Goal: Task Accomplishment & Management: Manage account settings

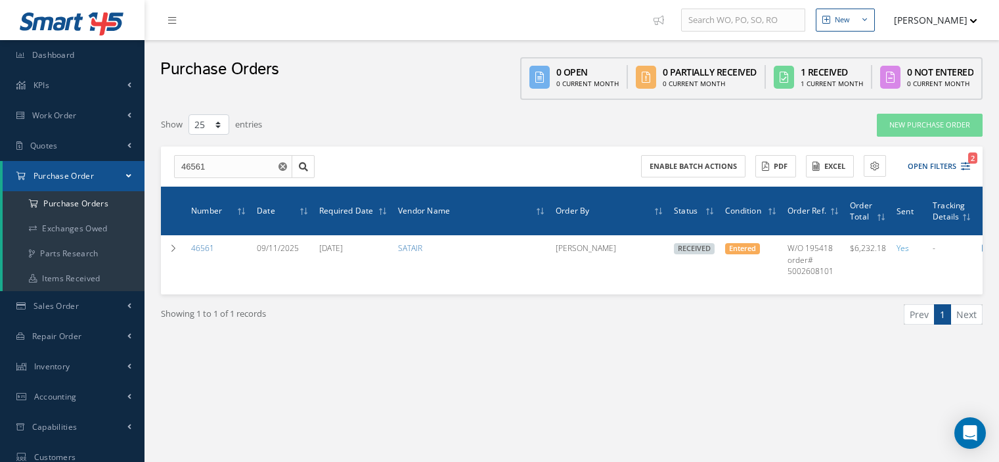
select select "25"
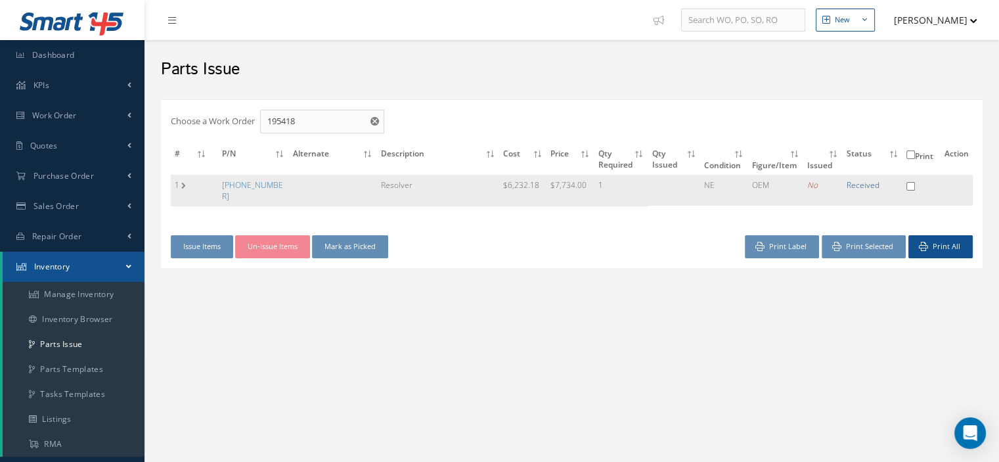
click at [231, 189] on td "[PHONE_NUMBER]" at bounding box center [253, 190] width 71 height 31
click at [235, 186] on link "18-2111-01" at bounding box center [252, 190] width 61 height 22
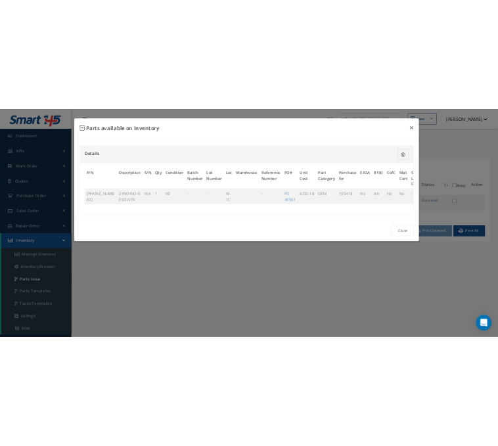
scroll to position [0, 89]
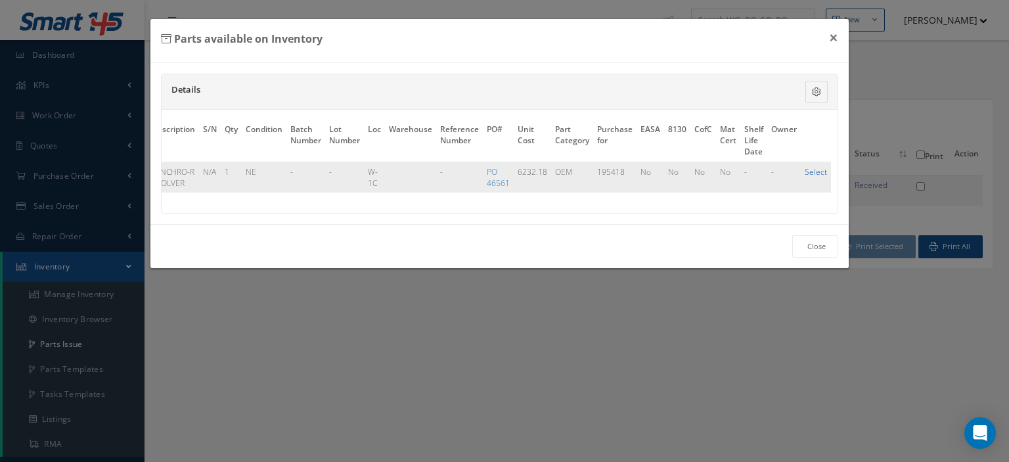
click at [818, 173] on link "Select" at bounding box center [816, 171] width 22 height 11
checkbox input "true"
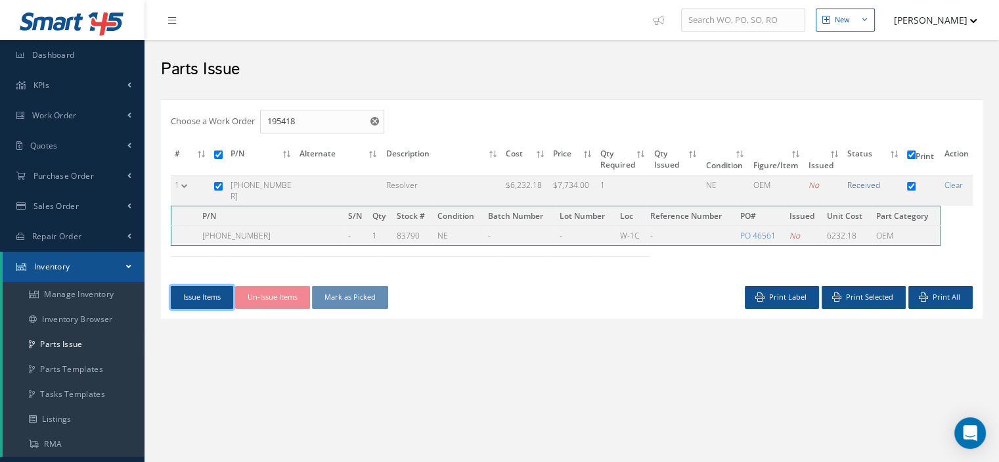
click at [191, 289] on button "Issue Items" at bounding box center [202, 297] width 62 height 23
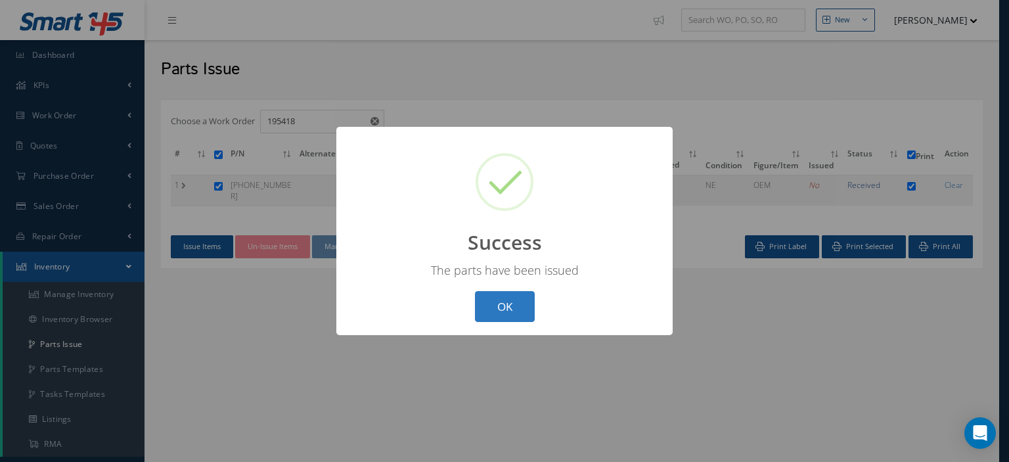
click at [519, 315] on button "OK" at bounding box center [505, 306] width 60 height 31
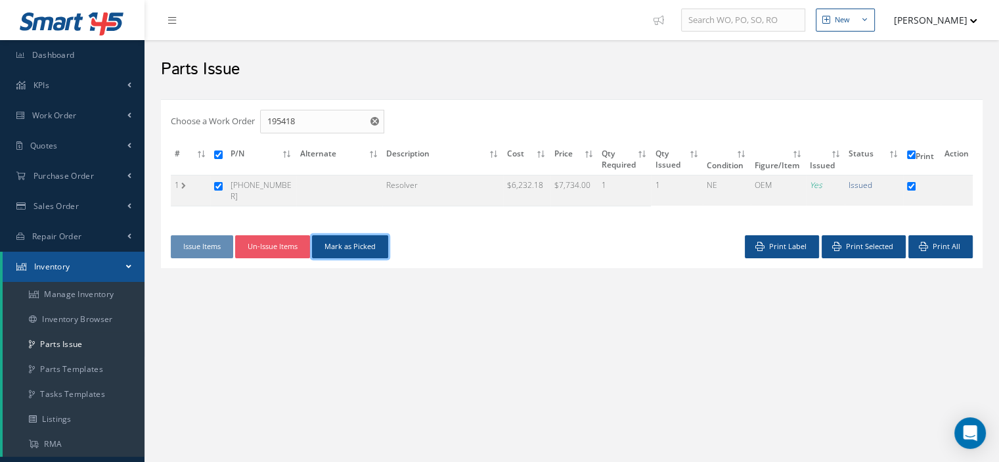
click at [344, 245] on button "Mark as Picked" at bounding box center [350, 246] width 76 height 23
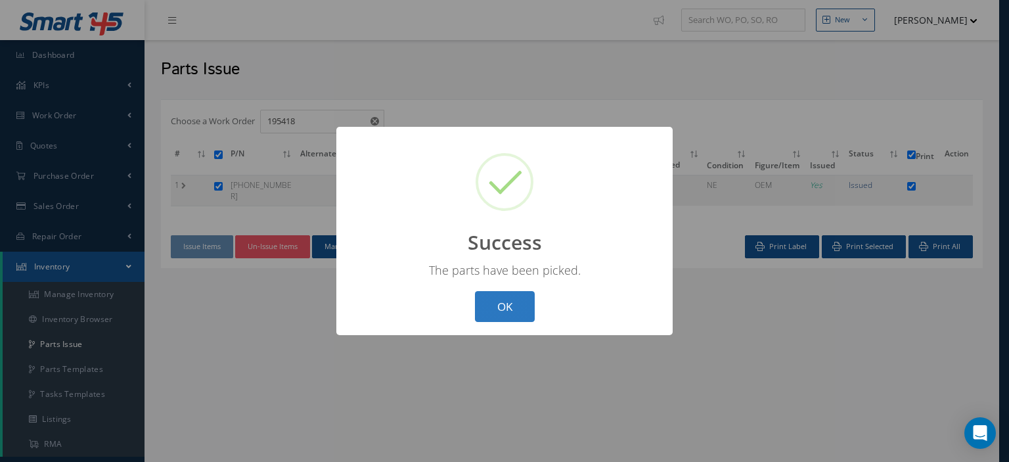
click at [510, 304] on button "OK" at bounding box center [505, 306] width 60 height 31
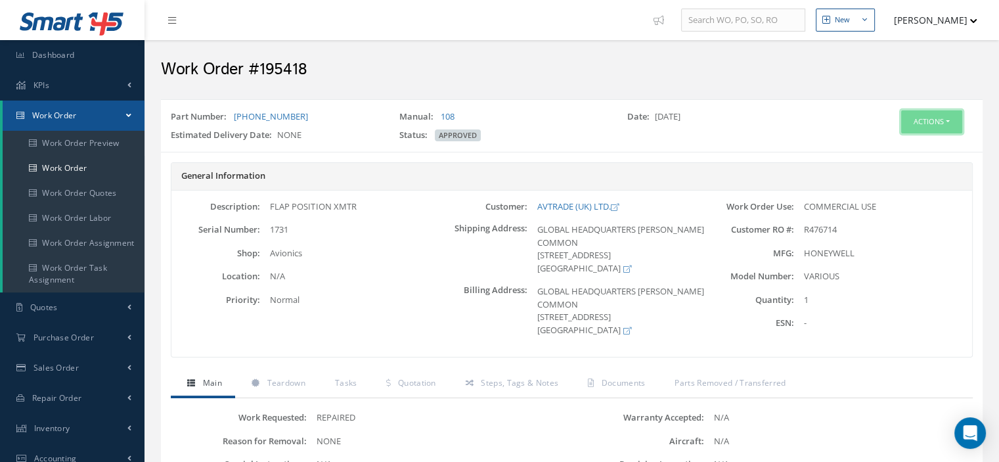
click at [946, 128] on button "Actions" at bounding box center [931, 121] width 61 height 23
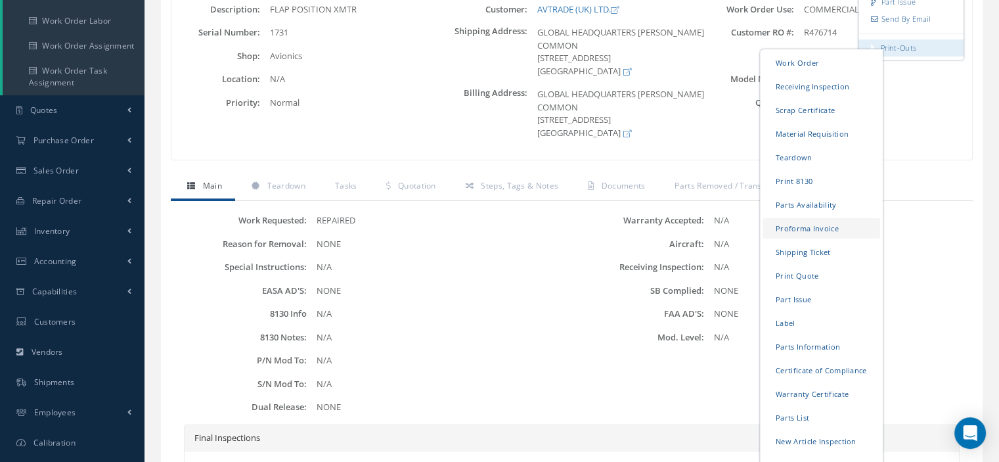
scroll to position [263, 0]
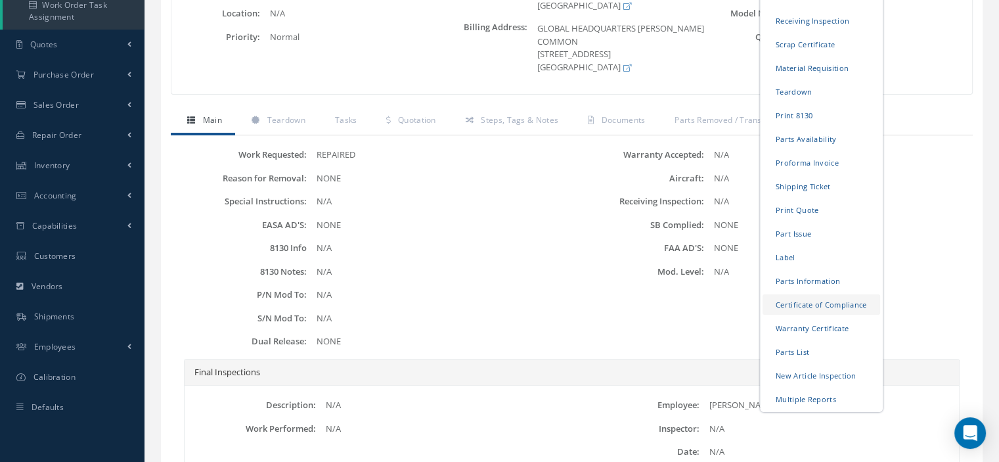
click at [833, 303] on link "Certificate of Compliance" at bounding box center [822, 304] width 118 height 20
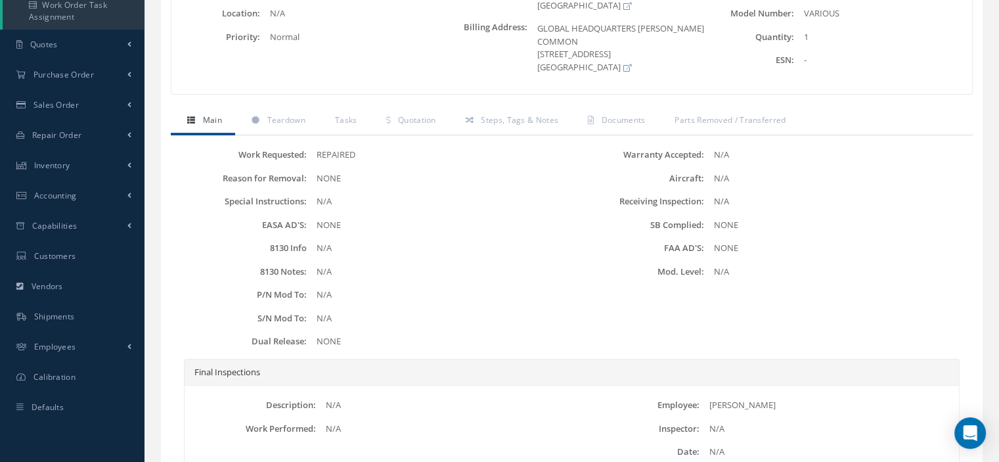
scroll to position [0, 0]
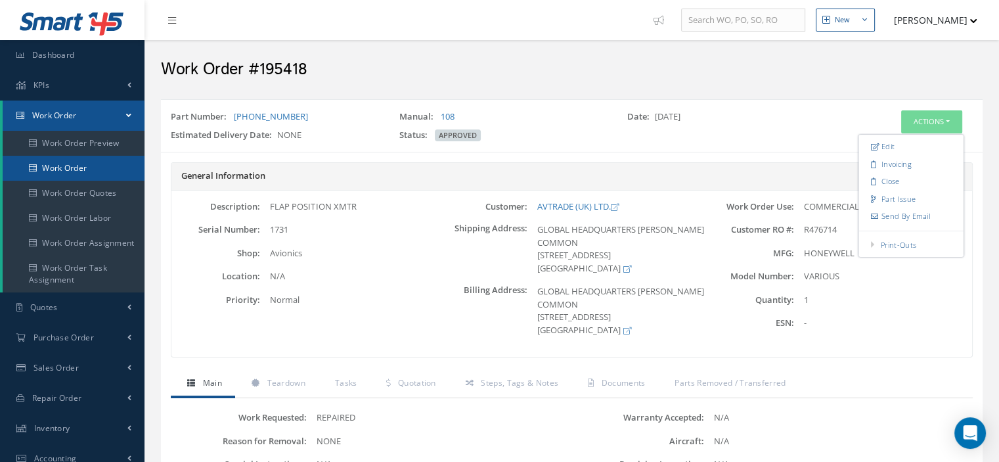
click at [105, 168] on link "Work Order" at bounding box center [74, 168] width 142 height 25
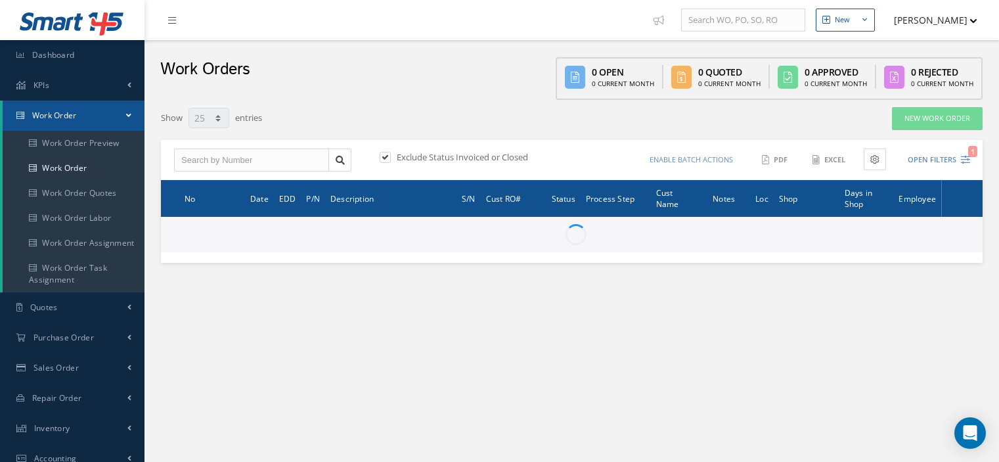
select select "25"
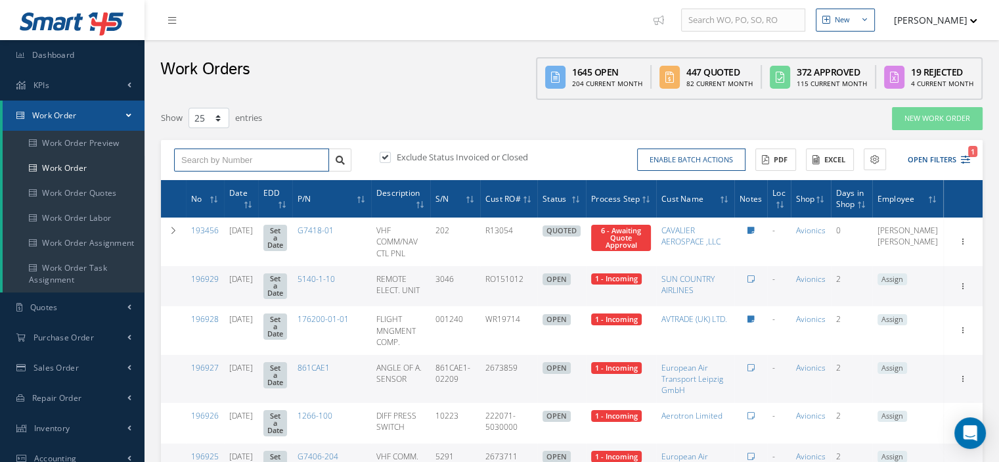
click at [234, 159] on input "text" at bounding box center [251, 160] width 155 height 24
click at [250, 157] on input "text" at bounding box center [251, 160] width 155 height 24
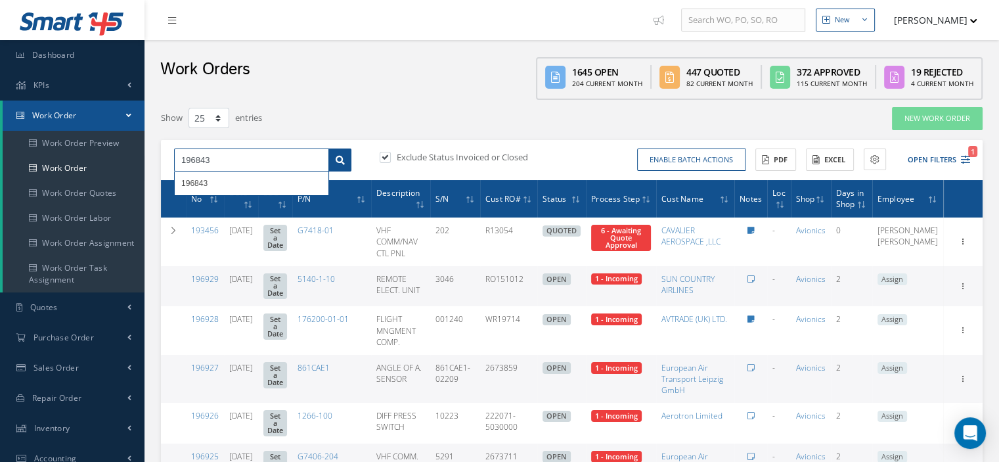
type input "196843"
click at [349, 162] on link at bounding box center [340, 160] width 23 height 24
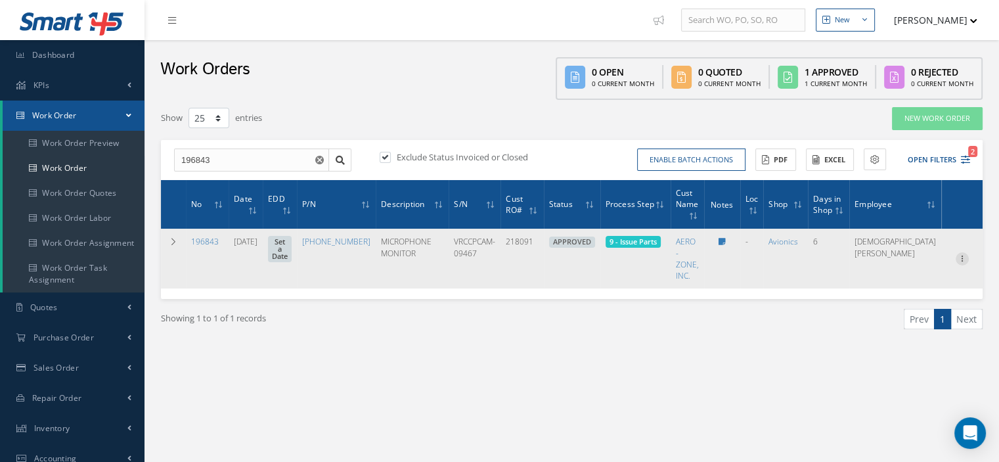
click at [964, 258] on icon at bounding box center [962, 257] width 13 height 11
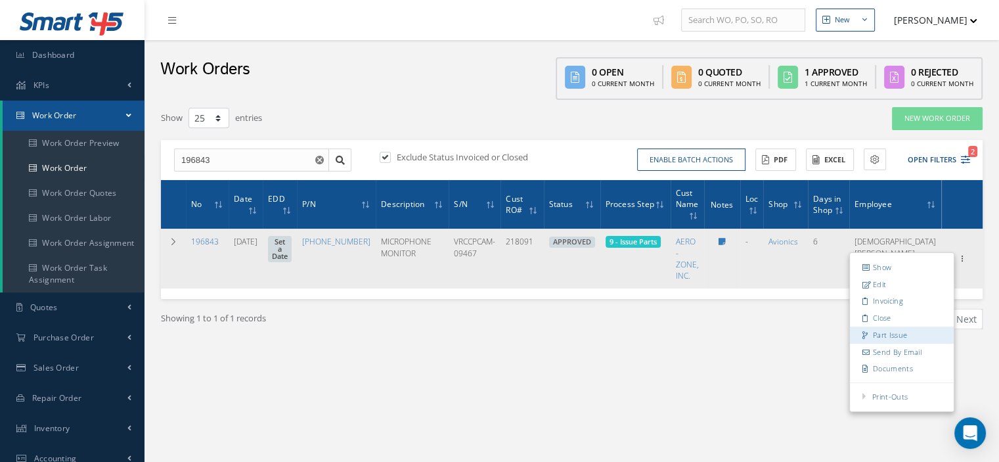
click at [896, 328] on link "Part Issue" at bounding box center [902, 335] width 104 height 17
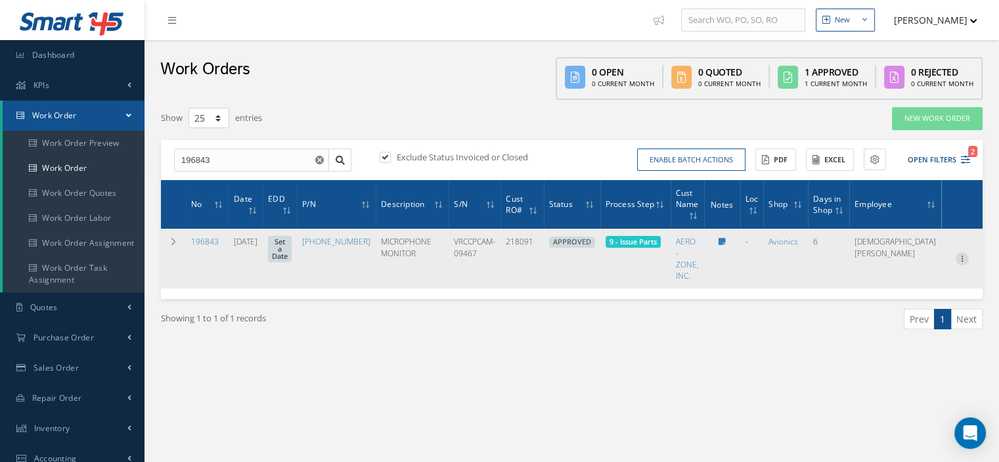
click at [962, 261] on icon at bounding box center [962, 257] width 13 height 11
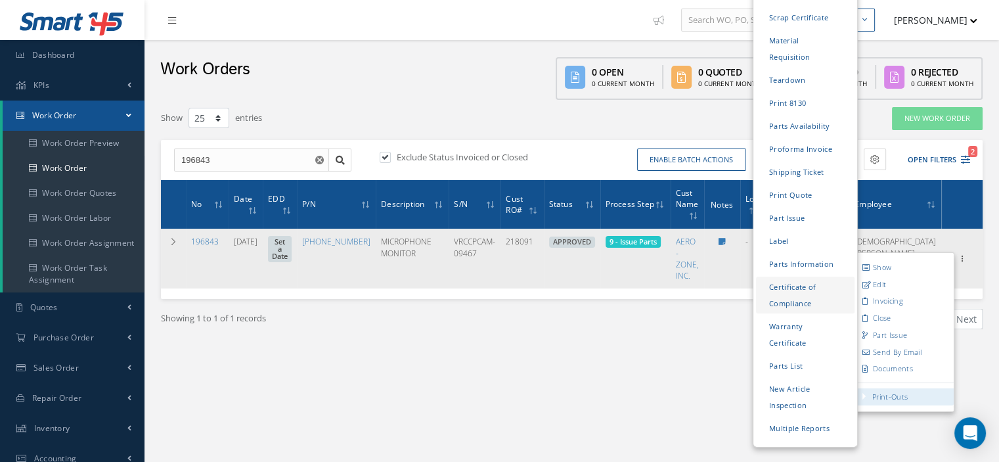
click at [781, 277] on link "Certificate of Compliance" at bounding box center [805, 295] width 99 height 37
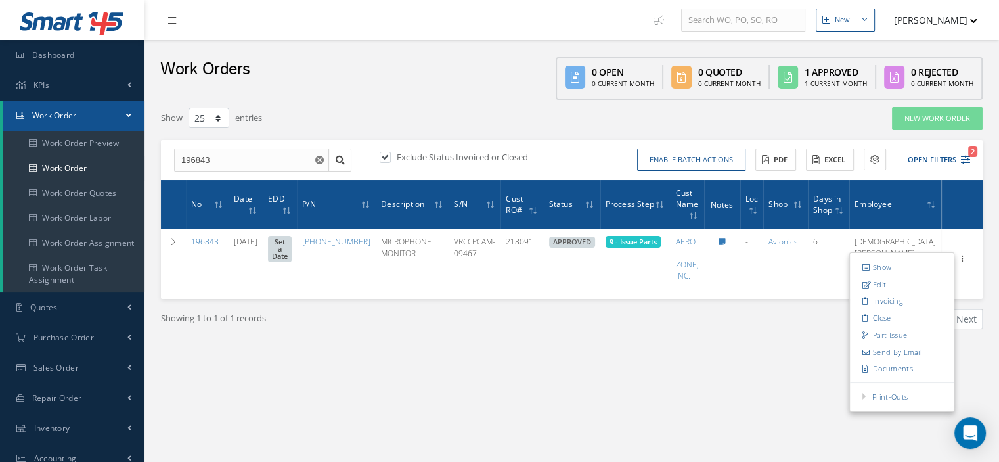
drag, startPoint x: 119, startPoint y: 110, endPoint x: 125, endPoint y: 115, distance: 7.9
click at [124, 114] on link "Work Order" at bounding box center [74, 116] width 142 height 30
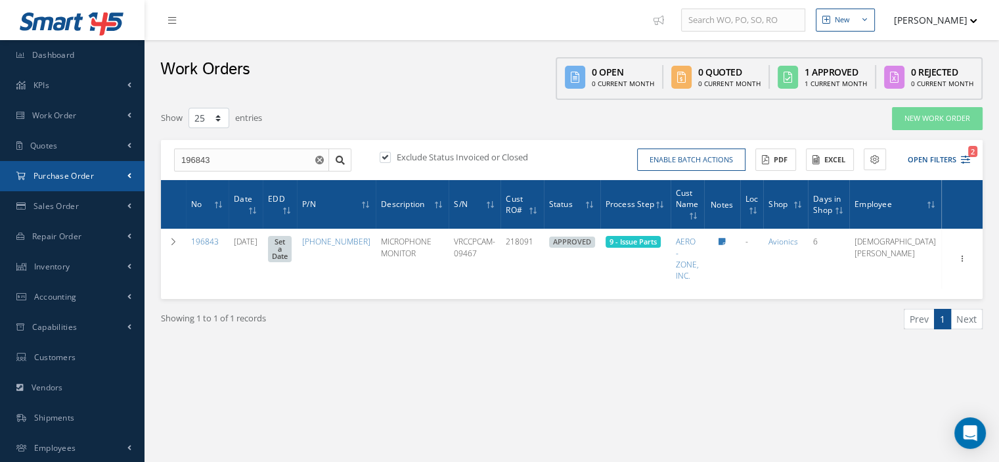
click at [81, 170] on span "Purchase Order" at bounding box center [64, 175] width 60 height 11
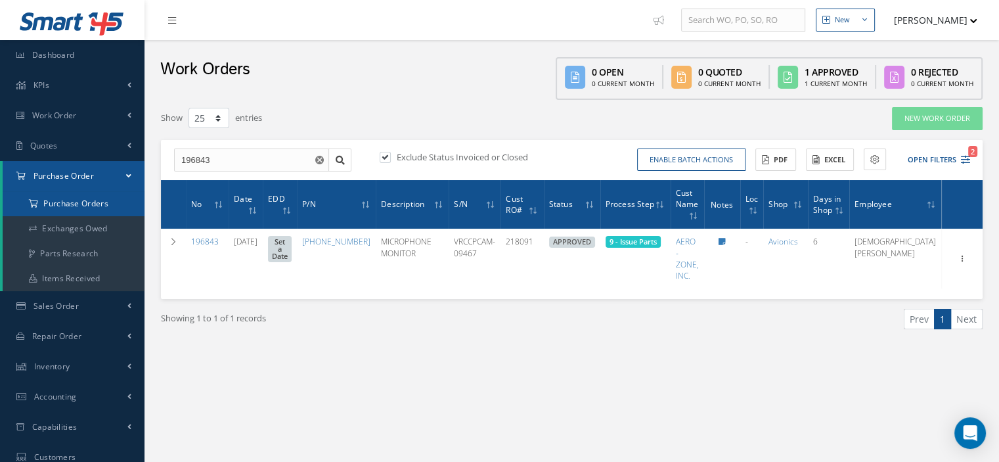
click at [88, 204] on a=1&status_id=2&status_id=3&status_id=5&collapsedFilters"] "Purchase Orders" at bounding box center [74, 203] width 142 height 25
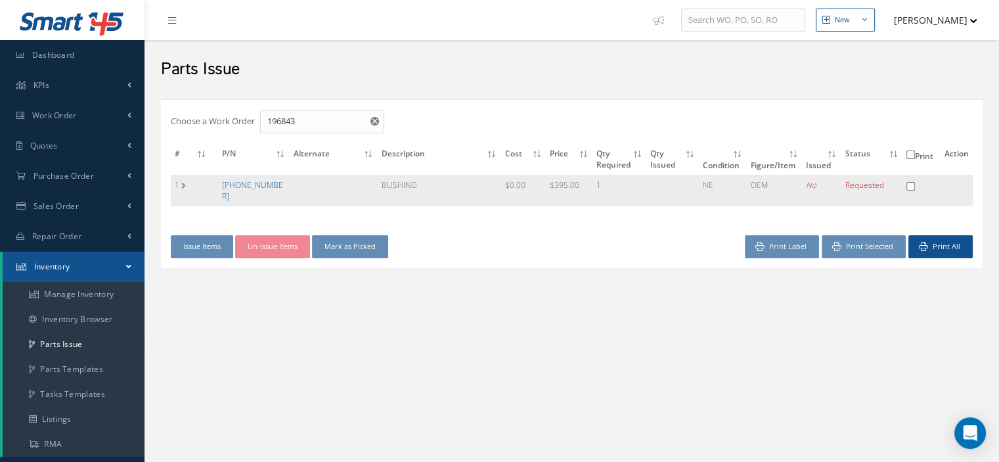
click at [248, 179] on link "[PHONE_NUMBER]" at bounding box center [252, 190] width 61 height 22
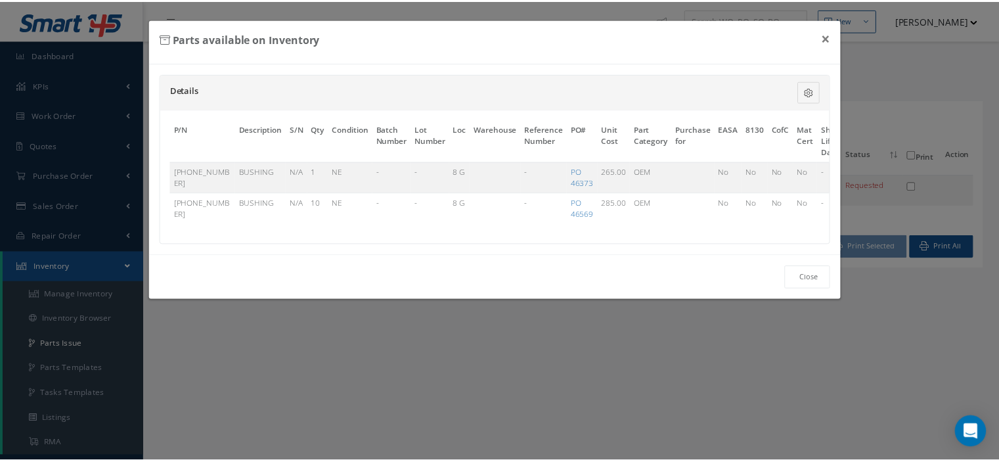
scroll to position [0, 85]
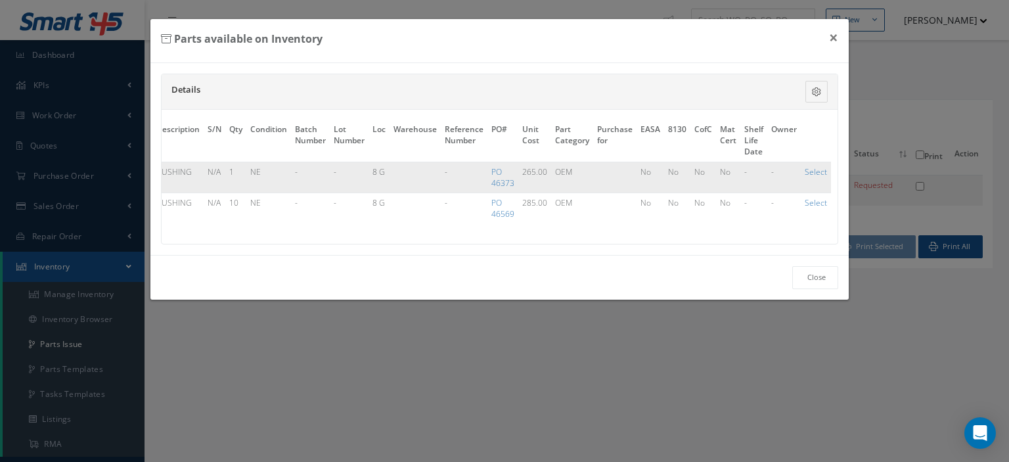
click at [817, 164] on td "Select" at bounding box center [816, 177] width 30 height 31
click at [815, 170] on link "Select" at bounding box center [816, 171] width 22 height 11
checkbox input "true"
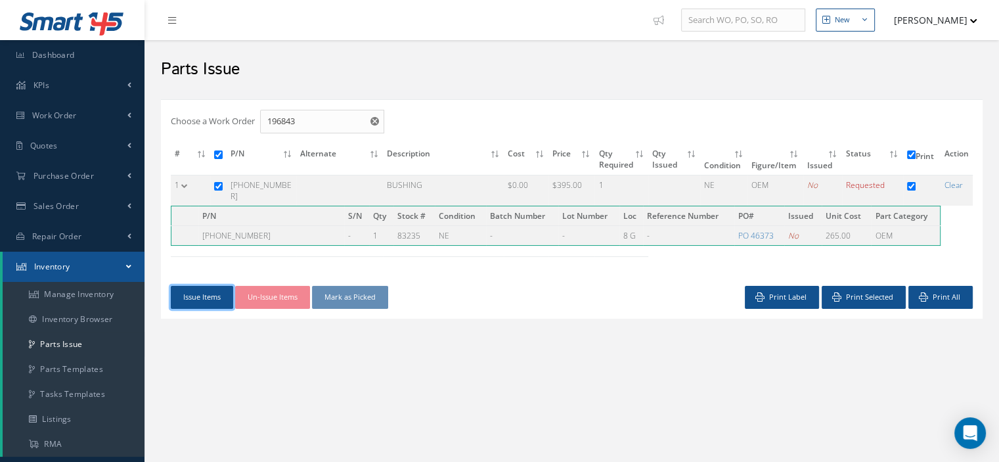
click at [219, 296] on button "Issue Items" at bounding box center [202, 297] width 62 height 23
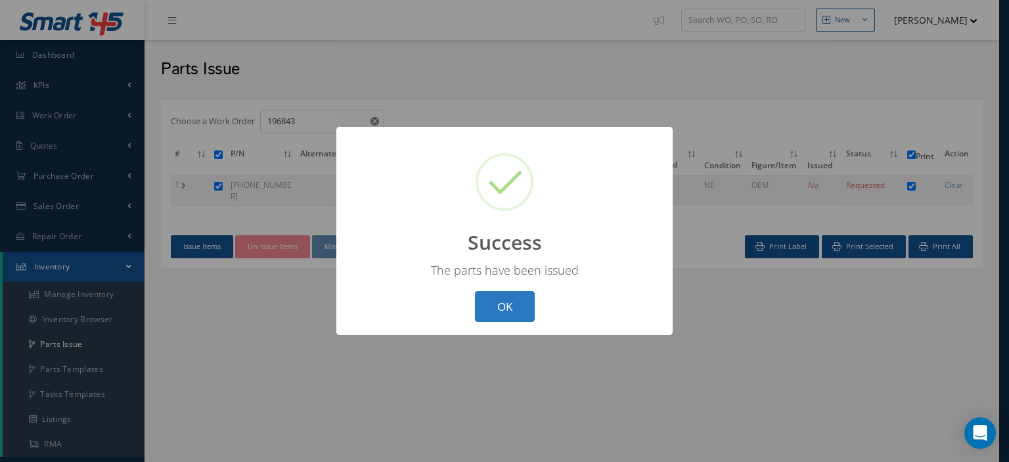
click at [494, 302] on button "OK" at bounding box center [505, 306] width 60 height 31
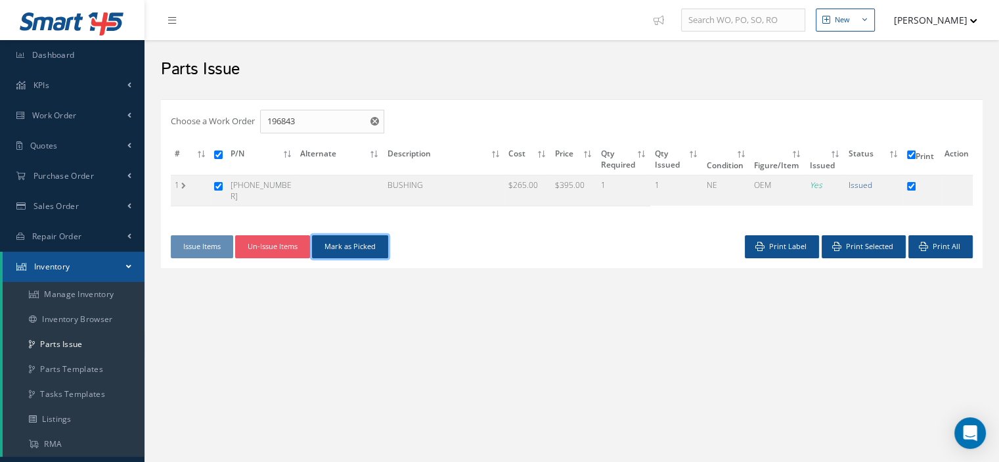
click at [366, 239] on button "Mark as Picked" at bounding box center [350, 246] width 76 height 23
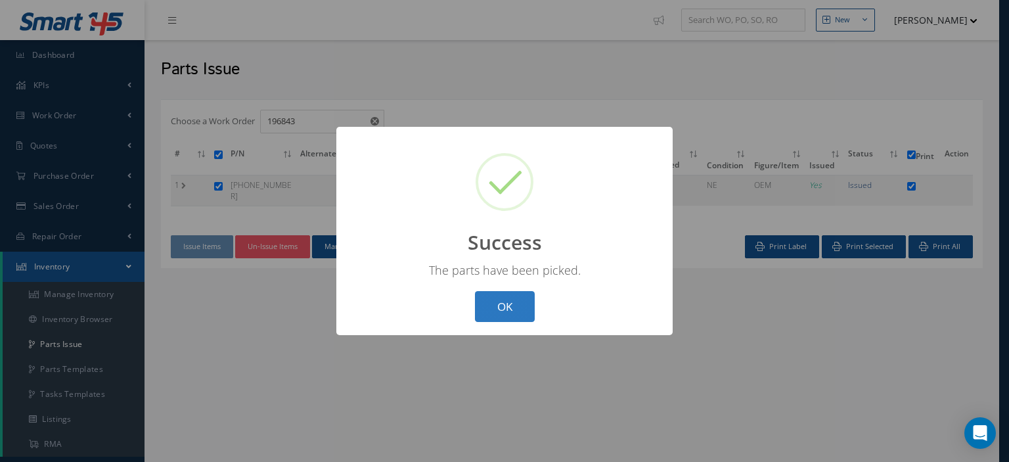
click at [505, 311] on button "OK" at bounding box center [505, 306] width 60 height 31
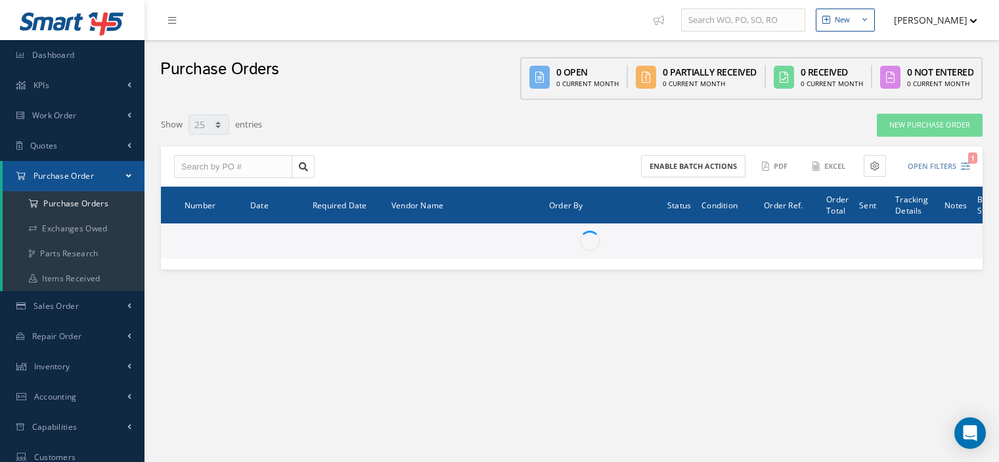
select select "25"
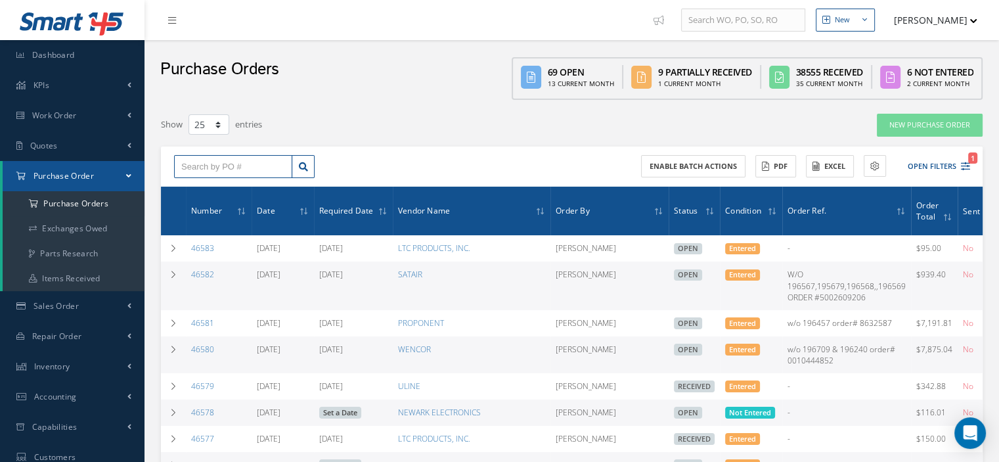
click at [207, 173] on input "text" at bounding box center [233, 167] width 118 height 24
click at [189, 155] on input "text" at bounding box center [233, 167] width 118 height 24
type input "46571"
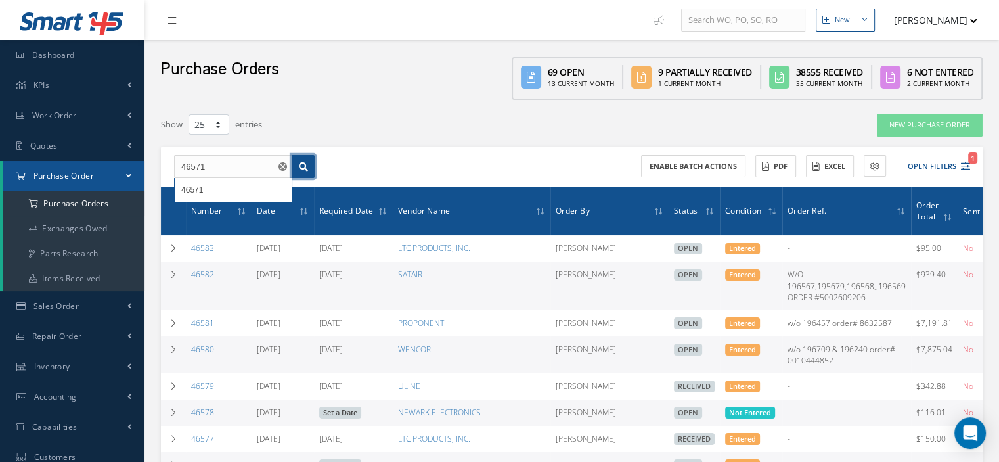
click at [304, 170] on link at bounding box center [303, 167] width 23 height 24
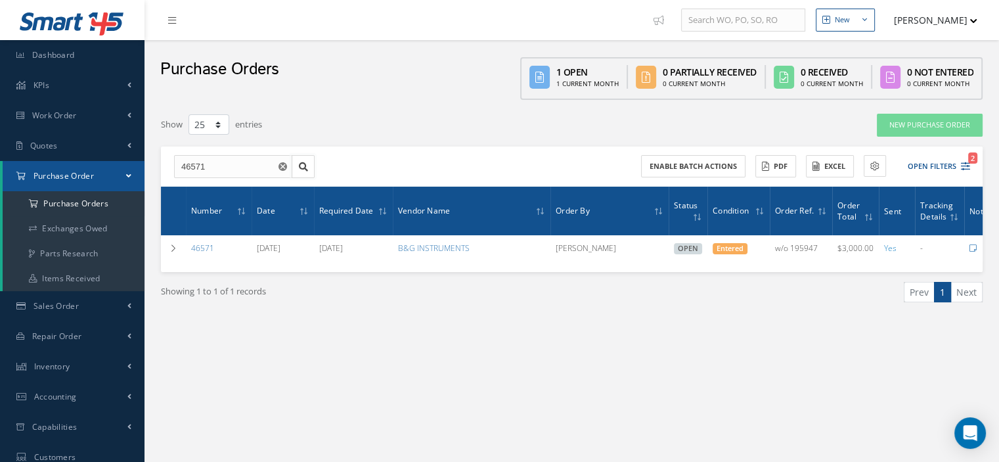
scroll to position [0, 67]
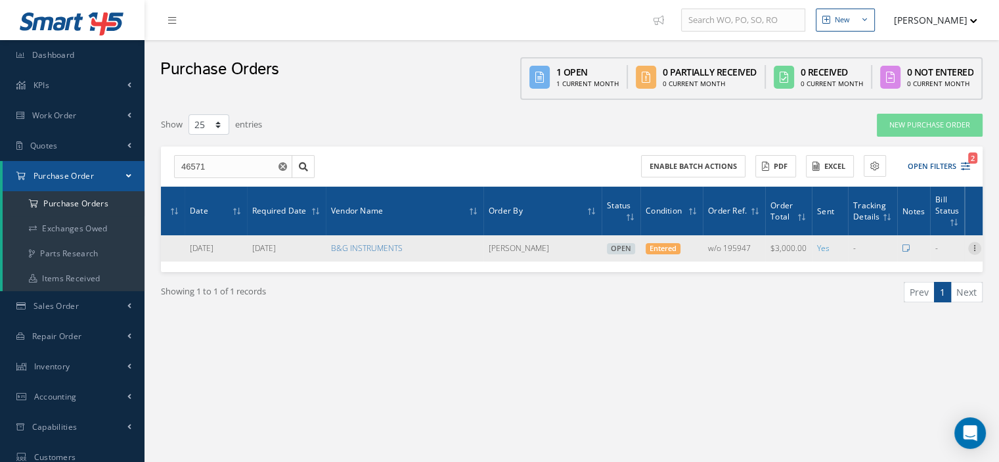
click at [977, 244] on icon at bounding box center [975, 247] width 13 height 11
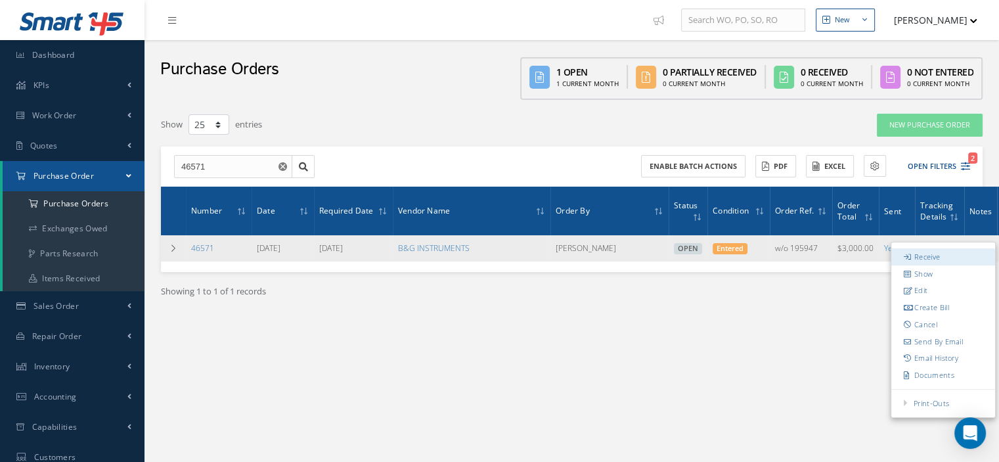
click at [932, 260] on link "Receive" at bounding box center [944, 256] width 104 height 17
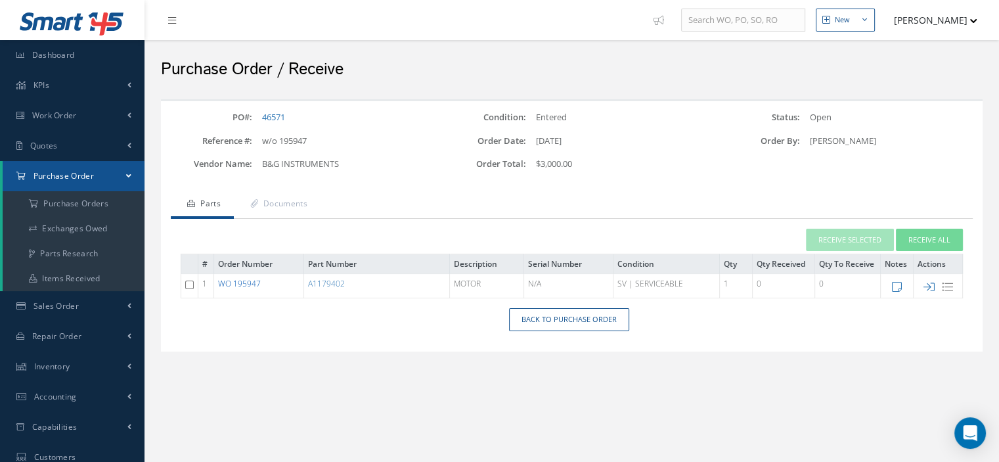
click at [256, 286] on link "WO 195947" at bounding box center [239, 283] width 43 height 11
click at [928, 281] on icon at bounding box center [929, 286] width 11 height 11
type input "[DATE]"
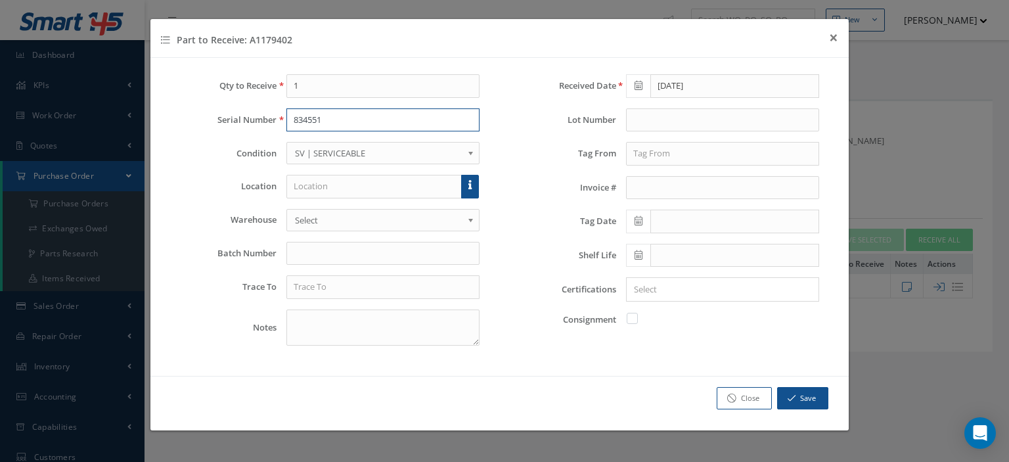
type input "834551"
click at [468, 191] on link at bounding box center [470, 187] width 18 height 24
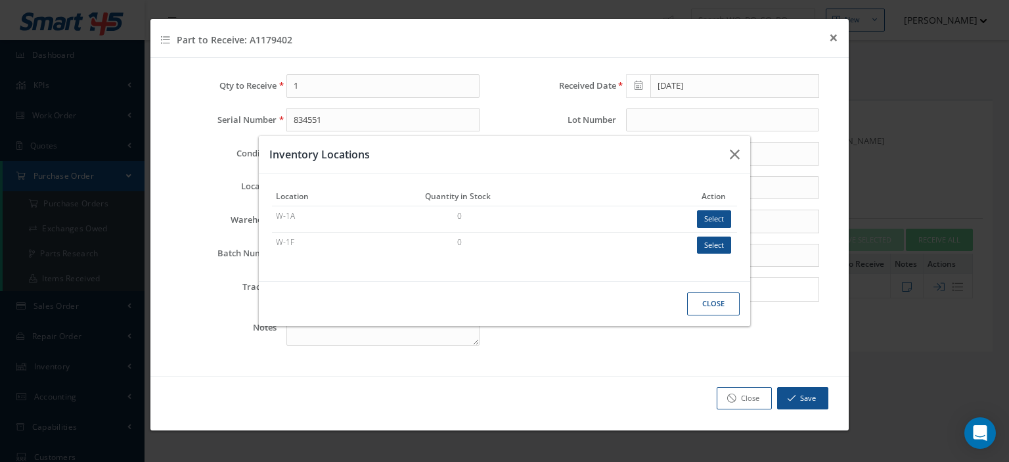
click at [709, 220] on button "Select" at bounding box center [714, 219] width 34 height 18
type input "W-1A"
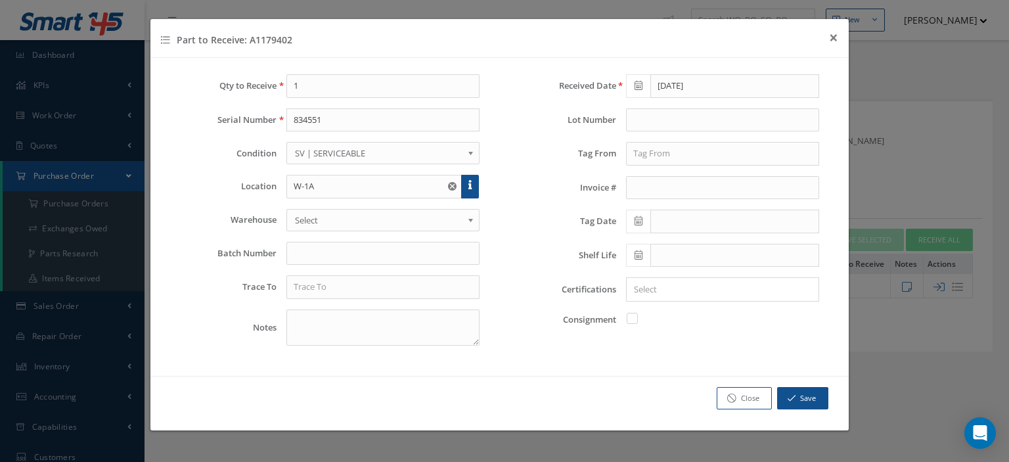
click at [326, 299] on div "Qty to Receive 1 Serial Number 834551 Condition OH | OVERHAUL SV | SERVICEABLE …" at bounding box center [329, 215] width 339 height 282
click at [333, 288] on input "text" at bounding box center [382, 287] width 193 height 24
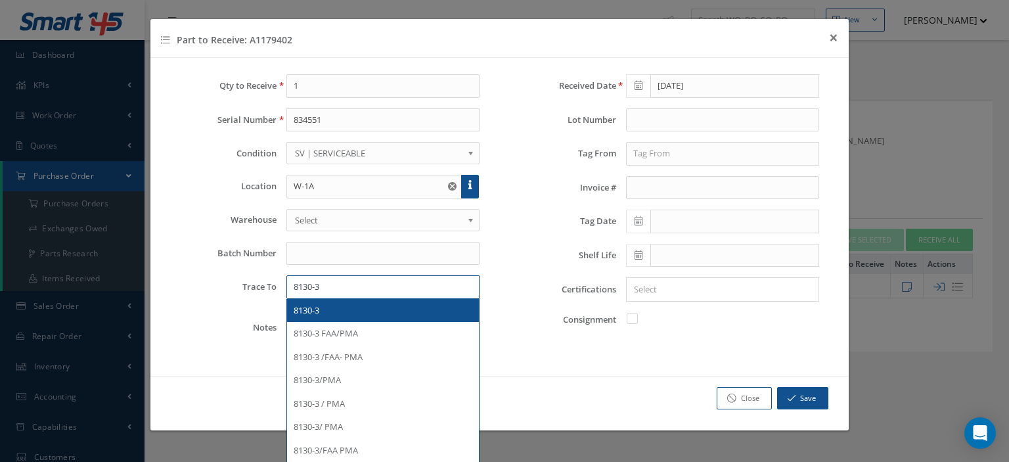
type input "8130-3"
click at [327, 304] on div "8130-3" at bounding box center [383, 310] width 179 height 13
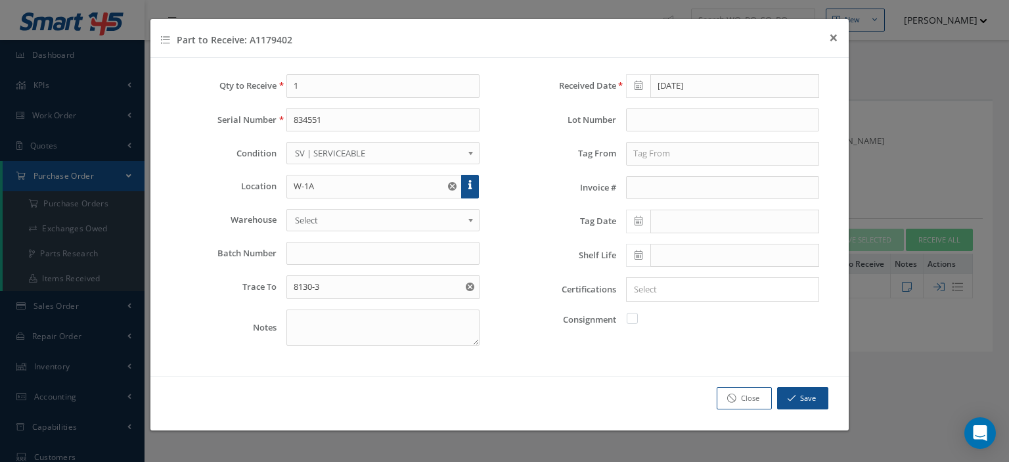
click at [637, 317] on label at bounding box center [638, 318] width 3 height 12
click at [633, 317] on input "checkbox" at bounding box center [633, 317] width 9 height 9
checkbox input "true"
click at [793, 388] on button "Save" at bounding box center [802, 398] width 51 height 23
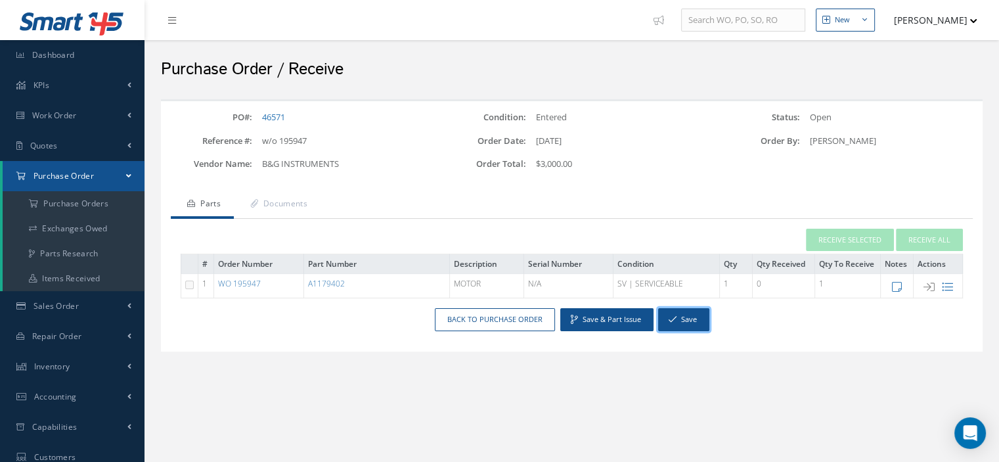
click at [699, 321] on button "Save" at bounding box center [683, 319] width 51 height 23
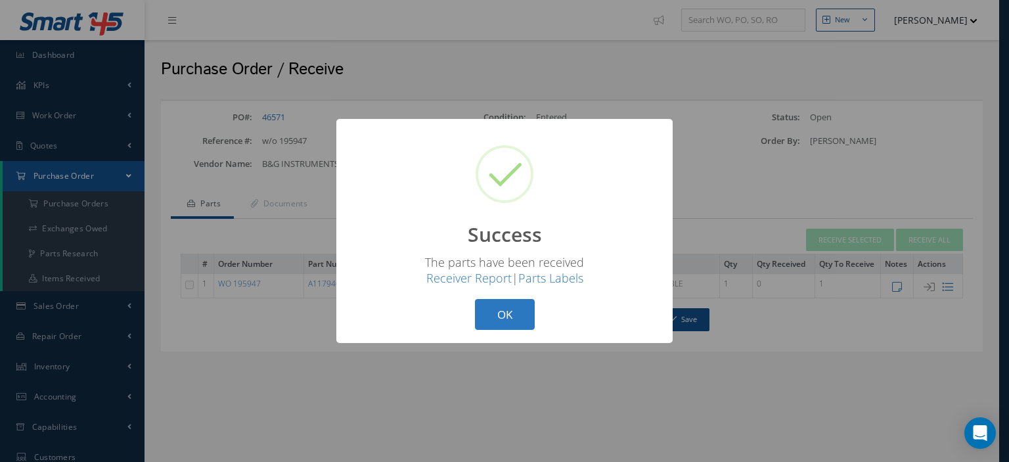
click at [499, 309] on button "OK" at bounding box center [505, 314] width 60 height 31
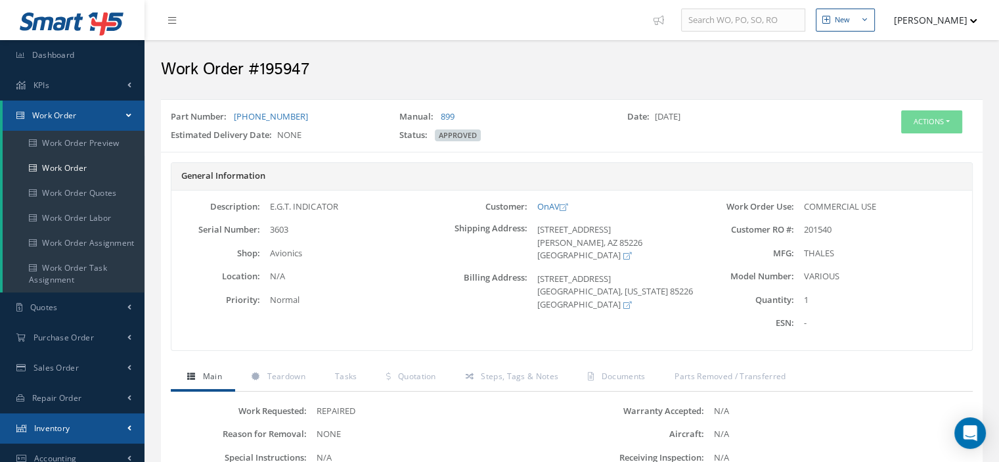
click at [66, 425] on span "Inventory" at bounding box center [52, 427] width 36 height 11
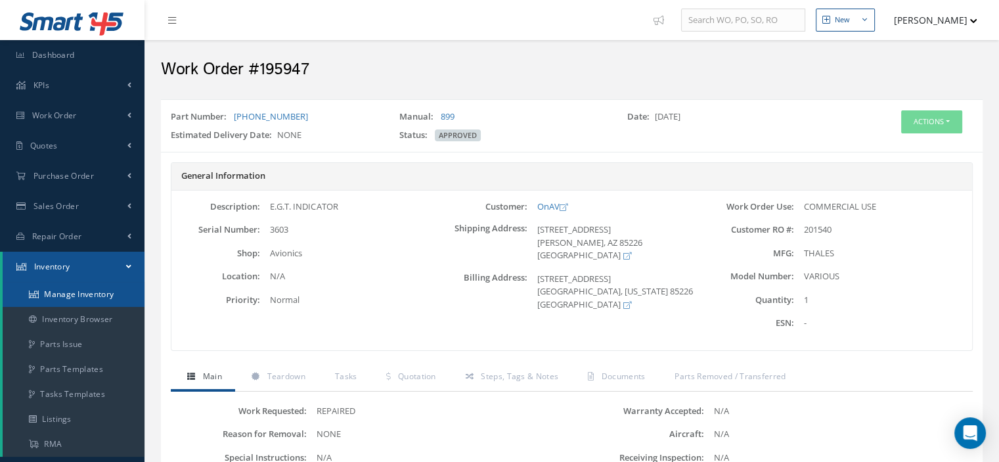
click at [101, 294] on link "Manage Inventory" at bounding box center [74, 294] width 142 height 25
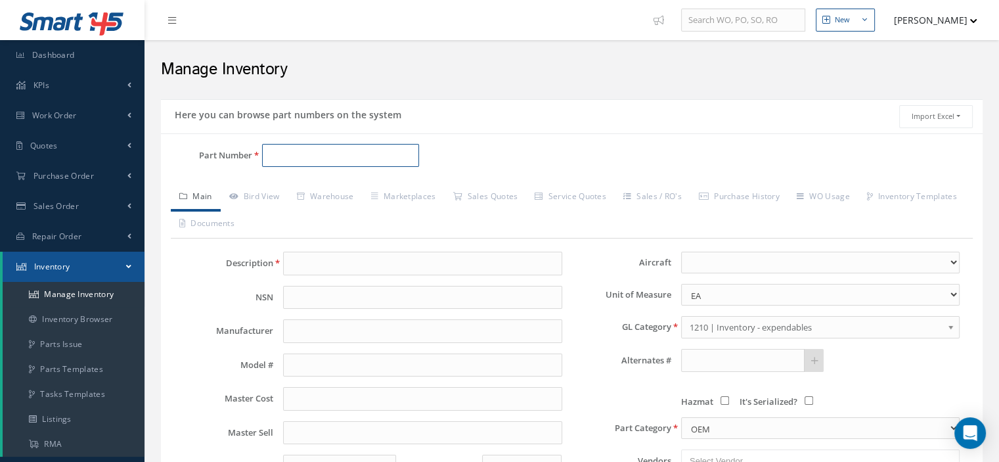
click at [282, 154] on input "Part Number" at bounding box center [340, 156] width 157 height 24
type input "1N4753A"
click at [305, 185] on span "1N4753A" at bounding box center [326, 189] width 118 height 14
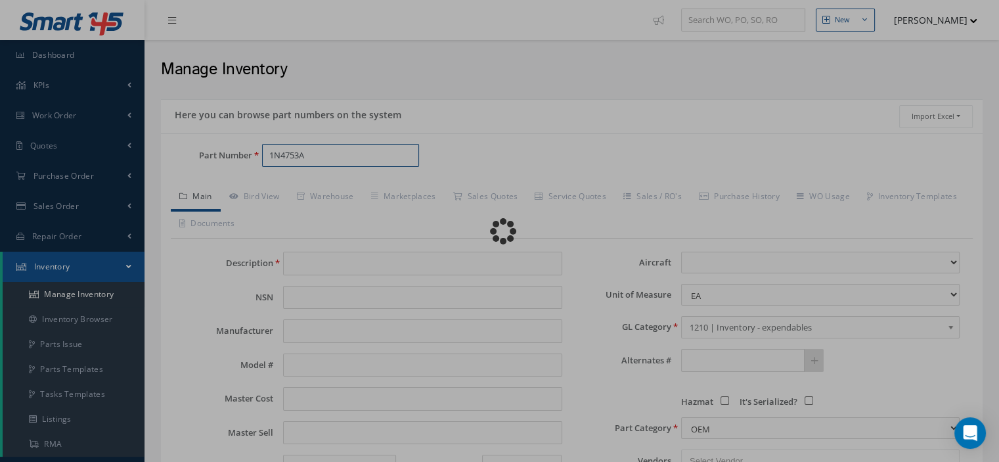
type input "DOIDE"
type input "0.00"
select select
type textarea "FOR P/N [PHONE_NUMBER]"
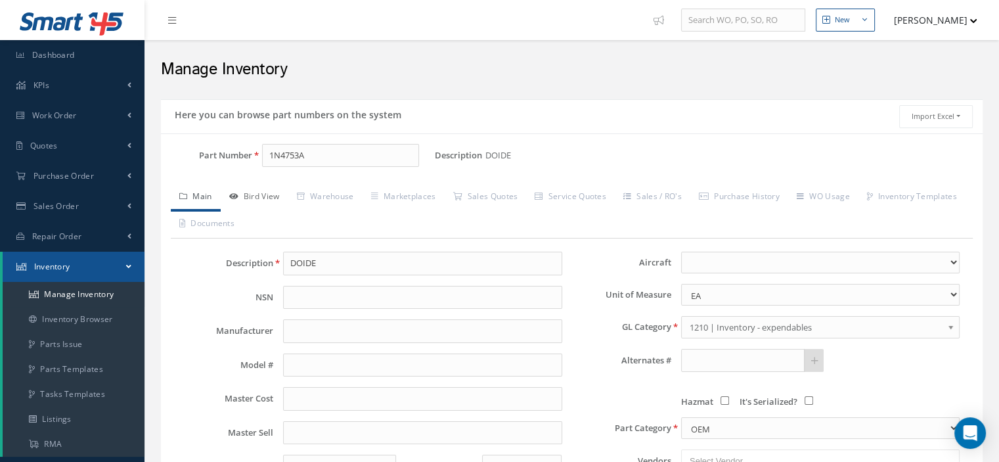
click at [267, 196] on link "Bird View" at bounding box center [255, 198] width 68 height 28
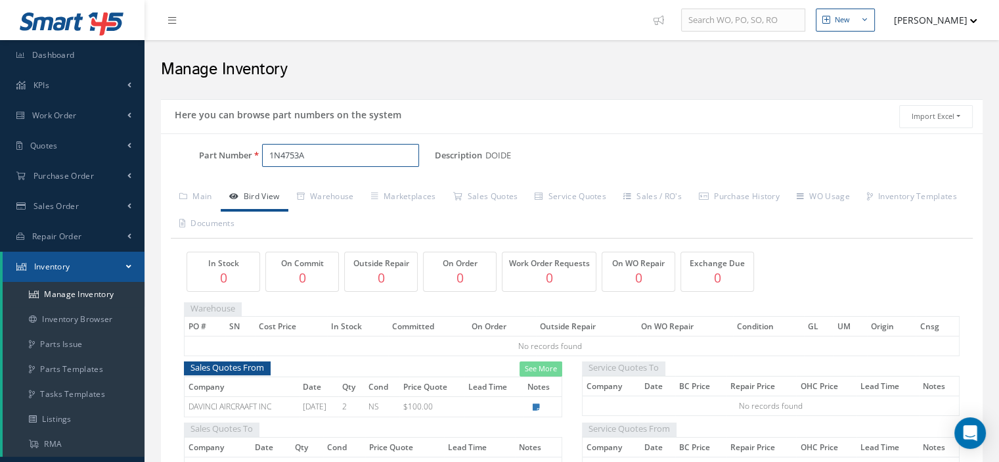
click at [269, 156] on input "1N4753A" at bounding box center [340, 156] width 157 height 24
type input "JANTX1N4753A"
drag, startPoint x: 342, startPoint y: 159, endPoint x: 139, endPoint y: 177, distance: 203.9
click at [142, 177] on div "Smart 145 Dashboard KPIs Work Order Work Order Work Order Preview" at bounding box center [499, 411] width 999 height 823
click at [281, 191] on span "1N4750" at bounding box center [326, 189] width 118 height 14
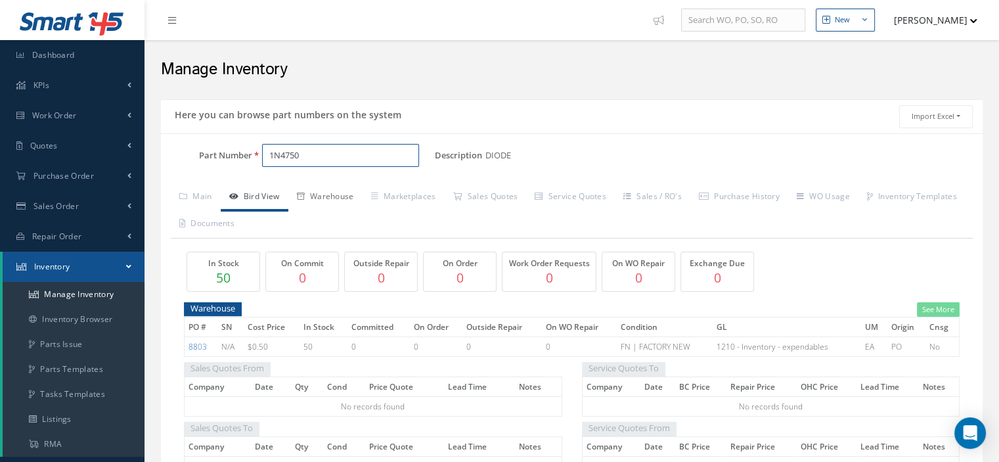
type input "1N4750"
click at [315, 191] on link "Warehouse" at bounding box center [325, 198] width 74 height 28
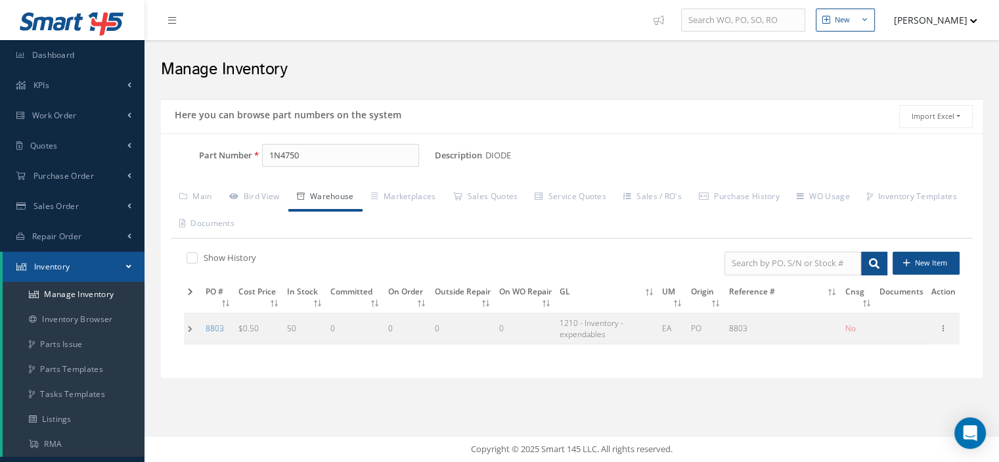
click at [194, 323] on td at bounding box center [193, 328] width 18 height 31
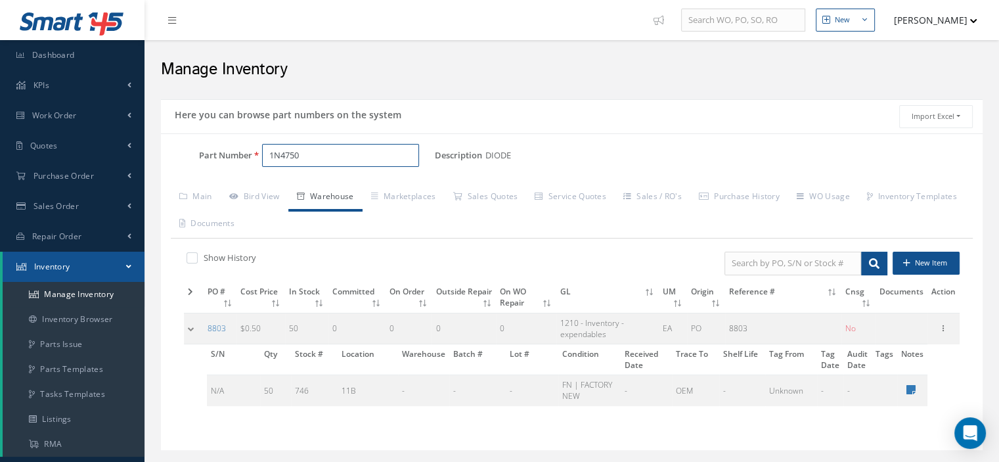
drag, startPoint x: 304, startPoint y: 156, endPoint x: 270, endPoint y: 156, distance: 34.2
click at [270, 156] on input "1N4750" at bounding box center [340, 156] width 157 height 24
click at [81, 110] on link "Work Order" at bounding box center [72, 116] width 145 height 30
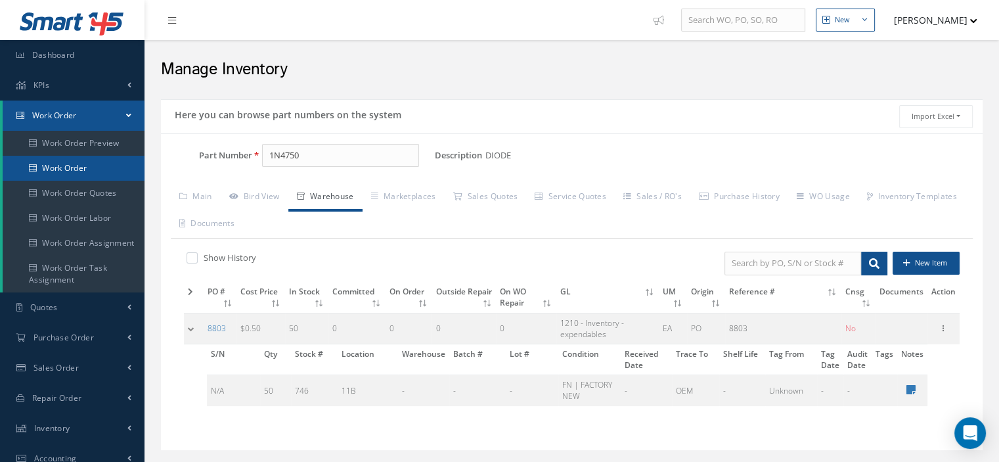
click at [76, 167] on link "Work Order" at bounding box center [74, 168] width 142 height 25
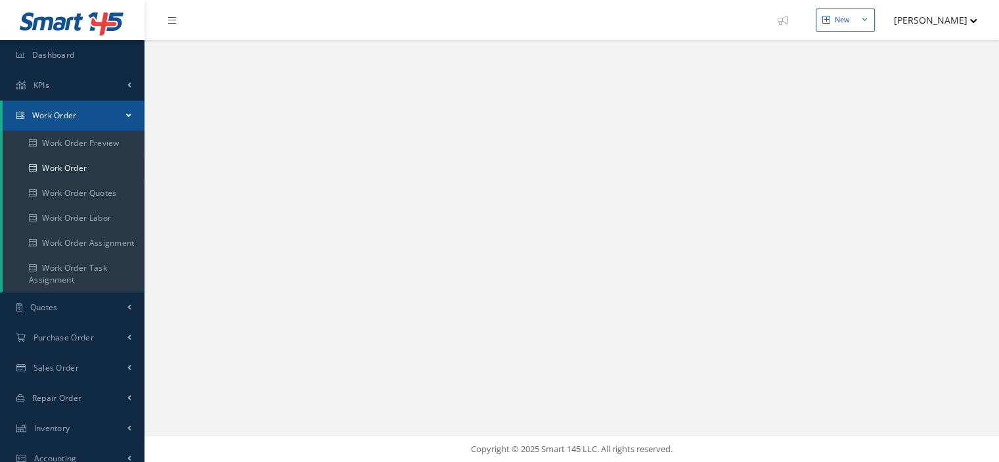
select select "25"
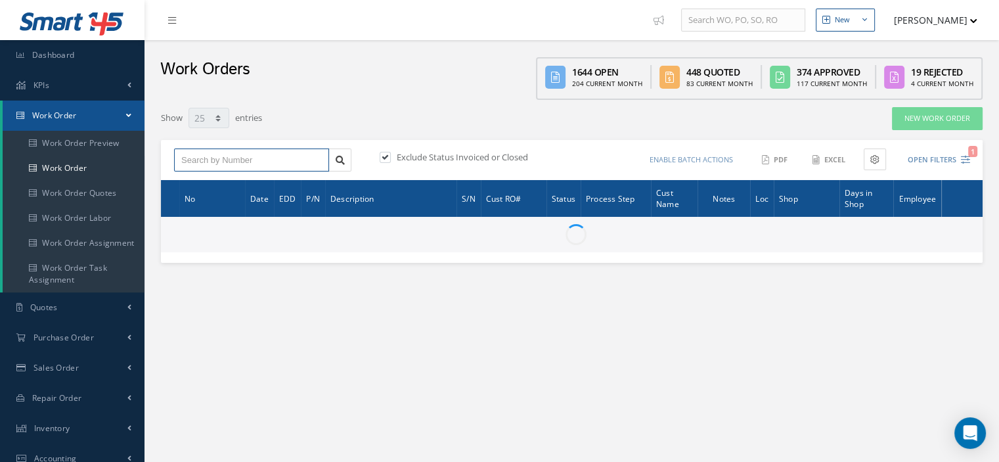
click at [197, 152] on input "text" at bounding box center [251, 160] width 155 height 24
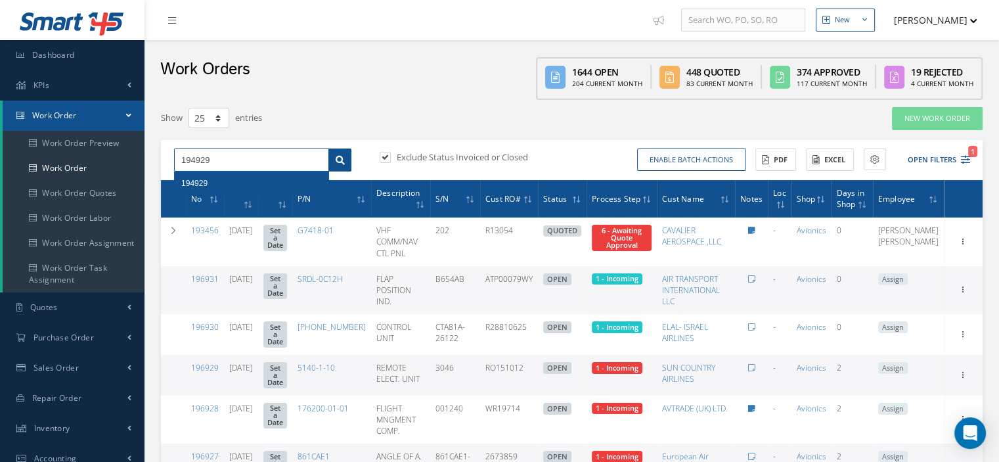
type input "194929"
click at [333, 160] on link at bounding box center [340, 160] width 23 height 24
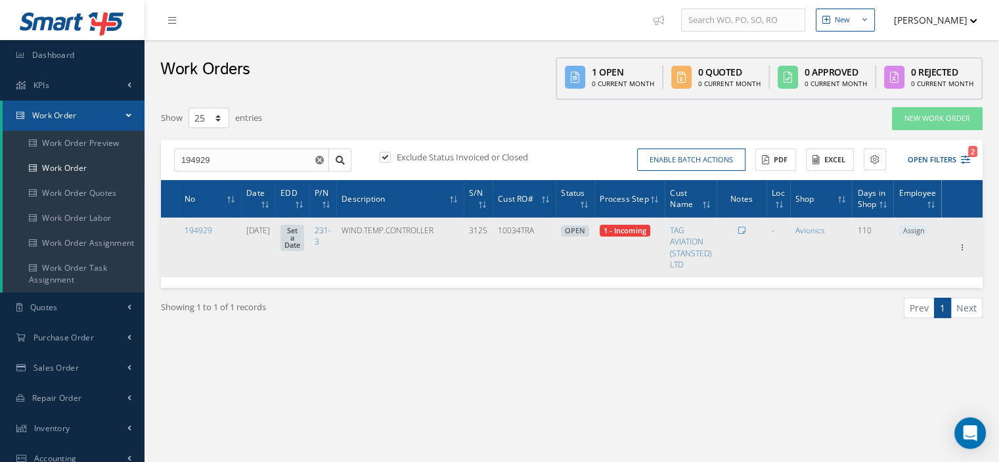
click at [915, 231] on span "Assign" at bounding box center [914, 231] width 30 height 12
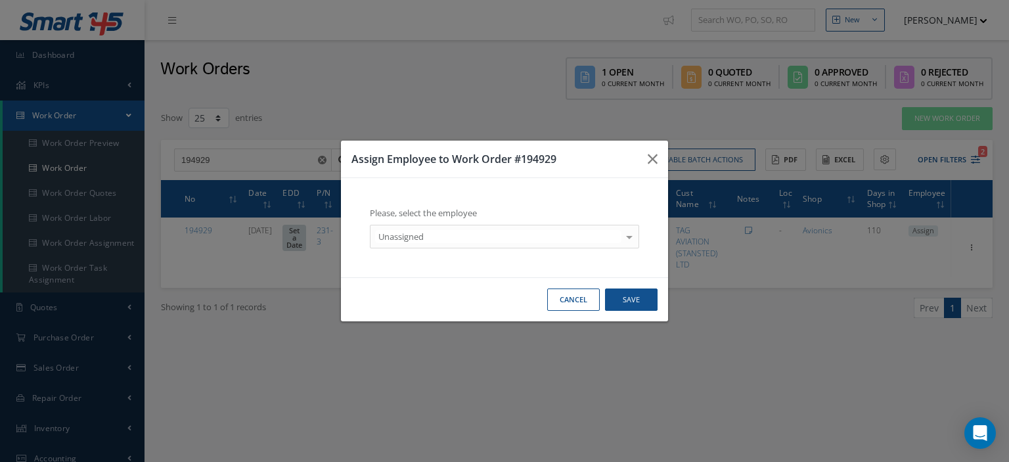
click at [626, 235] on div at bounding box center [629, 236] width 18 height 22
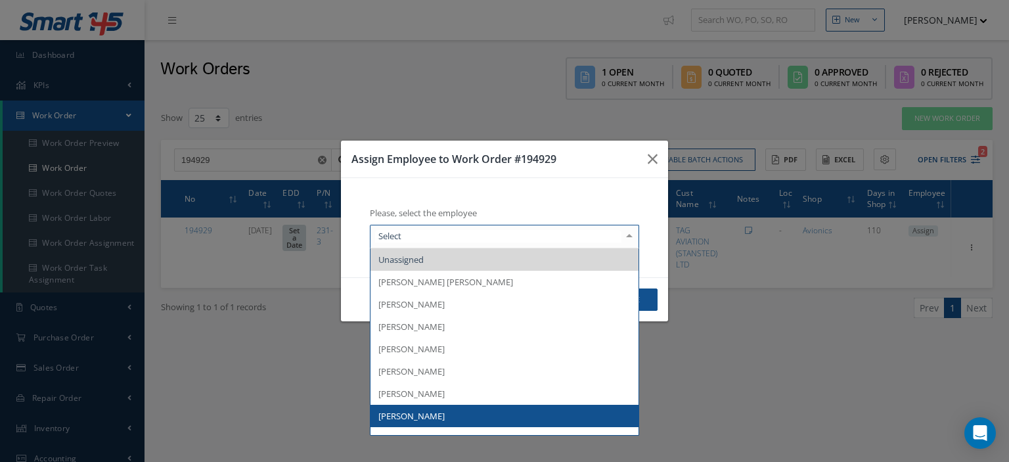
click at [453, 409] on span "[PERSON_NAME]" at bounding box center [505, 416] width 268 height 22
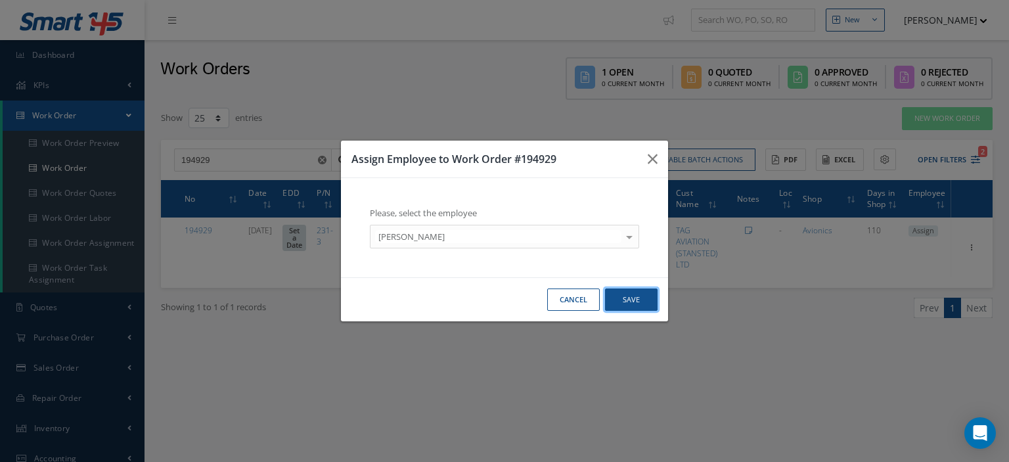
click at [624, 300] on button "Save" at bounding box center [631, 299] width 53 height 23
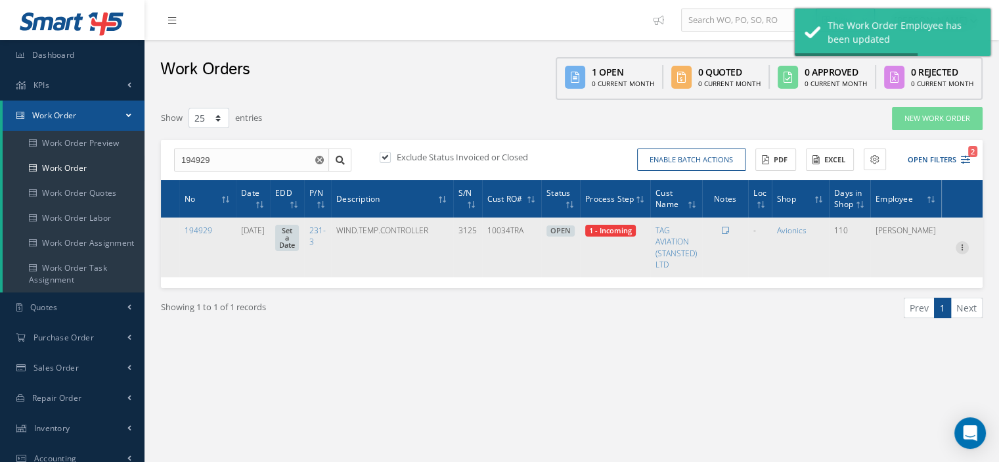
click at [960, 246] on icon at bounding box center [962, 246] width 13 height 11
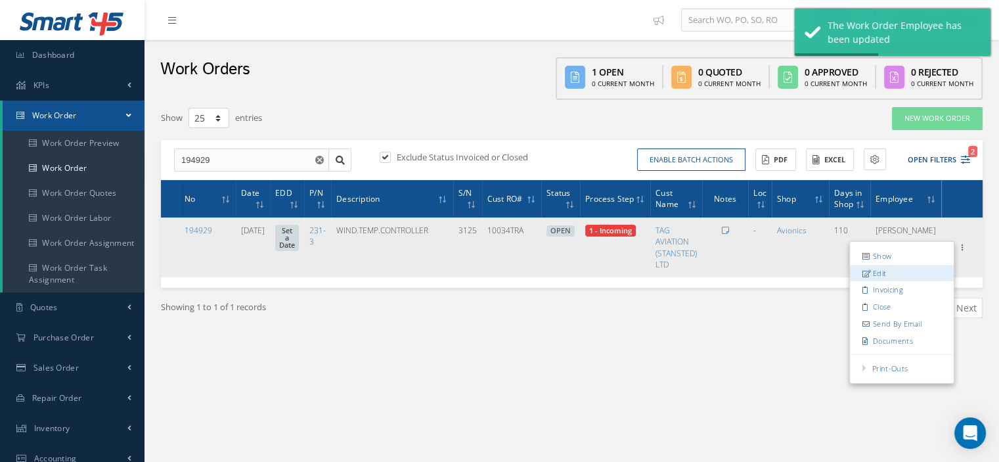
click at [892, 276] on link "Edit" at bounding box center [902, 272] width 104 height 17
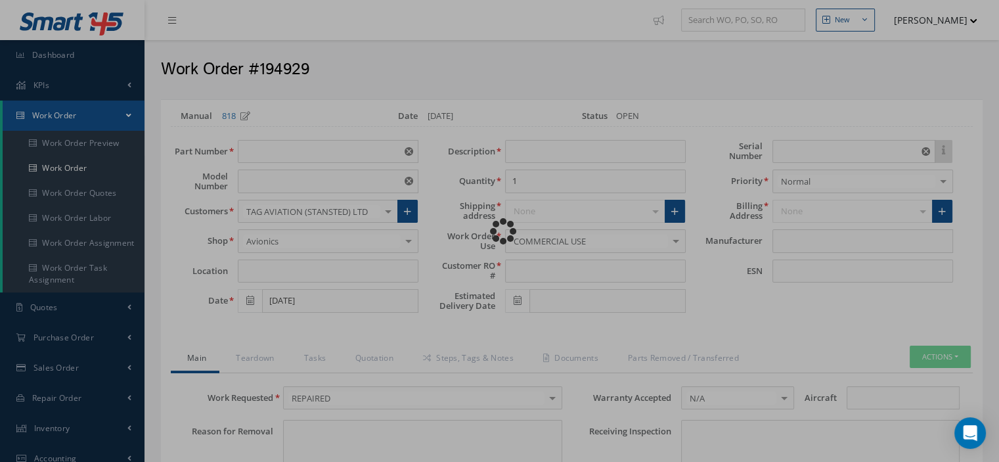
type input "231-3"
type input "VARIOUS"
type input "06/04/2025"
type input "WIND.TEMP.CONTROLLER"
type input "10034TRA"
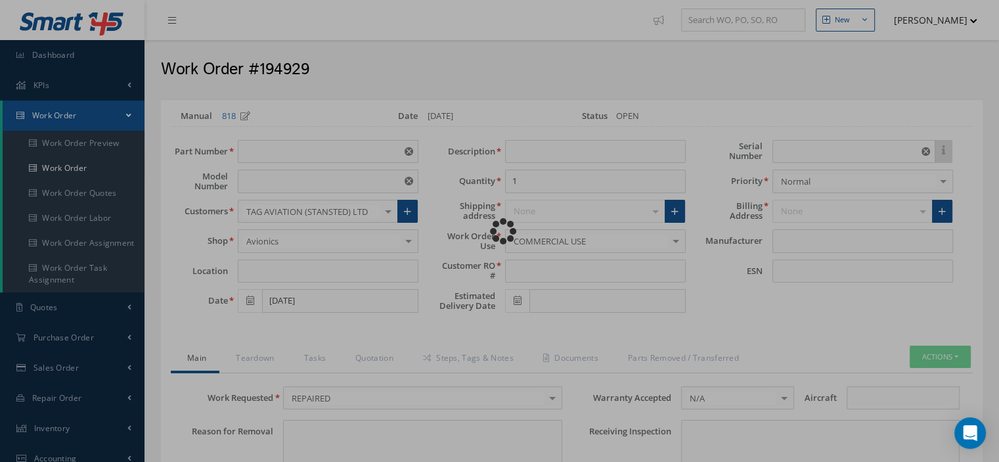
type input "3125"
type textarea "NONE"
type input "NONE"
type textarea "NONE"
type input "NONE"
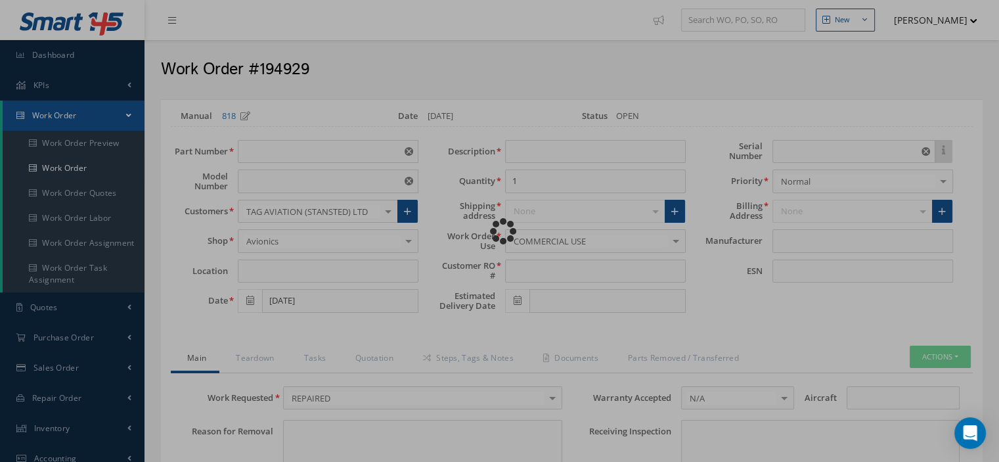
type input "N/A"
checkbox input "true"
type input "PRIMEX"
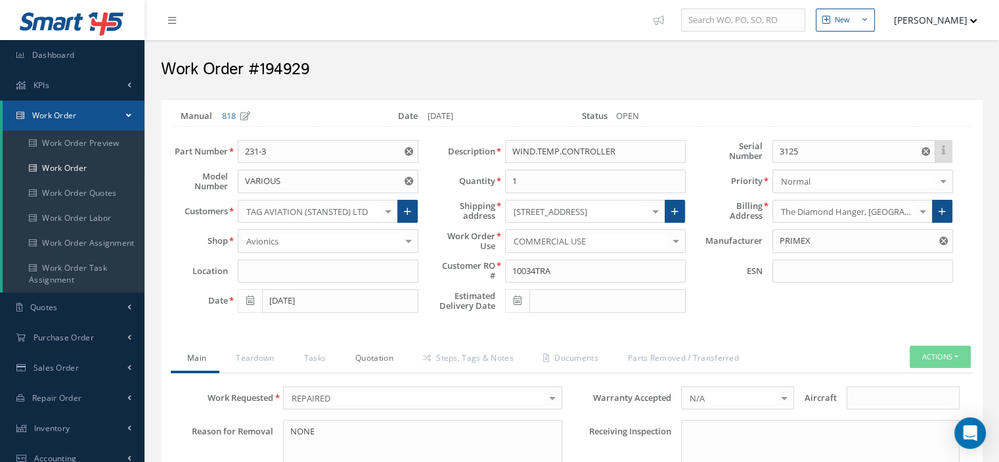
click at [362, 357] on link "Quotation" at bounding box center [373, 360] width 68 height 28
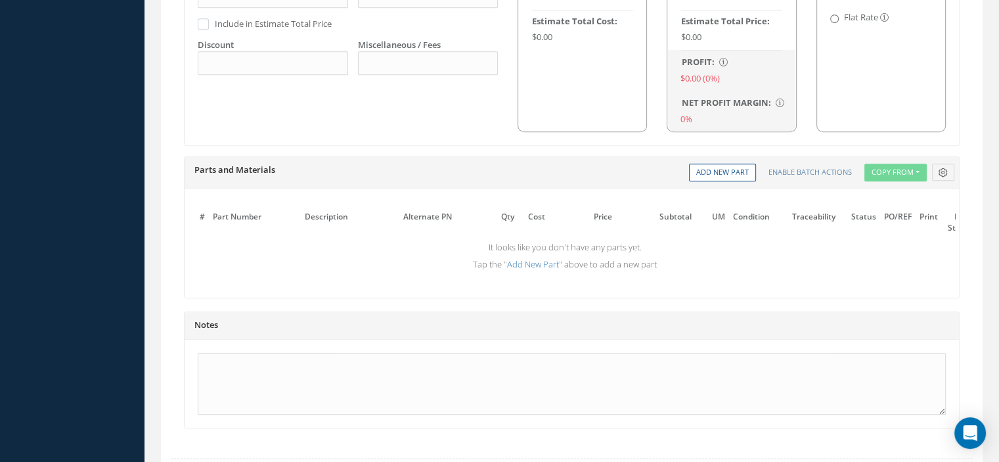
scroll to position [920, 0]
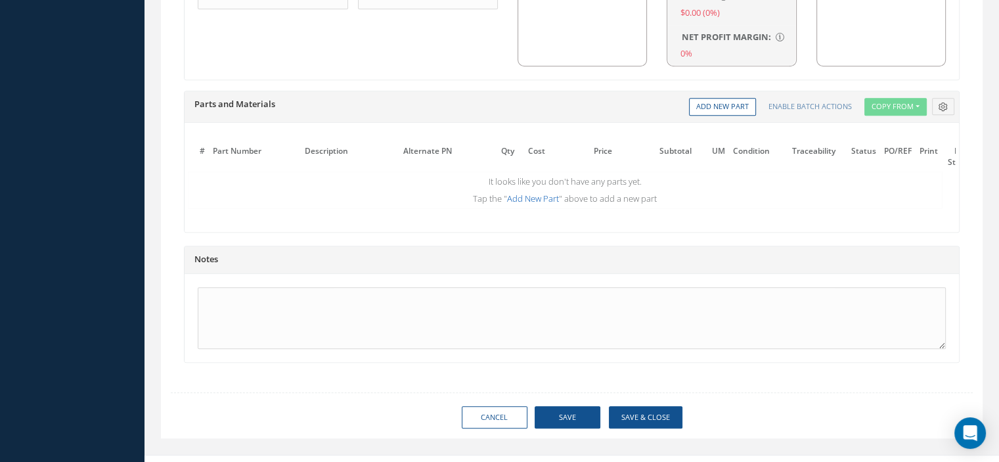
click at [522, 193] on link "Add New Part" at bounding box center [533, 199] width 52 height 12
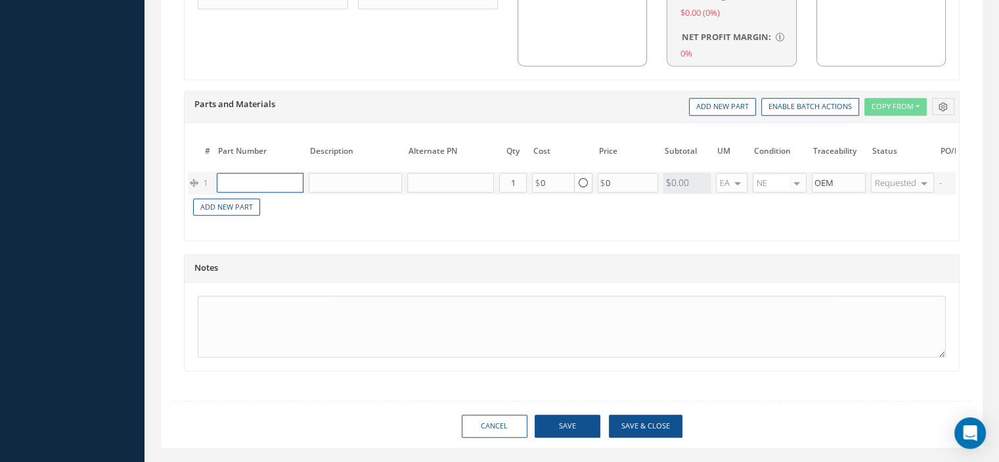
click at [261, 179] on input "text" at bounding box center [260, 183] width 87 height 20
paste input "1N4750"
type input "1N4750"
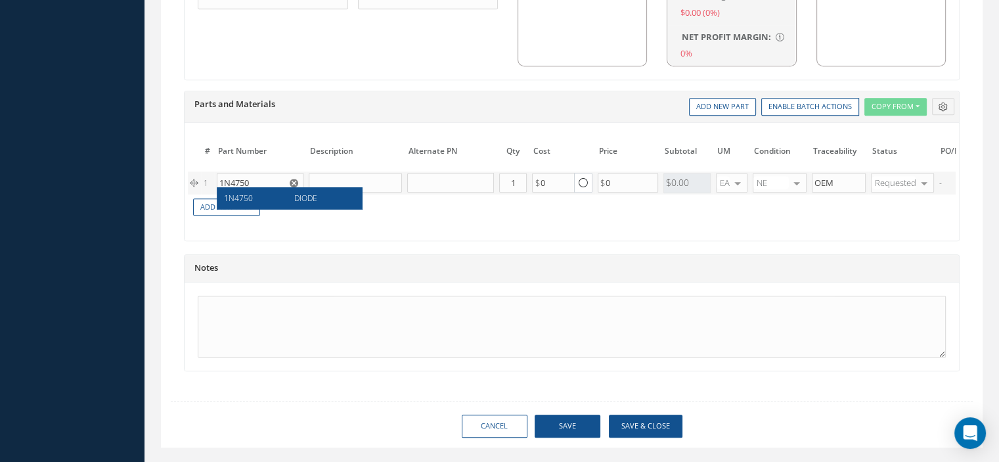
click at [265, 198] on div "1N4750" at bounding box center [254, 198] width 61 height 11
type input "DIODE"
type input "0.50"
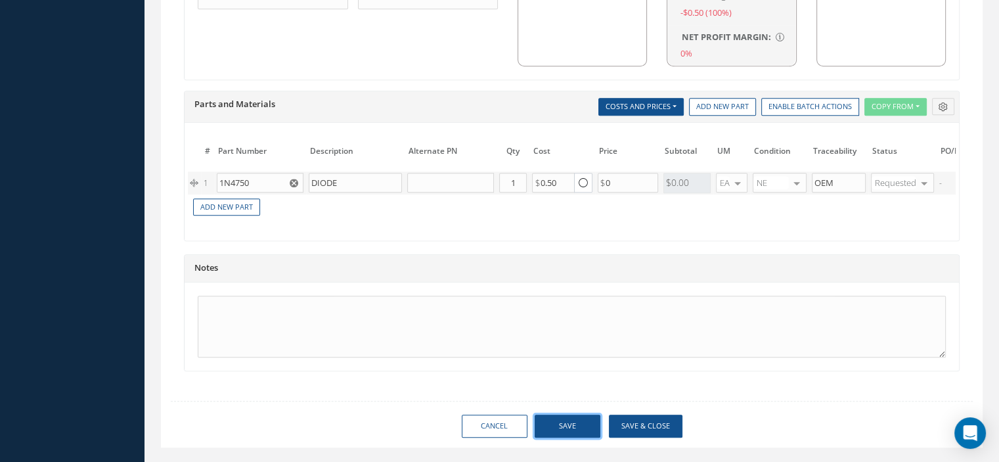
click at [582, 419] on button "Save" at bounding box center [568, 426] width 66 height 23
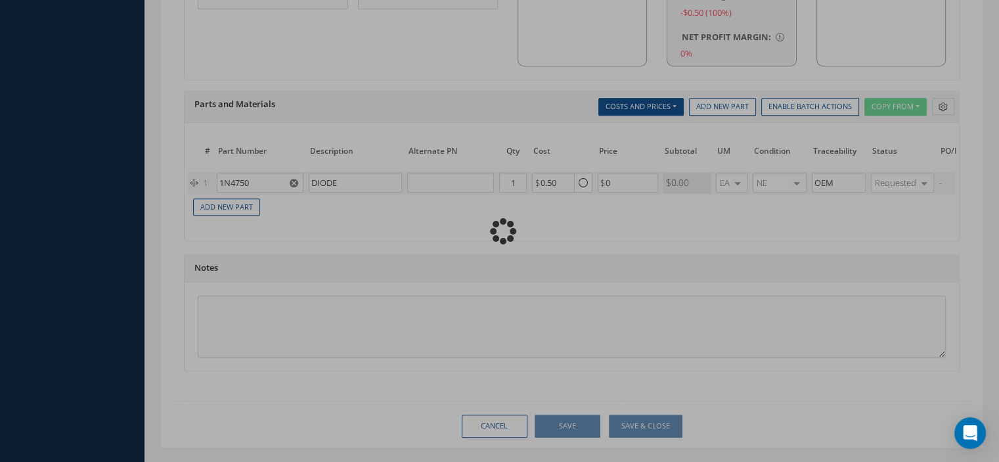
type input "0.00"
checkbox input "false"
type input "0.00"
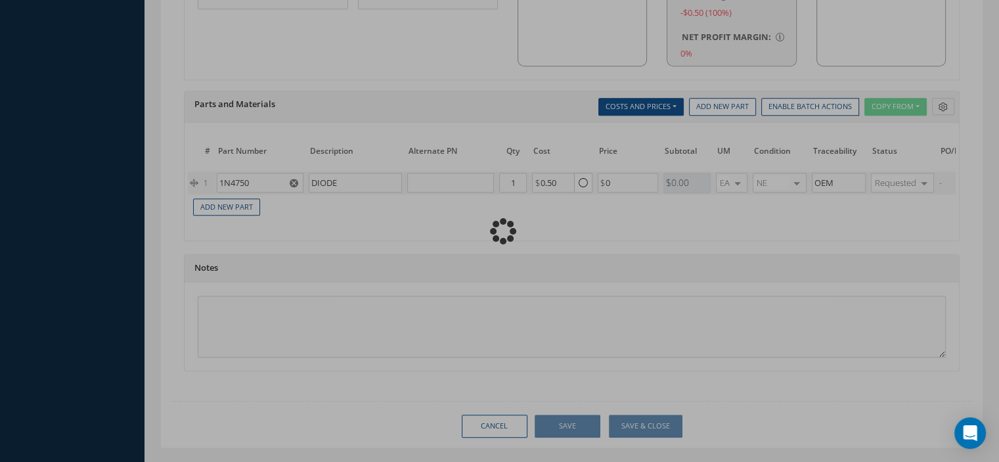
type input "0.00"
radio input "true"
type input "0.00"
checkbox input "true"
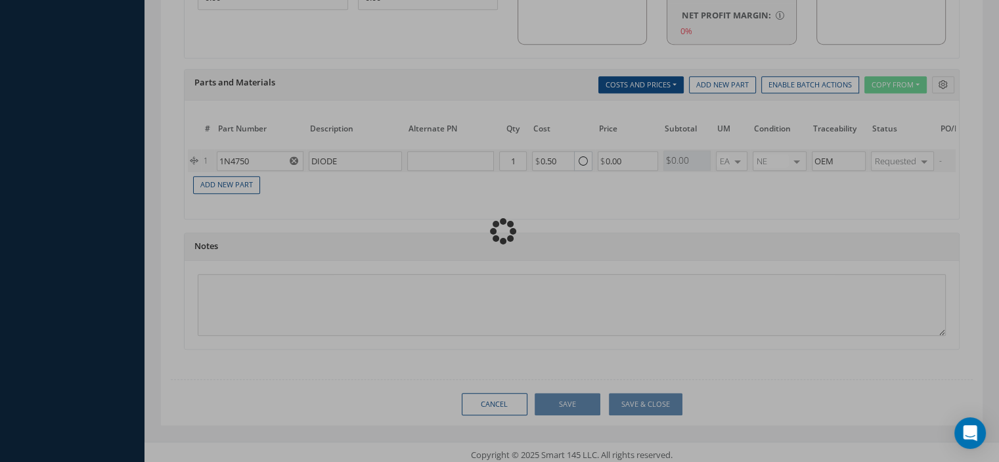
type input "PRIMEX"
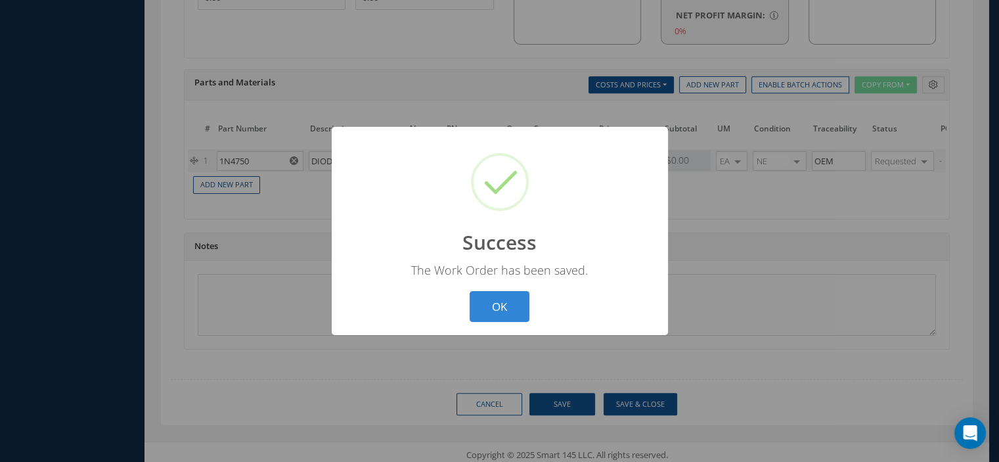
scroll to position [954, 0]
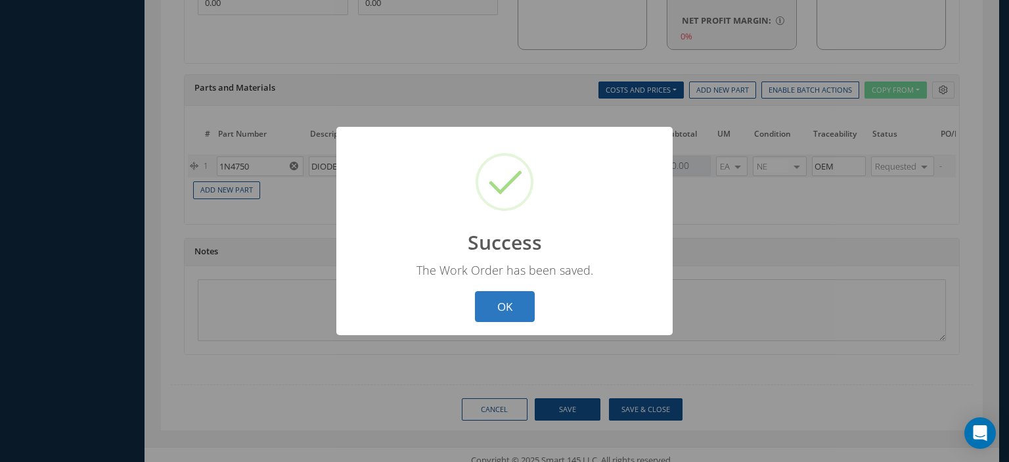
click at [505, 309] on button "OK" at bounding box center [505, 306] width 60 height 31
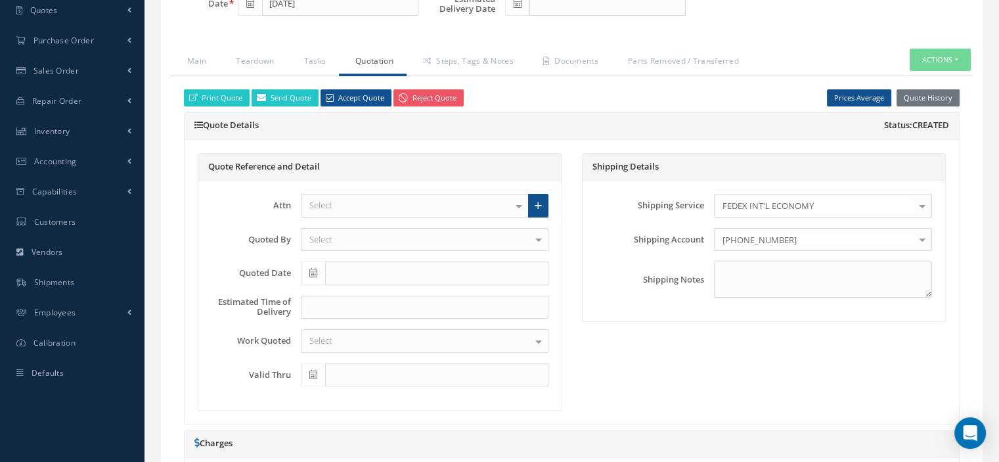
scroll to position [231, 0]
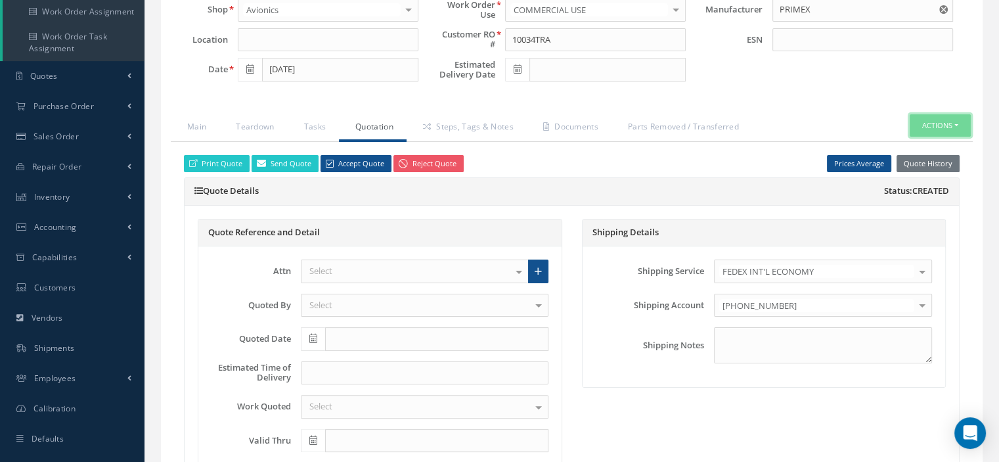
click at [966, 121] on button "Actions" at bounding box center [940, 125] width 61 height 23
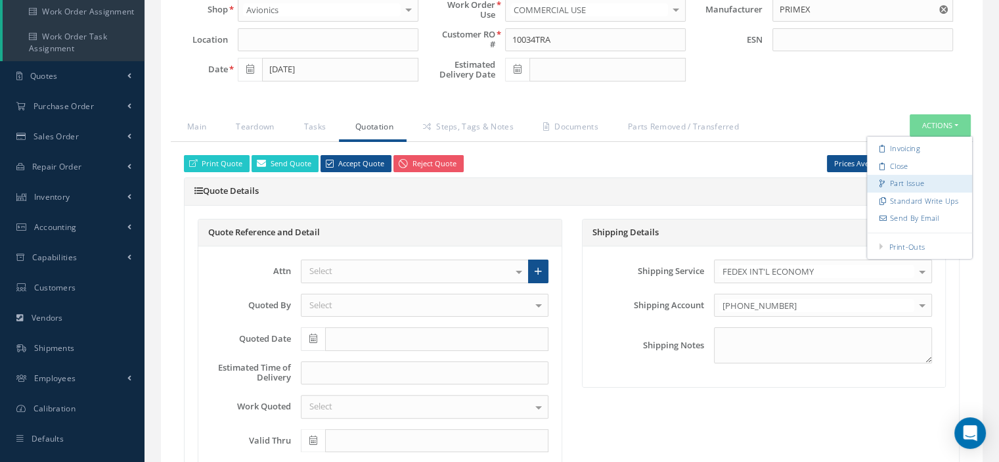
click at [908, 178] on link "Part Issue" at bounding box center [919, 184] width 105 height 18
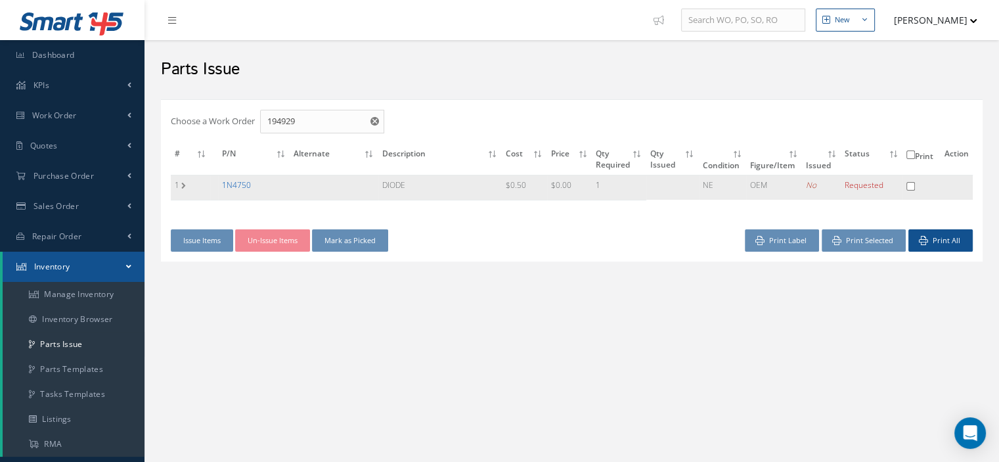
click at [231, 183] on link "1N4750" at bounding box center [236, 184] width 29 height 11
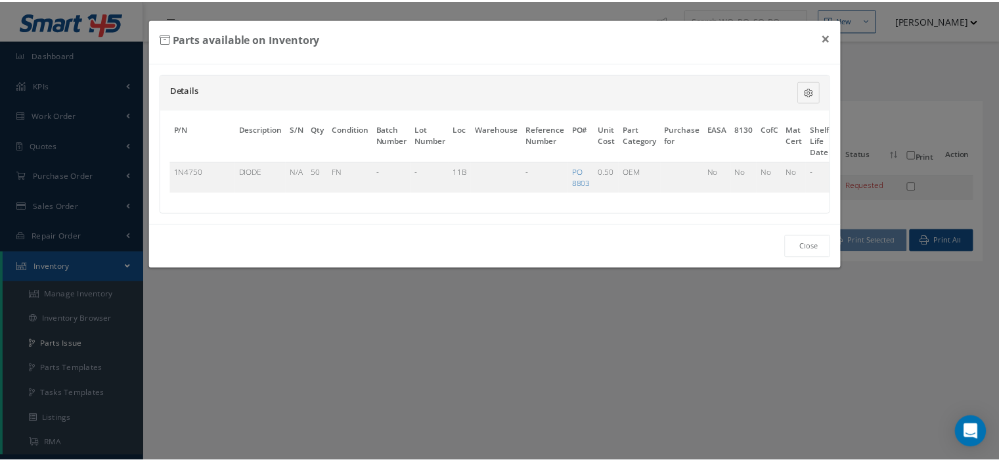
scroll to position [0, 74]
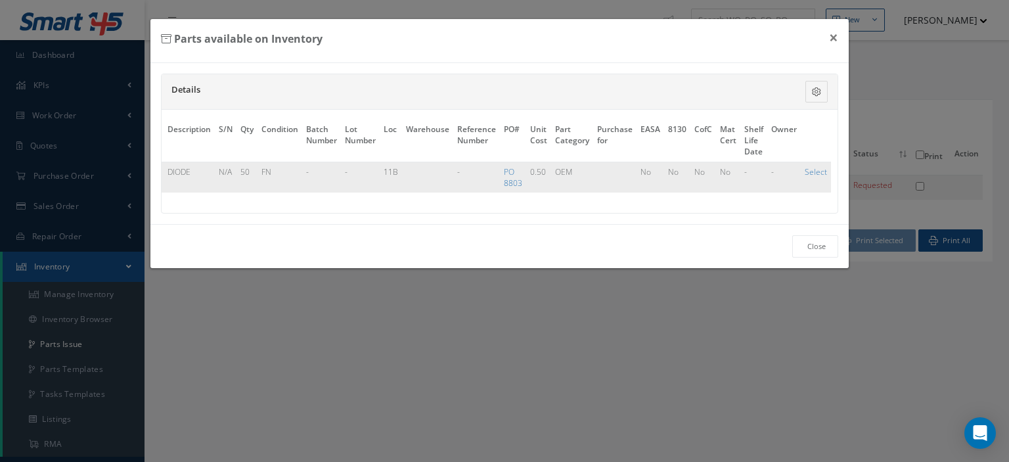
click at [819, 175] on td "Select" at bounding box center [816, 177] width 30 height 31
click at [819, 173] on link "Select" at bounding box center [816, 171] width 22 height 11
checkbox input "true"
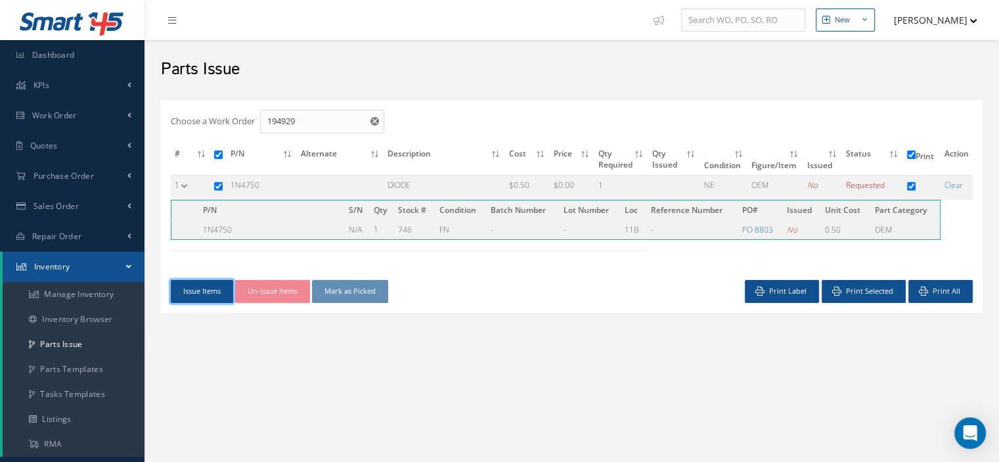
click at [201, 295] on button "Issue Items" at bounding box center [202, 291] width 62 height 23
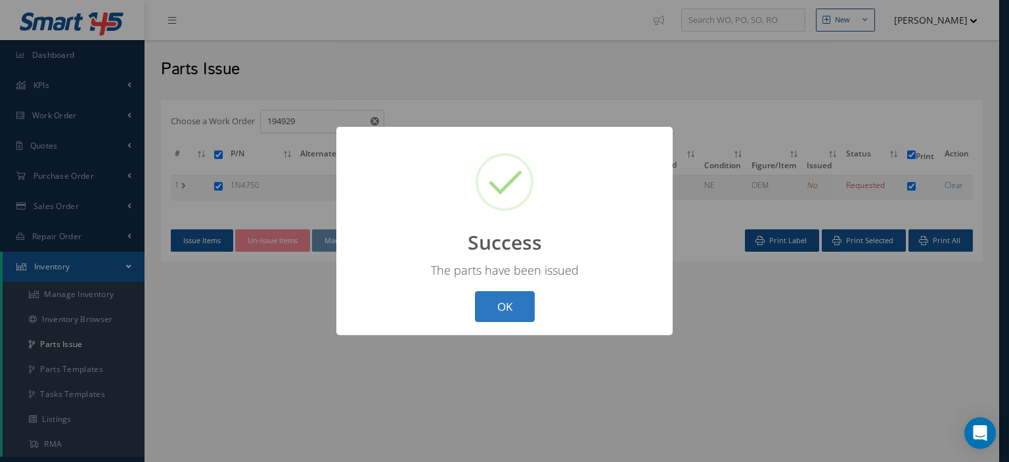
click at [486, 307] on button "OK" at bounding box center [505, 306] width 60 height 31
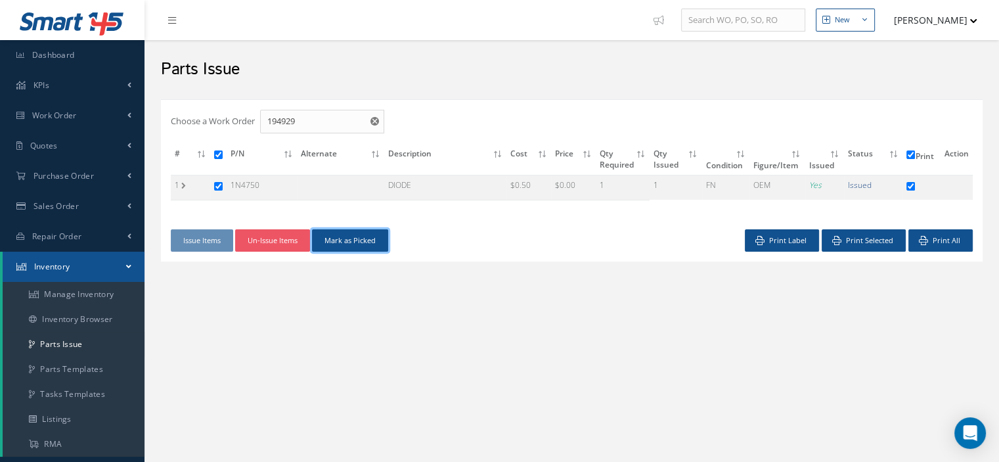
click at [344, 241] on button "Mark as Picked" at bounding box center [350, 240] width 76 height 23
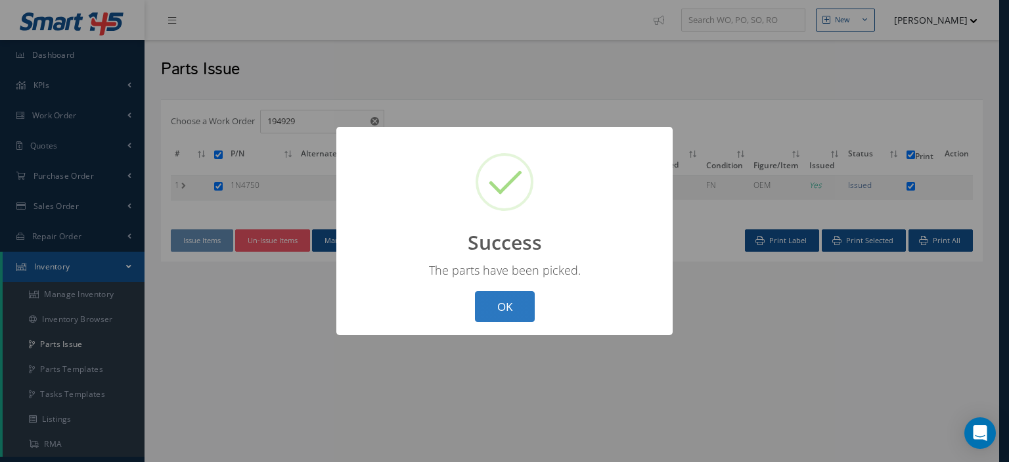
click at [507, 304] on button "OK" at bounding box center [505, 306] width 60 height 31
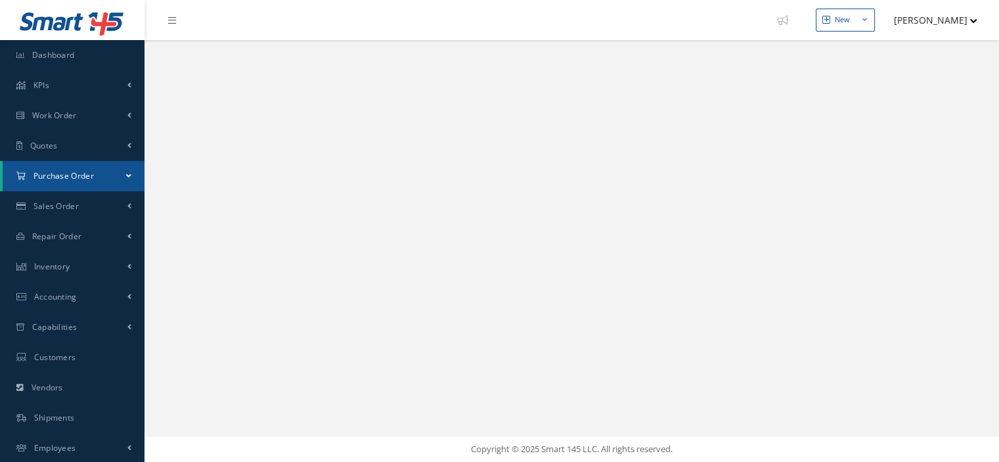
select select "25"
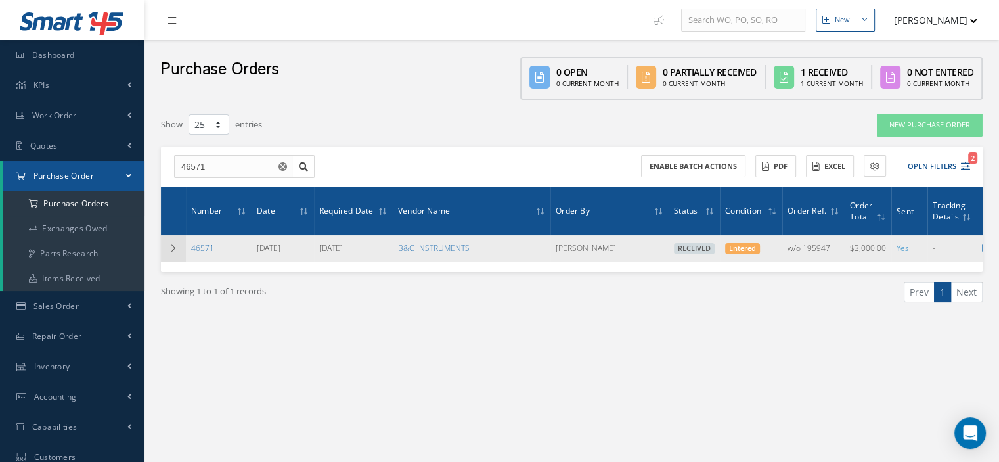
click at [177, 248] on icon at bounding box center [173, 248] width 9 height 8
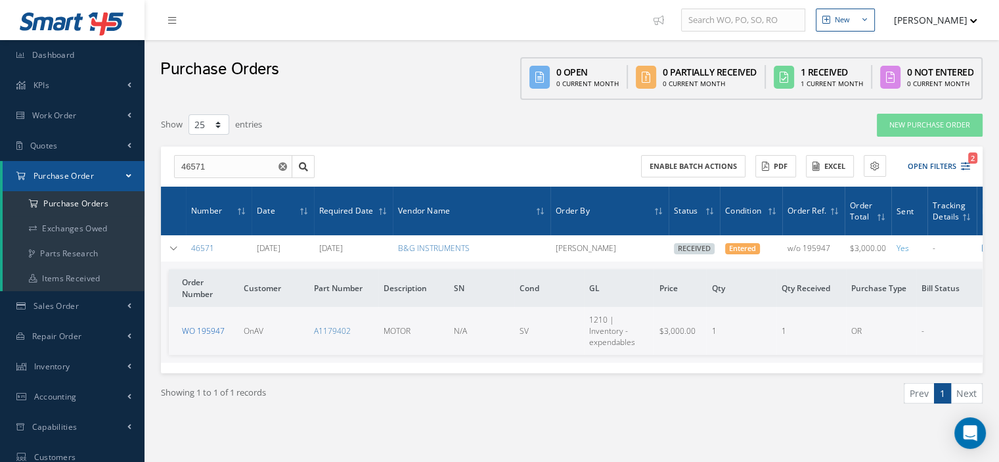
click at [208, 329] on link "WO 195947" at bounding box center [203, 330] width 43 height 11
click at [176, 250] on icon at bounding box center [173, 248] width 9 height 8
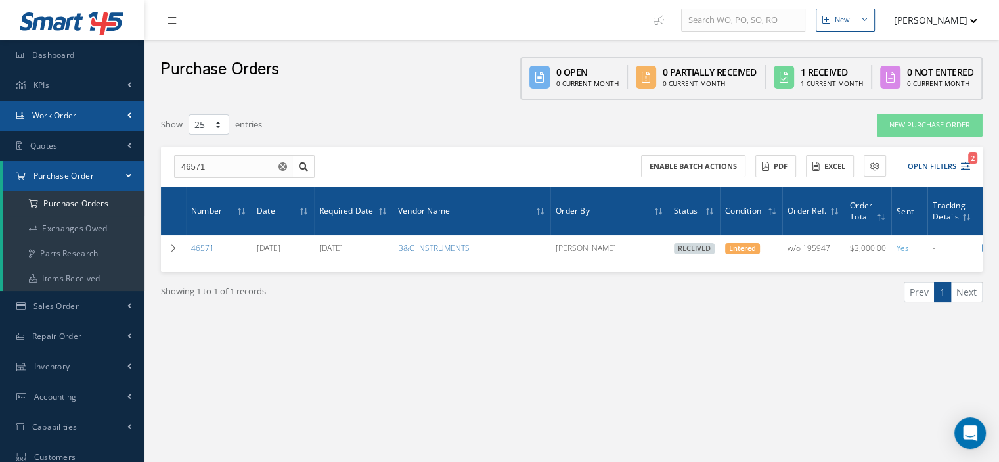
click at [85, 122] on link "Work Order" at bounding box center [72, 116] width 145 height 30
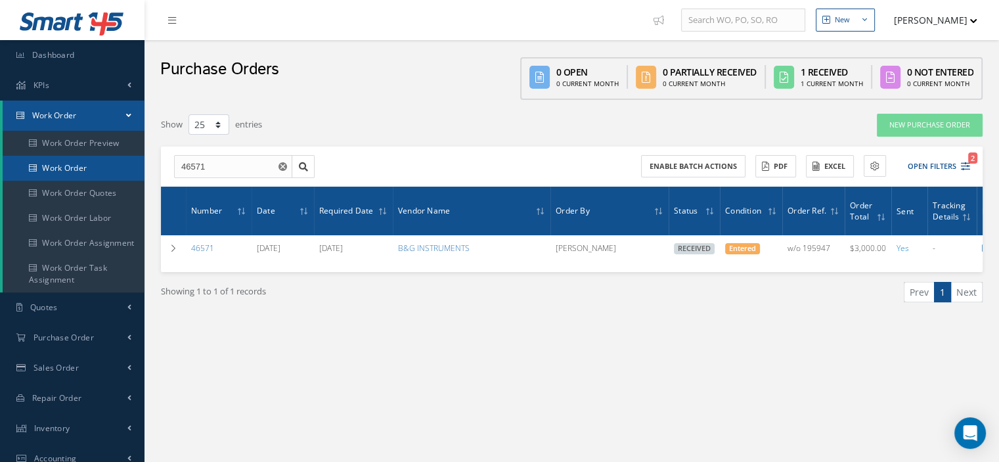
click at [110, 168] on link "Work Order" at bounding box center [74, 168] width 142 height 25
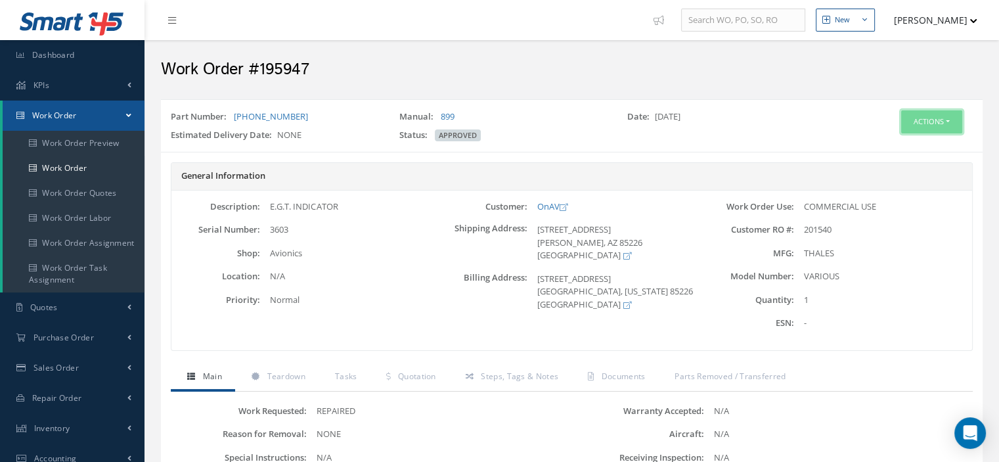
click at [941, 124] on button "Actions" at bounding box center [931, 121] width 61 height 23
click at [897, 196] on link "Part Issue" at bounding box center [911, 200] width 105 height 18
click at [954, 118] on button "Actions" at bounding box center [931, 121] width 61 height 23
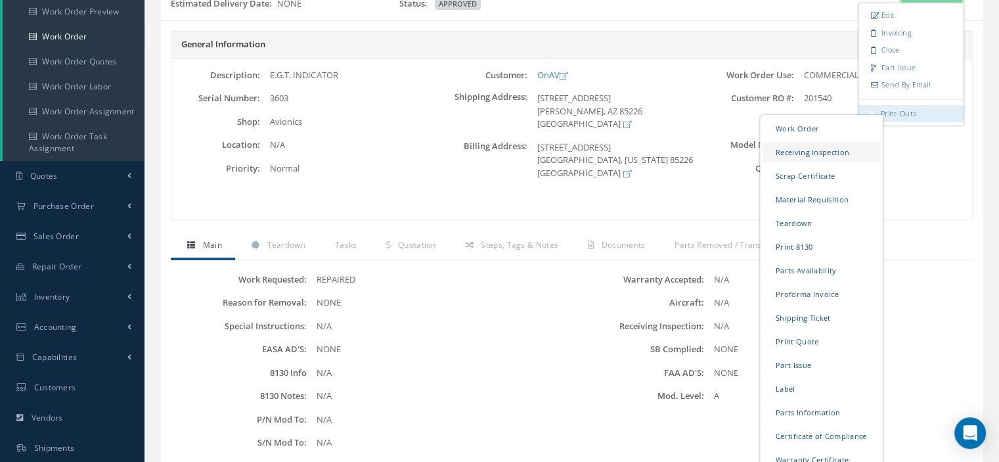
scroll to position [197, 0]
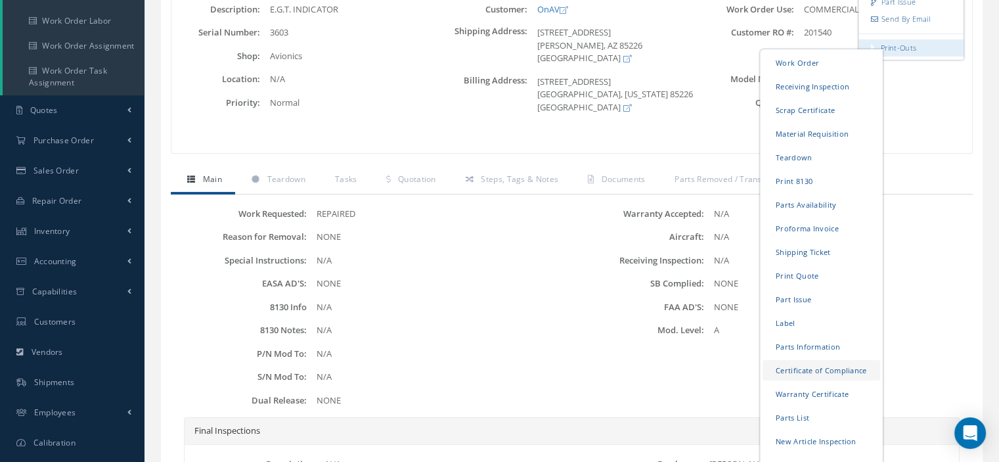
click at [798, 366] on link "Certificate of Compliance" at bounding box center [822, 370] width 118 height 20
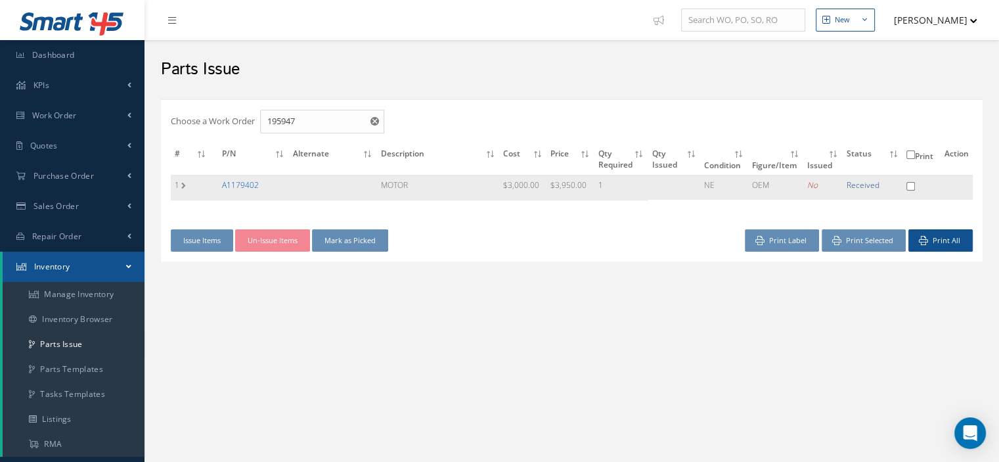
click at [235, 179] on link "A1179402" at bounding box center [240, 184] width 37 height 11
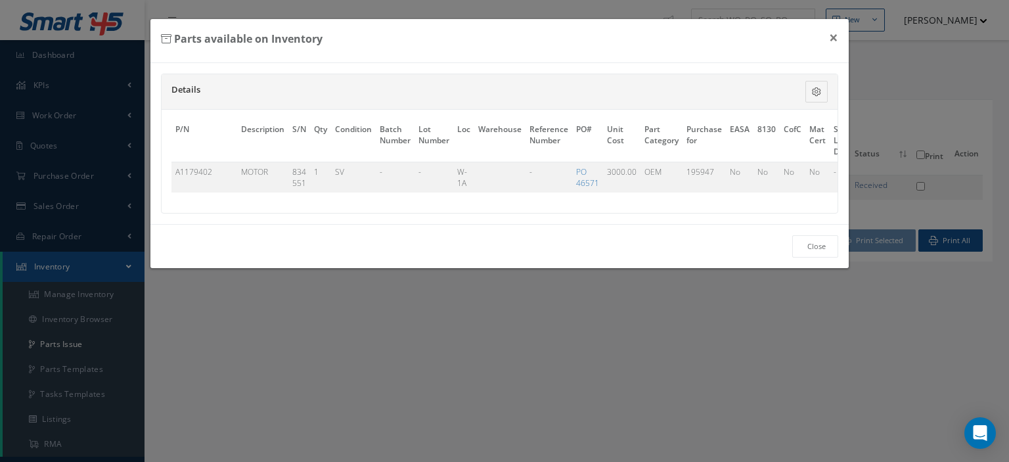
drag, startPoint x: 467, startPoint y: 211, endPoint x: 683, endPoint y: 210, distance: 216.8
click at [645, 213] on div "P/N Description S/N Qty Condition Batch Number Lot Number Loc Warehouse Referen…" at bounding box center [500, 161] width 676 height 103
click at [741, 205] on div "P/N Description S/N Qty Condition Batch Number Lot Number Loc Warehouse Referen…" at bounding box center [500, 161] width 676 height 103
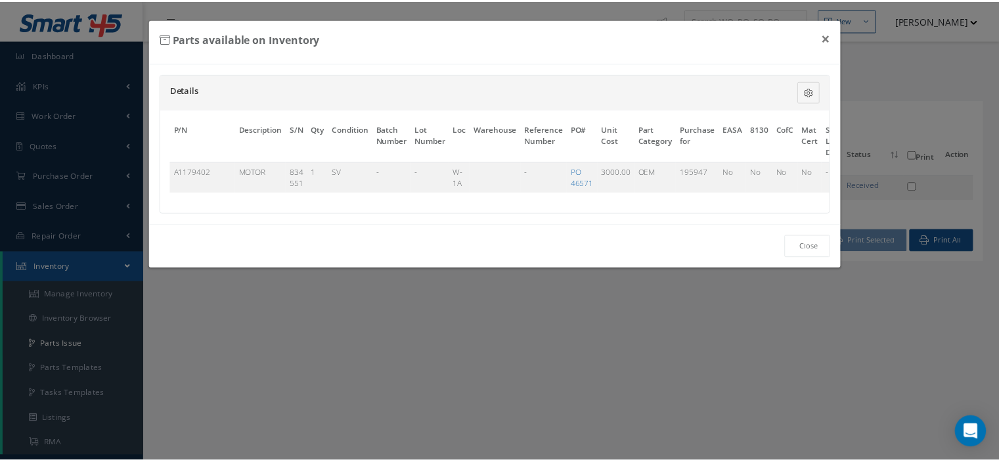
scroll to position [0, 89]
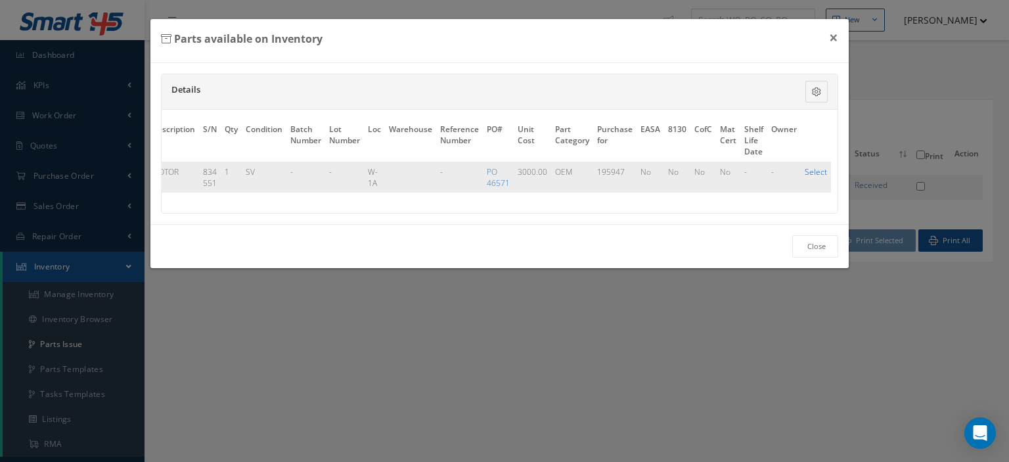
click at [815, 173] on link "Select" at bounding box center [816, 171] width 22 height 11
checkbox input "true"
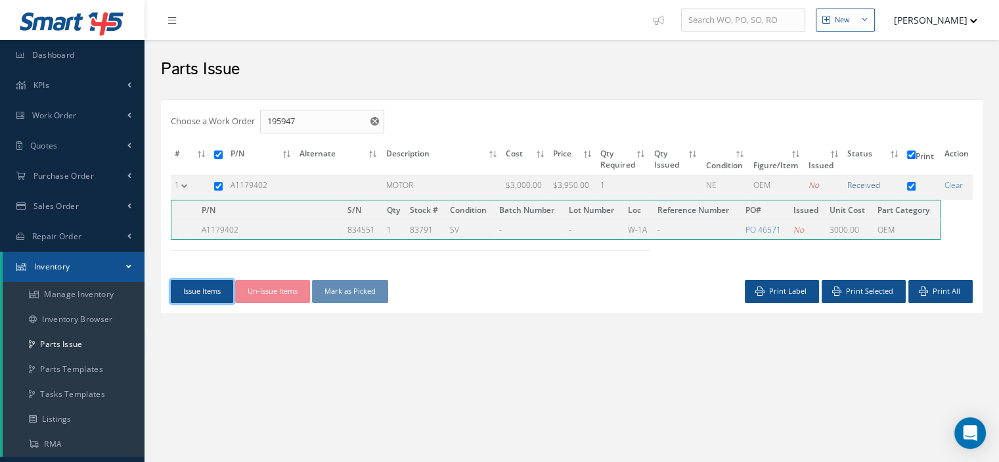
click at [201, 294] on button "Issue Items" at bounding box center [202, 291] width 62 height 23
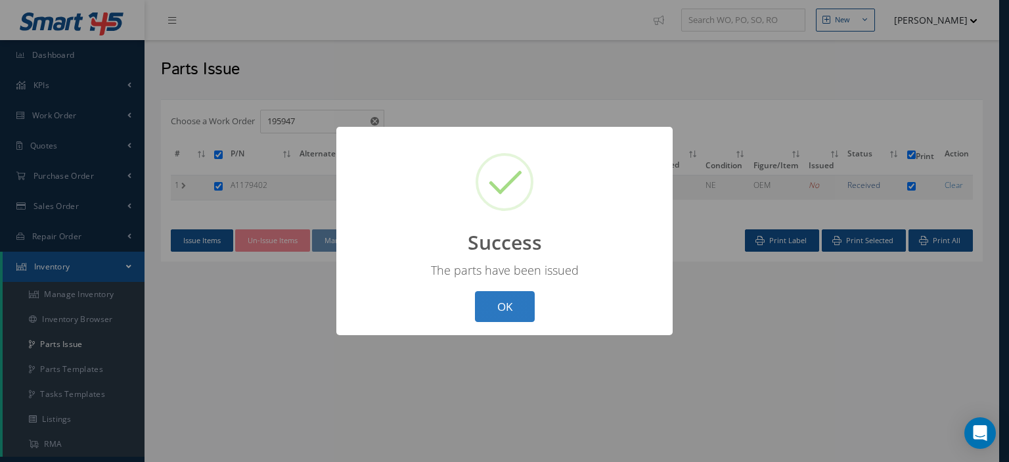
click at [510, 298] on button "OK" at bounding box center [505, 306] width 60 height 31
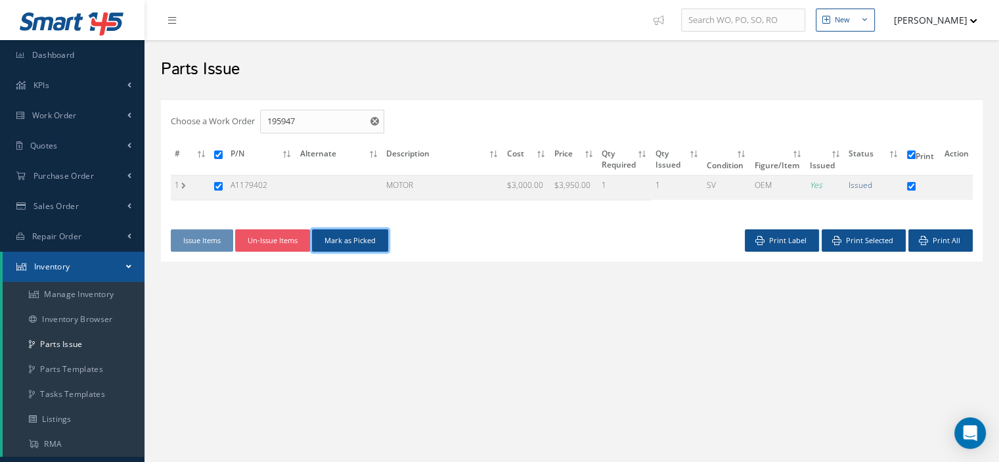
click at [373, 243] on button "Mark as Picked" at bounding box center [350, 240] width 76 height 23
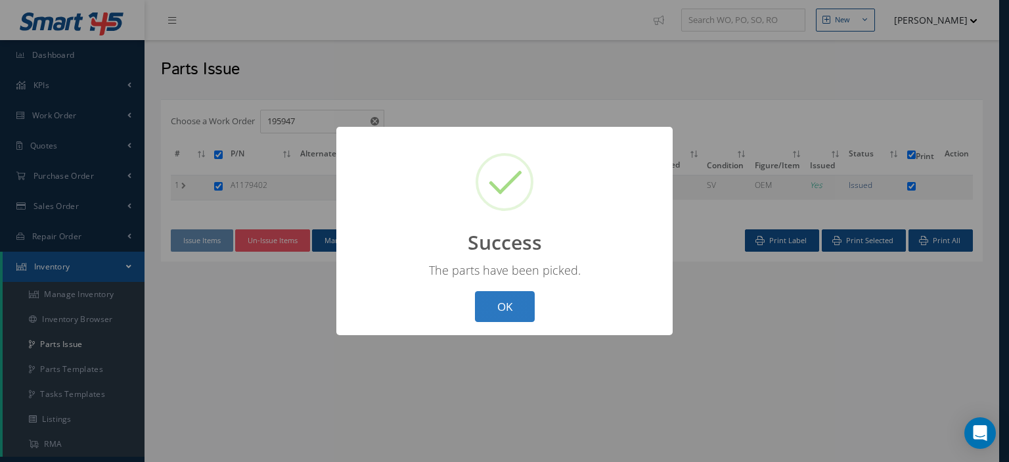
click at [514, 316] on button "OK" at bounding box center [505, 306] width 60 height 31
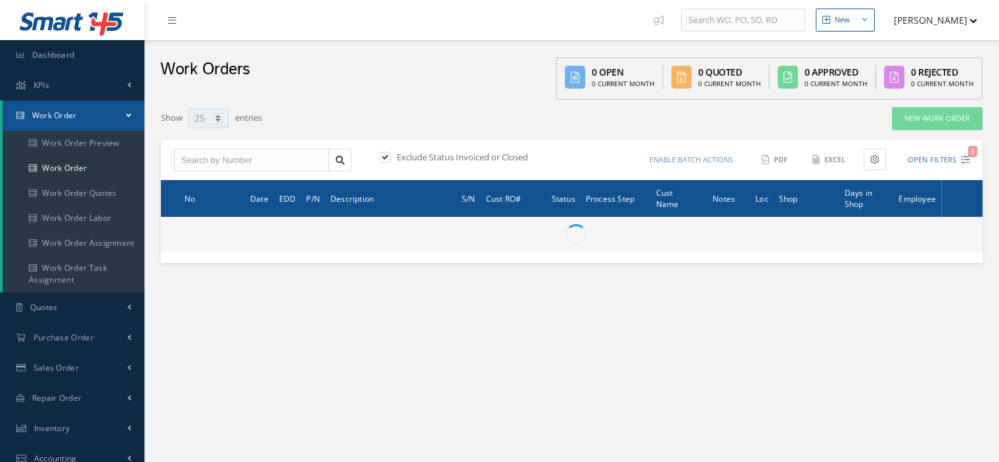
select select "25"
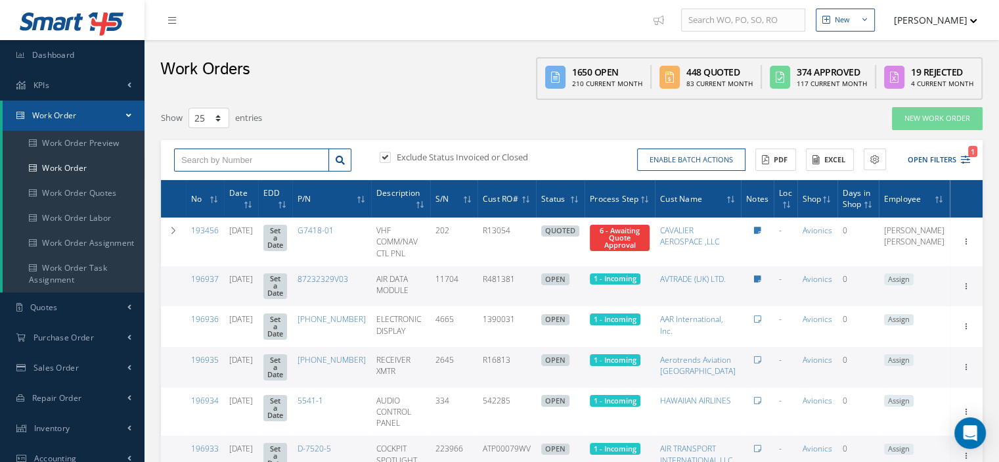
click at [239, 159] on input "text" at bounding box center [251, 160] width 155 height 24
type input "195947"
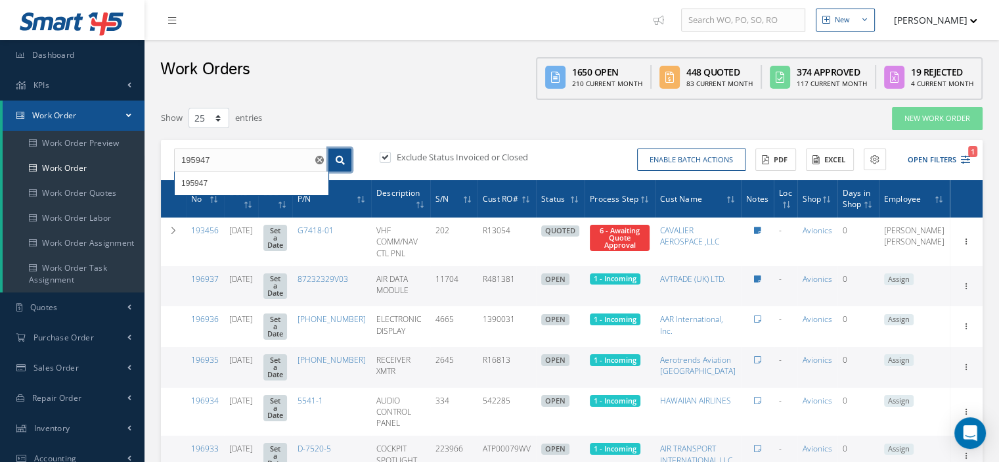
click at [347, 157] on link at bounding box center [340, 160] width 23 height 24
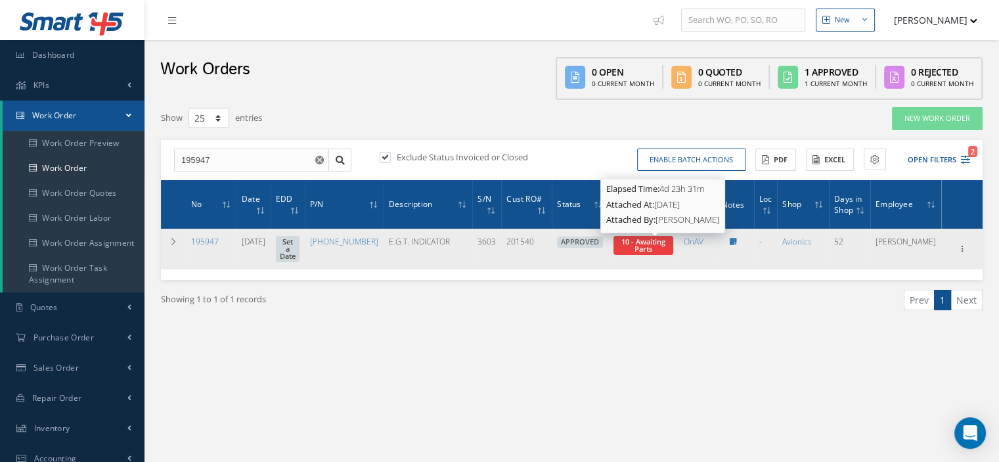
click at [666, 243] on span "10 - Awaiting Parts" at bounding box center [644, 245] width 44 height 17
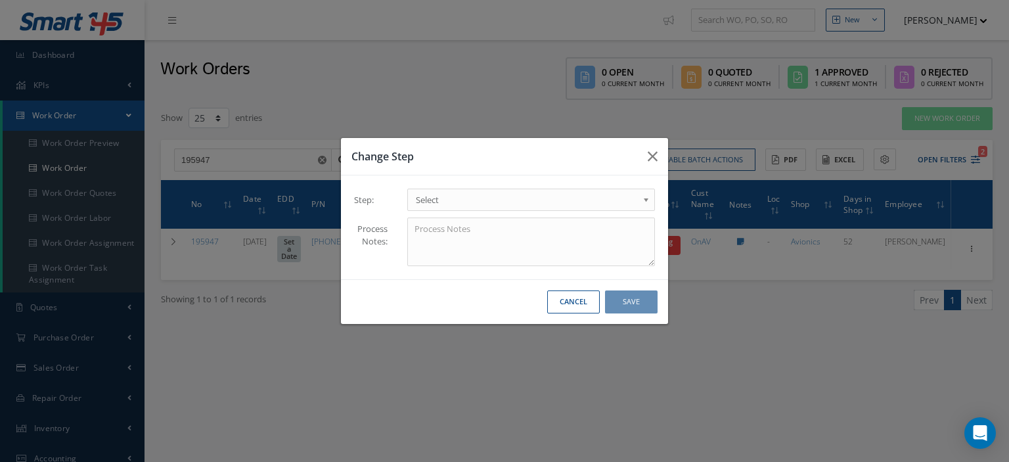
click at [651, 200] on b at bounding box center [649, 203] width 12 height 21
click at [618, 297] on button "Save" at bounding box center [631, 301] width 53 height 23
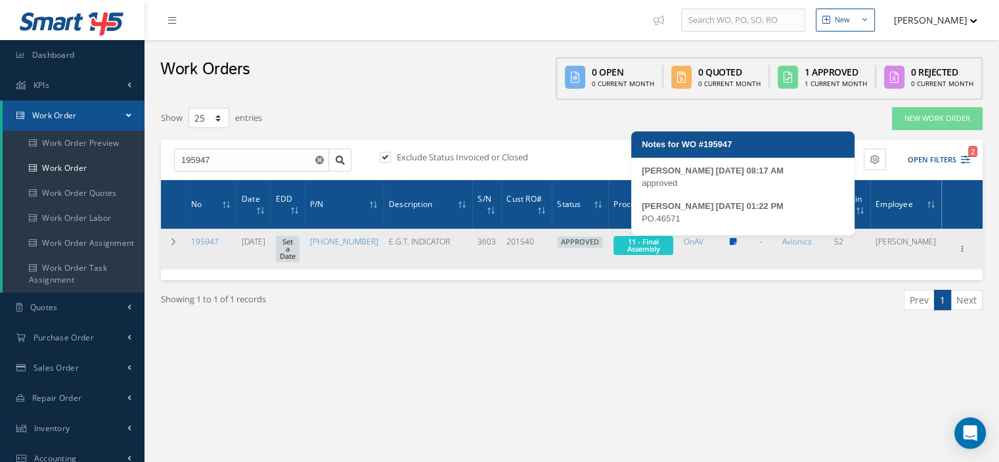
click at [737, 239] on icon at bounding box center [732, 242] width 7 height 8
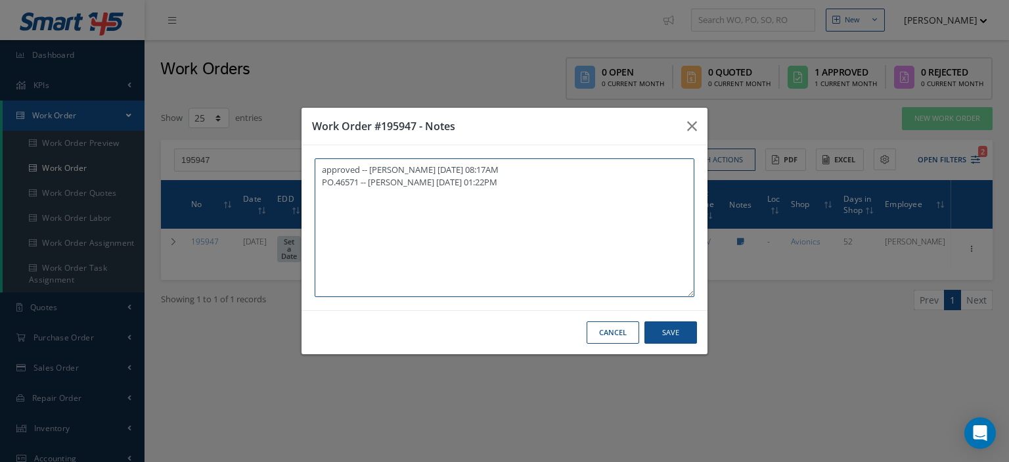
paste textarea "I already gave them to the technician"
click at [660, 336] on button "Save" at bounding box center [671, 332] width 53 height 23
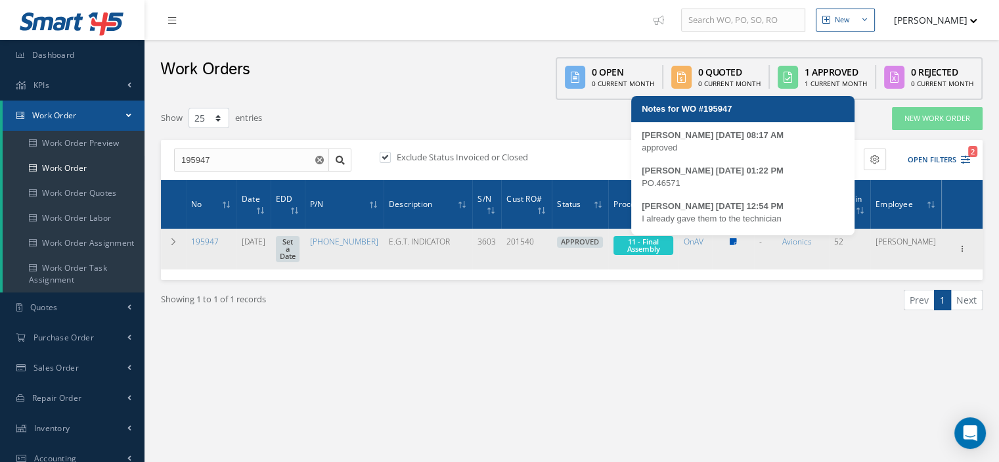
click at [737, 238] on icon at bounding box center [732, 242] width 7 height 8
type textarea "approved -- Oscar Ravelo 09/04/2025 08:17AM PO.46571 -- Oscar Ravelo 09/17/2025…"
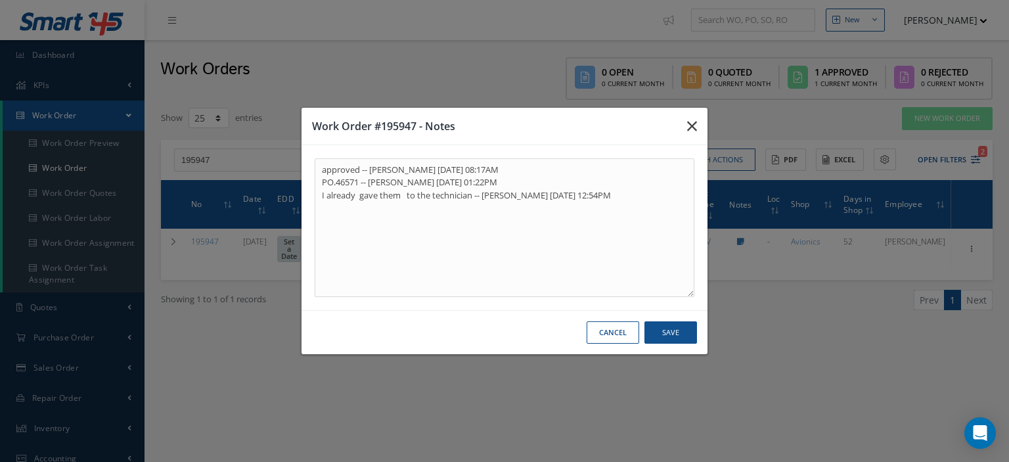
drag, startPoint x: 497, startPoint y: 257, endPoint x: 696, endPoint y: 124, distance: 239.8
click at [696, 124] on icon "button" at bounding box center [692, 126] width 10 height 16
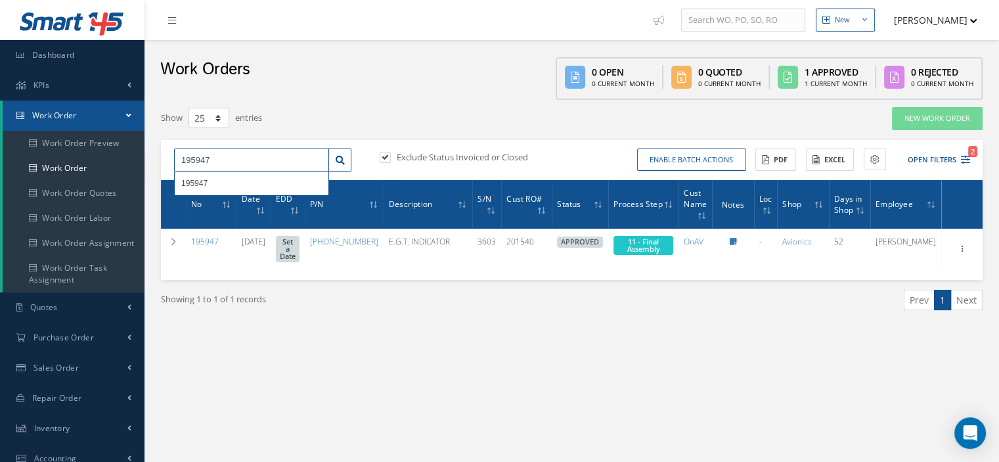
drag, startPoint x: 267, startPoint y: 168, endPoint x: 168, endPoint y: 150, distance: 100.8
click at [170, 150] on div "195947 195947" at bounding box center [262, 160] width 197 height 24
type input "195418"
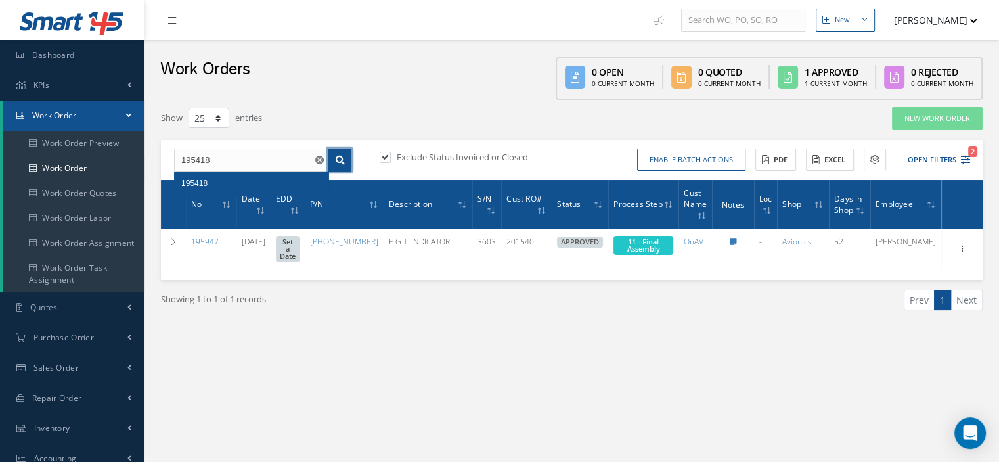
click at [332, 162] on link at bounding box center [340, 160] width 23 height 24
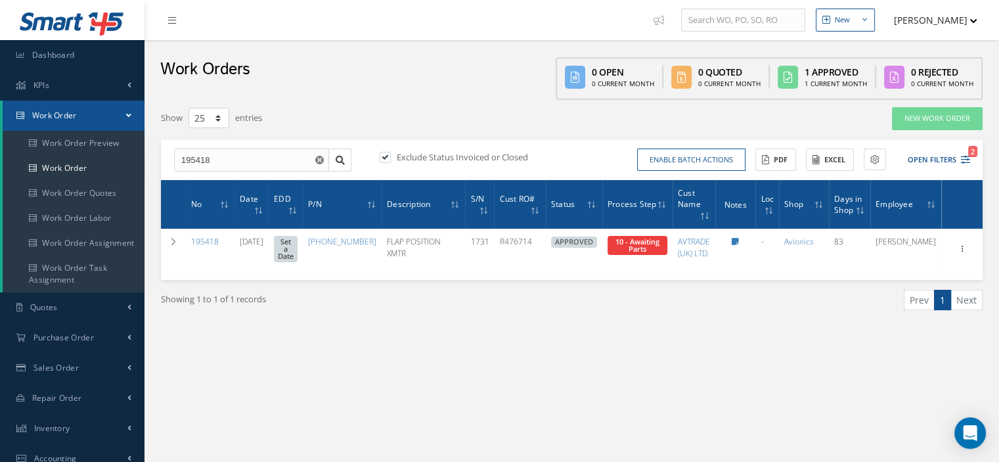
click at [631, 237] on span "10 - Awaiting Parts" at bounding box center [638, 245] width 44 height 17
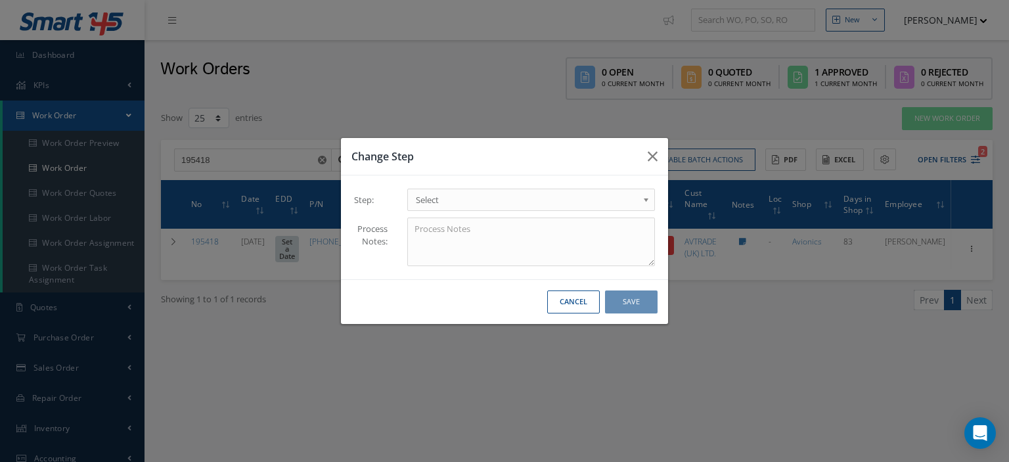
click at [615, 203] on span "Select" at bounding box center [527, 200] width 222 height 16
click at [631, 309] on button "Save" at bounding box center [631, 301] width 53 height 23
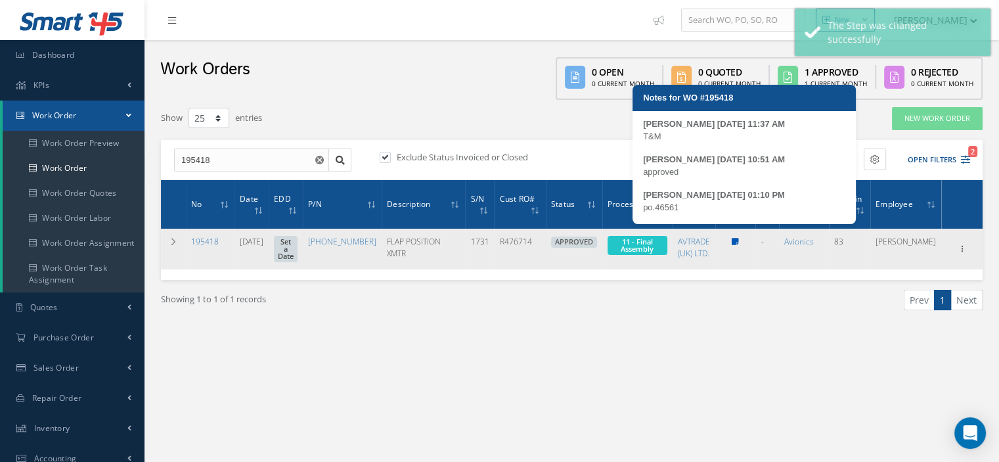
click at [739, 238] on icon at bounding box center [735, 242] width 7 height 8
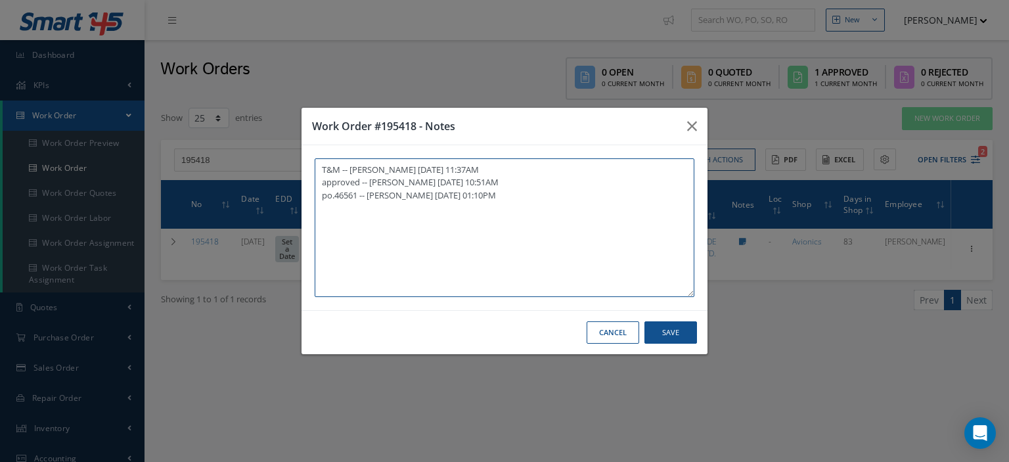
paste textarea "I already gave them to the technician"
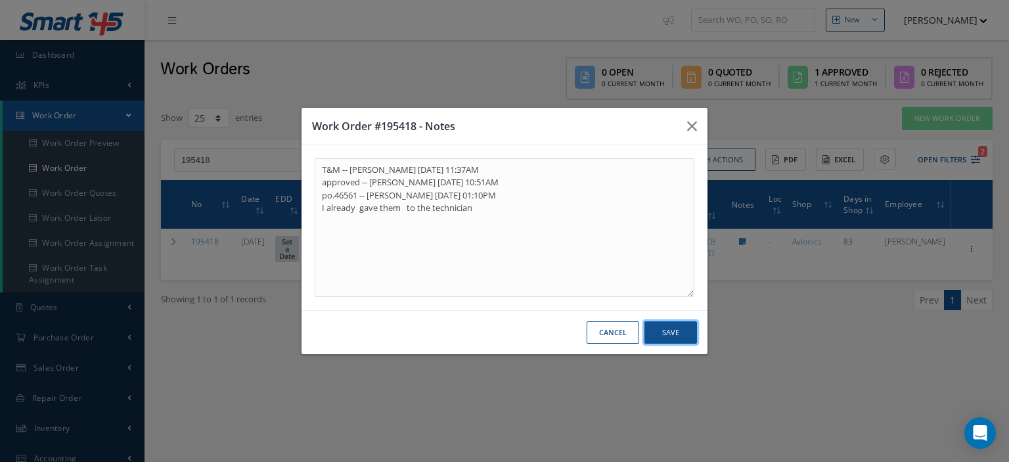
click at [689, 332] on button "Save" at bounding box center [671, 332] width 53 height 23
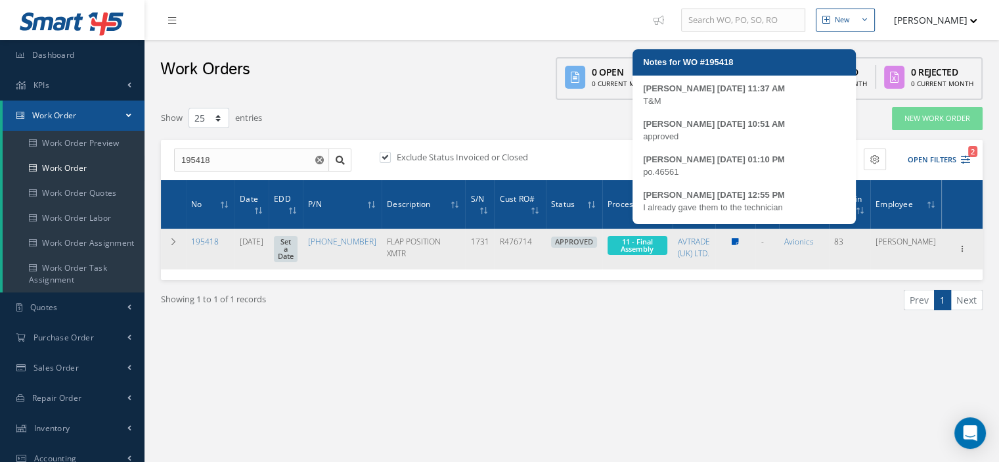
click at [739, 238] on icon at bounding box center [735, 242] width 7 height 8
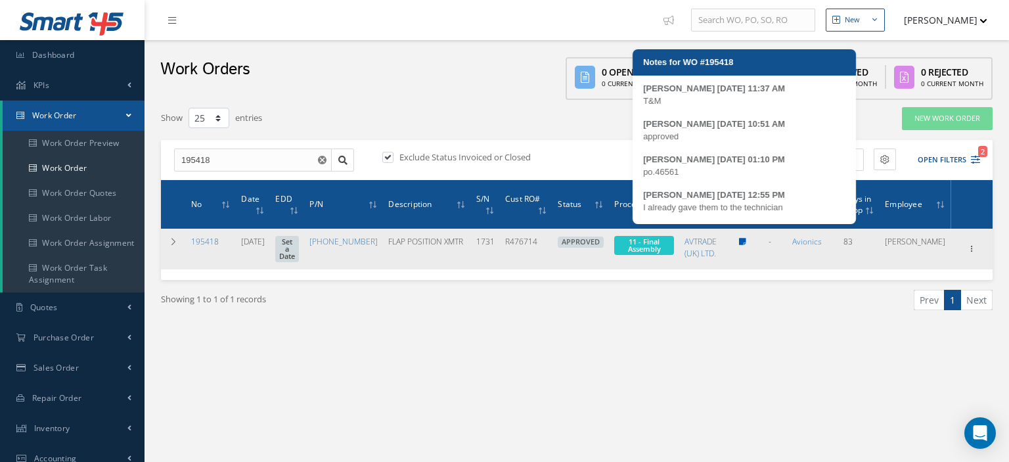
type textarea "T&M -- Frankie Flores 07/01/2025 11:37AM approved -- Oscar Ravelo 09/11/2025 10…"
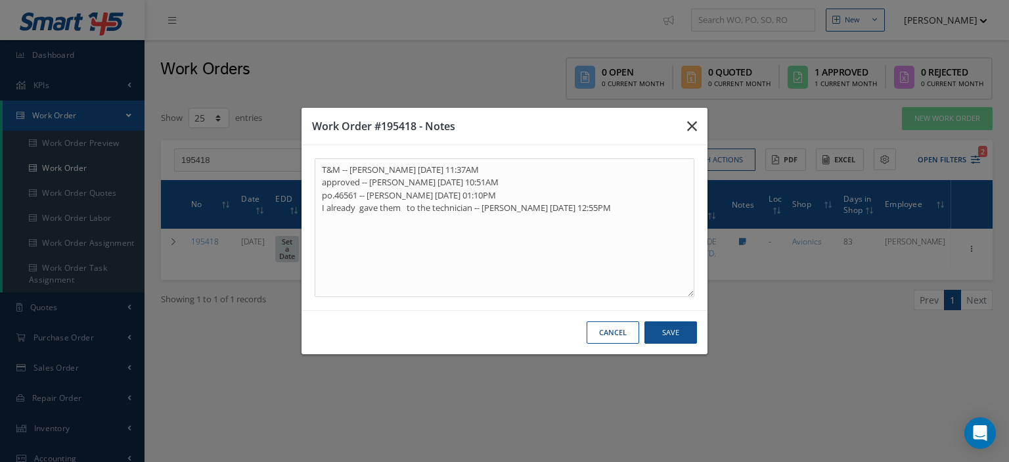
click at [691, 128] on icon "button" at bounding box center [692, 126] width 10 height 16
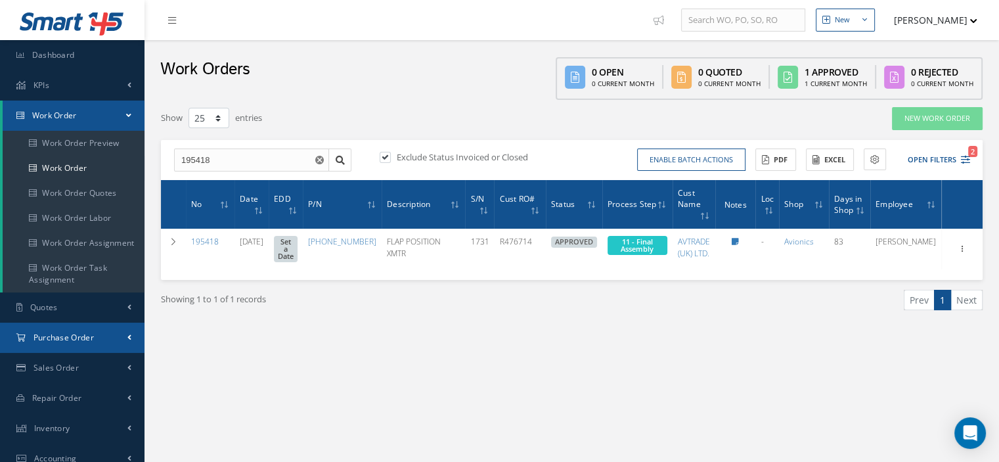
click at [45, 342] on span "Purchase Order" at bounding box center [64, 337] width 60 height 11
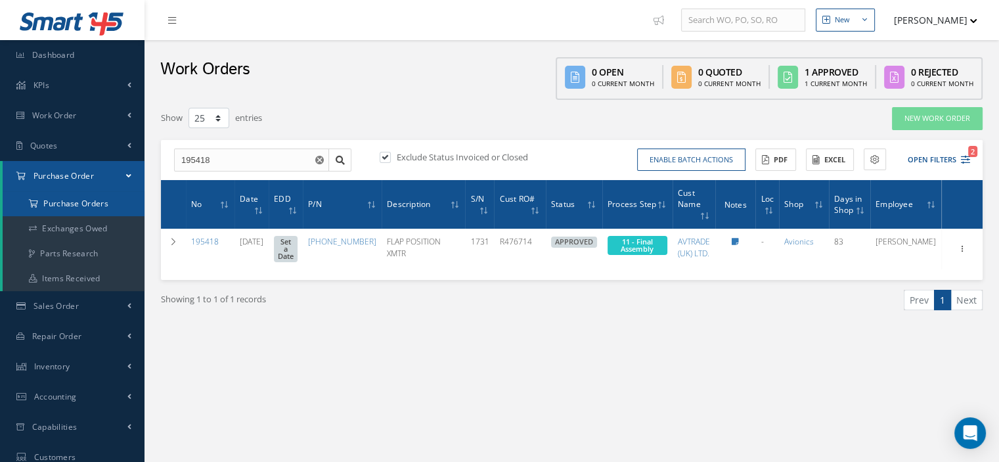
click at [81, 210] on a=1&status_id=2&status_id=3&status_id=5&collapsedFilters"] "Purchase Orders" at bounding box center [74, 203] width 142 height 25
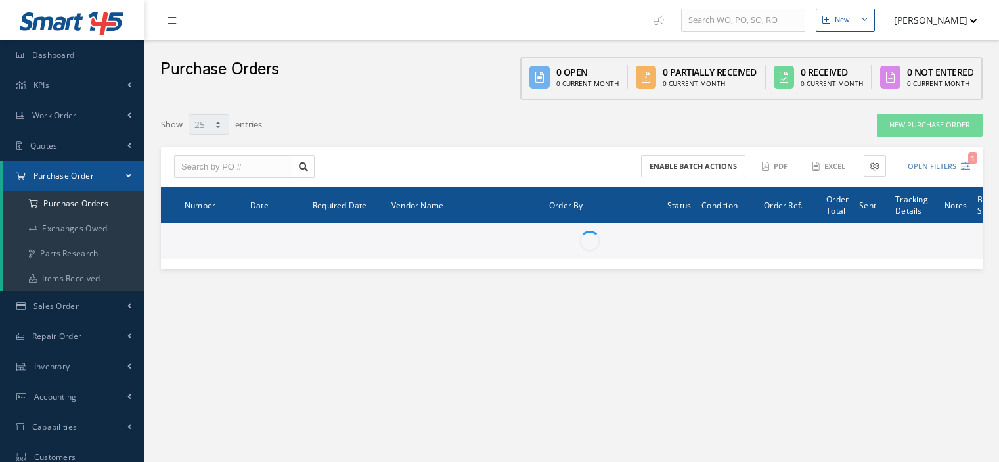
select select "25"
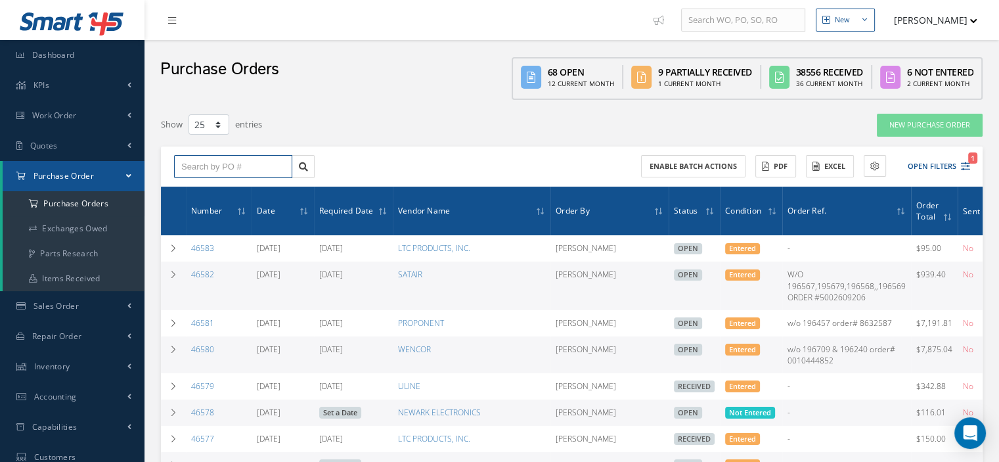
click at [213, 166] on input "text" at bounding box center [233, 167] width 118 height 24
type input "46572"
click at [294, 166] on link at bounding box center [303, 167] width 23 height 24
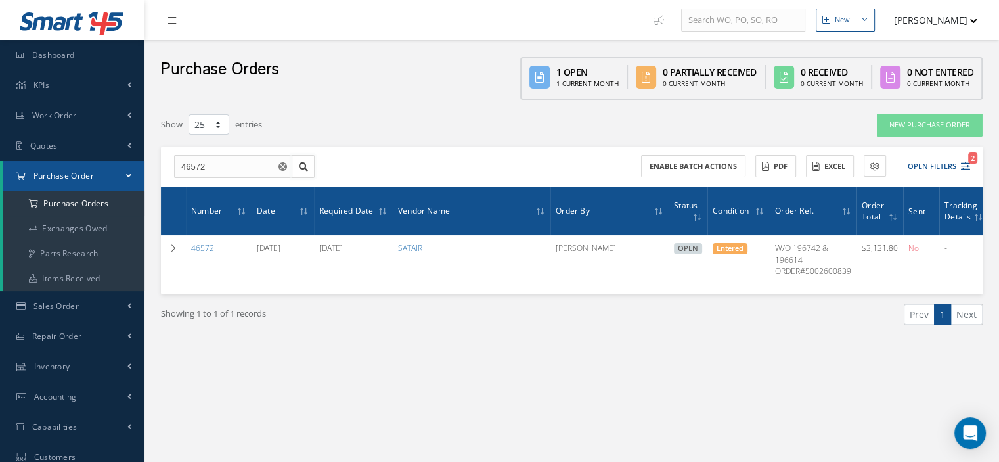
scroll to position [0, 91]
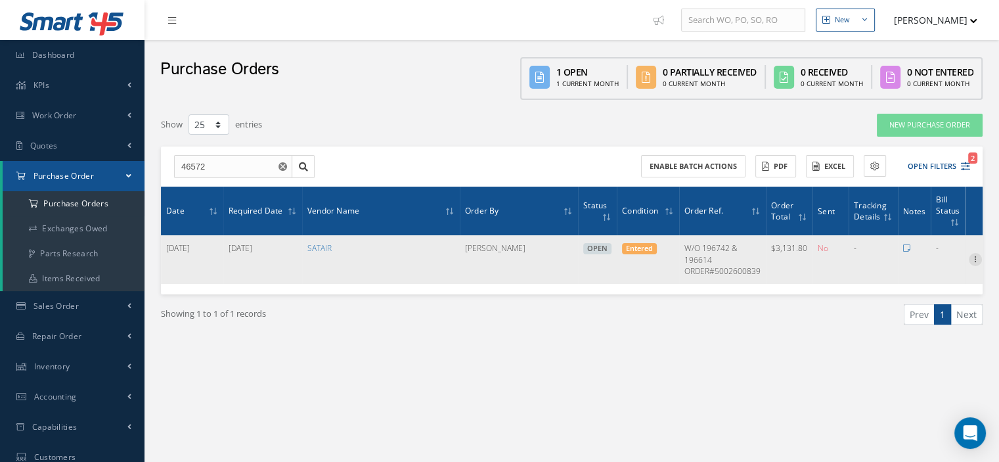
click at [969, 257] on icon at bounding box center [975, 258] width 13 height 11
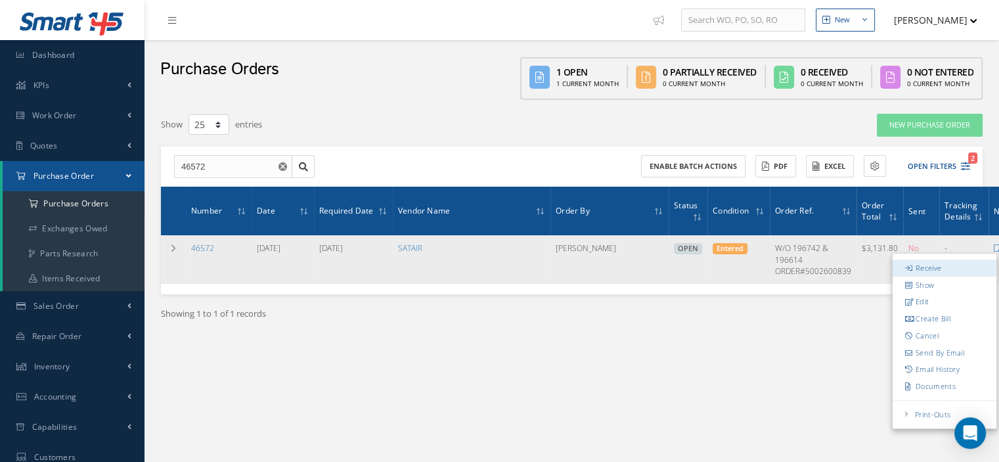
click at [959, 262] on link "Receive" at bounding box center [945, 268] width 104 height 17
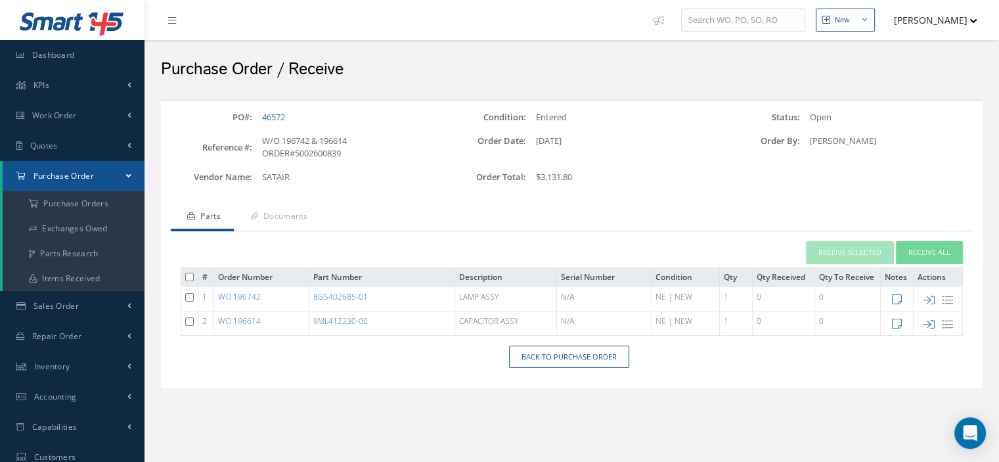
click at [928, 323] on icon at bounding box center [929, 324] width 11 height 11
type input "09/22/2025"
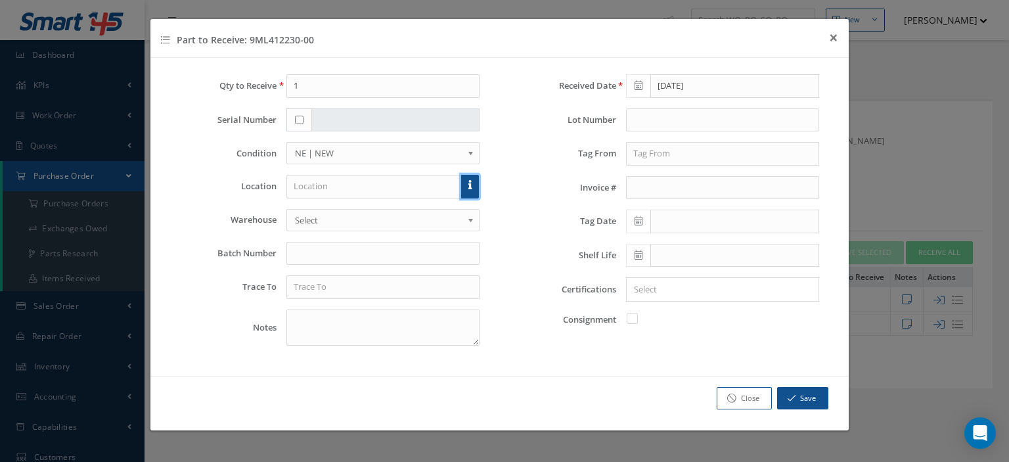
click at [473, 191] on link at bounding box center [470, 187] width 18 height 24
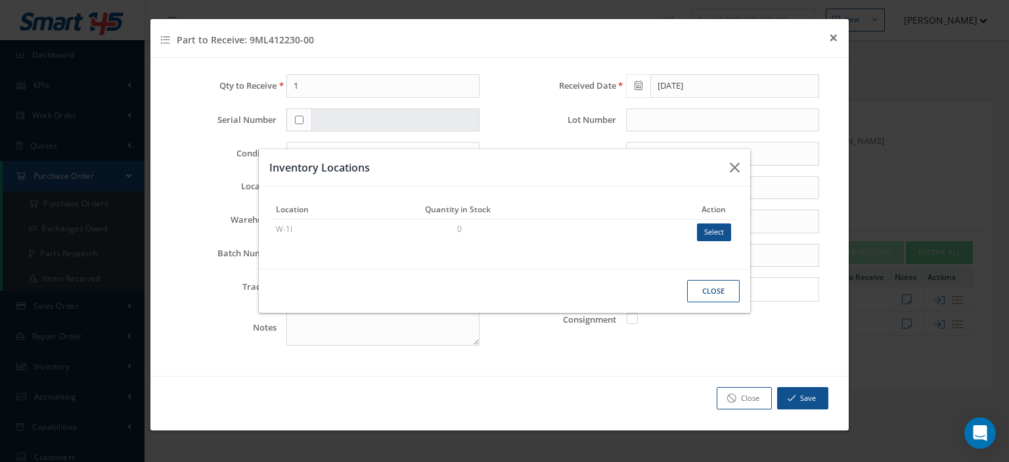
click at [707, 237] on button "Select" at bounding box center [714, 232] width 34 height 18
type input "W-1I"
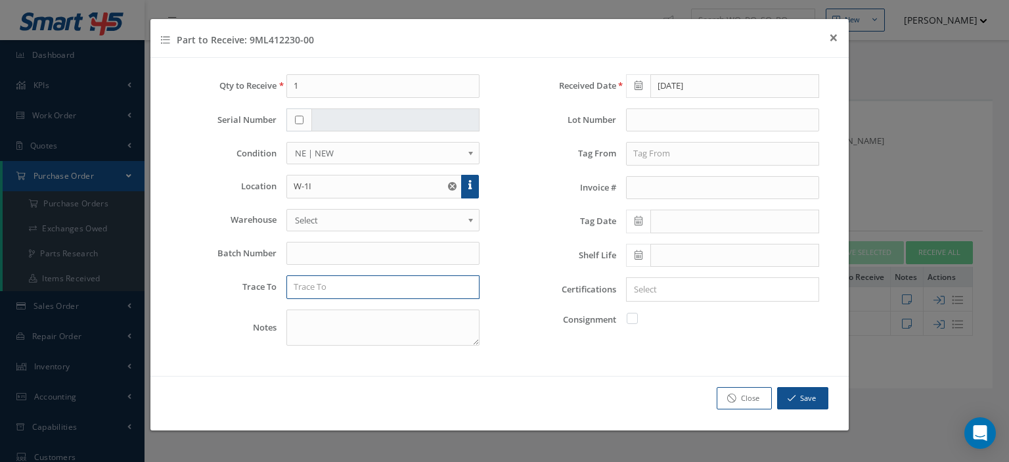
click at [388, 281] on input "text" at bounding box center [382, 287] width 193 height 24
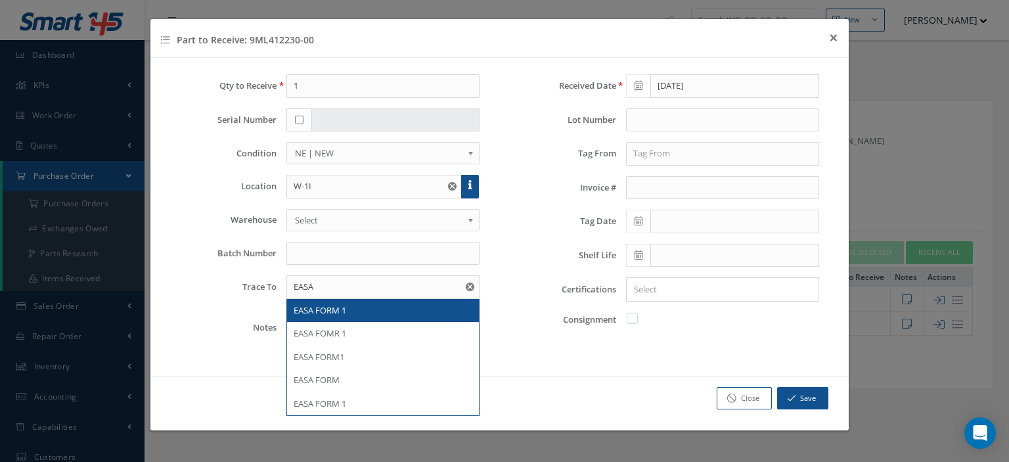
click at [363, 304] on div "EASA FORM 1" at bounding box center [383, 310] width 179 height 13
type input "EASA FORM 1"
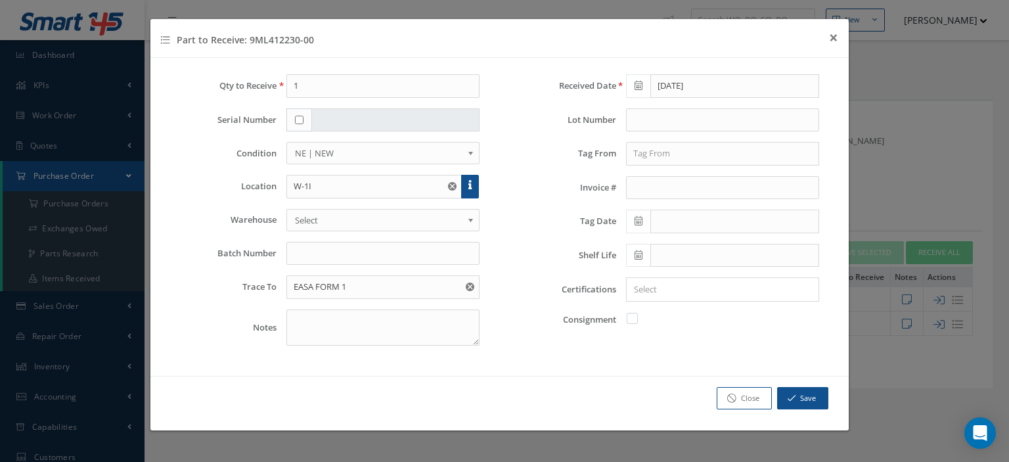
click at [637, 320] on label at bounding box center [638, 318] width 3 height 12
click at [629, 320] on input "checkbox" at bounding box center [633, 317] width 9 height 9
checkbox input "true"
click at [783, 390] on button "Save" at bounding box center [802, 398] width 51 height 23
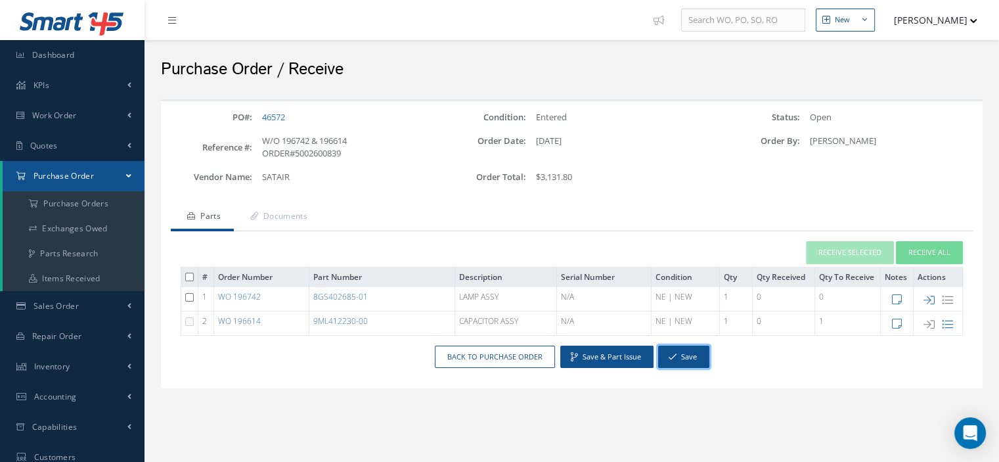
click at [687, 355] on button "Save" at bounding box center [683, 357] width 51 height 23
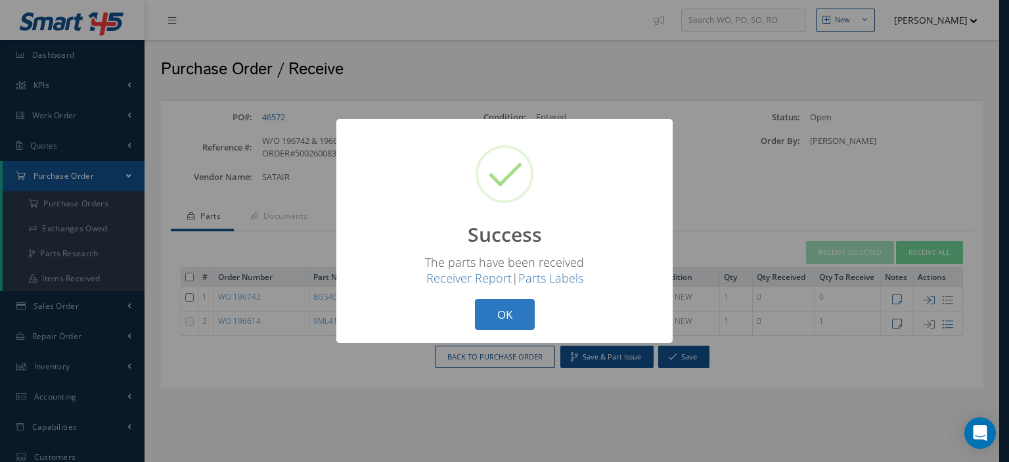
click at [530, 319] on button "OK" at bounding box center [505, 314] width 60 height 31
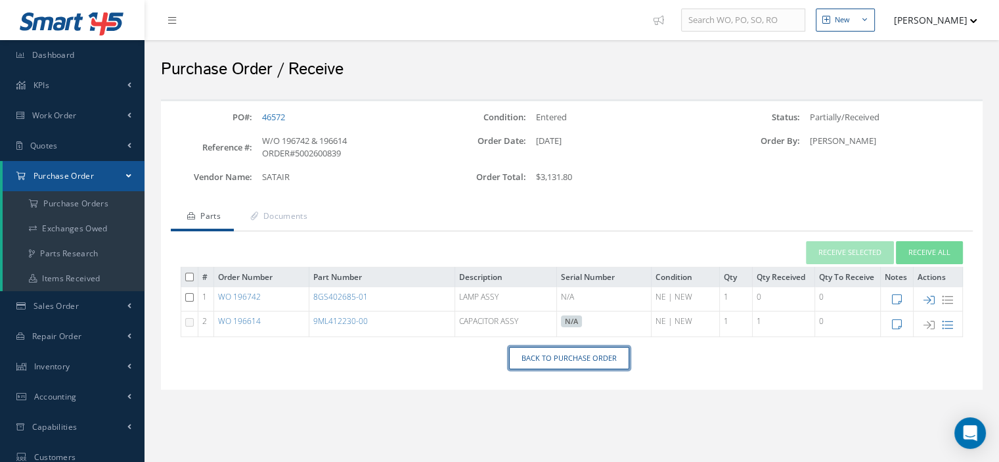
click at [563, 353] on link "Back to Purchase Order" at bounding box center [569, 358] width 120 height 23
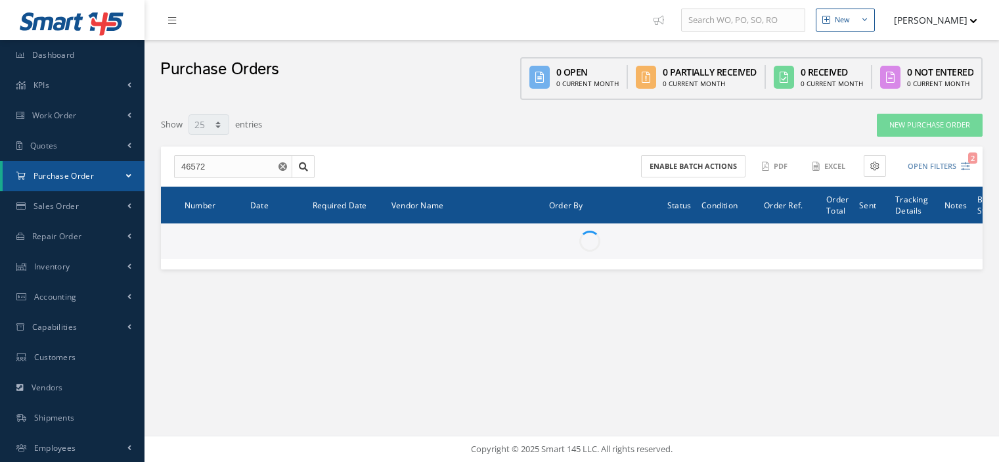
select select "25"
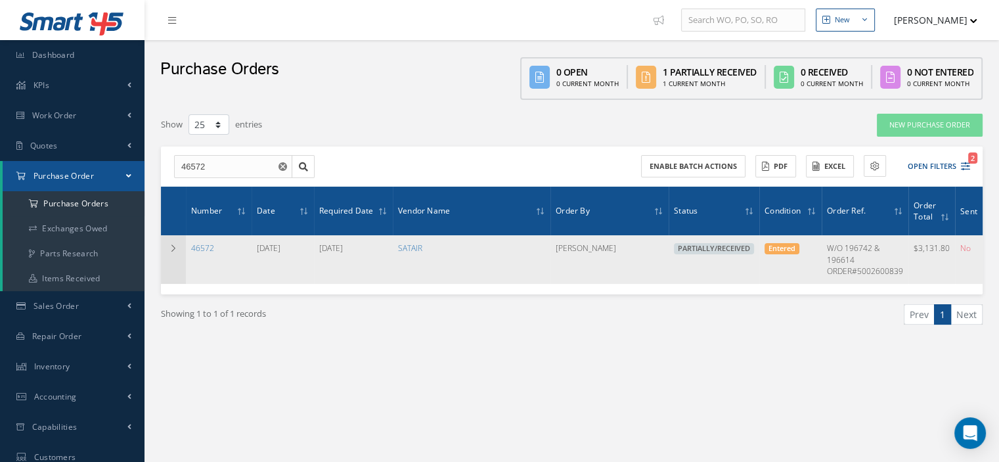
click at [172, 246] on icon at bounding box center [173, 248] width 9 height 8
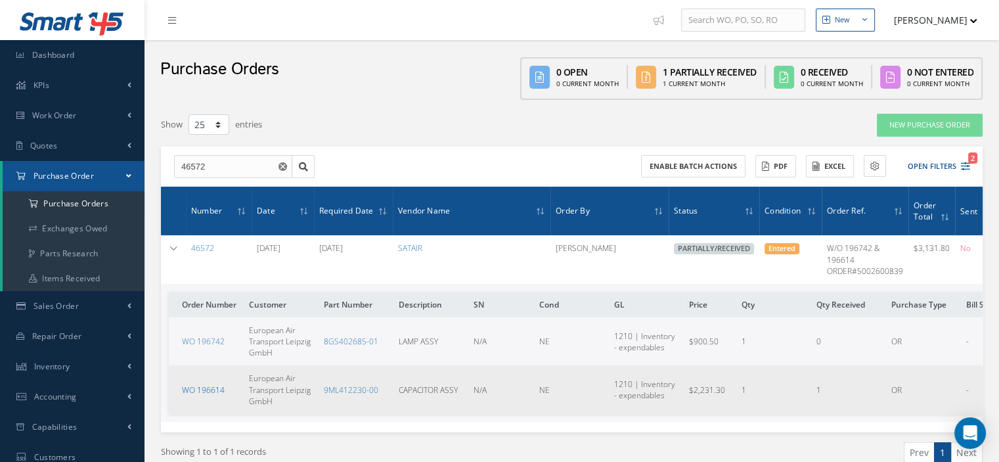
click at [212, 384] on link "WO 196614" at bounding box center [203, 389] width 43 height 11
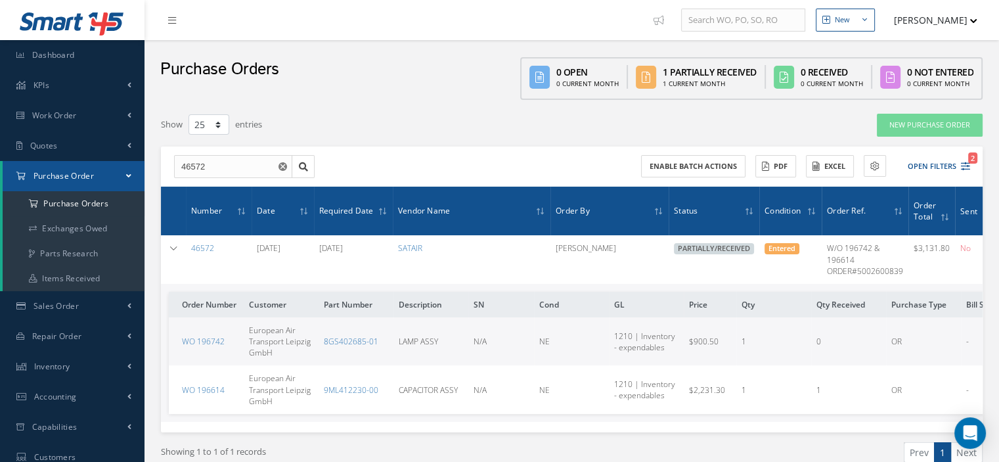
scroll to position [0, 144]
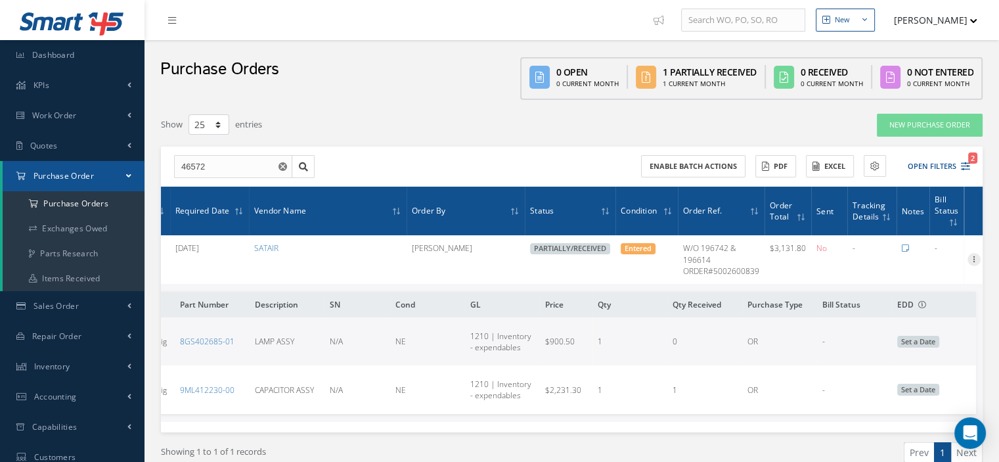
click at [974, 258] on icon at bounding box center [974, 258] width 13 height 11
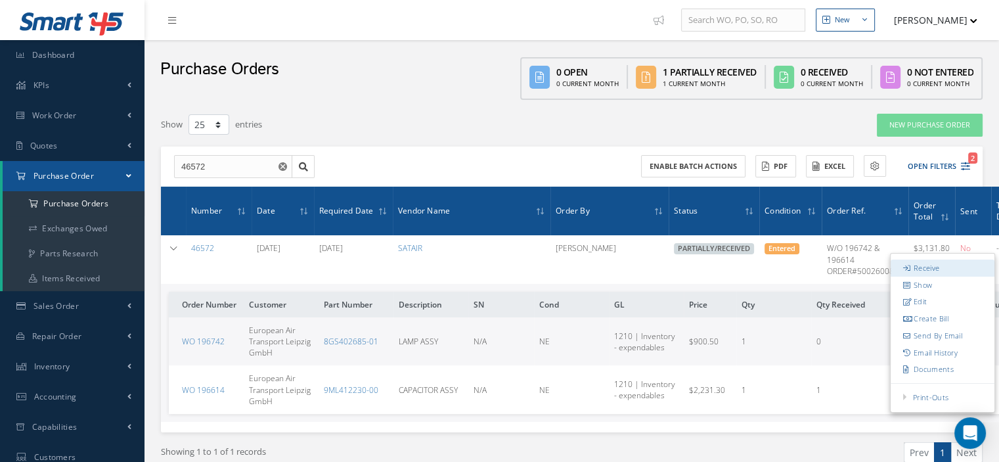
click at [961, 267] on link "Receive" at bounding box center [943, 268] width 104 height 17
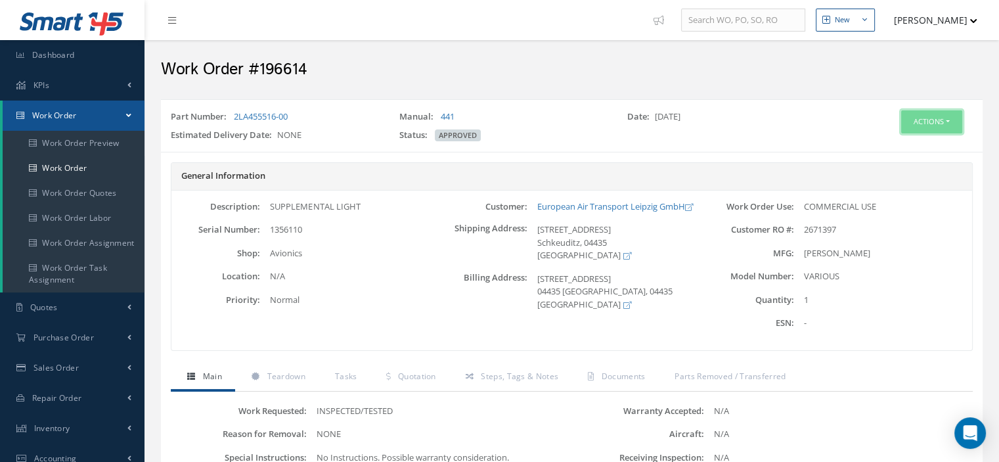
click at [951, 123] on button "Actions" at bounding box center [931, 121] width 61 height 23
click at [894, 193] on link "Part Issue" at bounding box center [911, 200] width 105 height 18
click at [938, 120] on button "Actions" at bounding box center [931, 121] width 61 height 23
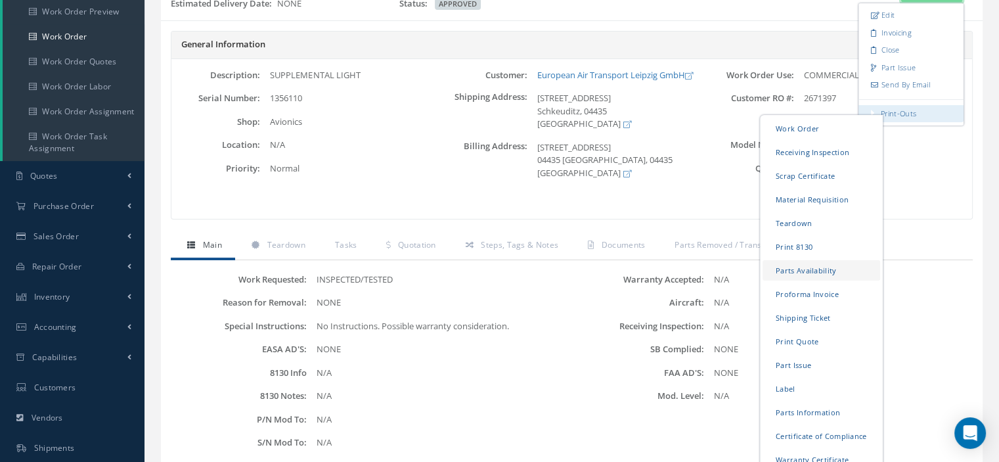
scroll to position [263, 0]
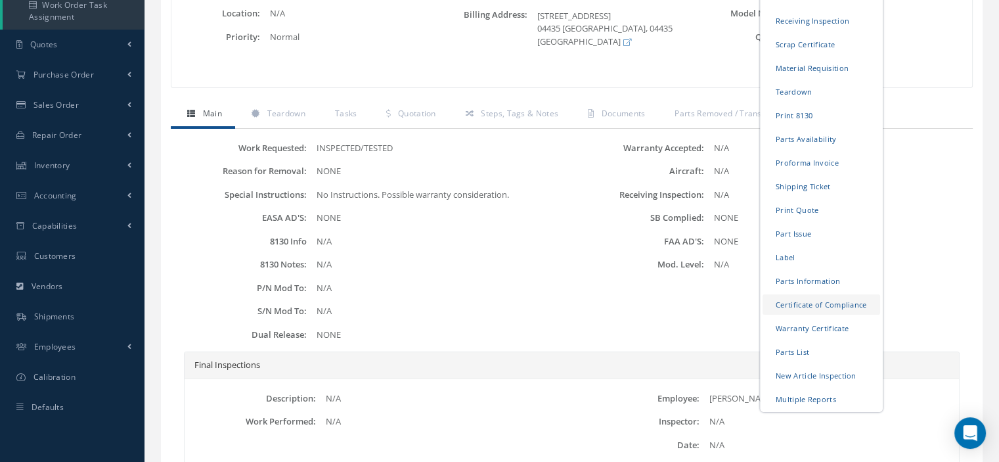
click at [821, 304] on link "Certificate of Compliance" at bounding box center [822, 304] width 118 height 20
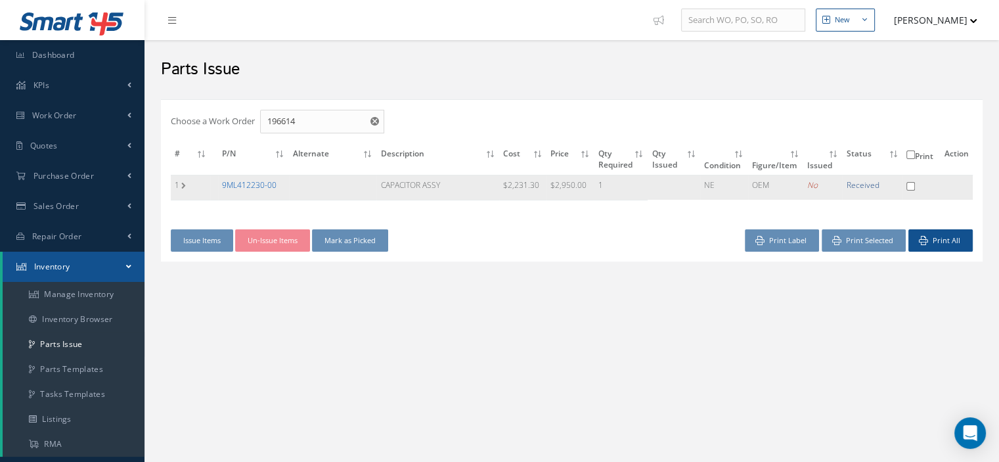
click at [242, 183] on link "9ML412230-00" at bounding box center [249, 184] width 55 height 11
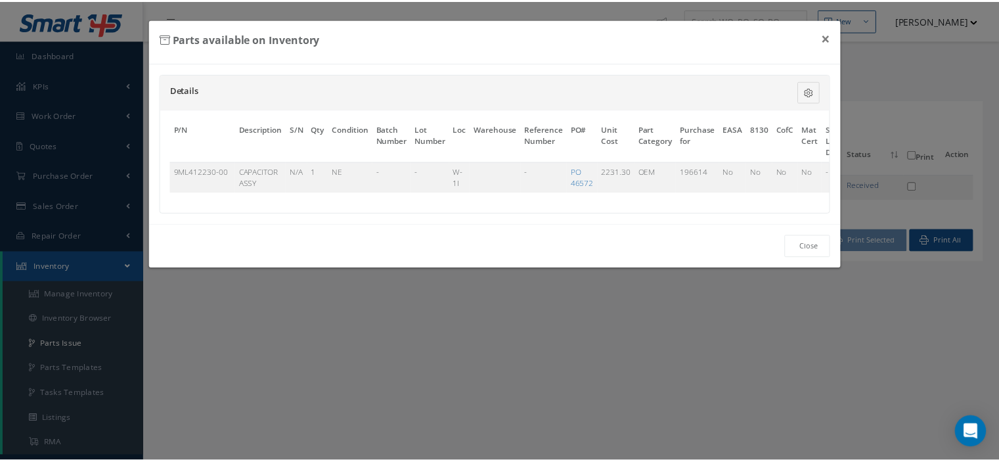
scroll to position [0, 89]
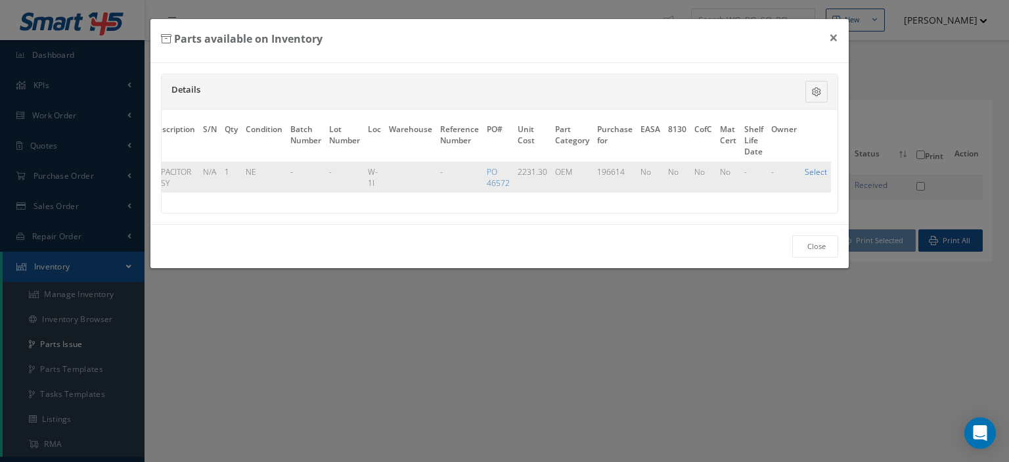
click at [805, 170] on link "Select" at bounding box center [816, 171] width 22 height 11
checkbox input "true"
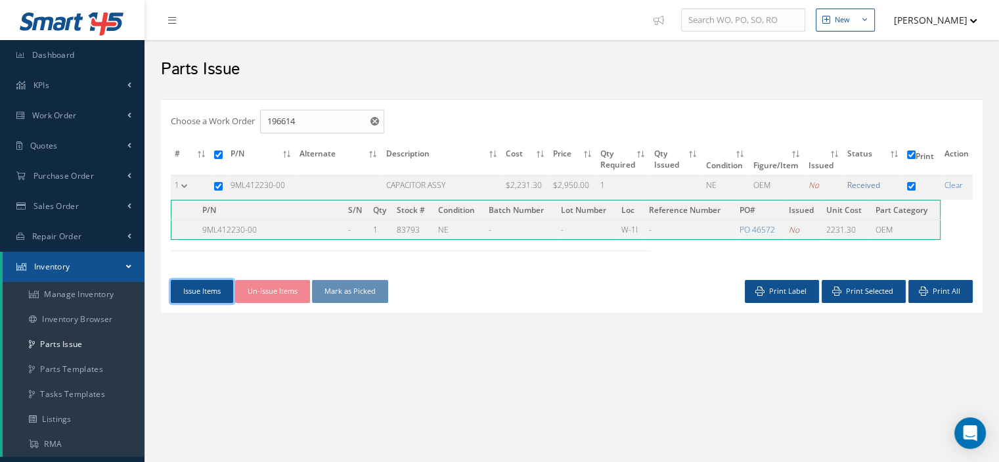
click at [177, 284] on button "Issue Items" at bounding box center [202, 291] width 62 height 23
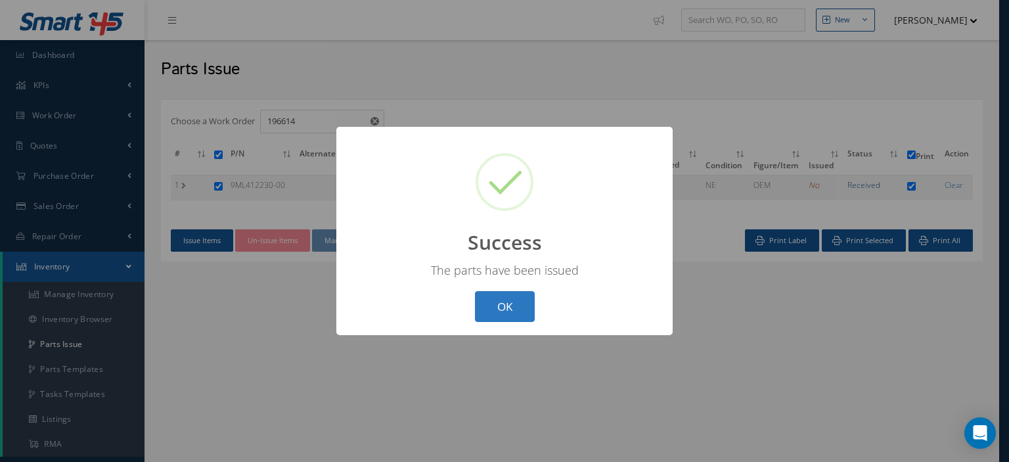
click at [493, 317] on button "OK" at bounding box center [505, 306] width 60 height 31
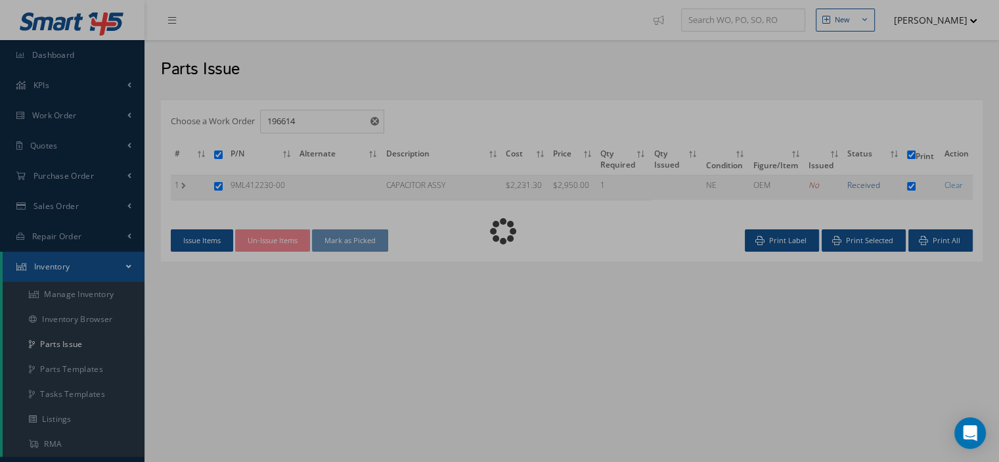
click at [500, 231] on div "Loading…" at bounding box center [500, 231] width 0 height 0
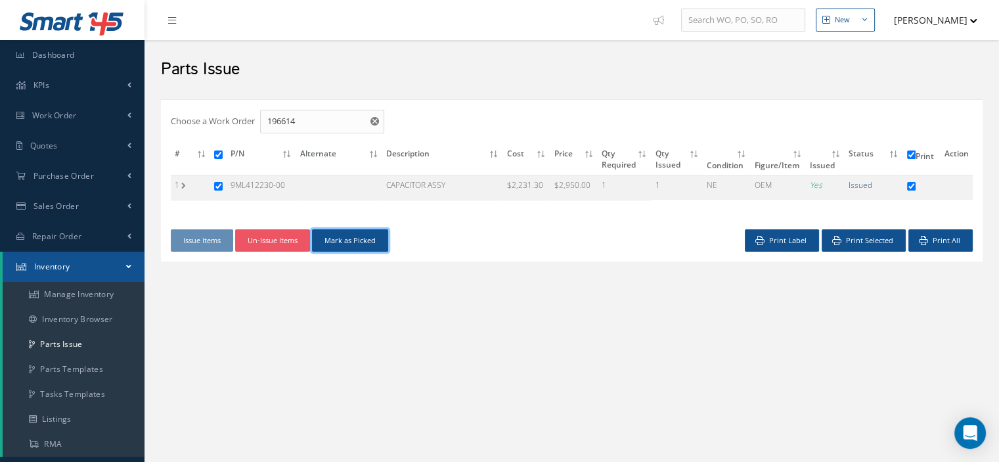
click at [365, 246] on button "Mark as Picked" at bounding box center [350, 240] width 76 height 23
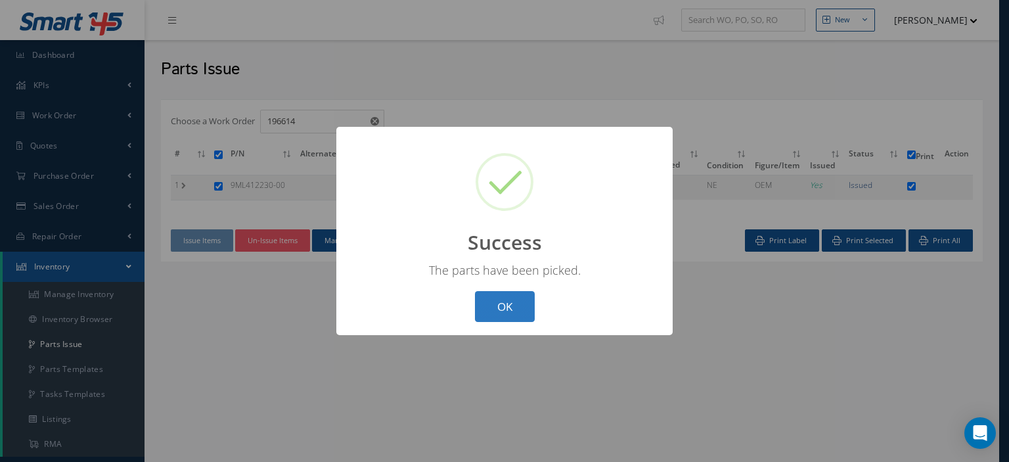
click at [484, 309] on button "OK" at bounding box center [505, 306] width 60 height 31
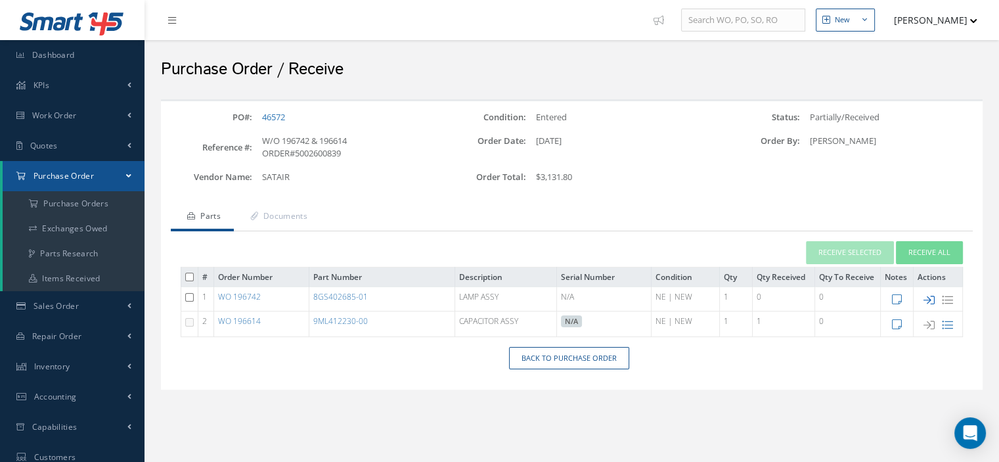
click at [925, 299] on icon at bounding box center [929, 299] width 11 height 11
type input "[DATE]"
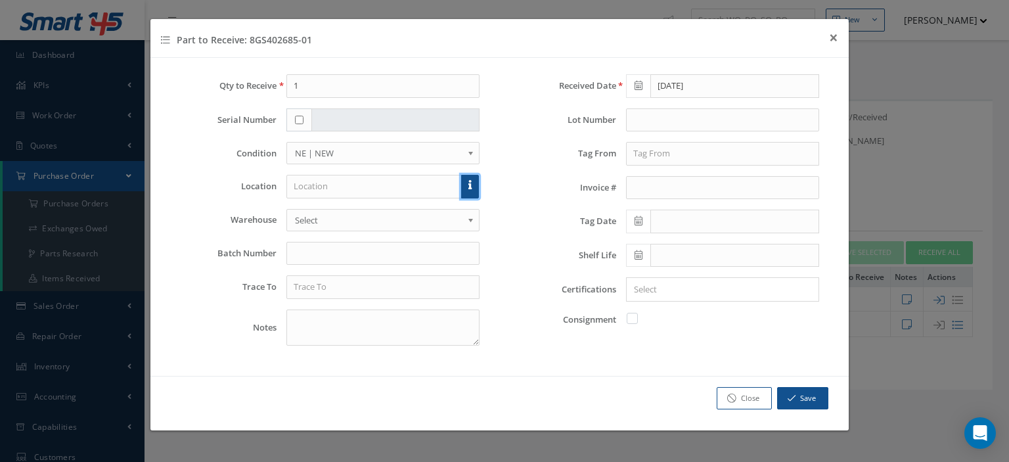
click at [477, 192] on link at bounding box center [470, 187] width 18 height 24
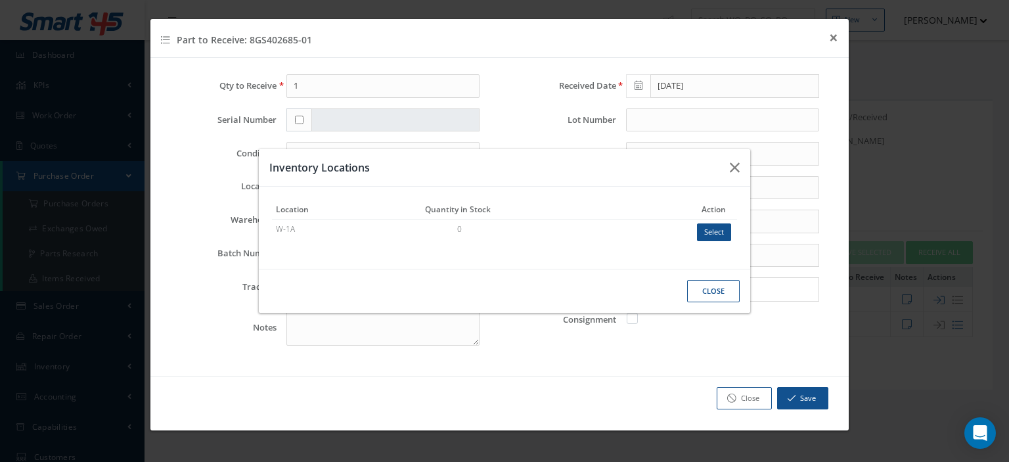
click at [726, 237] on button "Select" at bounding box center [714, 232] width 34 height 18
type input "W-1A"
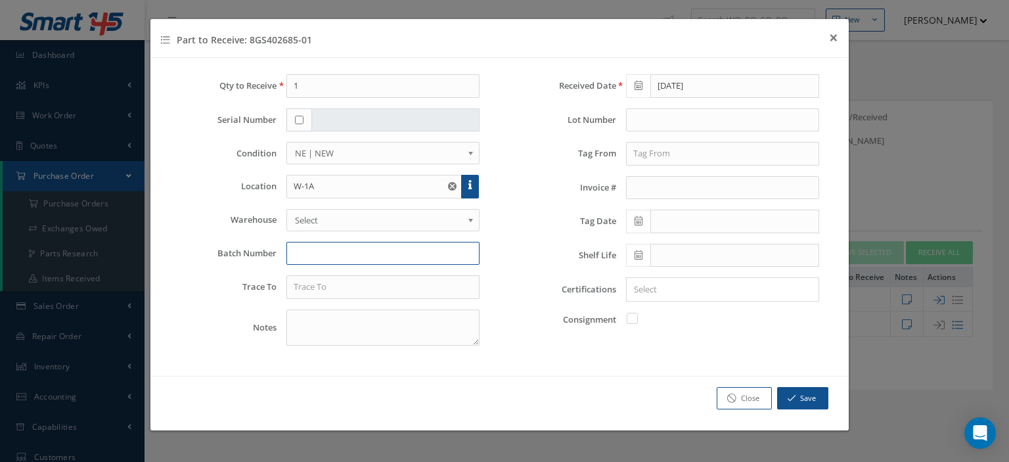
click at [426, 258] on input "text" at bounding box center [382, 254] width 193 height 24
click at [411, 281] on input "text" at bounding box center [382, 287] width 193 height 24
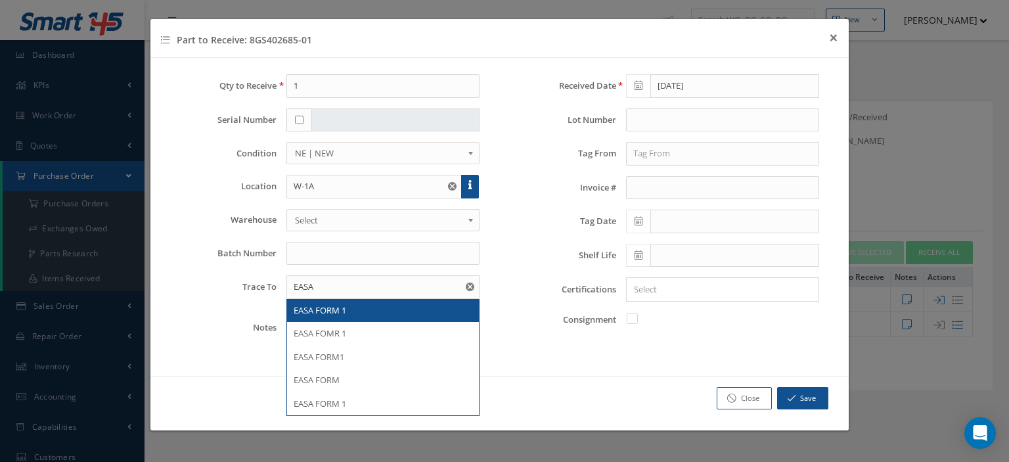
click at [401, 309] on div "EASA FORM 1" at bounding box center [383, 310] width 179 height 13
type input "EASA FORM 1"
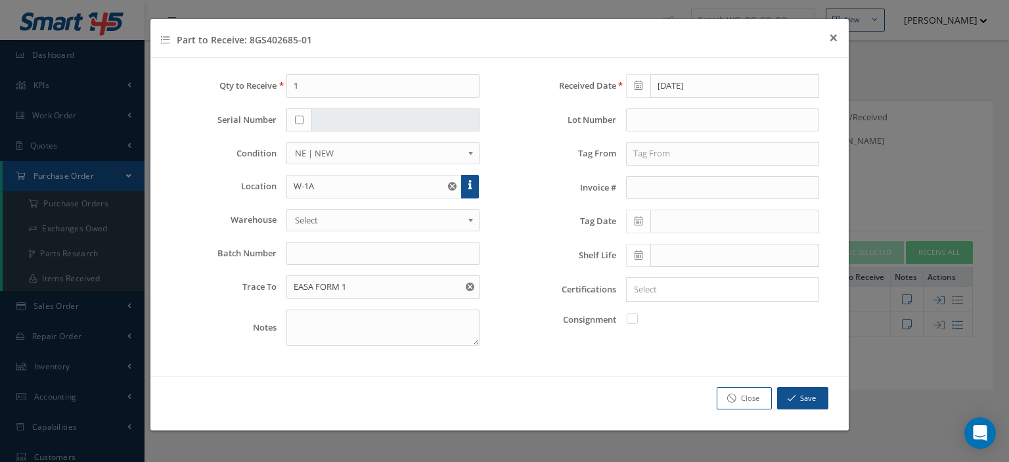
click at [637, 321] on label at bounding box center [638, 318] width 3 height 12
click at [630, 321] on input "checkbox" at bounding box center [633, 317] width 9 height 9
checkbox input "true"
click at [799, 402] on button "Save" at bounding box center [802, 398] width 51 height 23
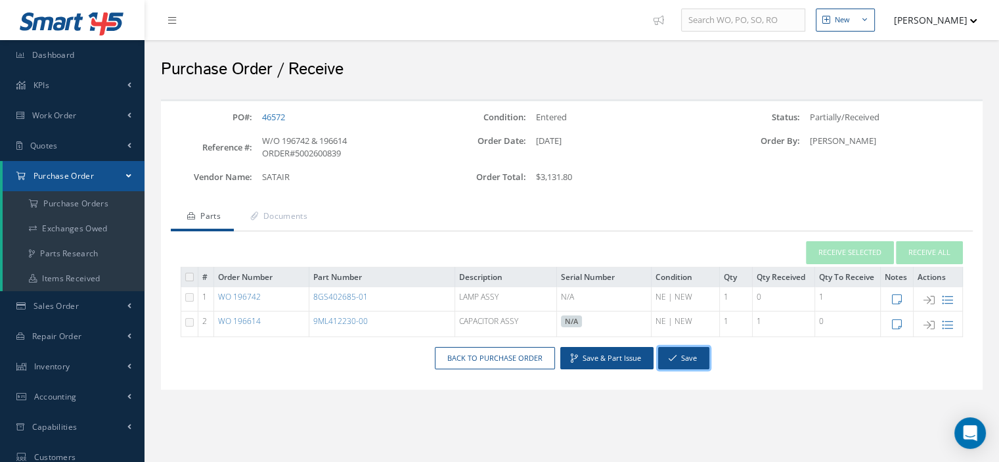
click at [694, 367] on button "Save" at bounding box center [683, 358] width 51 height 23
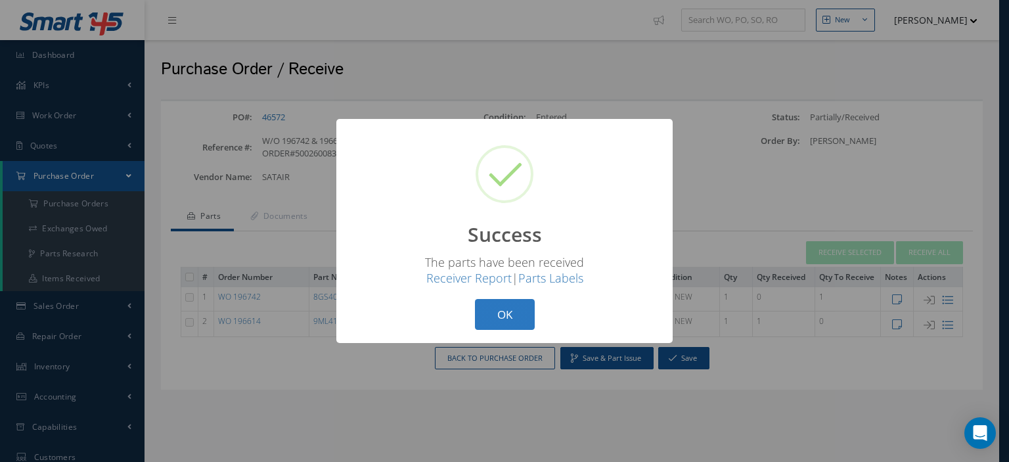
click at [498, 321] on button "OK" at bounding box center [505, 314] width 60 height 31
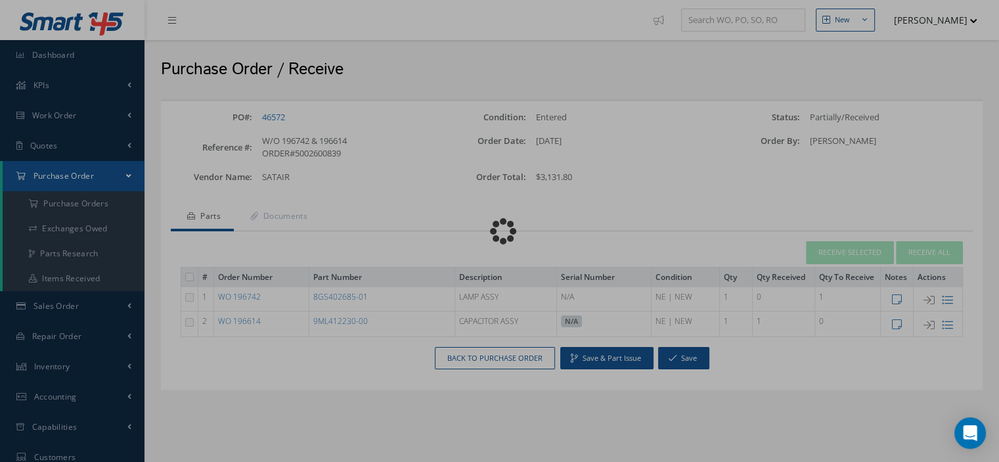
click at [500, 231] on div "Loading…" at bounding box center [500, 231] width 0 height 0
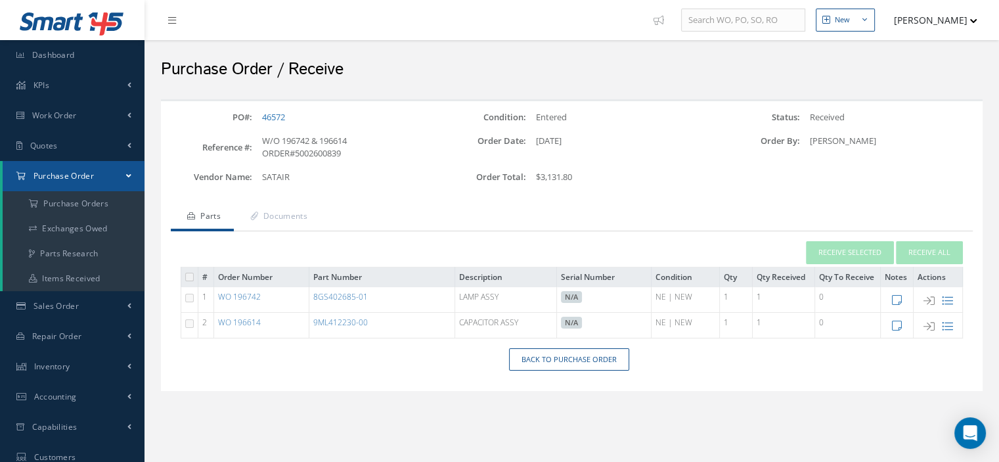
click at [244, 295] on link "WO 196742" at bounding box center [239, 296] width 43 height 11
click at [104, 196] on a=1&status_id=2&status_id=3&status_id=5&collapsedFilters"] "Purchase Orders" at bounding box center [74, 203] width 142 height 25
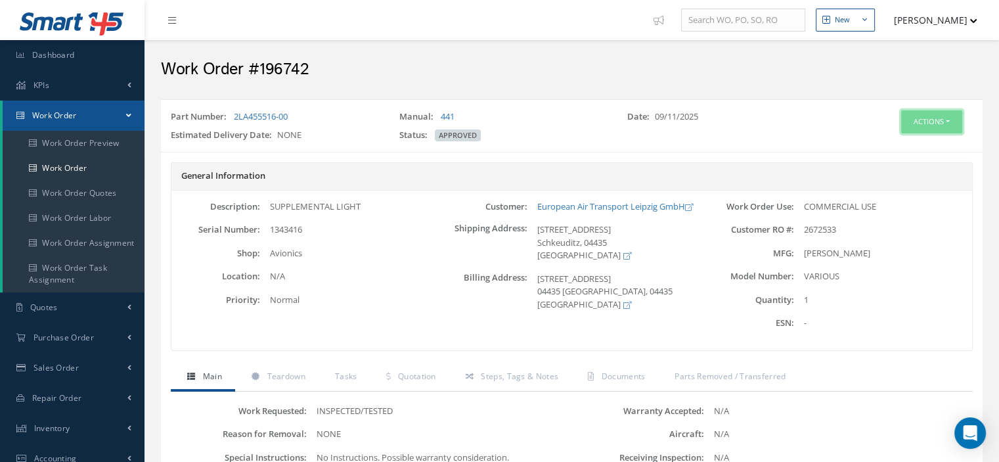
click at [950, 126] on button "Actions" at bounding box center [931, 121] width 61 height 23
click at [893, 194] on link "Part Issue" at bounding box center [911, 200] width 105 height 18
click at [956, 125] on button "Actions" at bounding box center [931, 121] width 61 height 23
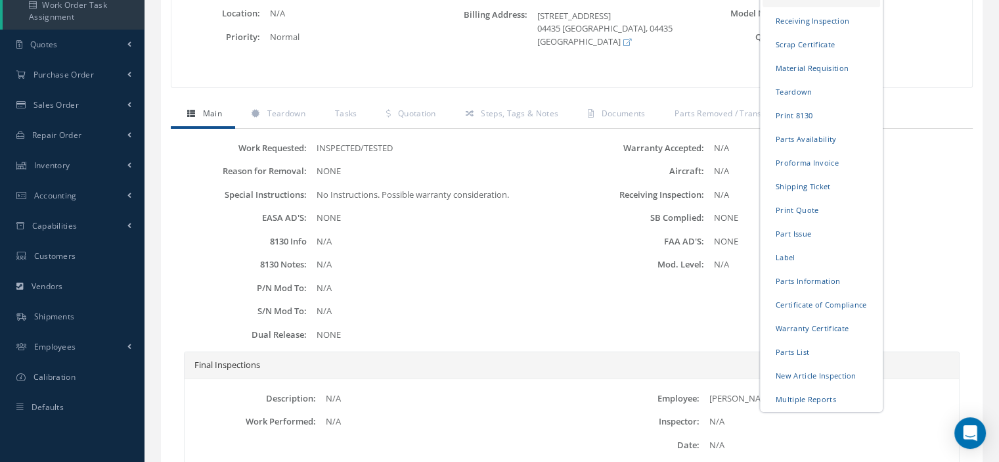
scroll to position [329, 0]
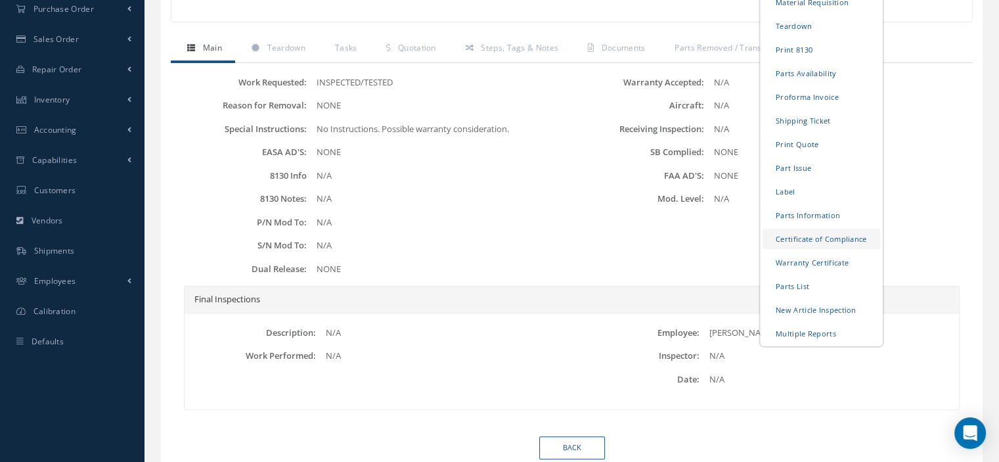
click at [831, 236] on link "Certificate of Compliance" at bounding box center [822, 239] width 118 height 20
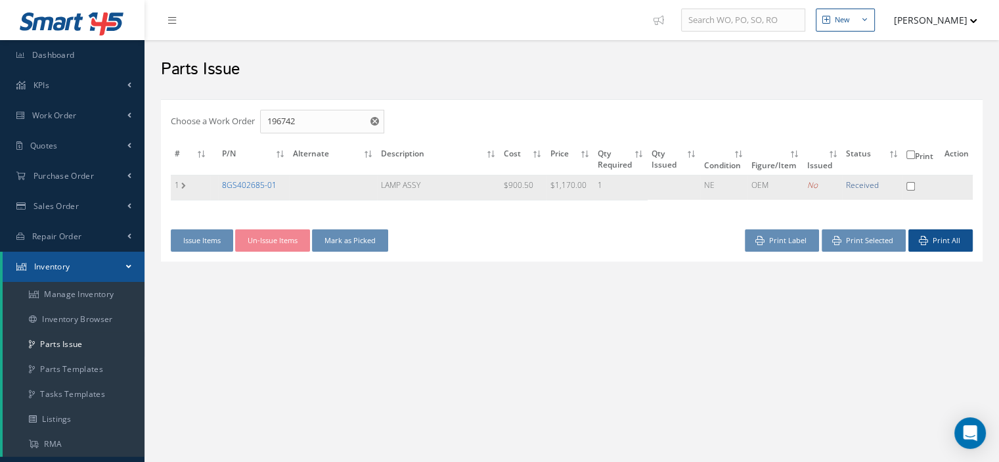
click at [253, 181] on link "8GS402685-01" at bounding box center [249, 184] width 55 height 11
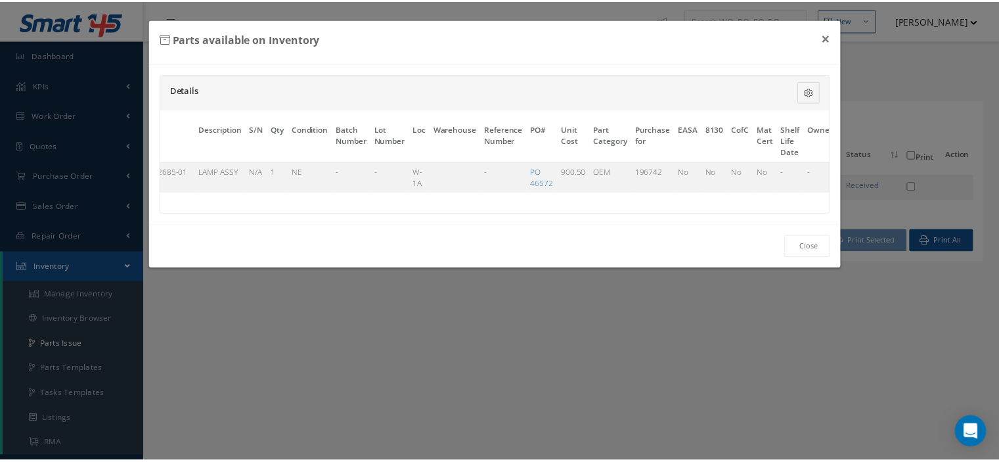
scroll to position [0, 85]
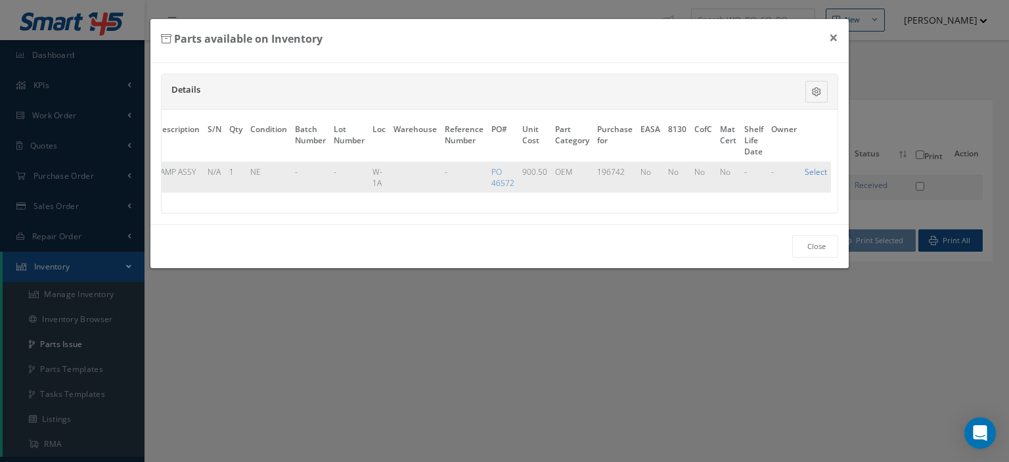
click at [815, 171] on link "Select" at bounding box center [816, 171] width 22 height 11
checkbox input "true"
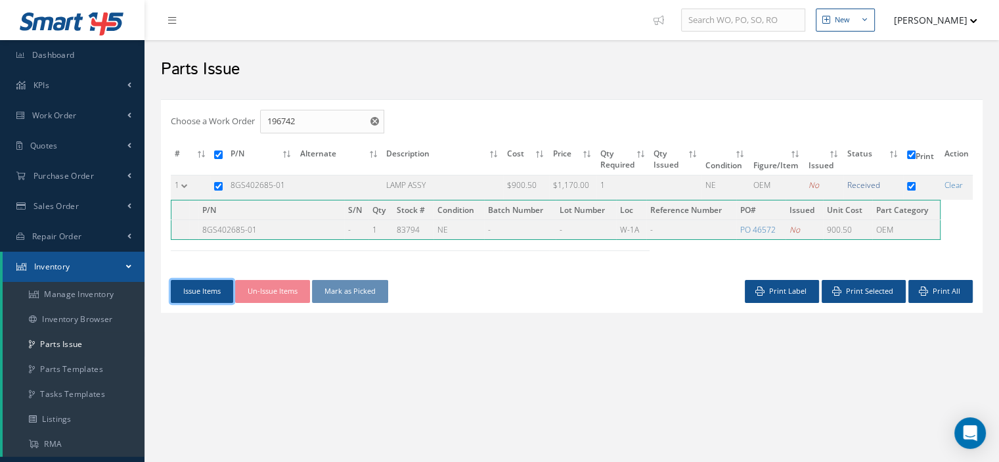
click at [181, 290] on button "Issue Items" at bounding box center [202, 291] width 62 height 23
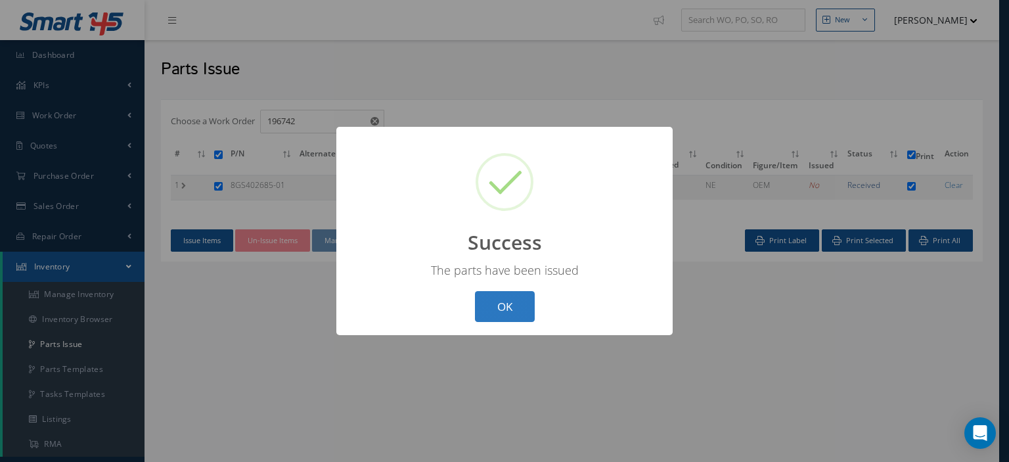
click at [492, 306] on button "OK" at bounding box center [505, 306] width 60 height 31
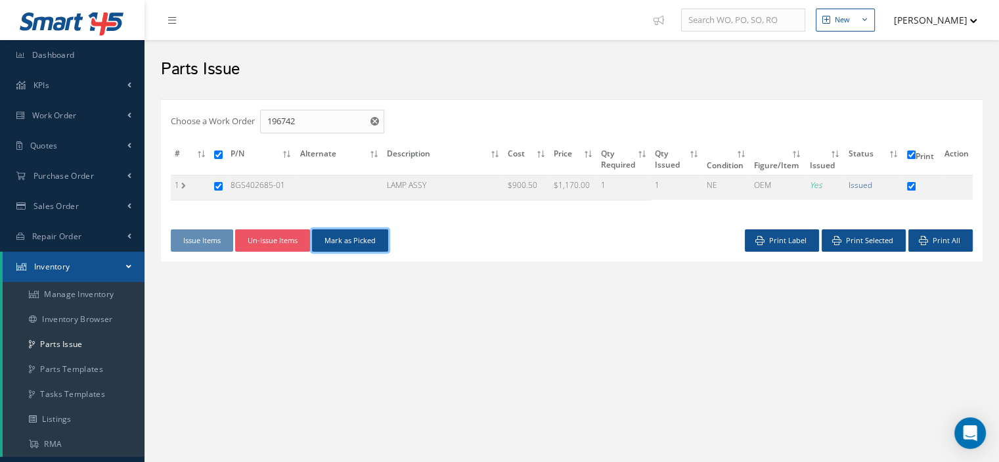
click at [368, 246] on button "Mark as Picked" at bounding box center [350, 240] width 76 height 23
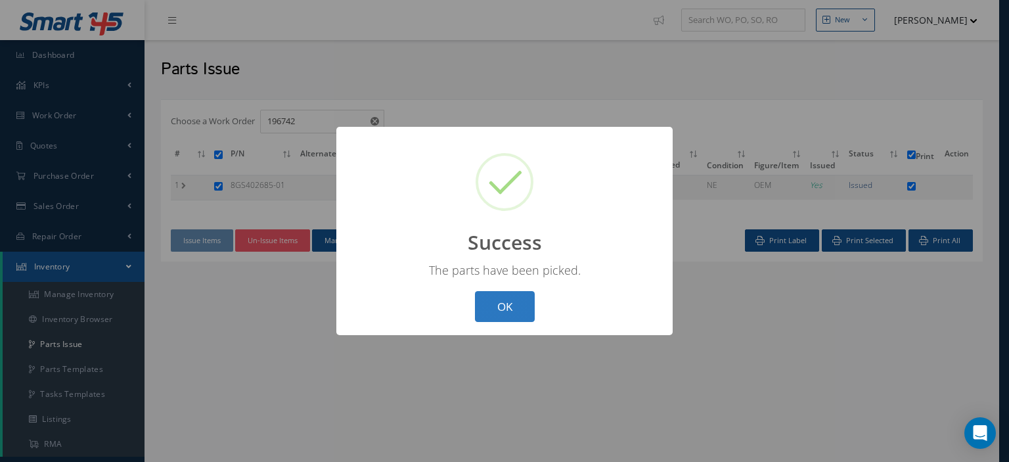
click at [507, 315] on button "OK" at bounding box center [505, 306] width 60 height 31
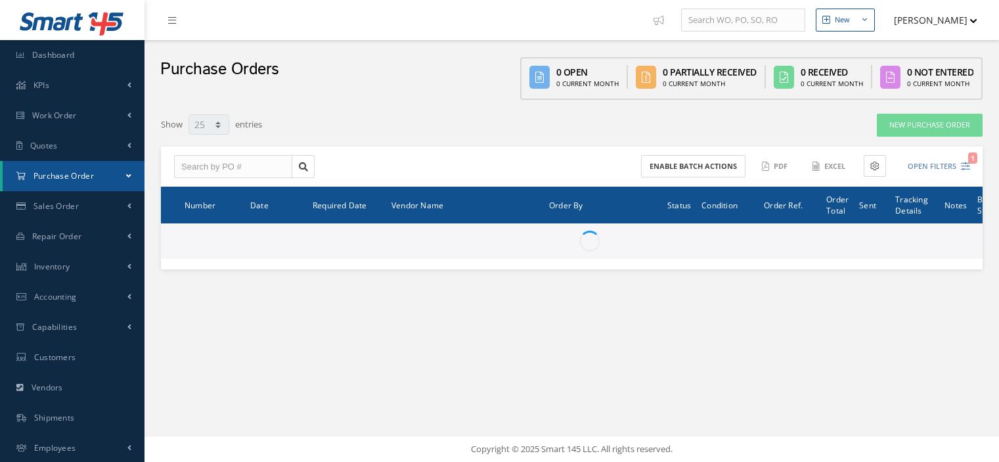
select select "25"
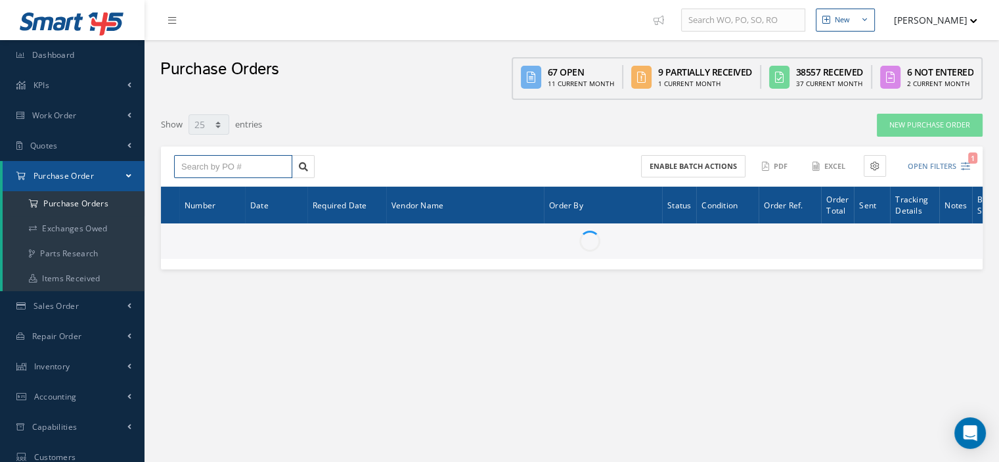
click at [185, 166] on input "text" at bounding box center [233, 167] width 118 height 24
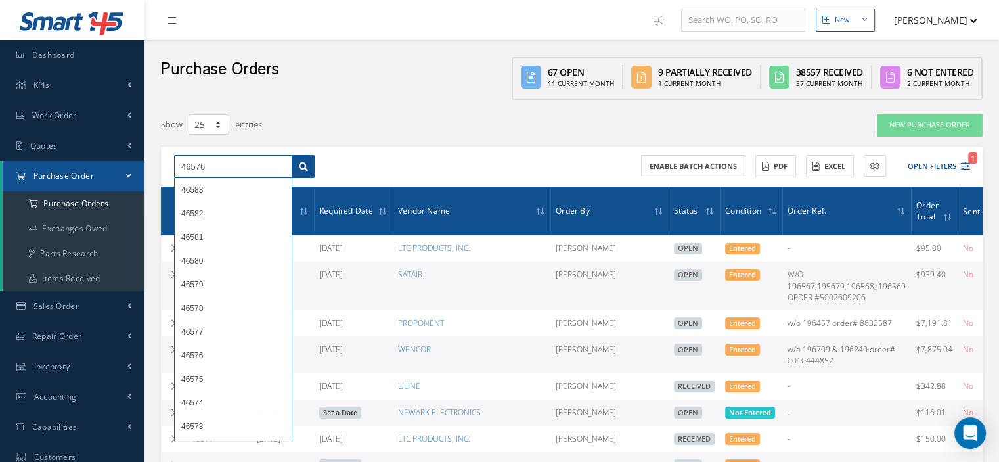
type input "46576"
click at [309, 155] on link at bounding box center [303, 167] width 23 height 24
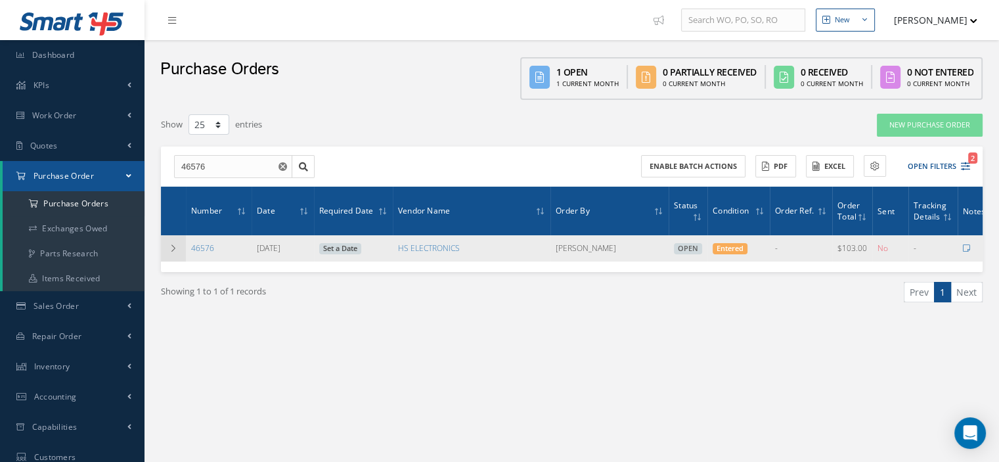
click at [177, 252] on td at bounding box center [173, 248] width 25 height 26
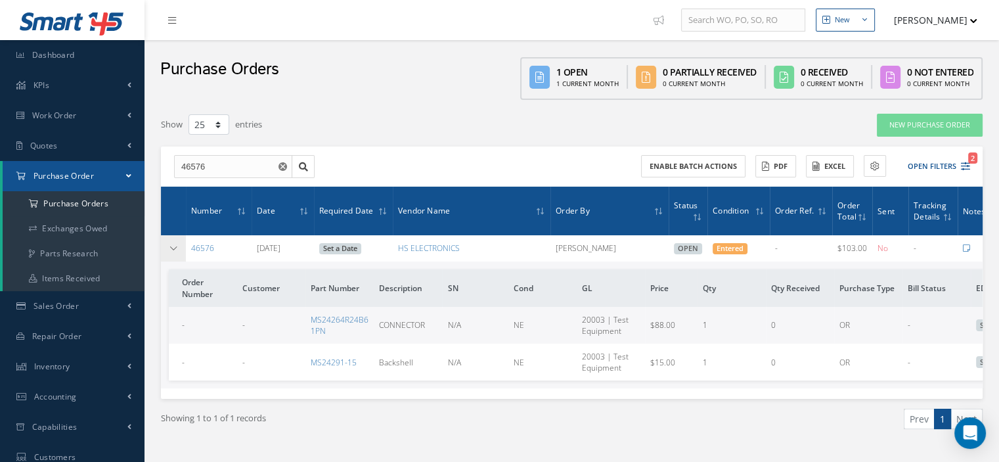
click at [171, 249] on icon at bounding box center [173, 248] width 9 height 8
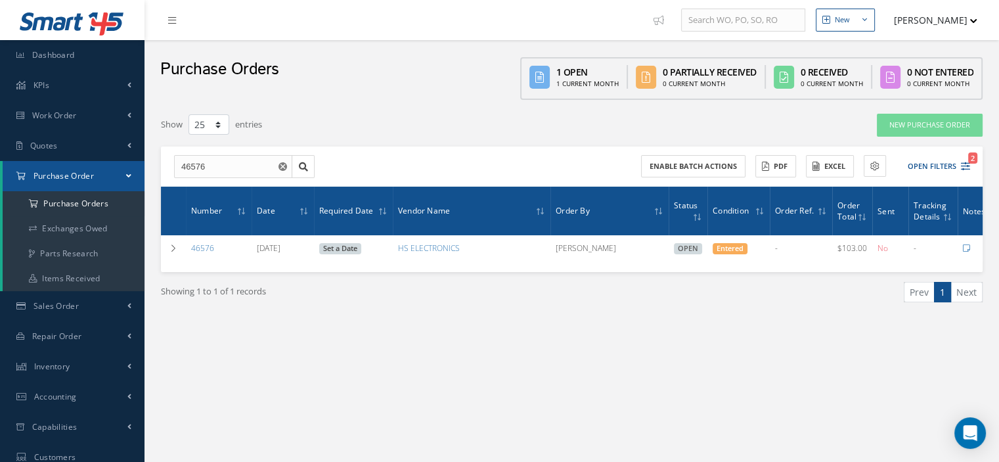
scroll to position [0, 60]
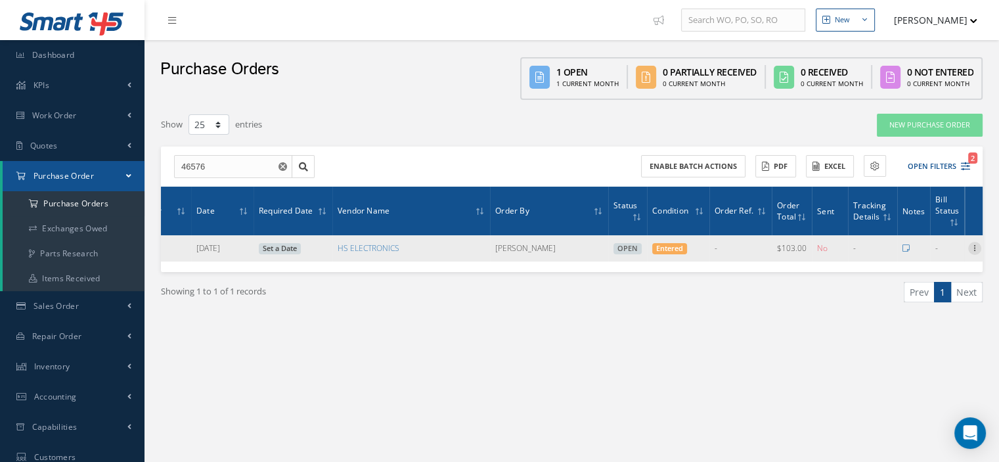
click at [976, 248] on icon at bounding box center [975, 247] width 13 height 11
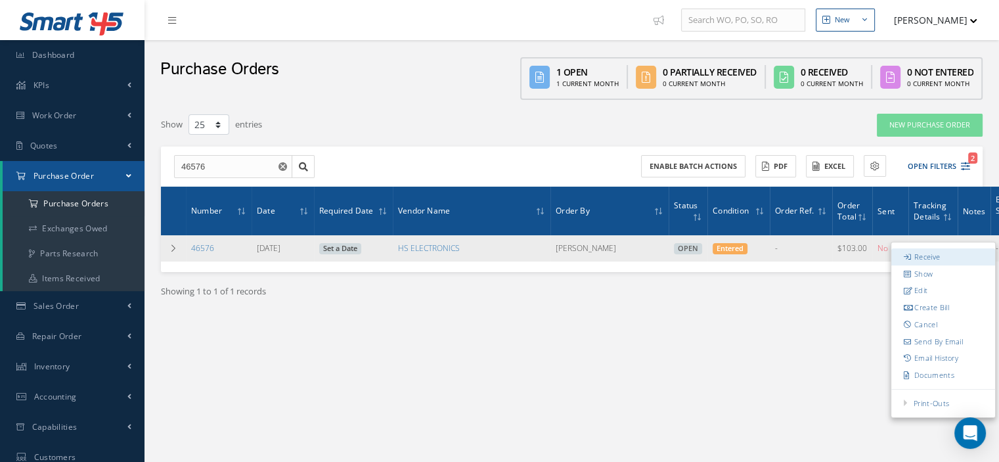
click at [959, 251] on link "Receive" at bounding box center [944, 256] width 104 height 17
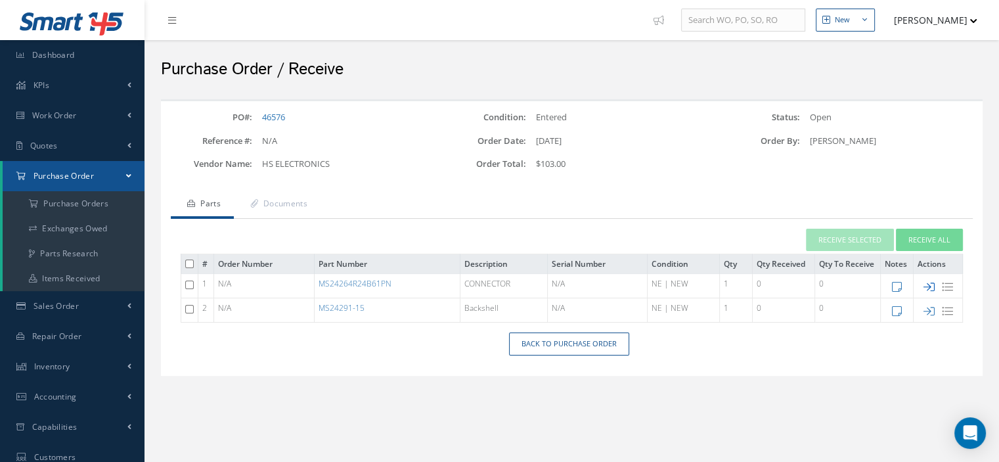
click at [928, 288] on icon at bounding box center [929, 286] width 11 height 11
type input "[DATE]"
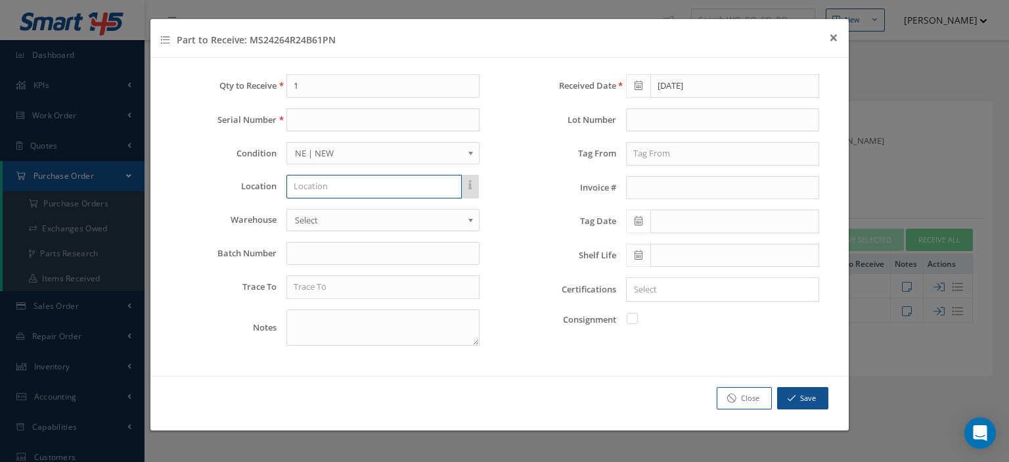
click at [336, 189] on input "text" at bounding box center [373, 187] width 175 height 24
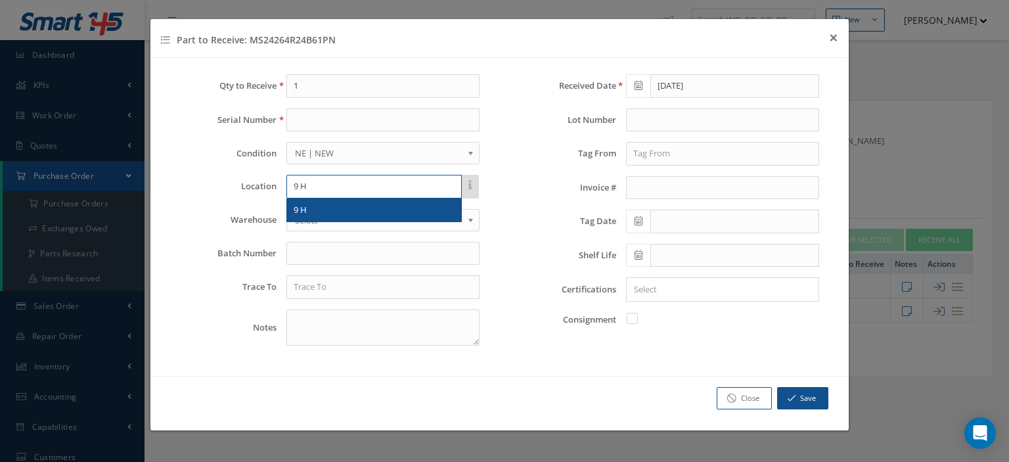
type input "9 H"
click at [333, 210] on div "9 H" at bounding box center [374, 210] width 161 height 13
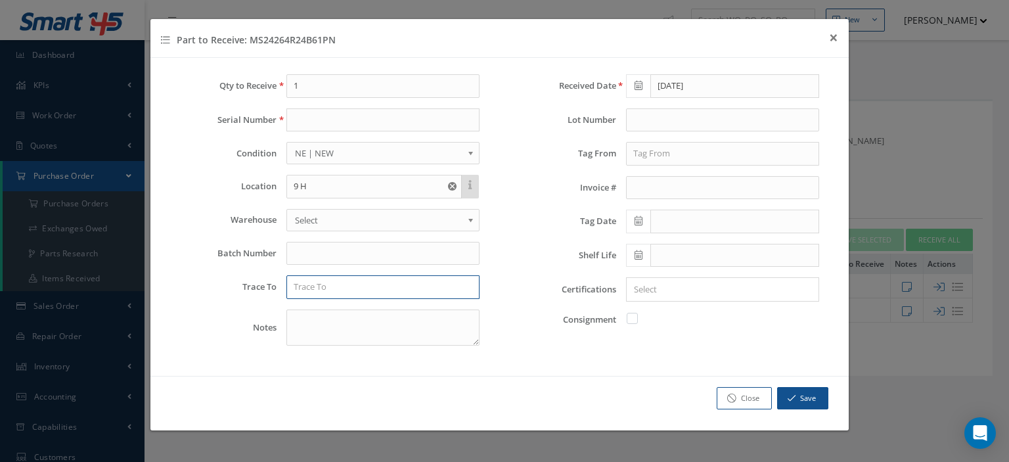
click at [313, 284] on input "text" at bounding box center [382, 287] width 193 height 24
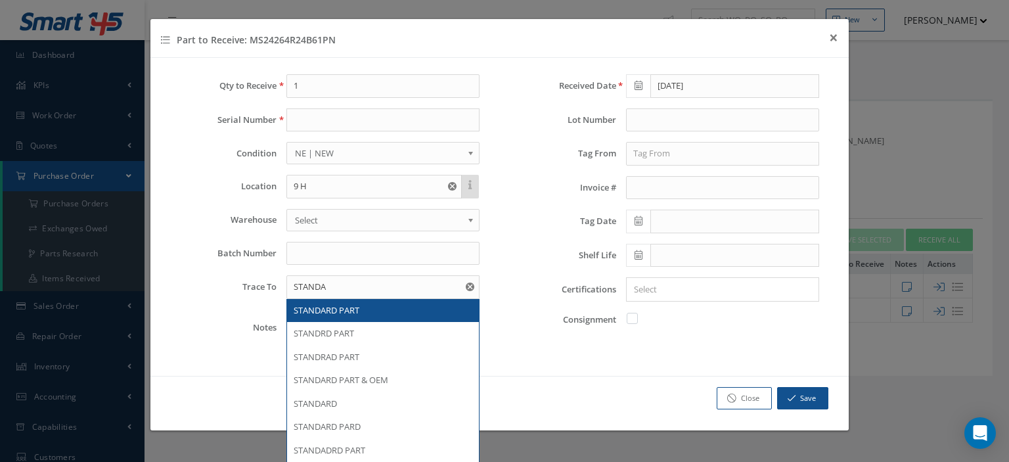
click at [357, 306] on span "STANDARD PART" at bounding box center [327, 310] width 66 height 12
type input "STANDARD PART"
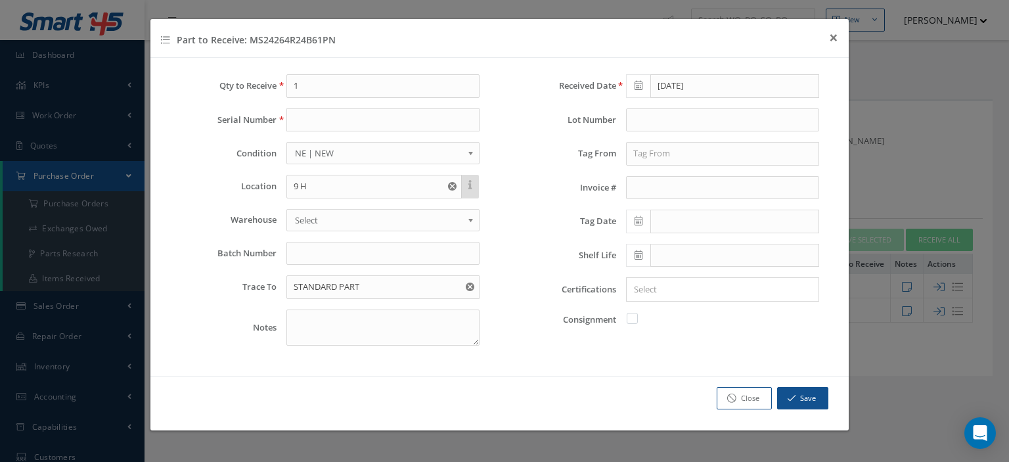
click at [637, 315] on label at bounding box center [638, 318] width 3 height 12
click at [632, 315] on input "checkbox" at bounding box center [633, 317] width 9 height 9
checkbox input "true"
click at [823, 396] on button "Save" at bounding box center [802, 398] width 51 height 23
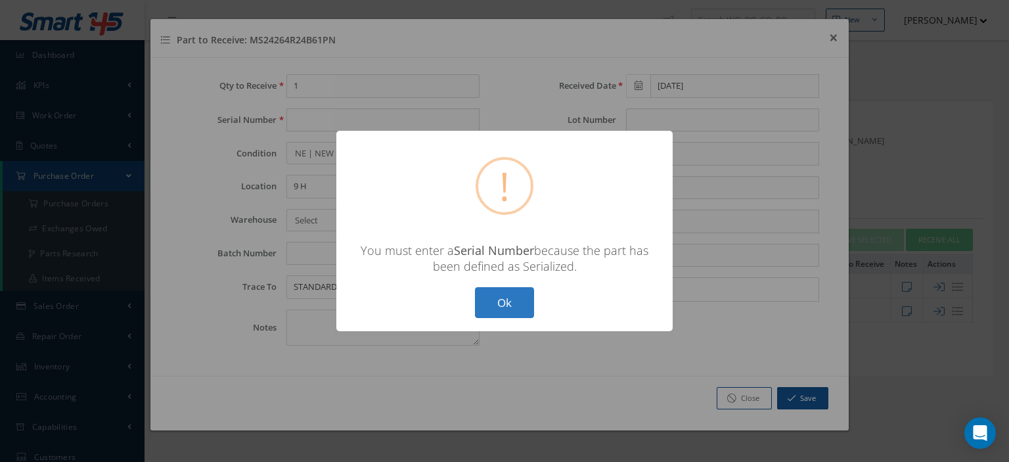
click at [499, 311] on button "Ok" at bounding box center [504, 302] width 59 height 31
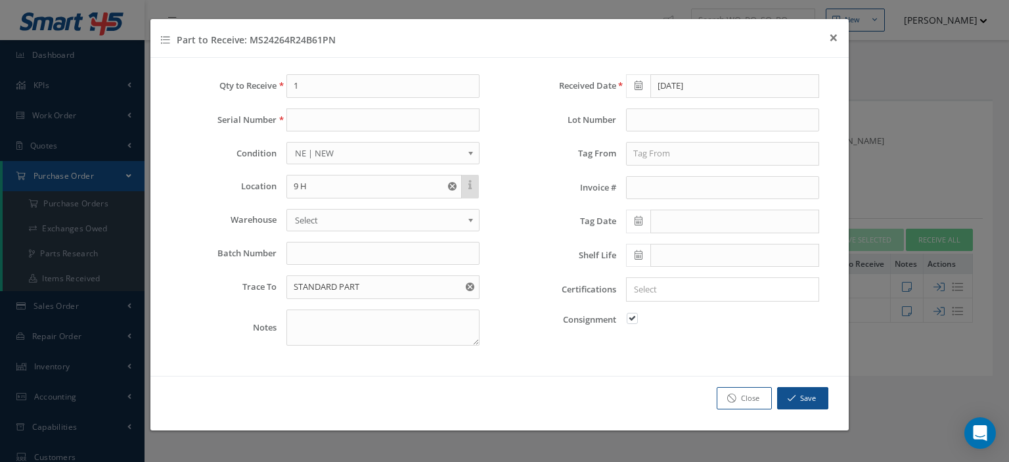
drag, startPoint x: 339, startPoint y: 39, endPoint x: 260, endPoint y: 39, distance: 78.9
click at [246, 35] on div "Part to Receive: MS24264R24B61PN × Close" at bounding box center [499, 38] width 698 height 39
copy h4 "MS24264R24B61PN"
click at [833, 41] on span "×" at bounding box center [833, 37] width 9 height 22
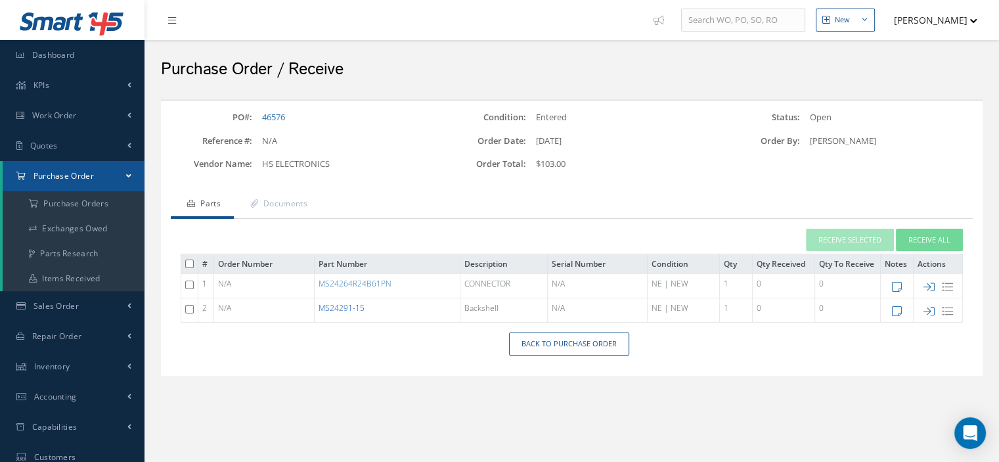
drag, startPoint x: 377, startPoint y: 310, endPoint x: 322, endPoint y: 306, distance: 55.3
click at [322, 306] on td "MS24291-15" at bounding box center [388, 310] width 146 height 24
copy link "MS24291-15"
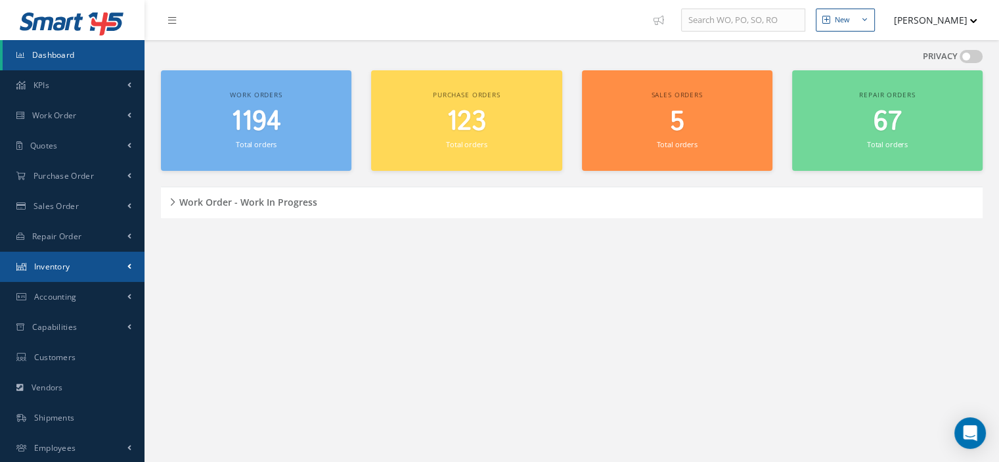
click at [92, 263] on link "Inventory" at bounding box center [72, 267] width 145 height 30
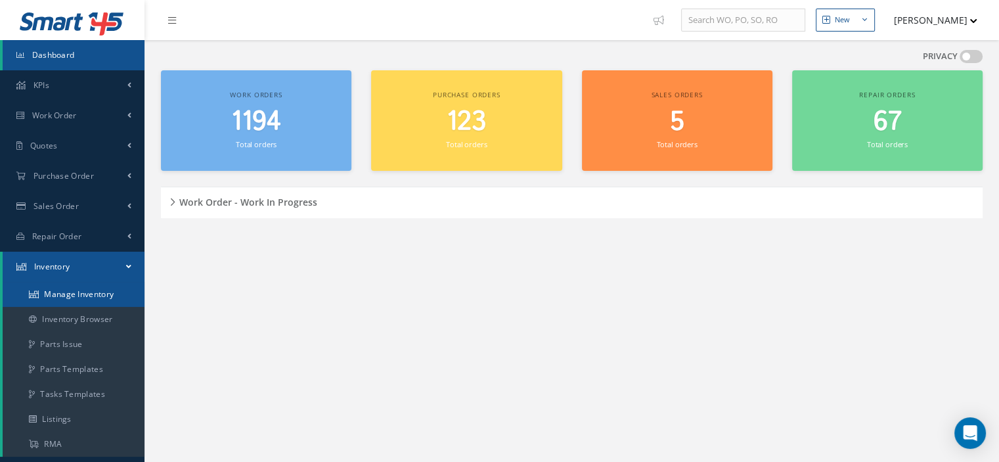
click at [88, 292] on link "Manage Inventory" at bounding box center [74, 294] width 142 height 25
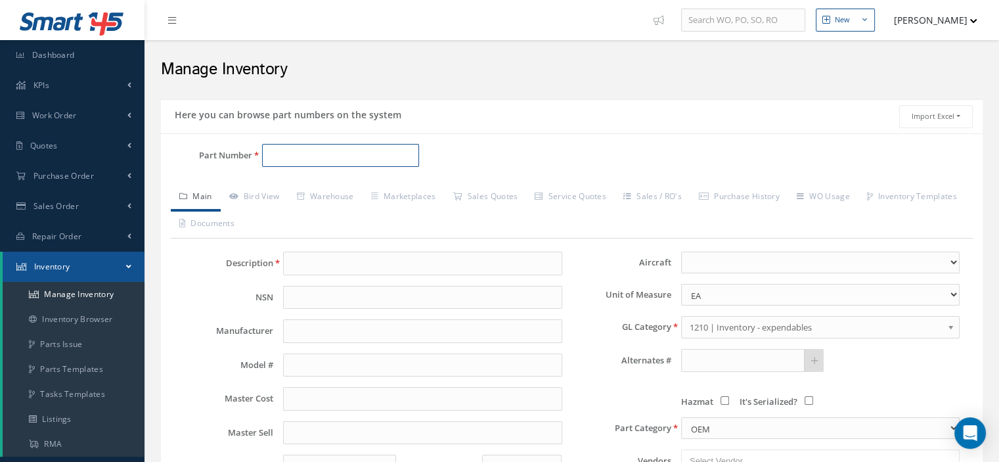
click at [289, 155] on input "Part Number" at bounding box center [340, 156] width 157 height 24
paste input "MS24264R24B61PN"
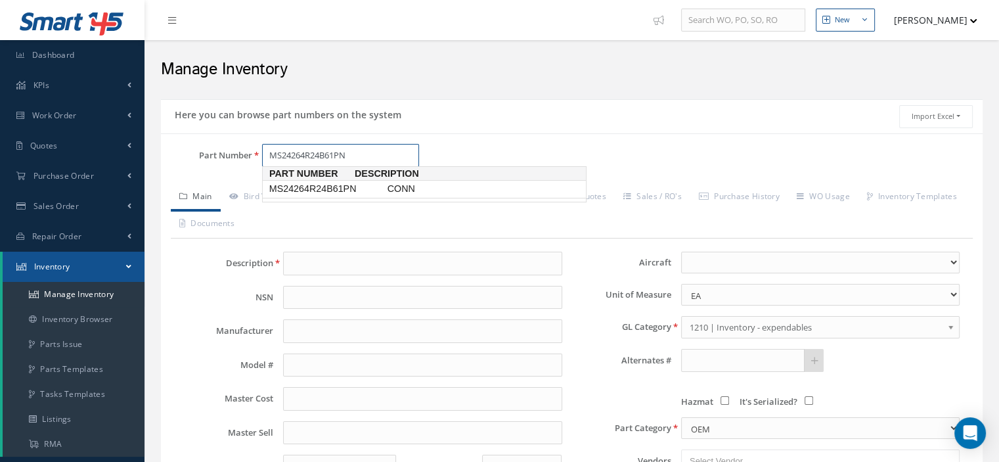
click at [363, 187] on span "MS24264R24B61PN" at bounding box center [326, 189] width 118 height 14
type input "MS24264R24B61PN"
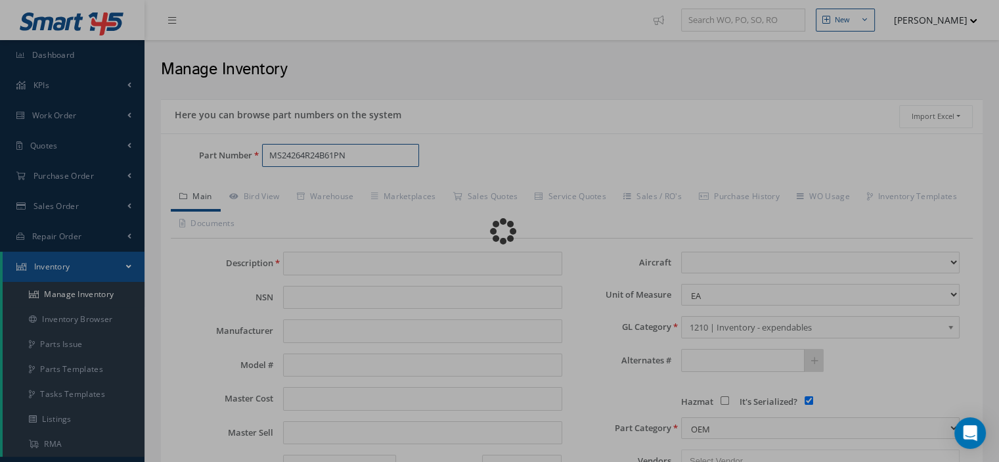
type input "CONN"
type input "0.00"
select select
checkbox input "true"
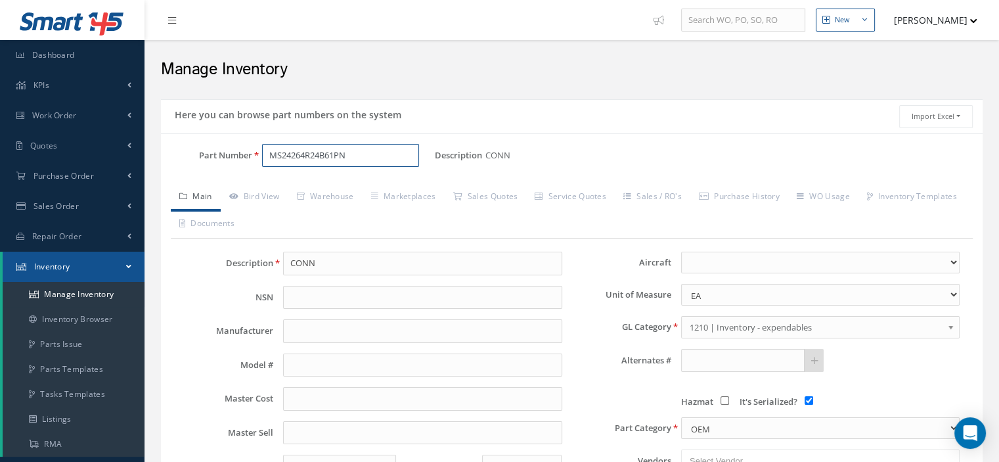
scroll to position [66, 0]
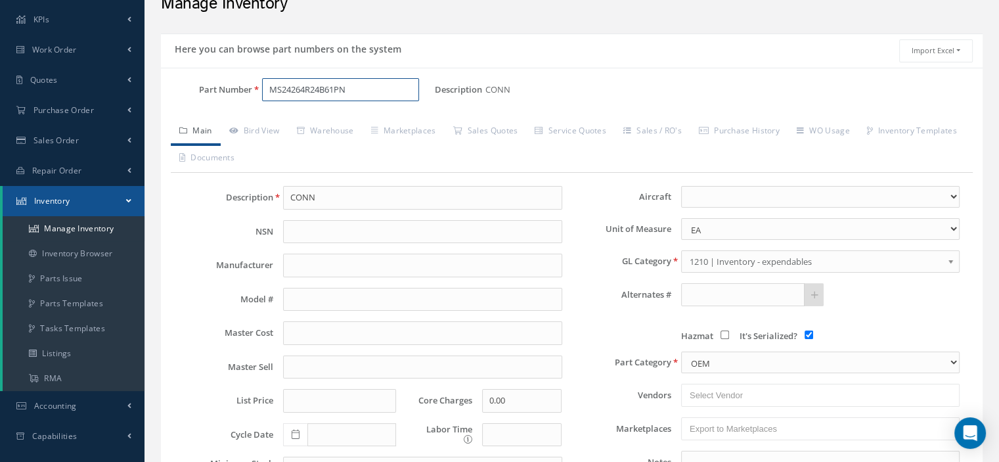
type input "MS24264R24B61PN"
click at [808, 332] on input "It's Serialized?" at bounding box center [809, 335] width 9 height 9
checkbox input "false"
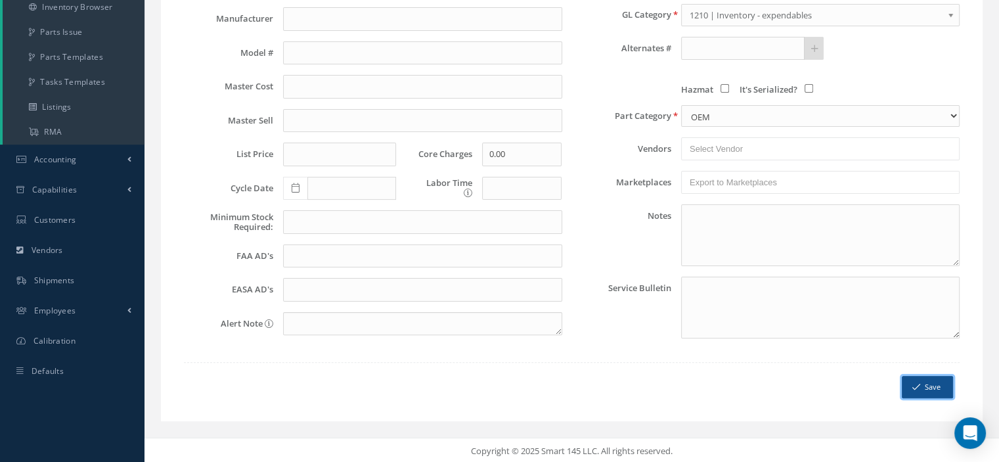
click at [907, 386] on button "Save" at bounding box center [927, 387] width 51 height 23
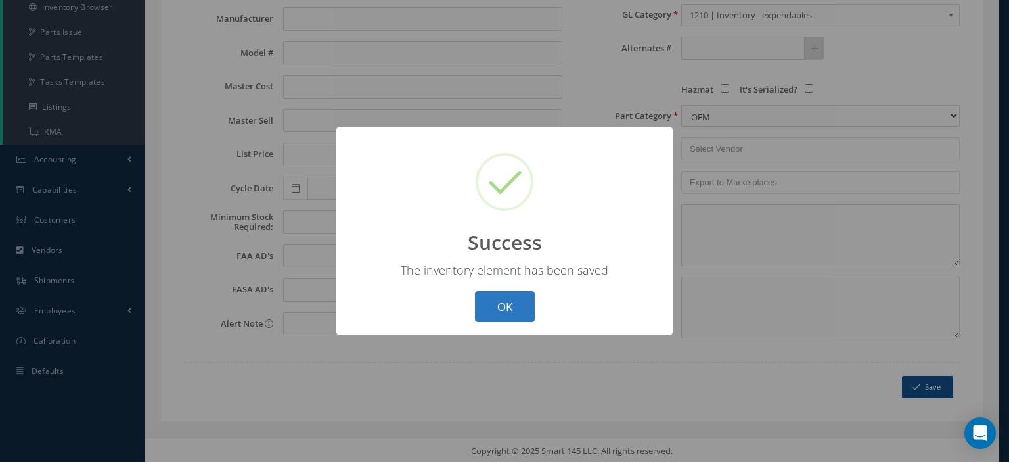
click at [507, 309] on button "OK" at bounding box center [505, 306] width 60 height 31
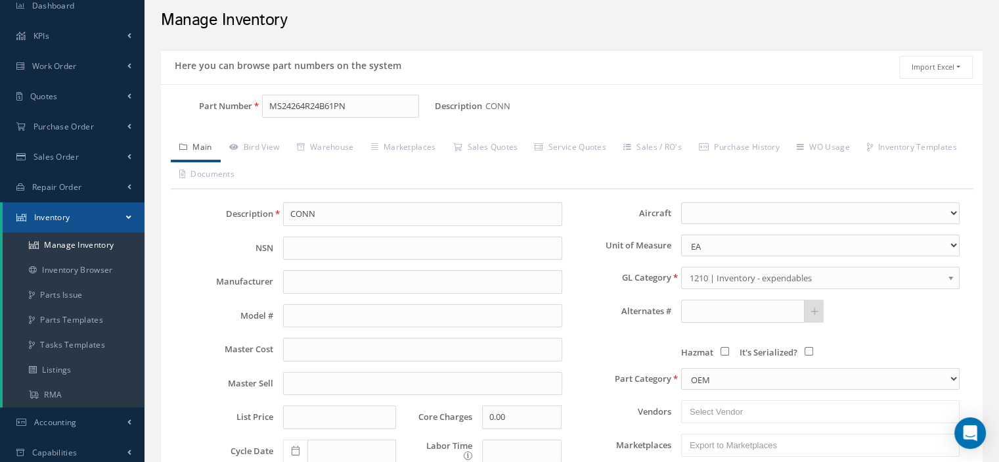
scroll to position [0, 0]
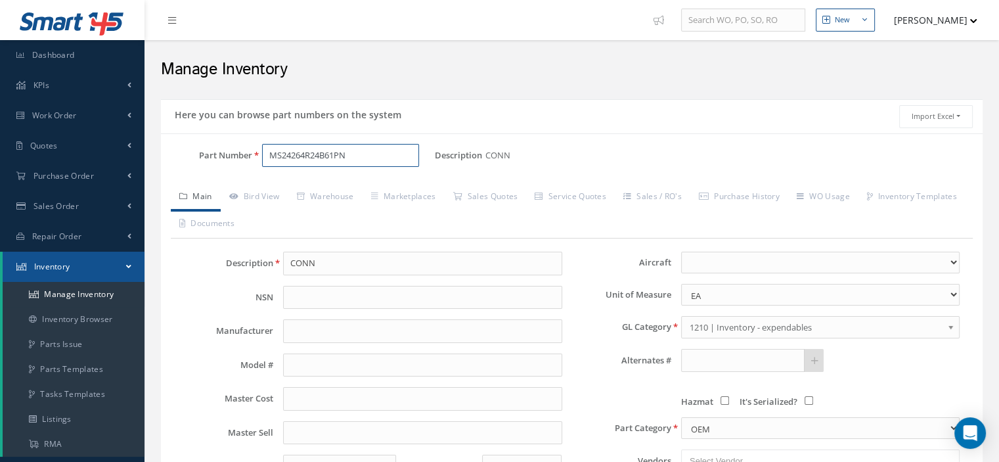
drag, startPoint x: 378, startPoint y: 165, endPoint x: 220, endPoint y: 164, distance: 158.4
click at [251, 161] on div "Part Number MS24264R24B61PN" at bounding box center [298, 156] width 274 height 24
click at [303, 160] on input "Part Number" at bounding box center [340, 156] width 157 height 24
paste input "MS24291-15"
type input "MS24291-15"
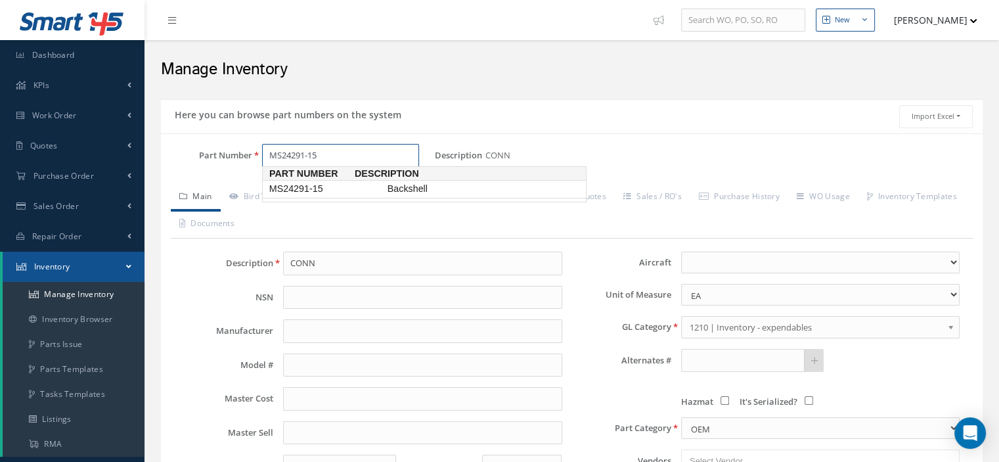
click at [308, 193] on span "MS24291-15" at bounding box center [326, 189] width 118 height 14
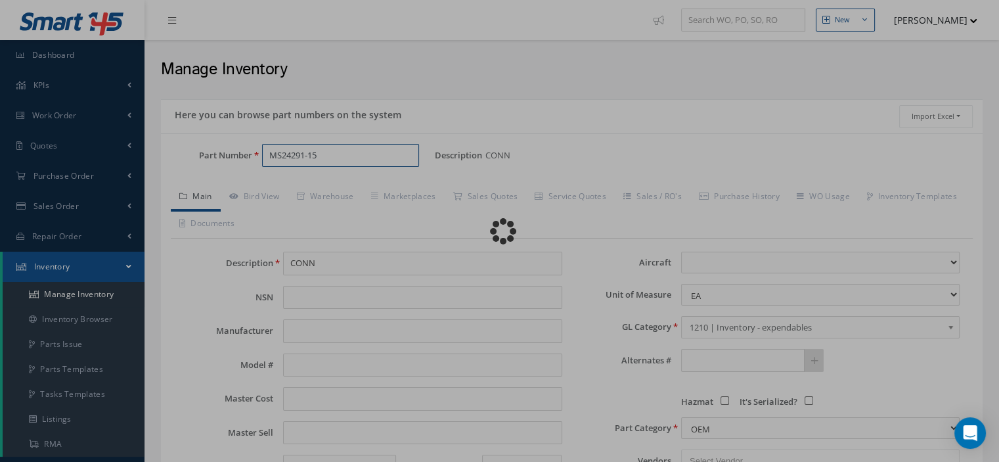
type input "Backshell"
select select
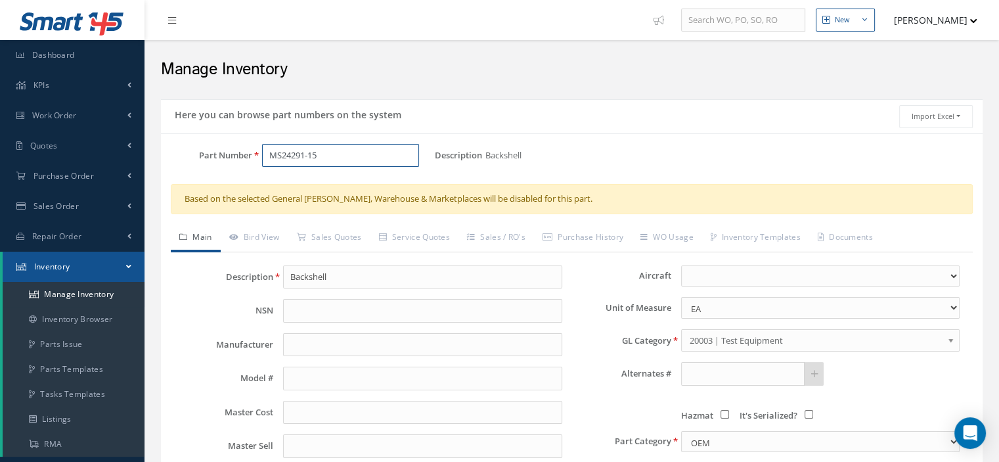
scroll to position [325, 0]
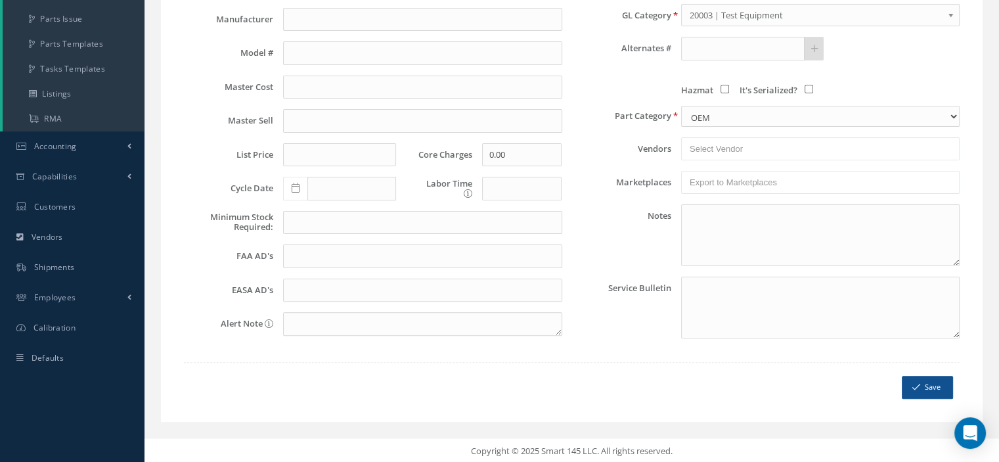
type input "MS24291-15"
click at [920, 384] on icon "submit" at bounding box center [917, 386] width 8 height 9
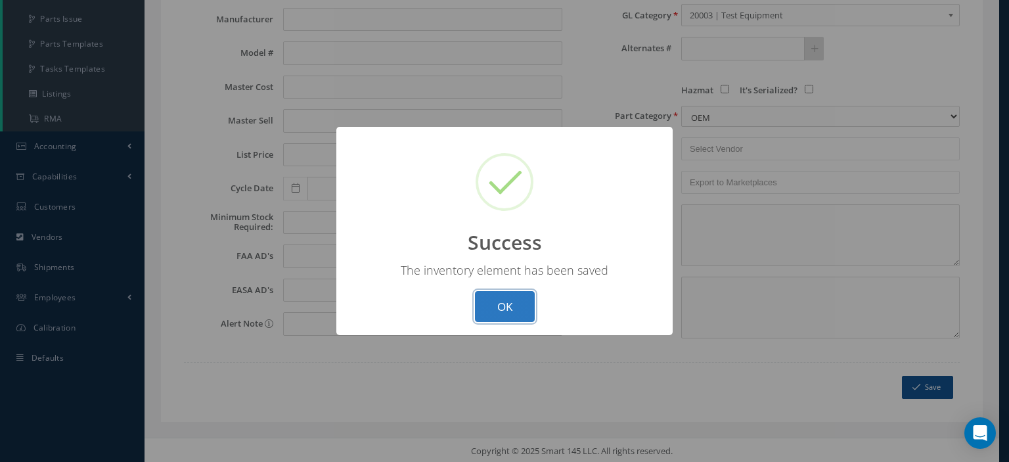
click at [497, 304] on button "OK" at bounding box center [505, 306] width 60 height 31
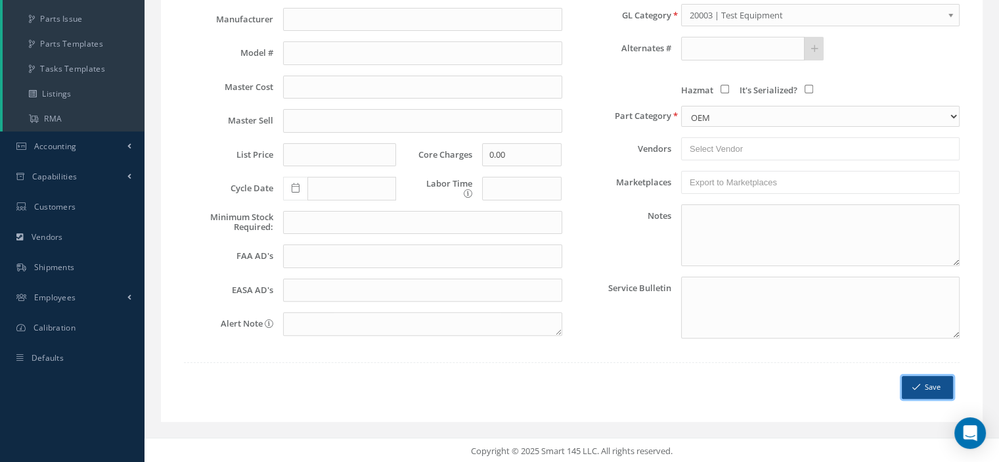
scroll to position [0, 0]
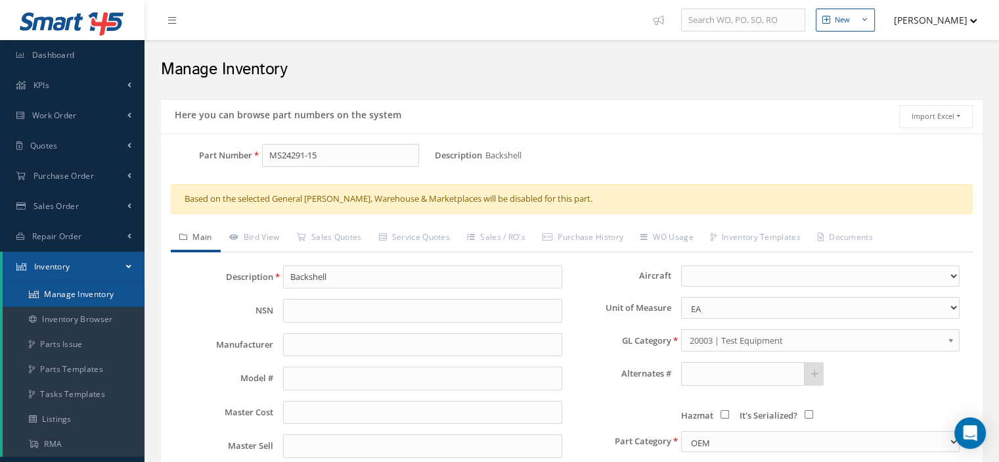
click at [103, 294] on link "Manage Inventory" at bounding box center [74, 294] width 142 height 25
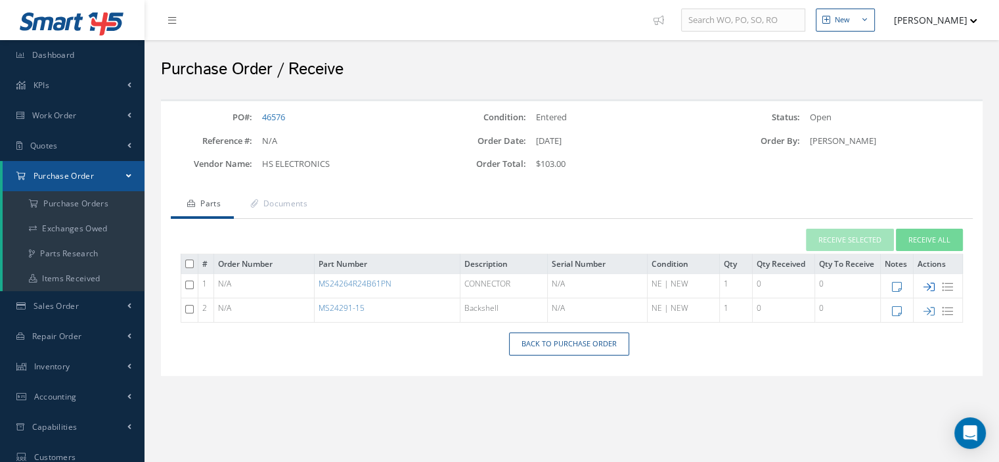
click at [925, 283] on icon at bounding box center [929, 286] width 11 height 11
type input "[DATE]"
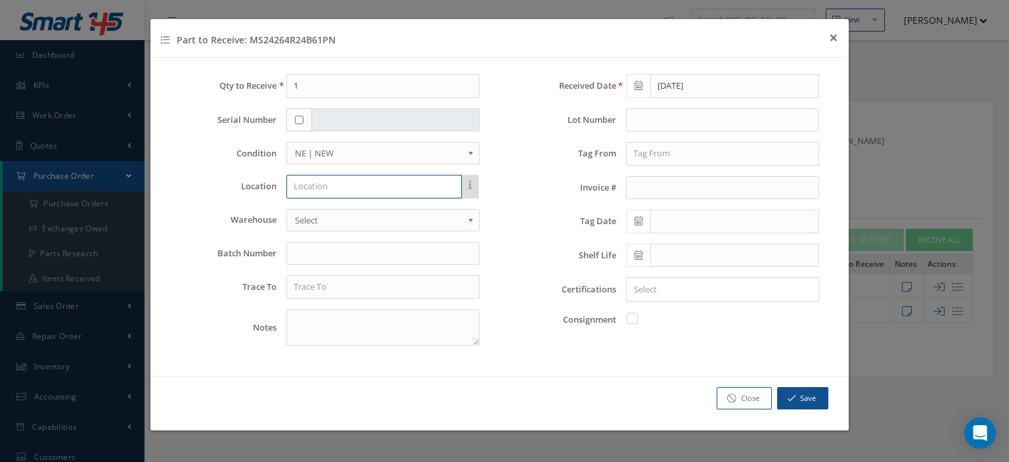
click at [375, 192] on input "text" at bounding box center [373, 187] width 175 height 24
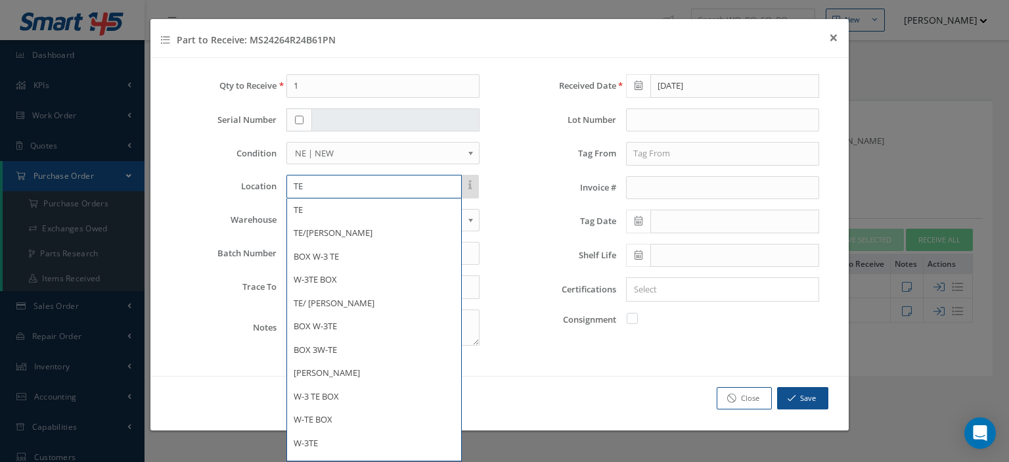
type input "T"
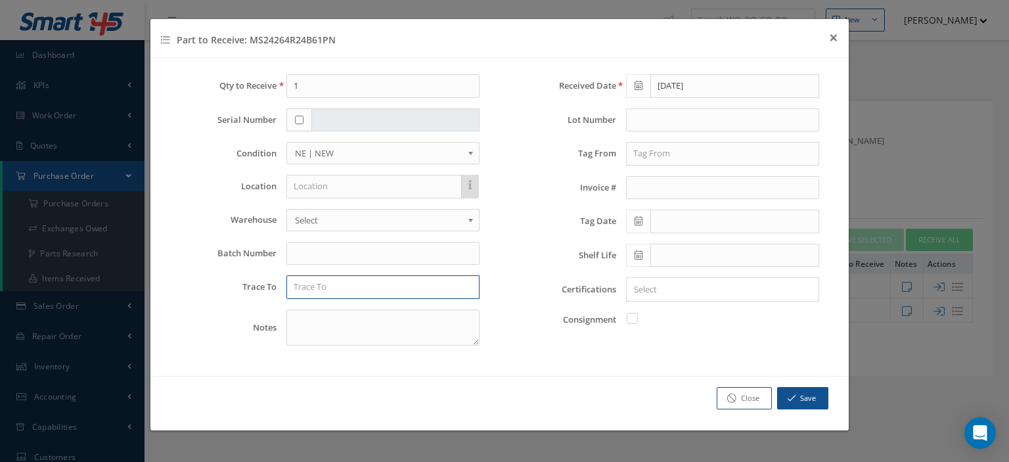
click at [365, 283] on input "text" at bounding box center [382, 287] width 193 height 24
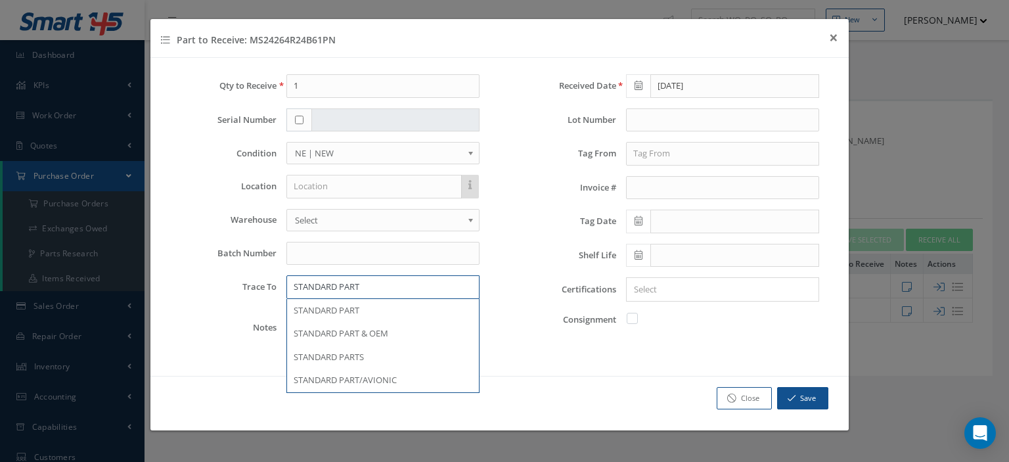
type input "STANDARD PART"
click at [334, 188] on input "text" at bounding box center [373, 187] width 175 height 24
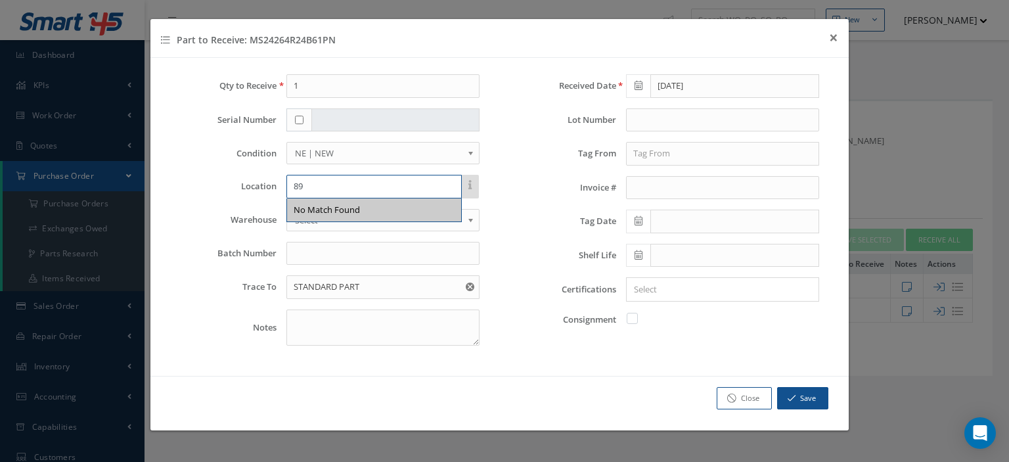
type input "8"
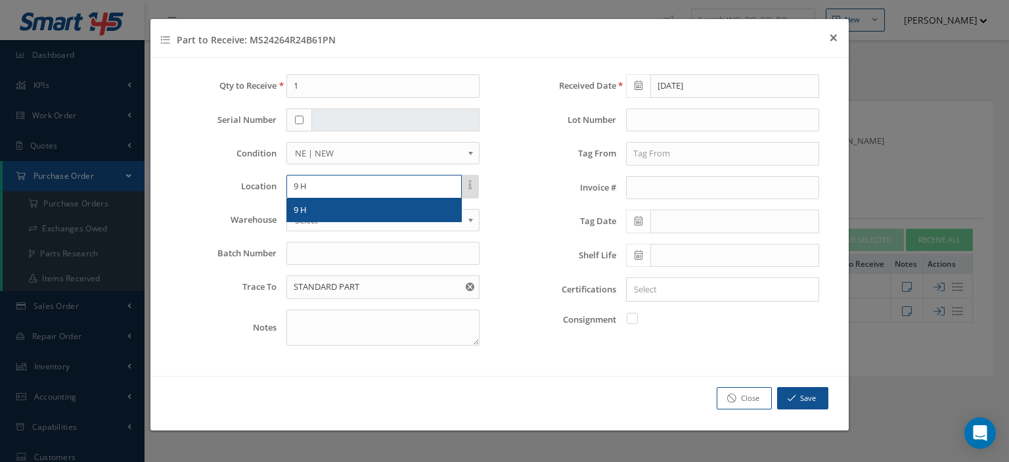
type input "9 H"
click at [810, 399] on button "Save" at bounding box center [802, 398] width 51 height 23
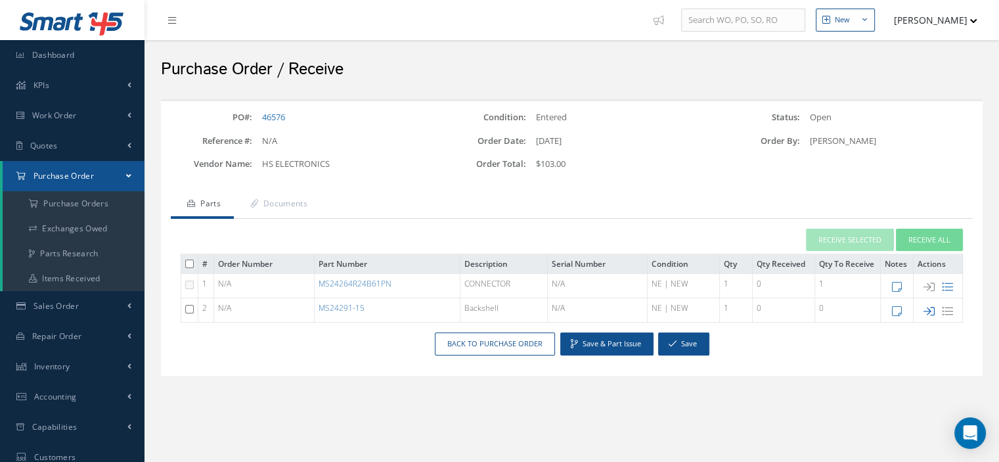
click at [930, 311] on icon at bounding box center [929, 311] width 11 height 11
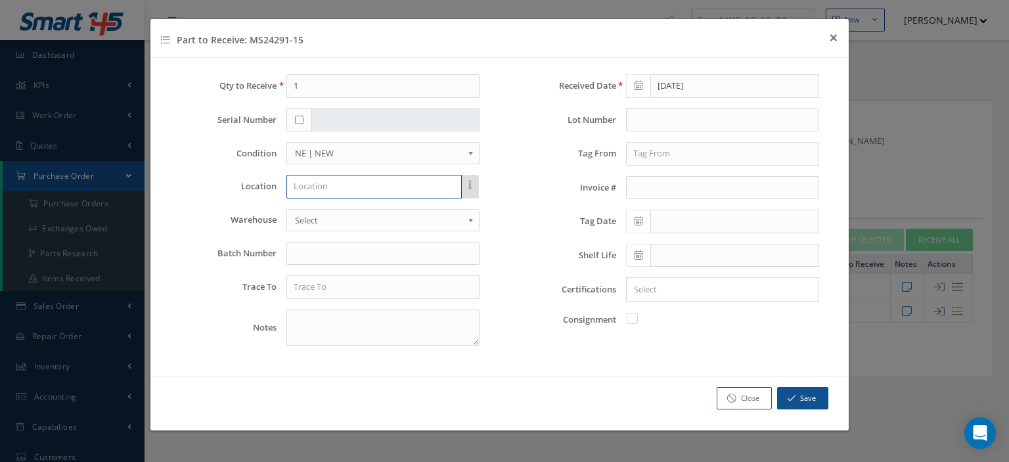
click at [303, 183] on input "text" at bounding box center [373, 187] width 175 height 24
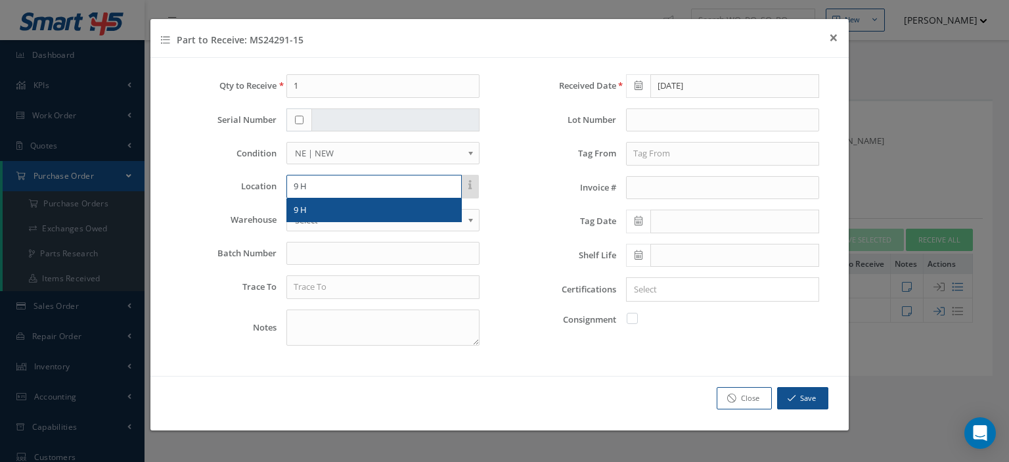
type input "9 H"
click at [305, 284] on input "text" at bounding box center [382, 287] width 193 height 24
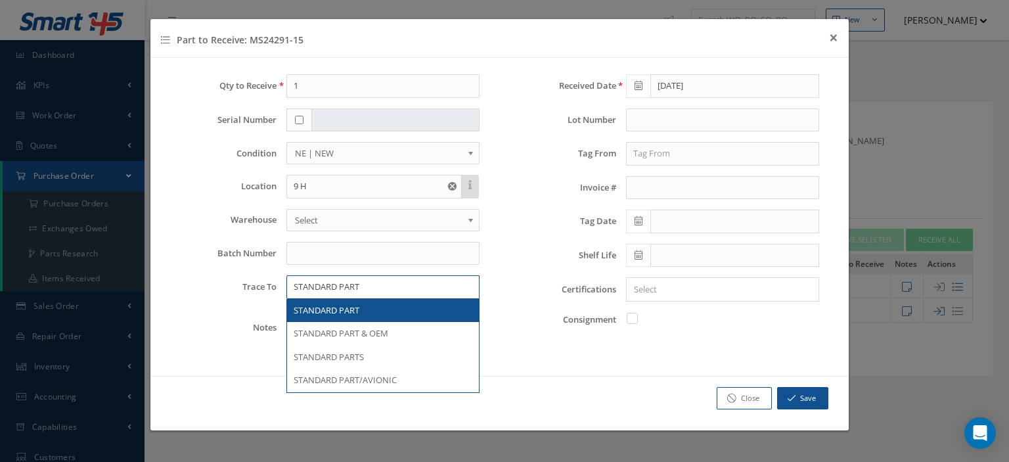
type input "STANDARD PART"
click at [327, 299] on div "STANDARD PART" at bounding box center [383, 311] width 192 height 24
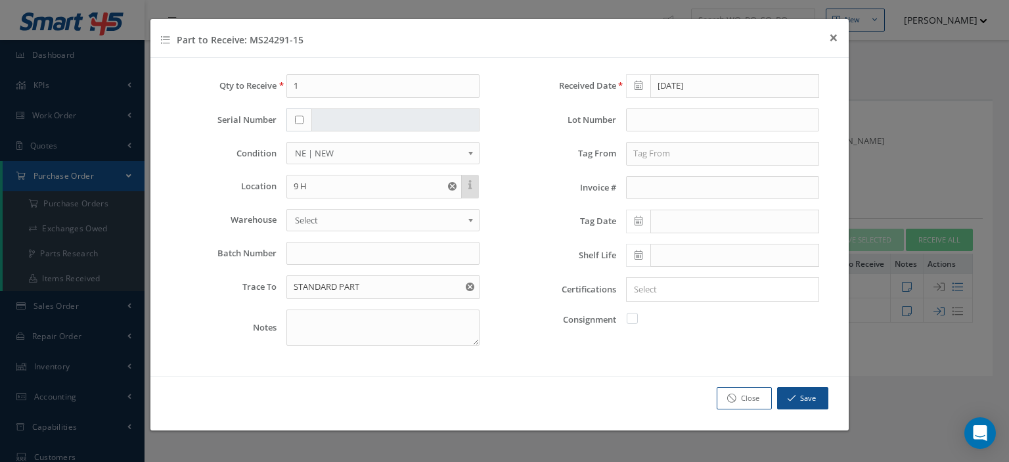
click at [637, 317] on label at bounding box center [638, 318] width 3 height 12
click at [634, 317] on input "checkbox" at bounding box center [633, 317] width 9 height 9
checkbox input "true"
click at [800, 398] on button "Save" at bounding box center [802, 398] width 51 height 23
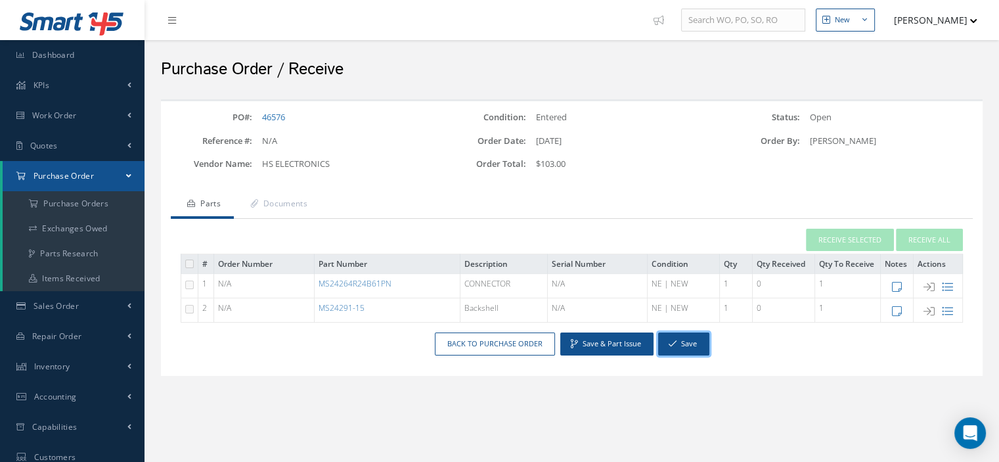
click at [679, 344] on button "Save" at bounding box center [683, 343] width 51 height 23
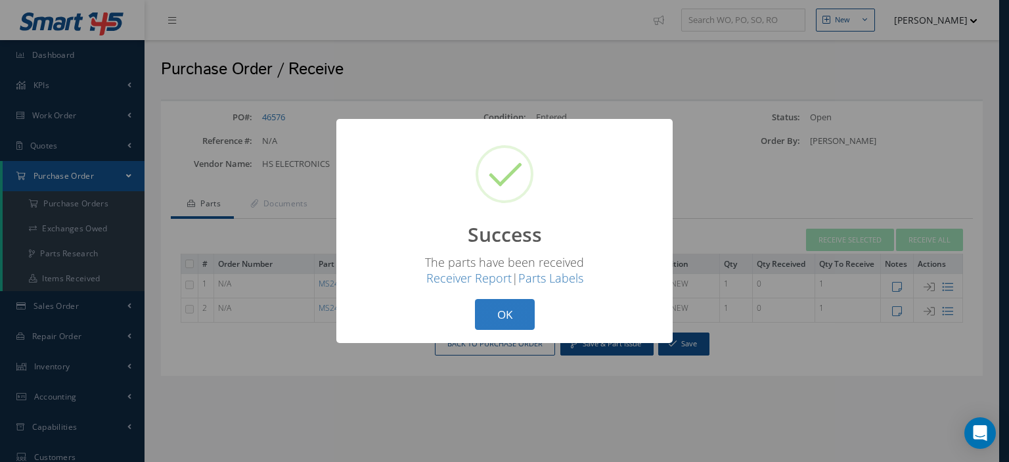
click at [516, 319] on button "OK" at bounding box center [505, 314] width 60 height 31
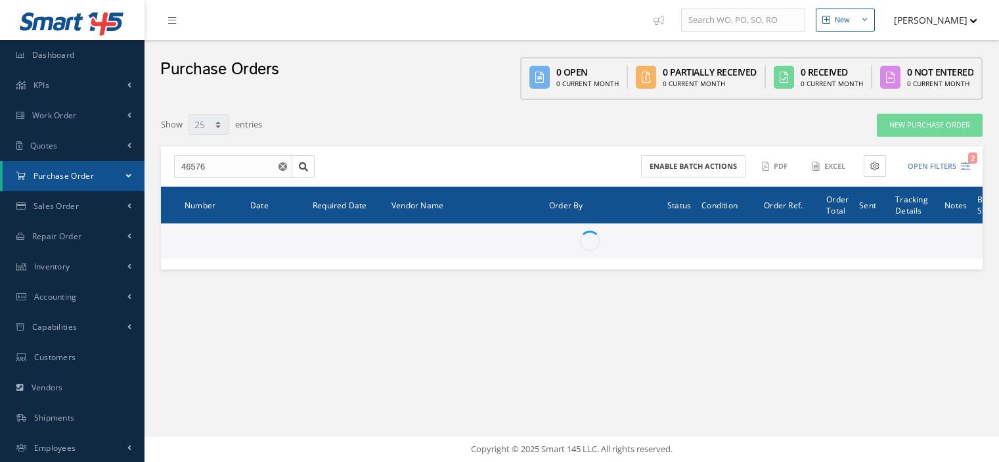
select select "25"
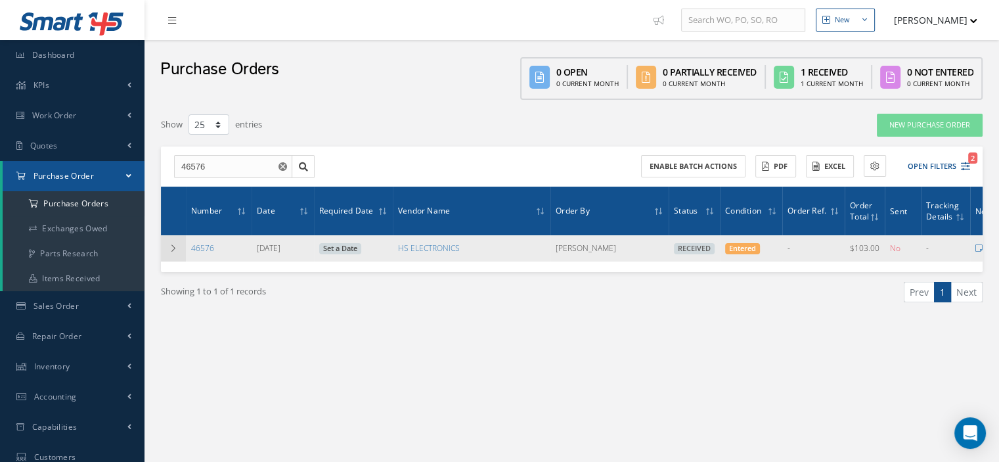
click at [168, 245] on td at bounding box center [173, 248] width 25 height 26
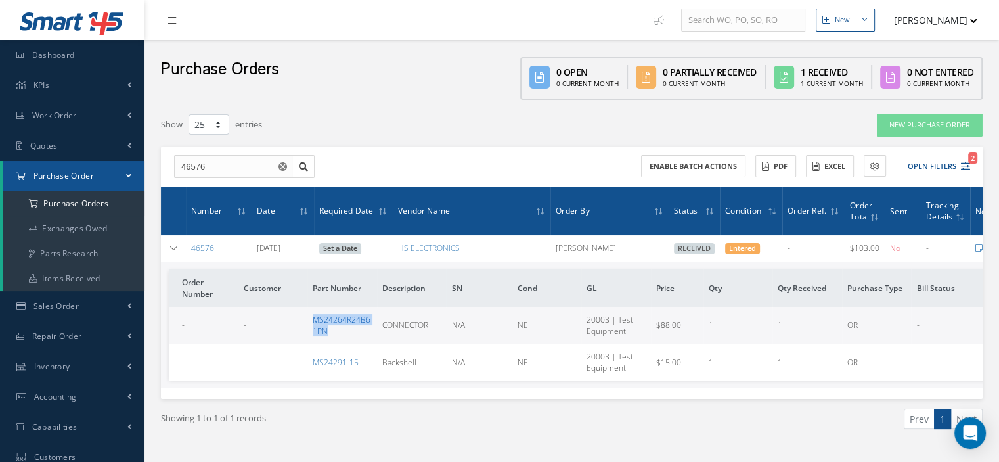
drag, startPoint x: 352, startPoint y: 332, endPoint x: 314, endPoint y: 322, distance: 38.7
click at [314, 322] on td "MS24264R24B61PN" at bounding box center [343, 325] width 70 height 37
copy link "MS24264R24B61PN"
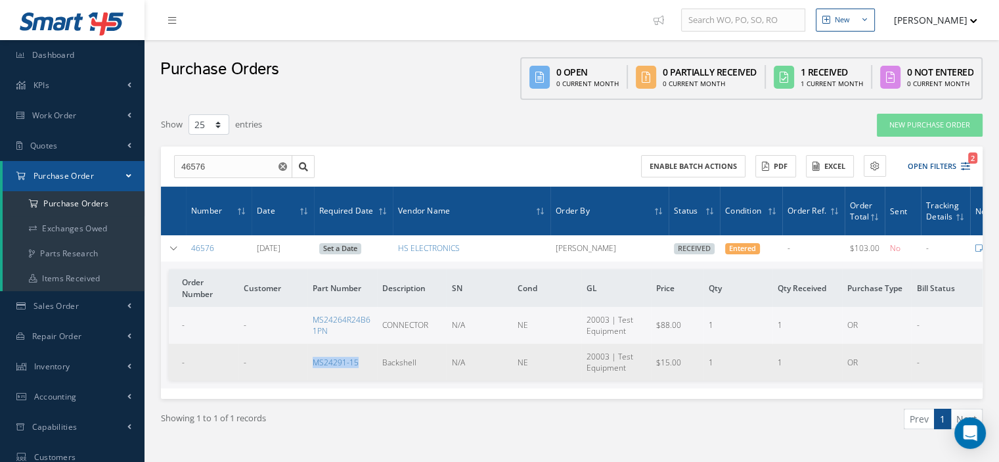
drag, startPoint x: 363, startPoint y: 361, endPoint x: 311, endPoint y: 359, distance: 51.3
click at [311, 359] on td "MS24291-15" at bounding box center [343, 362] width 70 height 37
copy link "MS24291-15"
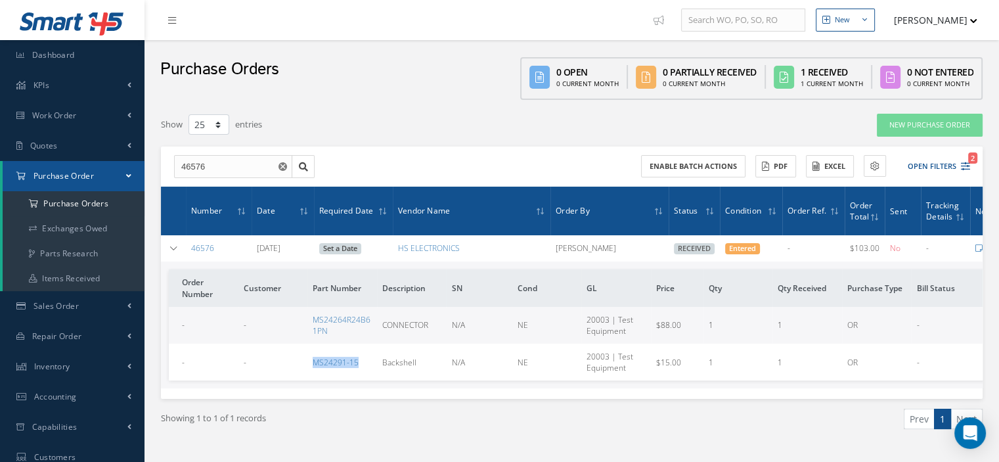
click at [105, 172] on link "Purchase Order" at bounding box center [74, 176] width 142 height 30
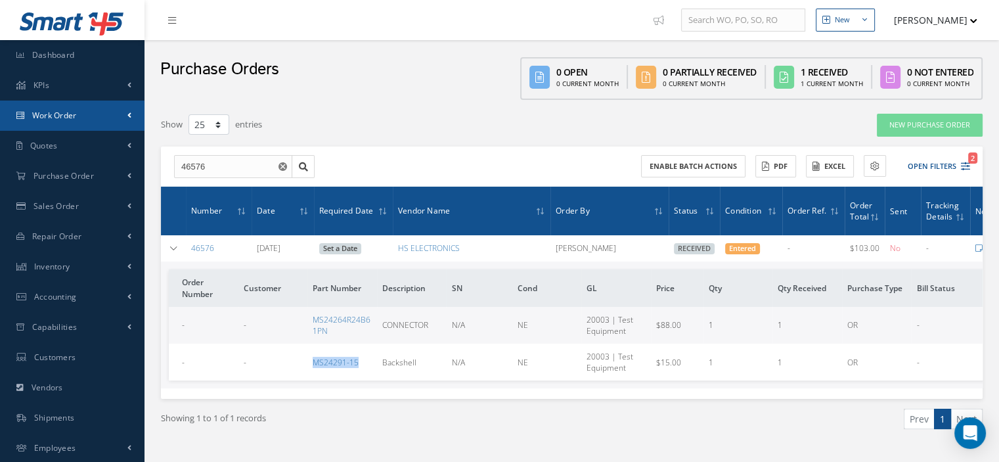
click at [92, 124] on link "Work Order" at bounding box center [72, 116] width 145 height 30
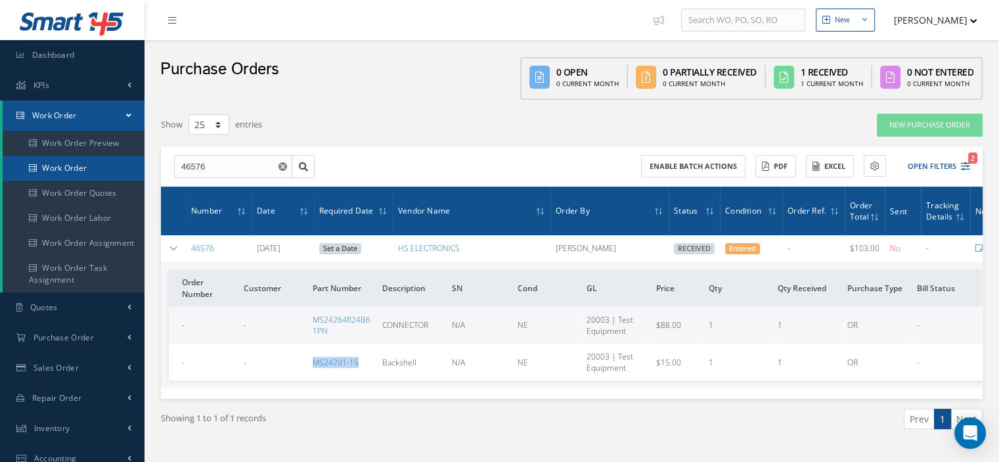
click at [71, 173] on link "Work Order" at bounding box center [74, 168] width 142 height 25
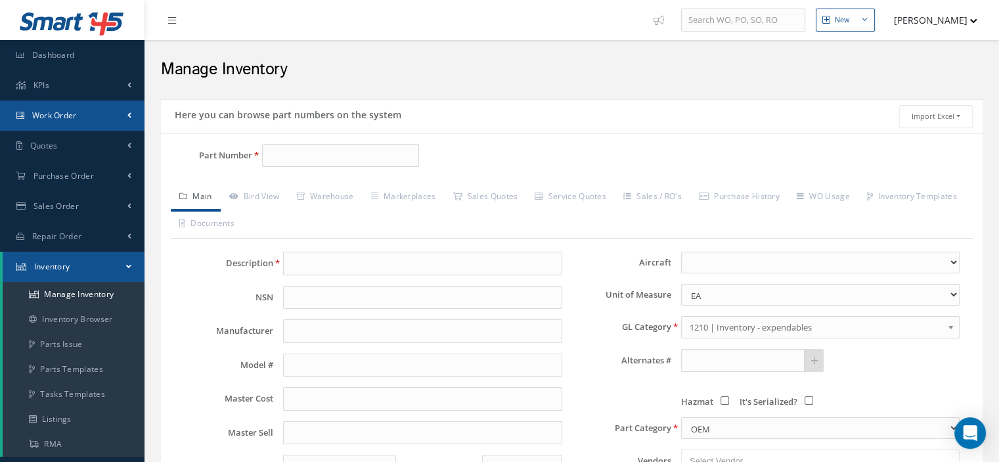
click at [65, 112] on span "Work Order" at bounding box center [54, 115] width 45 height 11
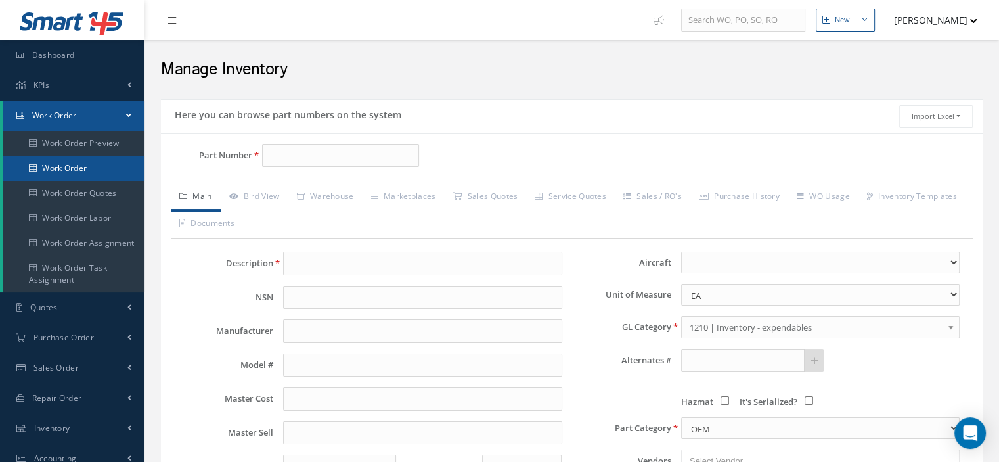
click at [64, 159] on link "Work Order" at bounding box center [74, 168] width 142 height 25
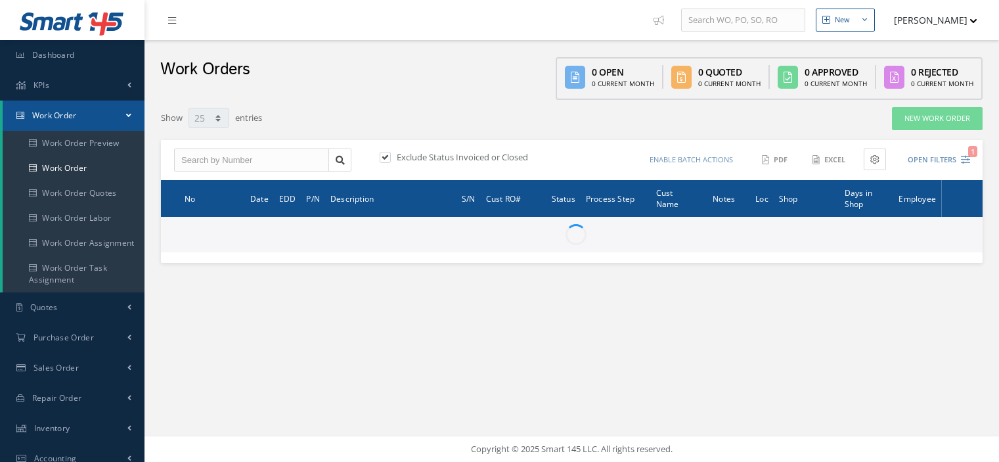
select select "25"
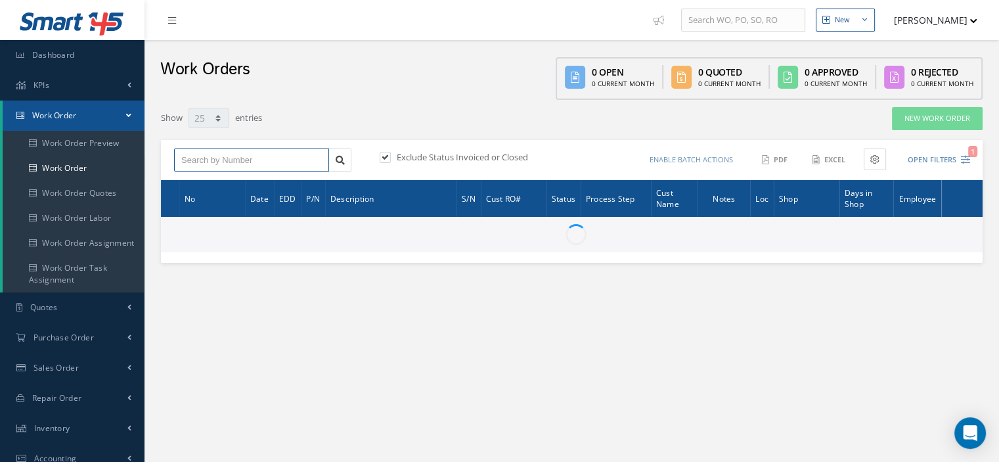
click at [221, 159] on input "text" at bounding box center [251, 160] width 155 height 24
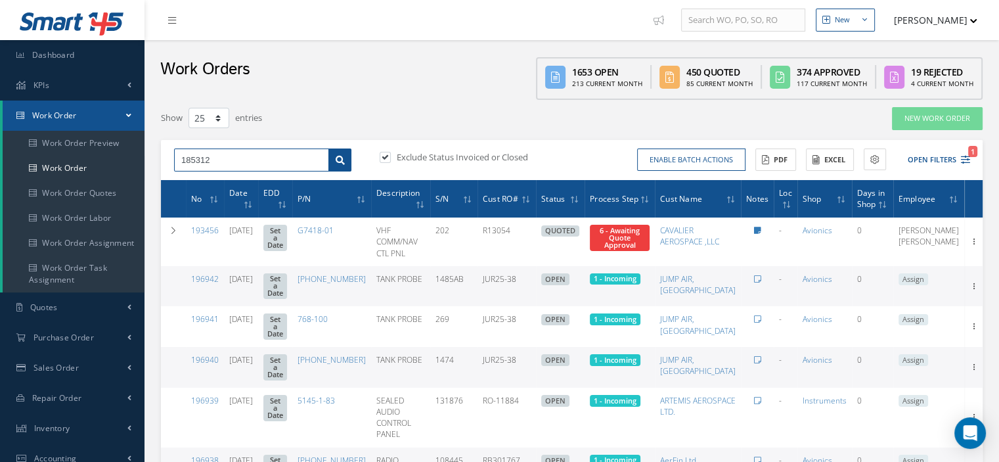
type input "185312"
click at [334, 157] on link at bounding box center [340, 160] width 23 height 24
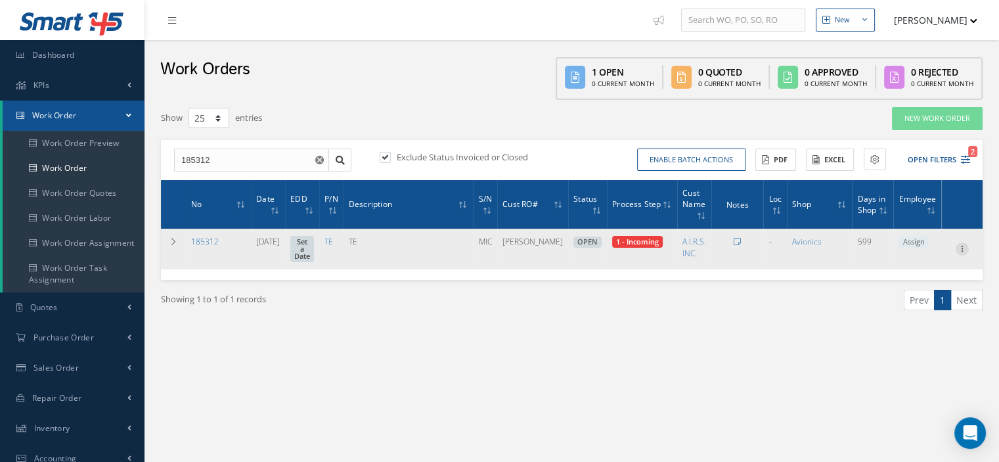
click at [960, 251] on icon at bounding box center [962, 247] width 13 height 11
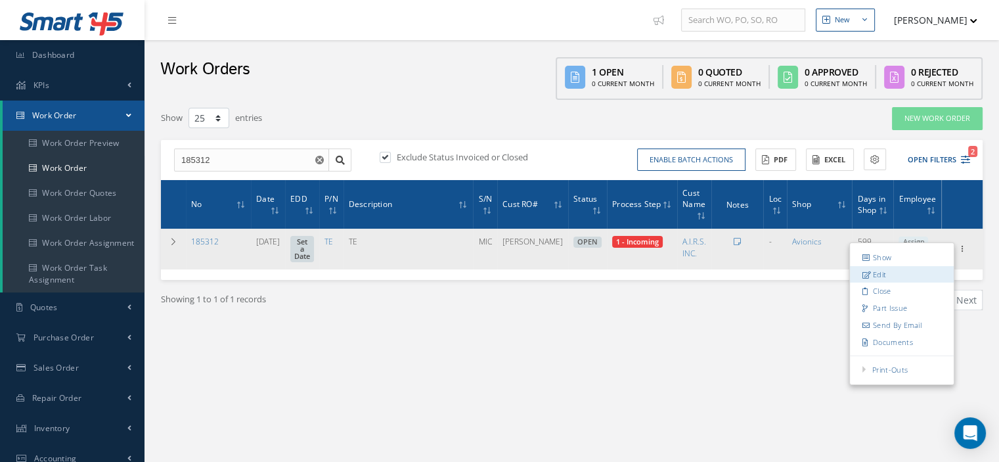
click at [892, 270] on link "Edit" at bounding box center [902, 274] width 104 height 17
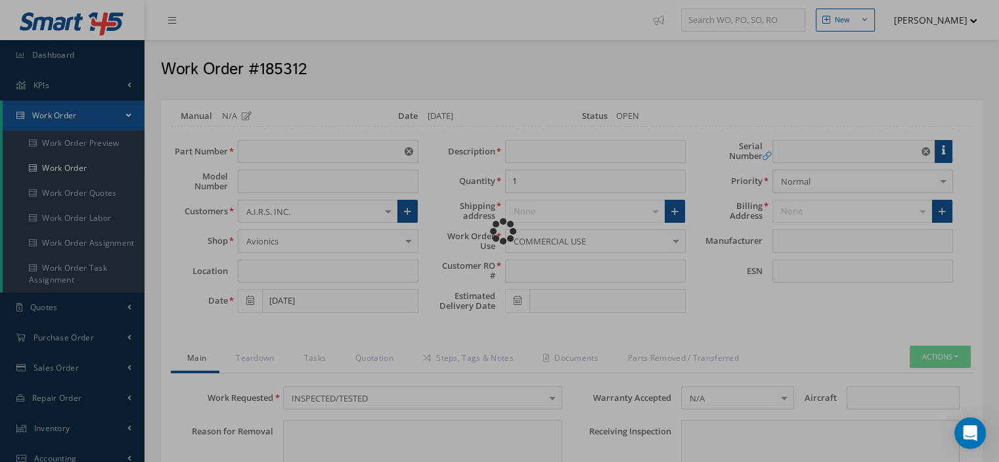
type input "TE"
type input "02/01/2024"
type input "TE"
type input "ELIO"
type input "MIC"
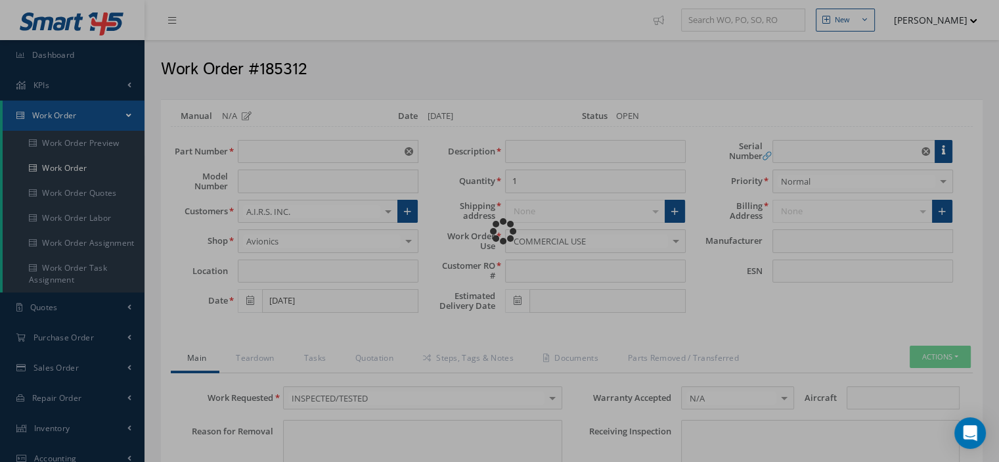
type textarea "NONE"
type input "NONE"
type textarea "NONE"
type input "NONE"
type input "N/A"
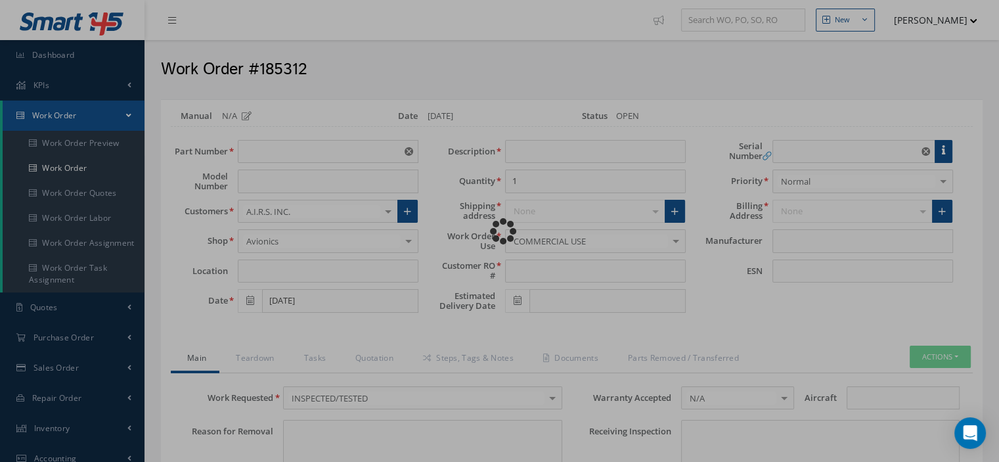
checkbox input "true"
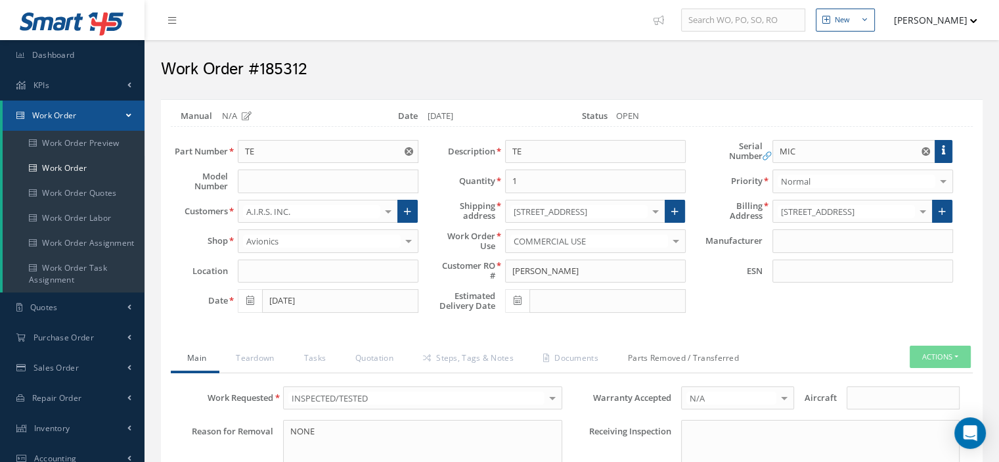
click at [689, 359] on link "Parts Removed / Transferred" at bounding box center [682, 360] width 141 height 28
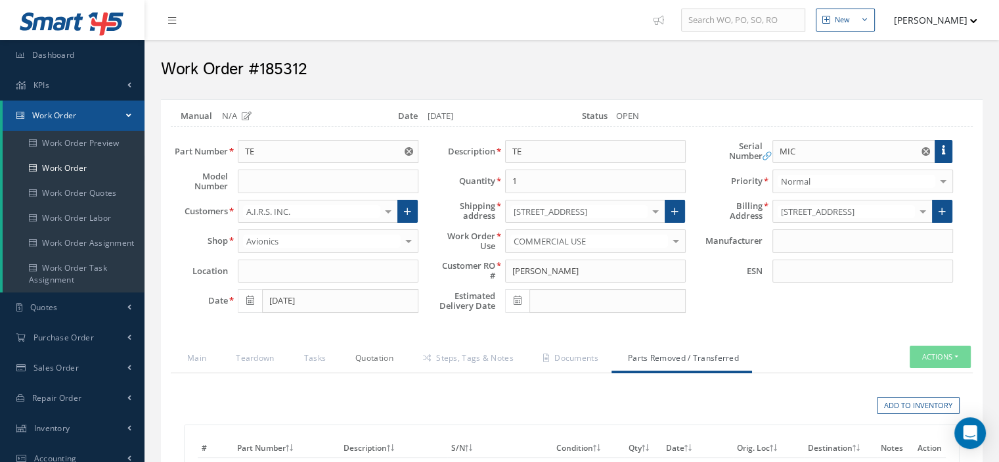
click at [377, 356] on link "Quotation" at bounding box center [373, 360] width 68 height 28
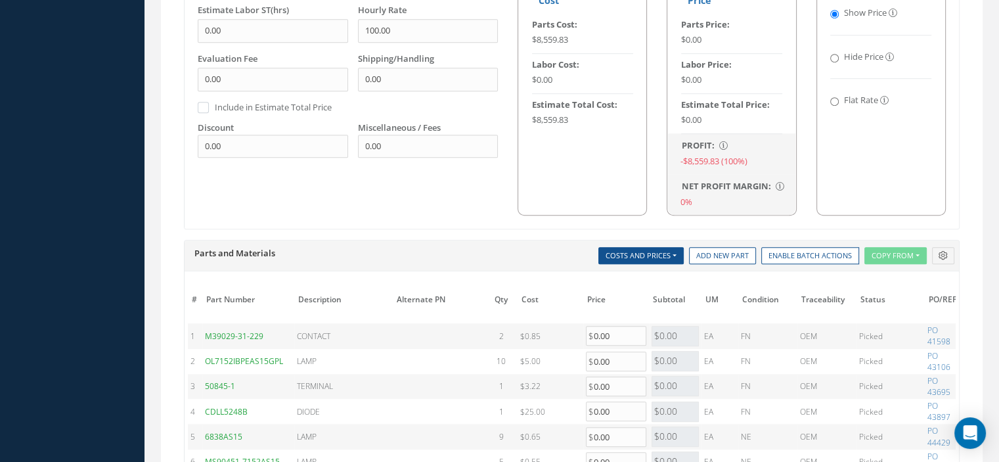
scroll to position [1051, 0]
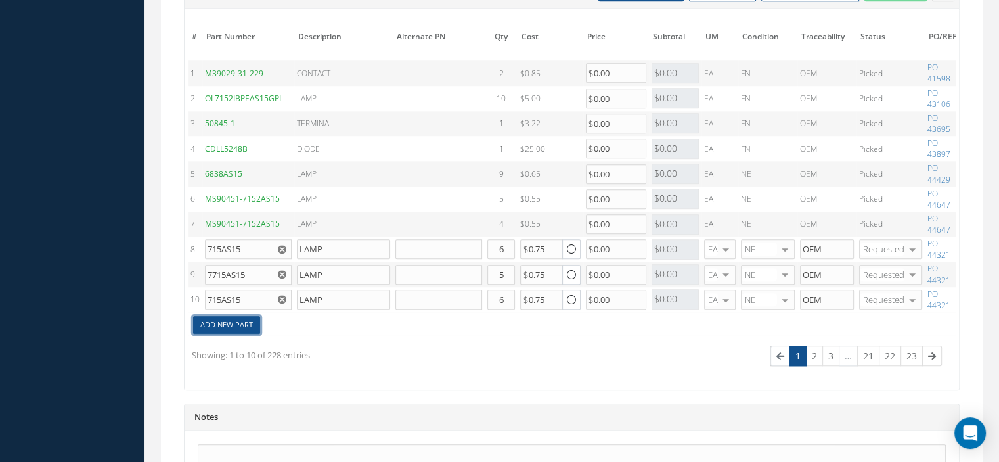
click at [242, 316] on link "Add New Part" at bounding box center [226, 325] width 67 height 18
type input "1"
type input "0"
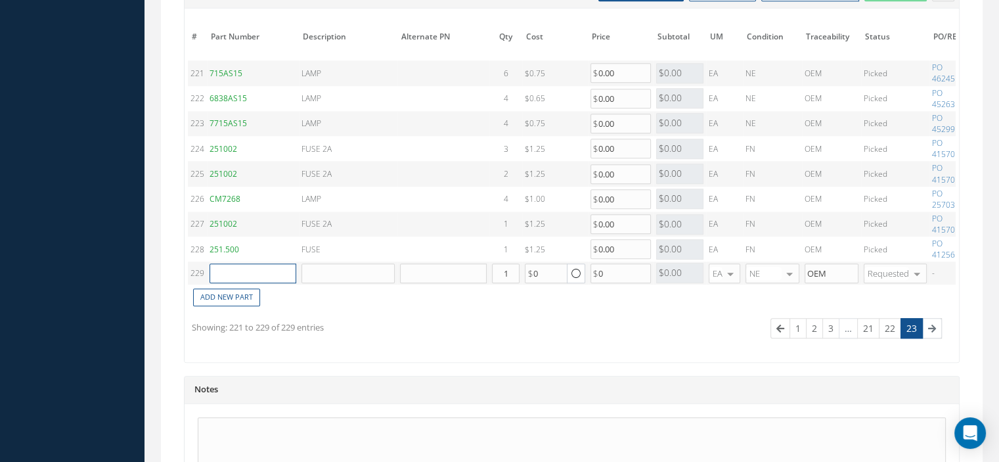
click at [242, 270] on input "text" at bounding box center [253, 273] width 87 height 20
paste input "MS24264R24B61PN"
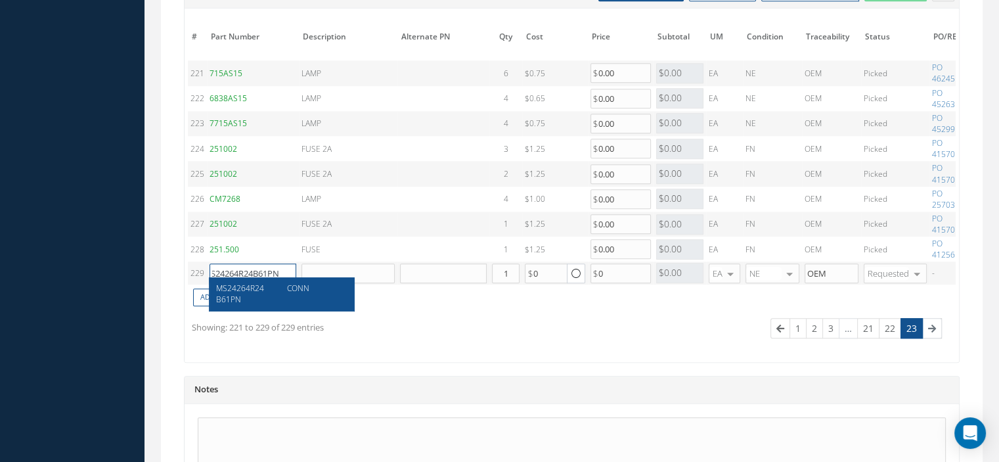
type input "MS24264R24B61PN"
click at [283, 291] on div "CONN" at bounding box center [312, 294] width 71 height 22
type input "CONN"
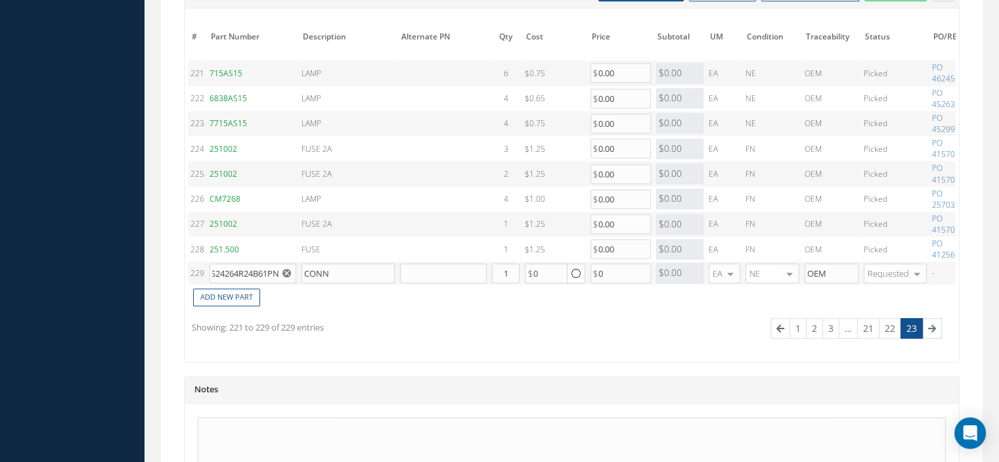
scroll to position [0, 0]
click at [233, 296] on link "Add New Part" at bounding box center [226, 297] width 67 height 18
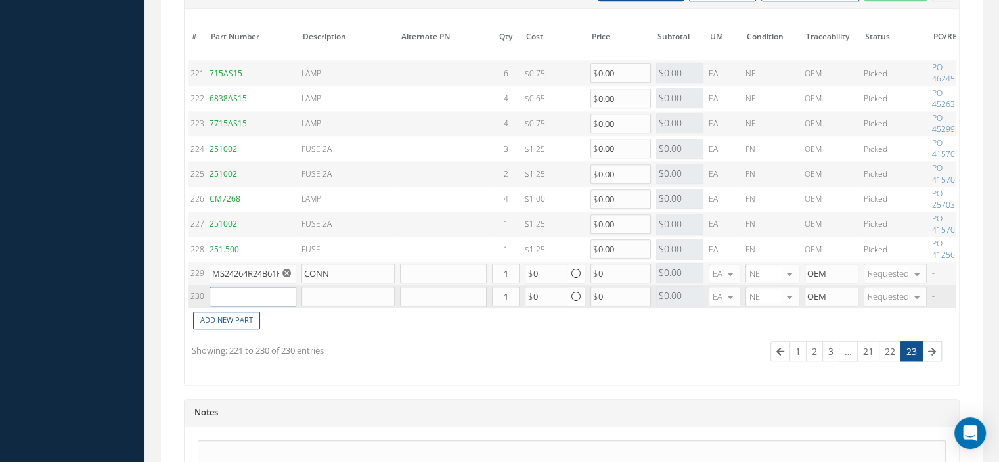
click at [257, 288] on input "text" at bounding box center [253, 296] width 87 height 20
paste input "MS24291-15"
type input "MS24291-15"
click at [303, 312] on span "Backshell" at bounding box center [304, 311] width 34 height 11
type input "Backshell"
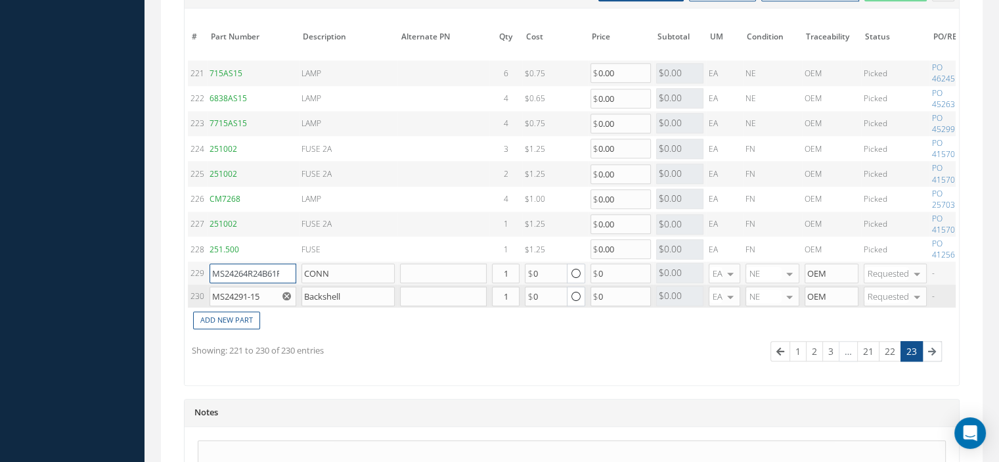
drag, startPoint x: 278, startPoint y: 267, endPoint x: 212, endPoint y: 273, distance: 66.0
click at [212, 273] on input "MS24264R24B61PN" at bounding box center [253, 273] width 87 height 20
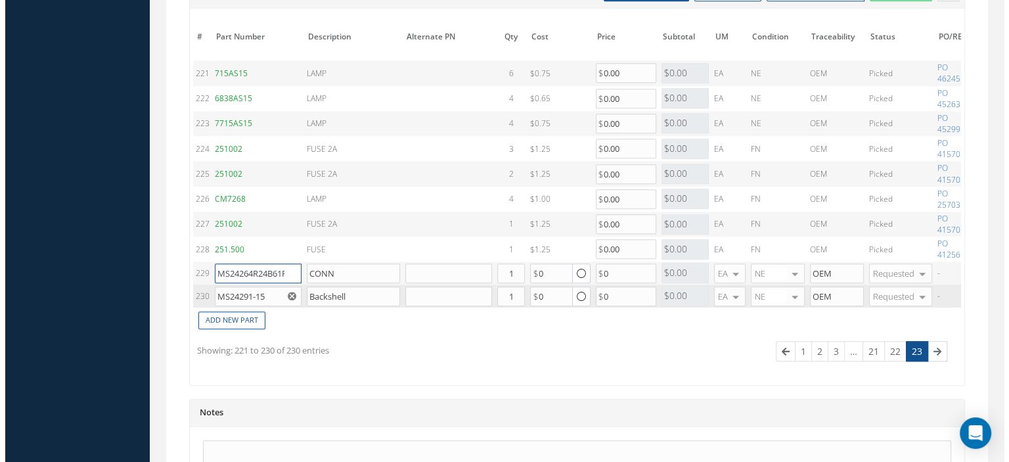
scroll to position [0, 129]
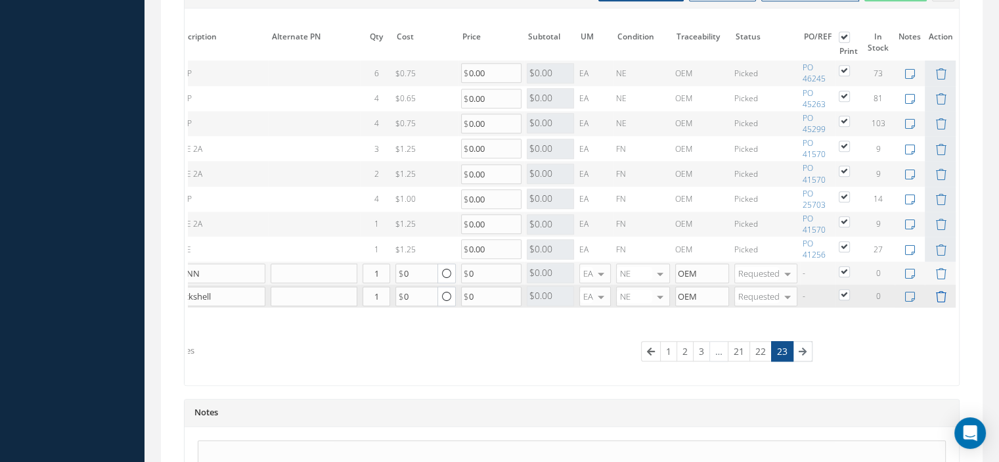
click at [942, 292] on icon at bounding box center [941, 296] width 11 height 11
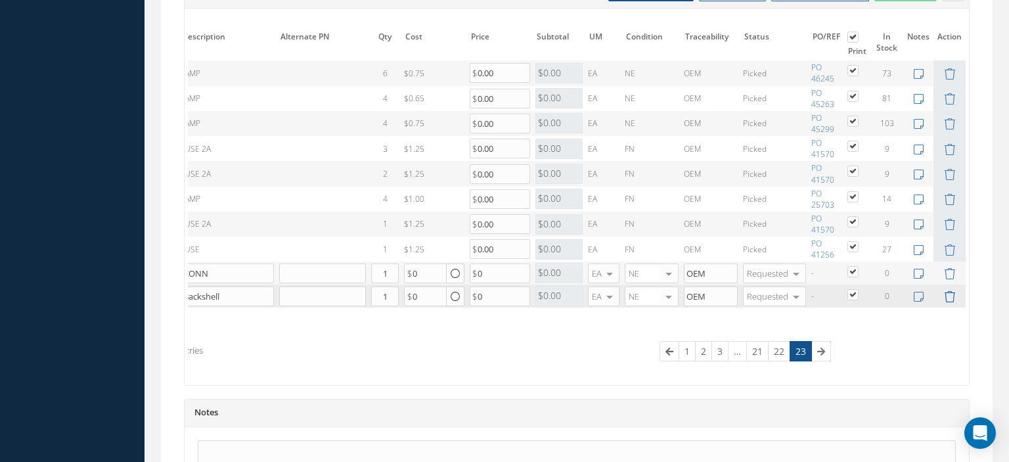
scroll to position [0, 120]
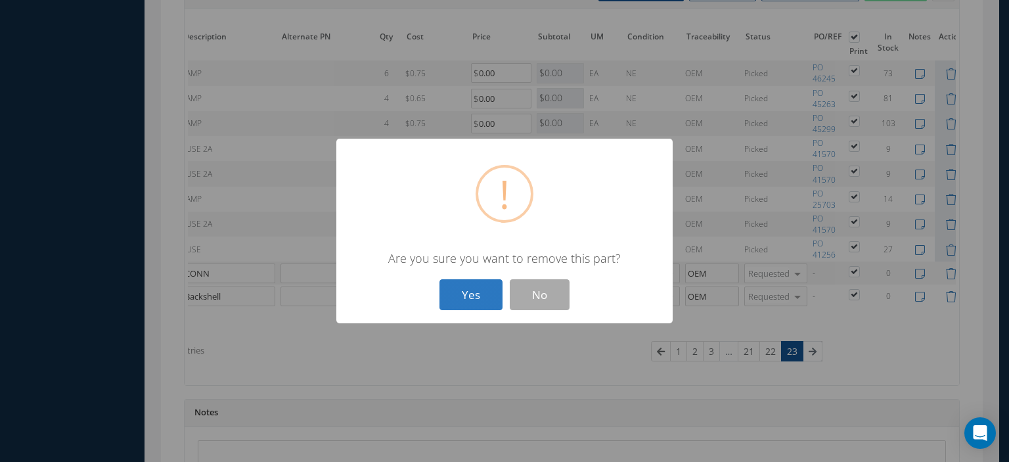
click at [470, 307] on button "Yes" at bounding box center [471, 294] width 63 height 31
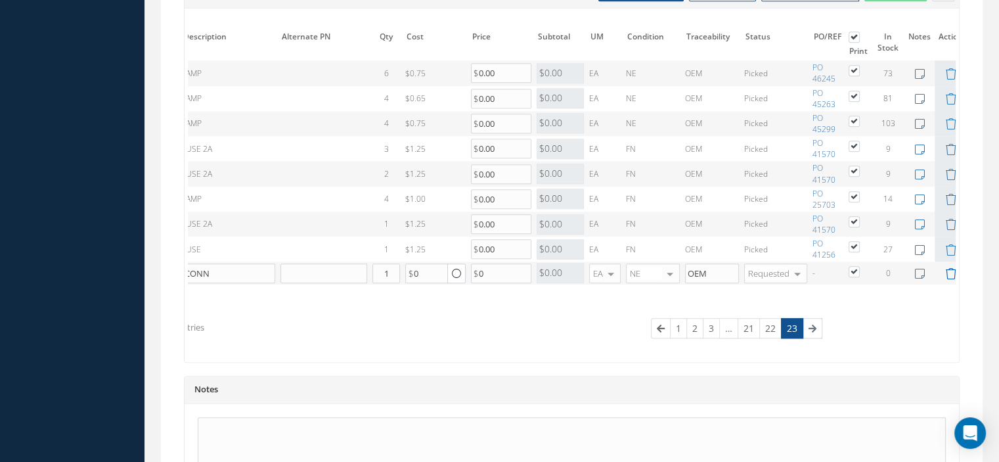
click at [947, 268] on icon at bounding box center [951, 273] width 11 height 11
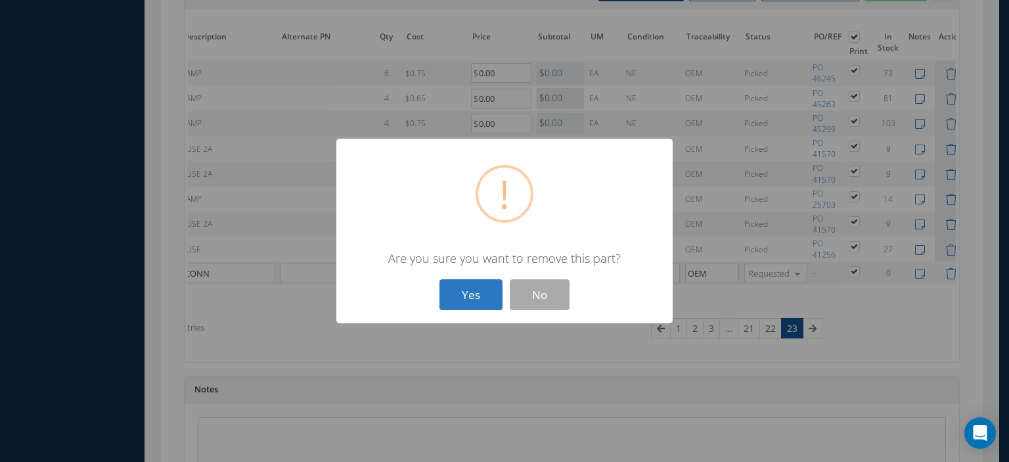
click at [461, 304] on button "Yes" at bounding box center [471, 294] width 63 height 31
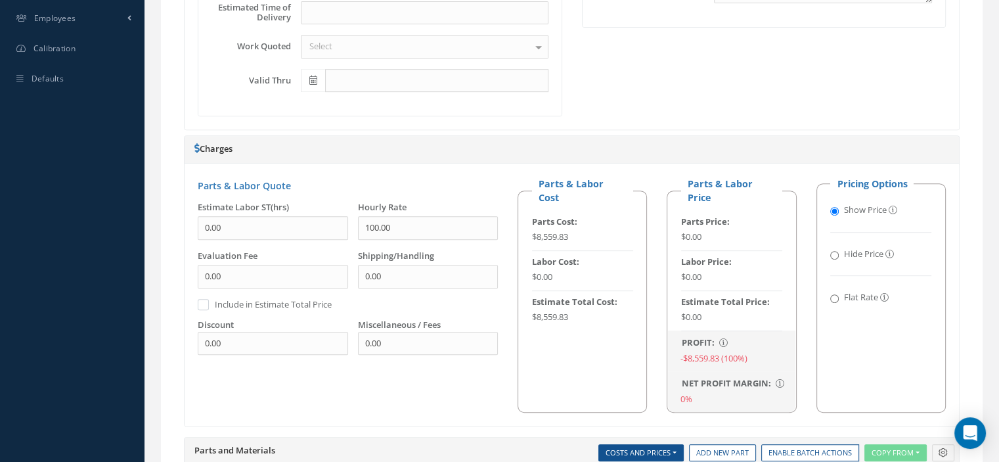
scroll to position [1180, 0]
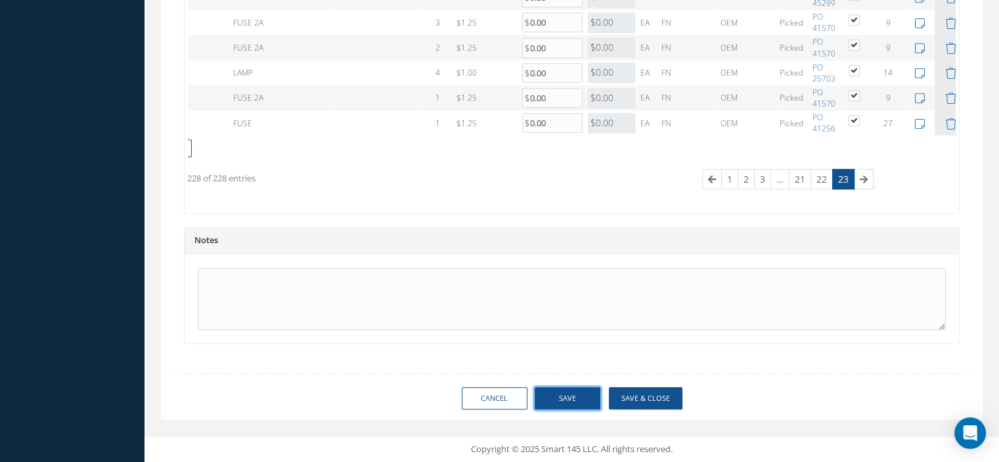
click at [568, 394] on button "Save" at bounding box center [568, 398] width 66 height 23
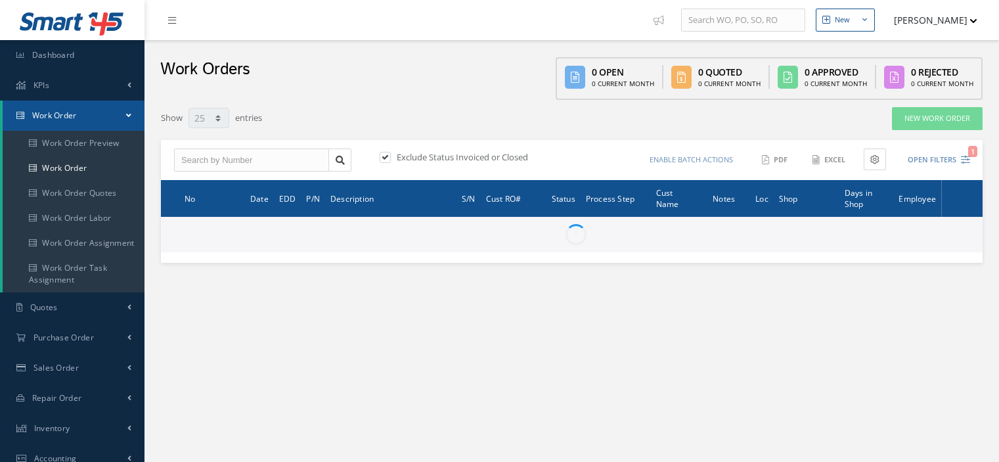
select select "25"
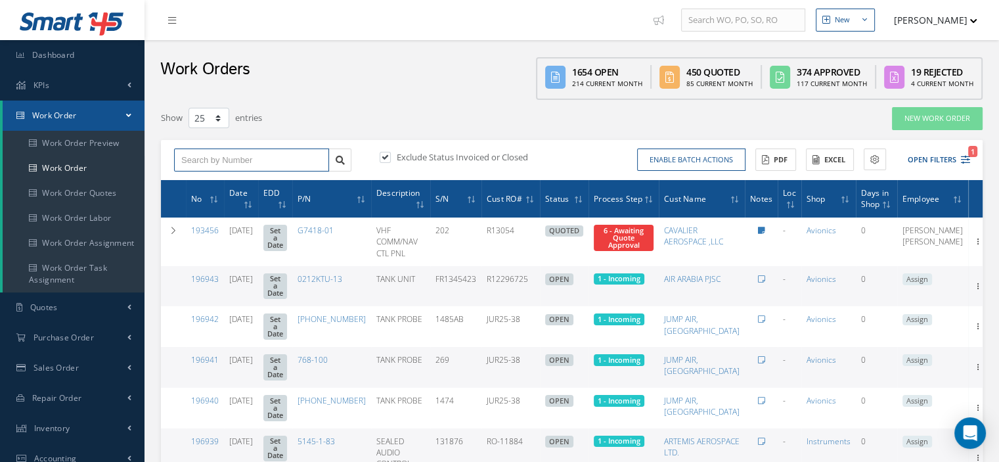
click at [218, 160] on input "text" at bounding box center [251, 160] width 155 height 24
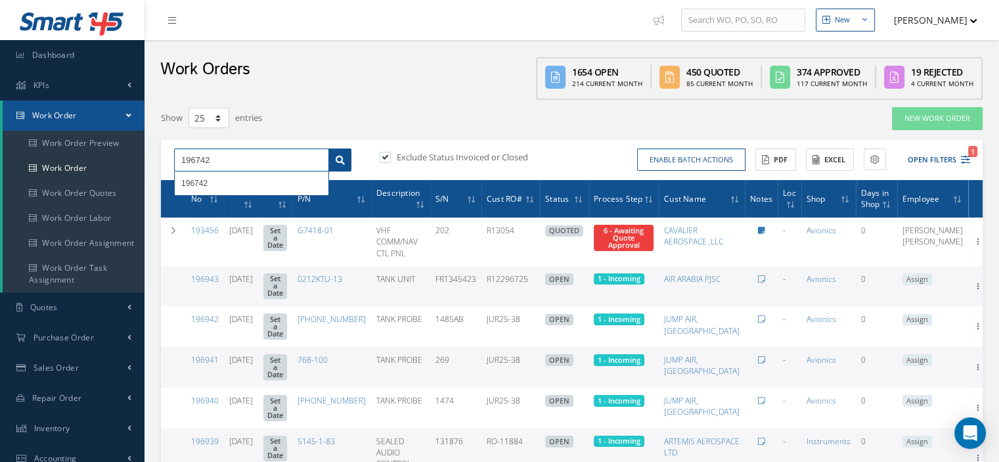
type input "196742"
click at [346, 160] on link at bounding box center [340, 160] width 23 height 24
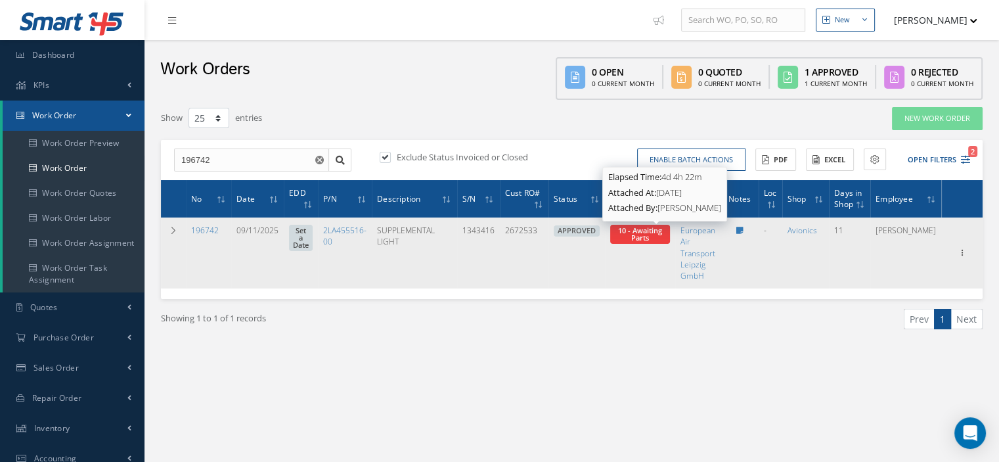
click at [647, 235] on span "10 - Awaiting Parts" at bounding box center [640, 233] width 44 height 17
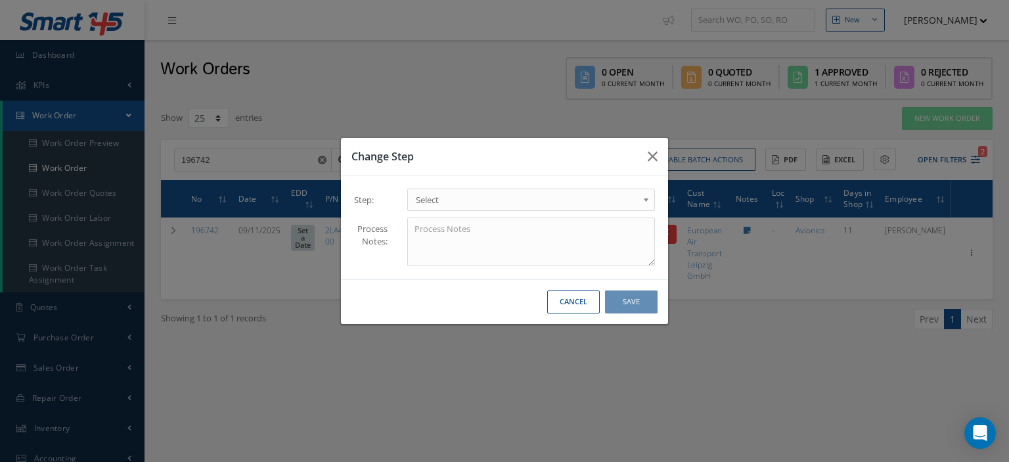
click at [626, 189] on link "Select" at bounding box center [531, 200] width 248 height 22
click at [639, 305] on button "Save" at bounding box center [631, 301] width 53 height 23
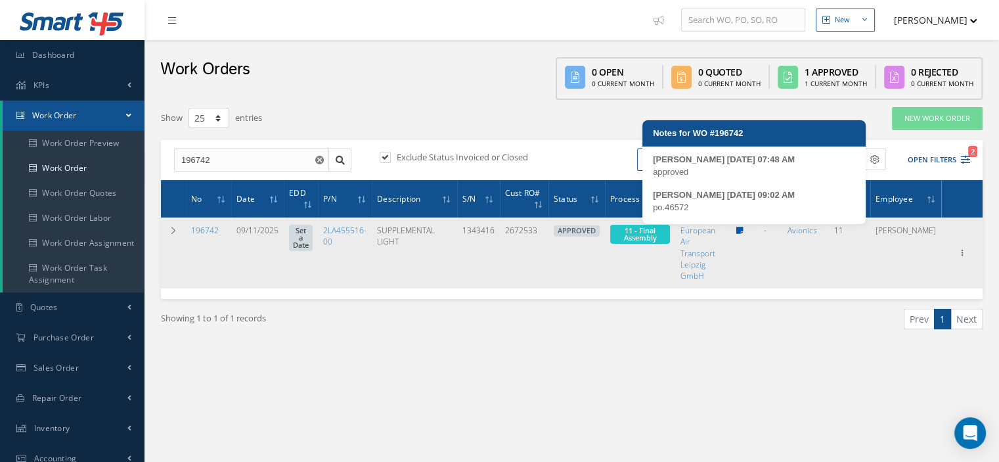
click at [743, 231] on icon at bounding box center [739, 231] width 7 height 8
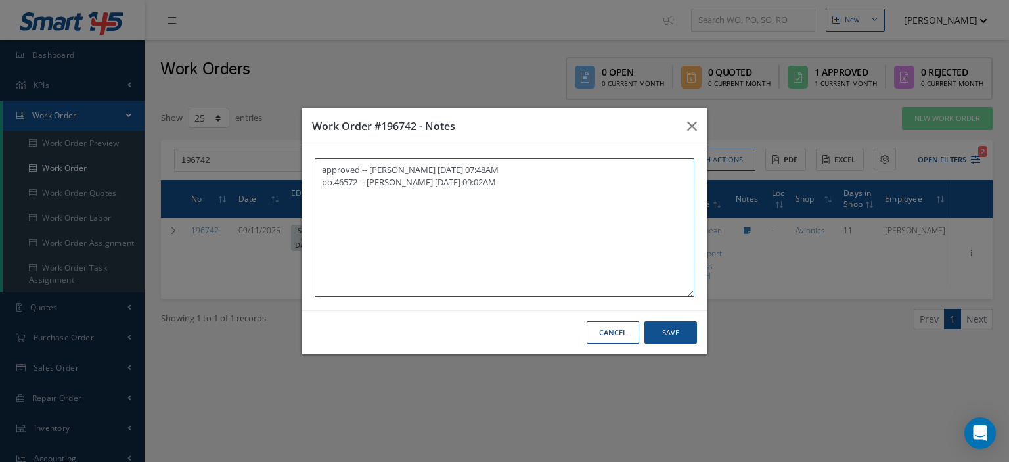
paste textarea "I already gave them to the technician"
click at [670, 324] on button "Save" at bounding box center [671, 332] width 53 height 23
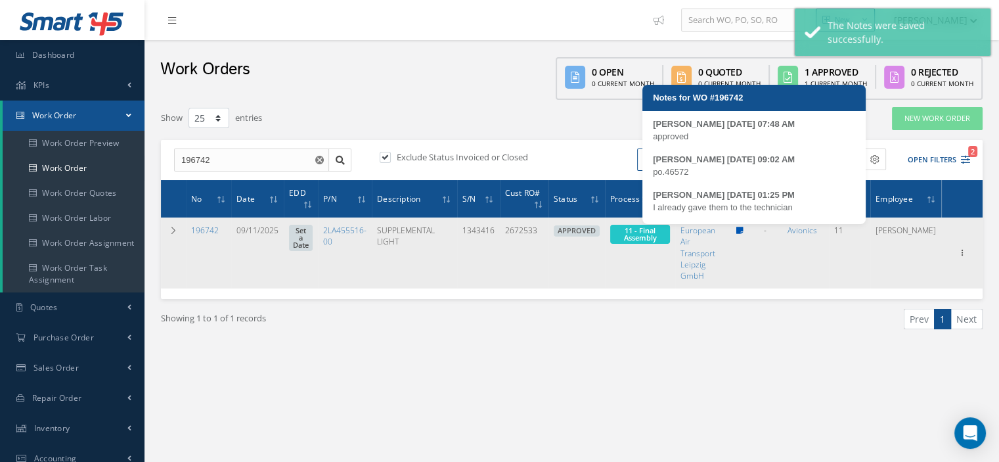
click at [743, 231] on icon at bounding box center [739, 231] width 7 height 8
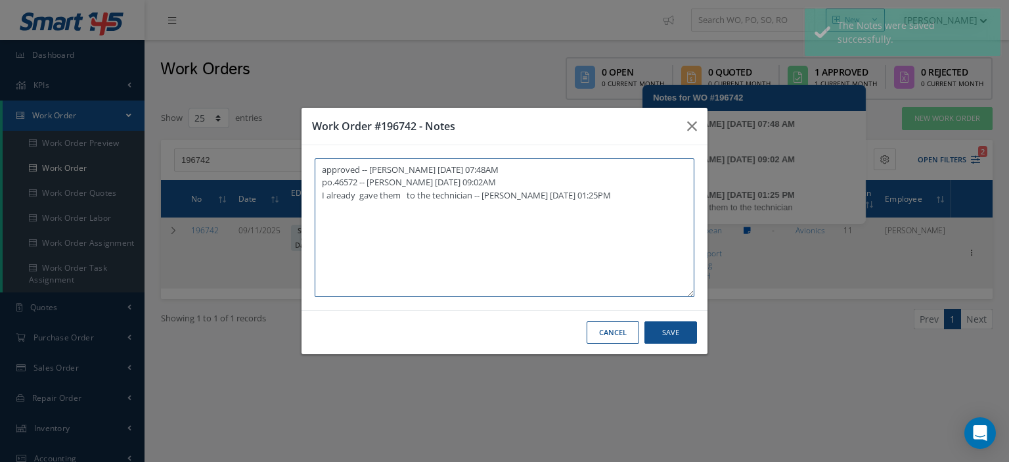
type textarea "approved -- Oscar Ravelo 09/17/2025 07:48AM po.46572 -- Oscar Ravelo 09/18/2025…"
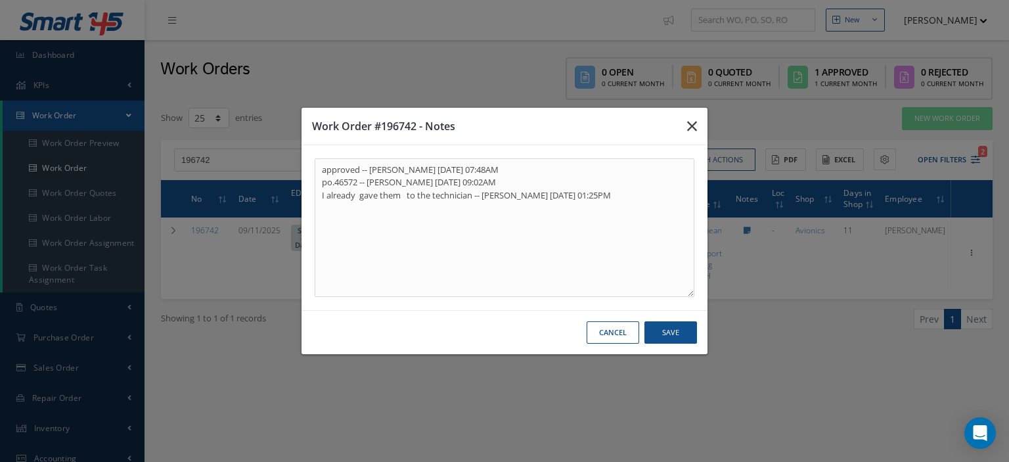
click at [689, 126] on icon "button" at bounding box center [692, 126] width 10 height 16
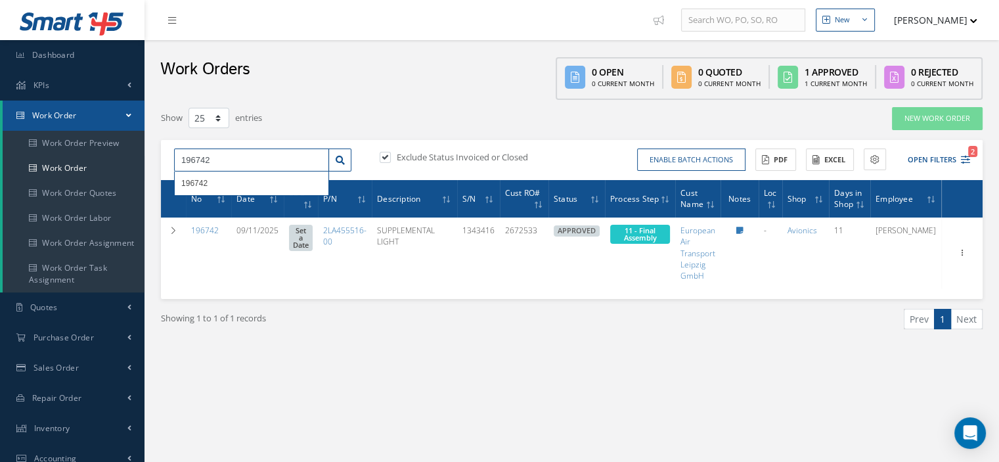
drag, startPoint x: 254, startPoint y: 164, endPoint x: 150, endPoint y: 158, distance: 103.9
click at [151, 158] on div "Show 10 25 50 100 entries New Work Order 196742 196742 Exclude Status Invoiced …" at bounding box center [572, 234] width 842 height 256
type input "196614"
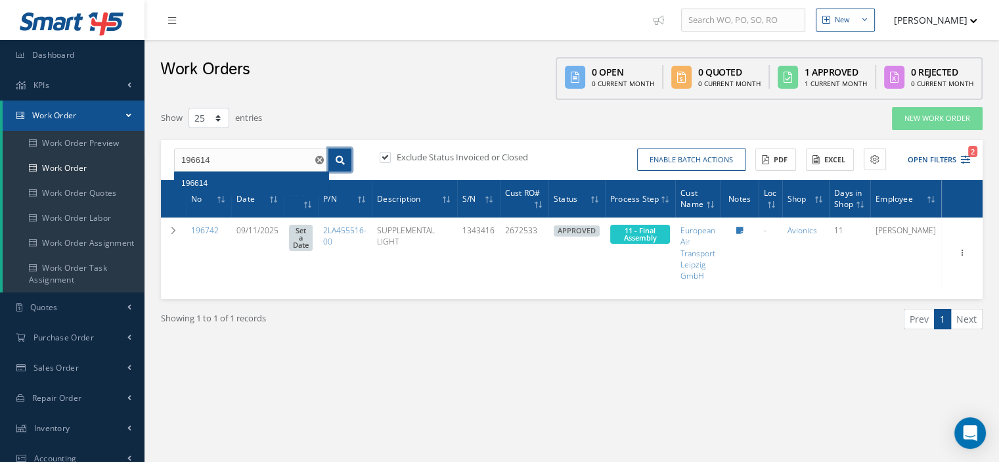
click at [347, 157] on link at bounding box center [340, 160] width 23 height 24
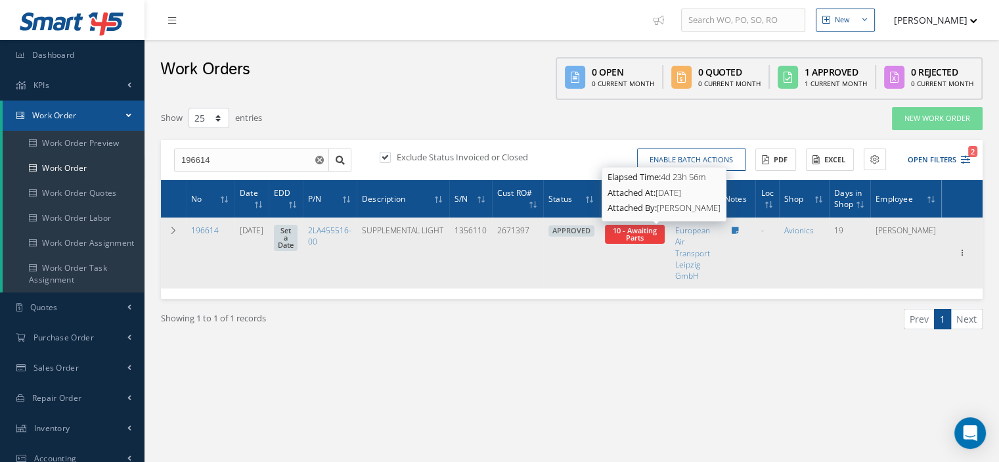
click at [656, 239] on span "10 - Awaiting Parts" at bounding box center [635, 233] width 44 height 17
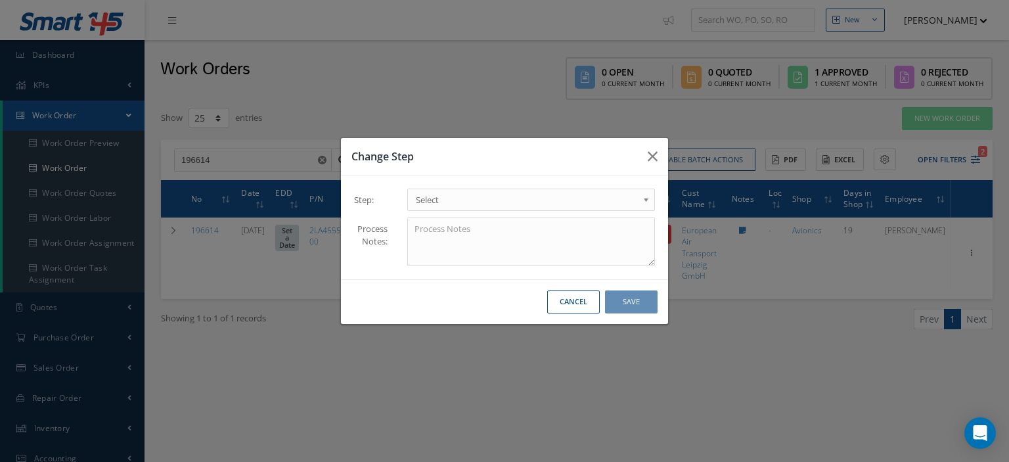
click at [614, 203] on span "Select" at bounding box center [527, 200] width 222 height 16
click at [625, 308] on button "Save" at bounding box center [631, 301] width 53 height 23
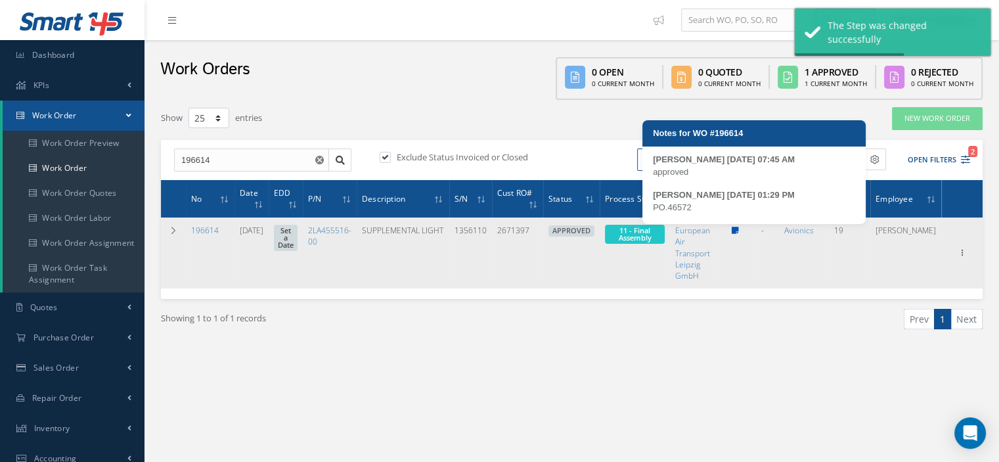
click at [739, 233] on icon at bounding box center [735, 231] width 7 height 8
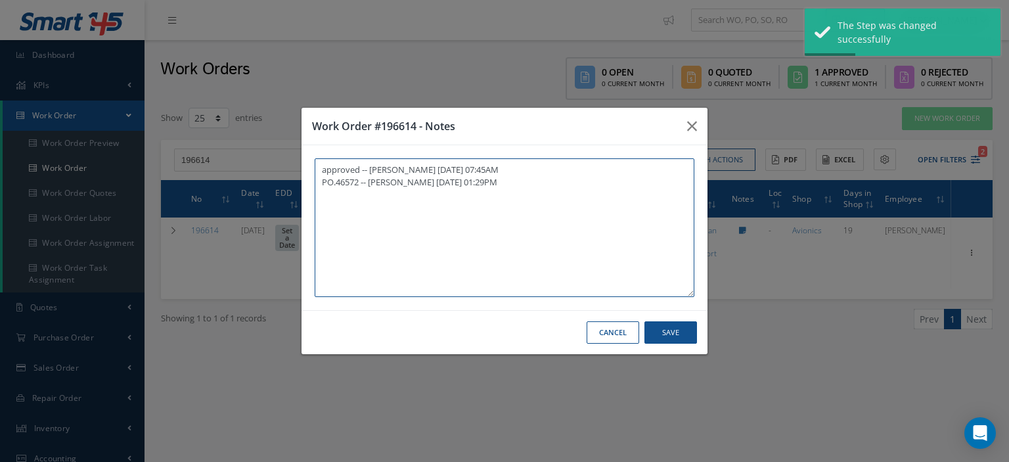
drag, startPoint x: 299, startPoint y: 249, endPoint x: 395, endPoint y: 261, distance: 96.7
click at [395, 261] on textarea "approved -- Oscar Ravelo 09/17/2025 07:45AM PO.46572 -- Oscar Ravelo 09/17/2025…" at bounding box center [505, 227] width 380 height 139
paste textarea "I already gave them to the technician"
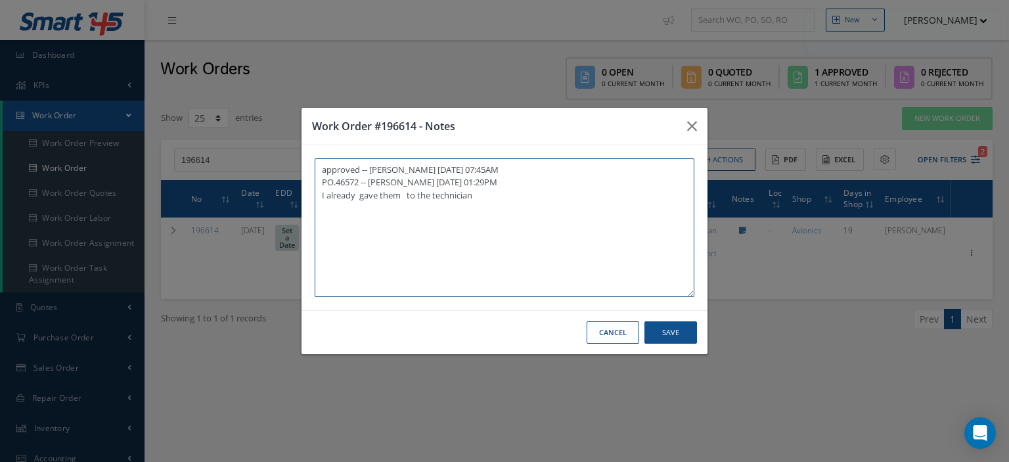
type textarea "approved -- Oscar Ravelo 09/17/2025 07:45AM PO.46572 -- Oscar Ravelo 09/17/2025…"
click at [675, 321] on button "Save" at bounding box center [671, 332] width 53 height 23
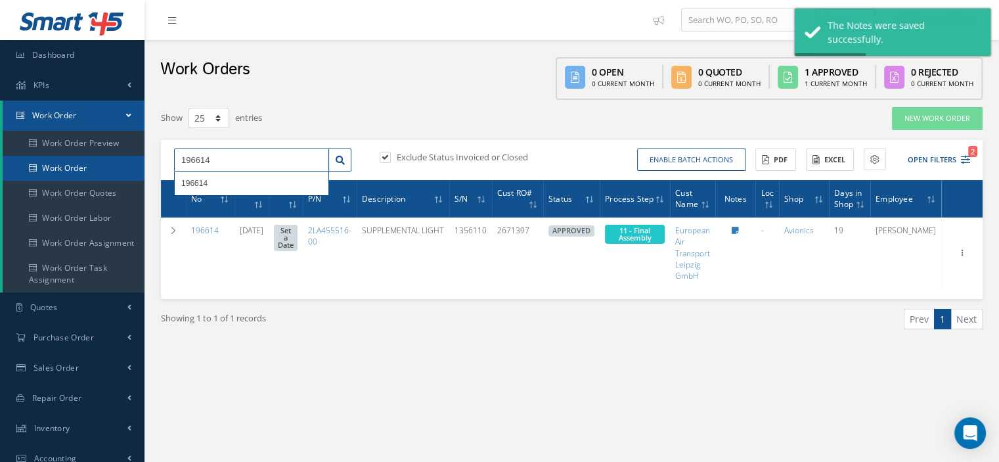
drag, startPoint x: 255, startPoint y: 157, endPoint x: 134, endPoint y: 161, distance: 121.0
click at [134, 160] on div "Smart 145 Dashboard KPIs Work Order Work Order Work Order Preview Work Order Wo…" at bounding box center [499, 342] width 999 height 685
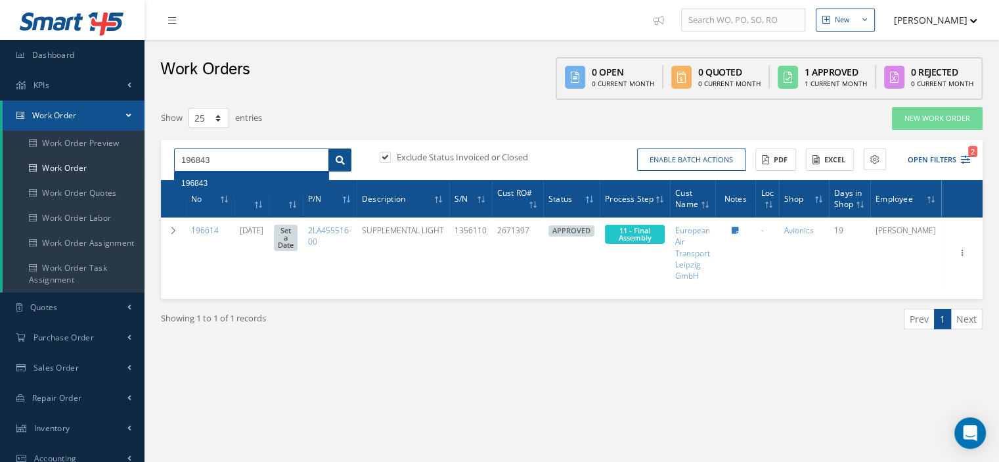
type input "196843"
click at [336, 166] on link at bounding box center [340, 160] width 23 height 24
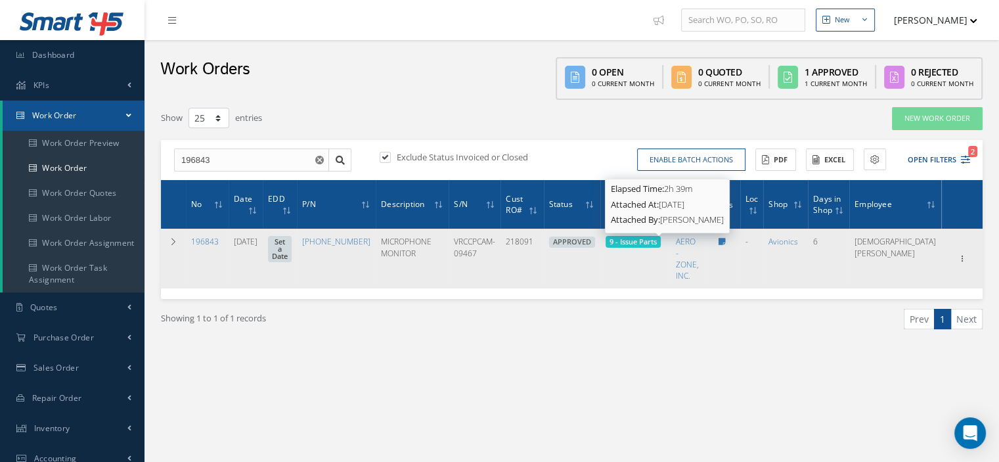
click at [657, 245] on span "9 - Issue Parts" at bounding box center [633, 242] width 47 height 10
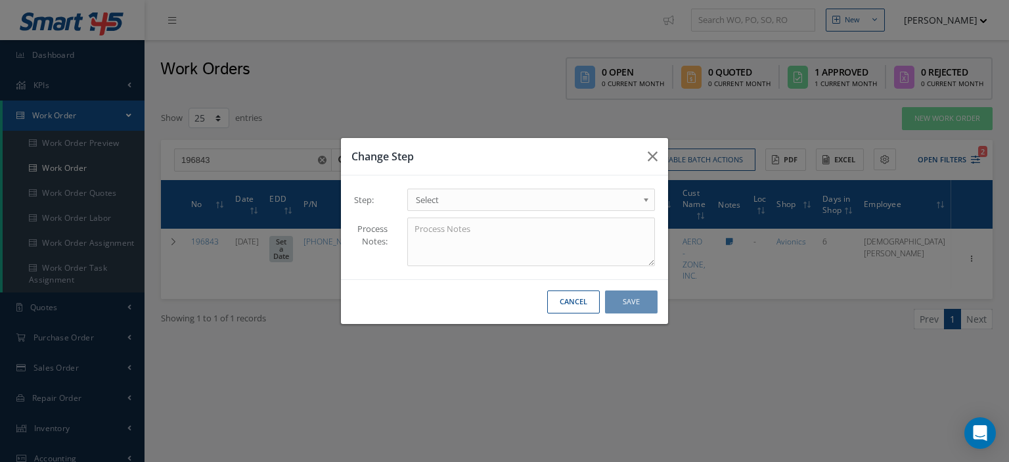
click at [618, 204] on span "Select" at bounding box center [527, 200] width 222 height 16
click at [619, 302] on button "Save" at bounding box center [631, 301] width 53 height 23
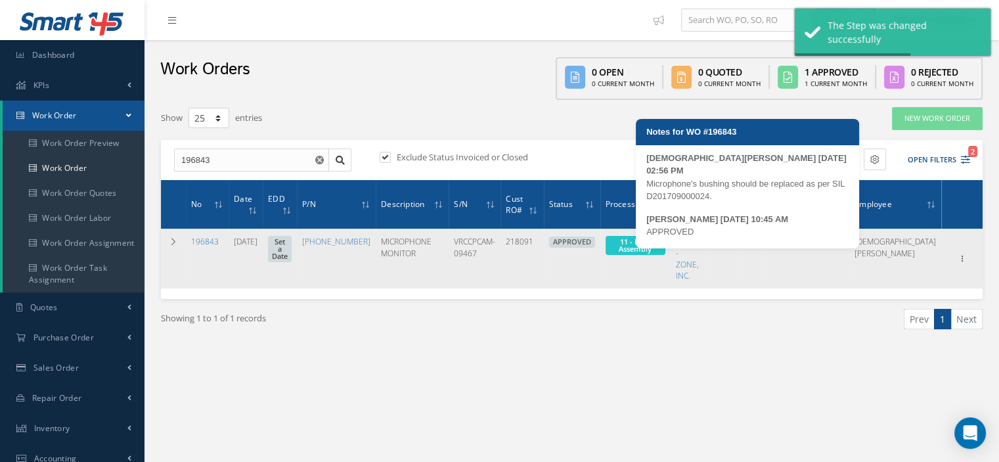
click at [726, 243] on icon at bounding box center [722, 242] width 7 height 8
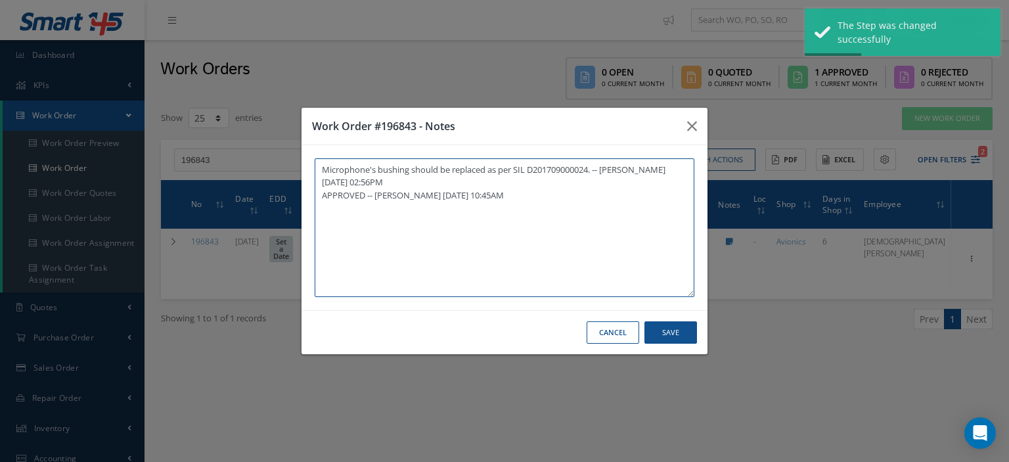
paste textarea "I already gave them to the technician"
type textarea "Microphone's bushing should be replaced as per SIL D201709000024. -- Jesus Padr…"
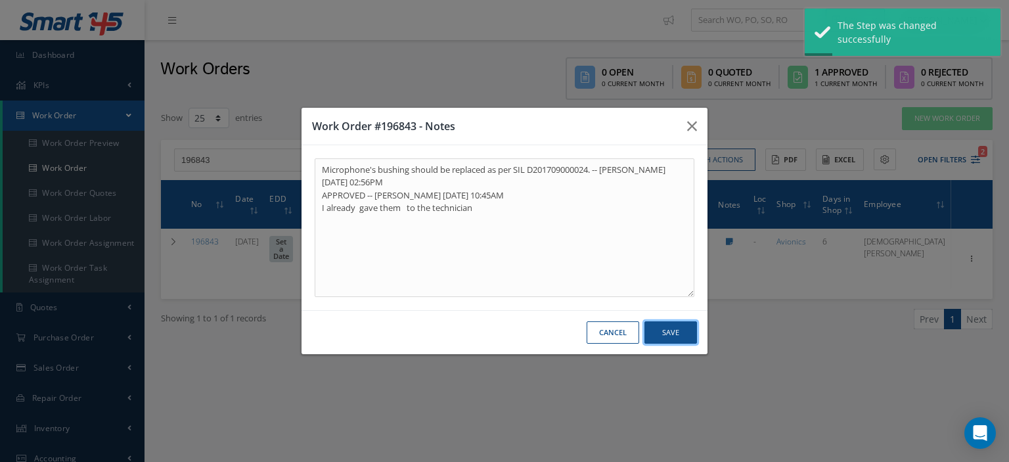
click at [647, 325] on button "Save" at bounding box center [671, 332] width 53 height 23
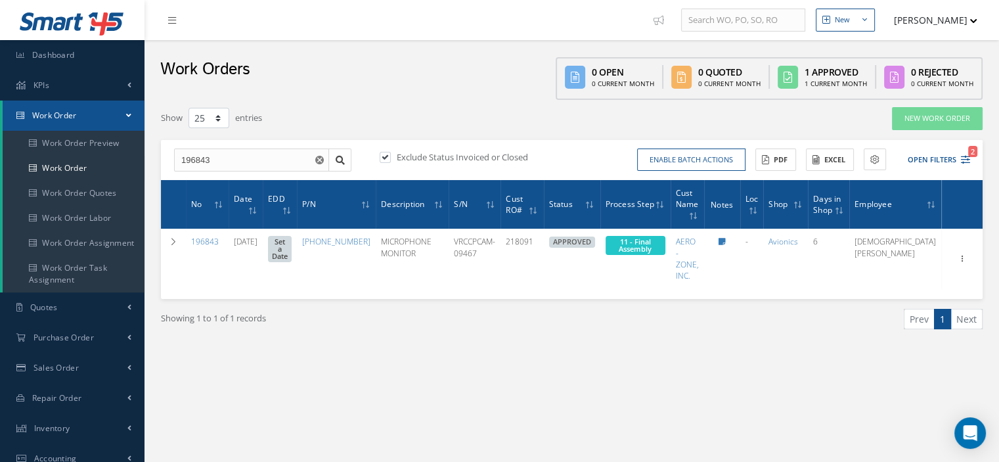
click at [104, 110] on link "Work Order" at bounding box center [74, 116] width 142 height 30
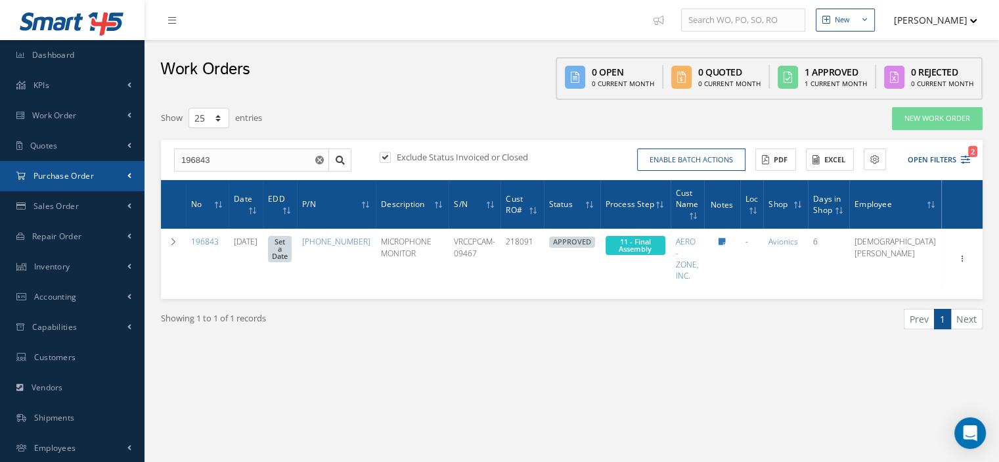
click at [78, 184] on link "Purchase Order" at bounding box center [72, 176] width 145 height 30
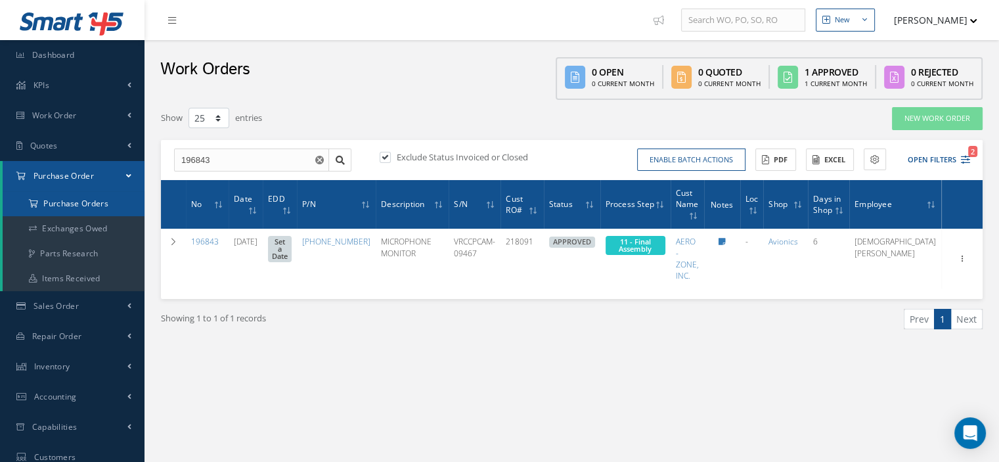
click at [80, 204] on a=1&status_id=2&status_id=3&status_id=5&collapsedFilters"] "Purchase Orders" at bounding box center [74, 203] width 142 height 25
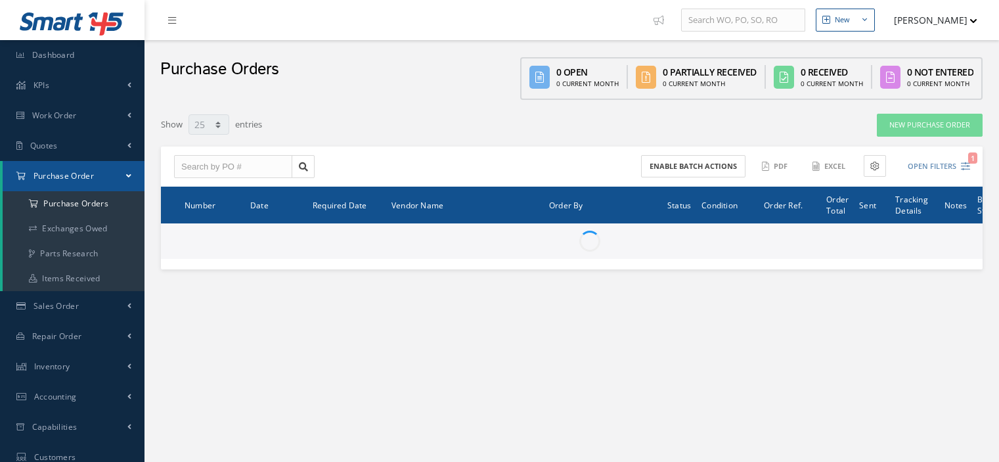
select select "25"
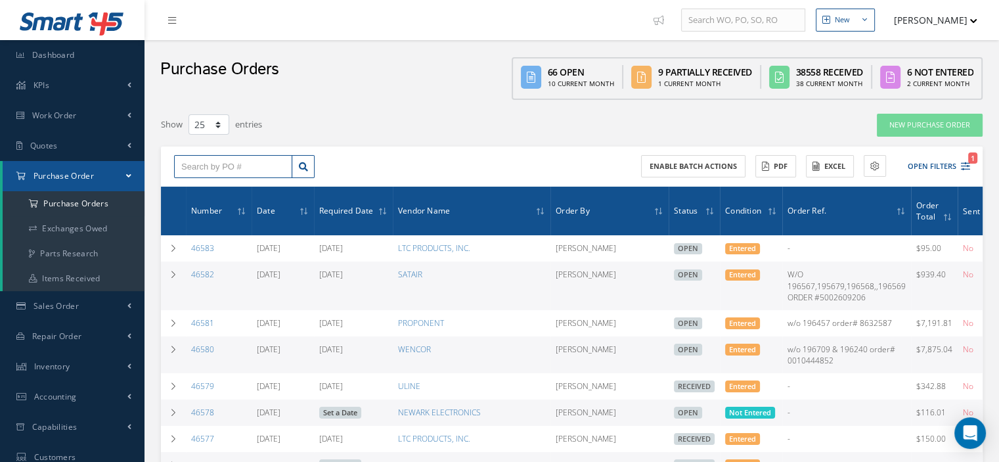
click at [177, 162] on input "text" at bounding box center [233, 167] width 118 height 24
type input "46578"
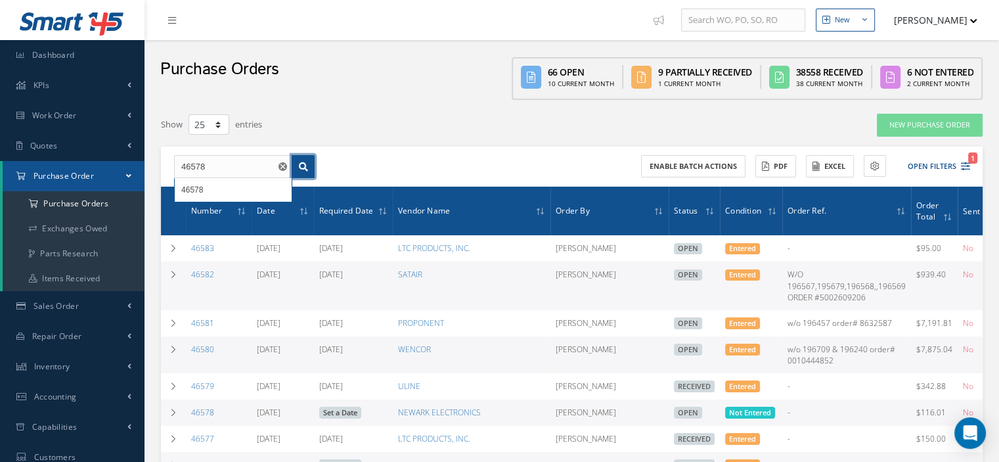
click at [299, 168] on icon at bounding box center [303, 166] width 9 height 9
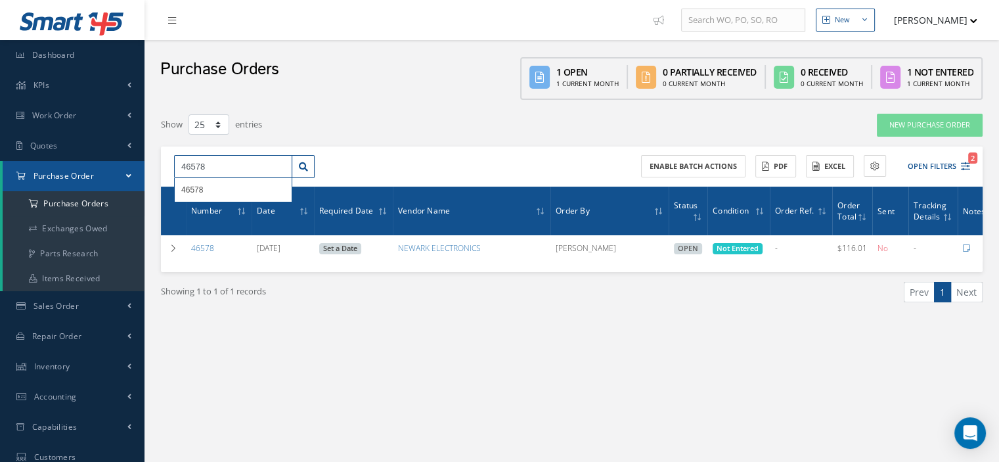
drag, startPoint x: 218, startPoint y: 171, endPoint x: 193, endPoint y: 170, distance: 25.6
click at [193, 170] on input "46578" at bounding box center [233, 167] width 118 height 24
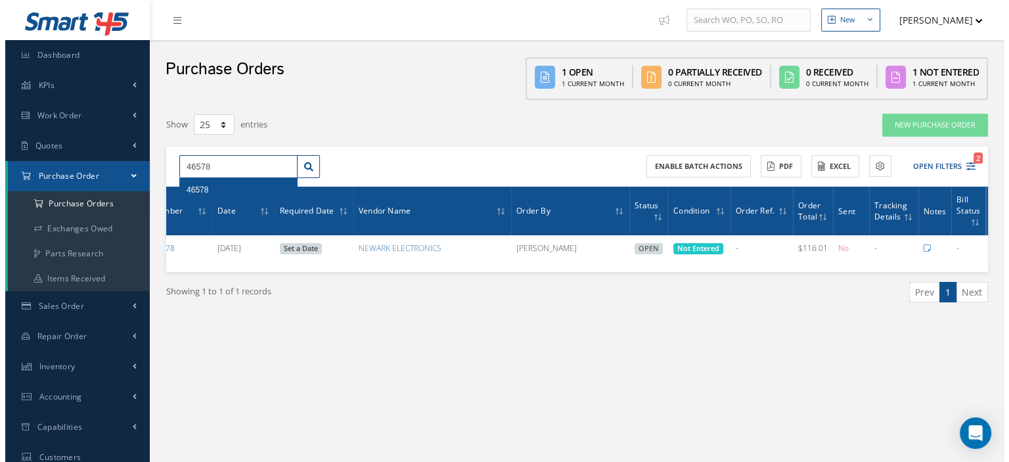
scroll to position [0, 60]
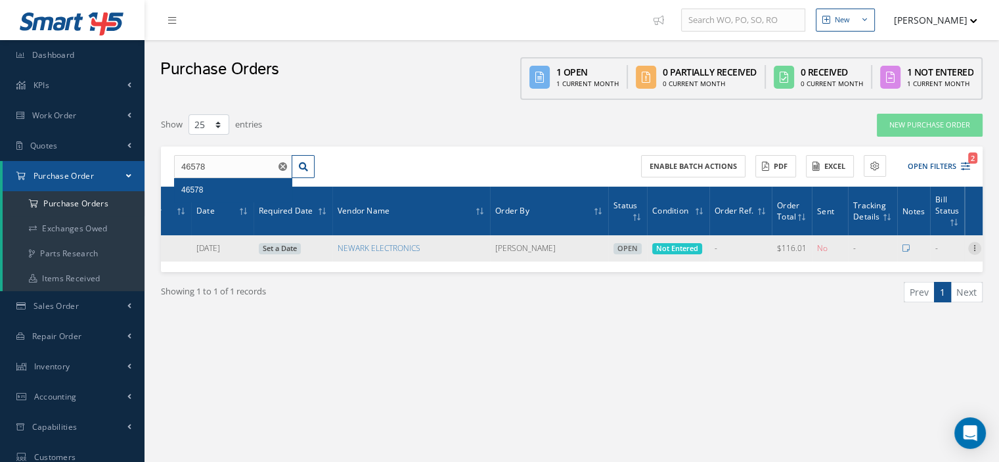
click at [973, 249] on icon at bounding box center [975, 247] width 13 height 11
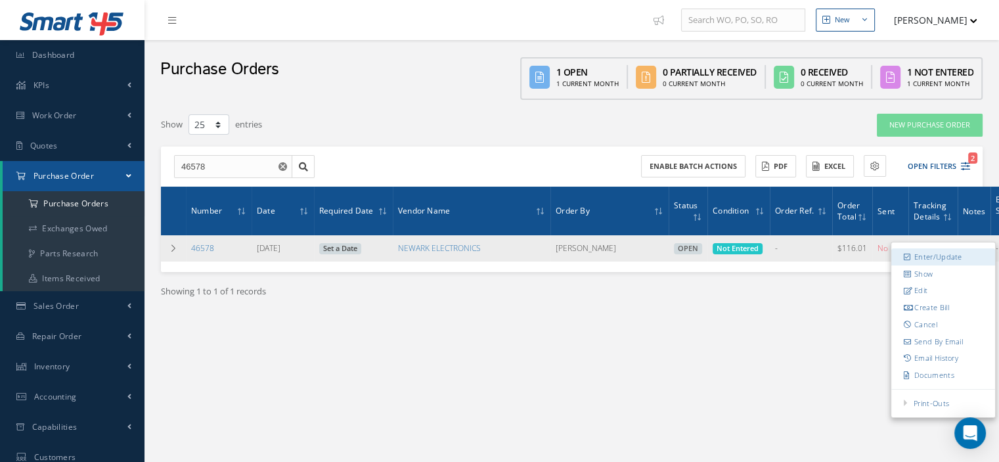
click at [946, 257] on link "Enter/Update" at bounding box center [944, 256] width 104 height 17
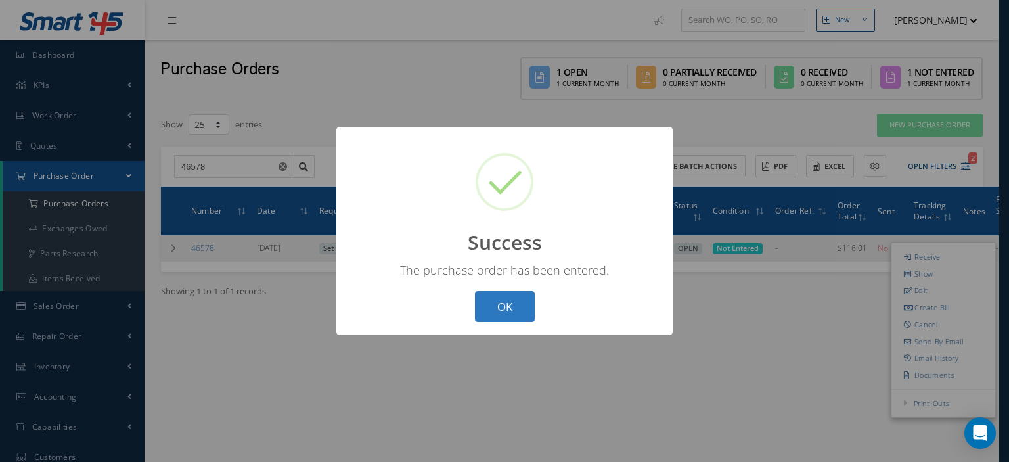
click at [493, 309] on button "OK" at bounding box center [505, 306] width 60 height 31
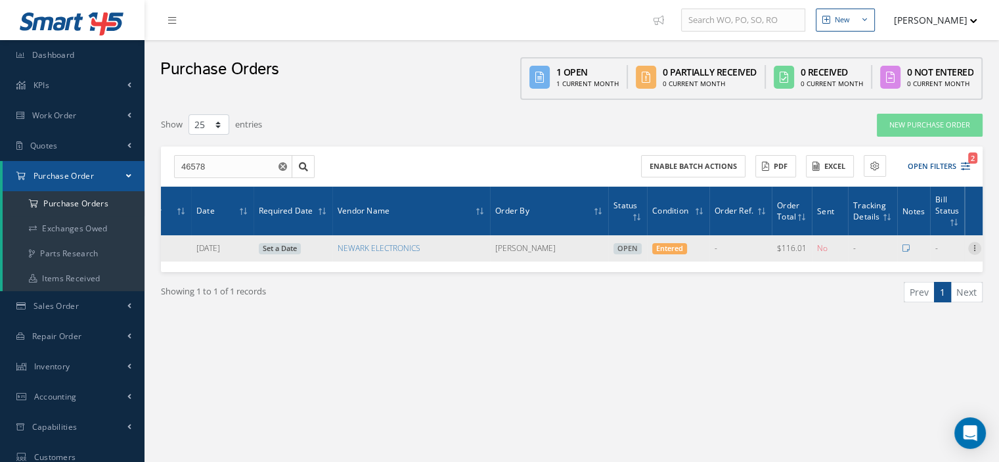
click at [969, 247] on icon at bounding box center [975, 247] width 13 height 11
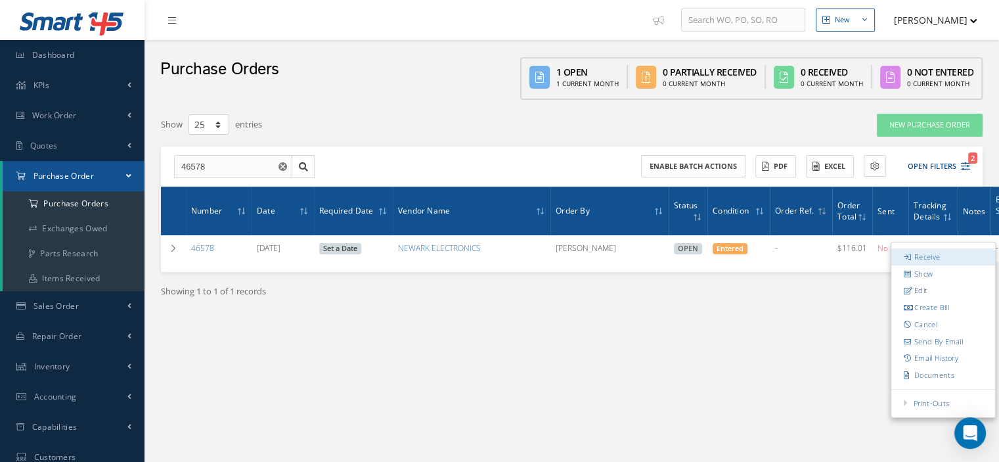
click at [928, 260] on link "Receive" at bounding box center [944, 256] width 104 height 17
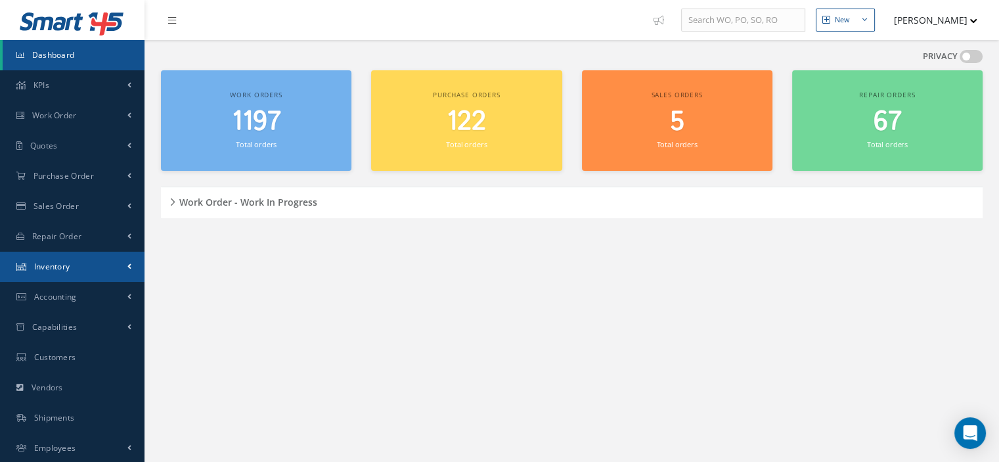
click at [68, 265] on span "Inventory" at bounding box center [52, 266] width 36 height 11
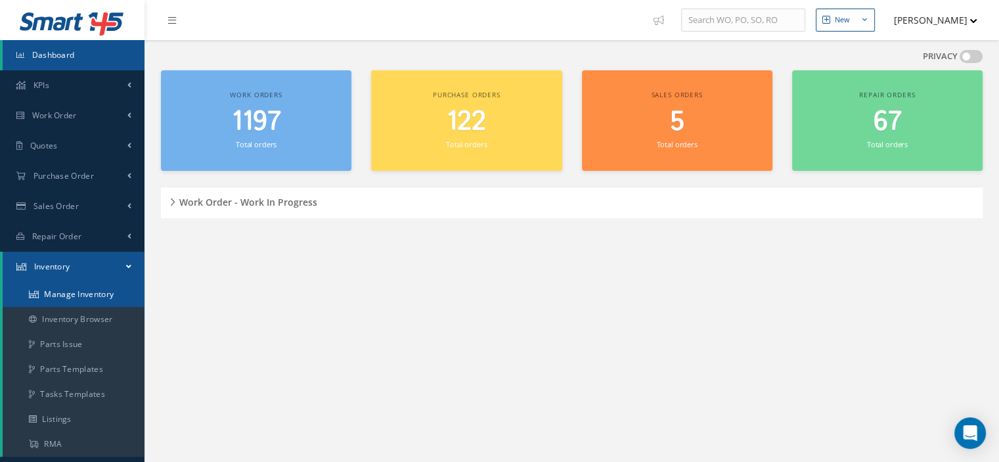
click at [68, 290] on link "Manage Inventory" at bounding box center [74, 294] width 142 height 25
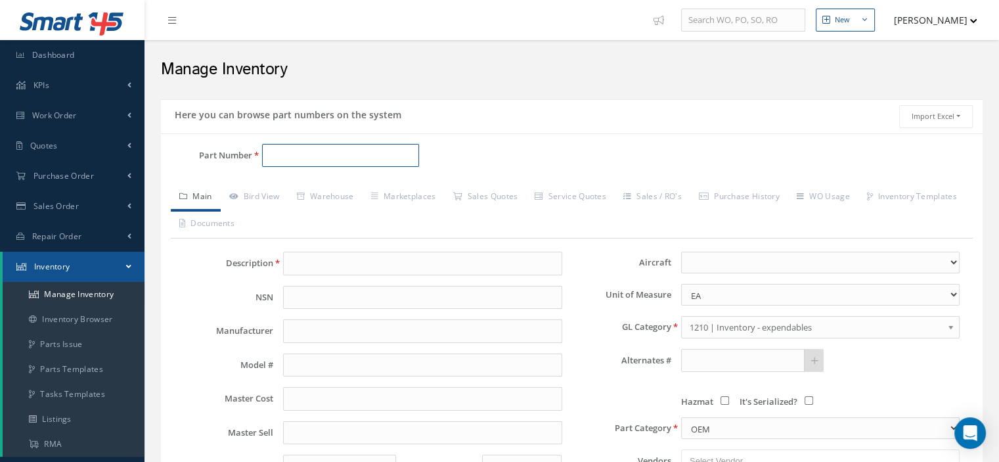
click at [298, 156] on input "Part Number" at bounding box center [340, 156] width 157 height 24
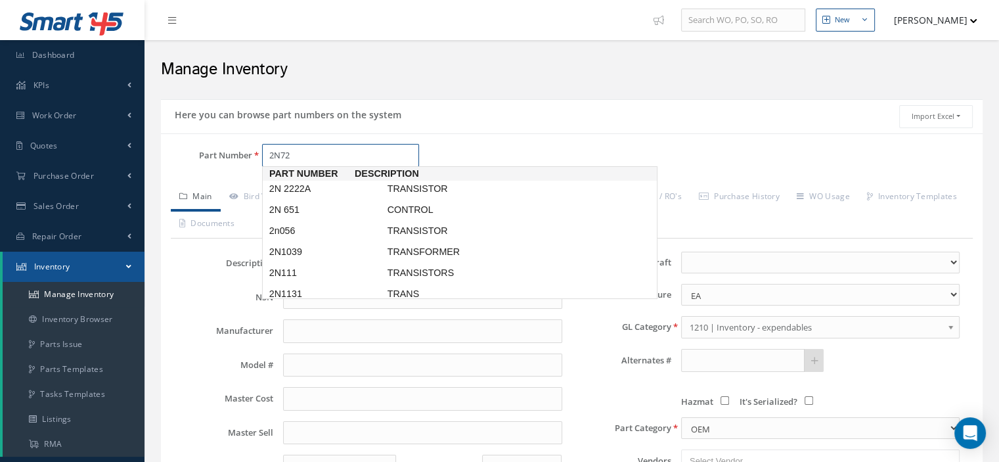
type input "2N722"
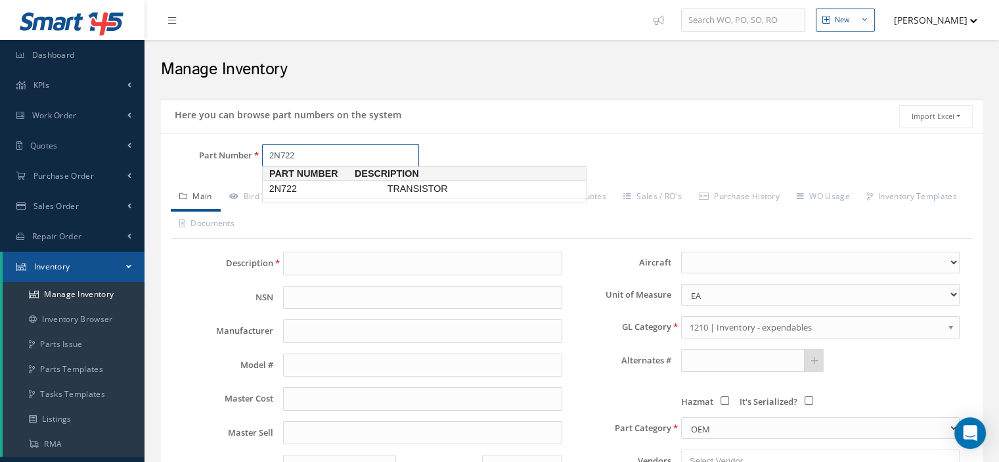
click at [300, 188] on span "2N722" at bounding box center [326, 189] width 118 height 14
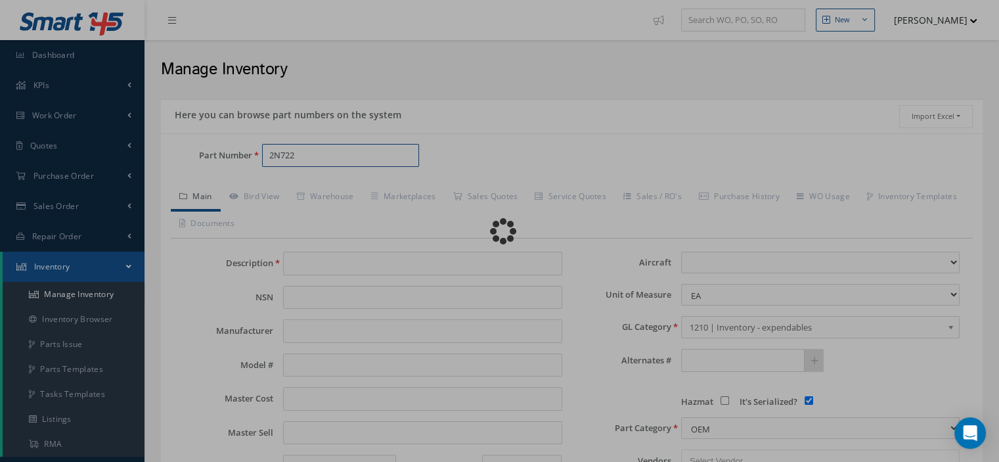
type input "TRANSISTOR"
type input "2N722"
type input "1.00"
type input "0.00"
select select
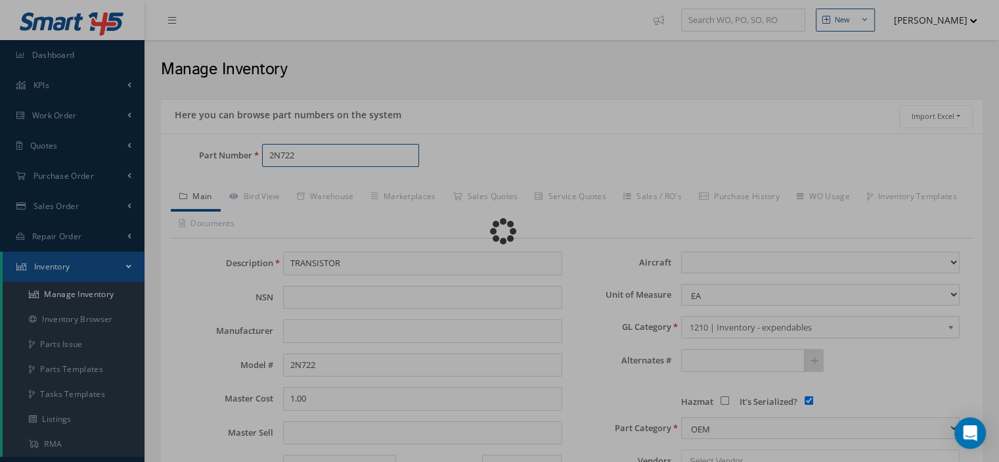
checkbox input "true"
type textarea "New Part/Serial/P.O."
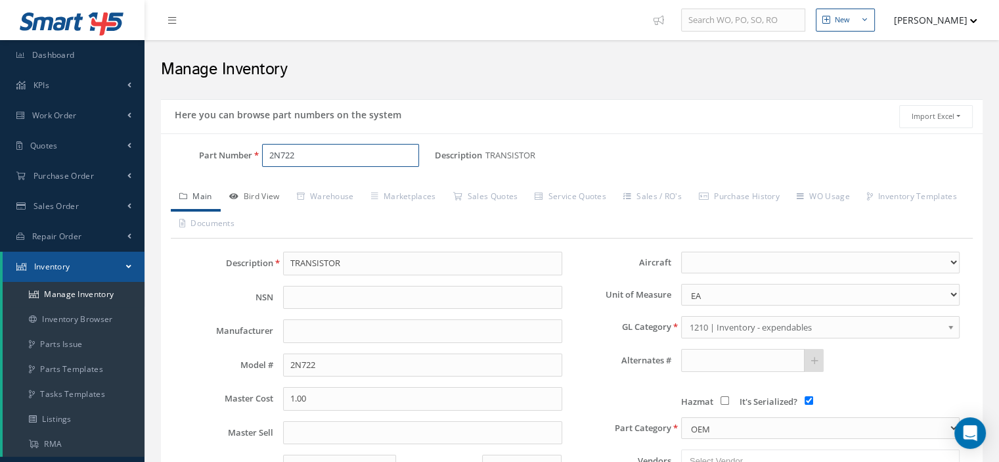
type input "2N722"
click at [279, 199] on link "Bird View" at bounding box center [255, 198] width 68 height 28
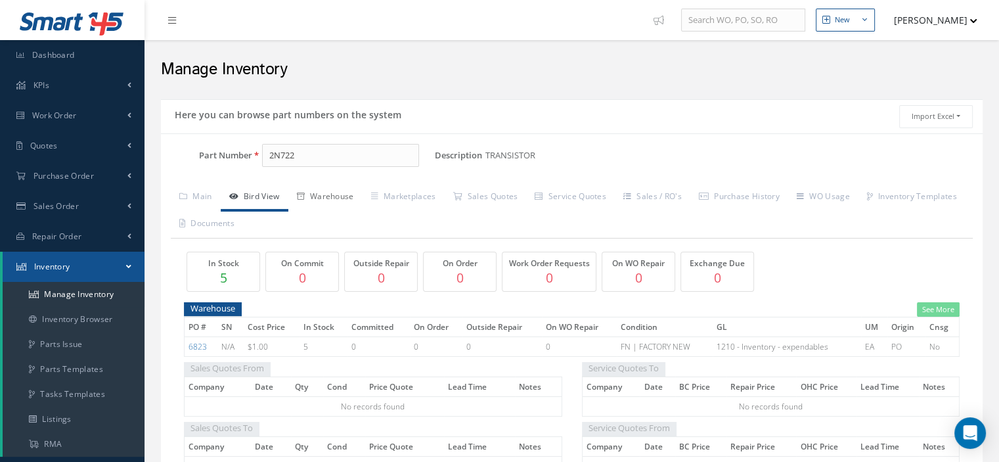
click at [326, 200] on link "Warehouse" at bounding box center [325, 198] width 74 height 28
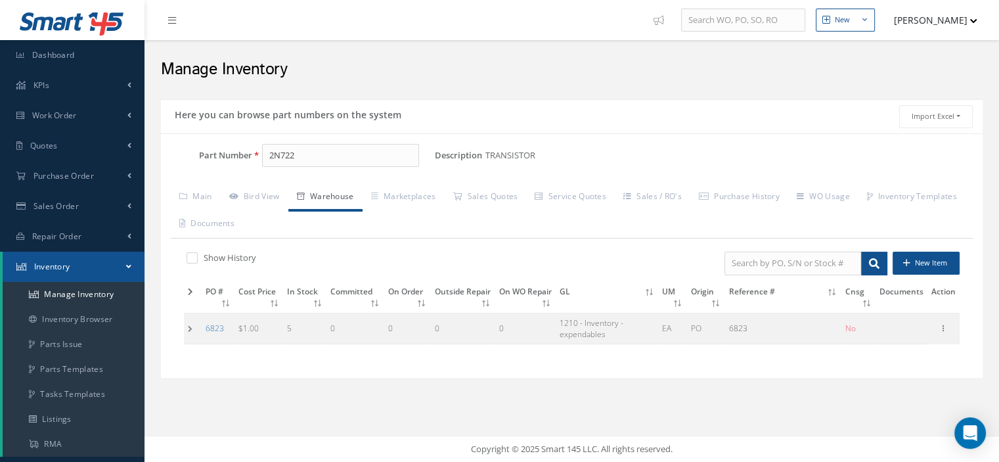
click at [194, 330] on td at bounding box center [193, 328] width 18 height 31
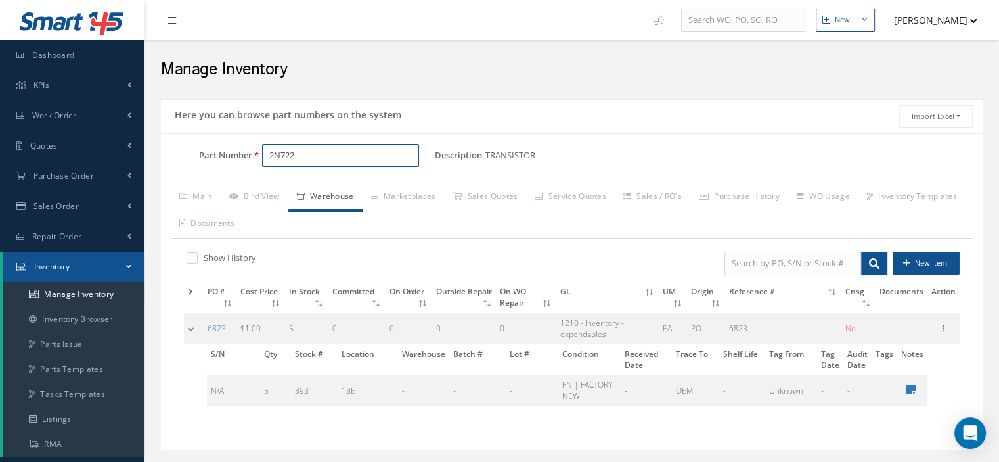
drag, startPoint x: 272, startPoint y: 154, endPoint x: 258, endPoint y: 154, distance: 13.8
click at [258, 154] on div "2N722" at bounding box center [343, 156] width 183 height 24
click at [80, 118] on link "Work Order" at bounding box center [72, 116] width 145 height 30
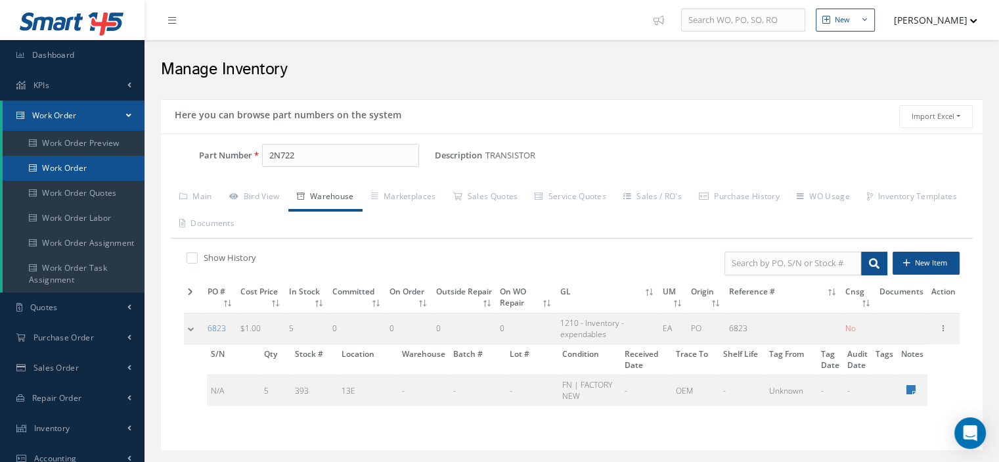
click at [81, 162] on link "Work Order" at bounding box center [74, 168] width 142 height 25
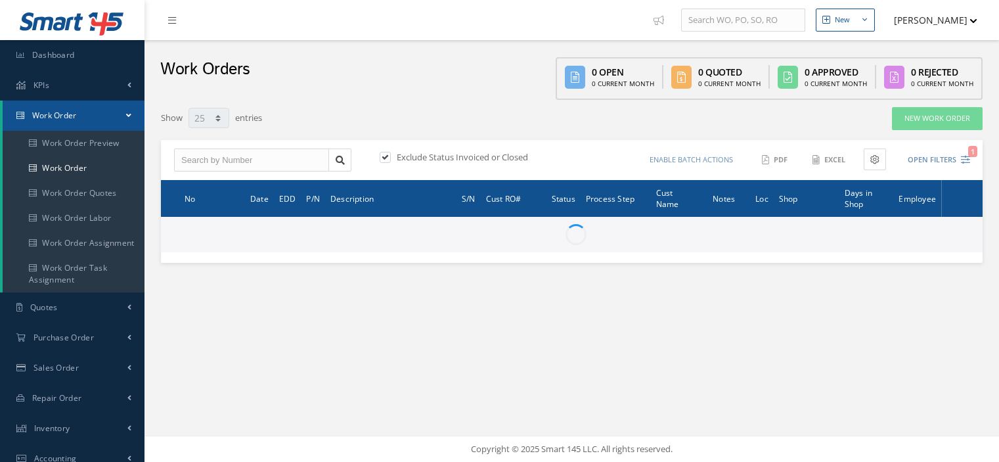
select select "25"
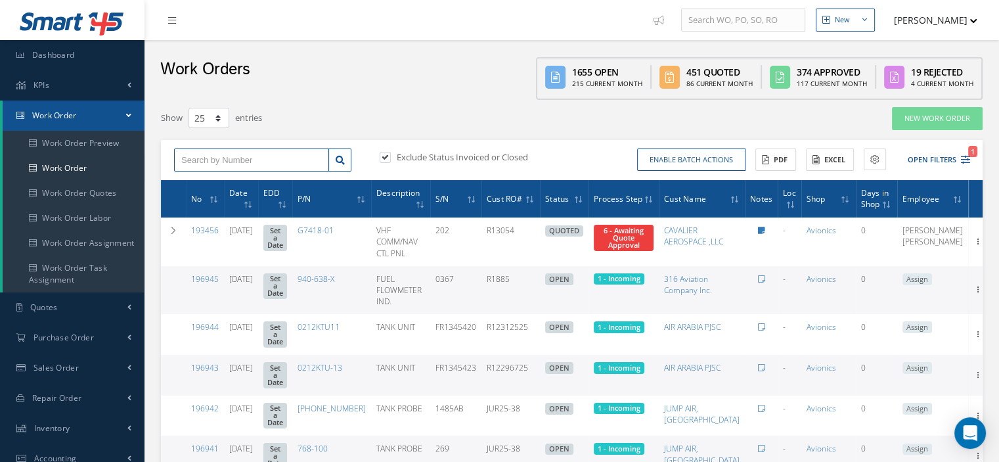
click at [210, 153] on input "text" at bounding box center [251, 160] width 155 height 24
type input "185312"
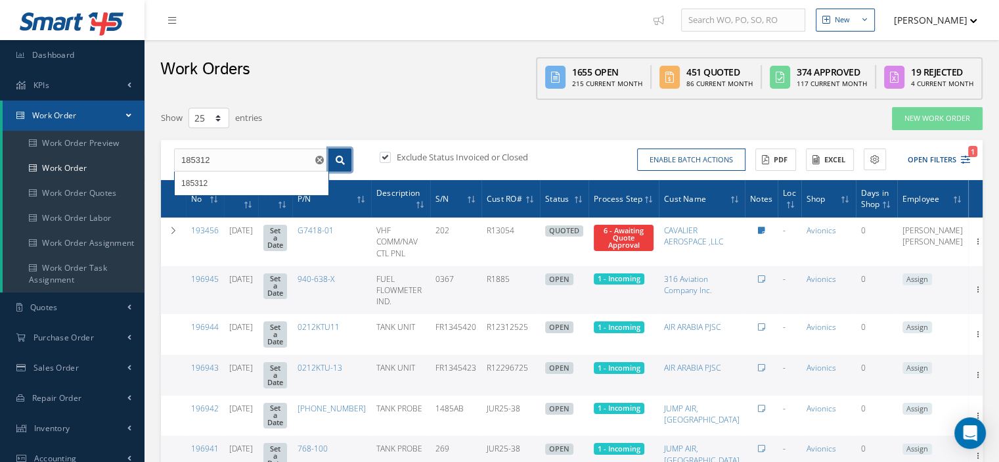
click at [338, 156] on icon at bounding box center [340, 160] width 9 height 9
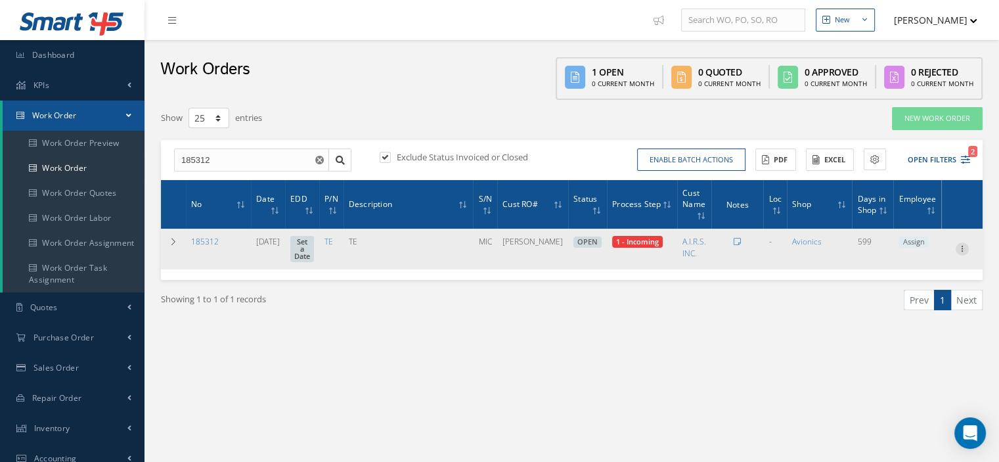
click at [962, 246] on icon at bounding box center [962, 247] width 13 height 11
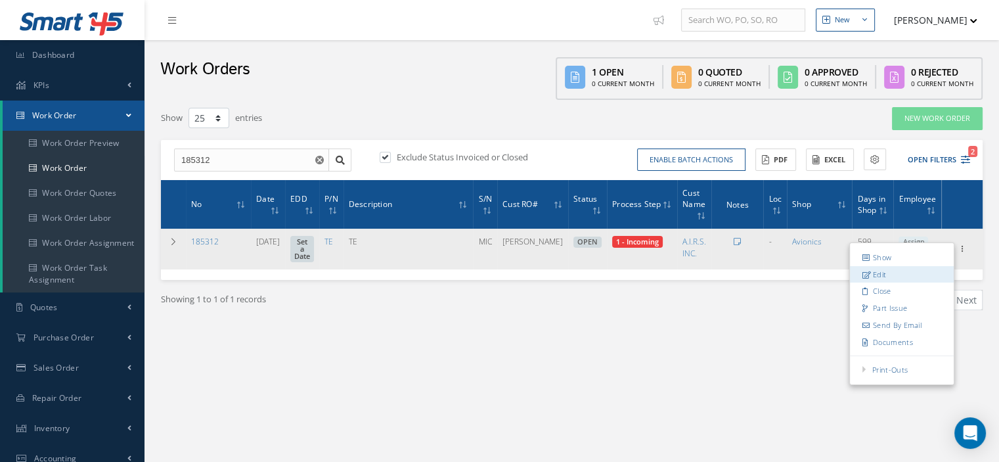
click at [898, 273] on link "Edit" at bounding box center [902, 274] width 104 height 17
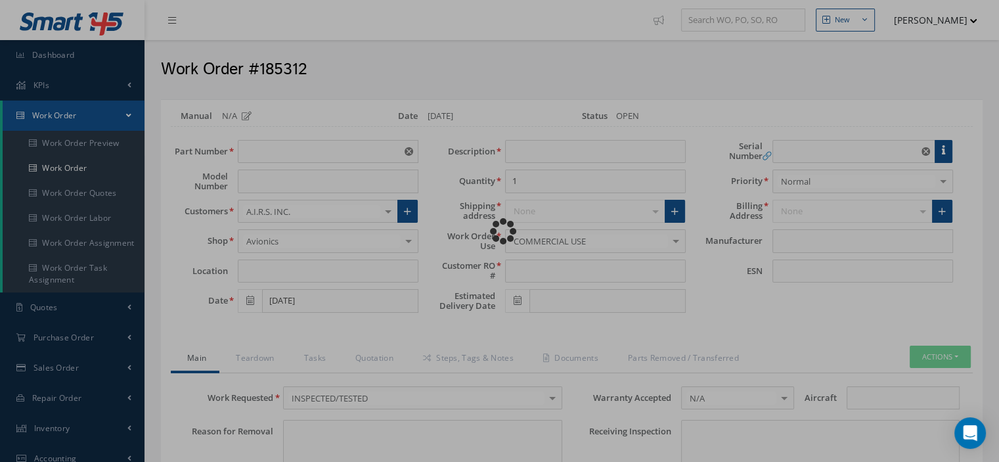
type input "TE"
type input "[DATE]"
type input "TE"
type input "[PERSON_NAME]"
type input "MIC"
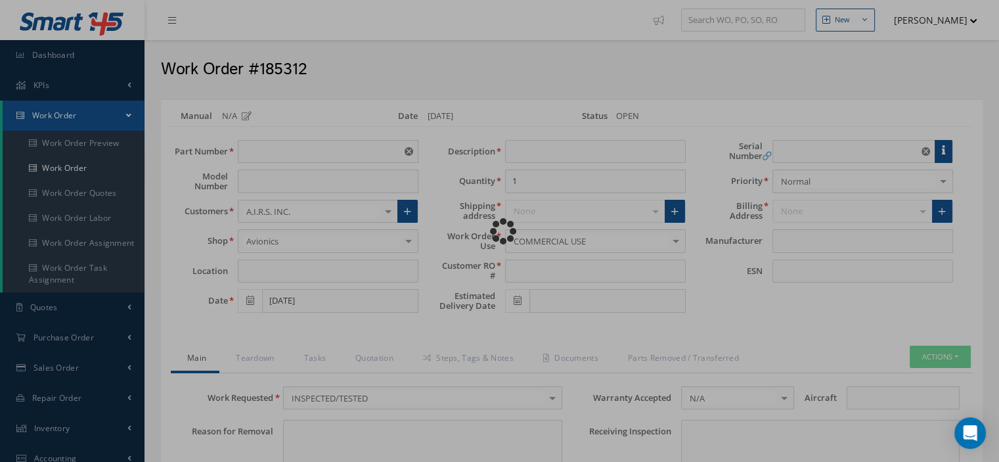
type textarea "NONE"
type input "NONE"
type textarea "NONE"
type input "NONE"
type input "N/A"
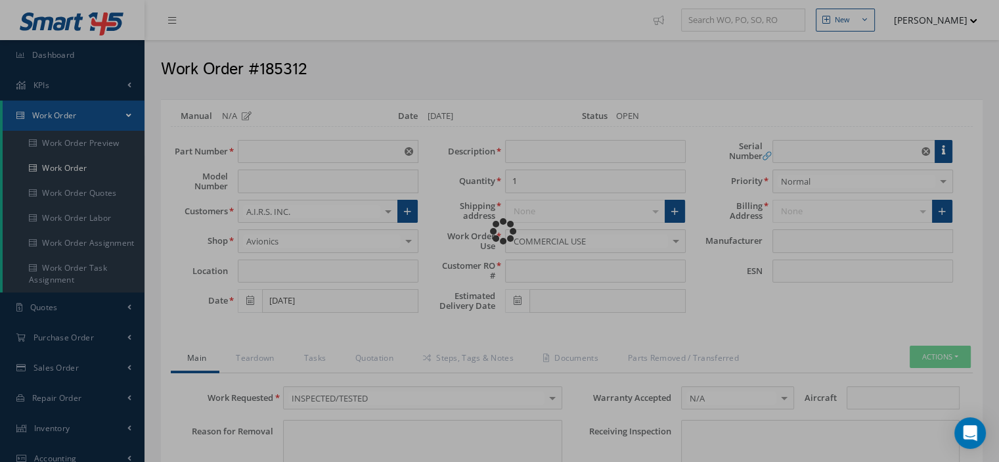
checkbox input "true"
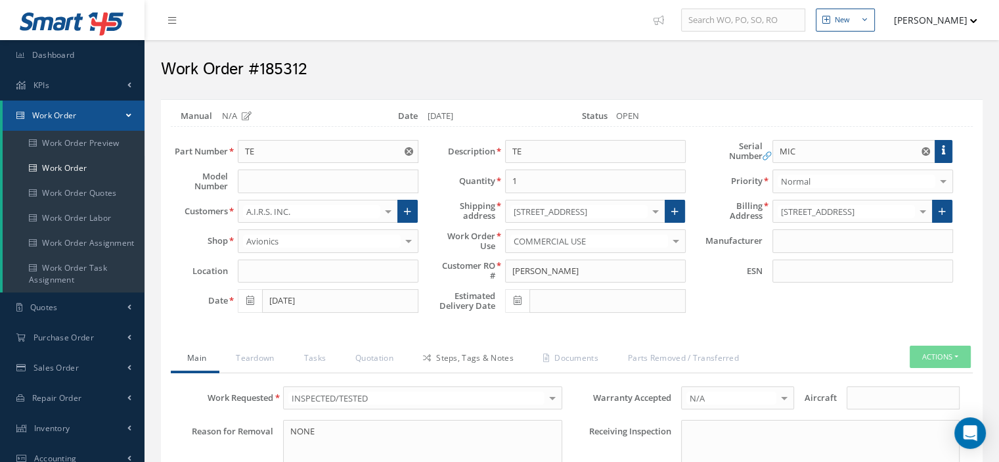
click at [489, 352] on link "Steps, Tags & Notes" at bounding box center [467, 360] width 120 height 28
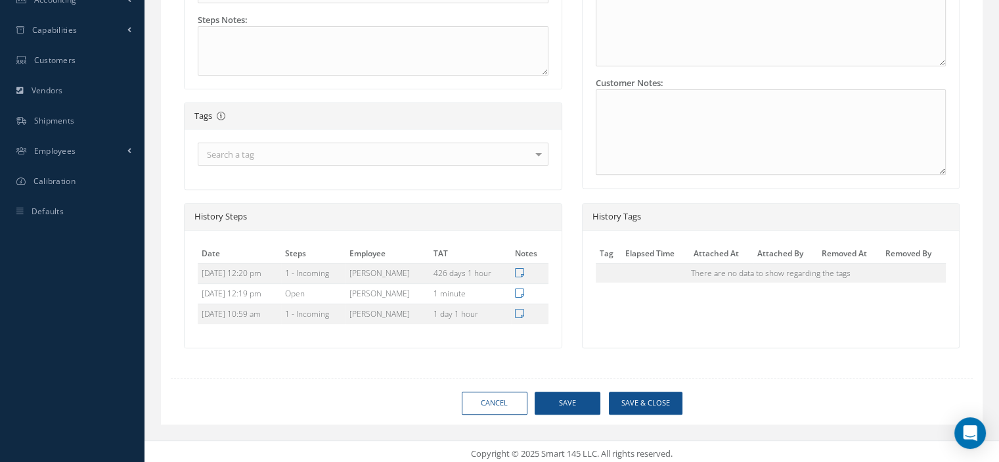
scroll to position [64, 0]
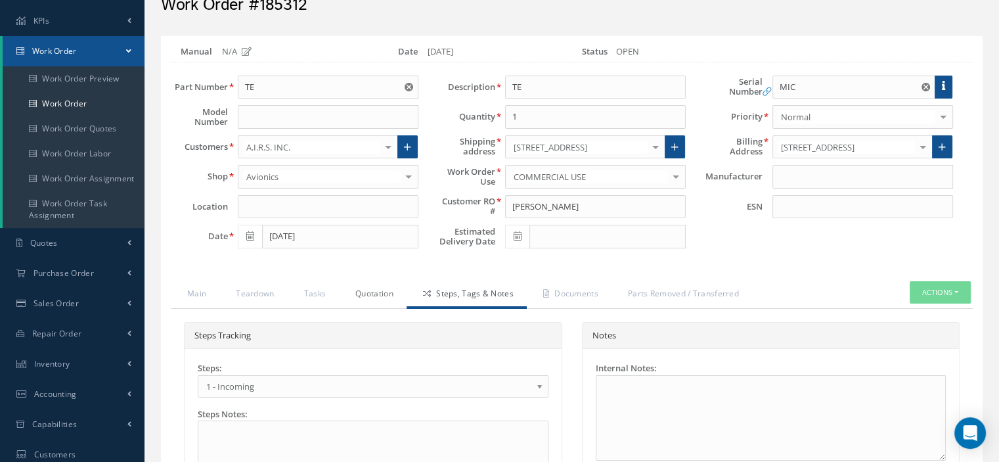
click at [367, 290] on link "Quotation" at bounding box center [373, 295] width 68 height 28
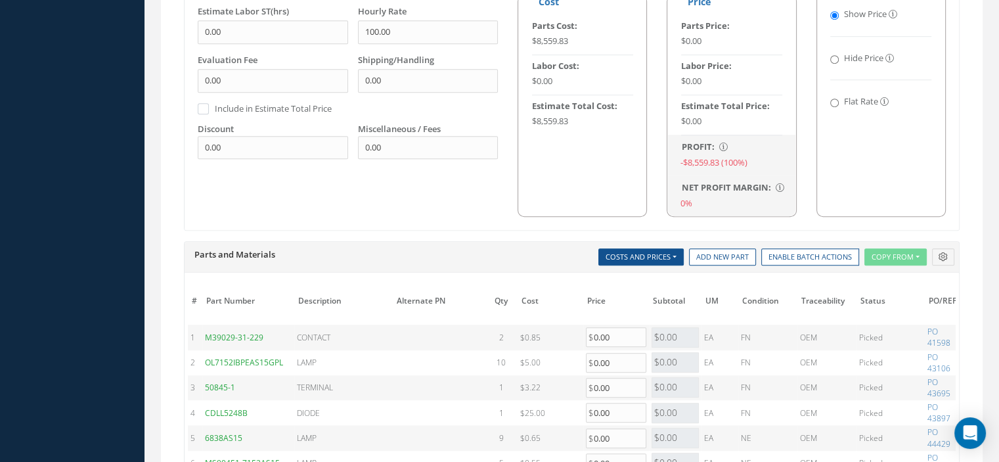
scroll to position [1181, 0]
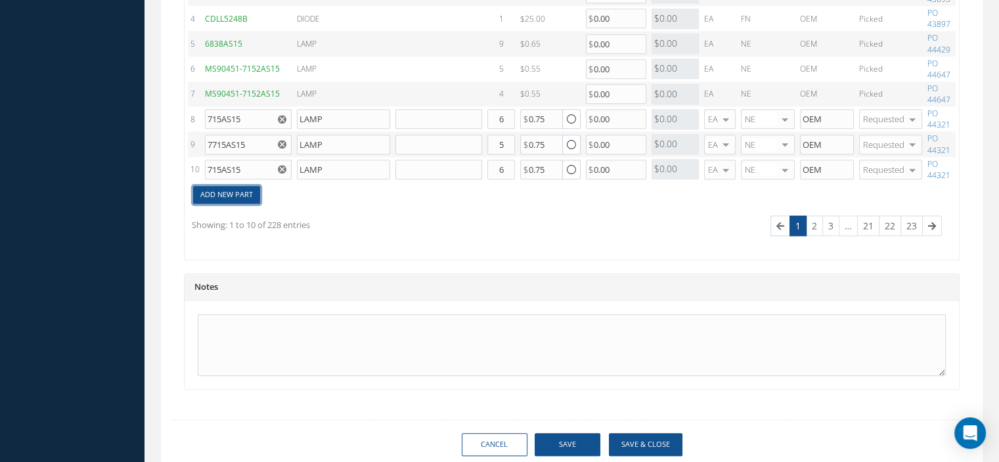
click at [240, 194] on link "Add New Part" at bounding box center [226, 195] width 67 height 18
type input "1"
type input "0"
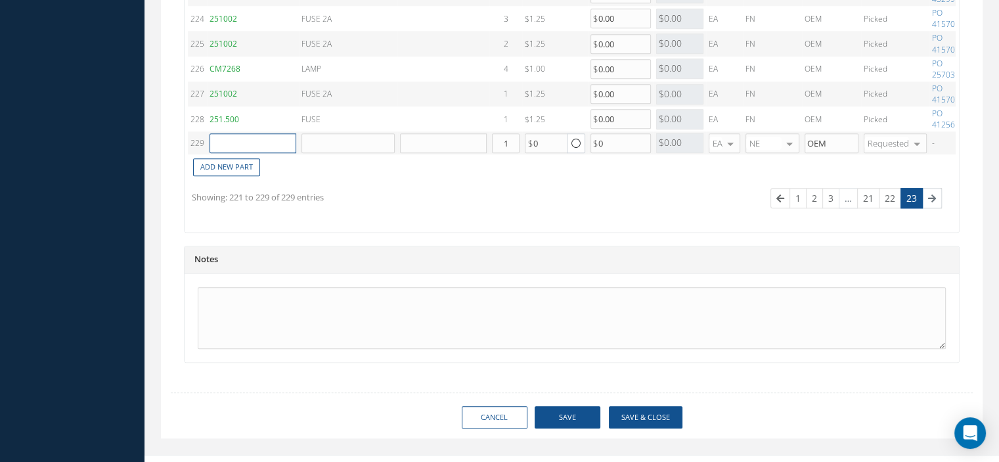
click at [235, 139] on input "text" at bounding box center [253, 143] width 87 height 20
paste input "2N722"
type input "2N722"
click at [302, 161] on span "TRANSISTOR" at bounding box center [309, 157] width 45 height 11
type input "TRANSISTOR"
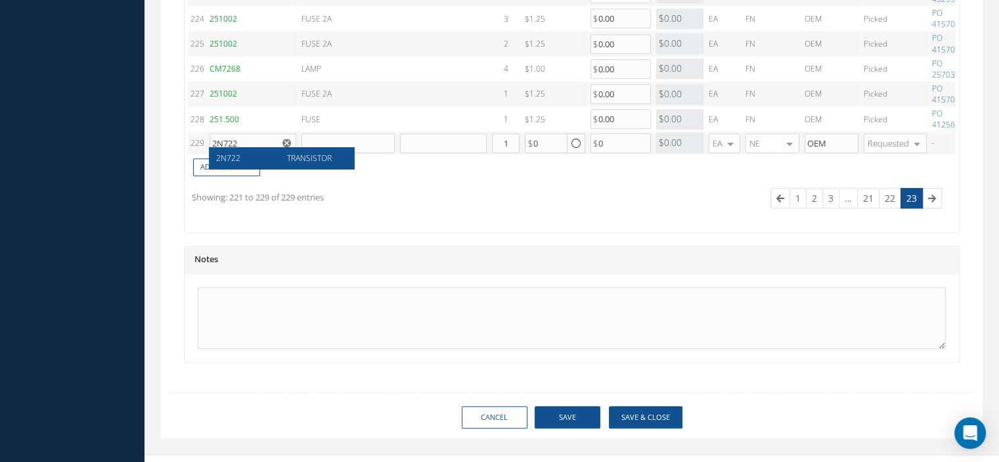
type input "1.00"
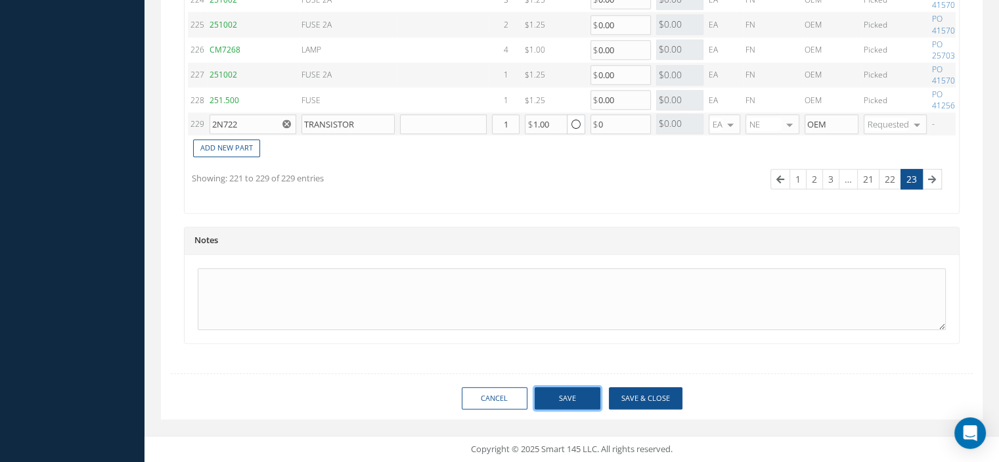
click at [570, 399] on button "Save" at bounding box center [568, 398] width 66 height 23
type input "0.00"
checkbox input "true"
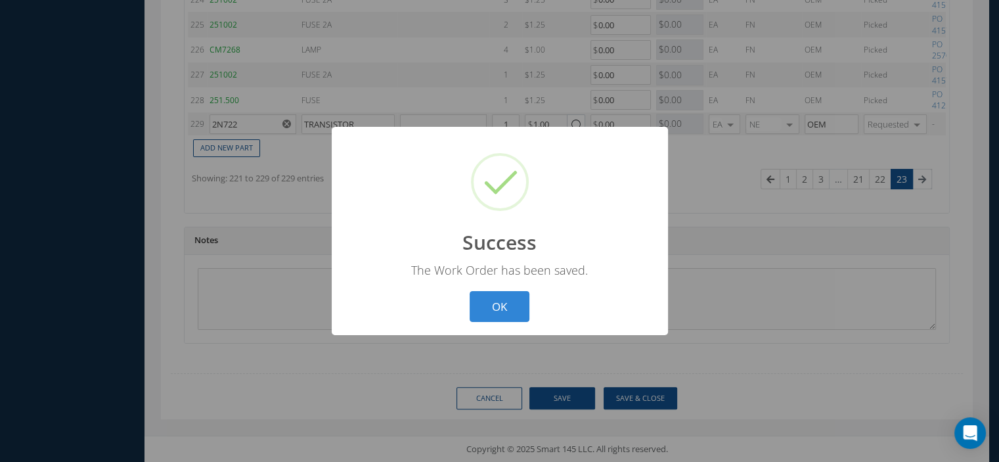
scroll to position [1189, 0]
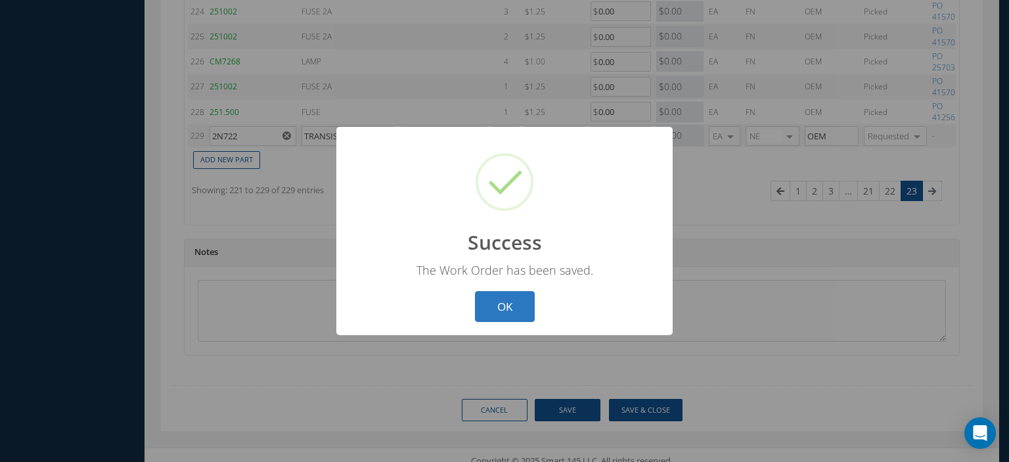
click at [527, 307] on button "OK" at bounding box center [505, 306] width 60 height 31
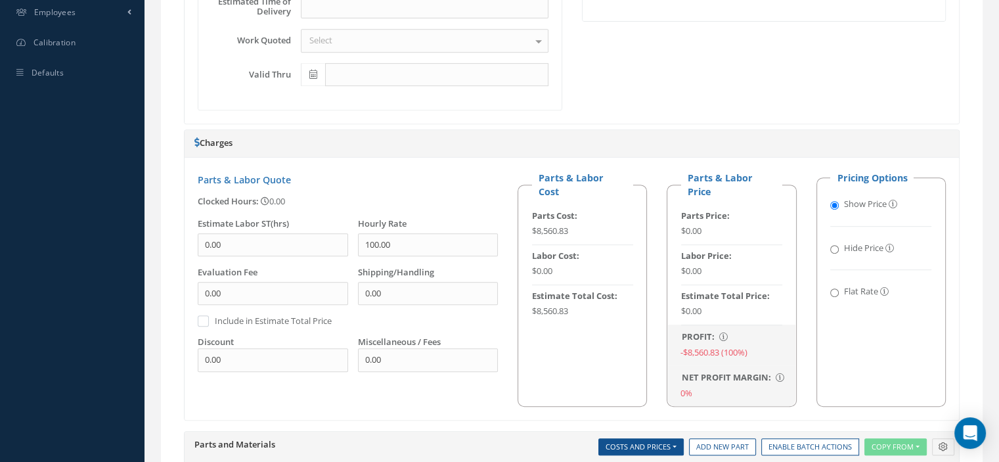
scroll to position [137, 0]
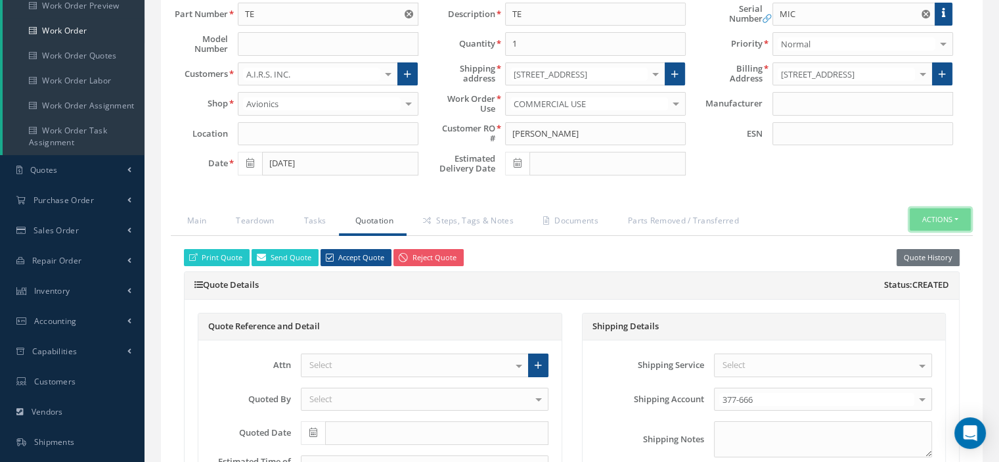
click at [957, 217] on button "Actions" at bounding box center [940, 219] width 61 height 23
click at [915, 252] on link "Part Issue" at bounding box center [919, 260] width 105 height 18
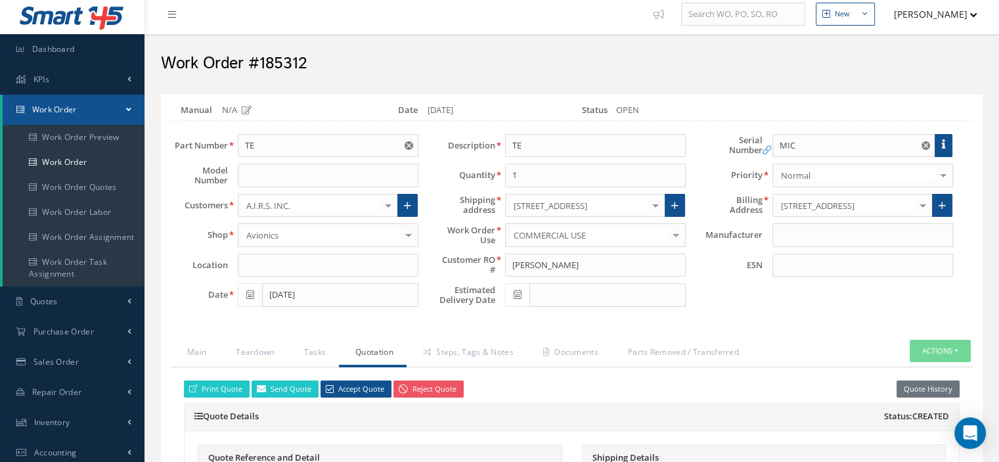
scroll to position [0, 0]
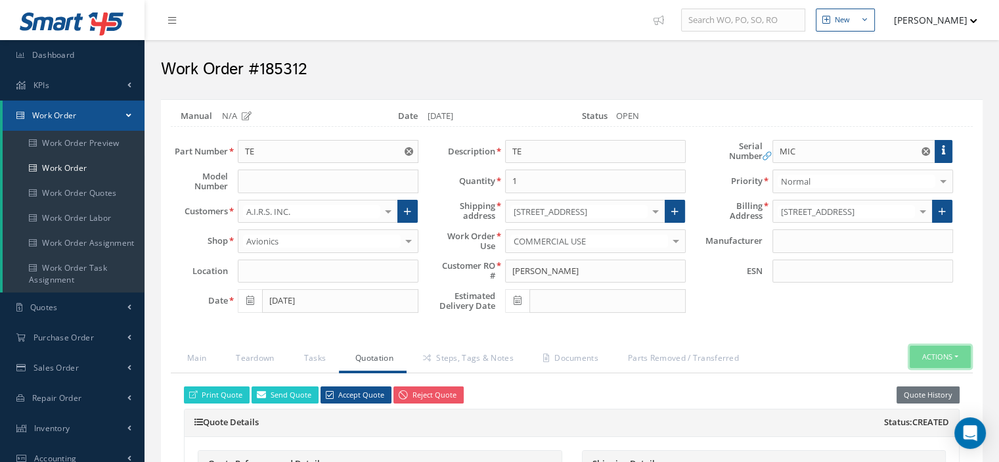
click at [956, 354] on button "Actions" at bounding box center [940, 357] width 61 height 23
click at [895, 265] on link "Part Issue" at bounding box center [919, 271] width 105 height 18
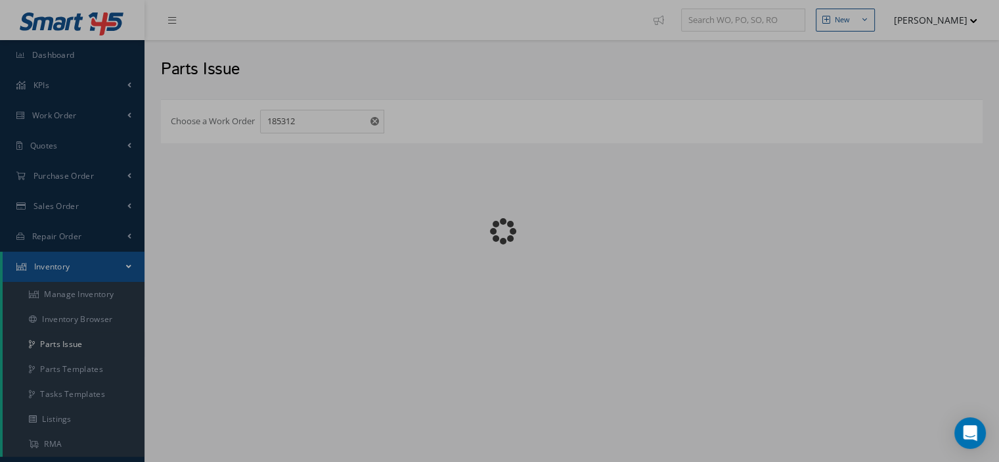
checkbox input "false"
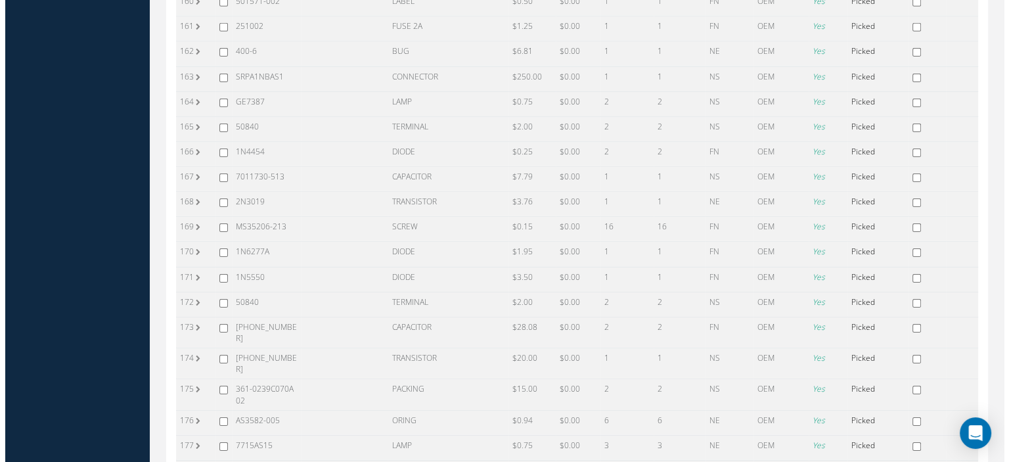
scroll to position [5693, 0]
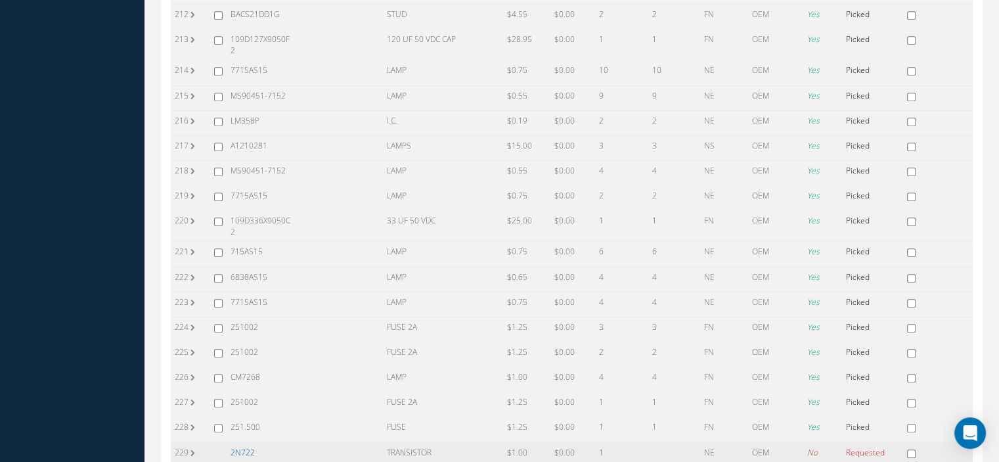
click at [248, 447] on link "2N722" at bounding box center [243, 452] width 24 height 11
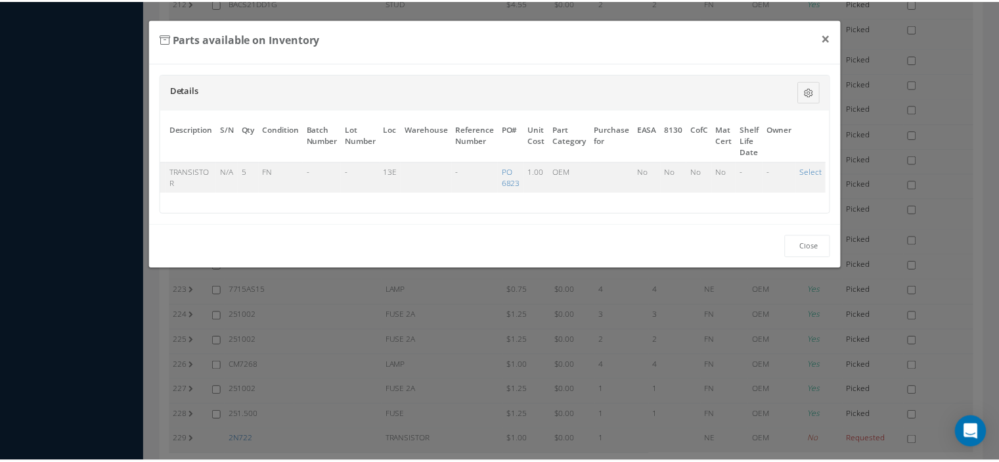
scroll to position [0, 73]
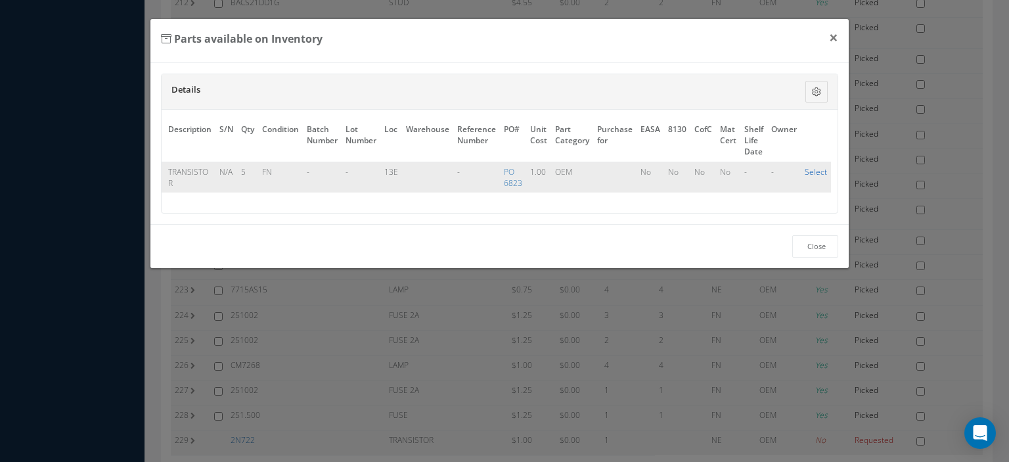
click at [805, 170] on link "Select" at bounding box center [816, 171] width 22 height 11
checkbox input "true"
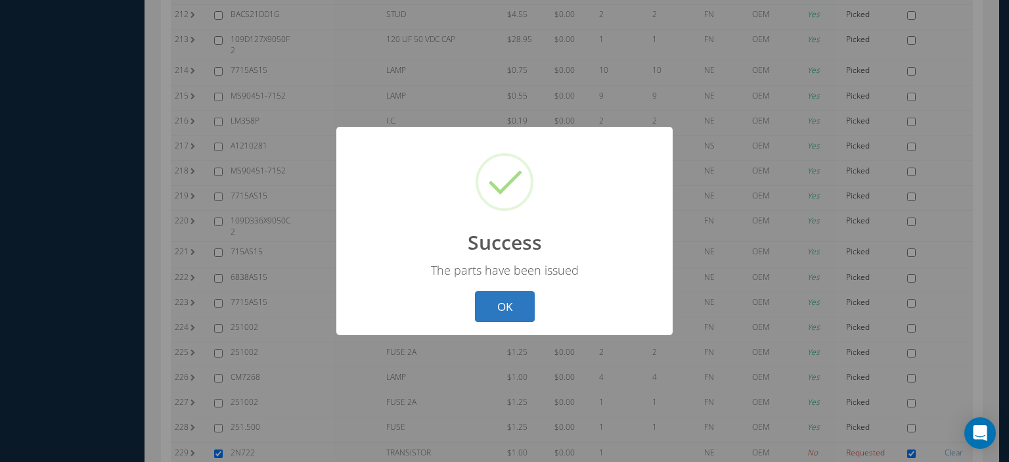
click at [482, 313] on button "OK" at bounding box center [505, 306] width 60 height 31
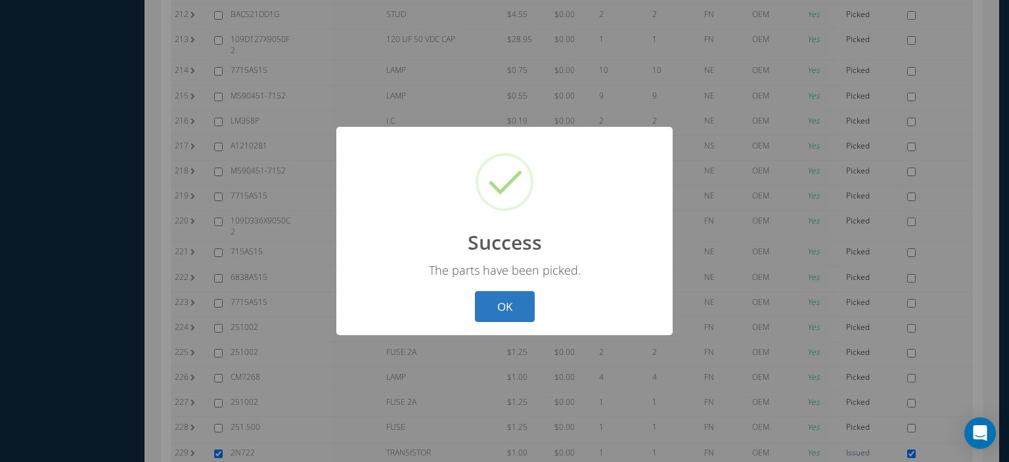
click at [484, 309] on button "OK" at bounding box center [505, 306] width 60 height 31
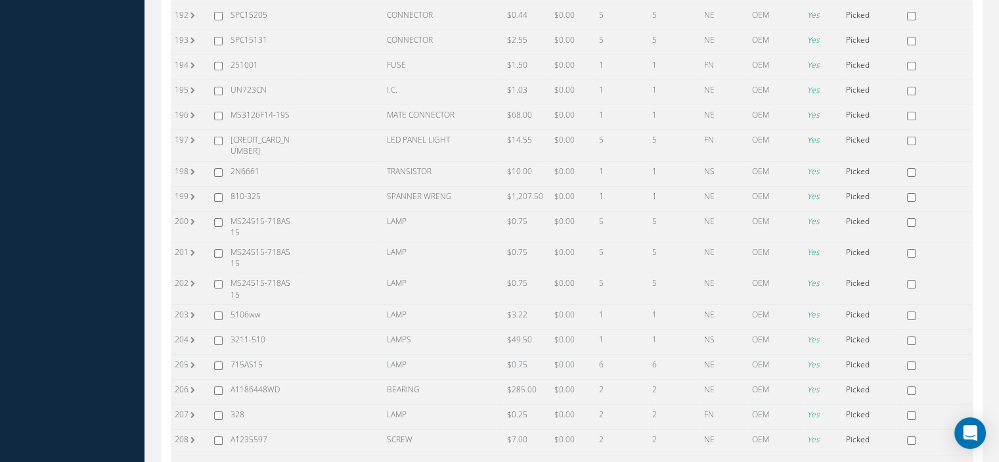
scroll to position [5101, 0]
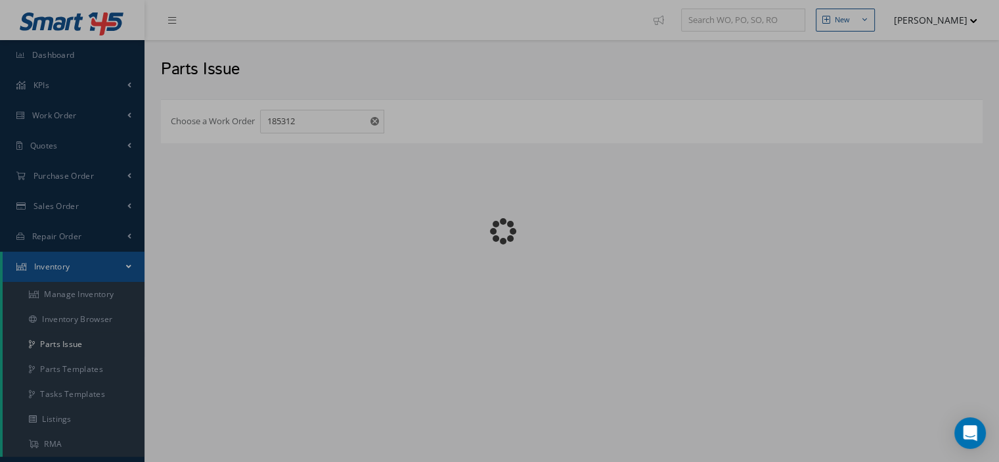
checkbox input "false"
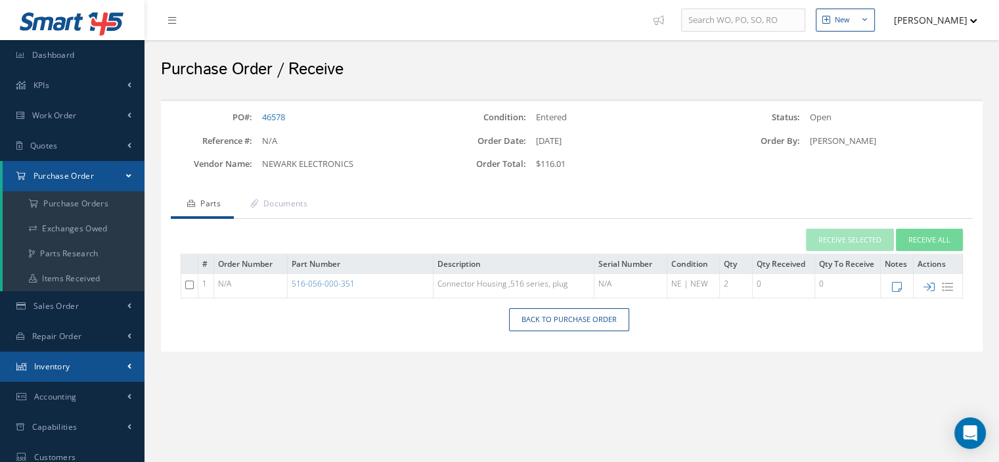
click at [67, 367] on span "Inventory" at bounding box center [52, 366] width 36 height 11
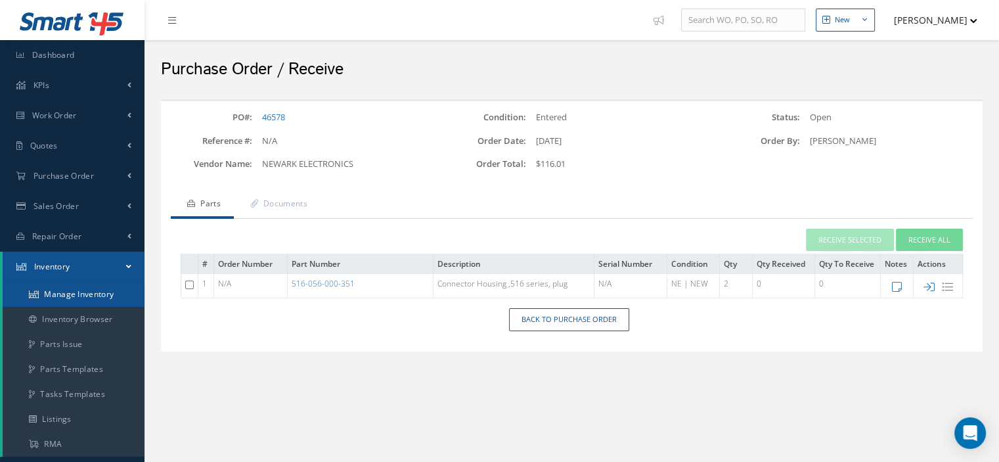
click at [76, 288] on link "Manage Inventory" at bounding box center [74, 294] width 142 height 25
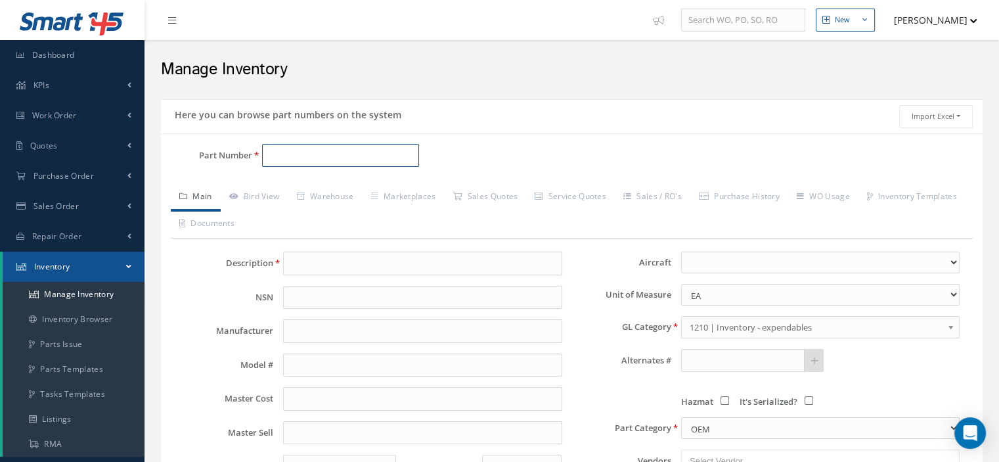
click at [302, 154] on input "Part Number" at bounding box center [340, 156] width 157 height 24
click at [294, 184] on span "2314-2" at bounding box center [326, 189] width 118 height 14
type input "2314-2"
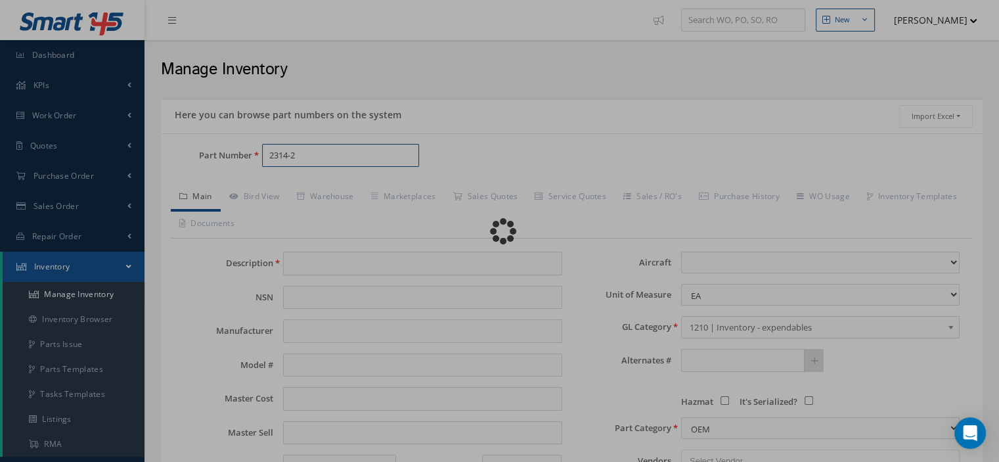
type input "NAMEPLATE"
type input "0.00"
select select
type textarea "FOR P/N 231-3"
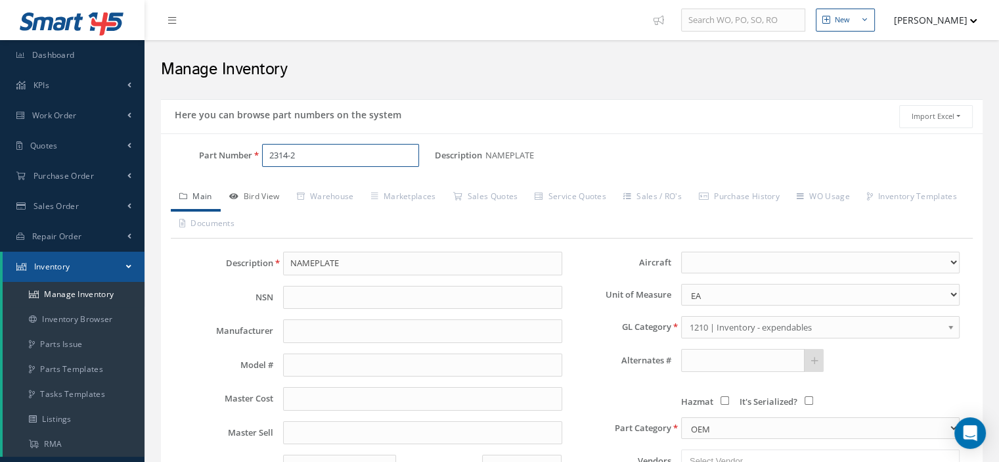
type input "2314-2"
click at [273, 194] on link "Bird View" at bounding box center [255, 198] width 68 height 28
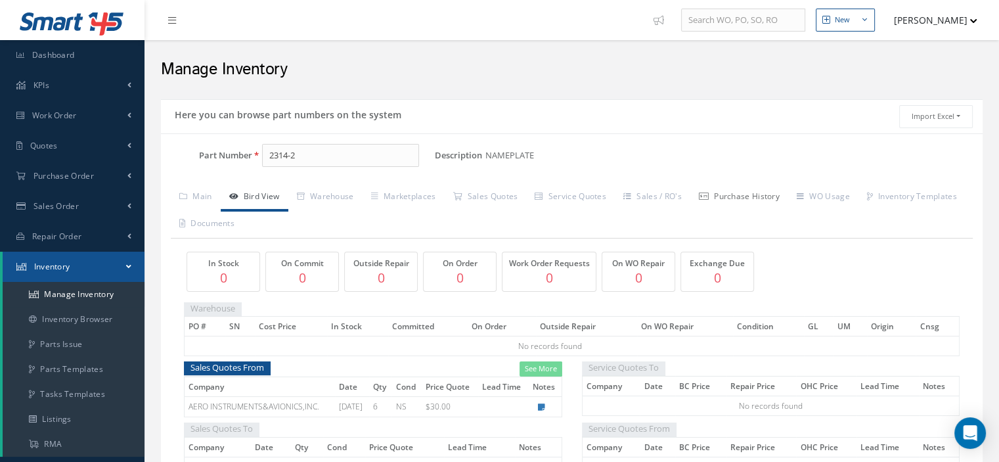
click at [765, 199] on link "Purchase History" at bounding box center [740, 198] width 98 height 28
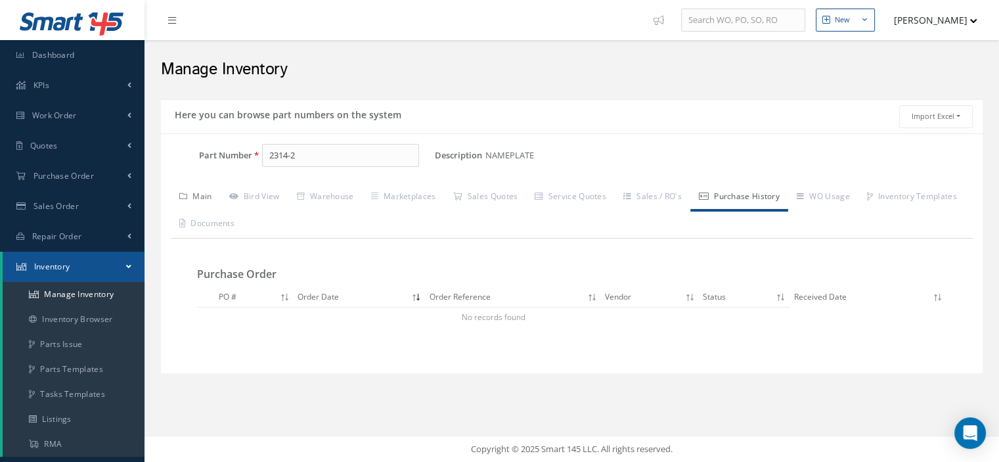
click at [205, 201] on link "Main" at bounding box center [196, 198] width 50 height 28
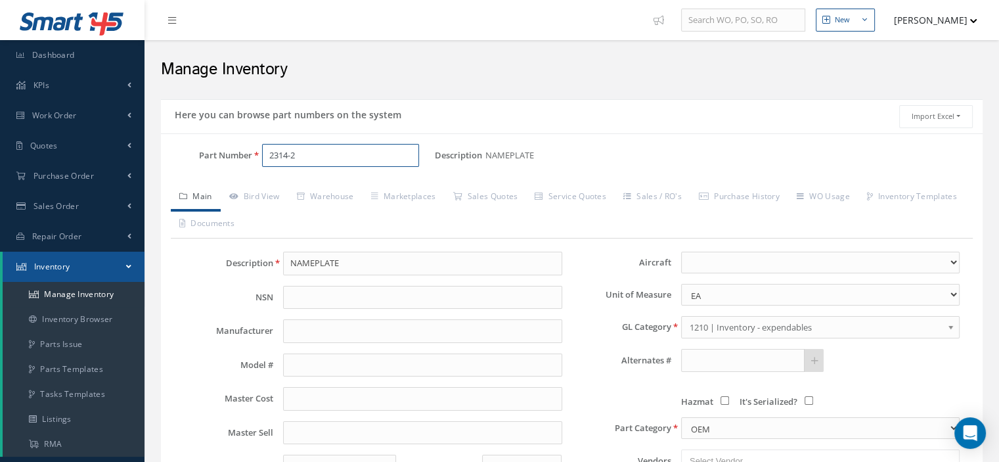
click at [316, 159] on input "2314-2" at bounding box center [340, 156] width 157 height 24
drag, startPoint x: 311, startPoint y: 166, endPoint x: 244, endPoint y: 159, distance: 67.4
click at [244, 159] on div "Part Number 2314-2" at bounding box center [298, 161] width 274 height 34
drag, startPoint x: 308, startPoint y: 160, endPoint x: 222, endPoint y: 152, distance: 85.7
click at [222, 152] on div "Part Number 2314-2" at bounding box center [298, 156] width 274 height 24
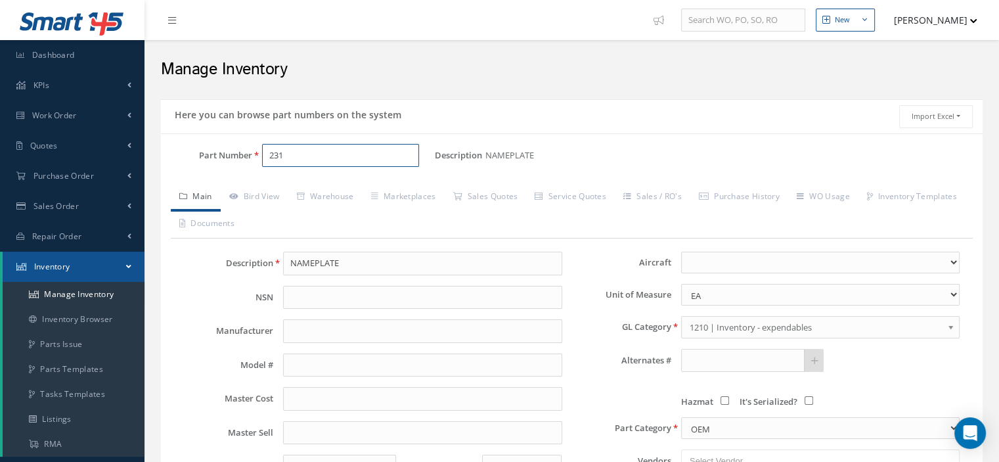
type input "2314"
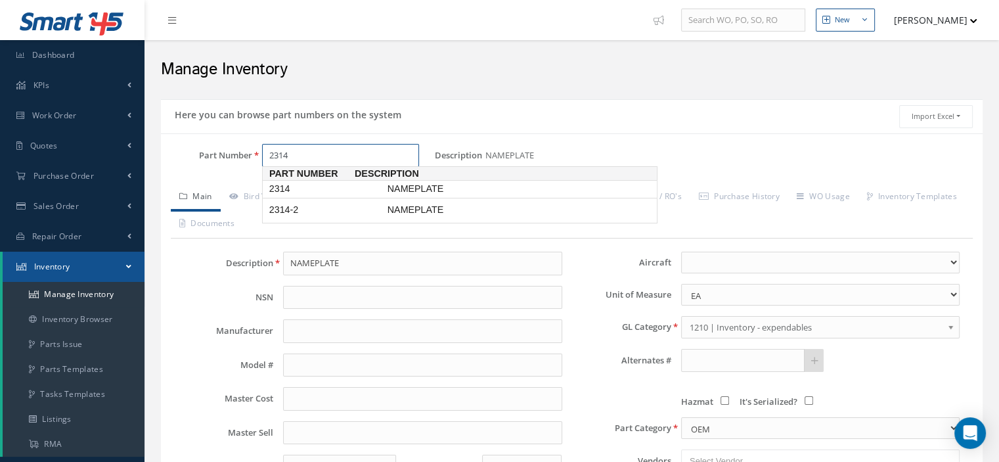
click at [269, 185] on span "2314" at bounding box center [326, 189] width 118 height 14
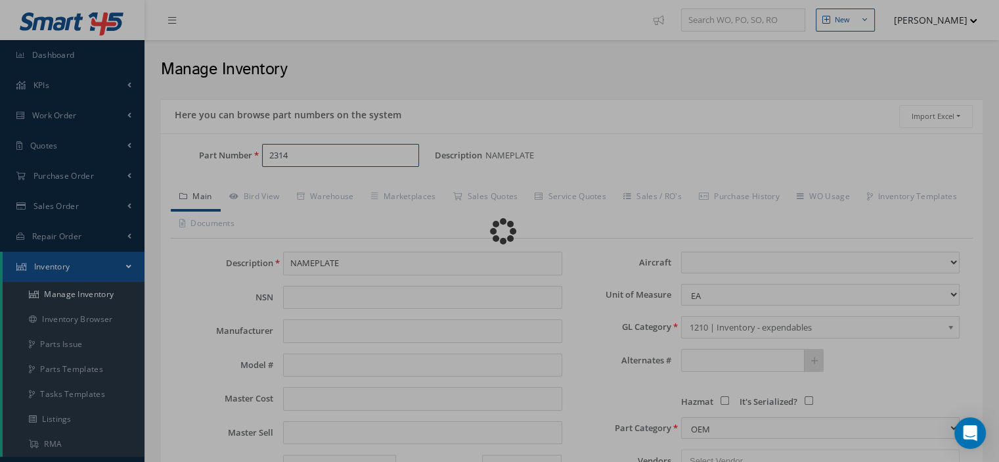
select select
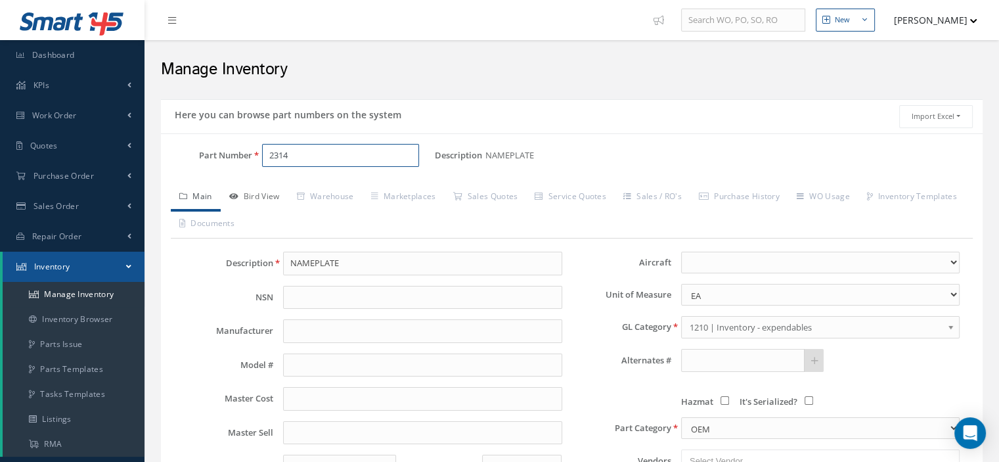
type input "2314"
click at [260, 193] on link "Bird View" at bounding box center [255, 198] width 68 height 28
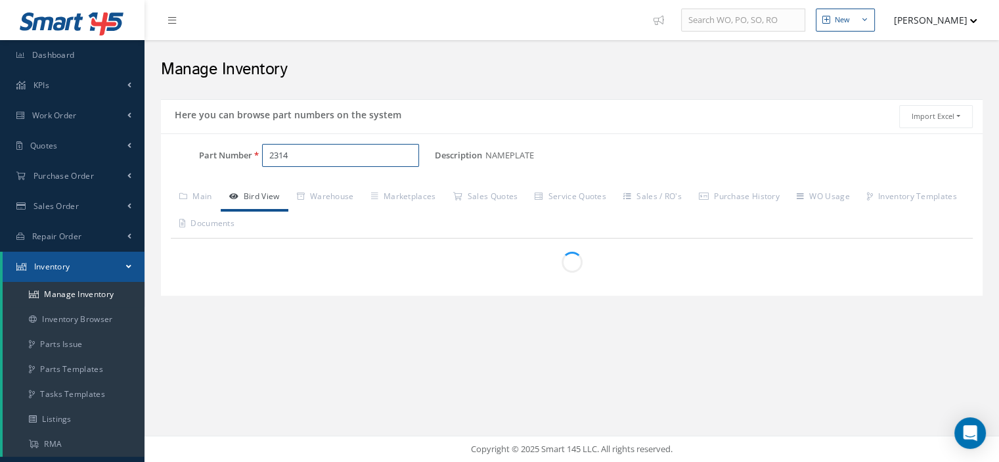
drag, startPoint x: 292, startPoint y: 154, endPoint x: 270, endPoint y: 151, distance: 22.5
click at [270, 151] on input "2314" at bounding box center [340, 156] width 157 height 24
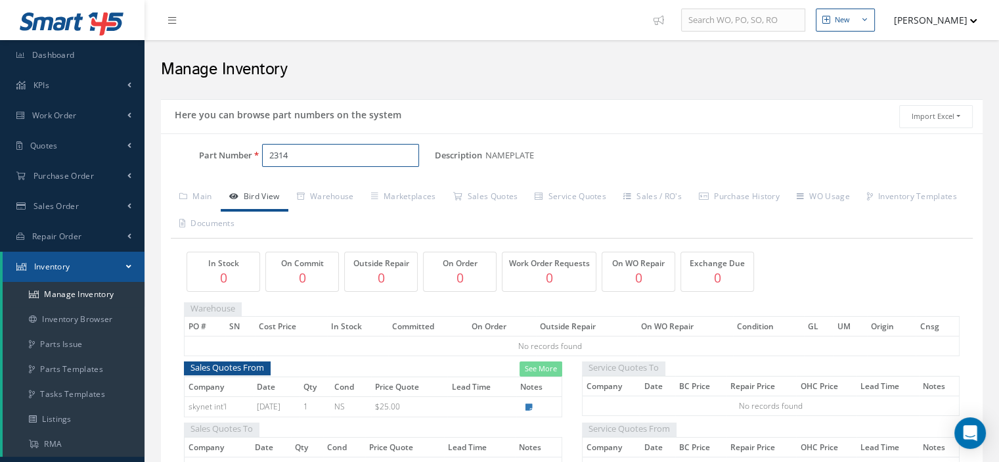
drag, startPoint x: 289, startPoint y: 156, endPoint x: 222, endPoint y: 154, distance: 67.1
click at [222, 155] on div "Part Number 2314" at bounding box center [298, 156] width 274 height 24
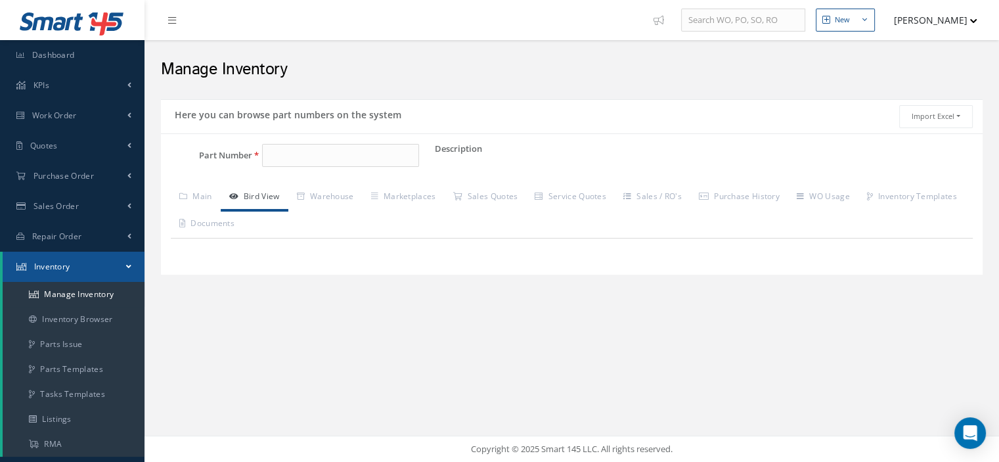
click at [97, 275] on link "Inventory" at bounding box center [74, 267] width 142 height 30
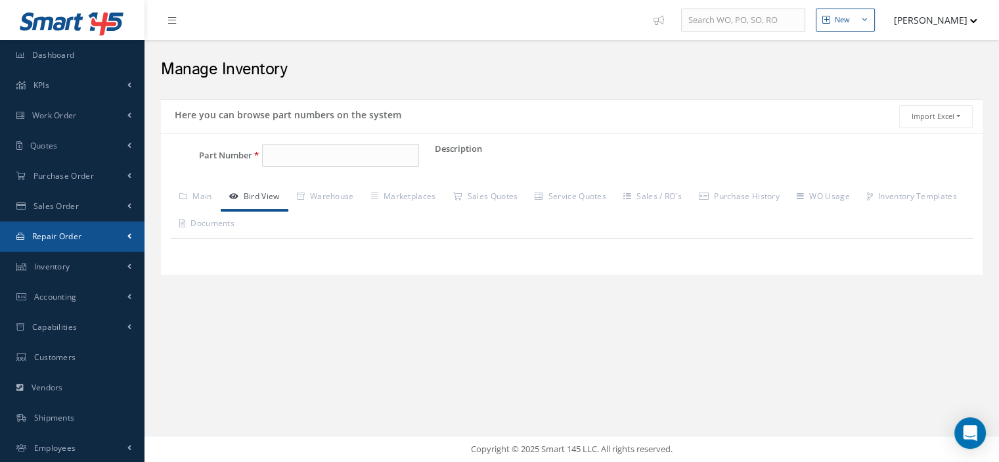
click at [89, 239] on link "Repair Order" at bounding box center [72, 236] width 145 height 30
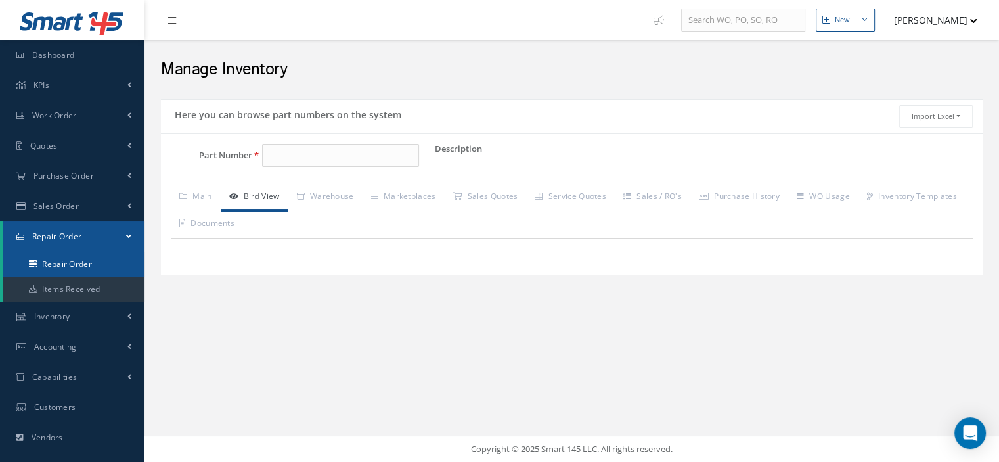
click at [85, 262] on link "Repair Order" at bounding box center [74, 264] width 142 height 25
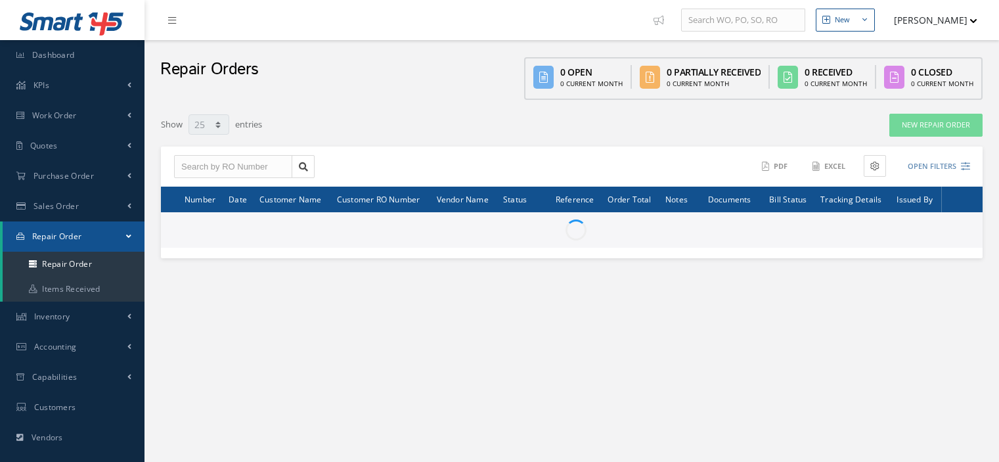
select select "25"
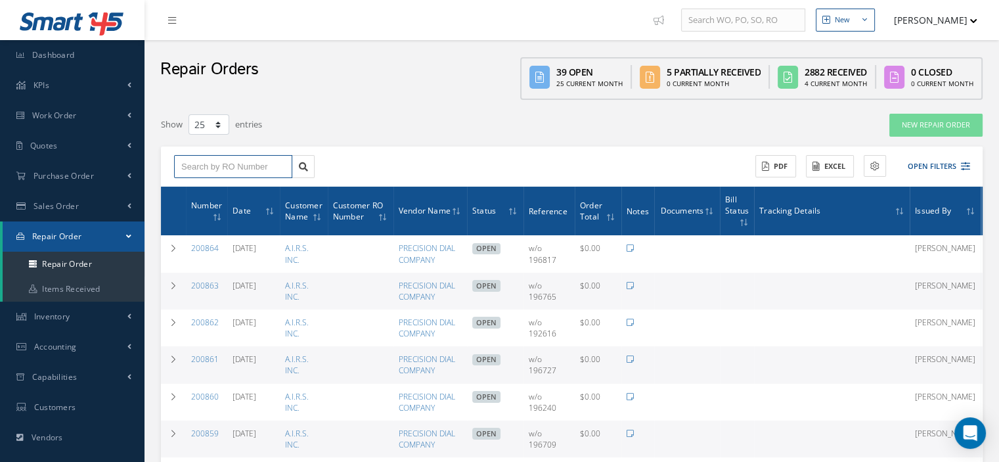
click at [199, 166] on input "text" at bounding box center [233, 167] width 118 height 24
click at [297, 168] on link at bounding box center [303, 167] width 23 height 24
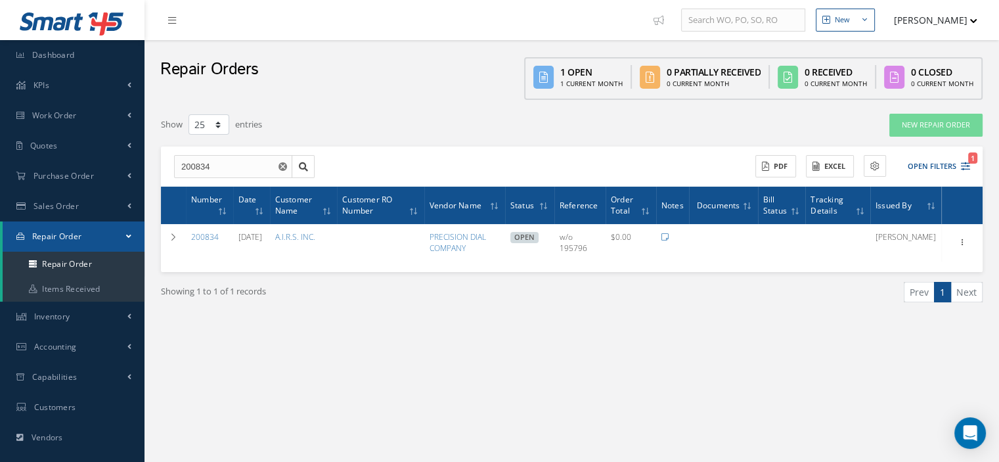
click at [126, 235] on link "Repair Order" at bounding box center [74, 236] width 142 height 30
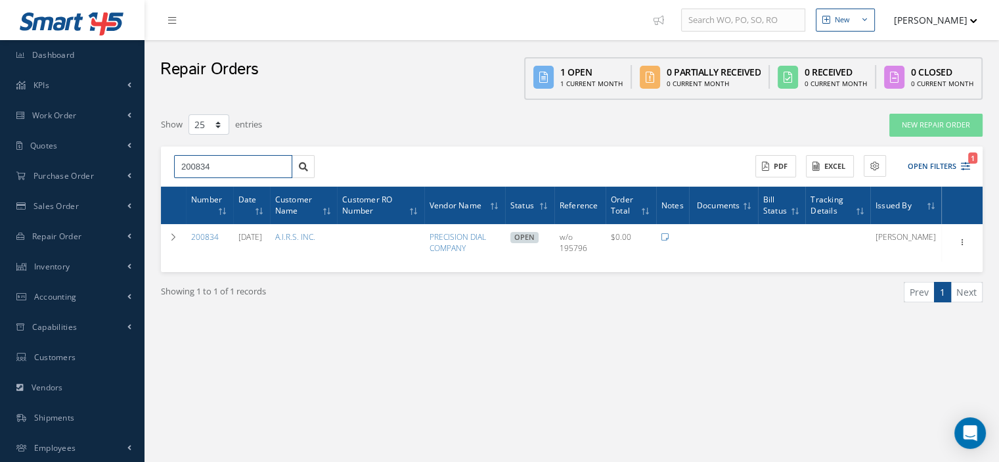
click at [223, 167] on input "200834" at bounding box center [233, 167] width 118 height 24
type input "200813"
click at [302, 163] on icon at bounding box center [303, 166] width 9 height 9
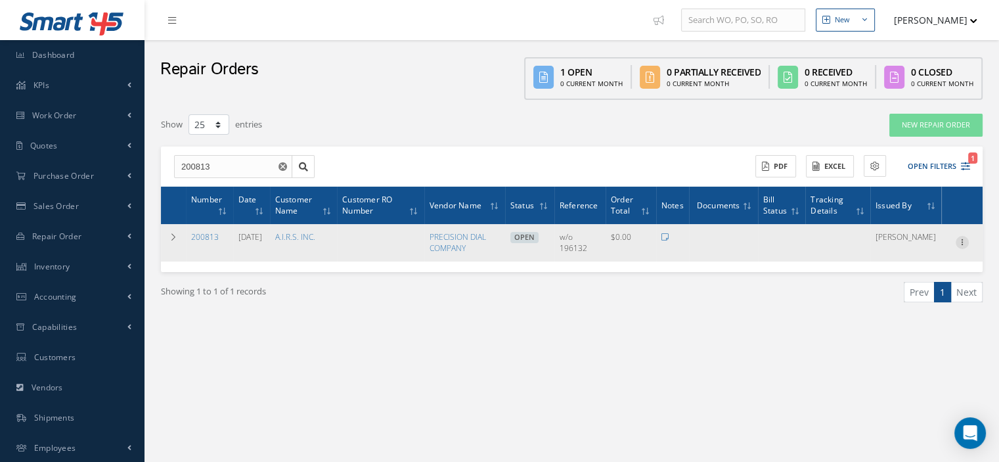
click at [961, 242] on icon at bounding box center [962, 241] width 13 height 11
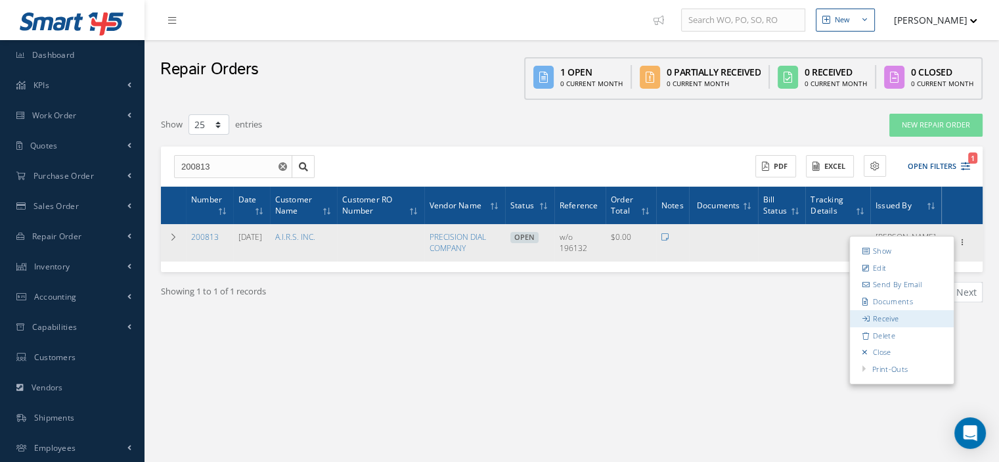
click at [881, 314] on link "Receive" at bounding box center [902, 318] width 104 height 17
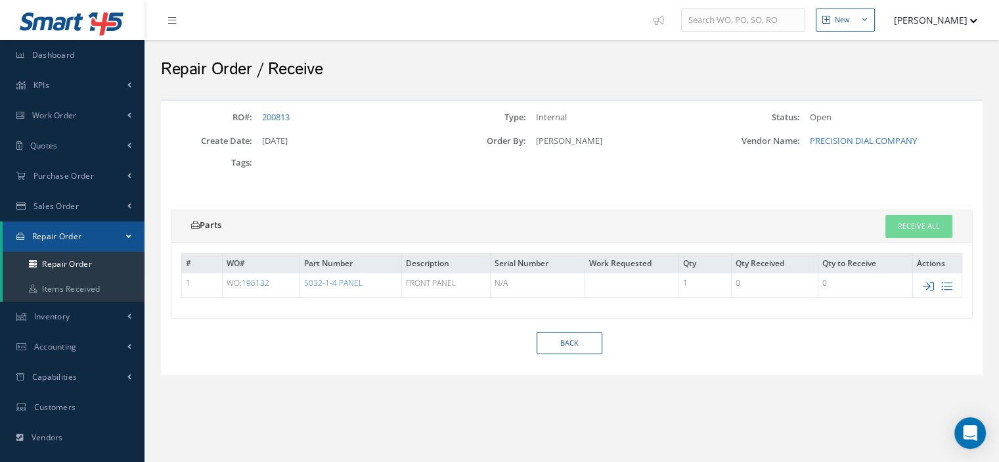
click at [926, 283] on icon at bounding box center [928, 286] width 11 height 11
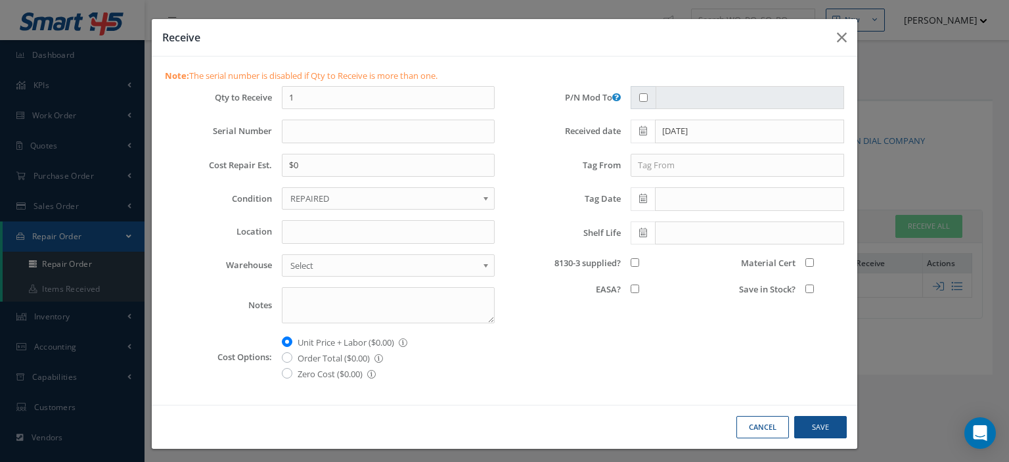
click at [323, 197] on span "REPAIRED" at bounding box center [383, 199] width 187 height 16
click at [292, 220] on input "Location" at bounding box center [388, 232] width 213 height 24
type input "Z-1"
click at [631, 260] on input "8130-3 supplied?" at bounding box center [635, 262] width 9 height 9
checkbox input "true"
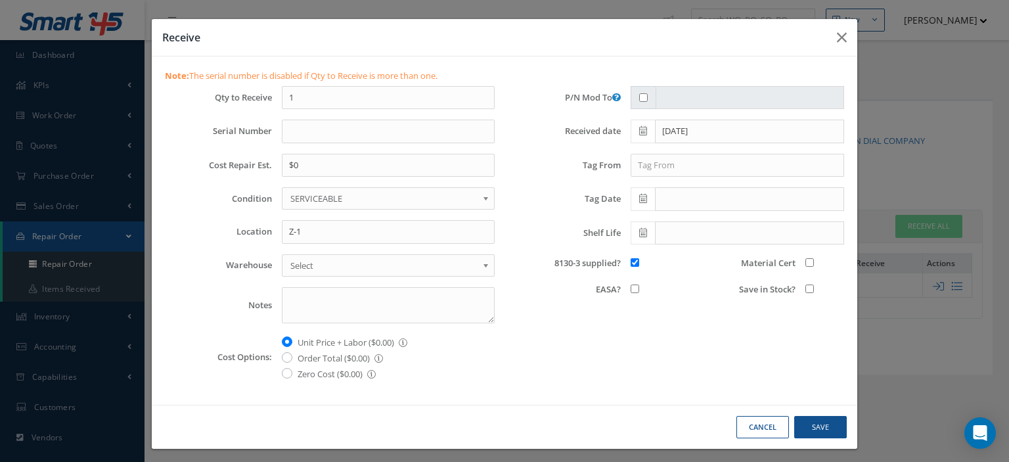
click at [806, 286] on input "Save in Stock?" at bounding box center [810, 289] width 9 height 9
checkbox input "true"
click at [806, 262] on input "Material Cert" at bounding box center [810, 262] width 9 height 9
checkbox input "true"
click at [810, 419] on button "Save" at bounding box center [820, 427] width 53 height 23
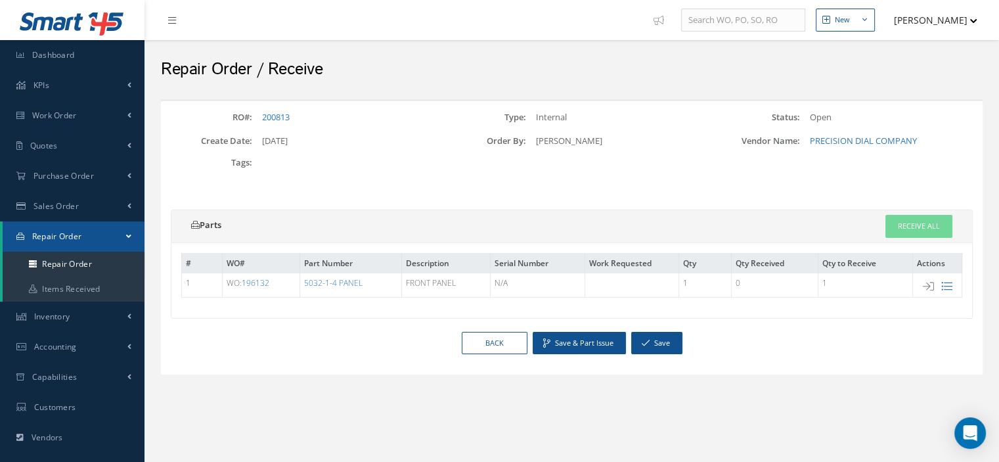
drag, startPoint x: 375, startPoint y: 286, endPoint x: 305, endPoint y: 289, distance: 69.7
click at [305, 289] on td "5032-1-4 PANEL" at bounding box center [351, 285] width 102 height 24
copy link "5032-1-4 PANEL"
click at [653, 334] on button "Save" at bounding box center [656, 343] width 51 height 23
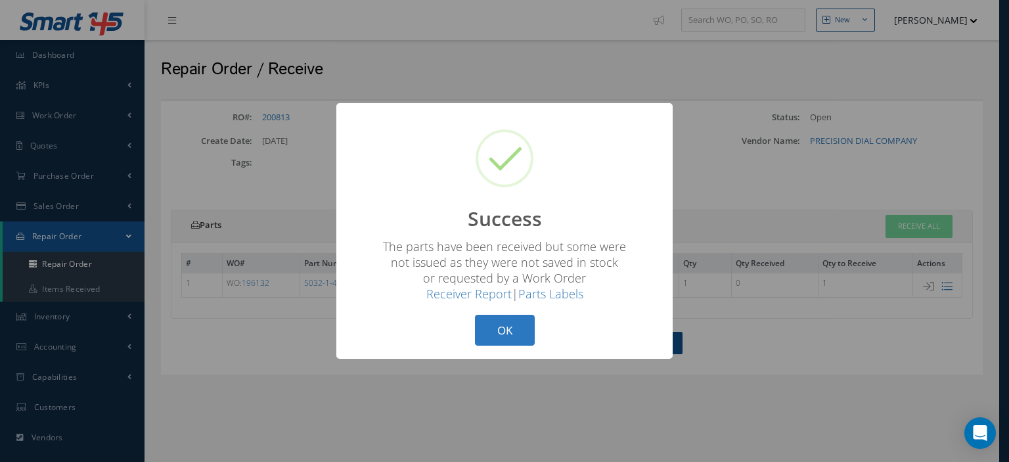
click at [493, 334] on button "OK" at bounding box center [505, 330] width 60 height 31
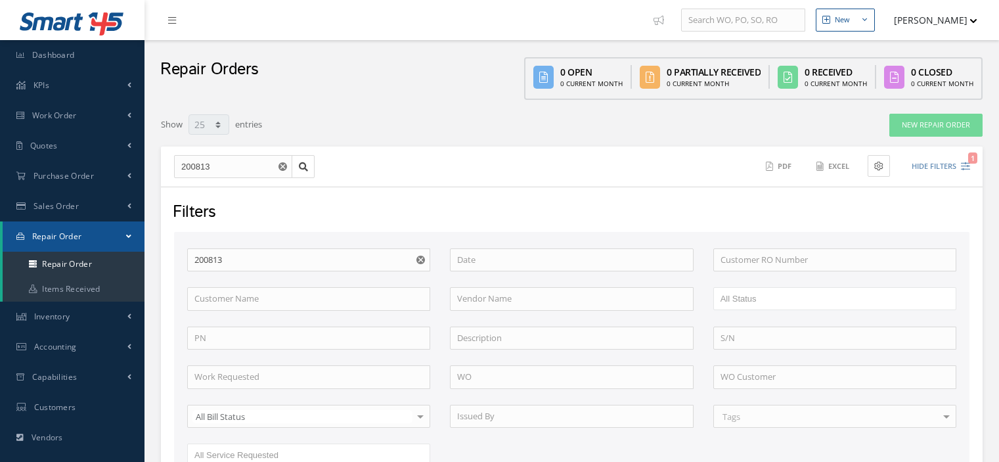
select select "25"
click at [124, 235] on link "Repair Order" at bounding box center [74, 236] width 142 height 30
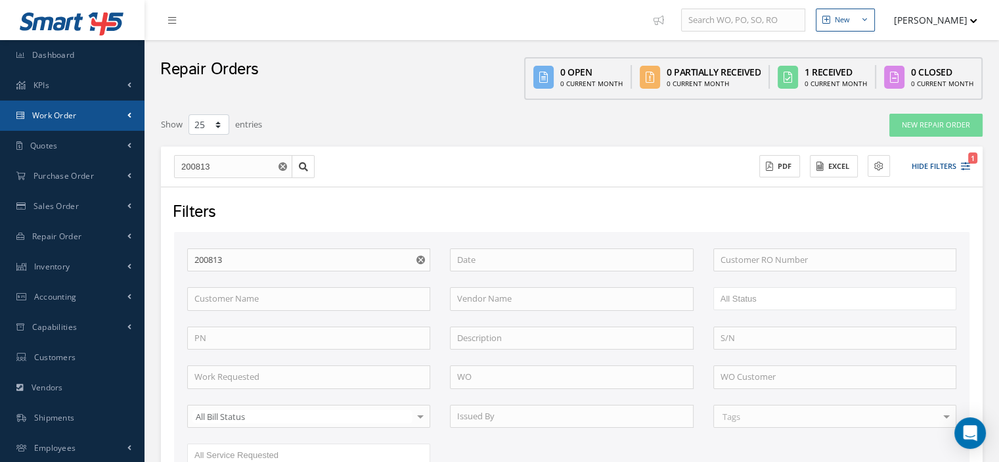
click at [63, 118] on span "Work Order" at bounding box center [54, 115] width 45 height 11
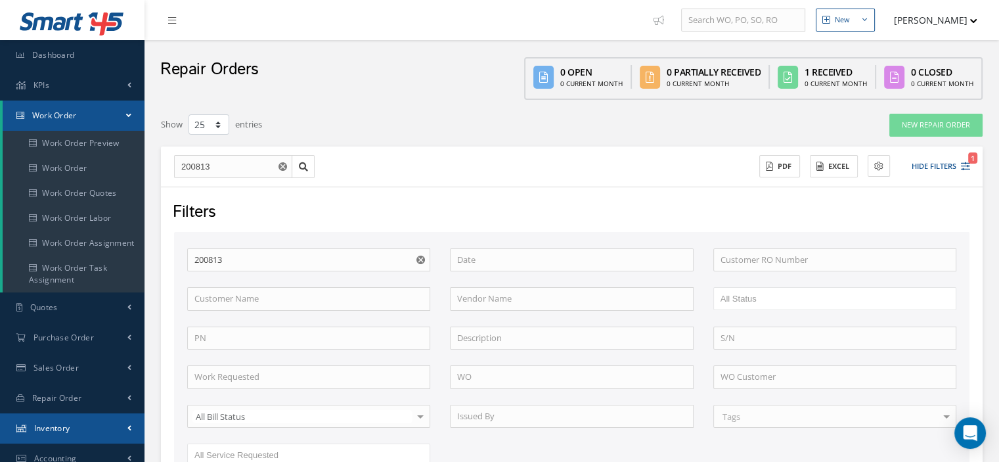
click at [76, 421] on link "Inventory" at bounding box center [72, 428] width 145 height 30
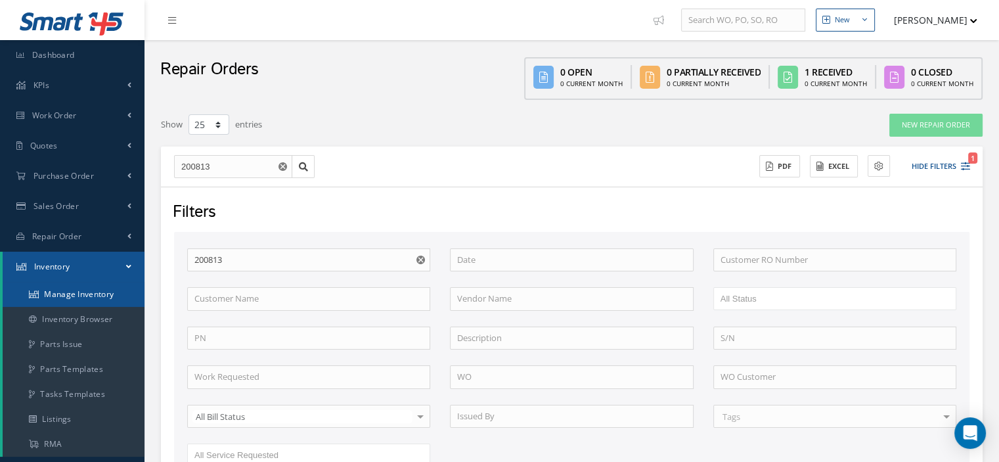
click at [95, 301] on link "Manage Inventory" at bounding box center [74, 294] width 142 height 25
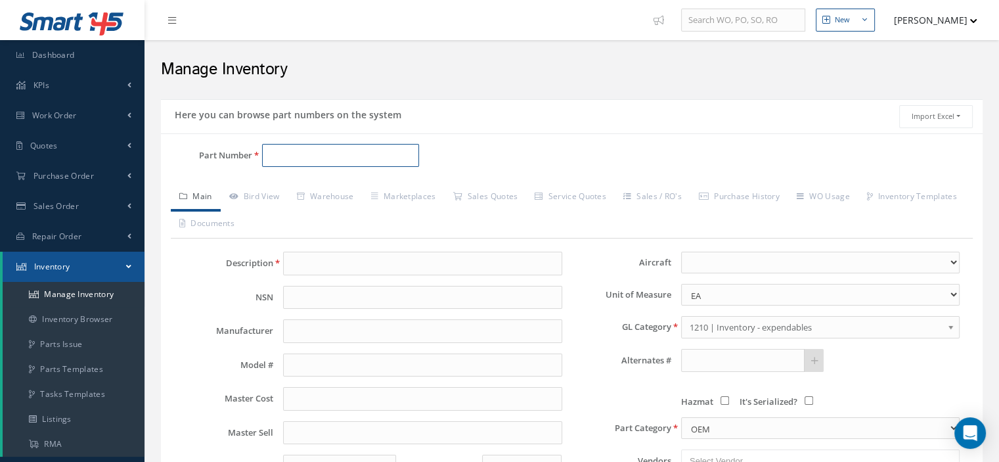
click at [292, 158] on input "Part Number" at bounding box center [340, 156] width 157 height 24
paste input "5032-1-4 PANEL"
type input "5032-1-4 PANEL"
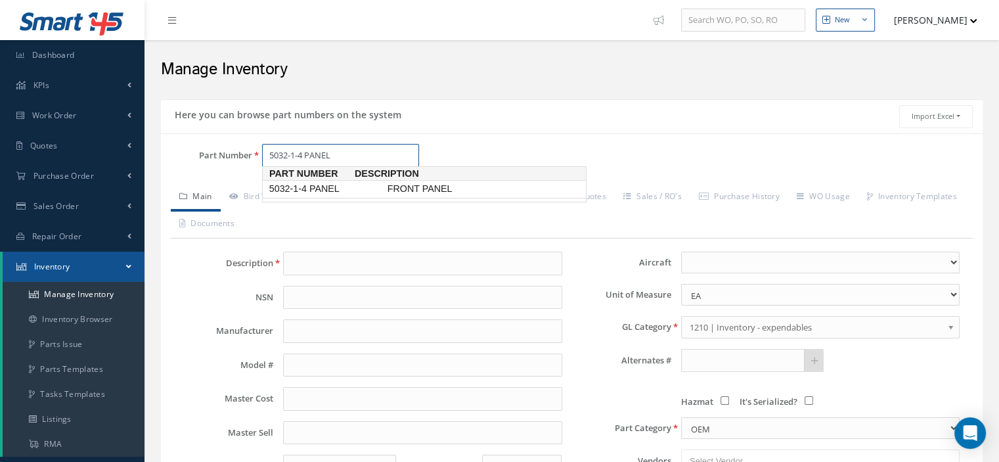
click at [314, 187] on span "5032-1-4 PANEL" at bounding box center [326, 189] width 118 height 14
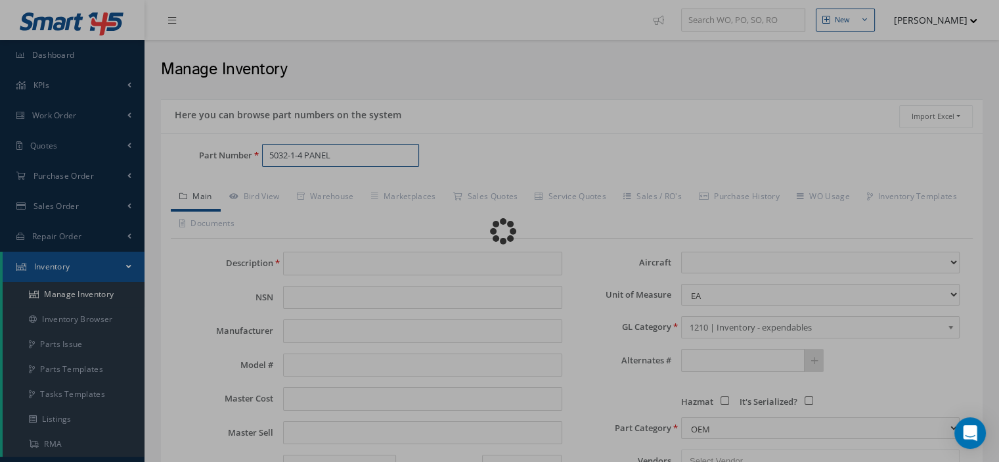
type input "FRONT PANEL"
type input "AVTECH"
type input "5032-1-4"
type input "0.00"
select select
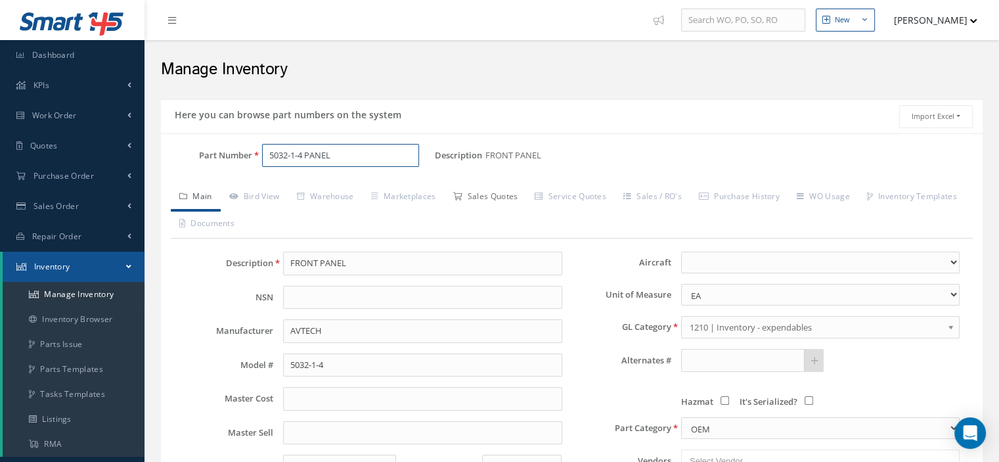
type input "5032-1-4 PANEL"
click at [480, 199] on link "Sales Quotes" at bounding box center [485, 198] width 82 height 28
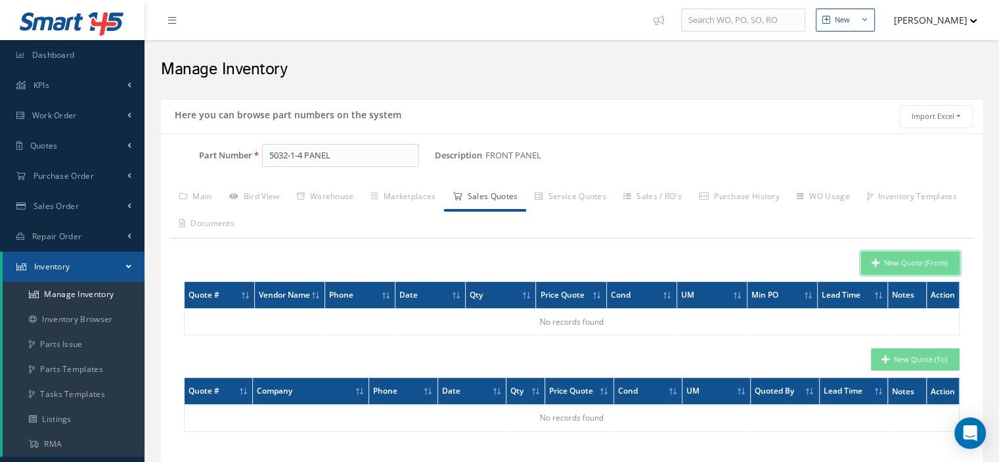
click at [927, 262] on button "New Quote (From)" at bounding box center [910, 263] width 99 height 23
type input "FRONT PANEL"
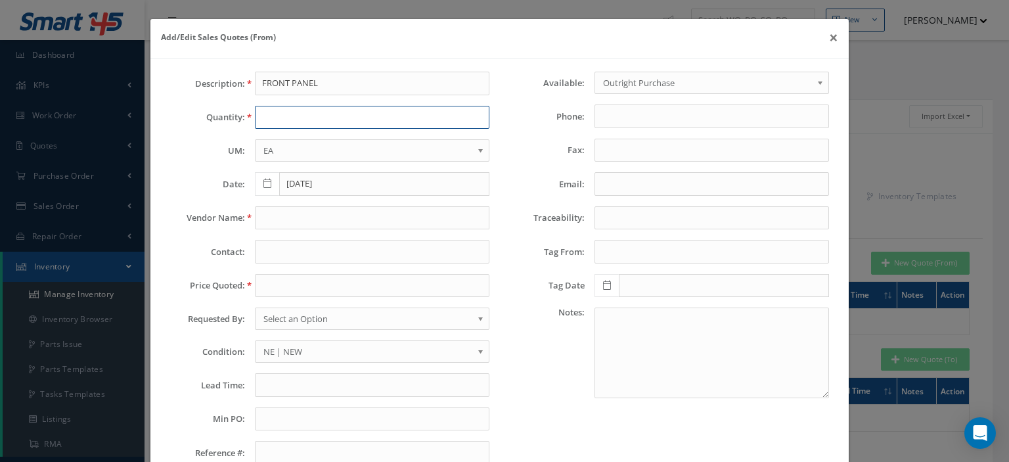
click at [263, 115] on input "text" at bounding box center [372, 118] width 235 height 24
type input "1"
click at [829, 40] on button "×" at bounding box center [834, 37] width 30 height 37
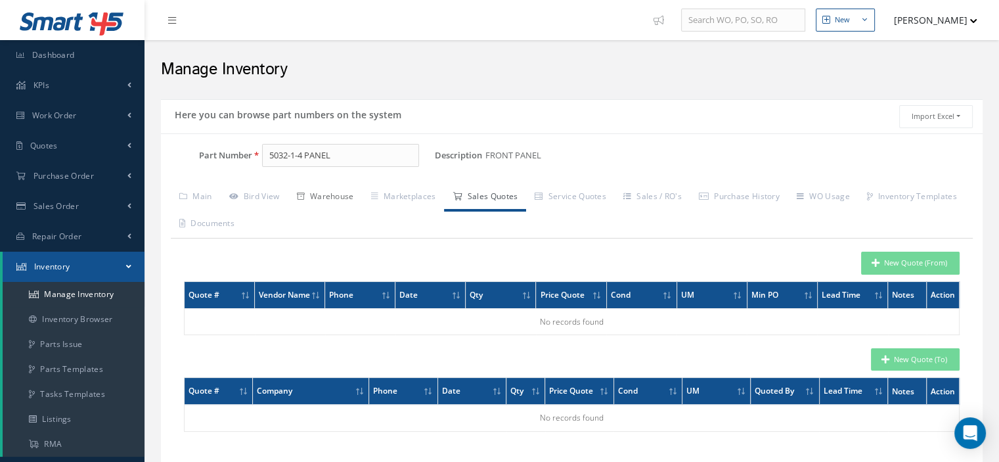
click at [331, 197] on link "Warehouse" at bounding box center [325, 198] width 74 height 28
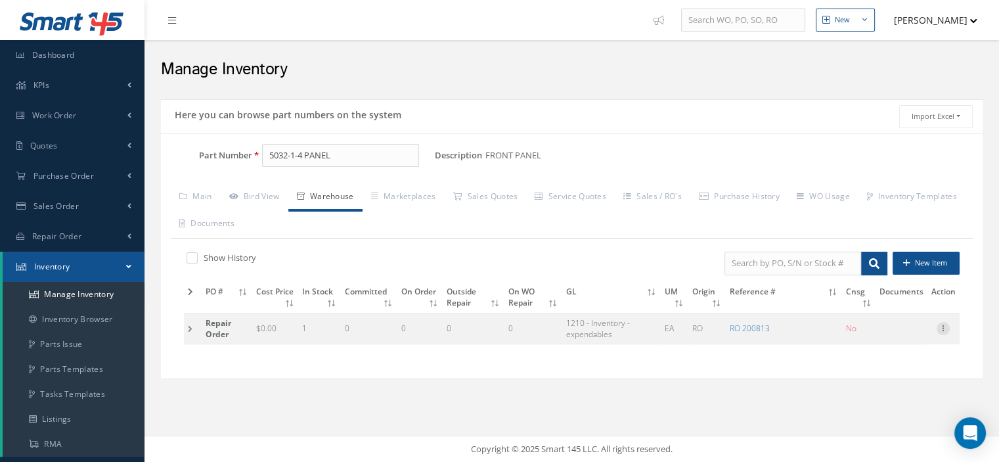
click at [944, 325] on icon at bounding box center [943, 327] width 13 height 11
click at [903, 336] on link "Edit" at bounding box center [883, 337] width 104 height 17
type input "0.00"
type input "[DATE]"
type input "200813"
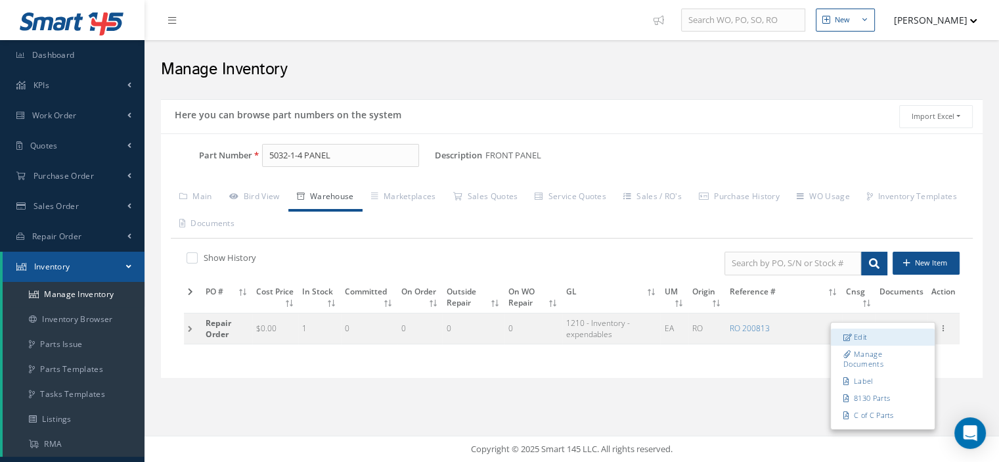
checkbox input "false"
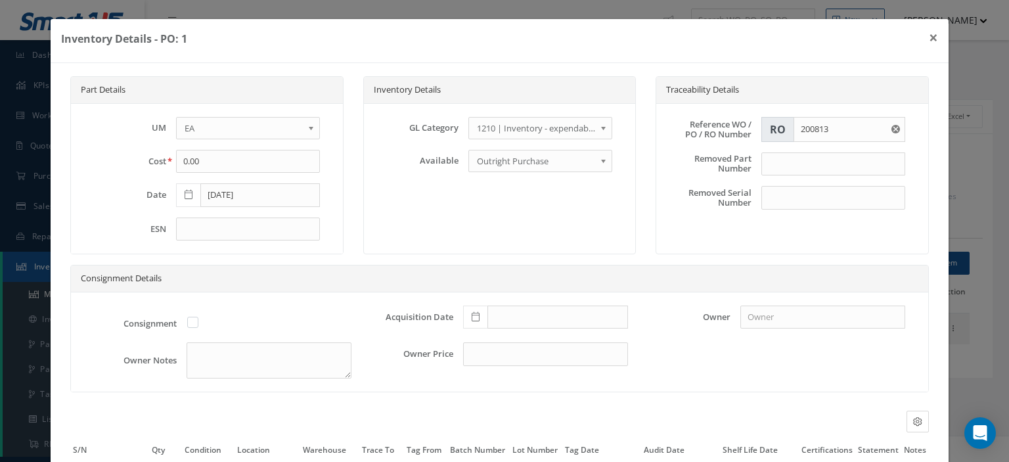
scroll to position [124, 0]
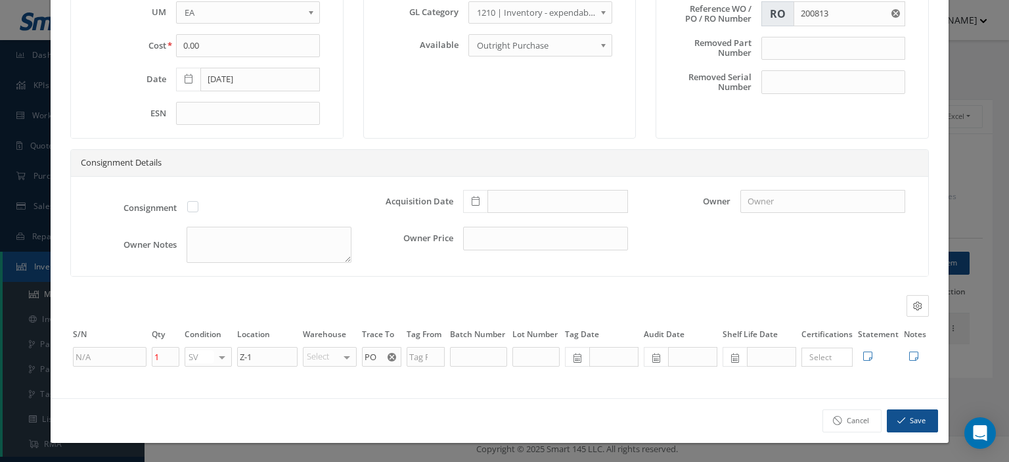
click at [388, 356] on use "Reset" at bounding box center [392, 357] width 9 height 9
click at [376, 355] on input "text" at bounding box center [381, 357] width 39 height 20
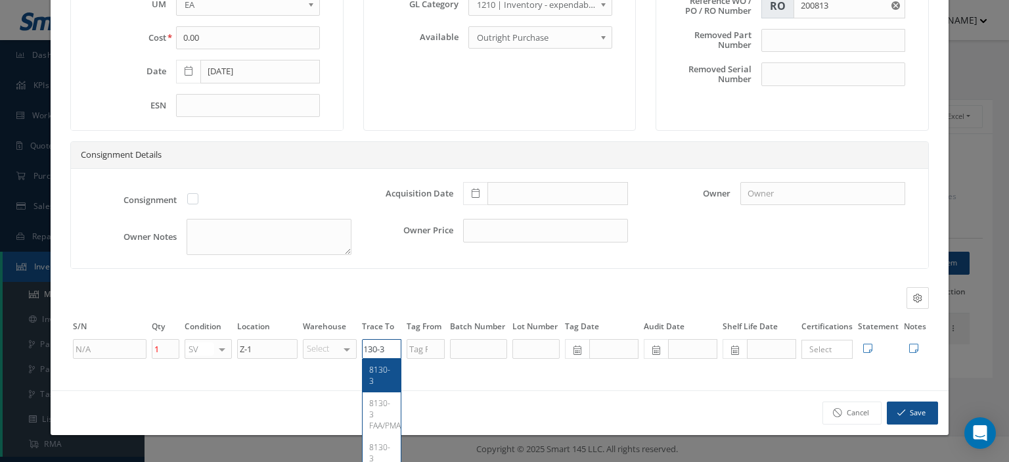
type input "8130-3"
click at [378, 378] on span "8130-3" at bounding box center [379, 375] width 21 height 22
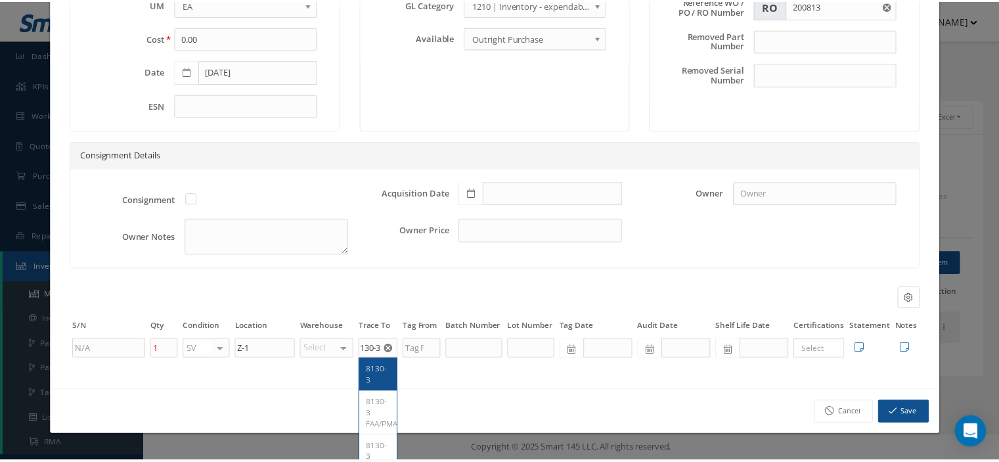
scroll to position [0, 0]
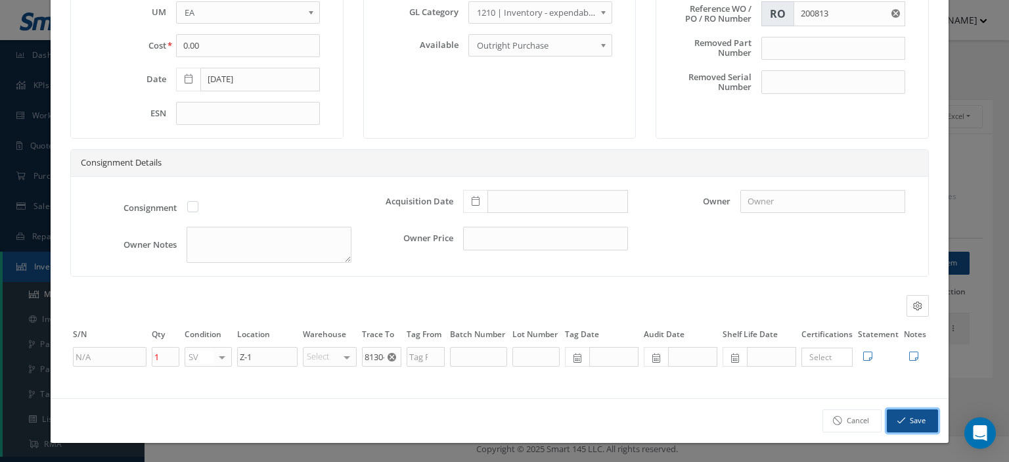
click at [909, 424] on button "Save" at bounding box center [912, 420] width 51 height 23
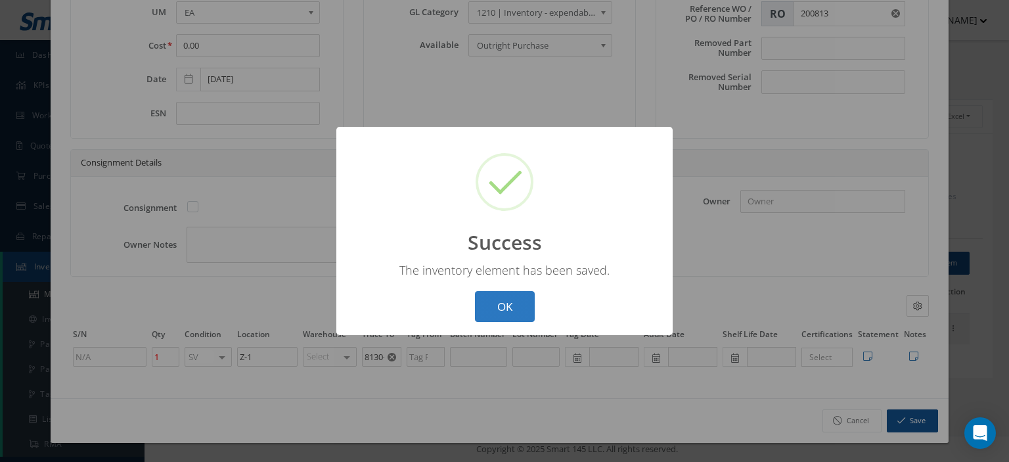
click at [499, 313] on button "OK" at bounding box center [505, 306] width 60 height 31
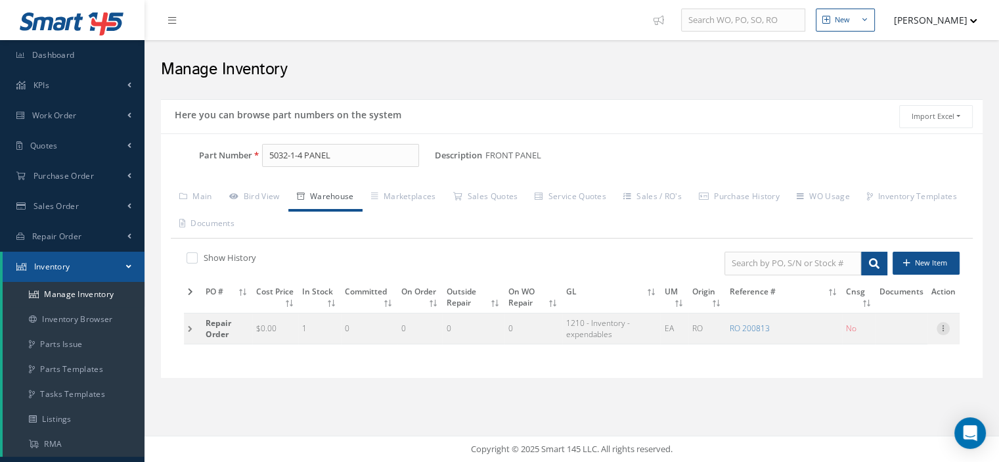
click at [943, 324] on icon at bounding box center [943, 327] width 13 height 11
click at [189, 334] on td at bounding box center [193, 328] width 18 height 31
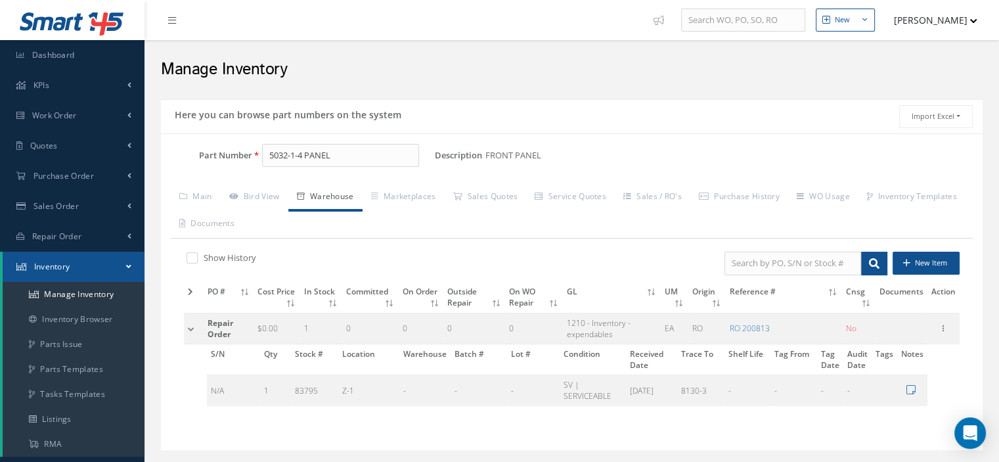
click at [189, 334] on td at bounding box center [194, 328] width 20 height 31
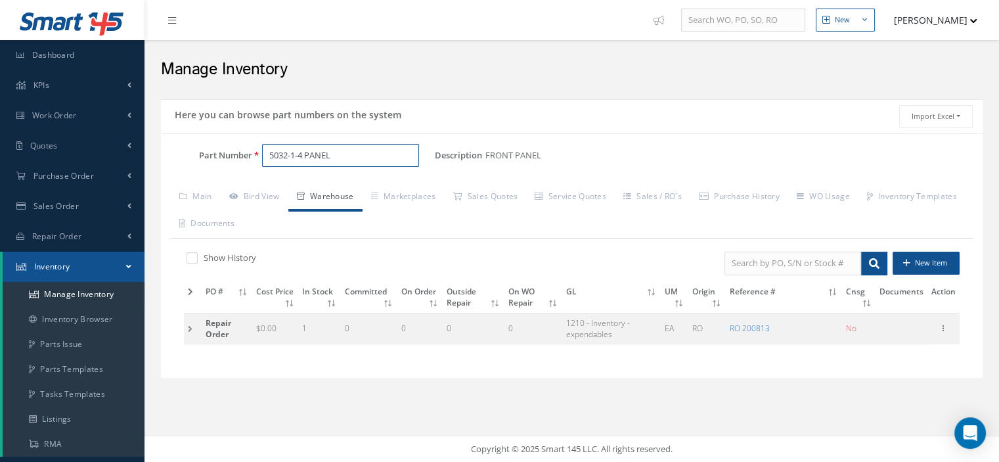
drag, startPoint x: 331, startPoint y: 154, endPoint x: 270, endPoint y: 154, distance: 60.5
click at [270, 154] on input "5032-1-4 PANEL" at bounding box center [340, 156] width 157 height 24
click at [63, 120] on span "Work Order" at bounding box center [54, 115] width 45 height 11
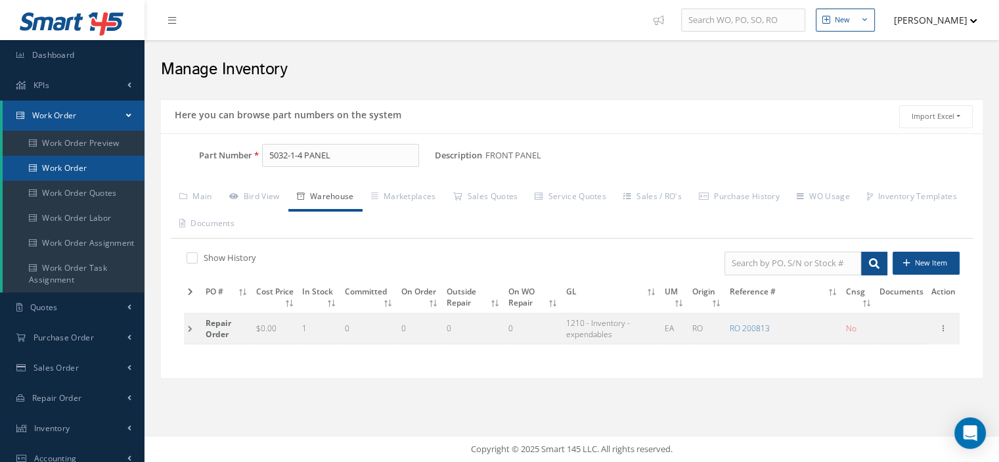
click at [66, 160] on link "Work Order" at bounding box center [74, 168] width 142 height 25
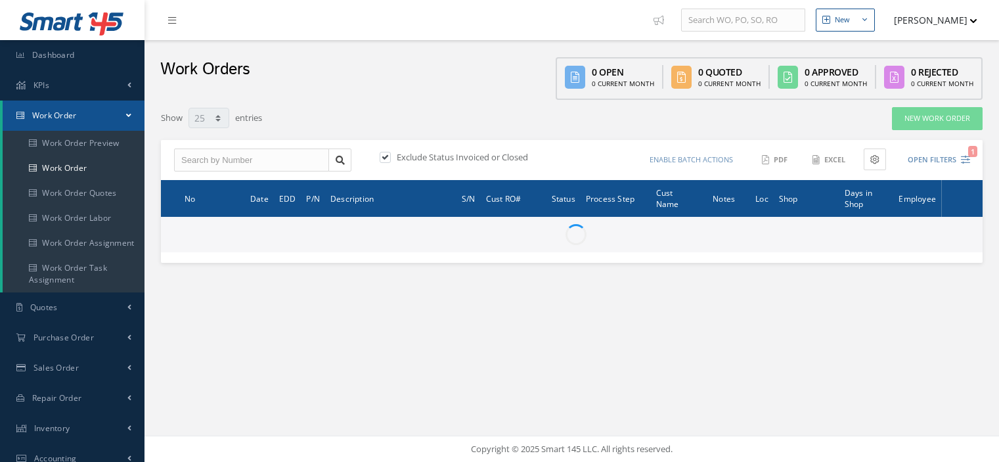
select select "25"
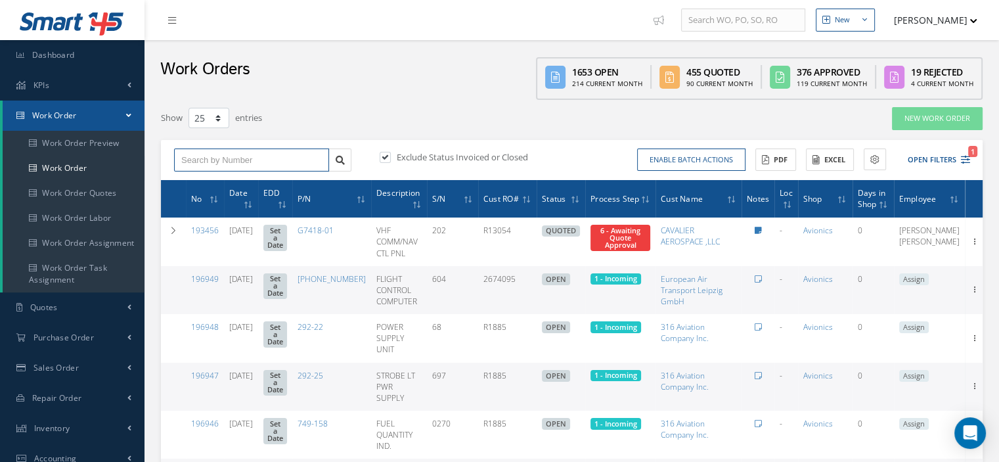
click at [194, 168] on input "text" at bounding box center [251, 160] width 155 height 24
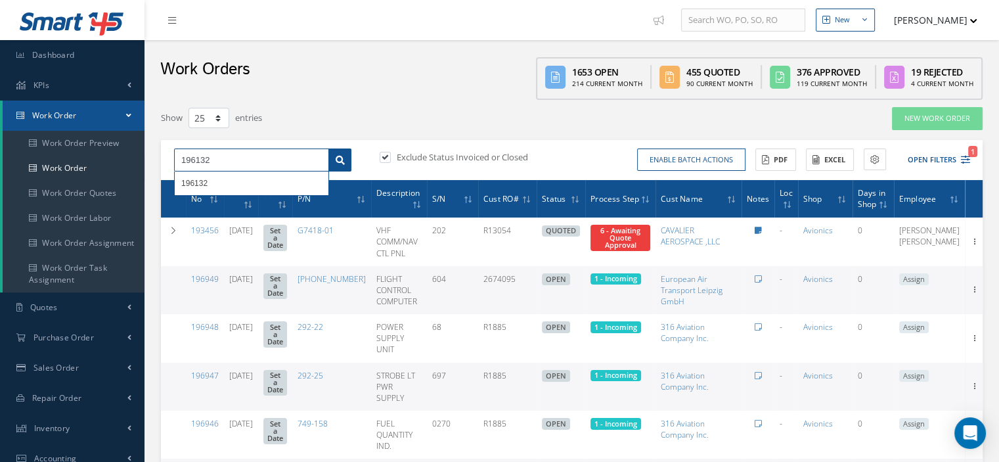
type input "196132"
click at [333, 156] on link at bounding box center [340, 160] width 23 height 24
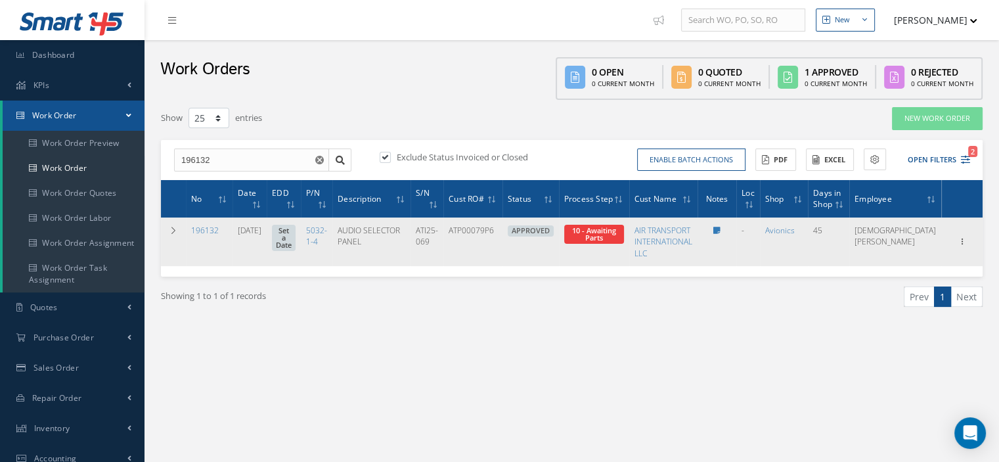
click at [919, 241] on link "Jesus Padron" at bounding box center [895, 236] width 81 height 22
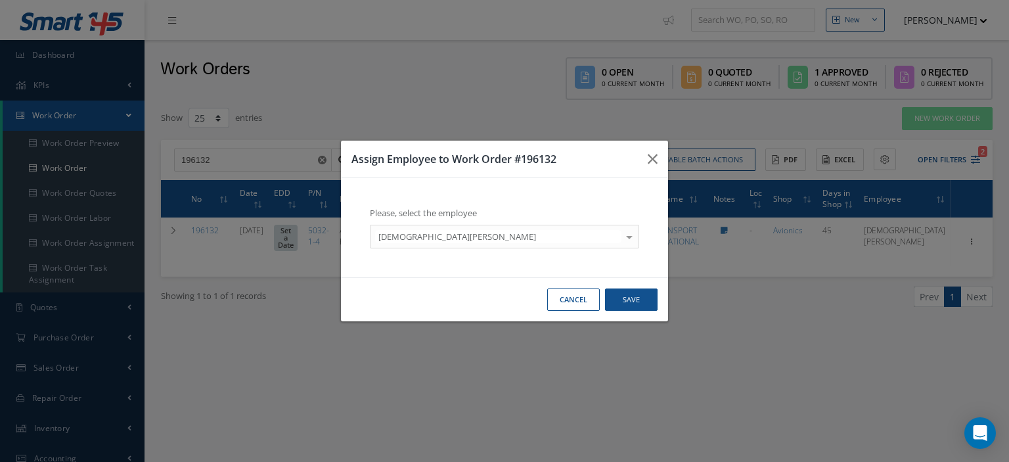
click at [625, 235] on div at bounding box center [629, 236] width 18 height 22
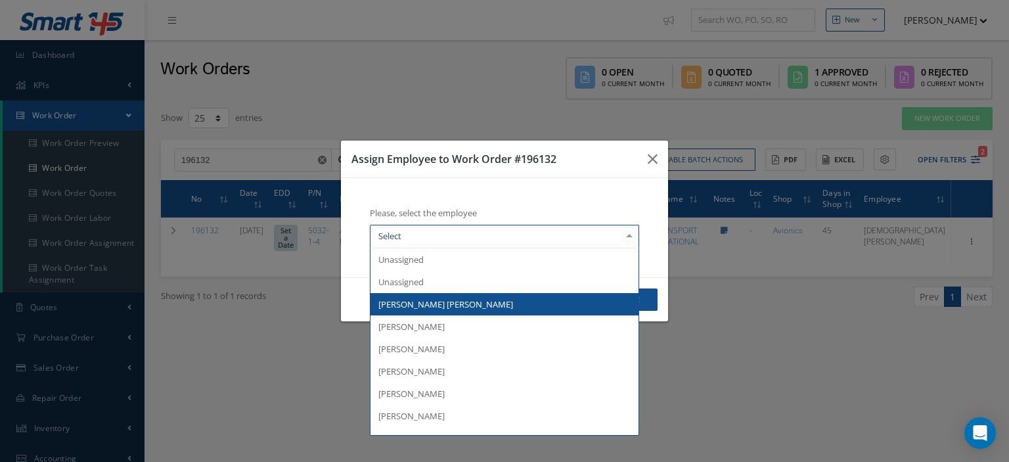
click at [504, 304] on span "Alexis Joaquin Padilla" at bounding box center [505, 304] width 268 height 22
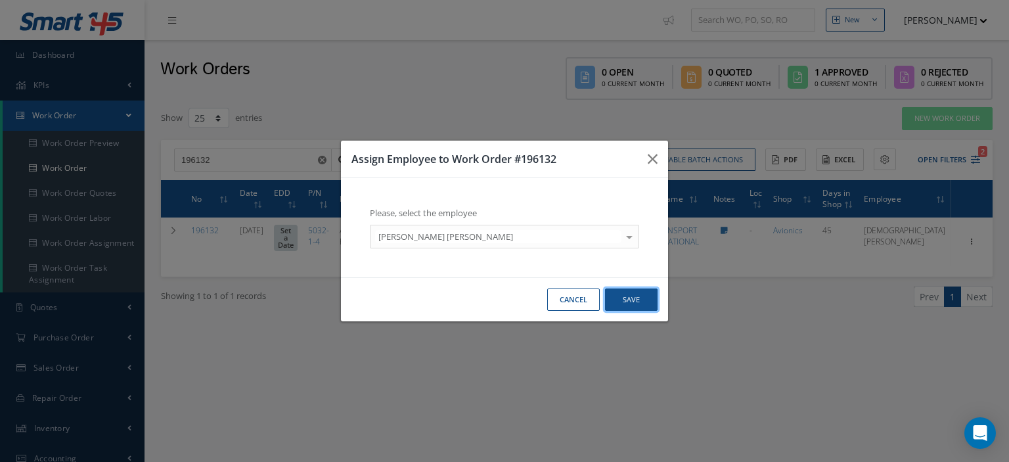
click at [647, 300] on button "Save" at bounding box center [631, 299] width 53 height 23
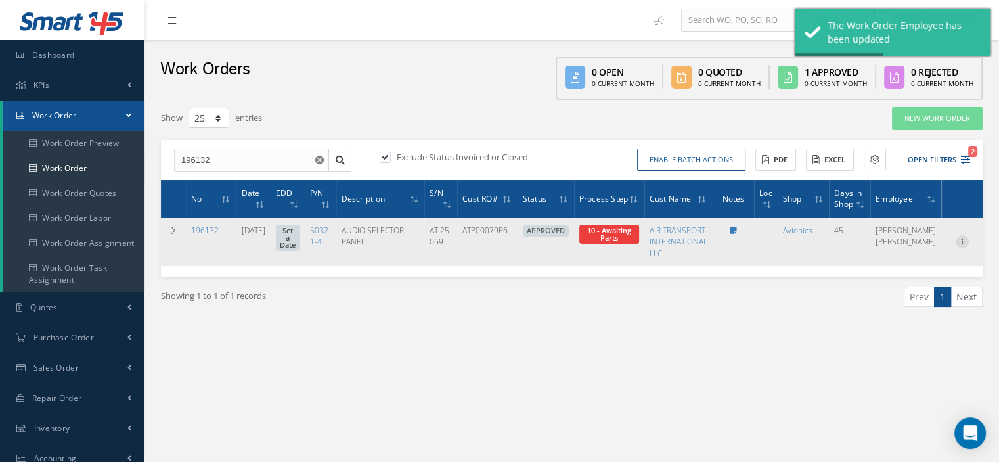
click at [961, 241] on icon at bounding box center [962, 240] width 13 height 11
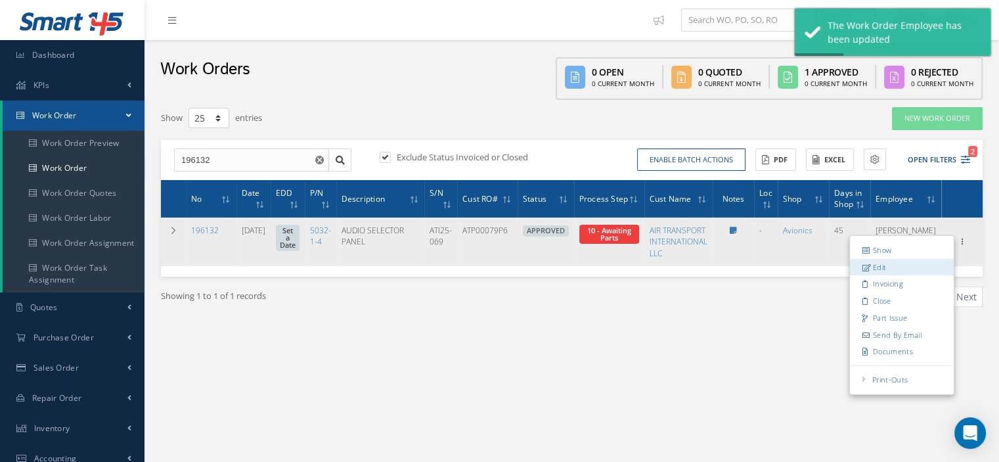
click at [887, 265] on link "Edit" at bounding box center [902, 267] width 104 height 17
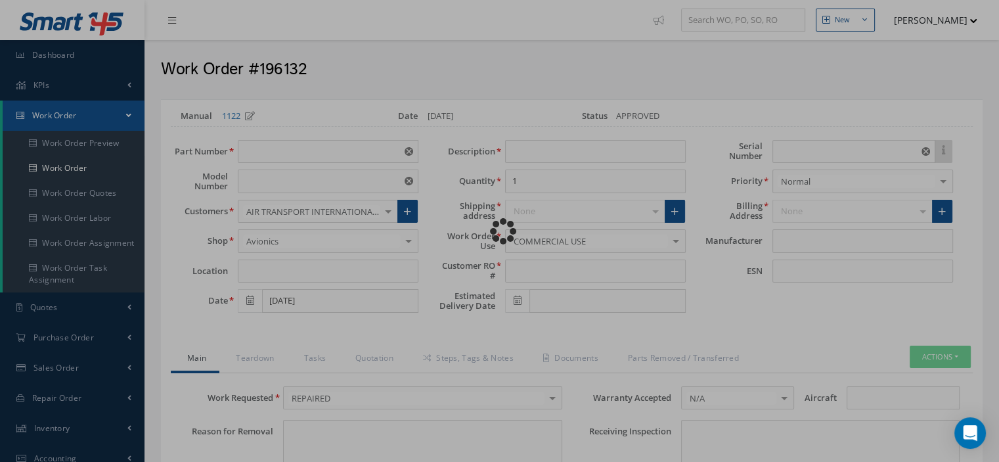
type input "5032-1-4"
type input "VARIOUS"
type input "08/08/2025"
type input "AUDIO SELECTOR PANEL"
type input "ATP00079P6"
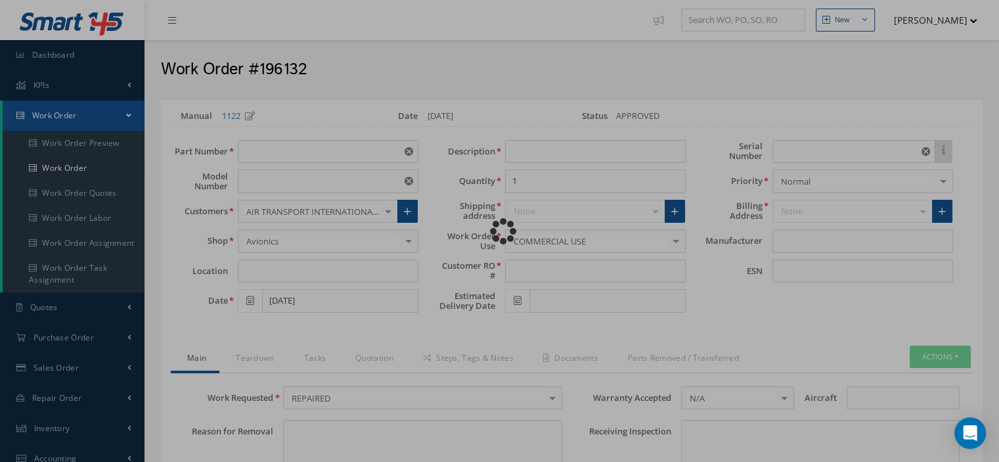
type input "ATI25-069"
type textarea "DUE TO A S/N DISCREPANCY THE CUSTOMER REQUESTED TO USE S/N ATI25-069 CUSTOMER A…"
type input "NONE"
type textarea "NONE"
type input "NONE"
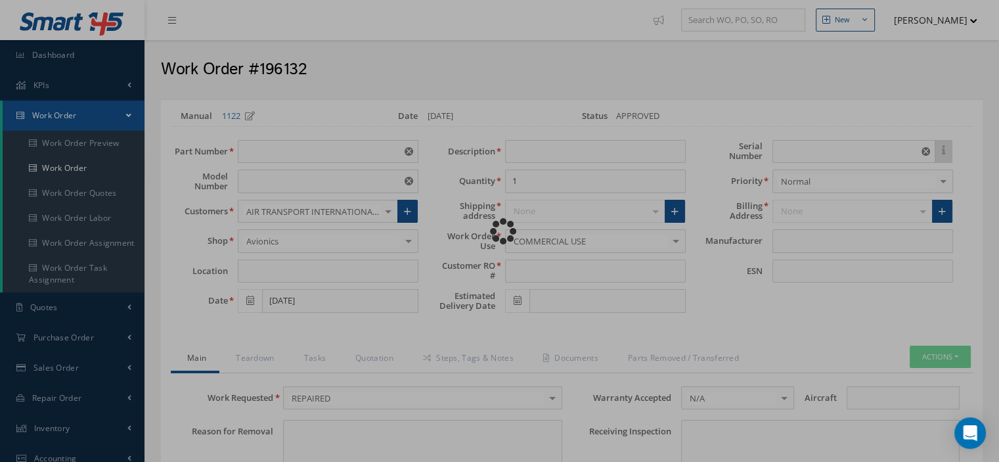
type input "A"
checkbox input "true"
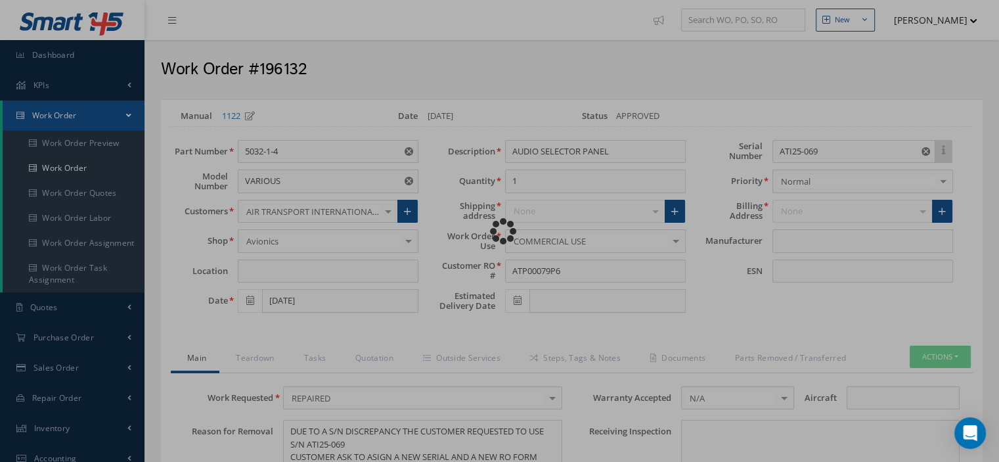
type input "AVTECH"
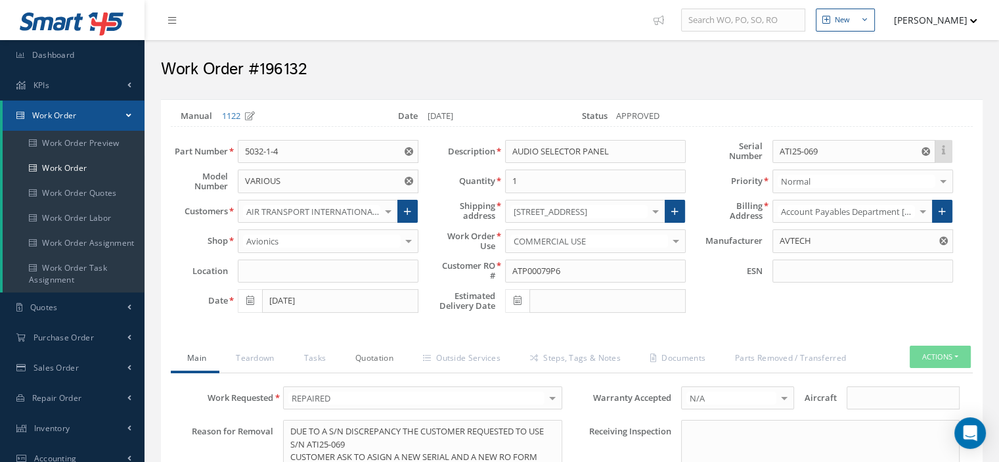
click at [373, 352] on link "Quotation" at bounding box center [373, 360] width 68 height 28
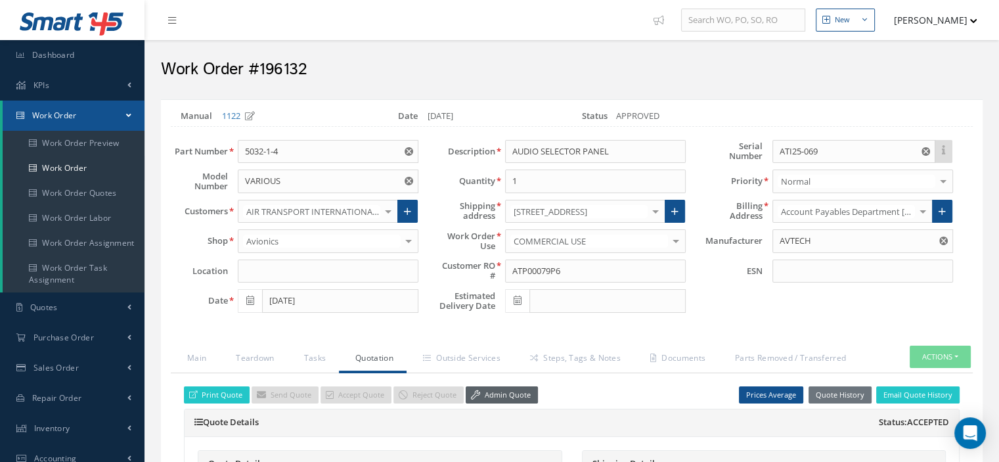
click at [513, 392] on link "Admin Quote" at bounding box center [502, 395] width 72 height 18
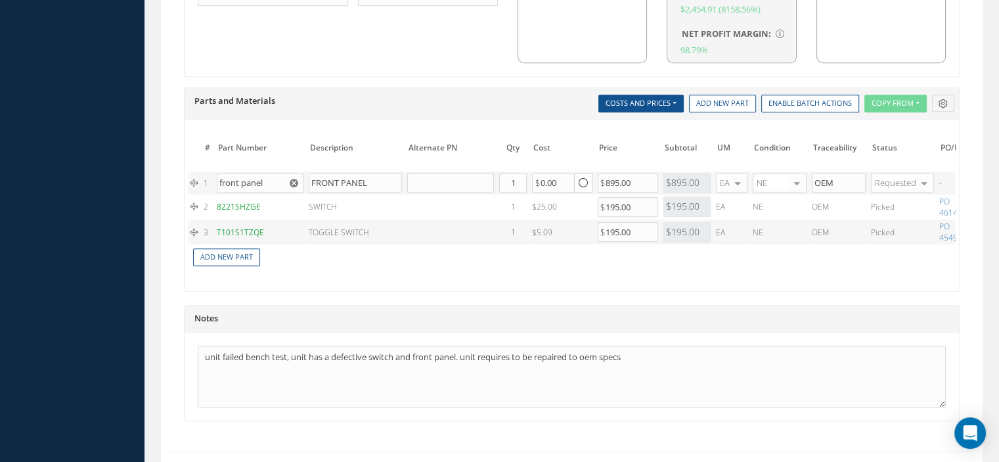
scroll to position [0, 137]
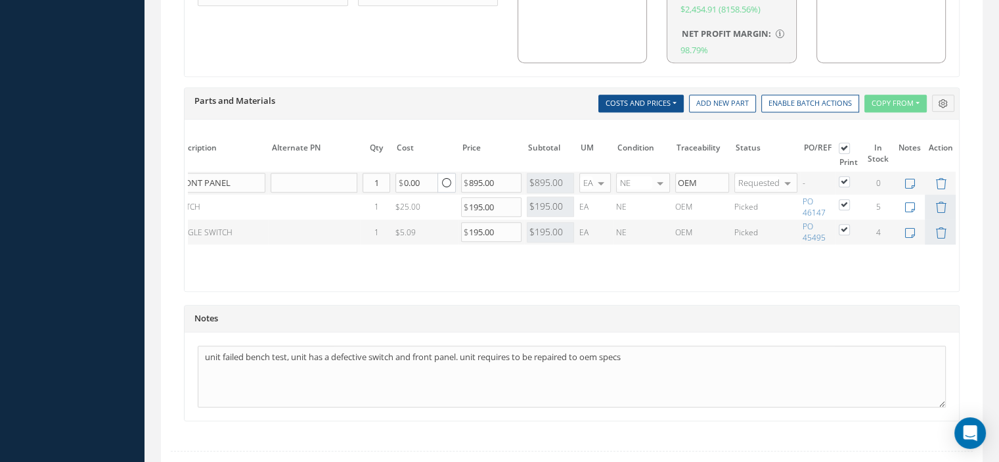
click at [850, 178] on label at bounding box center [851, 180] width 3 height 11
click at [843, 179] on input "checkbox" at bounding box center [845, 183] width 9 height 9
checkbox input "false"
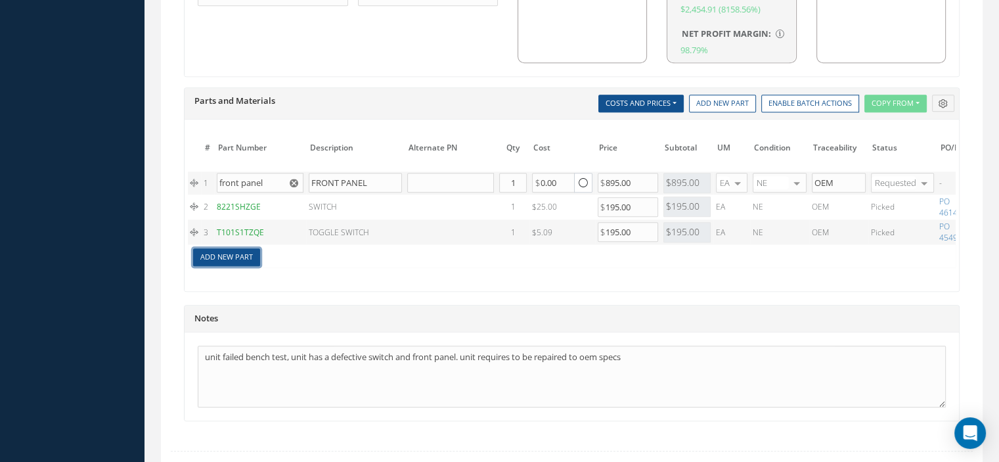
click at [208, 252] on link "Add New Part" at bounding box center [226, 257] width 67 height 18
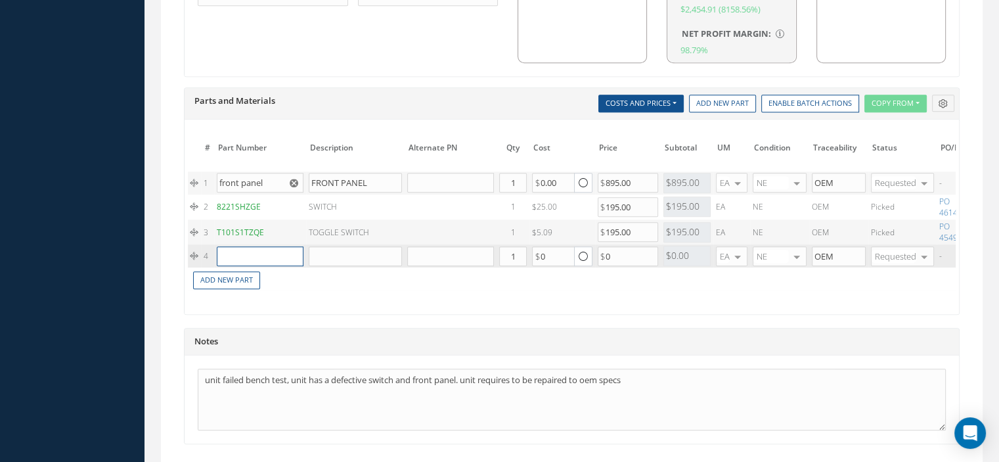
click at [256, 254] on input "text" at bounding box center [260, 256] width 87 height 20
paste input "5032-1-4 PANEL"
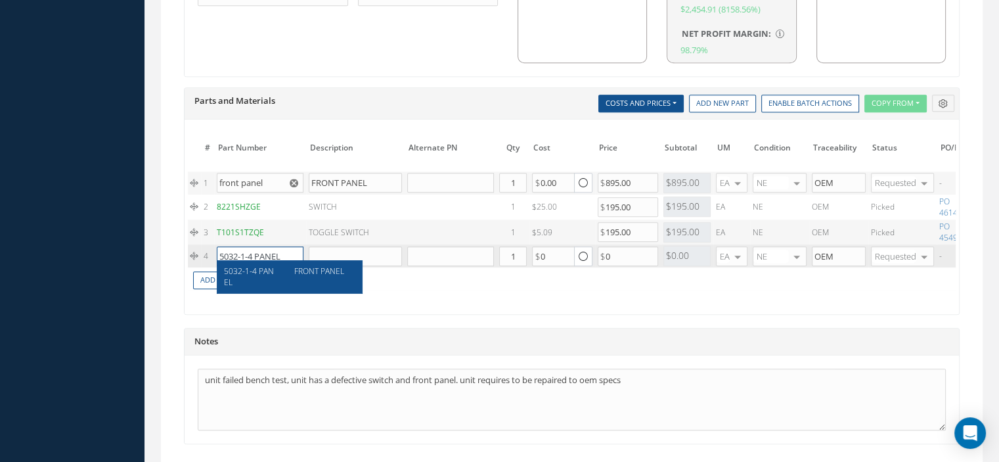
type input "5032-1-4 PANEL"
click at [314, 278] on div "FRONT PANEL" at bounding box center [320, 276] width 71 height 22
type input "FRONT PANEL"
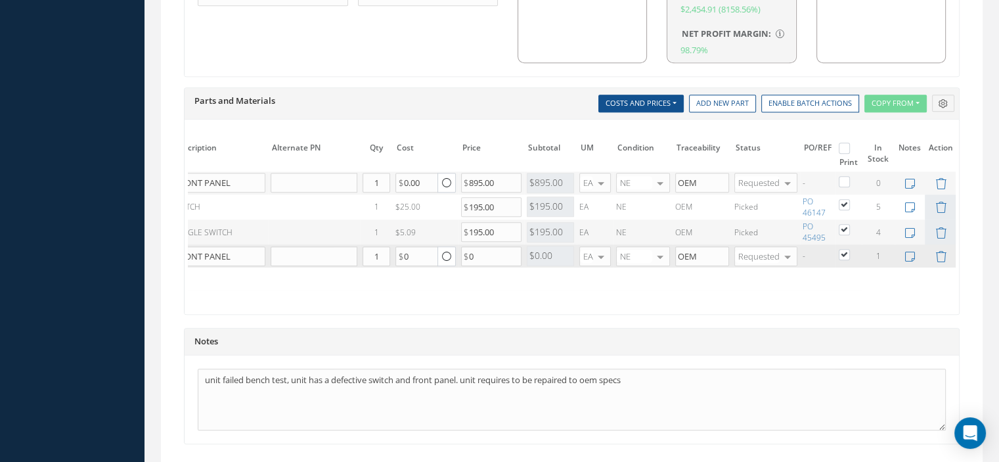
scroll to position [1089, 0]
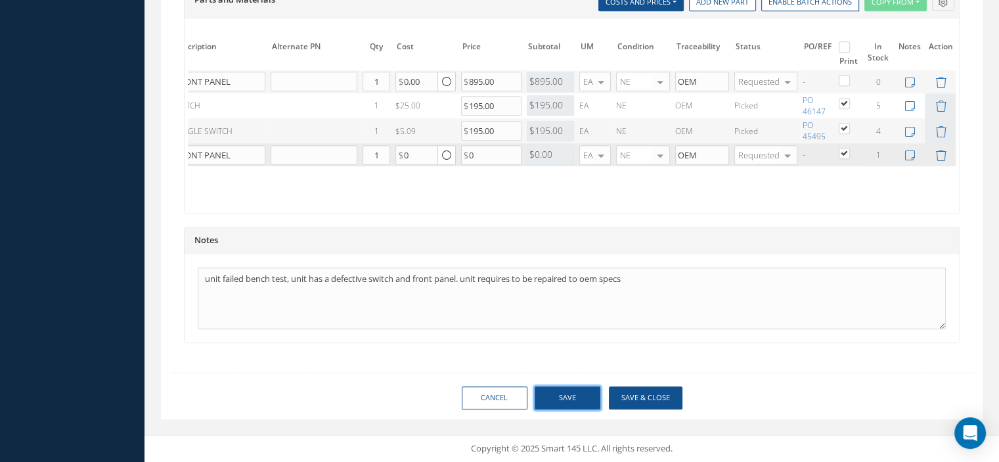
click at [573, 403] on button "Save" at bounding box center [568, 397] width 66 height 23
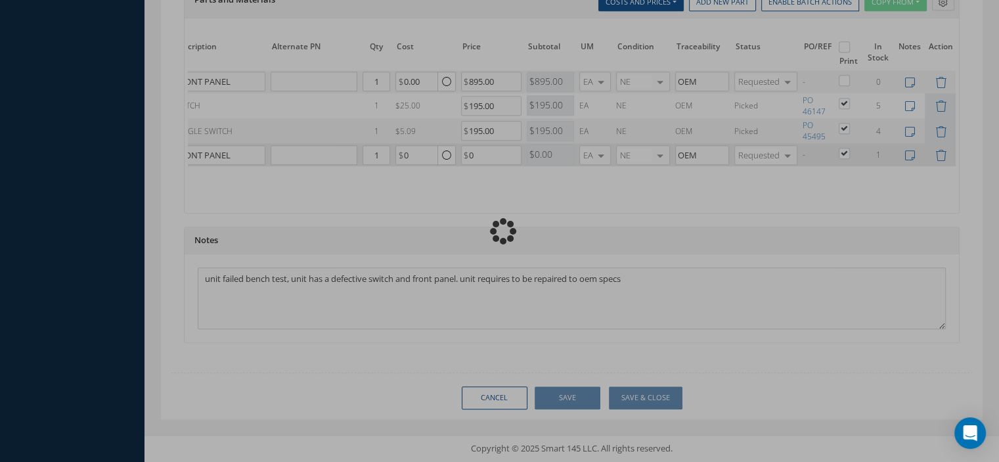
checkbox input "false"
checkbox input "true"
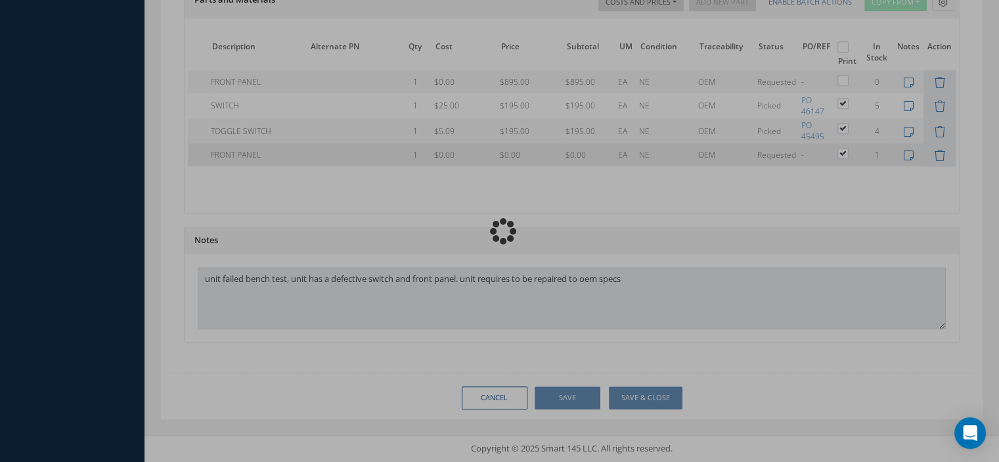
scroll to position [0, 84]
type input "AVTECH"
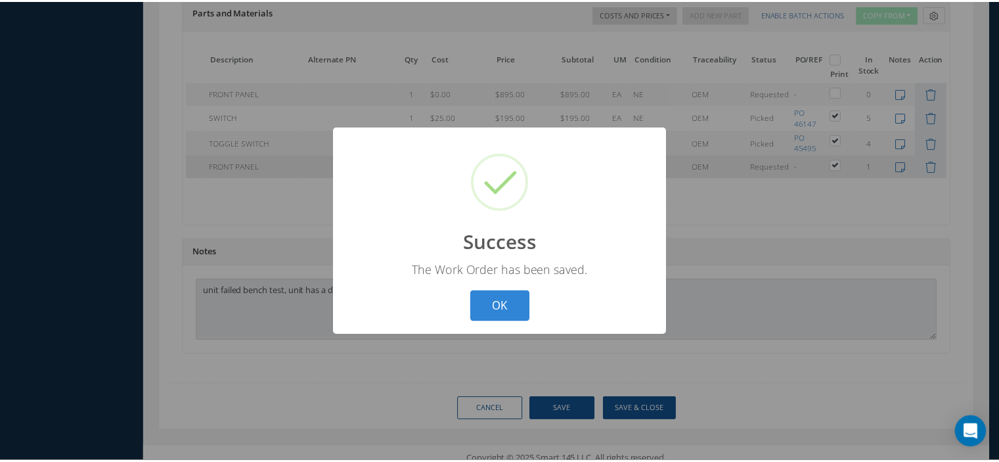
scroll to position [0, 74]
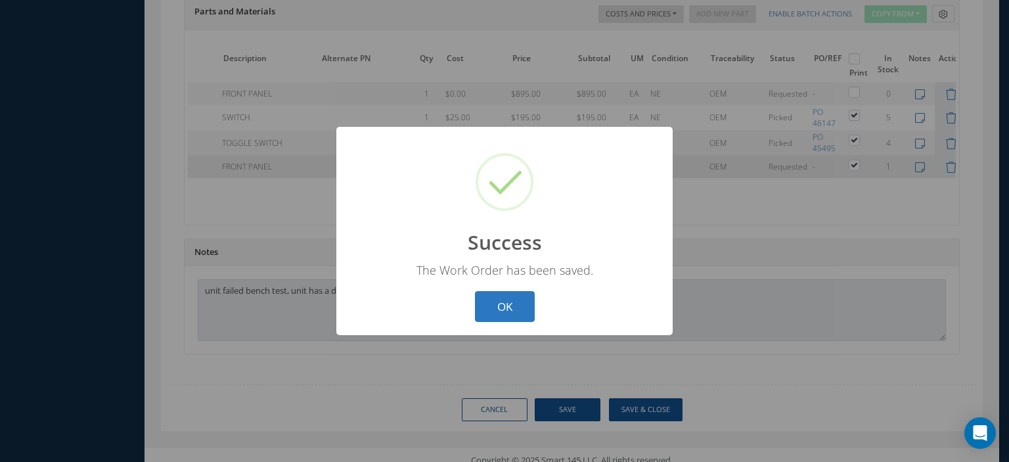
click at [520, 309] on button "OK" at bounding box center [505, 306] width 60 height 31
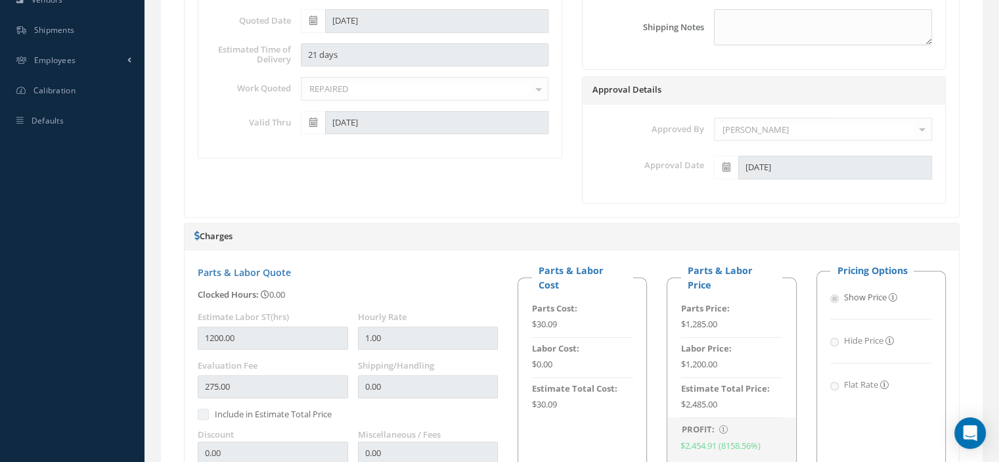
scroll to position [155, 0]
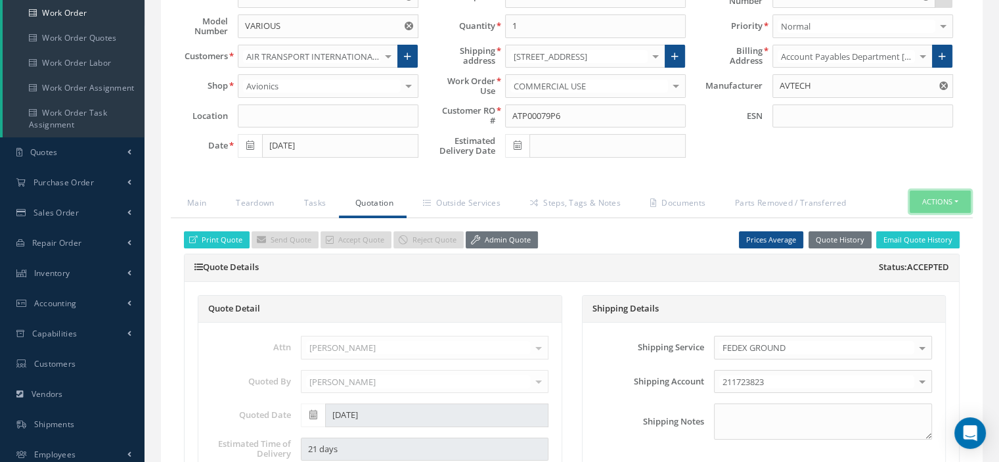
click at [955, 194] on button "Actions" at bounding box center [940, 202] width 61 height 23
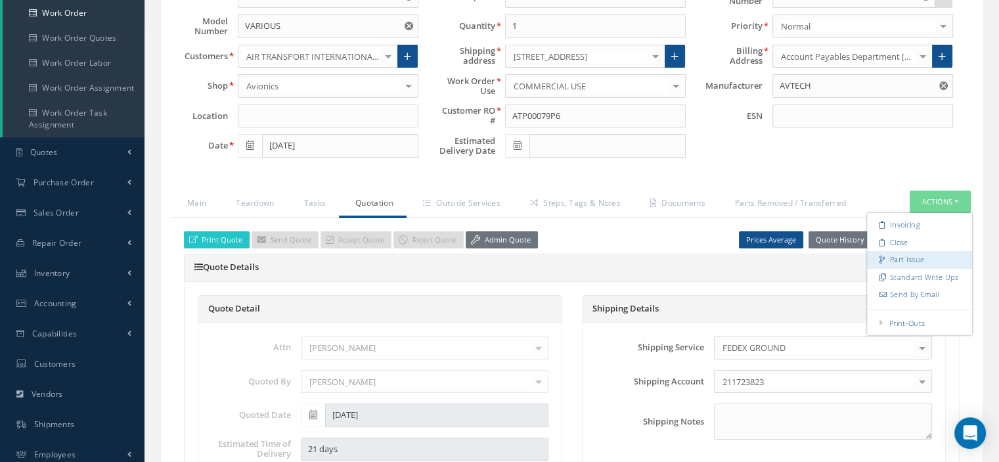
click at [906, 251] on link "Part Issue" at bounding box center [919, 260] width 105 height 18
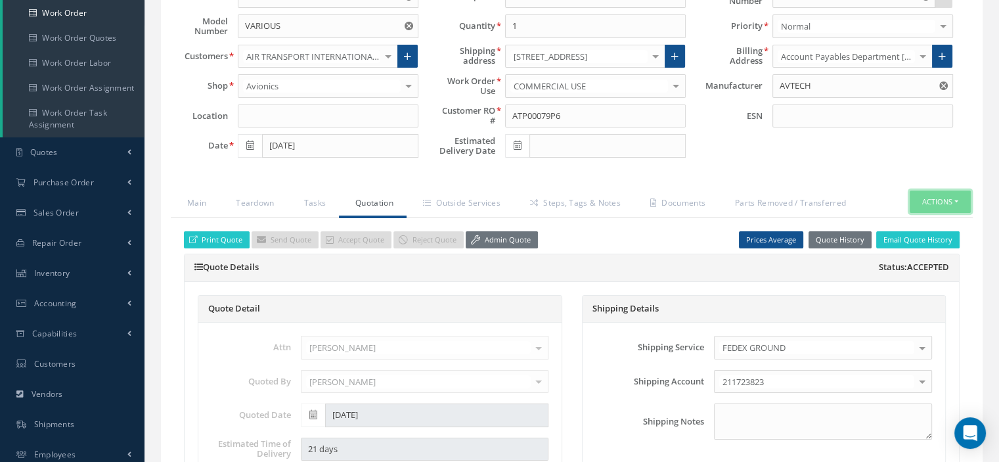
click at [953, 202] on button "Actions" at bounding box center [940, 202] width 61 height 23
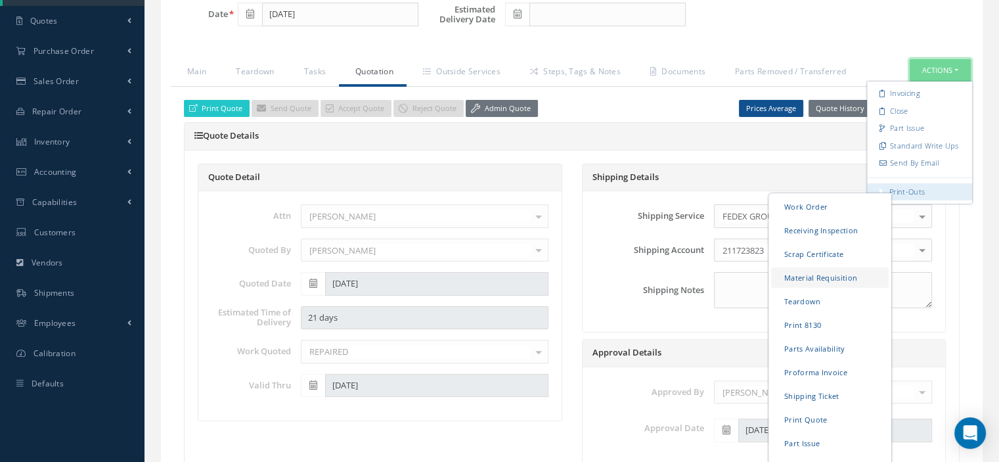
scroll to position [484, 0]
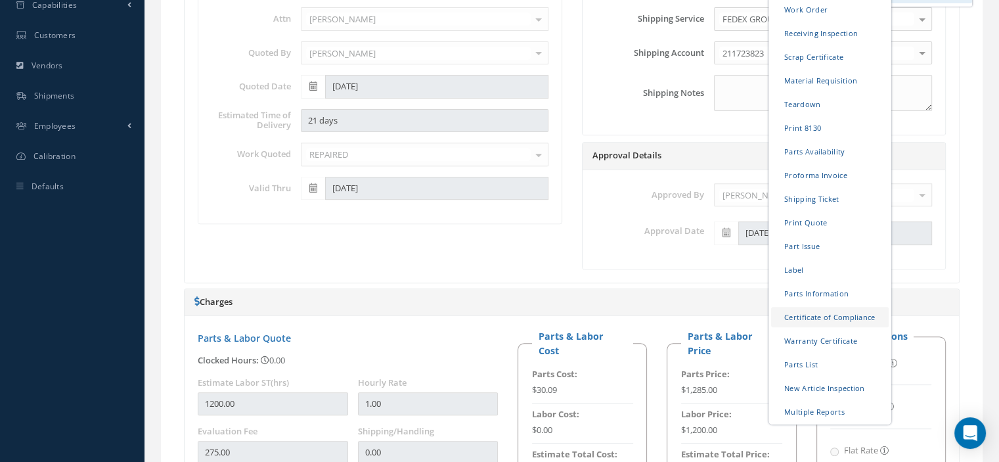
click at [825, 319] on link "Certificate of Compliance" at bounding box center [830, 316] width 118 height 20
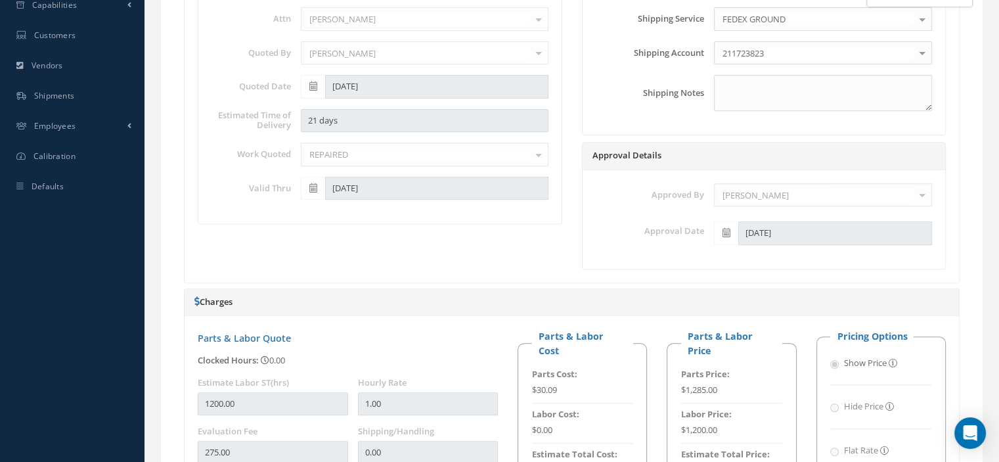
scroll to position [0, 0]
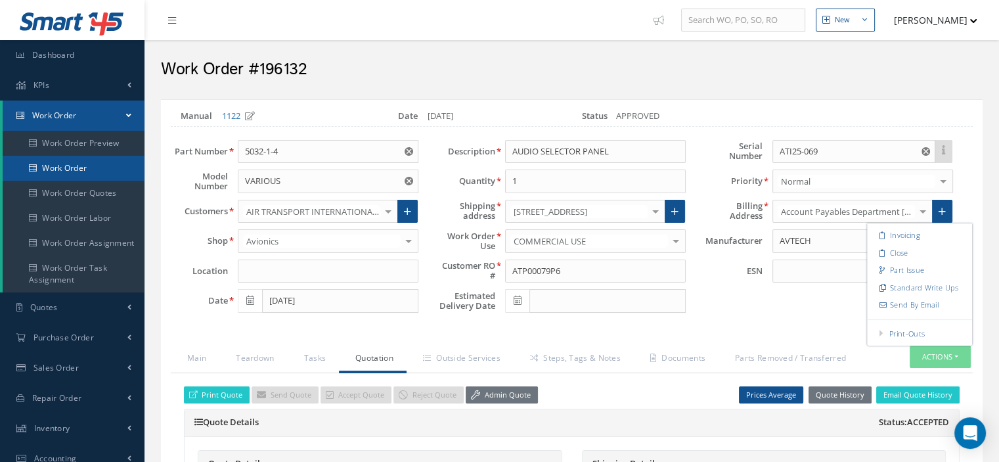
click at [70, 164] on link "Work Order" at bounding box center [74, 168] width 142 height 25
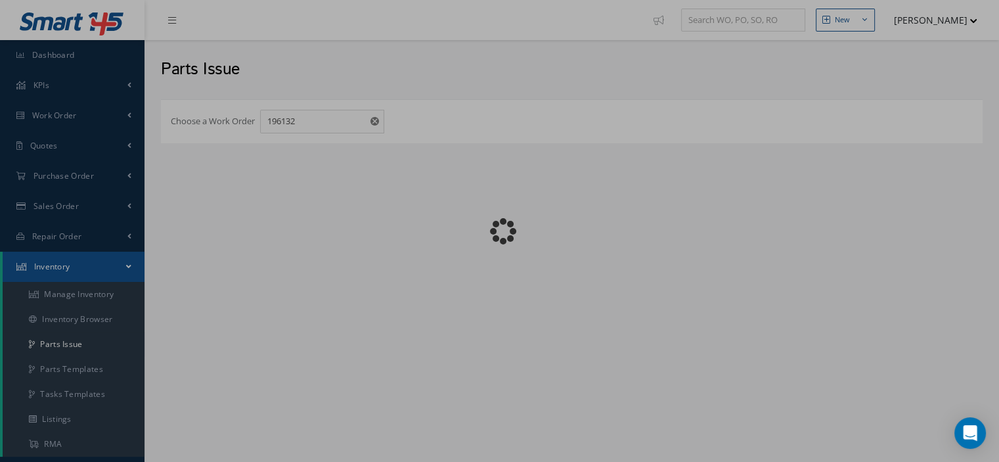
checkbox input "false"
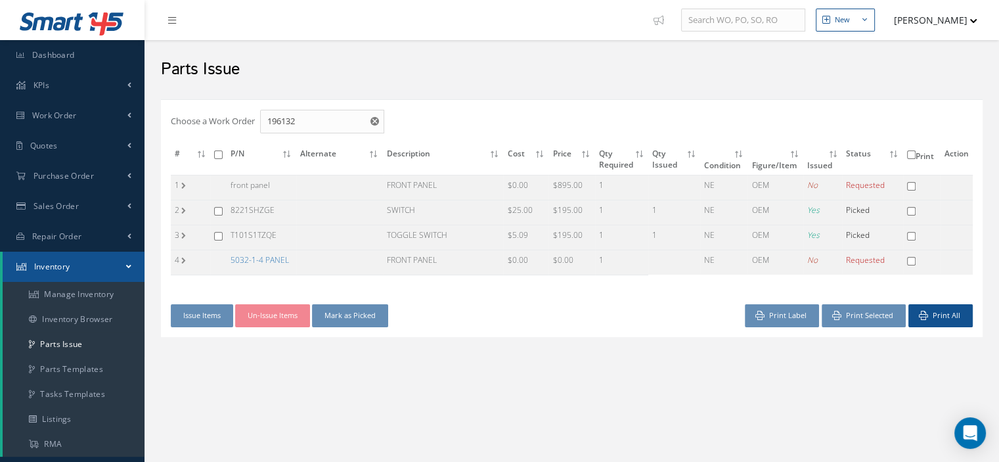
click at [250, 260] on link "5032-1-4 PANEL" at bounding box center [260, 259] width 58 height 11
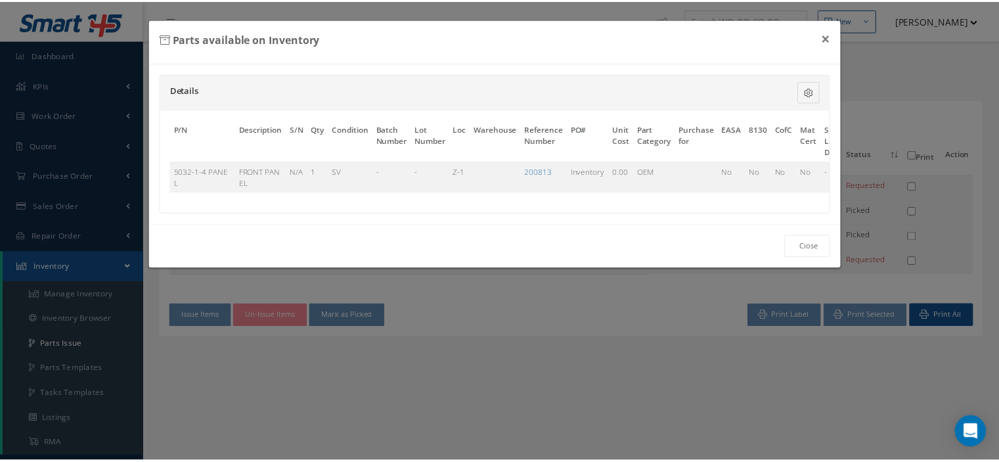
scroll to position [0, 87]
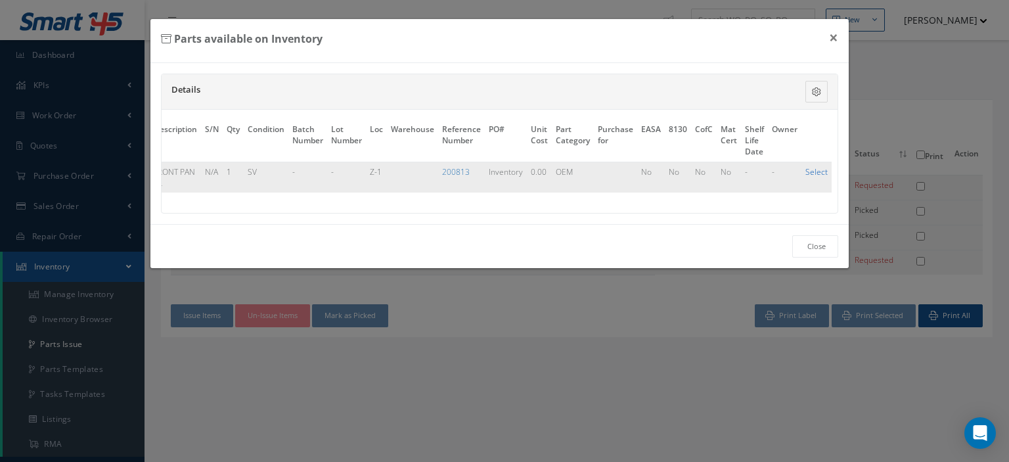
click at [819, 171] on link "Select" at bounding box center [817, 171] width 22 height 11
checkbox input "true"
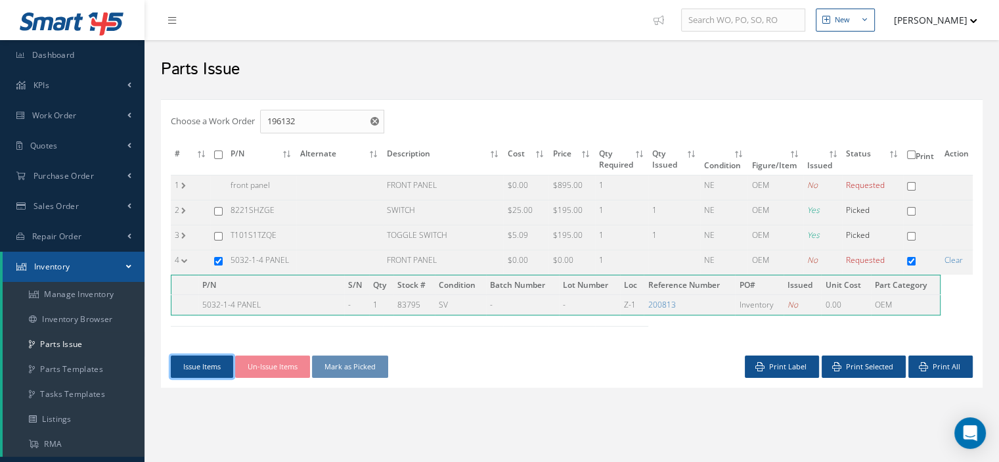
click at [191, 361] on button "Issue Items" at bounding box center [202, 366] width 62 height 23
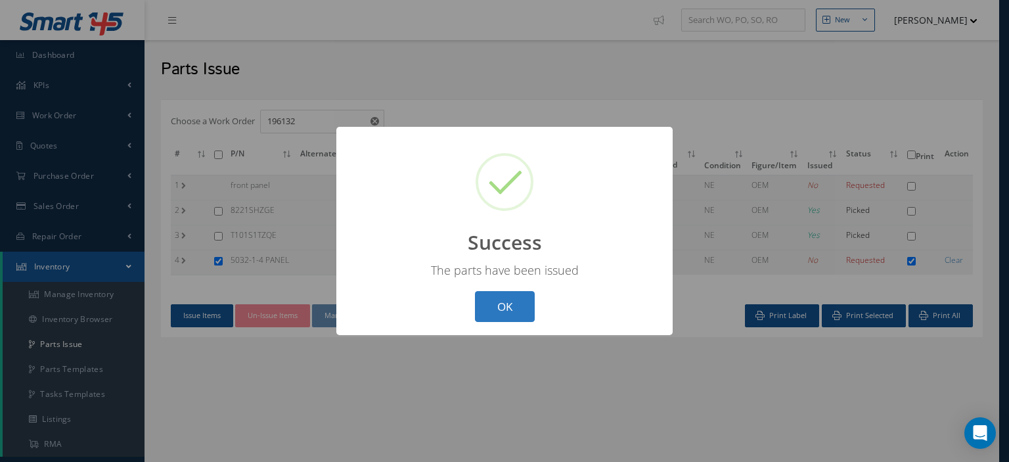
click at [491, 317] on button "OK" at bounding box center [505, 306] width 60 height 31
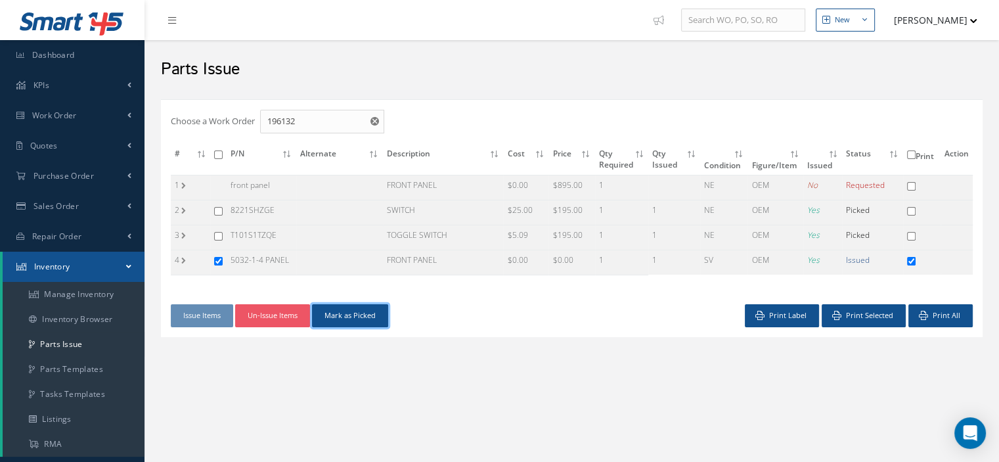
click at [380, 314] on button "Mark as Picked" at bounding box center [350, 315] width 76 height 23
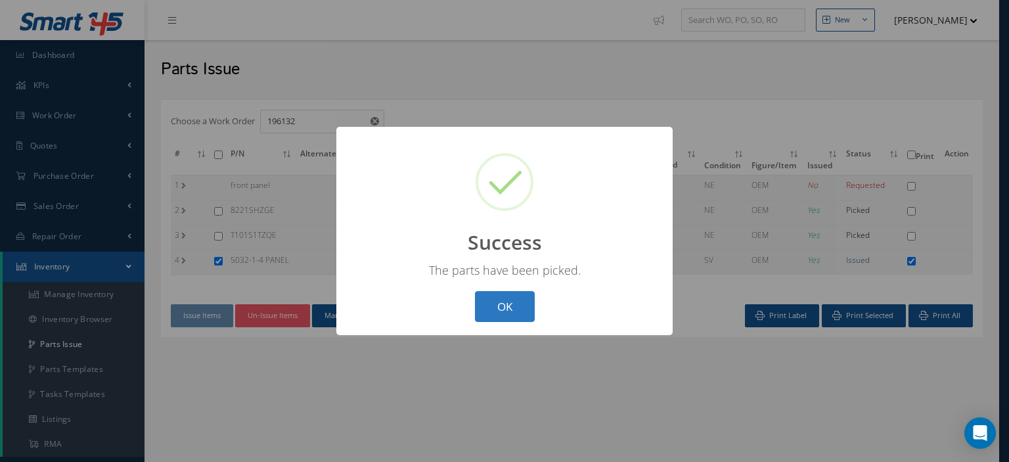
click at [510, 306] on button "OK" at bounding box center [505, 306] width 60 height 31
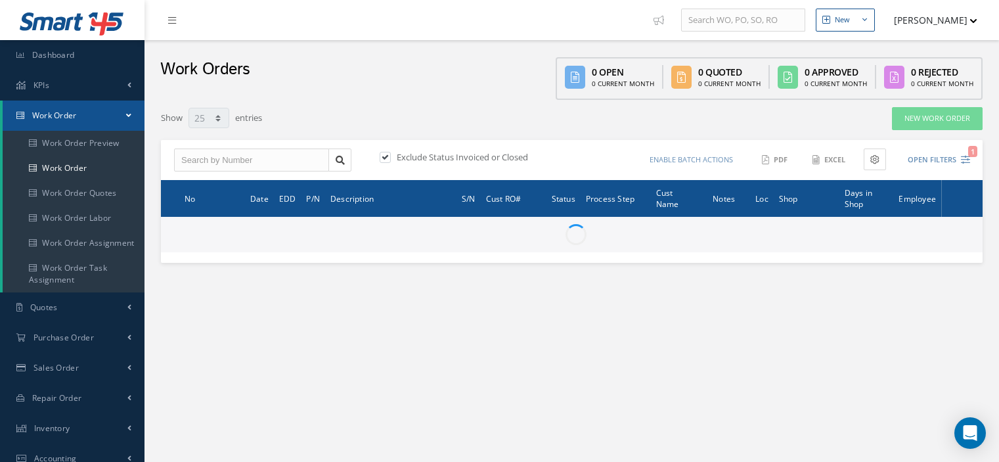
select select "25"
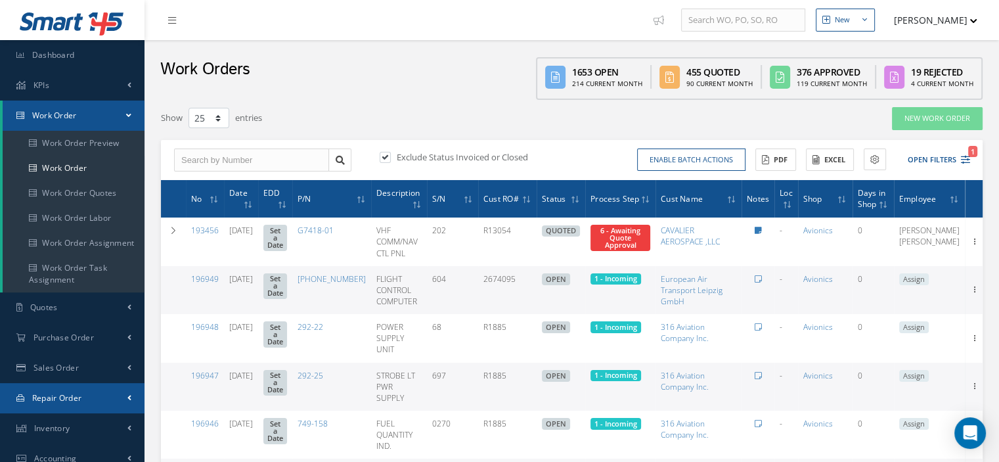
click at [78, 395] on span "Repair Order" at bounding box center [57, 397] width 50 height 11
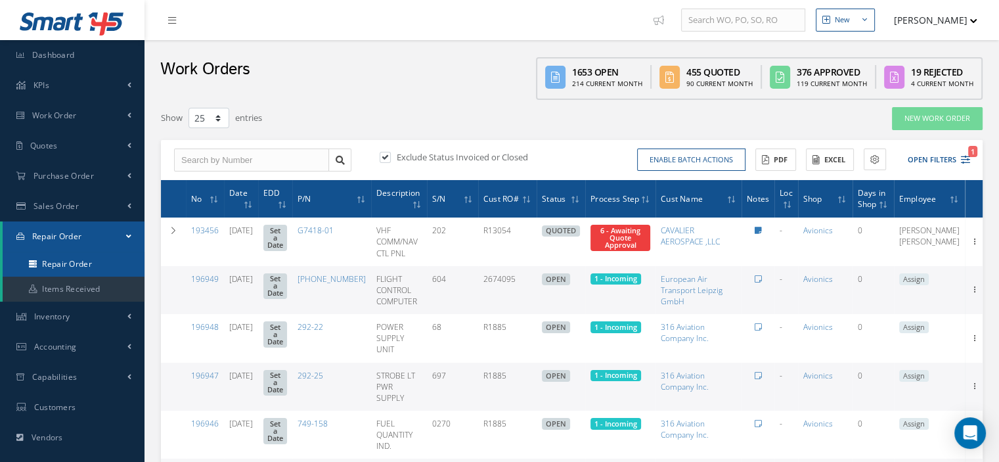
click at [70, 264] on link "Repair Order" at bounding box center [74, 264] width 142 height 25
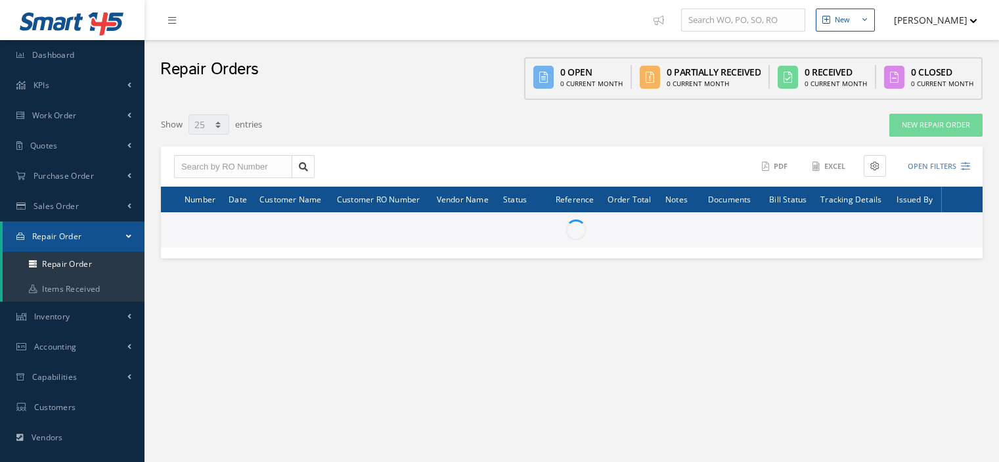
select select "25"
click at [192, 164] on input "text" at bounding box center [233, 167] width 118 height 24
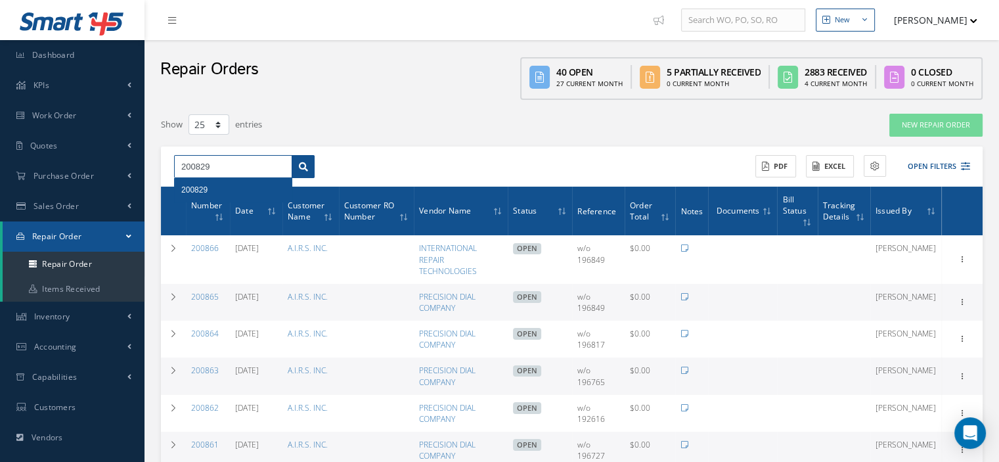
type input "200829"
click at [298, 167] on link at bounding box center [303, 167] width 23 height 24
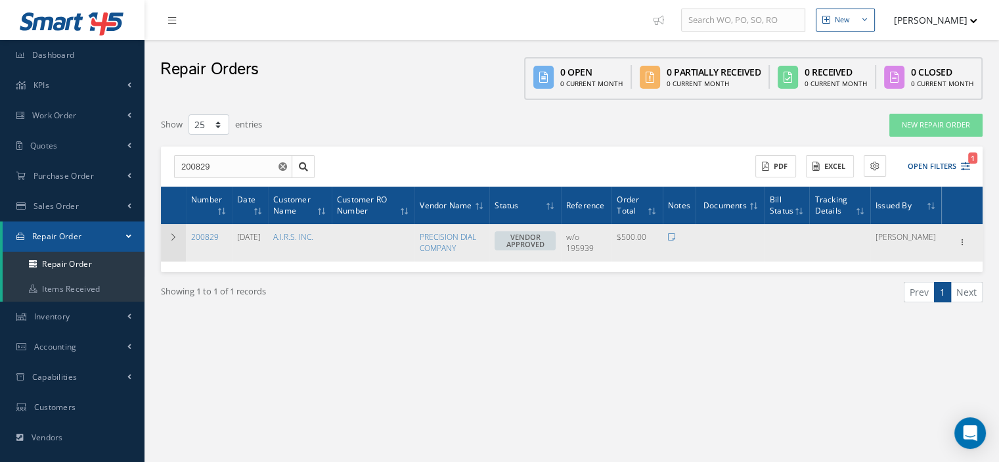
click at [172, 239] on icon at bounding box center [173, 237] width 9 height 8
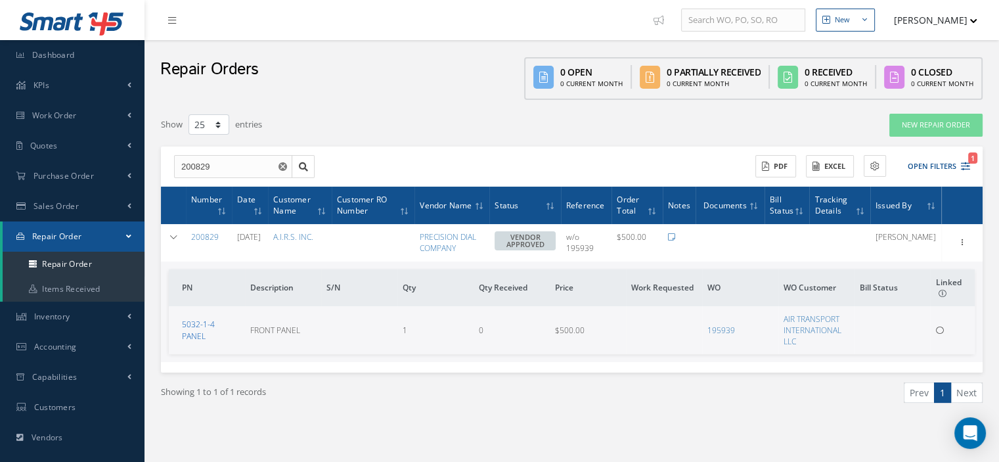
click at [215, 332] on link "5032-1-4 PANEL" at bounding box center [198, 330] width 33 height 22
click at [962, 239] on icon at bounding box center [962, 241] width 13 height 11
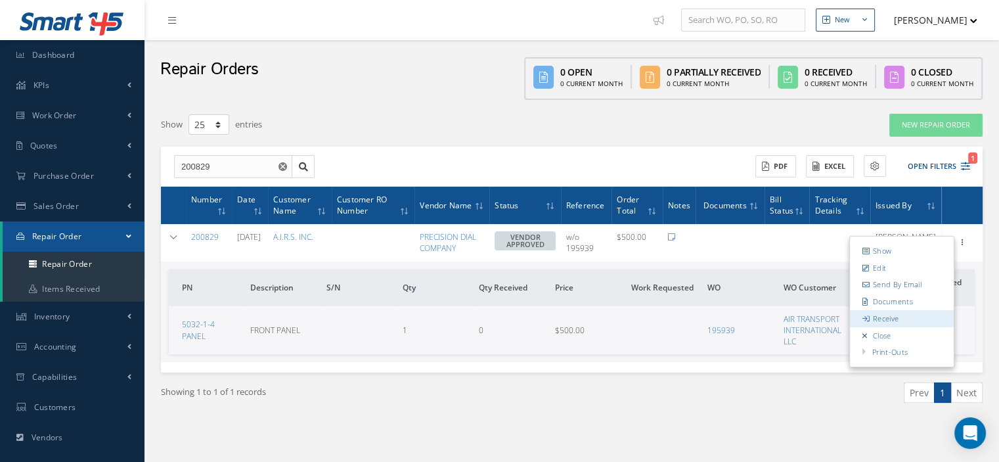
click at [903, 319] on link "Receive" at bounding box center [902, 318] width 104 height 17
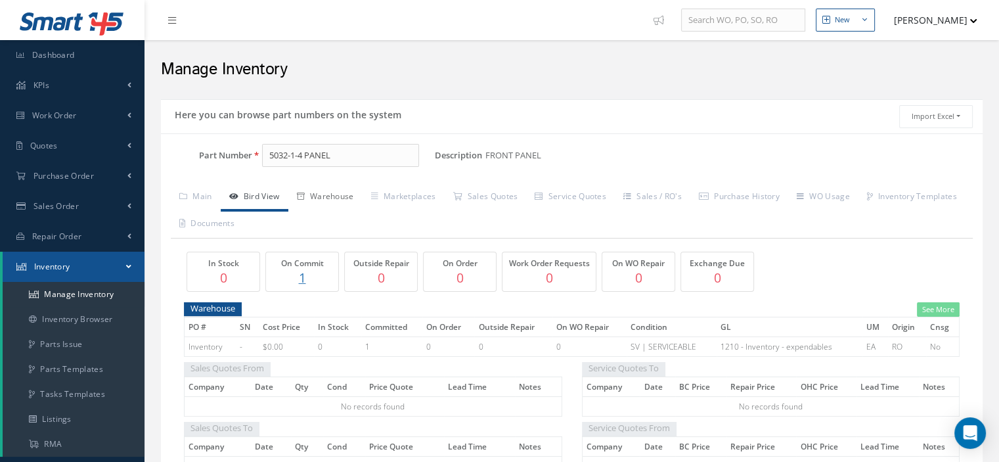
click at [353, 196] on link "Warehouse" at bounding box center [325, 198] width 74 height 28
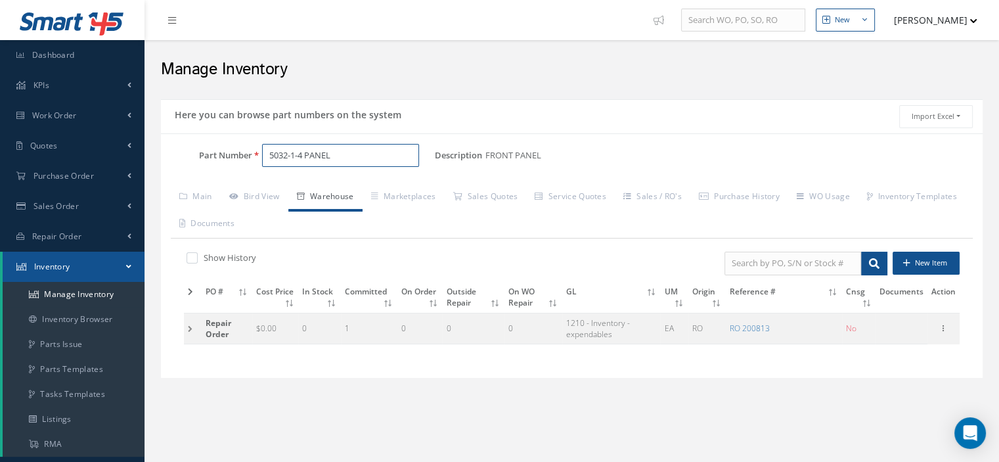
drag, startPoint x: 343, startPoint y: 156, endPoint x: 254, endPoint y: 148, distance: 89.1
click at [254, 148] on div "5032-1-4 PANEL" at bounding box center [343, 156] width 183 height 24
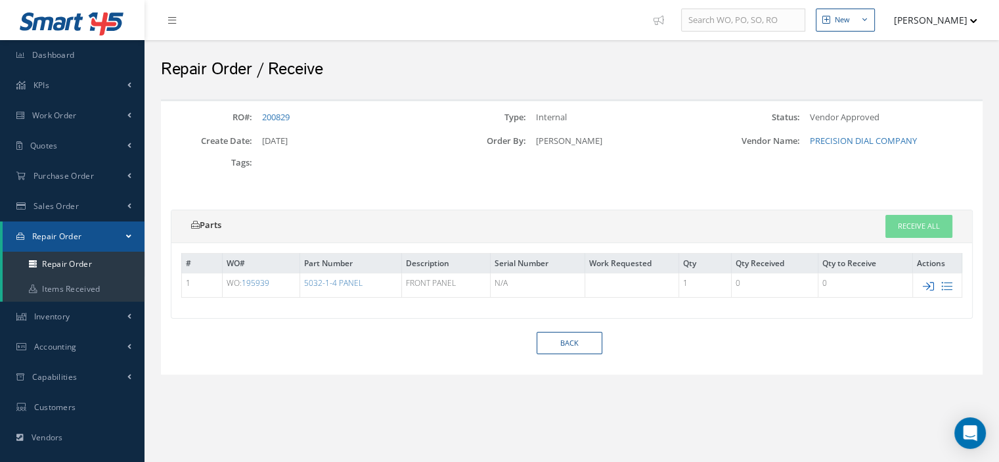
click at [930, 284] on icon at bounding box center [928, 286] width 11 height 11
type input "$500"
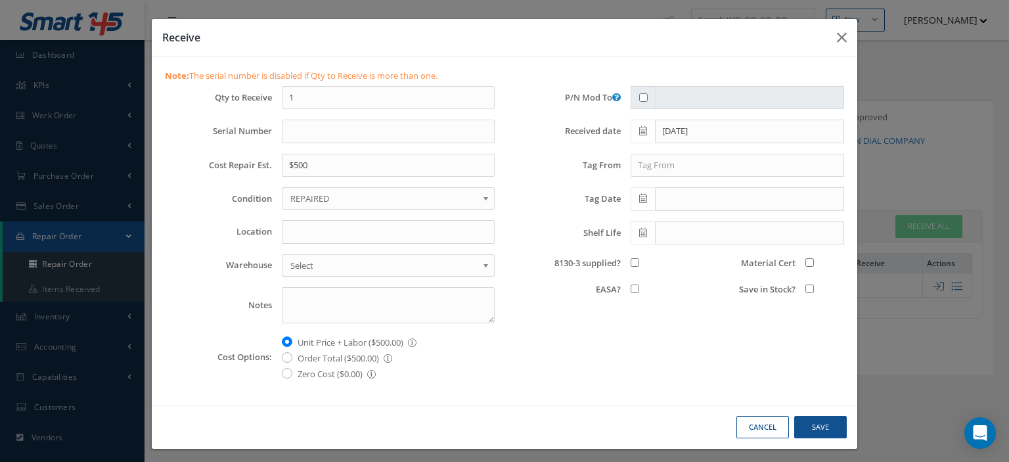
click at [355, 198] on span "REPAIRED" at bounding box center [383, 199] width 187 height 16
click at [316, 233] on input "Location" at bounding box center [388, 232] width 213 height 24
type input "Z-1"
click at [631, 262] on input "8130-3 supplied?" at bounding box center [635, 262] width 9 height 9
checkbox input "true"
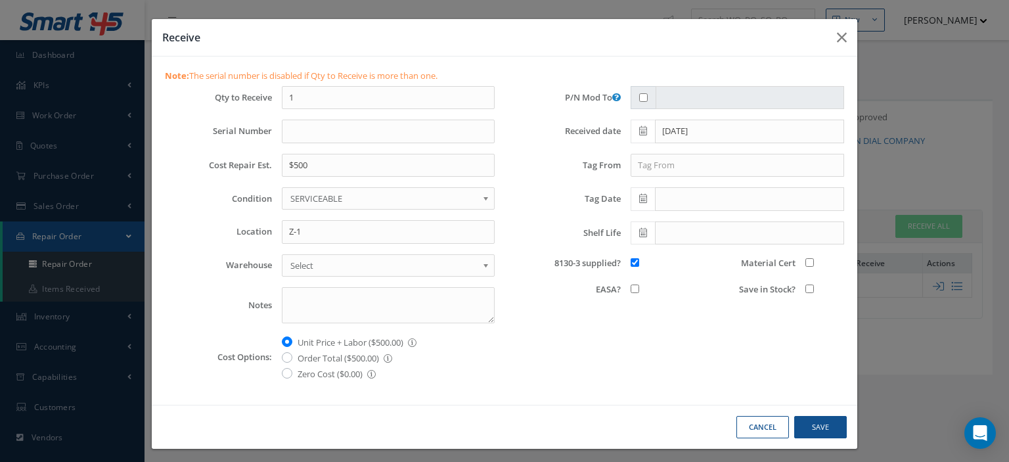
drag, startPoint x: 801, startPoint y: 287, endPoint x: 796, endPoint y: 275, distance: 13.3
click at [806, 286] on input "Save in Stock?" at bounding box center [810, 289] width 9 height 9
checkbox input "true"
click at [806, 259] on input "Material Cert" at bounding box center [810, 262] width 9 height 9
checkbox input "true"
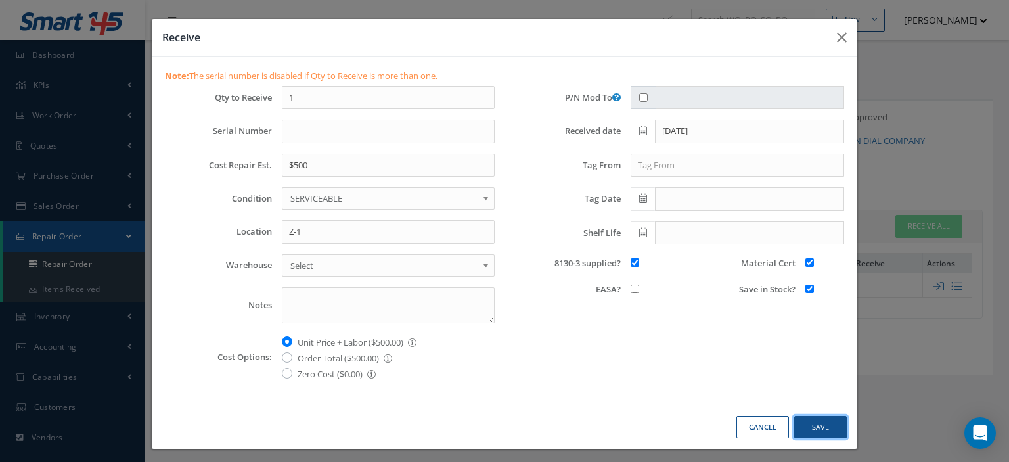
click at [824, 424] on button "Save" at bounding box center [820, 427] width 53 height 23
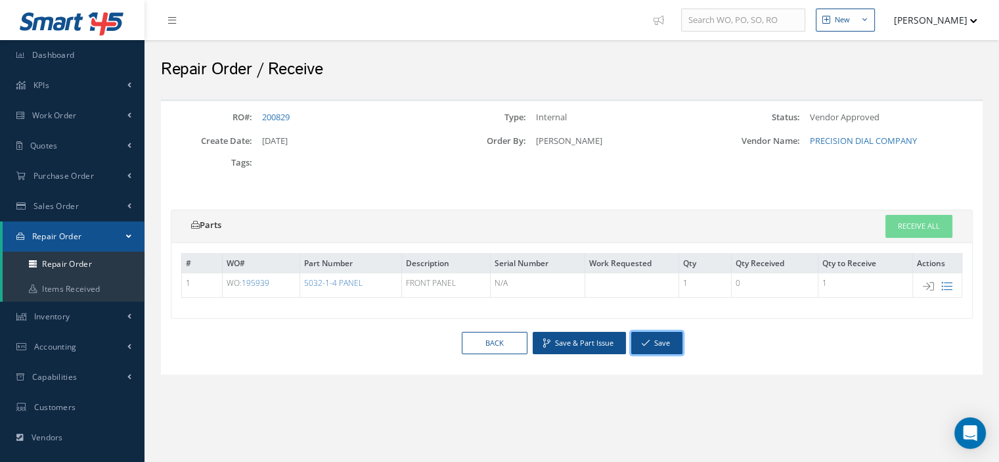
click at [664, 340] on button "Save" at bounding box center [656, 343] width 51 height 23
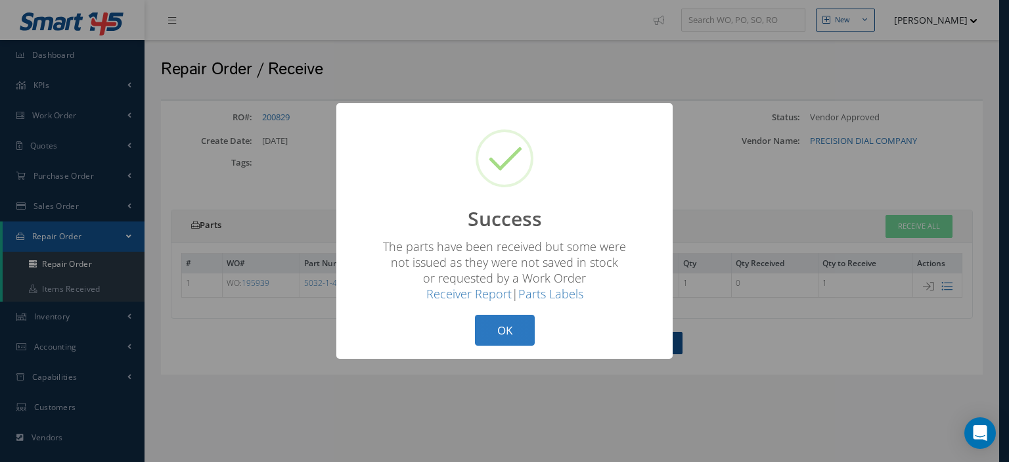
click at [489, 325] on button "OK" at bounding box center [505, 330] width 60 height 31
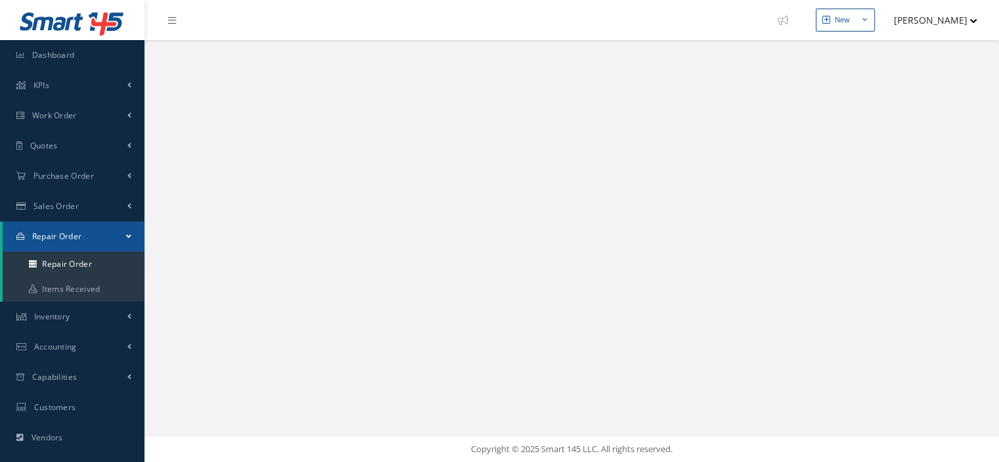
select select "25"
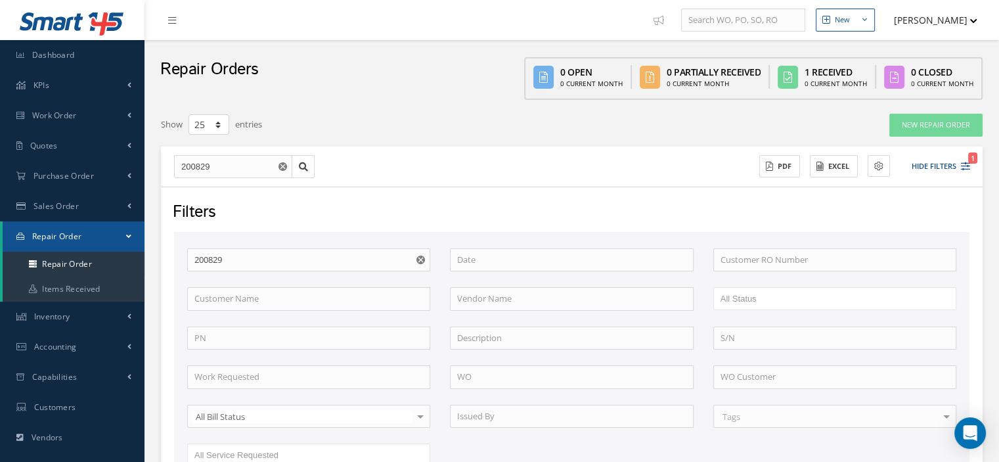
scroll to position [246, 0]
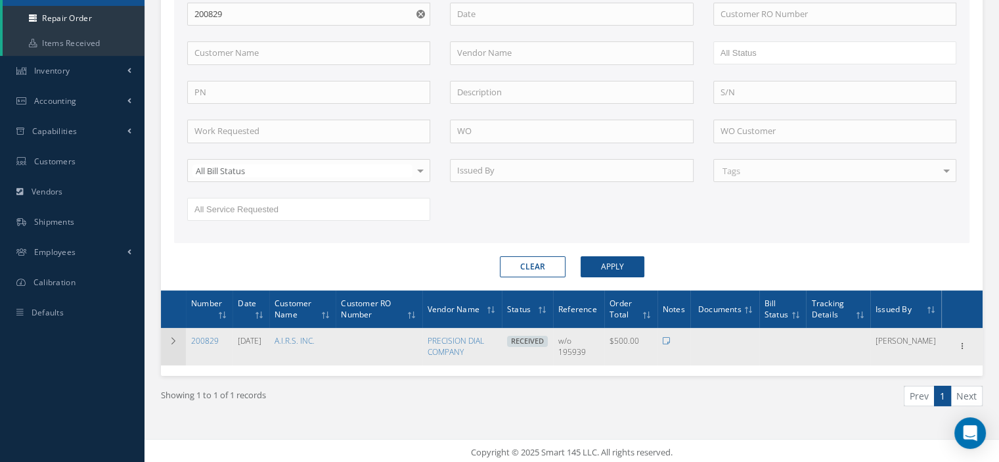
click at [179, 336] on td at bounding box center [173, 346] width 25 height 37
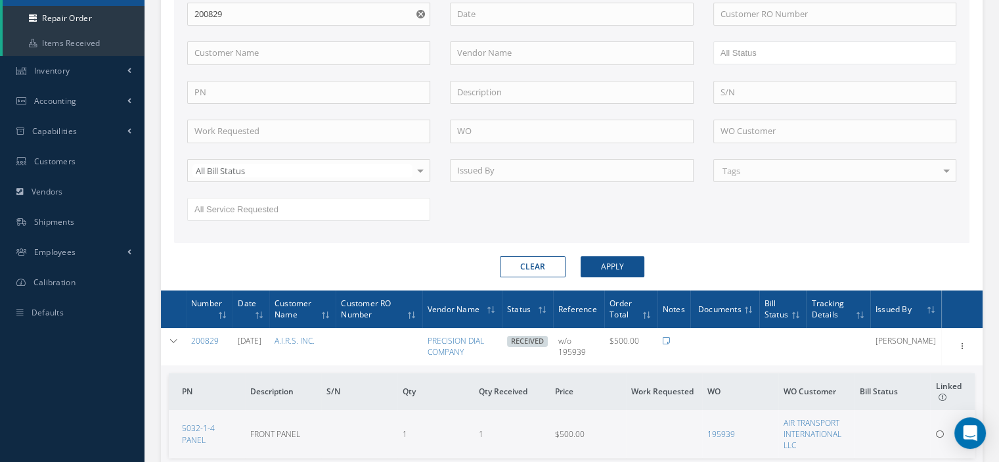
scroll to position [0, 0]
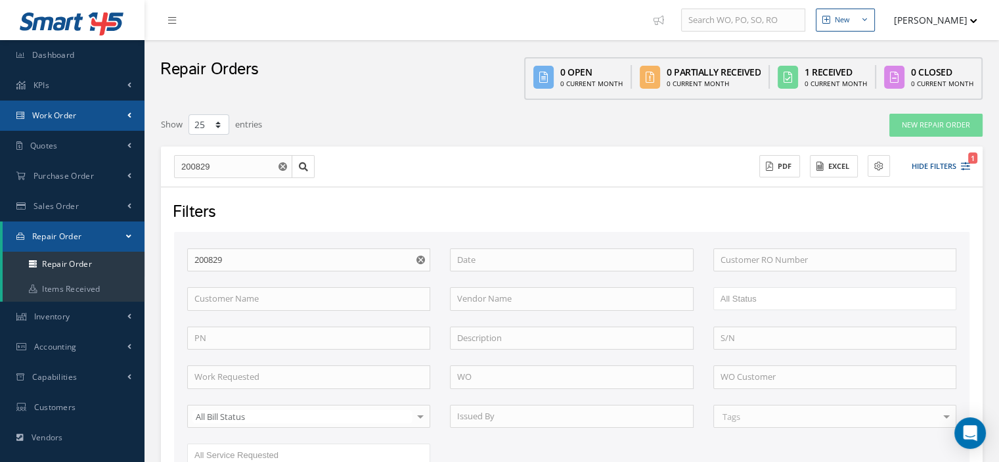
click at [76, 121] on link "Work Order" at bounding box center [72, 116] width 145 height 30
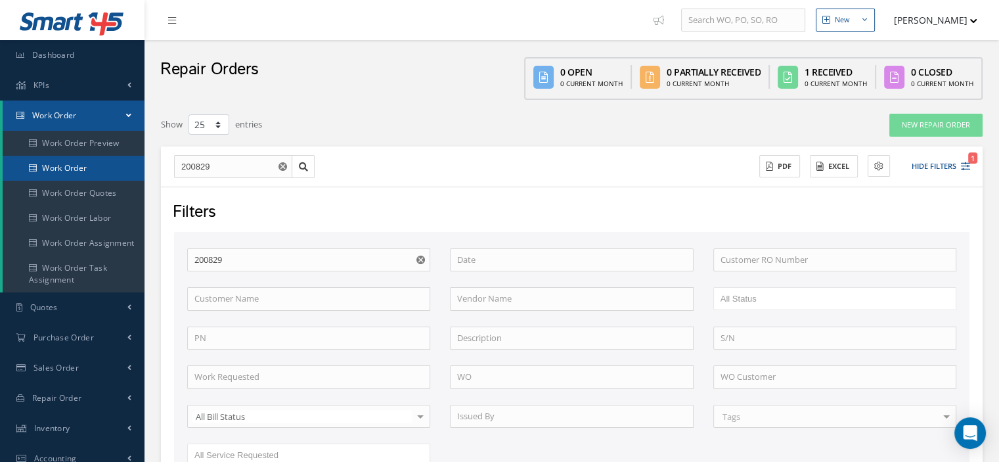
click at [76, 164] on link "Work Order" at bounding box center [74, 168] width 142 height 25
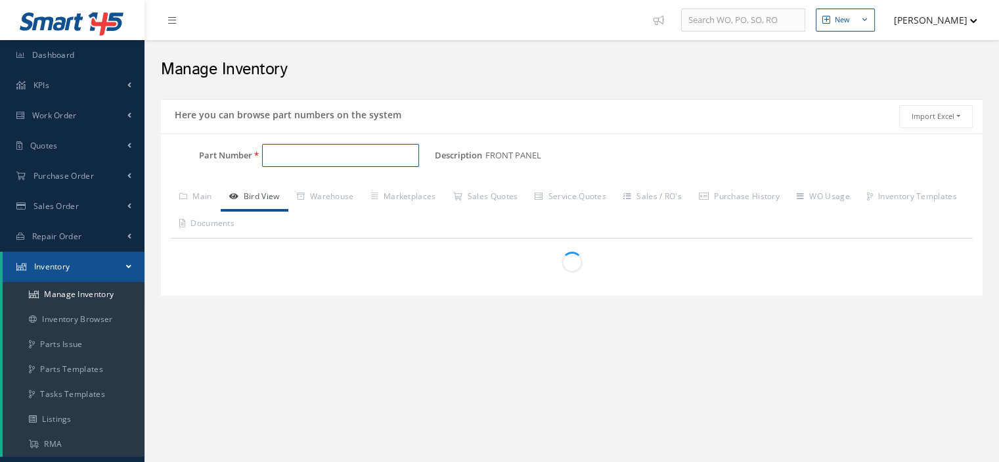
type input "5032-1-4 PANEL"
click at [292, 153] on input "5032-1-4 PANEL" at bounding box center [340, 156] width 157 height 24
drag, startPoint x: 292, startPoint y: 153, endPoint x: 478, endPoint y: 284, distance: 227.3
click at [478, 284] on div "In Stock On Commit Outside Repair On Order Work Order Requests On WO Repair Exc…" at bounding box center [572, 262] width 802 height 47
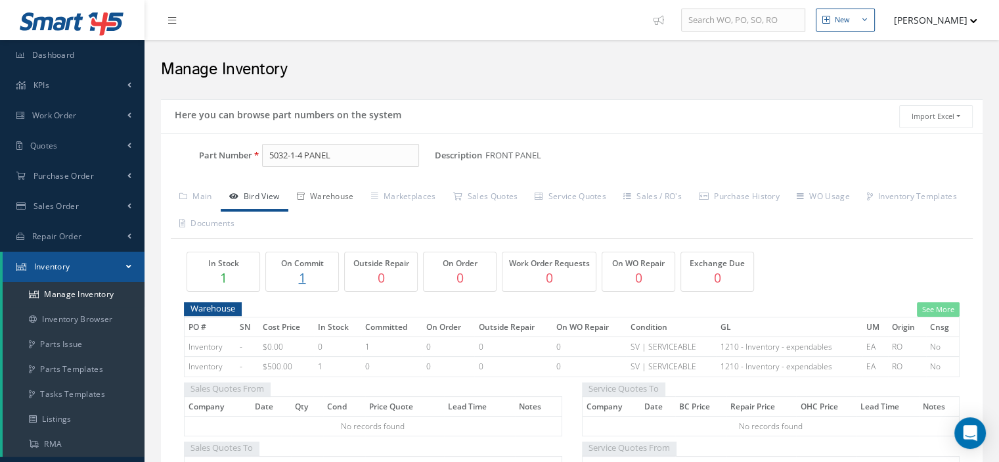
click at [350, 195] on link "Warehouse" at bounding box center [325, 198] width 74 height 28
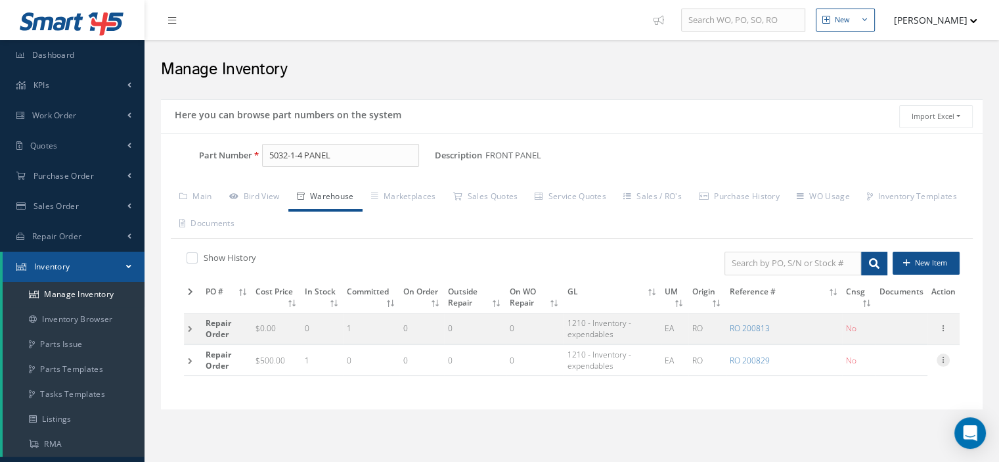
click at [940, 361] on icon at bounding box center [943, 359] width 13 height 11
click at [901, 362] on link "Edit" at bounding box center [883, 368] width 104 height 17
type input "500.00"
type input "[DATE]"
type input "200829"
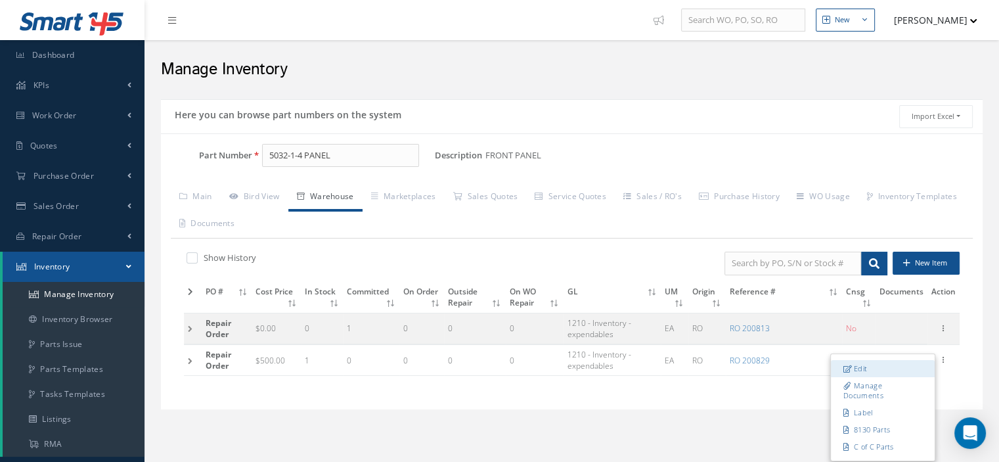
checkbox input "false"
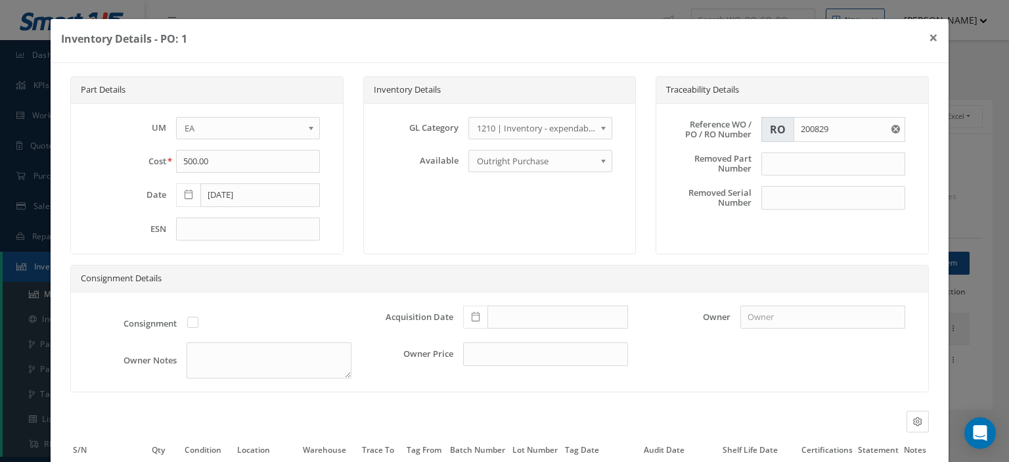
scroll to position [124, 0]
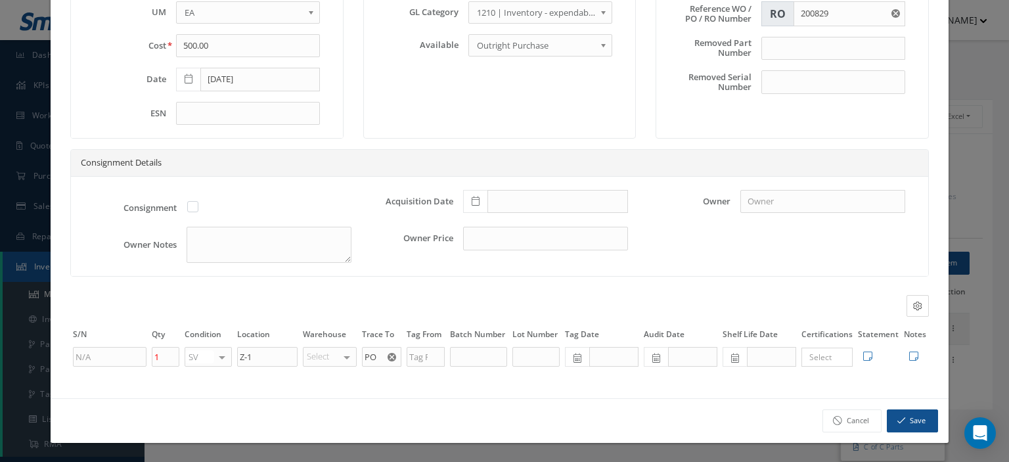
click at [390, 356] on use "Reset" at bounding box center [392, 357] width 9 height 9
click at [375, 356] on input "text" at bounding box center [381, 357] width 39 height 20
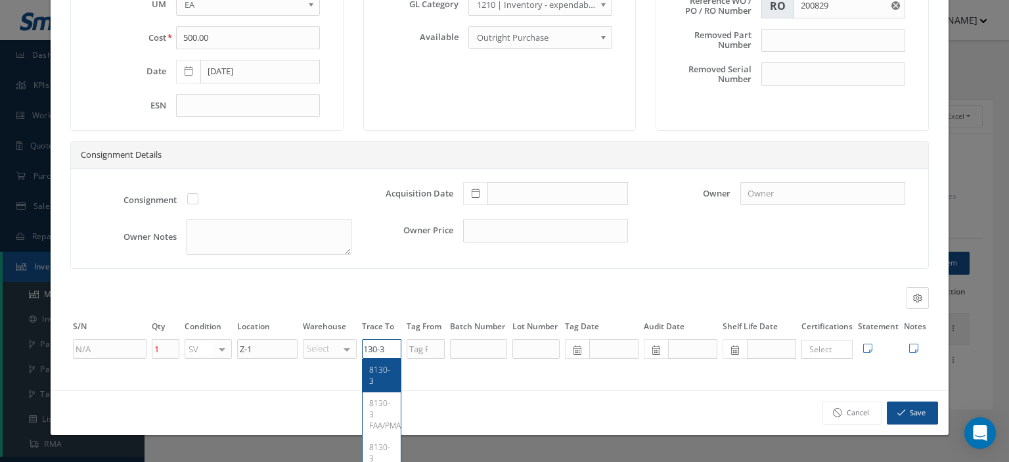
type input "8130-3"
click at [373, 378] on span "8130-3" at bounding box center [379, 375] width 21 height 22
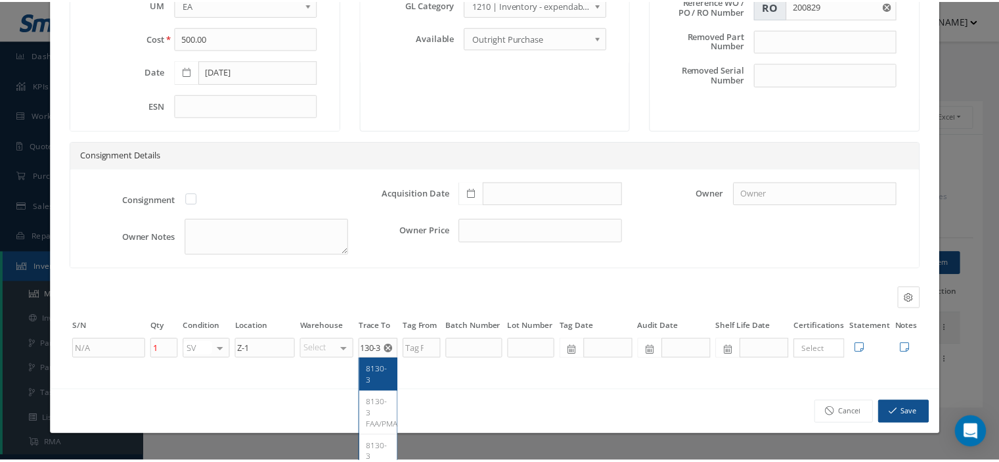
scroll to position [0, 0]
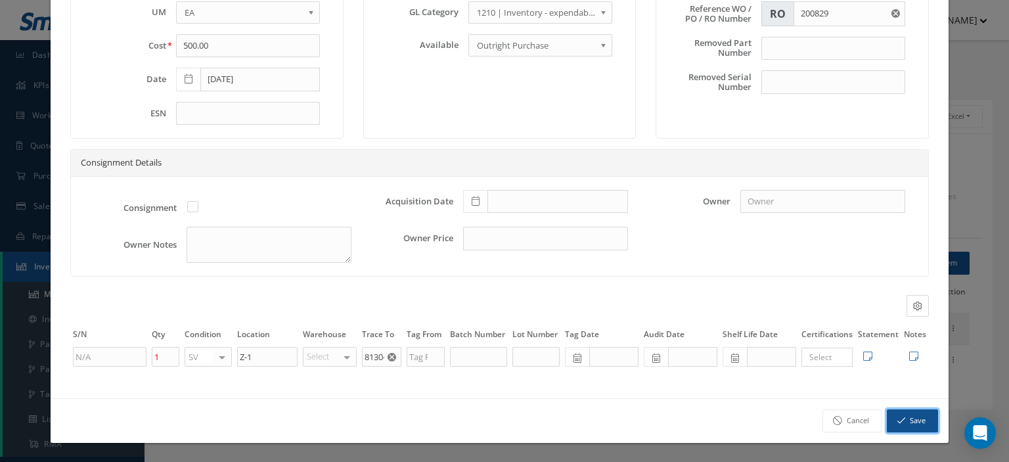
click at [915, 424] on button "Save" at bounding box center [912, 420] width 51 height 23
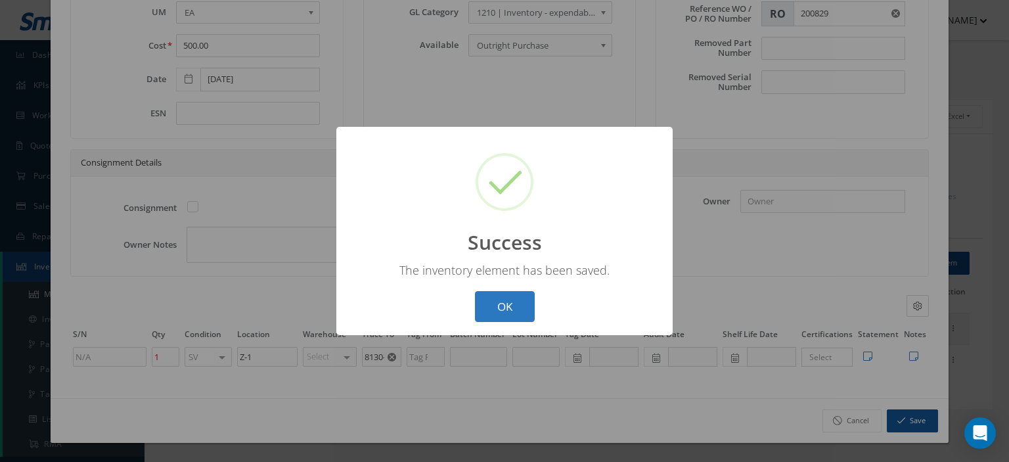
click at [481, 304] on button "OK" at bounding box center [505, 306] width 60 height 31
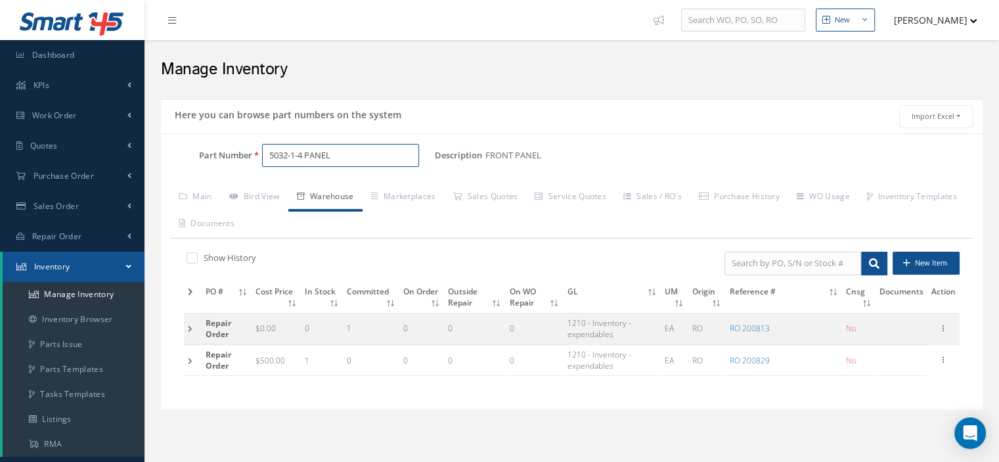
drag, startPoint x: 364, startPoint y: 157, endPoint x: 257, endPoint y: 150, distance: 107.3
click at [257, 150] on div "5032-1-4 PANEL" at bounding box center [343, 156] width 183 height 24
click at [81, 167] on link "Purchase Order" at bounding box center [72, 176] width 145 height 30
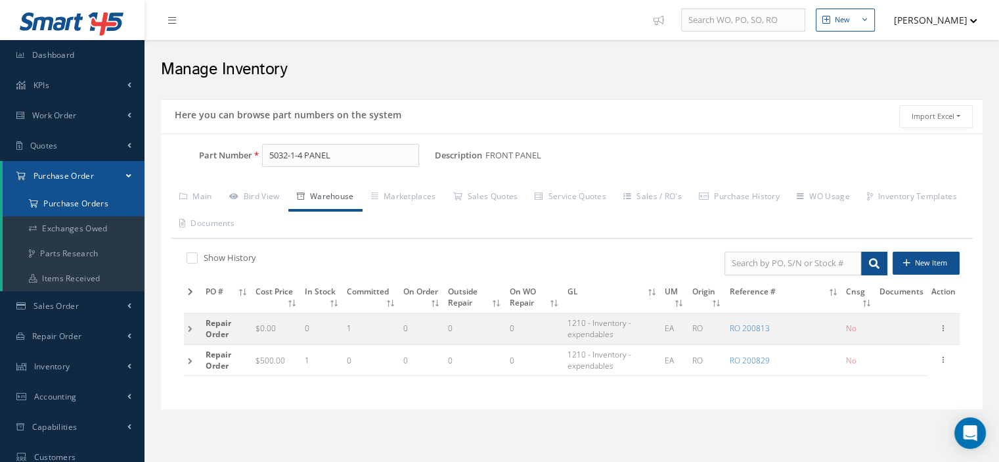
click at [86, 208] on a=1&status_id=2&status_id=3&status_id=5&collapsedFilters"] "Purchase Orders" at bounding box center [74, 203] width 142 height 25
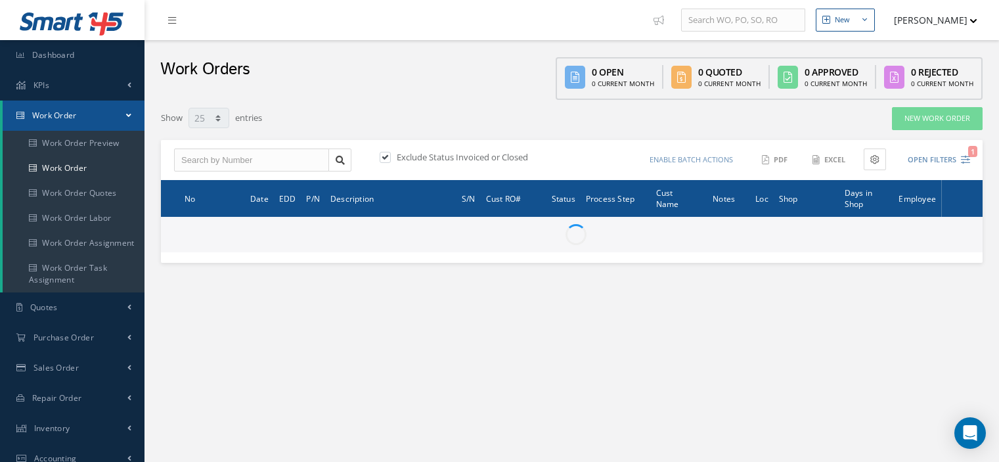
select select "25"
click at [227, 160] on input "text" at bounding box center [251, 160] width 155 height 24
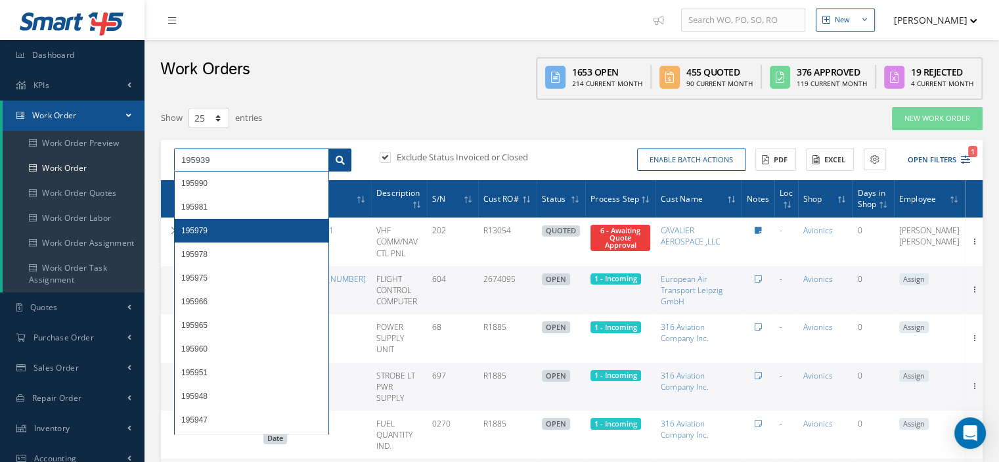
type input "195939"
click at [337, 160] on icon at bounding box center [340, 160] width 9 height 9
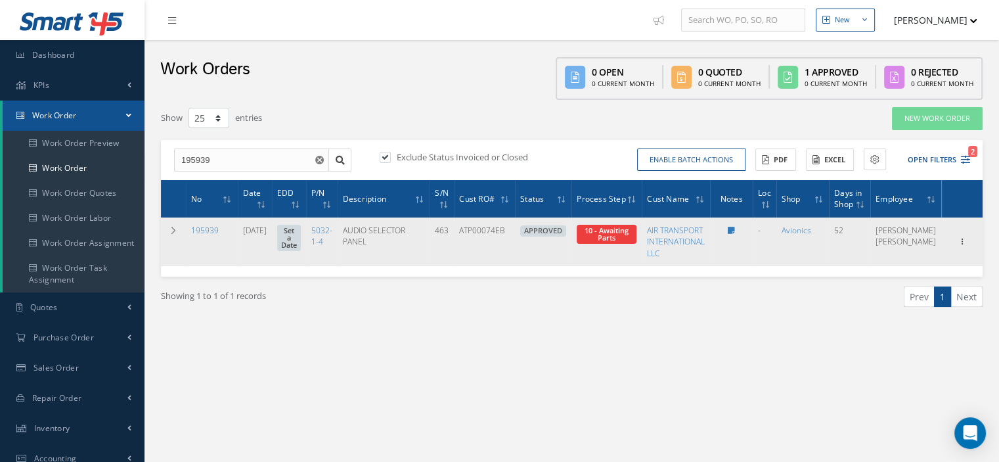
click at [614, 239] on span "Elapsed Time: 26d 58m Attached At: 08/27/2025 Attached By: Oscar Ravelo 10 - Aw…" at bounding box center [607, 234] width 60 height 19
click at [618, 235] on span "10 - Awaiting Parts" at bounding box center [607, 234] width 60 height 19
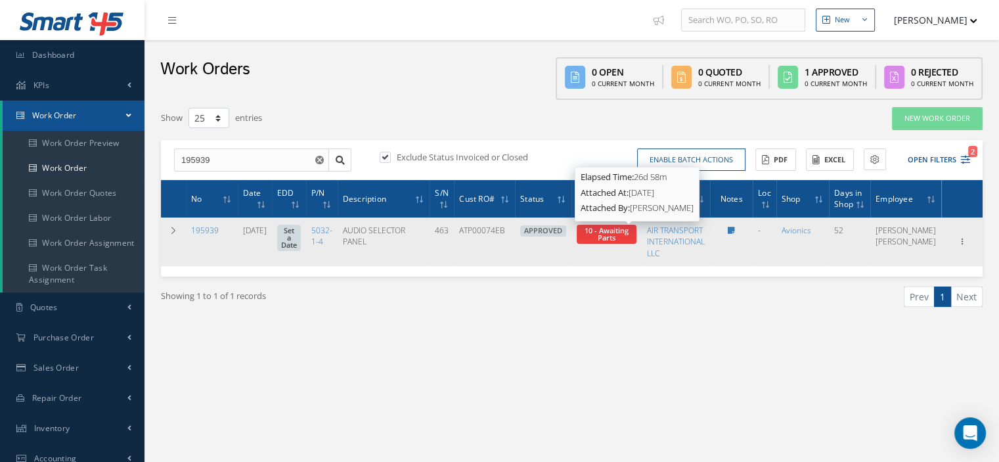
click at [629, 233] on span "10 - Awaiting Parts" at bounding box center [607, 233] width 44 height 17
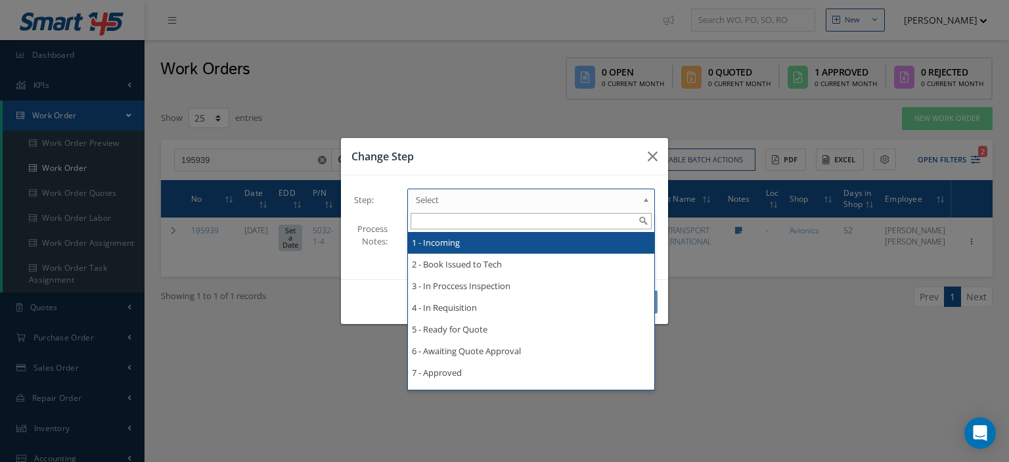
click at [644, 202] on b at bounding box center [649, 203] width 12 height 21
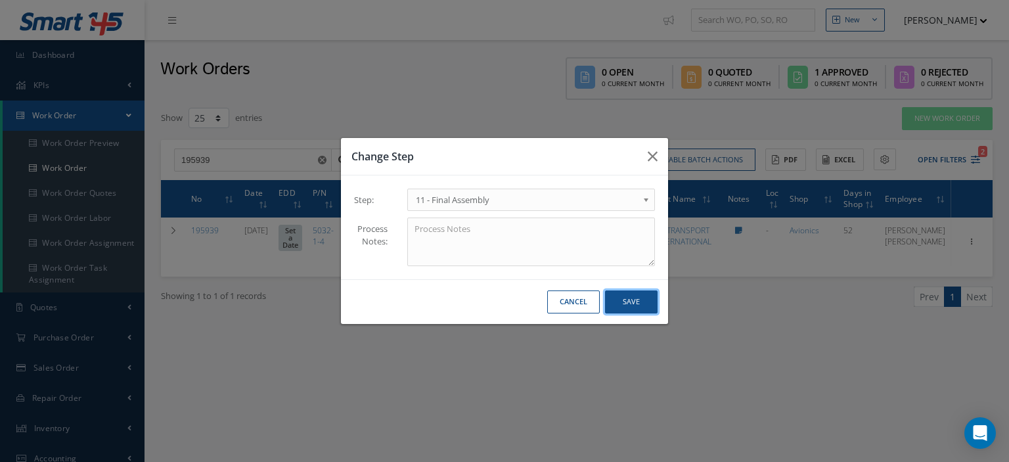
click at [636, 300] on button "Save" at bounding box center [631, 301] width 53 height 23
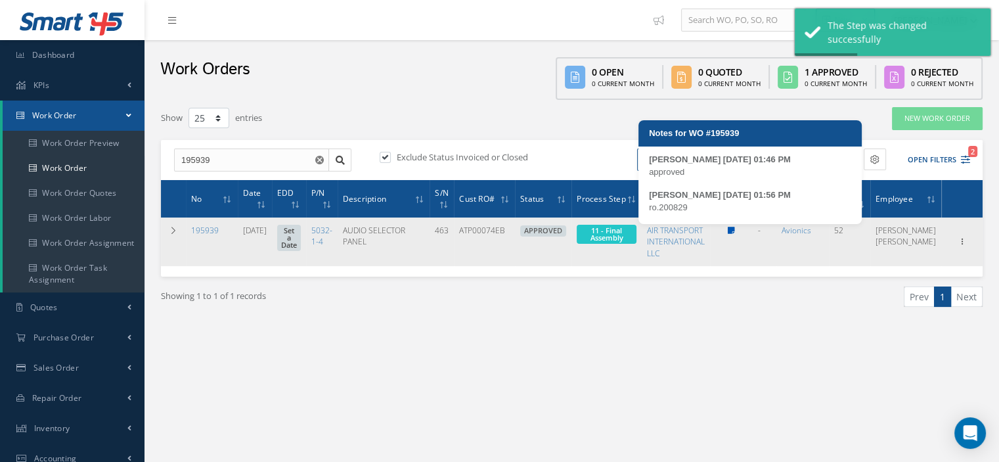
click at [735, 231] on icon at bounding box center [731, 231] width 7 height 8
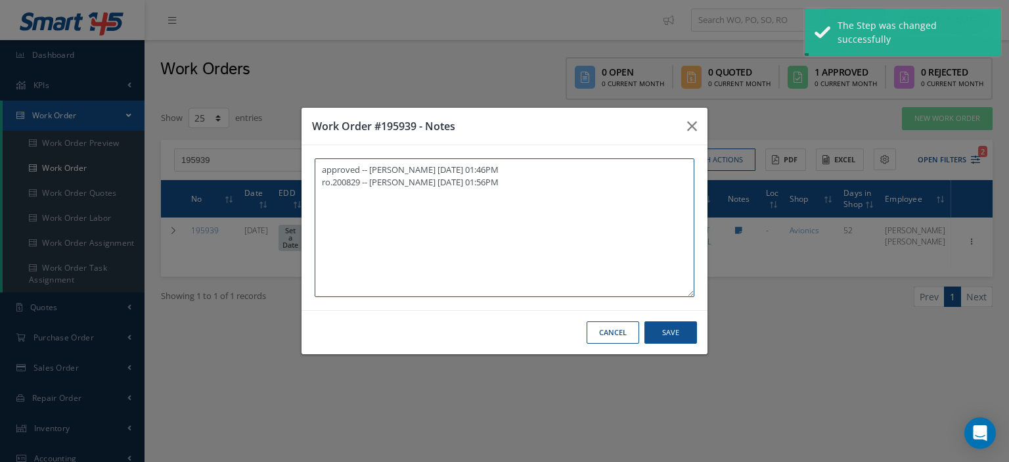
paste textarea "5032-1-4 PANEL"
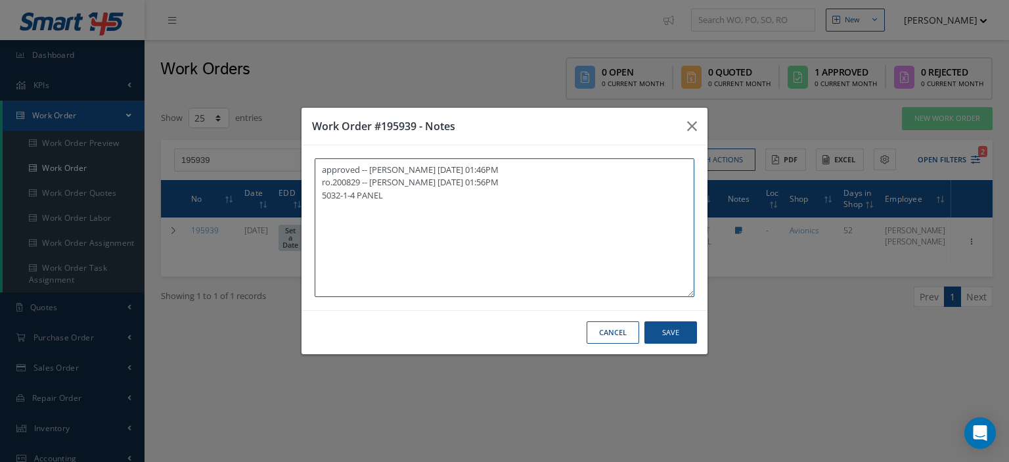
drag, startPoint x: 386, startPoint y: 196, endPoint x: 304, endPoint y: 205, distance: 82.6
click at [304, 204] on div "approved -- Oscar Ravelo 08/27/2025 01:46PM ro.200829 -- Oscar Ravelo 08/27/202…" at bounding box center [505, 227] width 406 height 165
paste textarea "I already gave them to the technician"
click at [674, 329] on button "Save" at bounding box center [671, 332] width 53 height 23
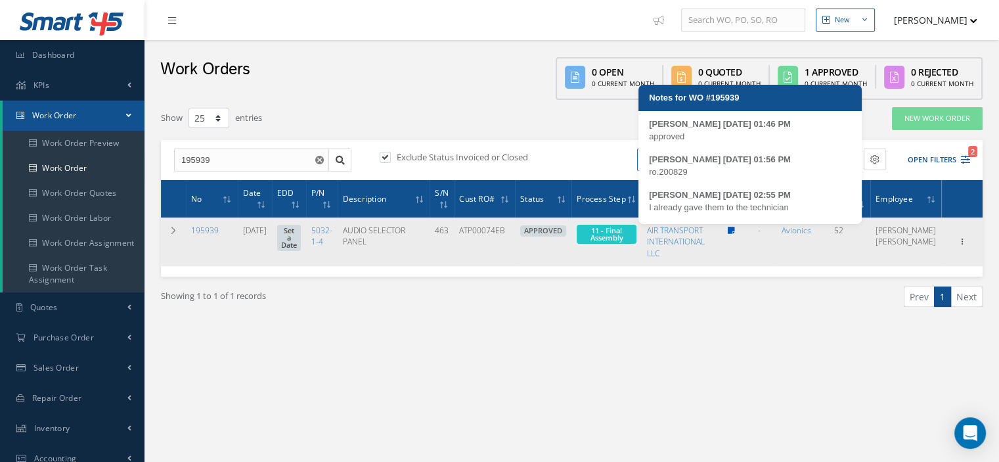
click at [735, 231] on icon at bounding box center [731, 231] width 7 height 8
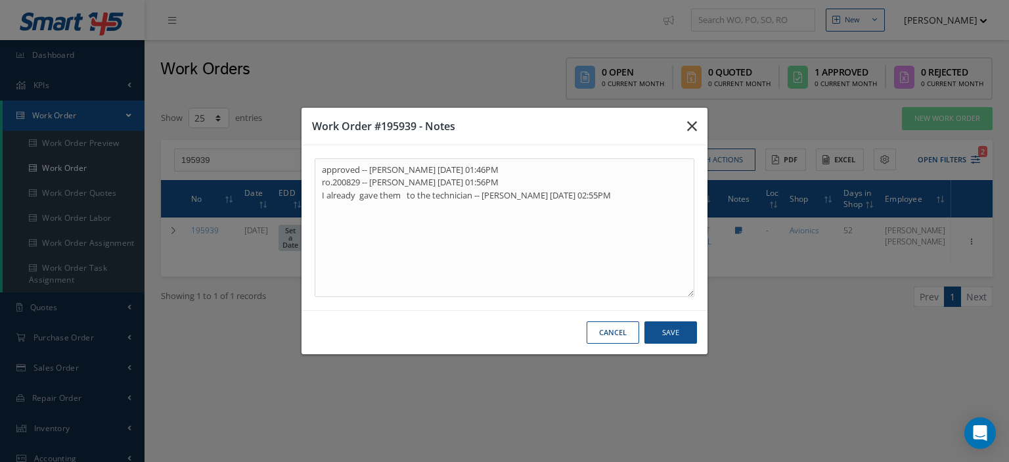
click at [694, 120] on icon "button" at bounding box center [692, 126] width 10 height 16
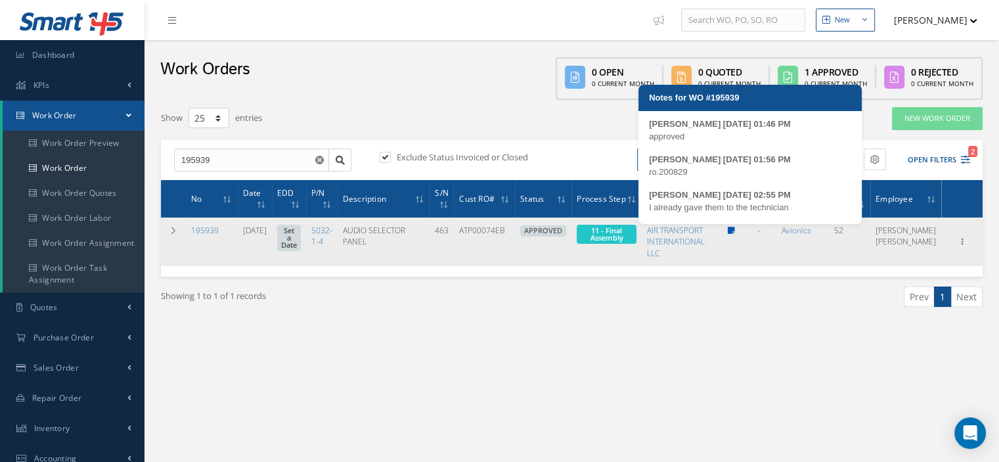
click at [735, 230] on icon at bounding box center [731, 231] width 7 height 8
type textarea "approved -- Oscar Ravelo 08/27/2025 01:46PM ro.200829 -- Oscar Ravelo 08/27/202…"
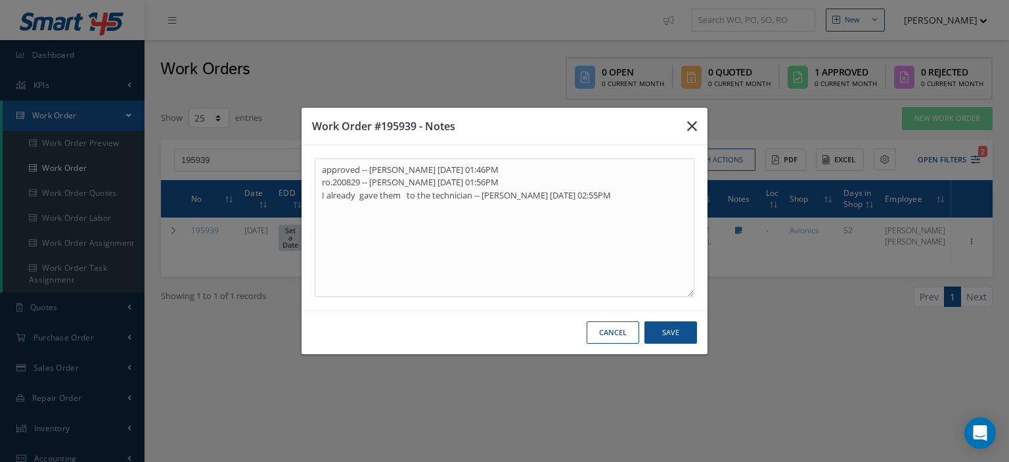
click at [687, 126] on icon "button" at bounding box center [692, 126] width 10 height 16
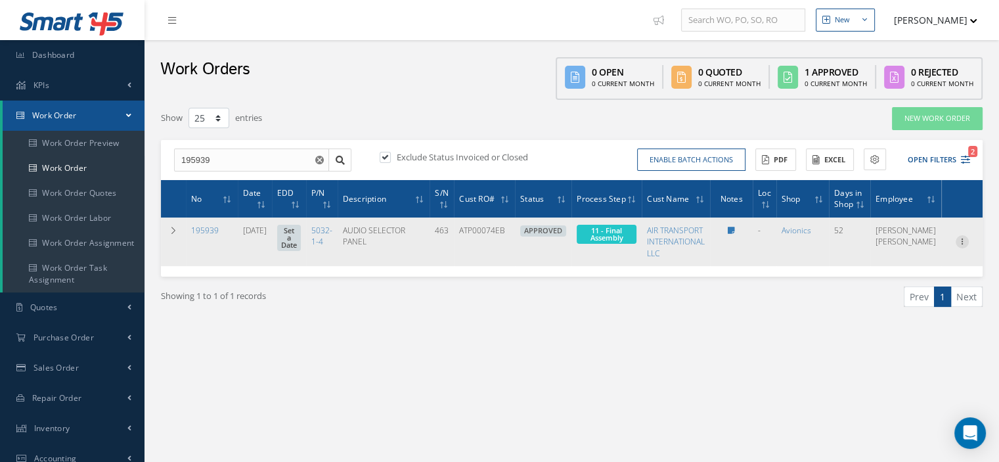
click at [957, 241] on icon at bounding box center [962, 240] width 13 height 11
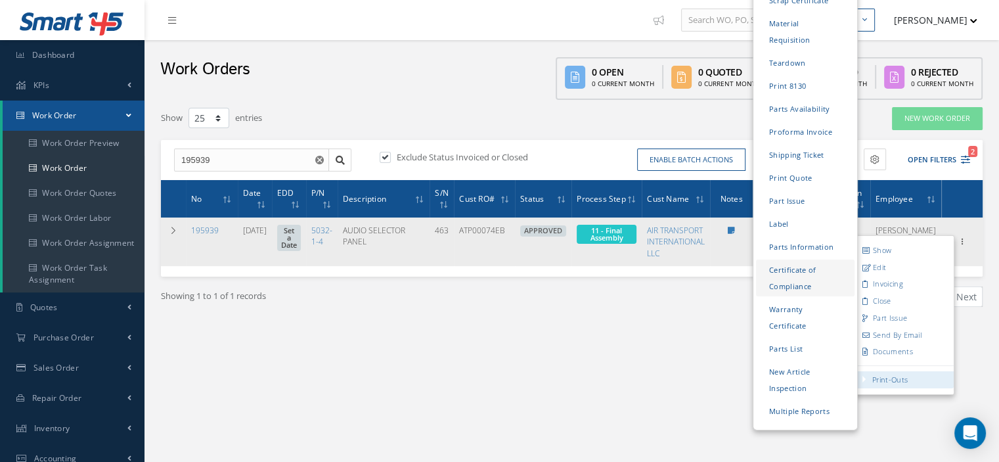
click at [786, 260] on link "Certificate of Compliance" at bounding box center [805, 278] width 99 height 37
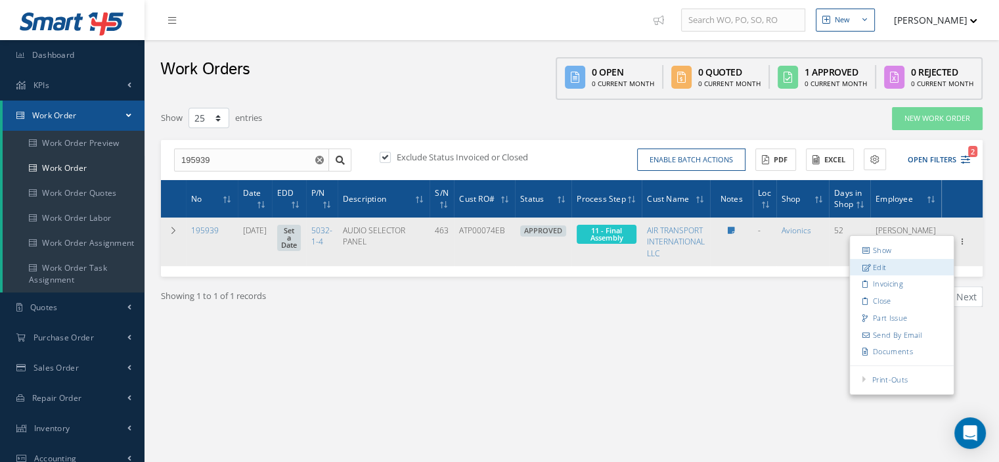
click at [890, 271] on link "Edit" at bounding box center [902, 267] width 104 height 17
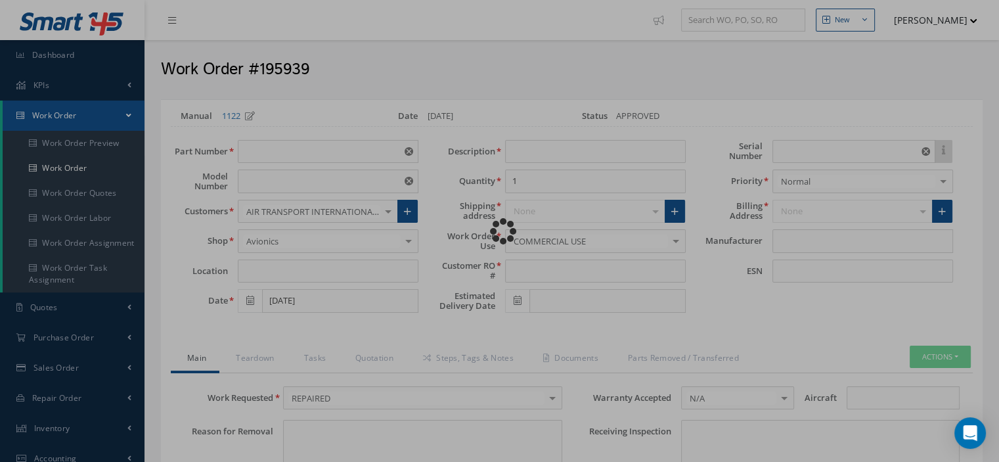
type input "5032-1-4"
type input "VARIOUS"
type input "08/01/2025"
type input "AUDIO SELECTOR PANEL"
type input "ATP00074EB"
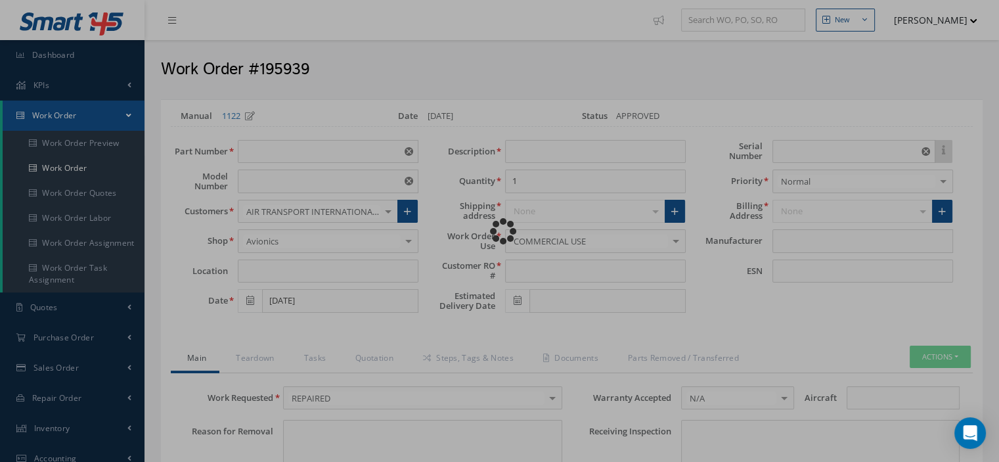
type input "463"
type textarea "NONE"
type input "NONE"
type textarea "NONE"
type input "NONE"
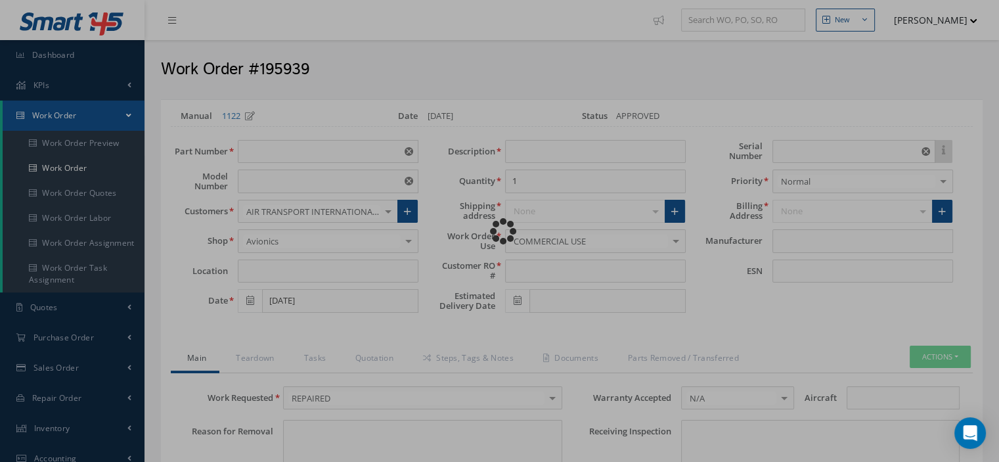
type input "A"
checkbox input "true"
type input "AVTECH"
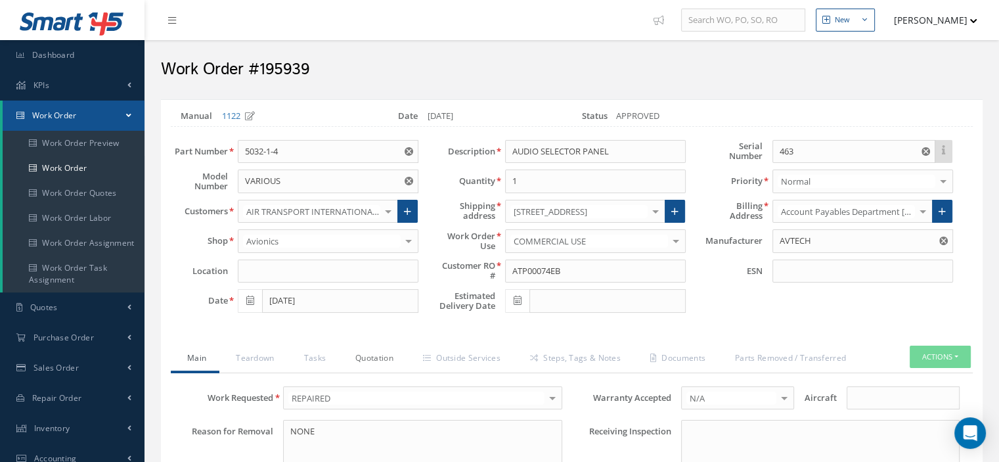
click at [378, 354] on link "Quotation" at bounding box center [373, 360] width 68 height 28
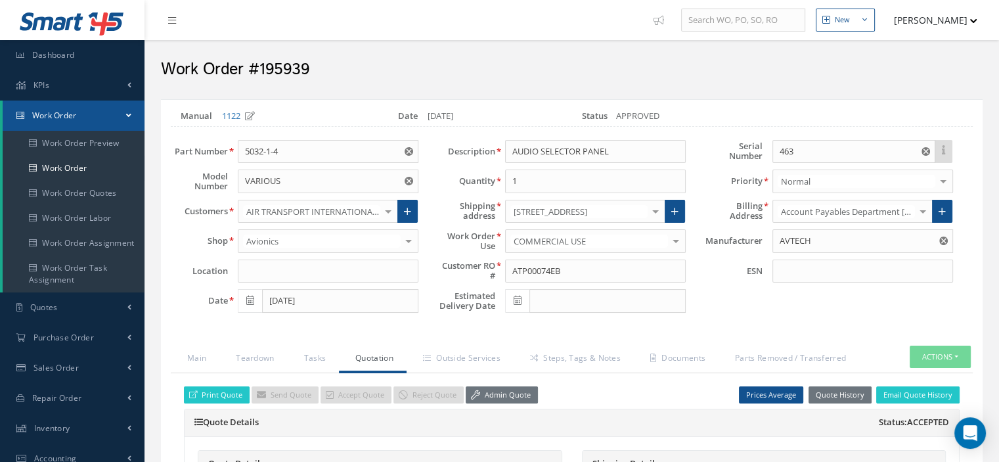
scroll to position [263, 0]
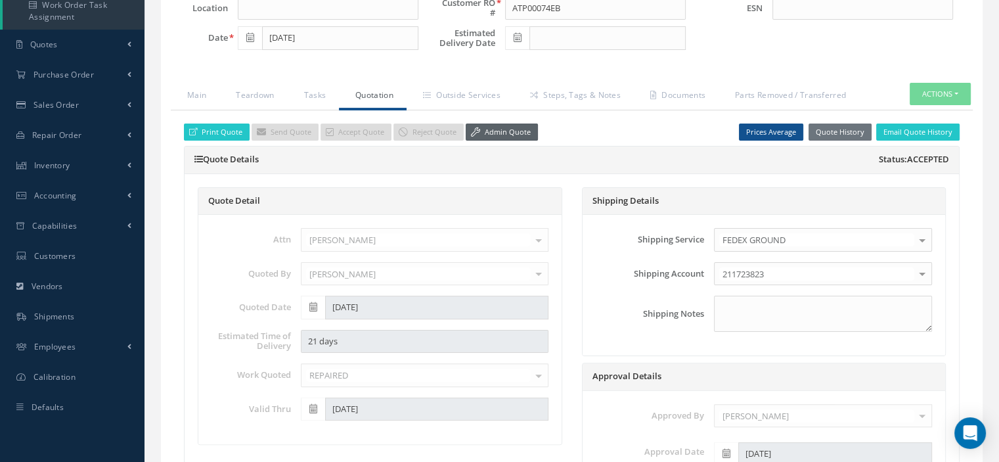
click at [518, 135] on link "Admin Quote" at bounding box center [502, 133] width 72 height 18
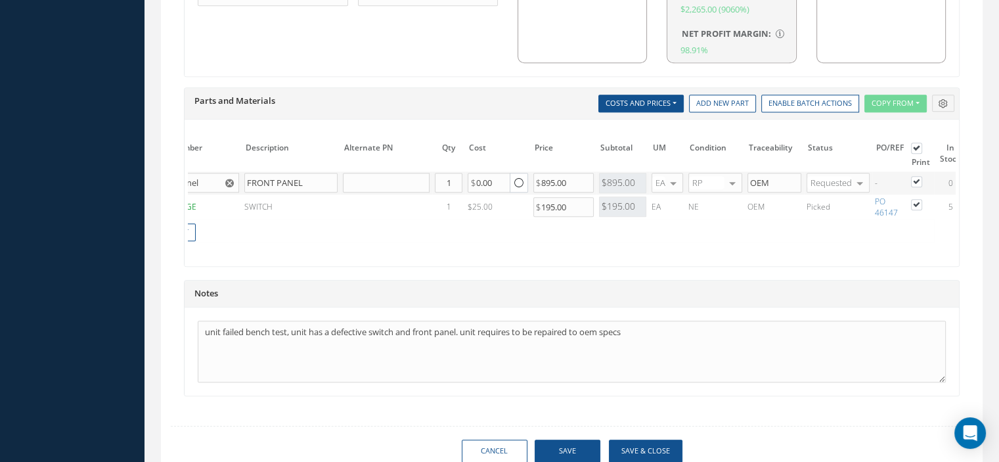
scroll to position [0, 137]
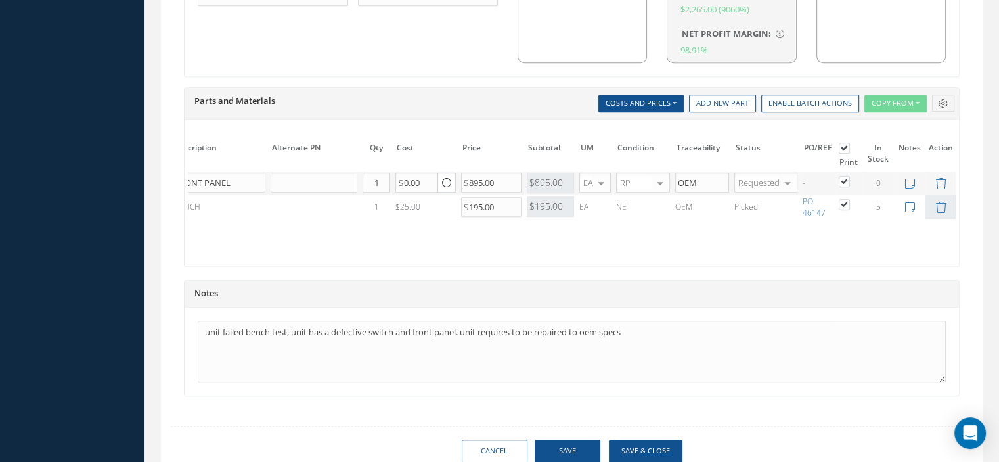
click at [850, 177] on label at bounding box center [851, 180] width 3 height 11
click at [842, 179] on input "checkbox" at bounding box center [845, 183] width 9 height 9
checkbox input "false"
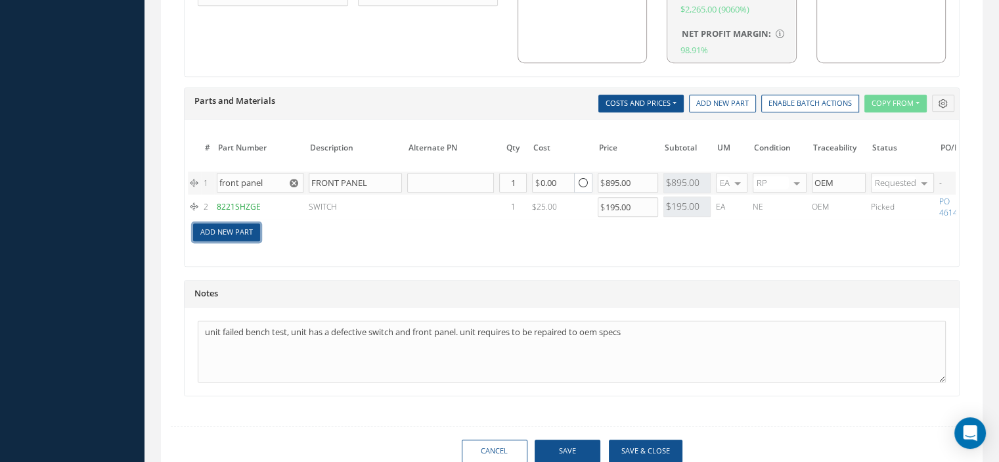
click at [253, 231] on link "Add New Part" at bounding box center [226, 232] width 67 height 18
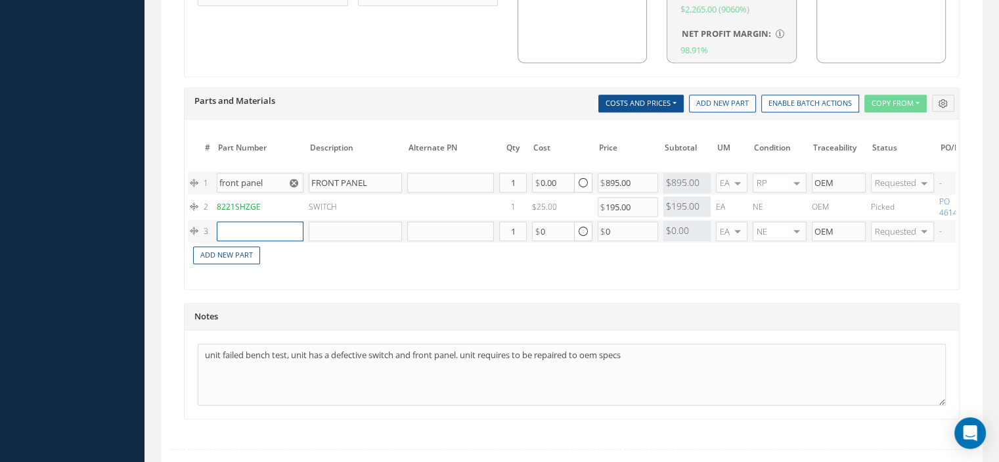
click at [250, 227] on input "text" at bounding box center [260, 231] width 87 height 20
paste input "5032-1-4 PANEL"
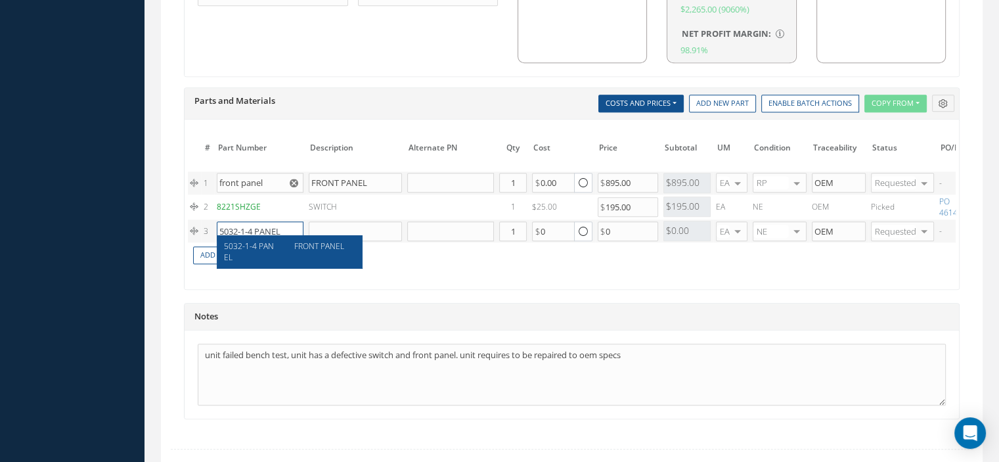
type input "5032-1-4 PANEL"
click at [286, 252] on div "FRONT PANEL" at bounding box center [320, 251] width 71 height 22
type input "FRONT PANEL"
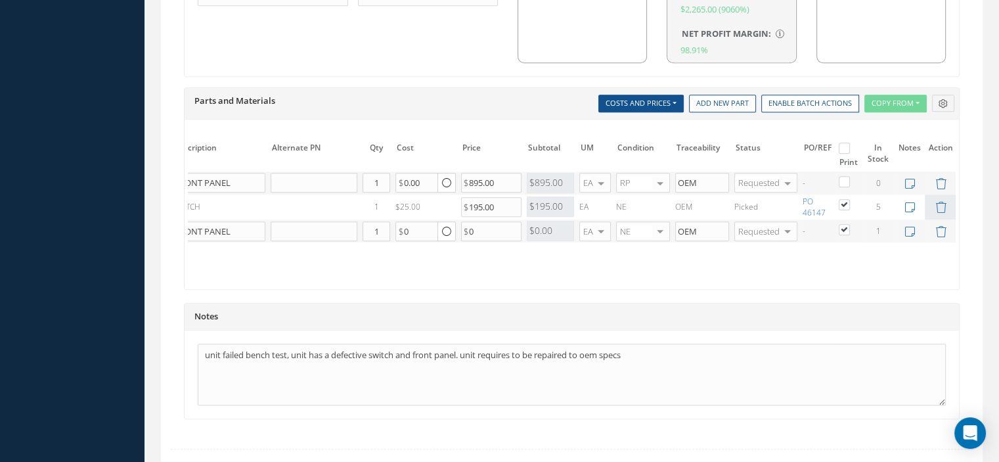
scroll to position [1064, 0]
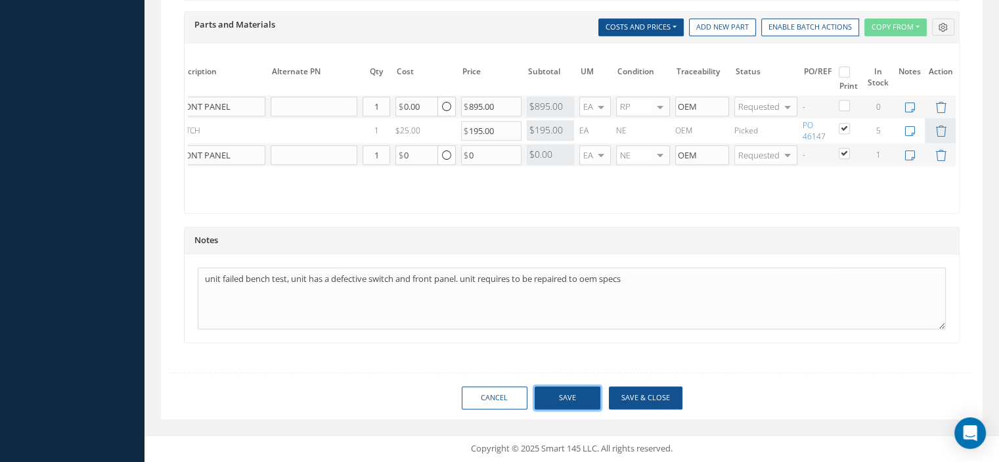
click at [549, 396] on button "Save" at bounding box center [568, 397] width 66 height 23
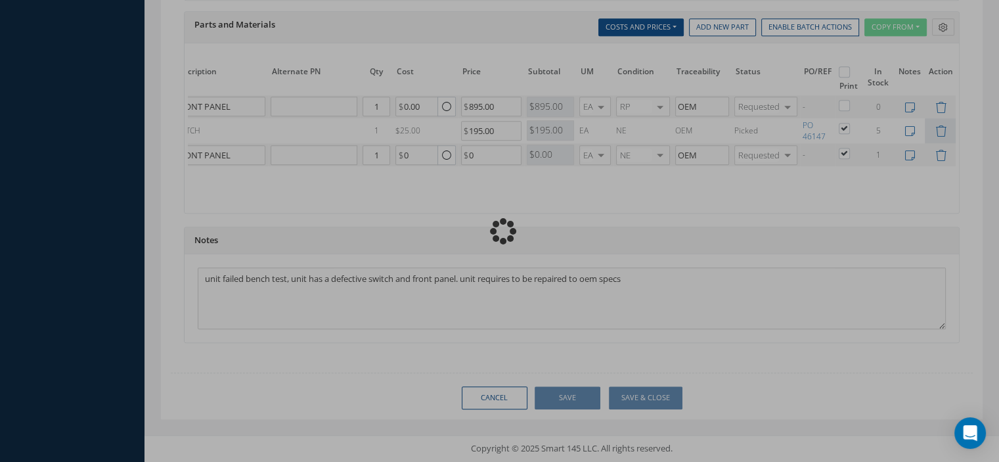
checkbox input "false"
checkbox input "true"
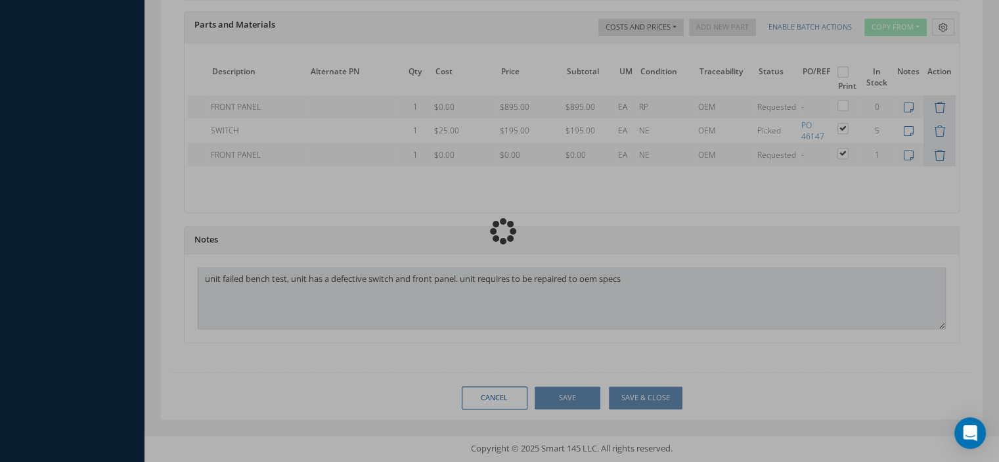
type input "AVTECH"
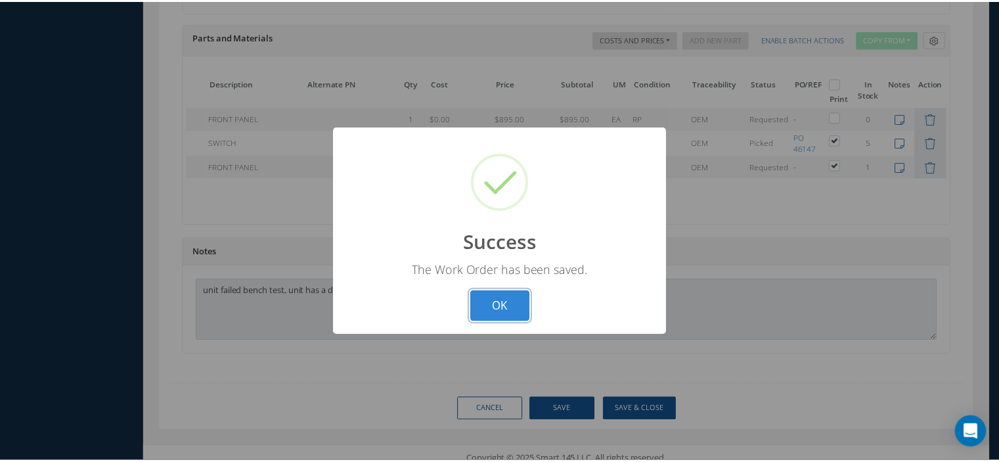
scroll to position [0, 74]
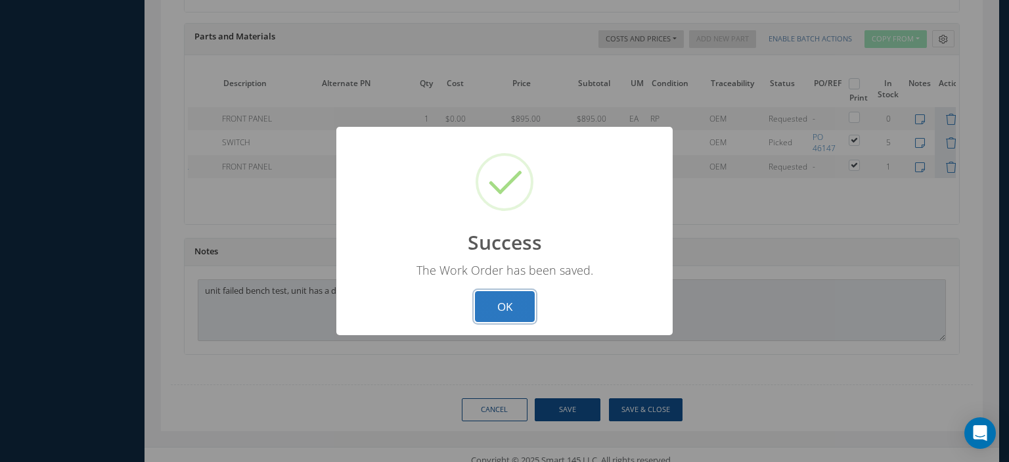
click at [521, 308] on button "OK" at bounding box center [505, 306] width 60 height 31
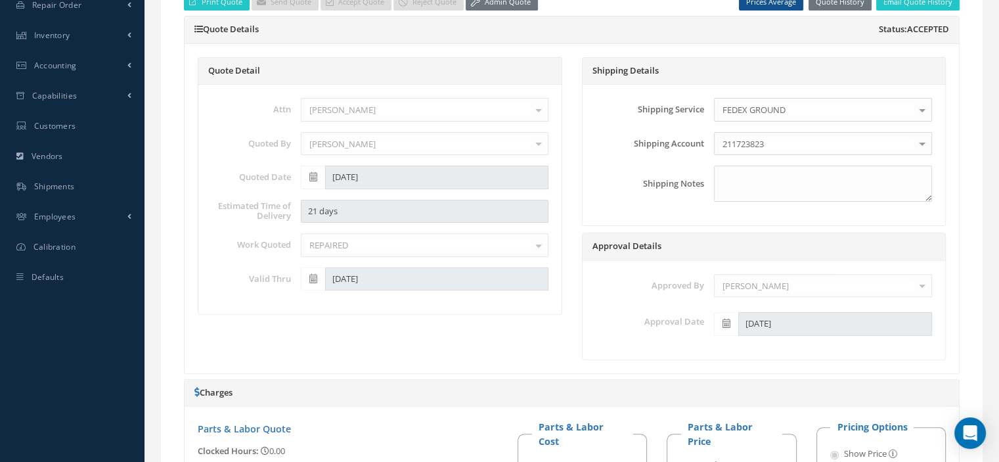
scroll to position [0, 0]
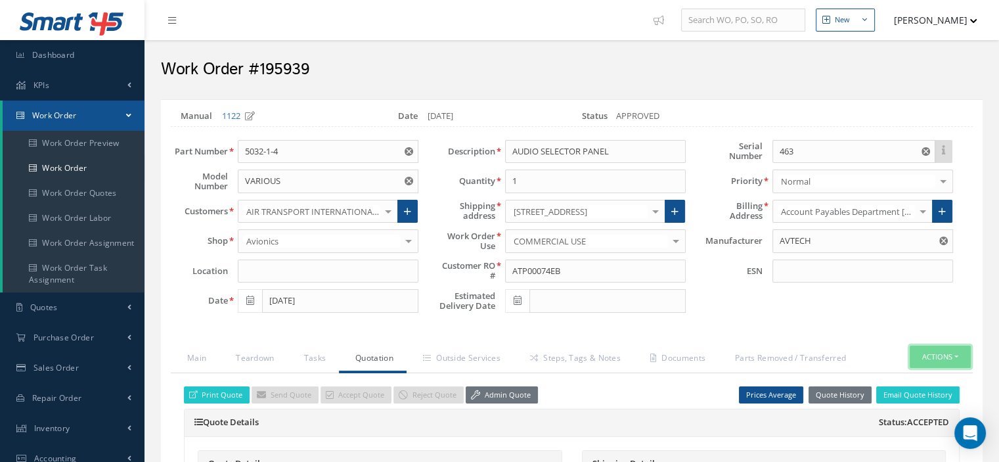
click at [959, 357] on button "Actions" at bounding box center [940, 357] width 61 height 23
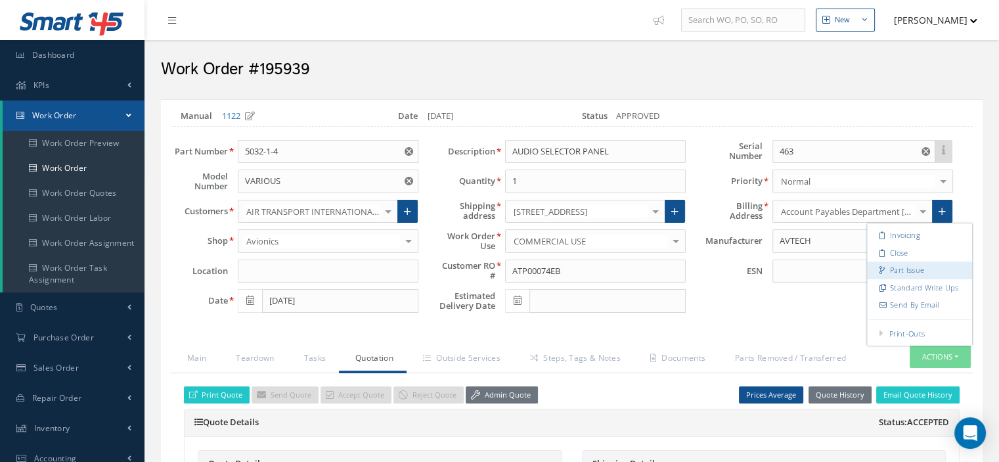
click at [901, 267] on link "Part Issue" at bounding box center [919, 271] width 105 height 18
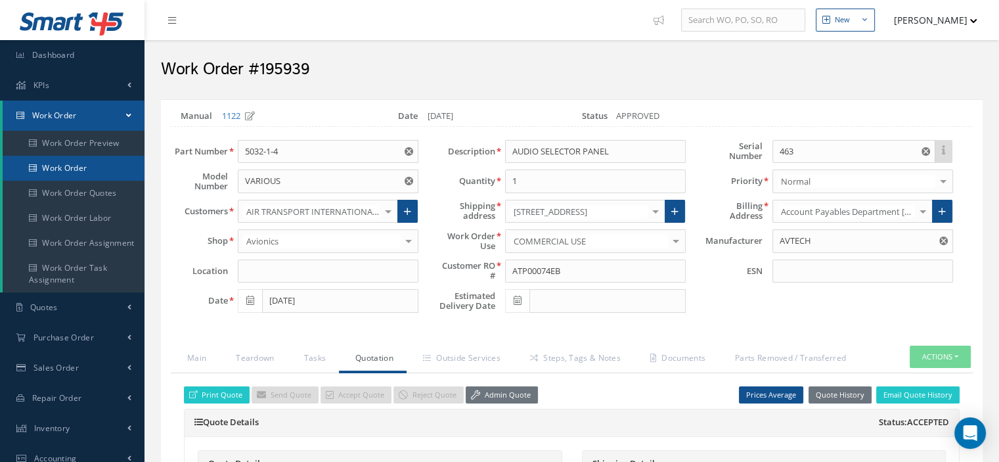
click at [88, 170] on link "Work Order" at bounding box center [74, 168] width 142 height 25
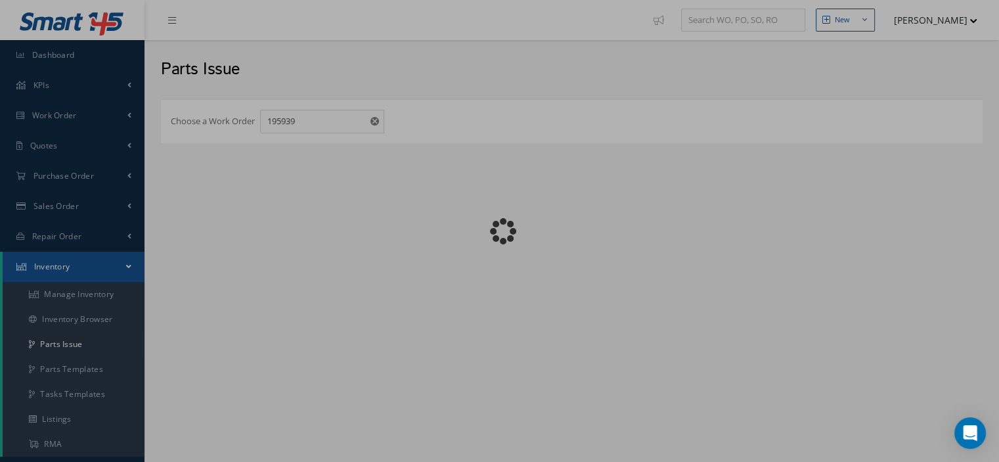
checkbox input "false"
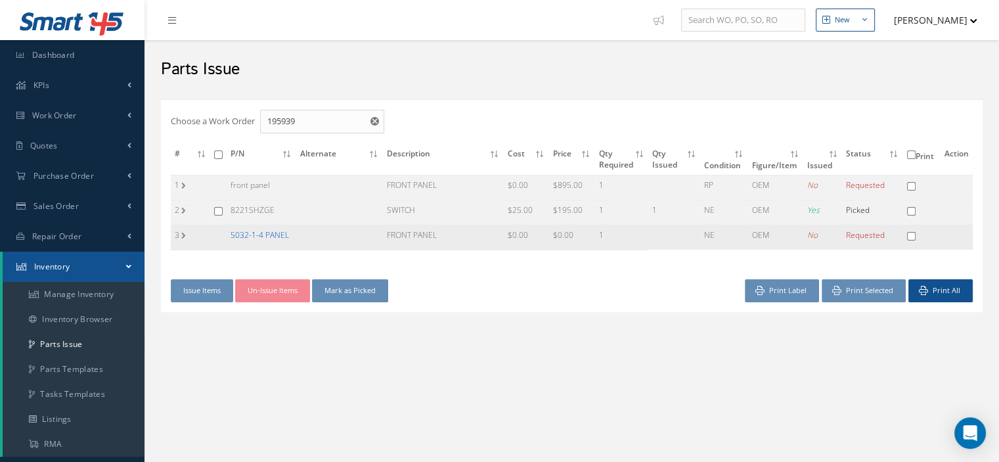
click at [247, 230] on link "5032-1-4 PANEL" at bounding box center [260, 234] width 58 height 11
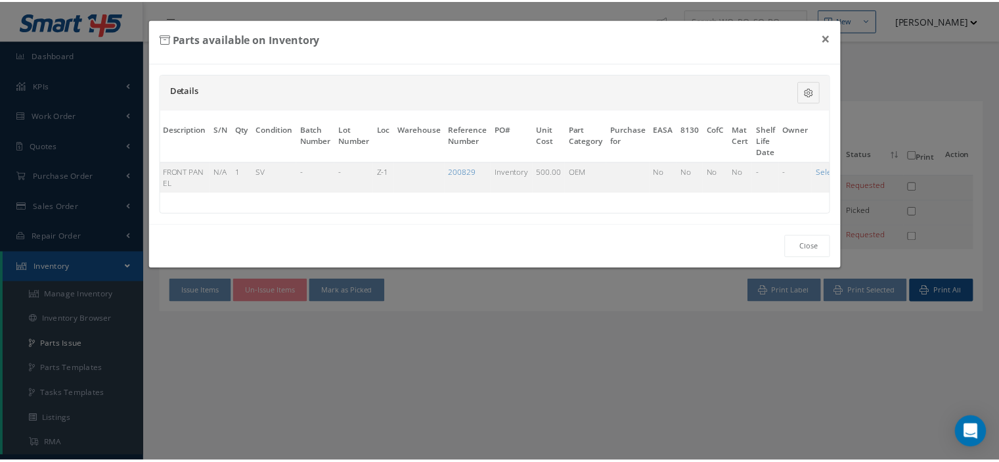
scroll to position [0, 95]
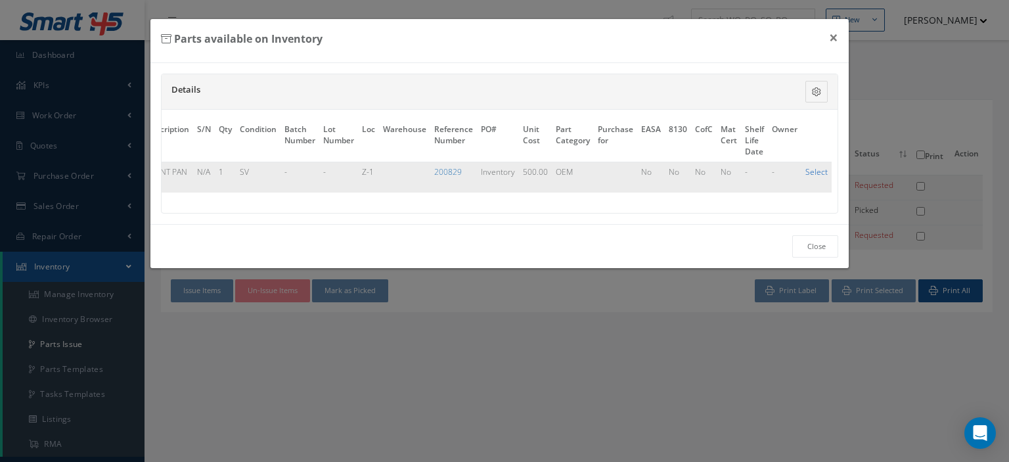
click at [817, 168] on link "Select" at bounding box center [817, 171] width 22 height 11
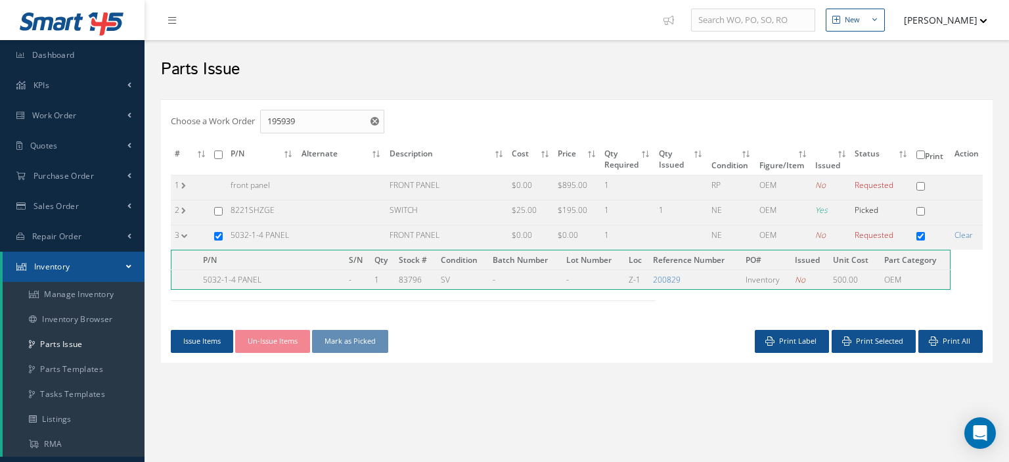
checkbox input "true"
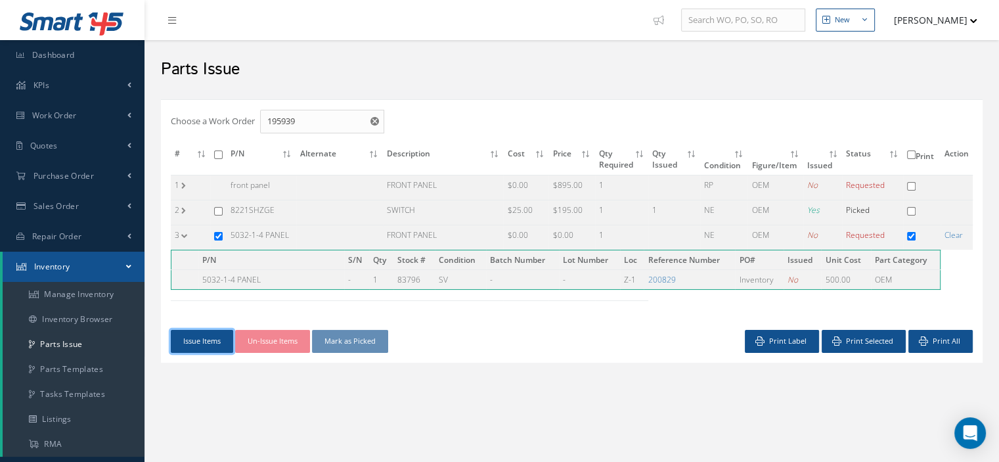
click at [214, 341] on button "Issue Items" at bounding box center [202, 341] width 62 height 23
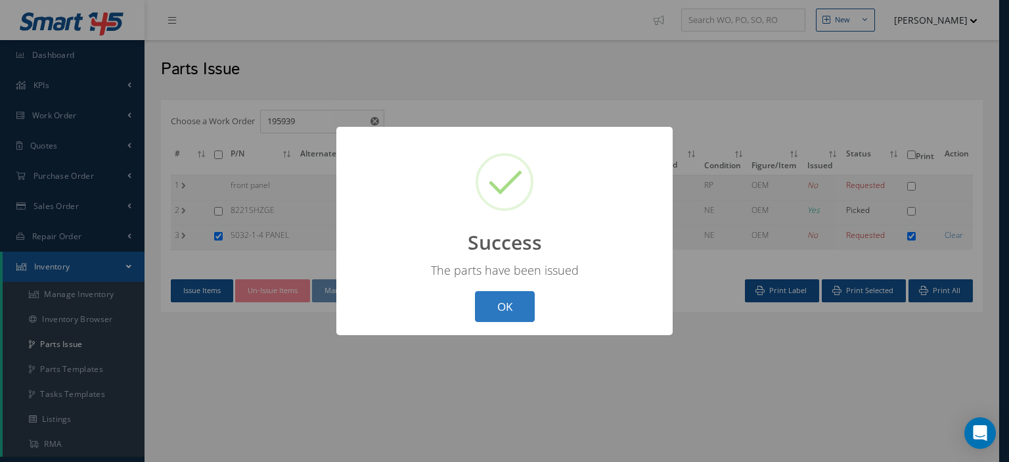
click at [513, 312] on button "OK" at bounding box center [505, 306] width 60 height 31
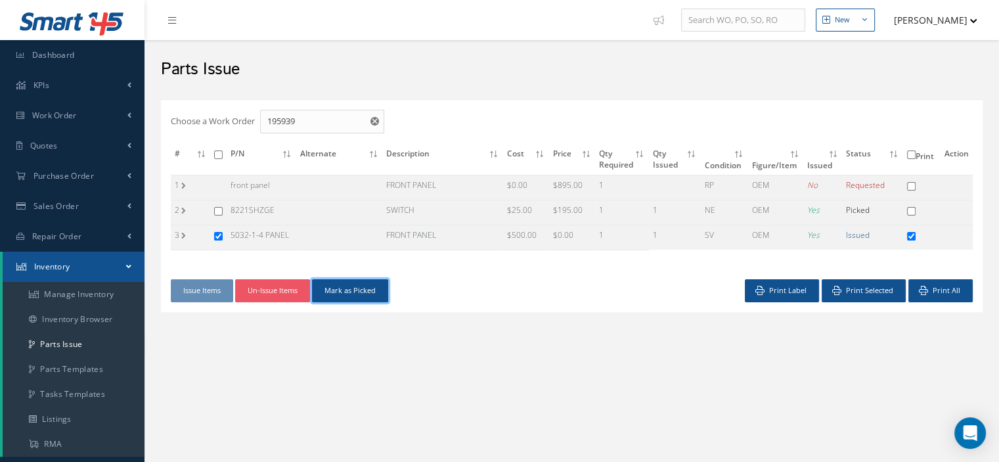
click at [368, 292] on button "Mark as Picked" at bounding box center [350, 290] width 76 height 23
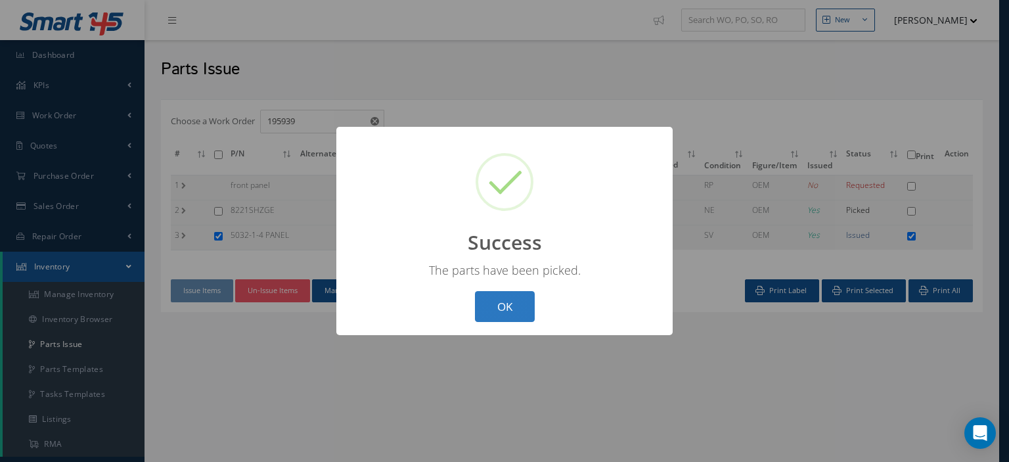
click at [507, 307] on button "OK" at bounding box center [505, 306] width 60 height 31
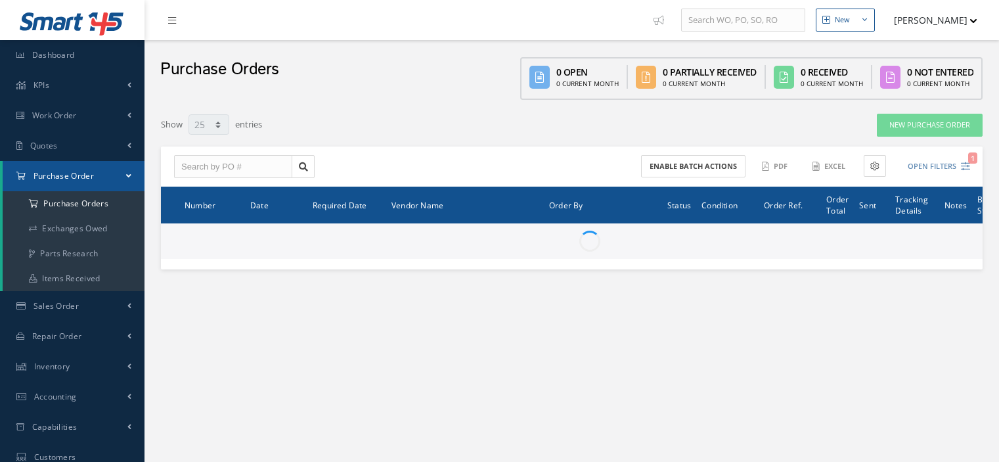
select select "25"
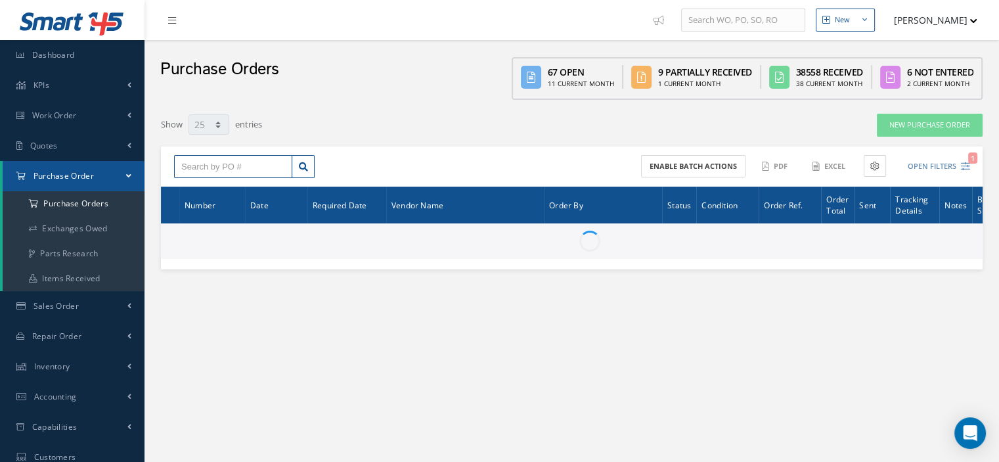
click at [210, 164] on input "text" at bounding box center [233, 167] width 118 height 24
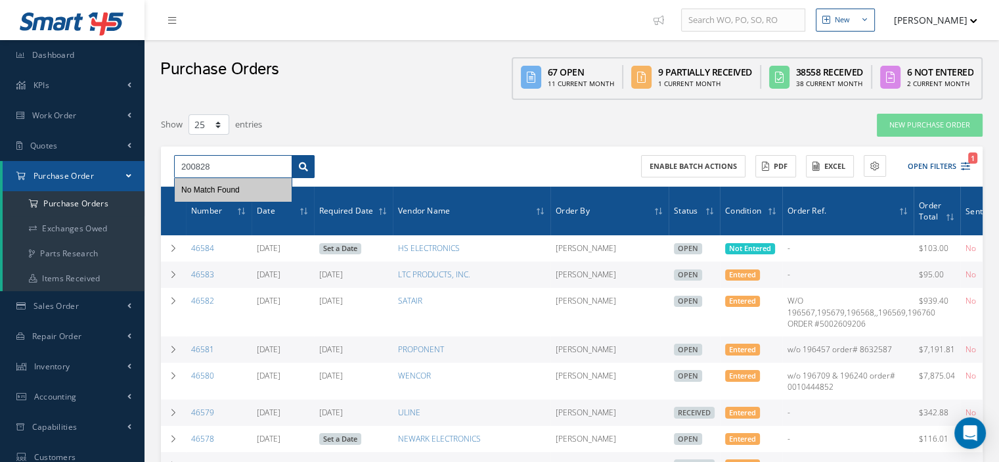
type input "200828"
click at [308, 167] on link at bounding box center [303, 167] width 23 height 24
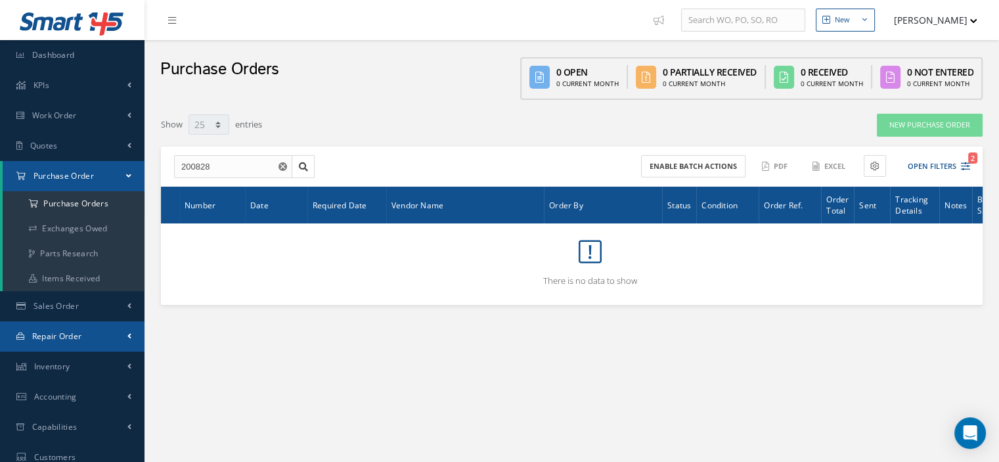
click at [81, 338] on span "Repair Order" at bounding box center [57, 336] width 50 height 11
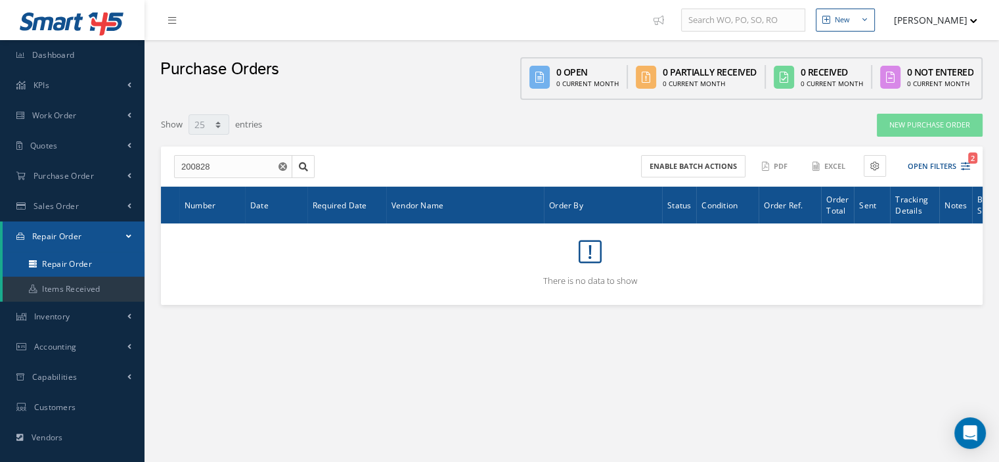
click at [85, 265] on link "Repair Order" at bounding box center [74, 264] width 142 height 25
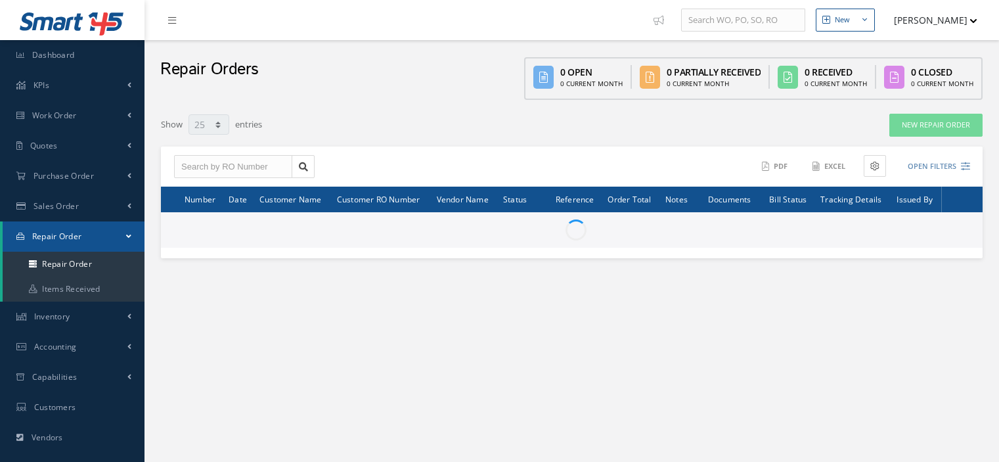
select select "25"
click at [203, 160] on input "text" at bounding box center [233, 167] width 118 height 24
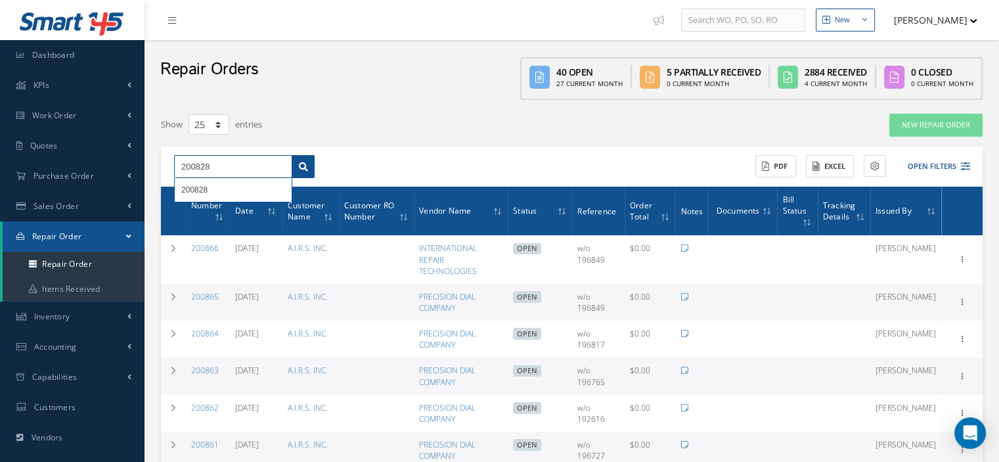
type input "200828"
click at [295, 170] on link at bounding box center [303, 167] width 23 height 24
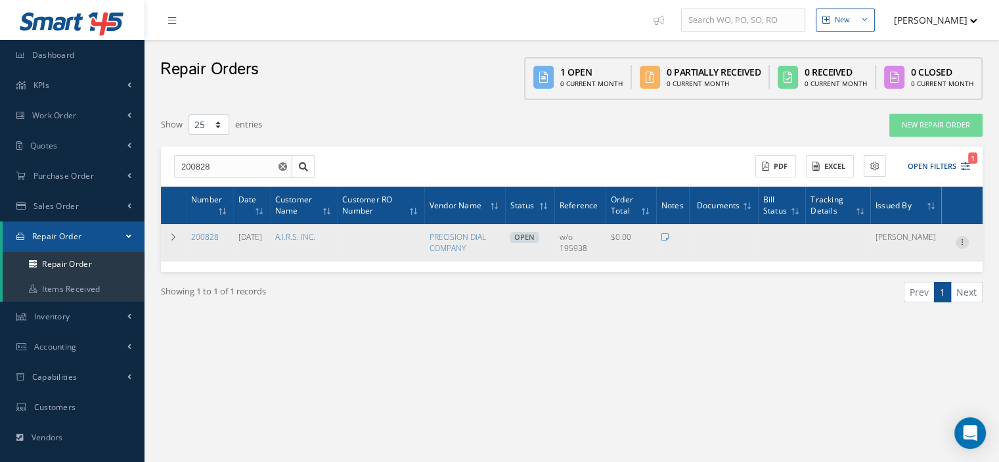
click at [961, 243] on icon at bounding box center [962, 241] width 13 height 11
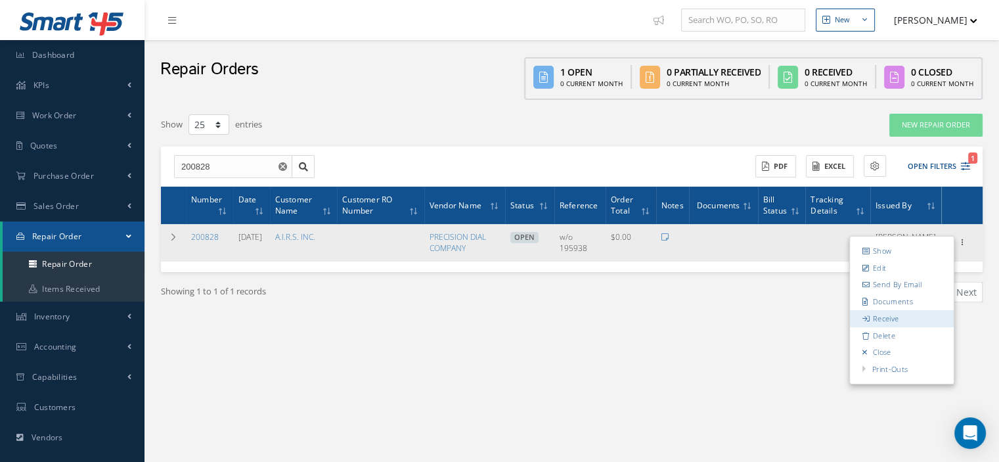
click at [893, 310] on link "Receive" at bounding box center [902, 318] width 104 height 17
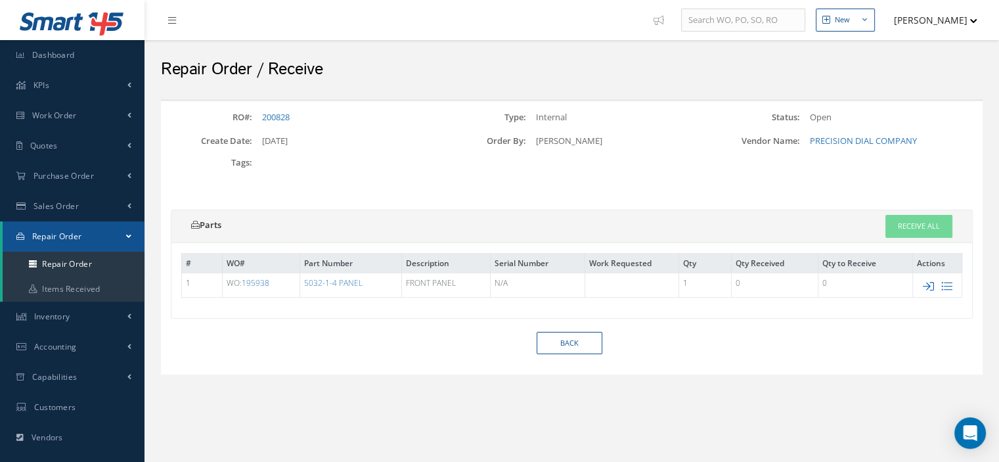
click at [927, 283] on icon at bounding box center [928, 286] width 11 height 11
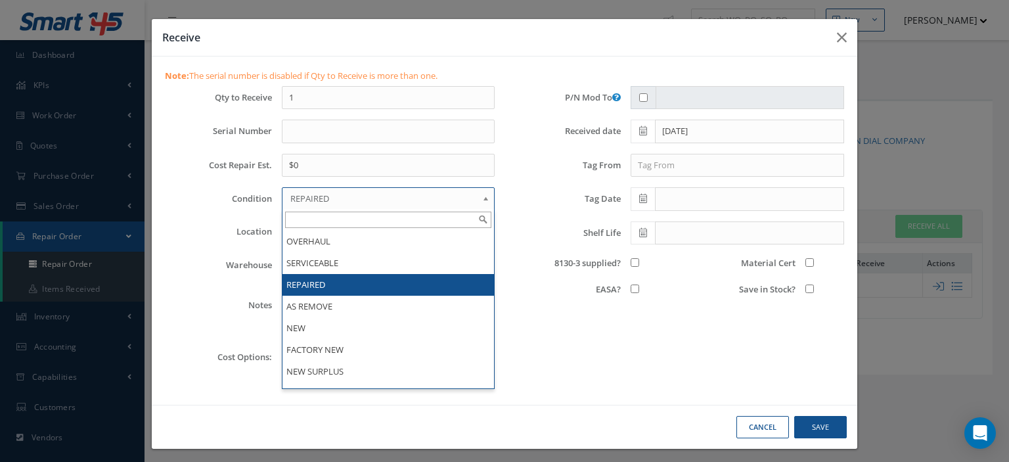
click at [315, 196] on span "REPAIRED" at bounding box center [383, 199] width 187 height 16
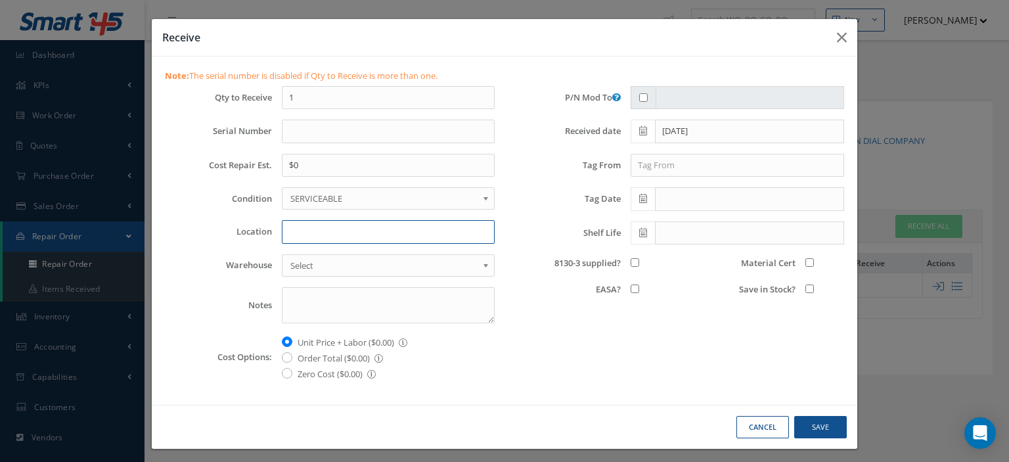
click at [305, 230] on input "Location" at bounding box center [388, 232] width 213 height 24
type input "Z-1"
click at [631, 259] on input "8130-3 supplied?" at bounding box center [635, 262] width 9 height 9
checkbox input "true"
click at [806, 286] on input "Save in Stock?" at bounding box center [810, 289] width 9 height 9
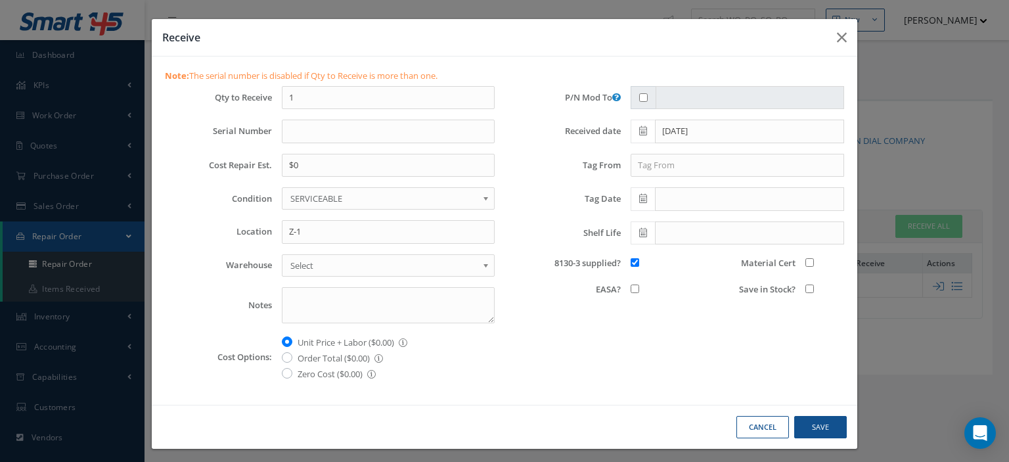
checkbox input "true"
click at [806, 263] on input "Material Cert" at bounding box center [810, 262] width 9 height 9
checkbox input "true"
click at [813, 422] on button "Save" at bounding box center [820, 427] width 53 height 23
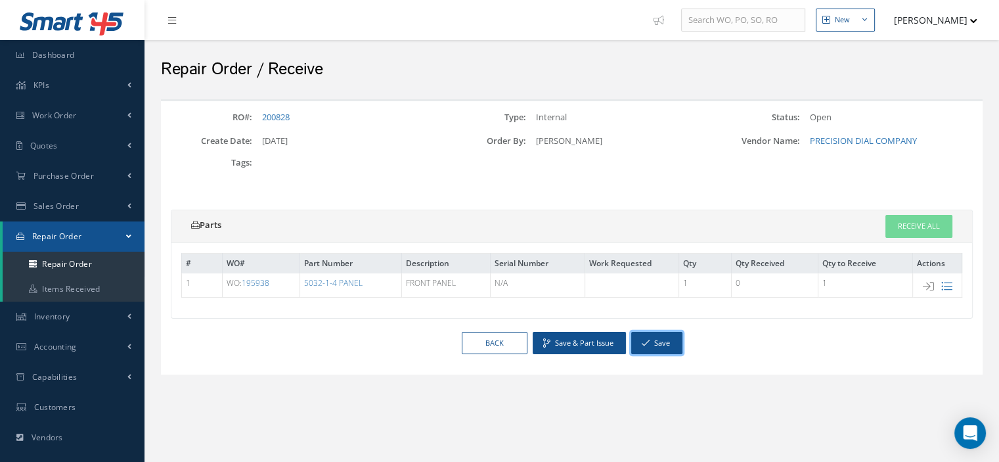
click at [666, 350] on button "Save" at bounding box center [656, 343] width 51 height 23
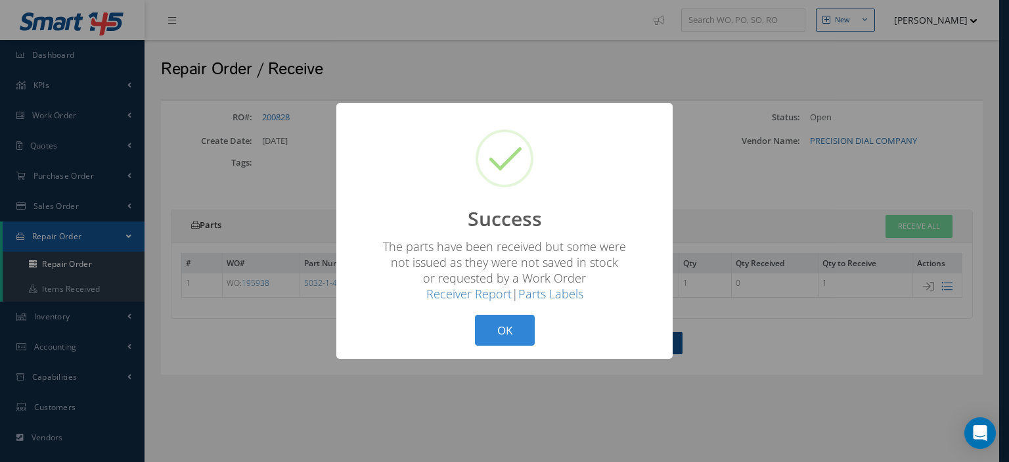
click at [494, 343] on button "OK" at bounding box center [505, 330] width 60 height 31
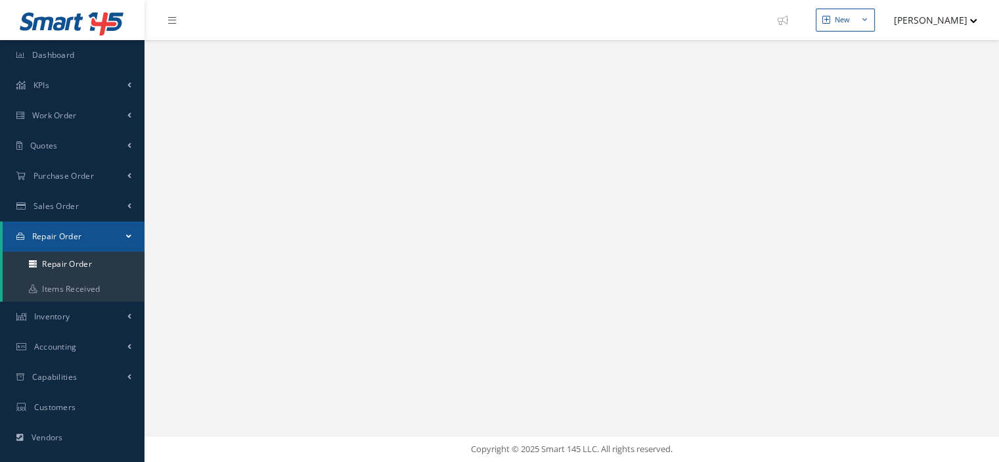
select select "25"
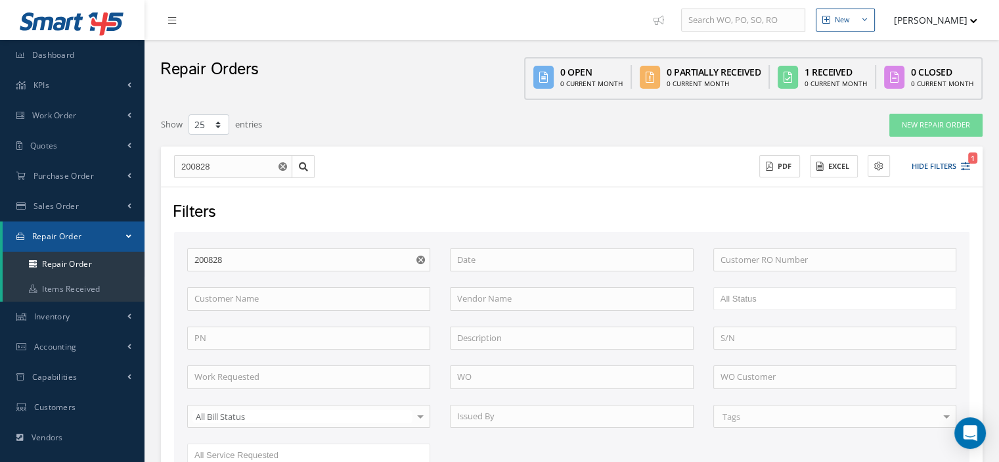
scroll to position [246, 0]
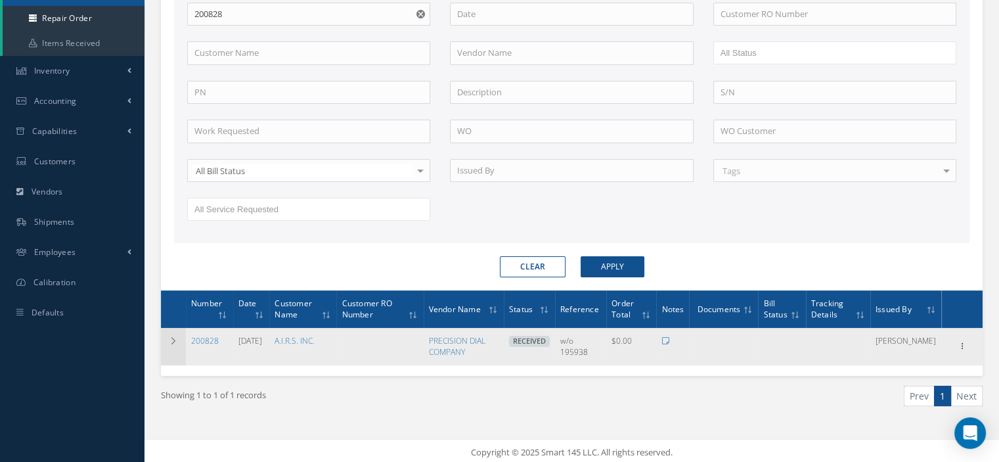
click at [175, 341] on icon at bounding box center [173, 341] width 9 height 8
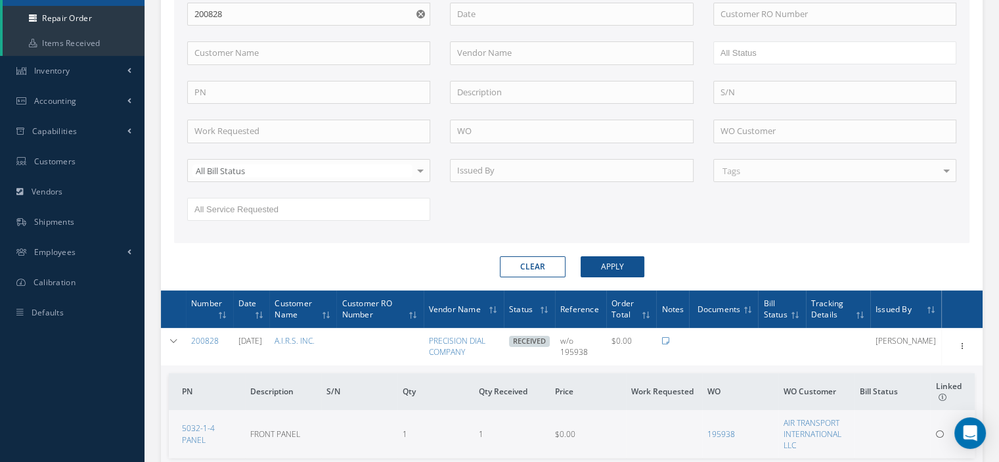
scroll to position [347, 0]
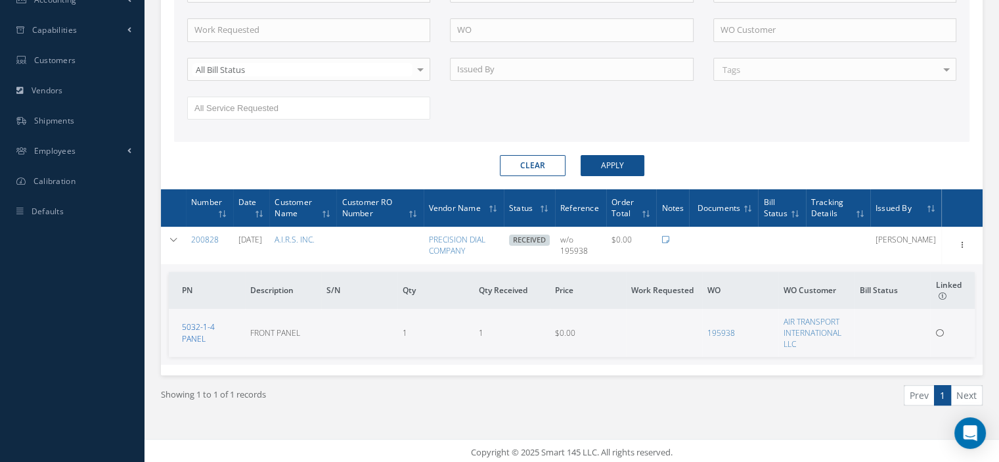
click at [215, 331] on link "5032-1-4 PANEL" at bounding box center [198, 332] width 33 height 22
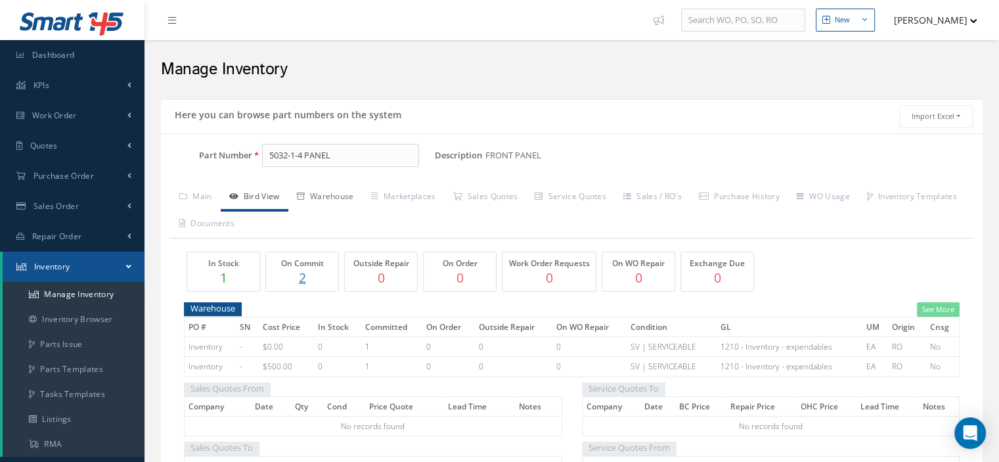
click at [323, 196] on link "Warehouse" at bounding box center [325, 198] width 74 height 28
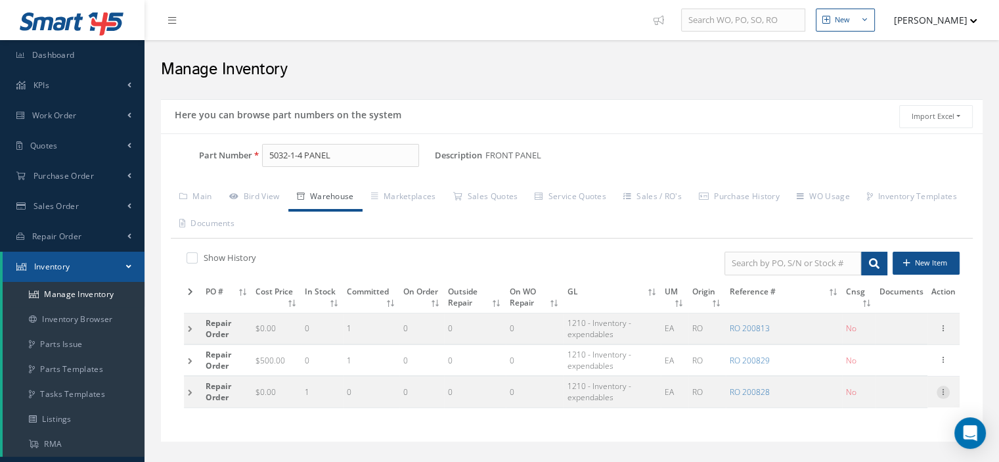
click at [944, 390] on icon at bounding box center [943, 391] width 13 height 11
click at [899, 399] on link "Edit" at bounding box center [883, 400] width 104 height 17
type input "0.00"
type input "[DATE]"
type input "200828"
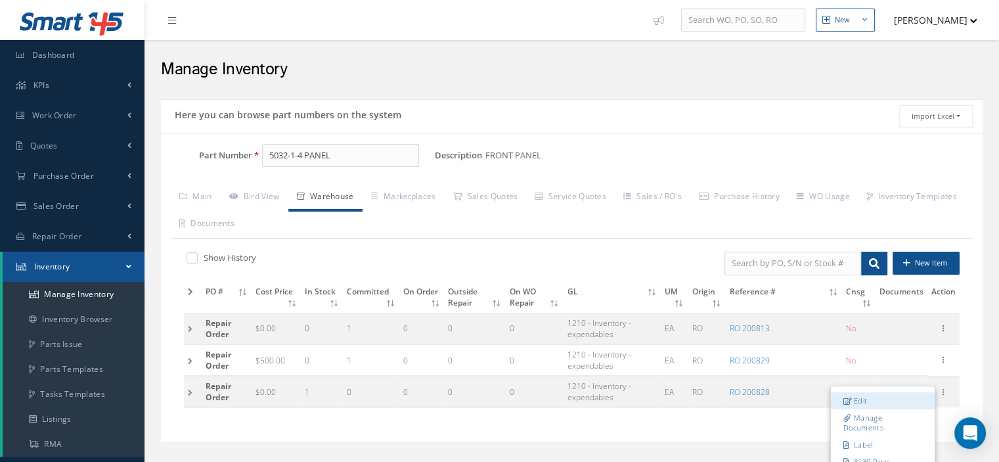
checkbox input "false"
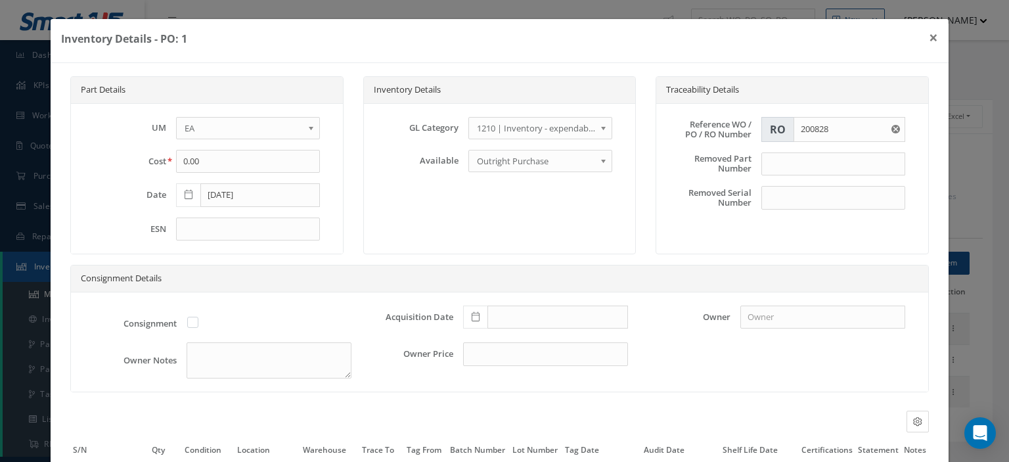
scroll to position [124, 0]
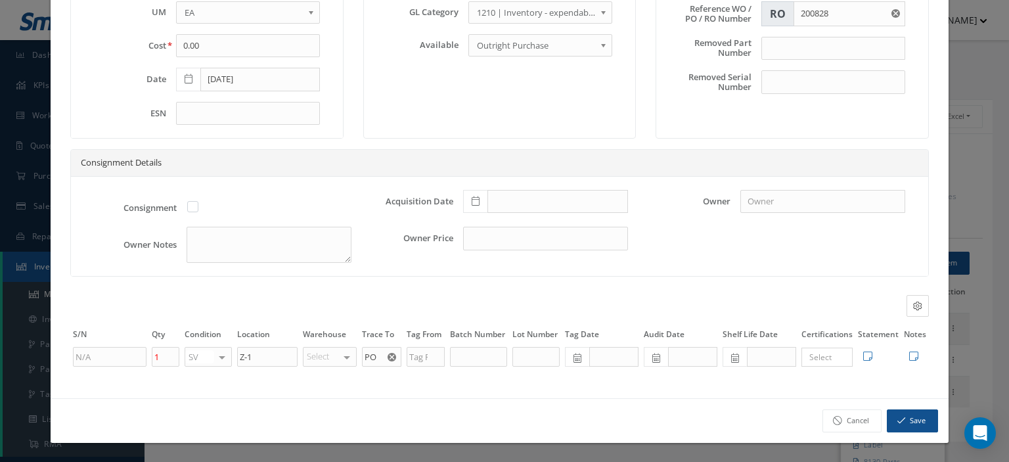
click at [388, 357] on icon "Reset" at bounding box center [392, 357] width 9 height 9
click at [377, 354] on input "text" at bounding box center [381, 357] width 39 height 20
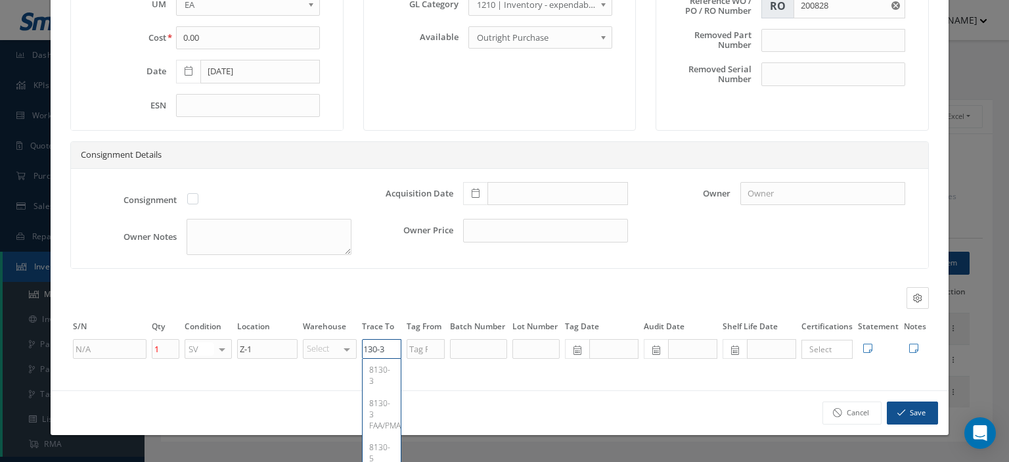
scroll to position [0, 11]
type input "8130-3"
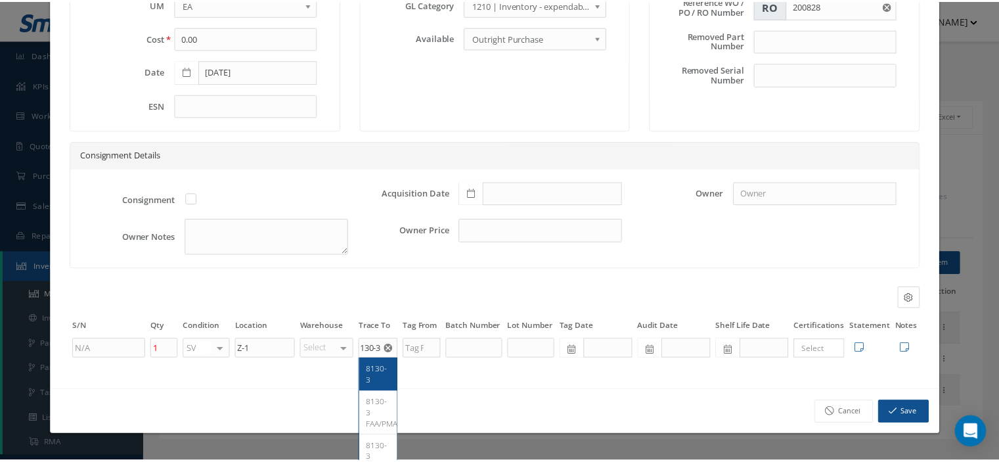
scroll to position [0, 0]
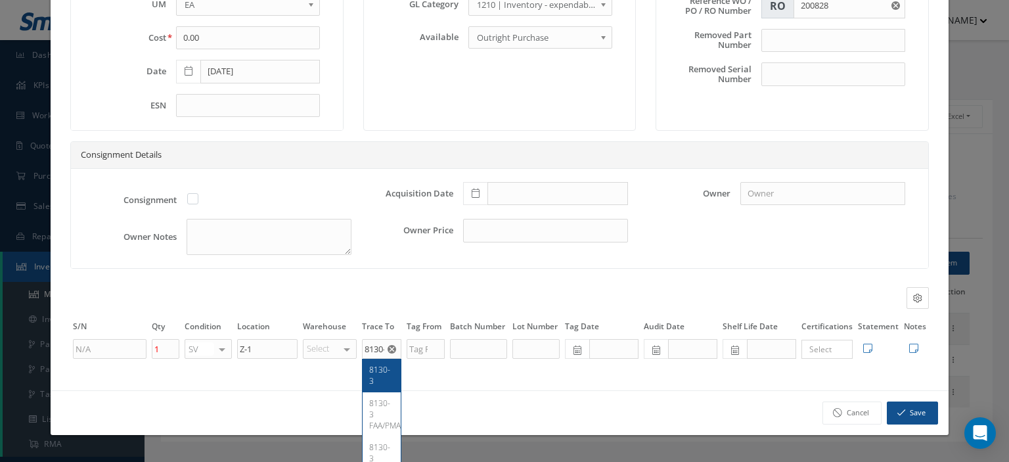
click at [373, 375] on span "8130-3" at bounding box center [379, 375] width 21 height 22
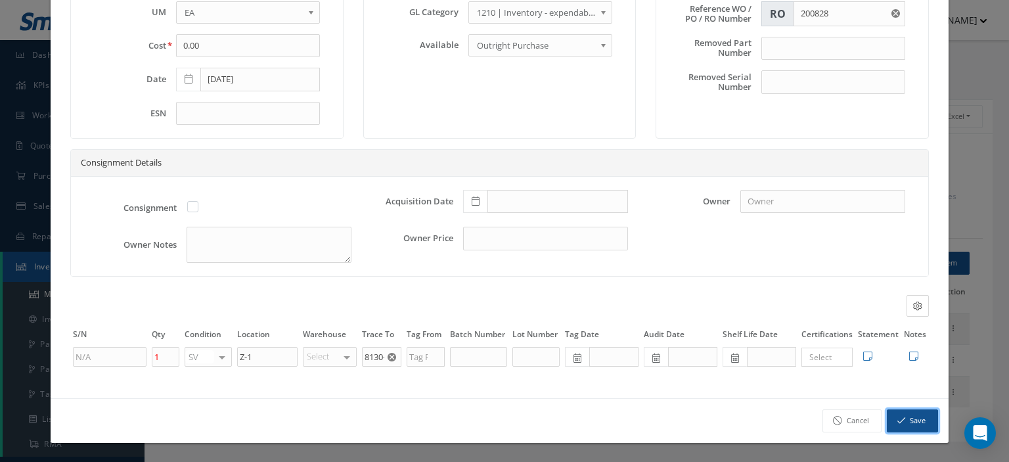
click at [907, 422] on button "Save" at bounding box center [912, 420] width 51 height 23
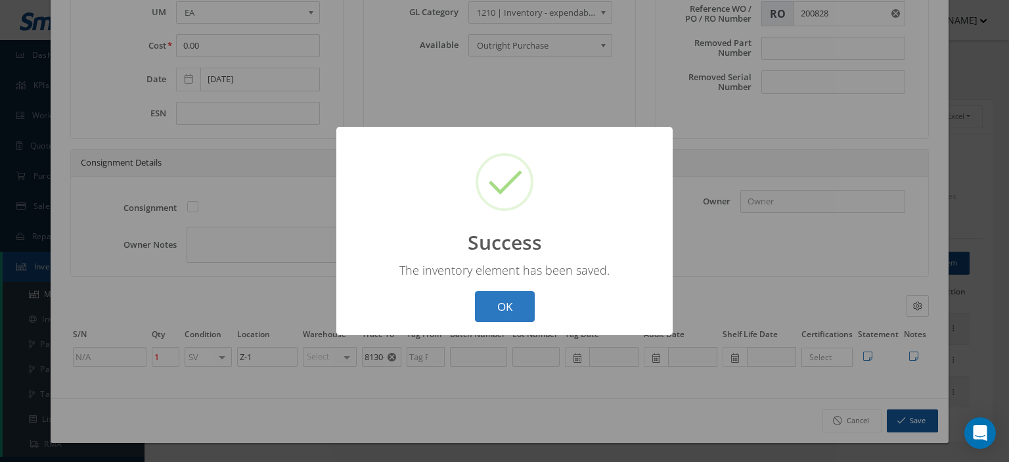
click at [492, 311] on button "OK" at bounding box center [505, 306] width 60 height 31
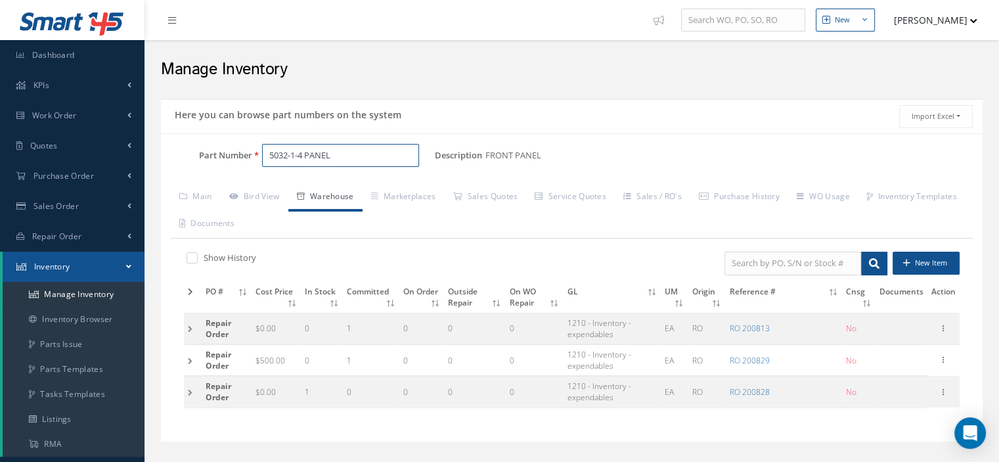
drag, startPoint x: 342, startPoint y: 155, endPoint x: 269, endPoint y: 153, distance: 73.0
click at [269, 153] on input "5032-1-4 PANEL" at bounding box center [340, 156] width 157 height 24
click at [117, 262] on link "Inventory" at bounding box center [74, 267] width 142 height 30
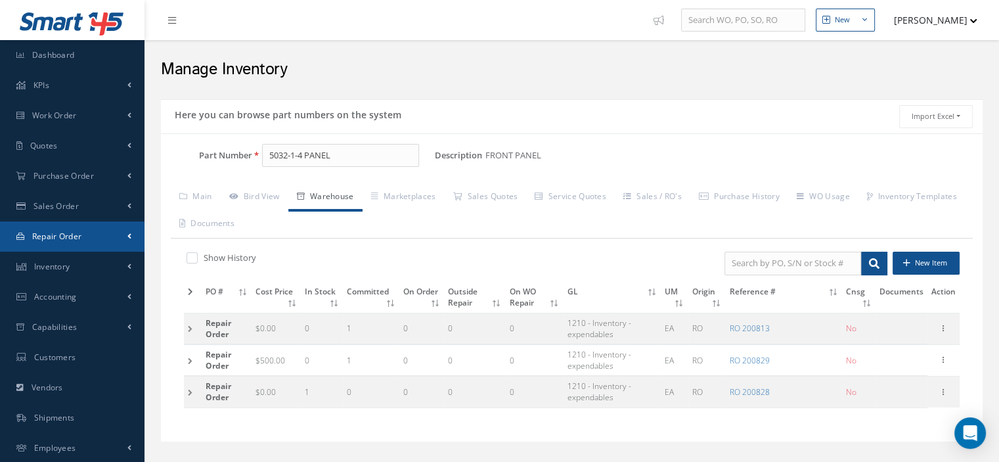
click at [95, 232] on link "Repair Order" at bounding box center [72, 236] width 145 height 30
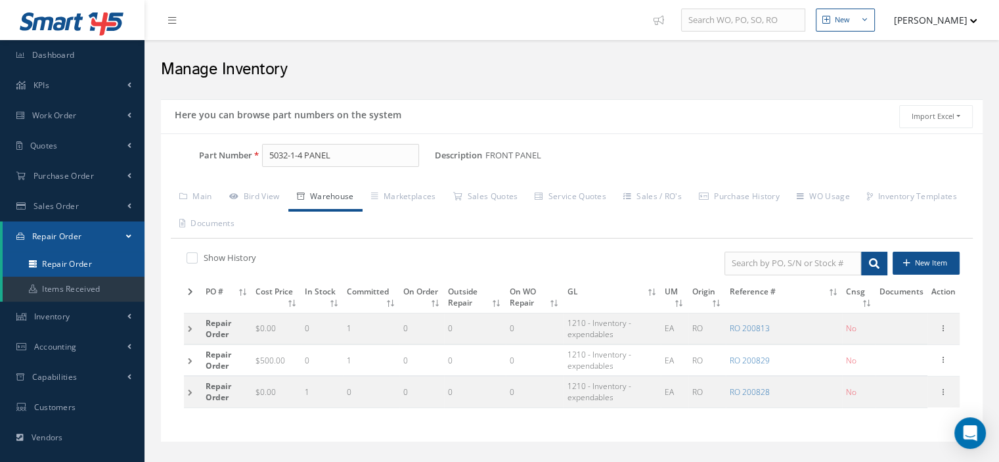
click at [85, 257] on link "Repair Order" at bounding box center [74, 264] width 142 height 25
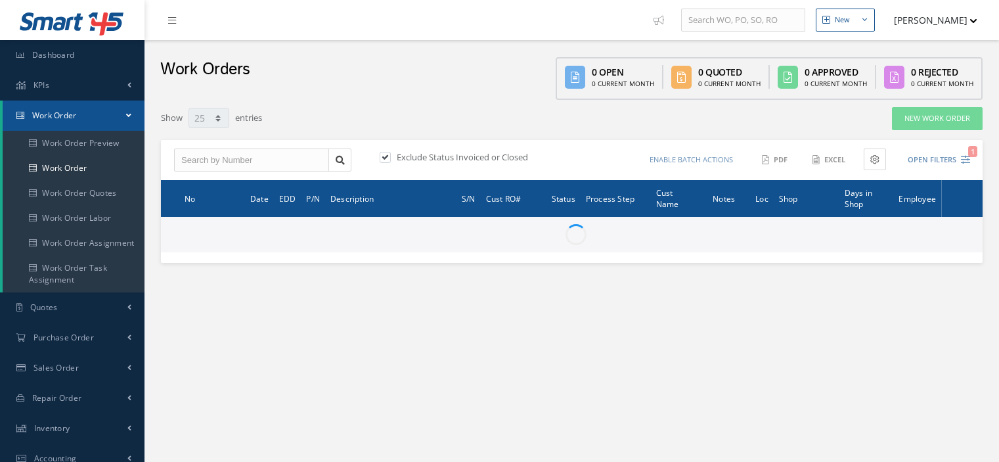
select select "25"
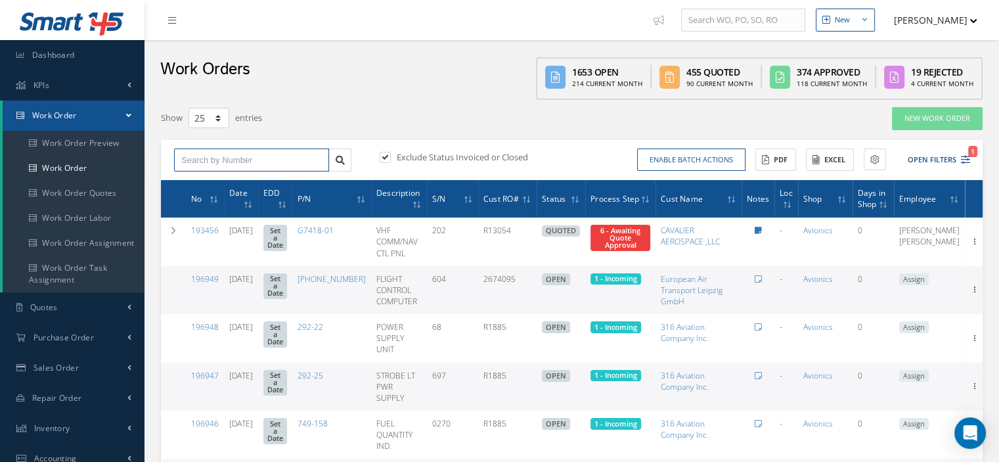
click at [193, 160] on input "text" at bounding box center [251, 160] width 155 height 24
type input "195938"
click at [344, 156] on icon at bounding box center [340, 160] width 9 height 9
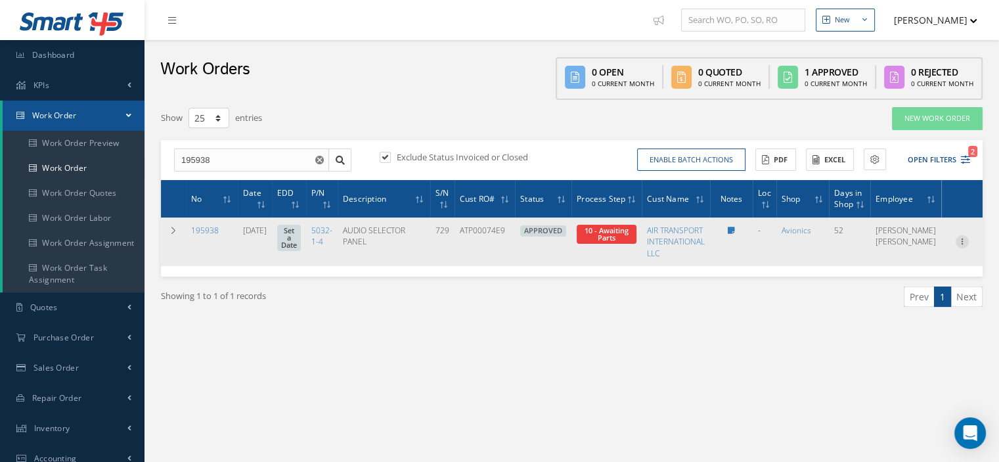
click at [962, 244] on icon at bounding box center [962, 240] width 13 height 11
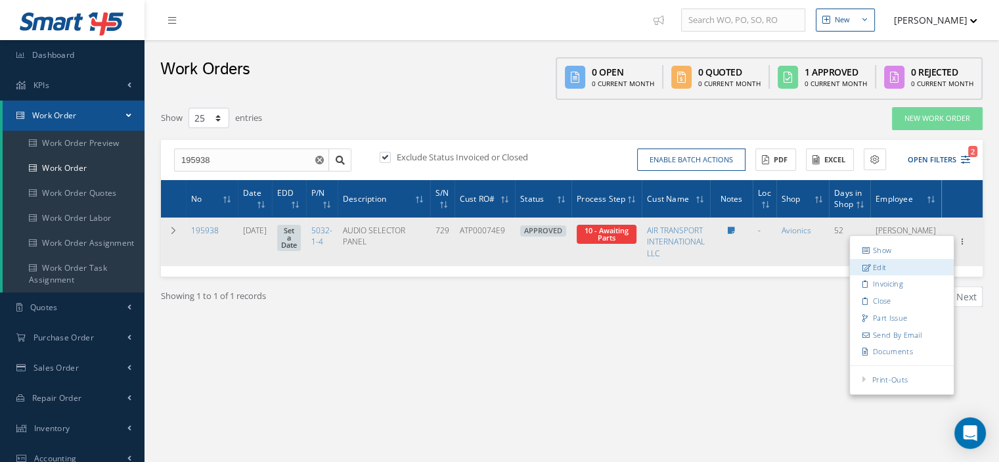
click at [900, 262] on link "Edit" at bounding box center [902, 267] width 104 height 17
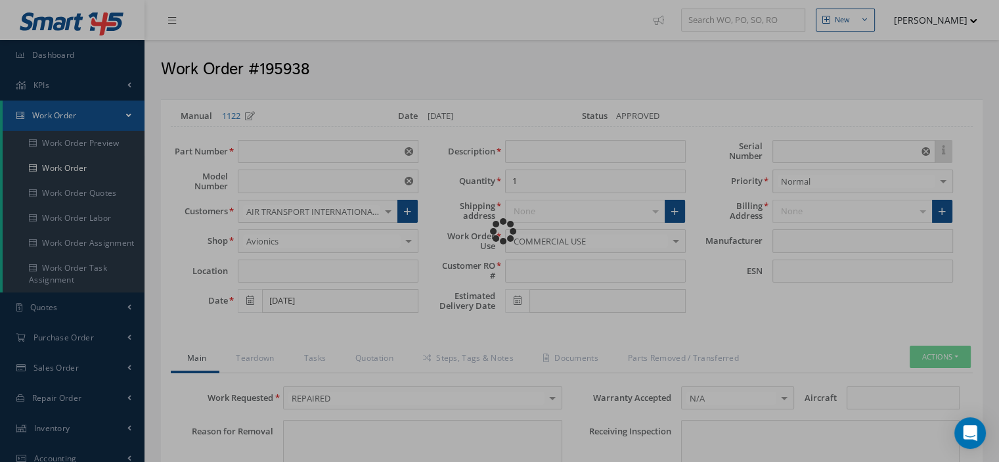
type input "5032-1-4"
type input "VARIOUS"
type input "08/01/2025"
type input "AUDIO SELECTOR PANEL"
type input "ATP00074E9"
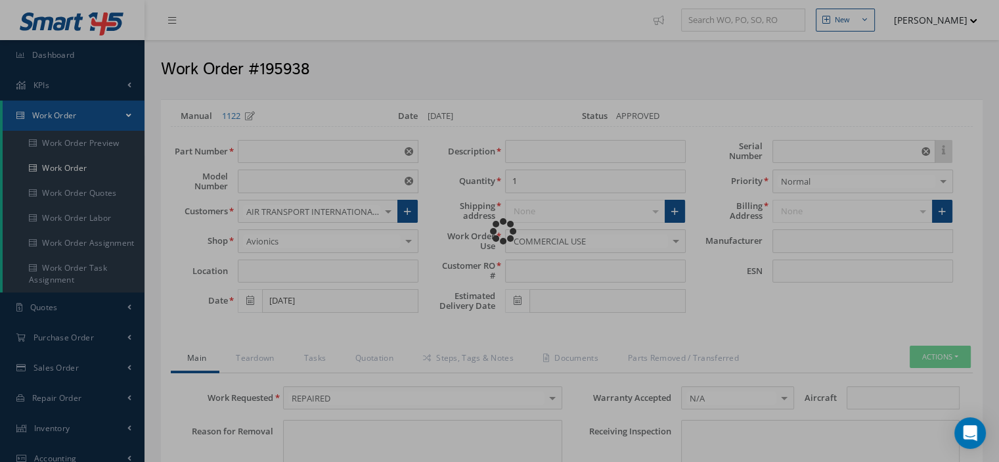
type input "729"
type textarea "NONE"
type input "NONE"
type textarea "NONE"
type input "NONE"
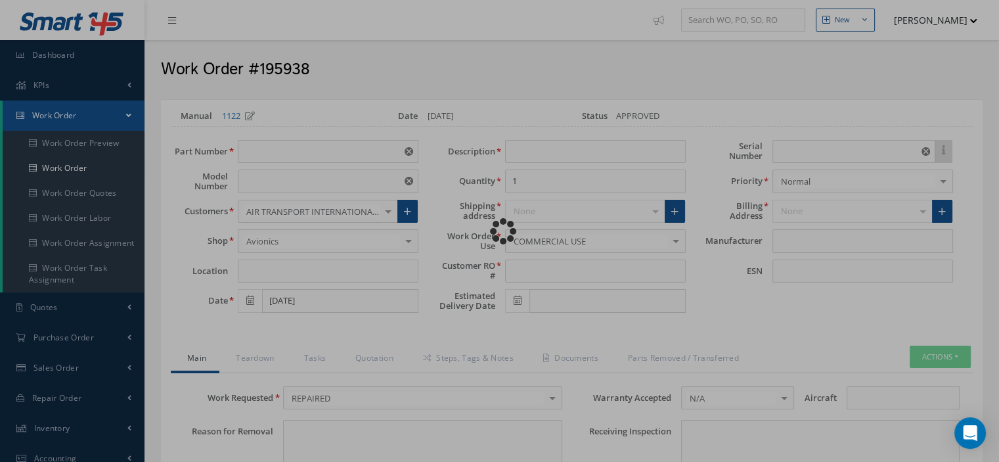
type input "A"
checkbox input "true"
type input "AVTECH"
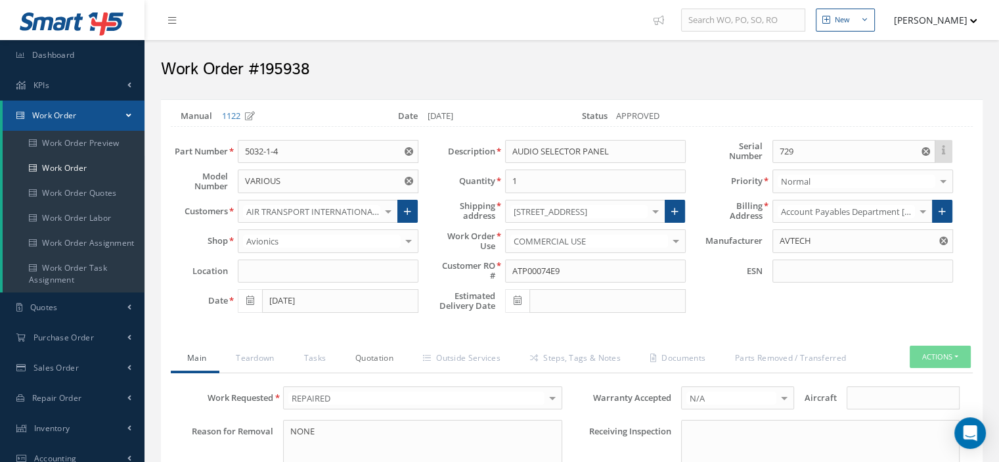
click at [375, 357] on link "Quotation" at bounding box center [373, 360] width 68 height 28
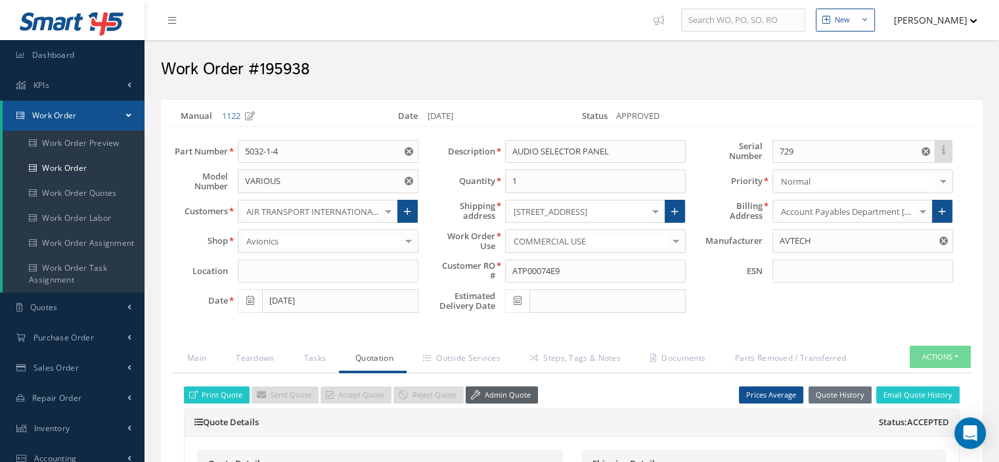
click at [468, 386] on link "Admin Quote" at bounding box center [502, 395] width 72 height 18
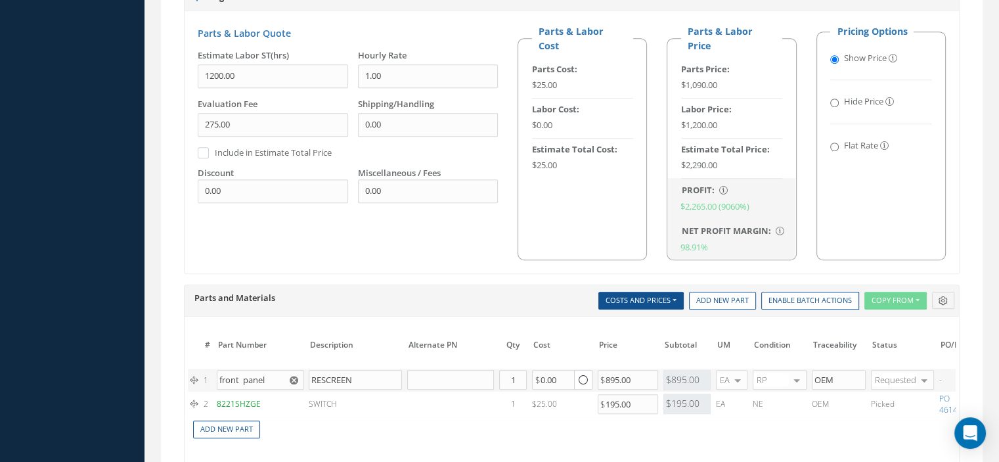
scroll to position [854, 0]
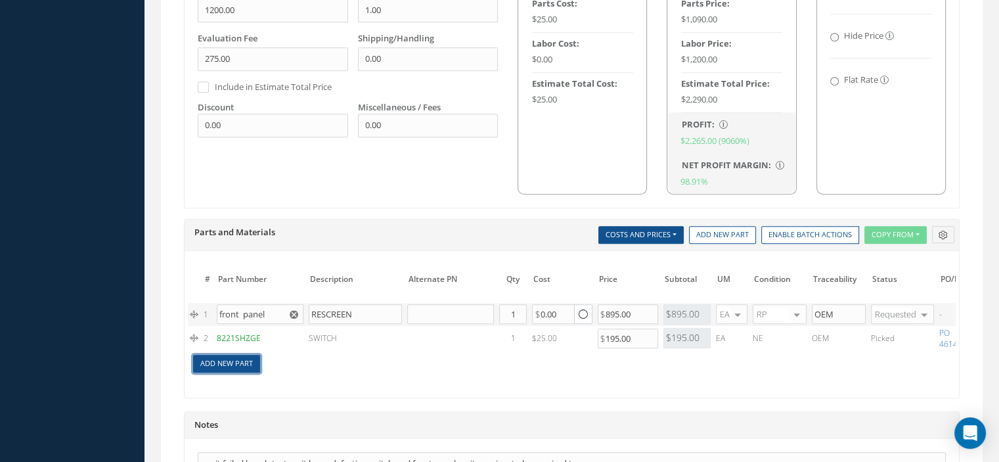
click at [241, 358] on link "Add New Part" at bounding box center [226, 364] width 67 height 18
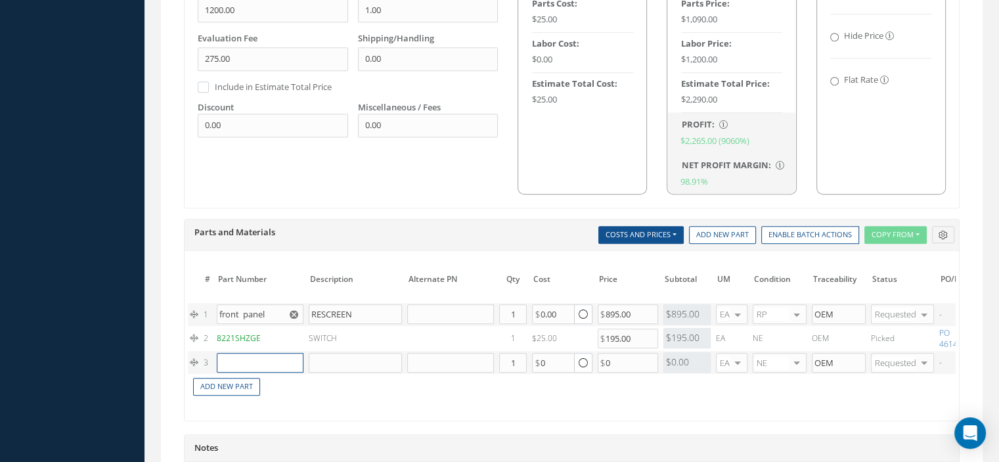
click at [241, 359] on input "text" at bounding box center [260, 363] width 87 height 20
paste input "5032-1-4 PANEL"
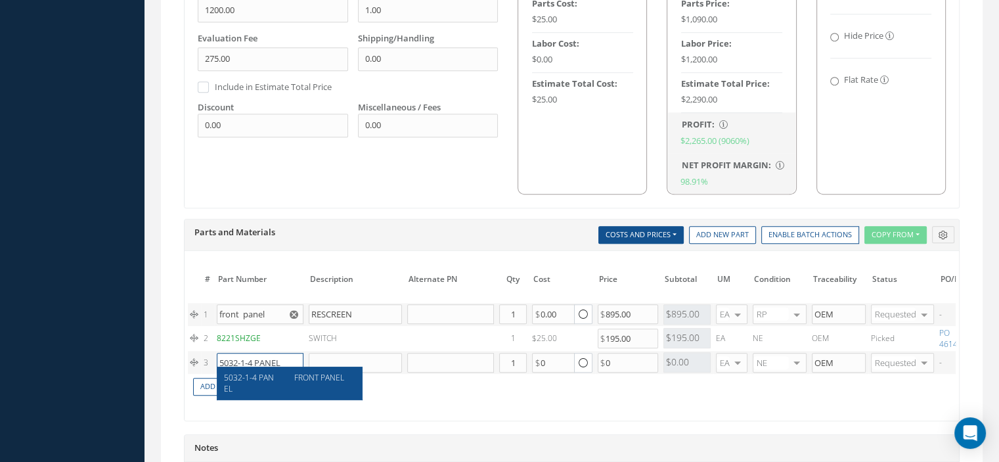
type input "5032-1-4 PANEL"
click at [294, 373] on span "FRONT PANEL" at bounding box center [319, 377] width 50 height 11
type input "FRONT PANEL"
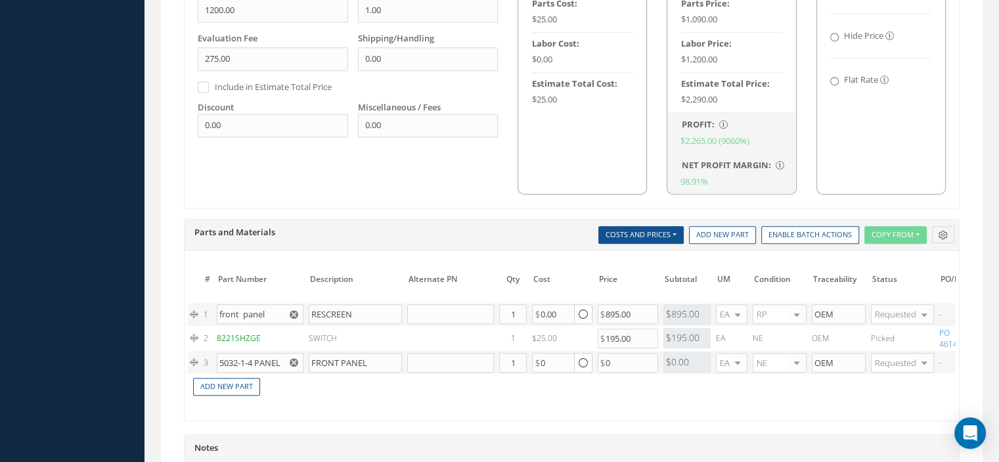
scroll to position [0, 137]
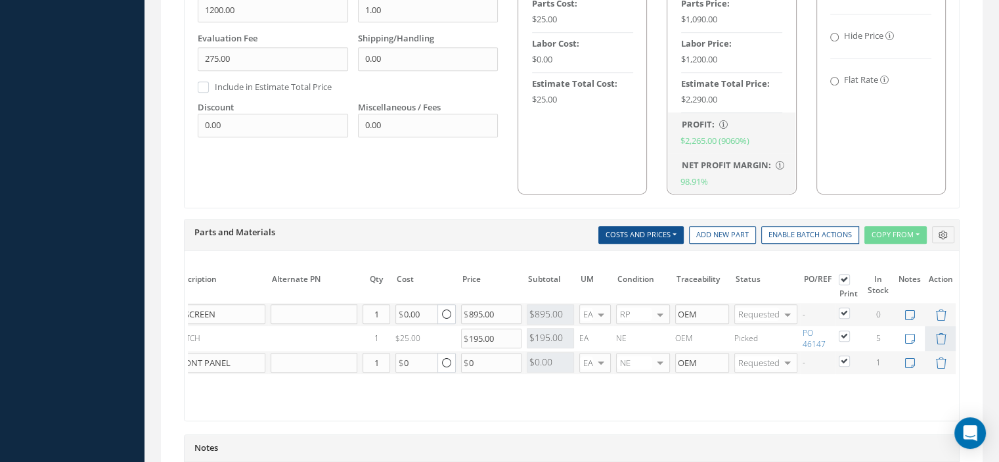
click at [850, 309] on label at bounding box center [851, 312] width 3 height 11
click at [845, 310] on input "checkbox" at bounding box center [845, 314] width 9 height 9
checkbox input "false"
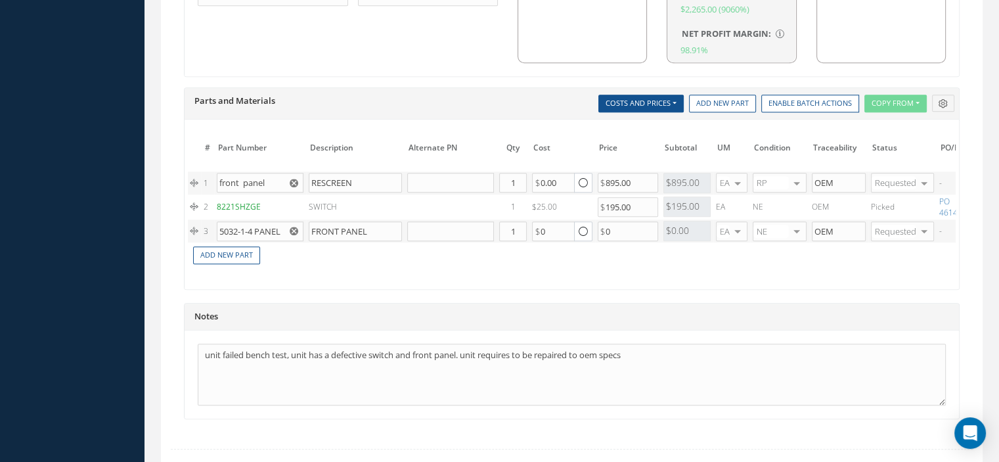
scroll to position [1064, 0]
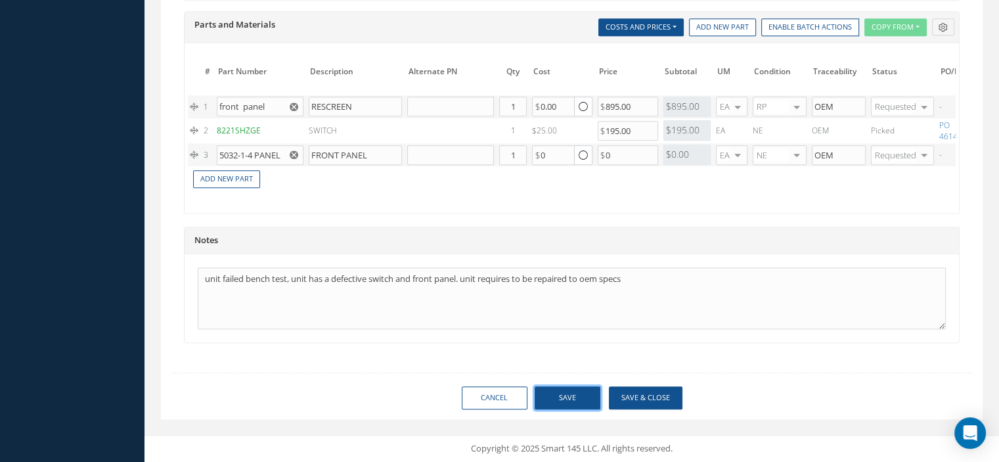
click at [566, 401] on button "Save" at bounding box center [568, 397] width 66 height 23
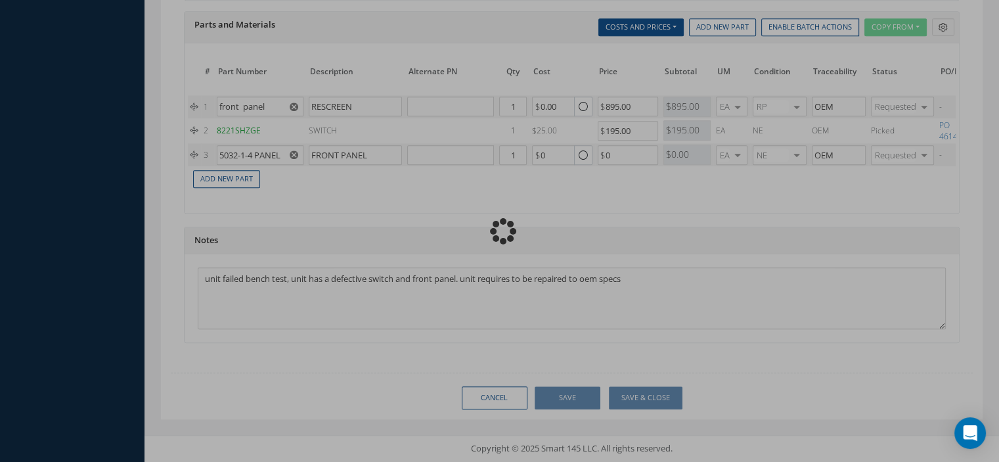
checkbox input "false"
checkbox input "true"
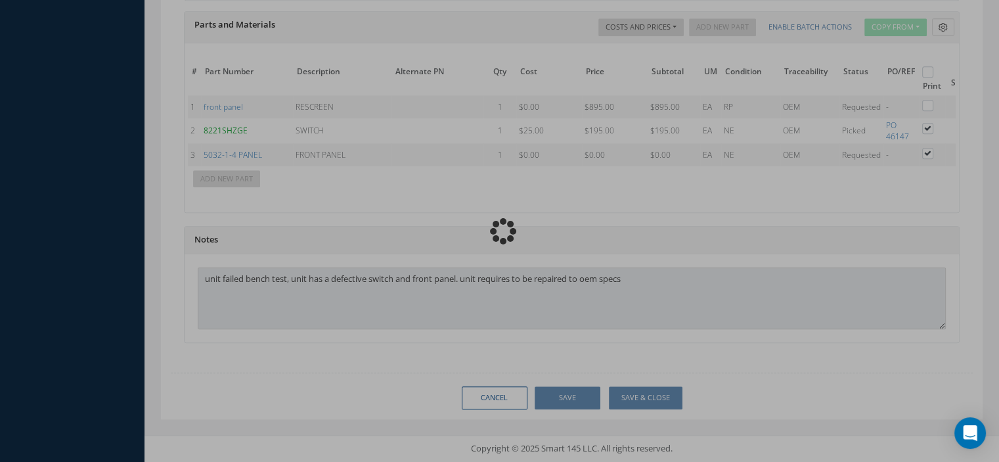
type input "AVTECH"
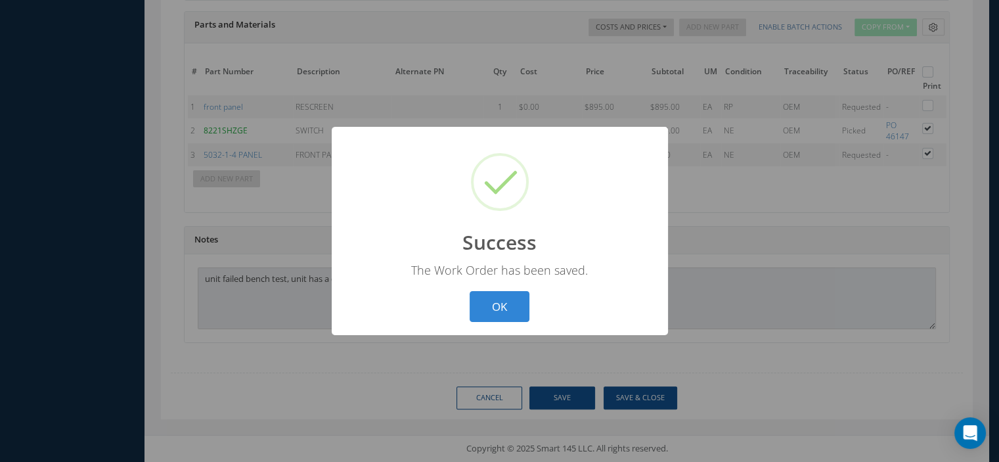
scroll to position [1050, 0]
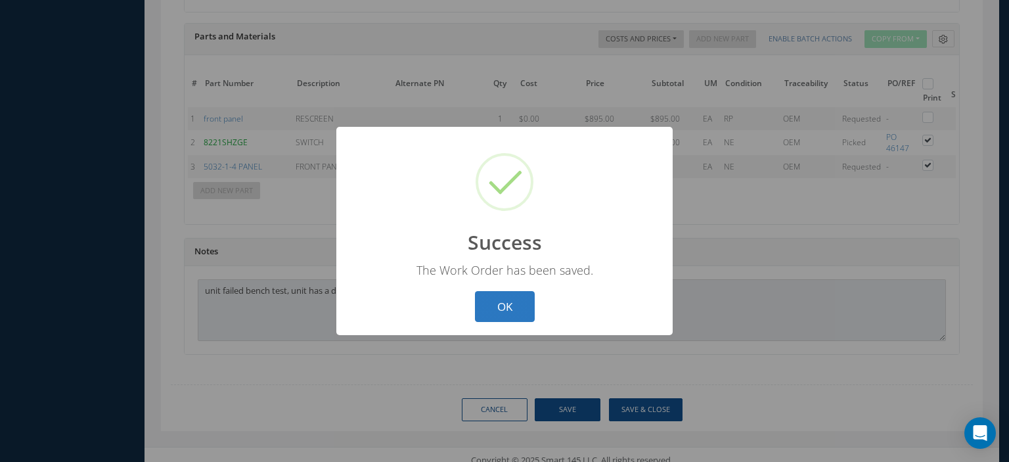
click at [486, 308] on button "OK" at bounding box center [505, 306] width 60 height 31
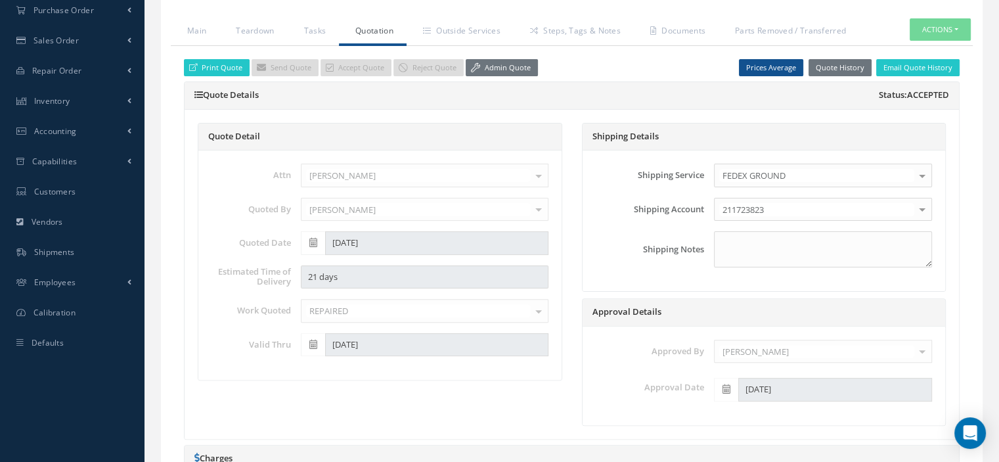
scroll to position [262, 0]
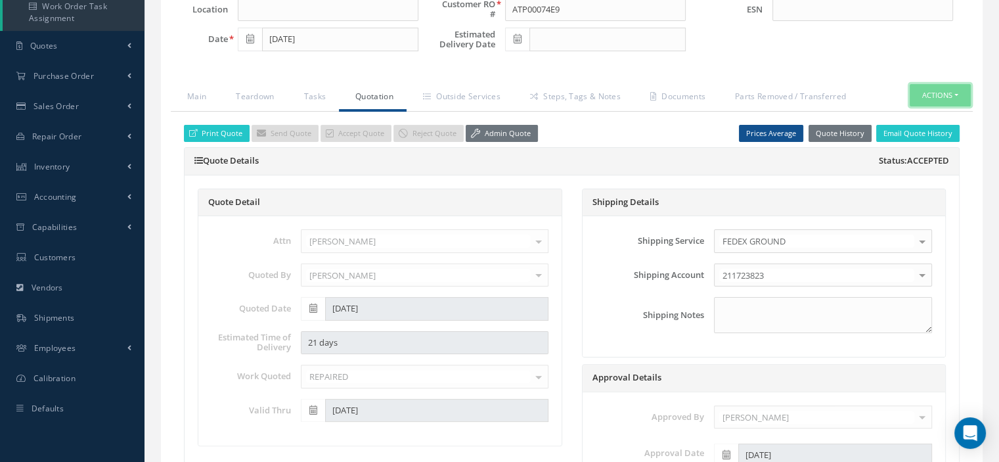
click button "Actions"
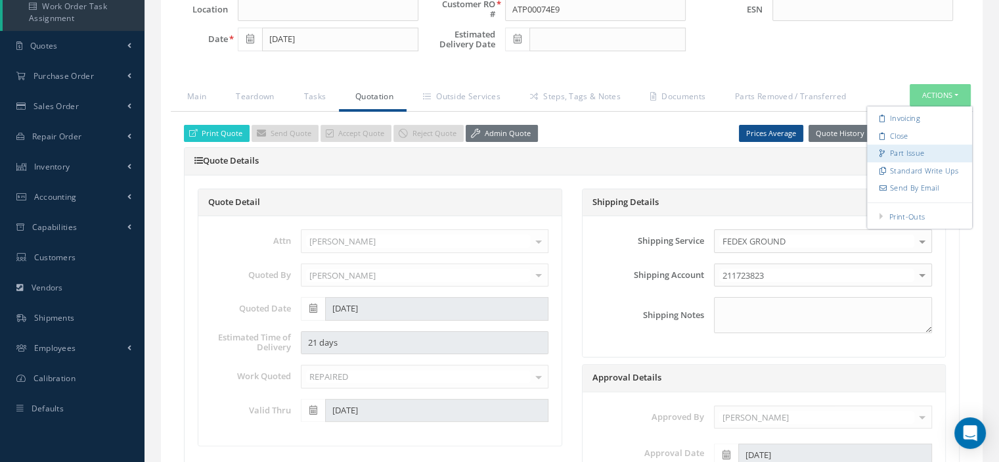
click link "Part Issue"
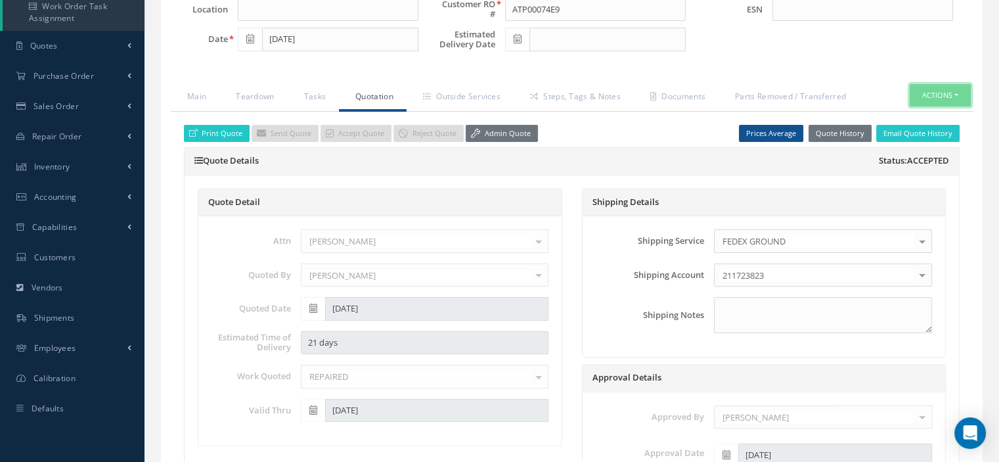
click button "Actions"
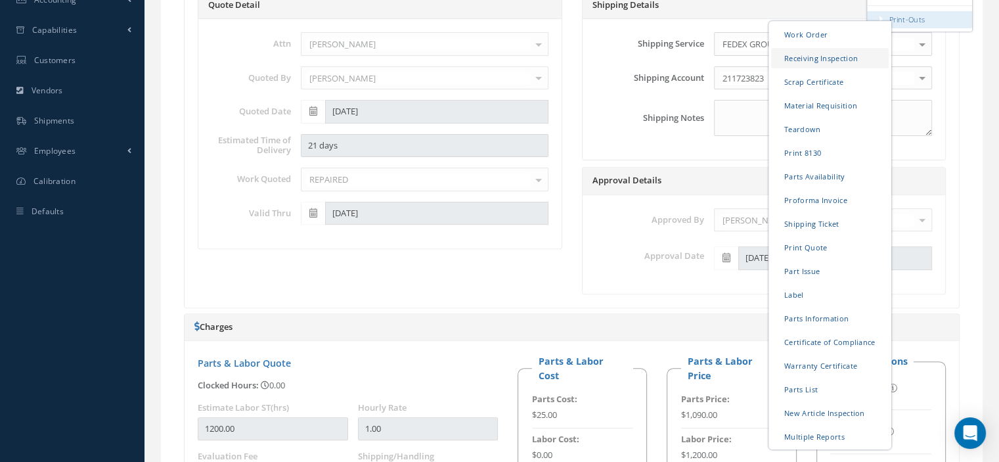
scroll to position [590, 0]
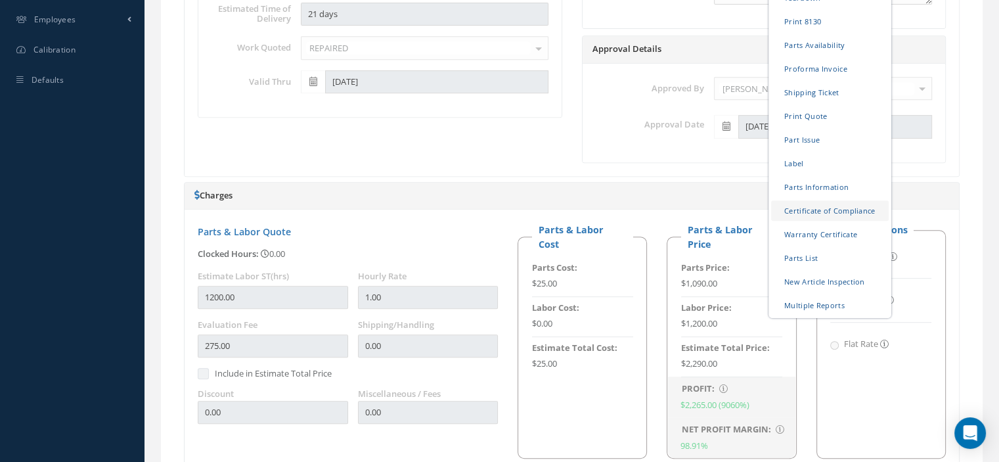
click link "Certificate of Compliance"
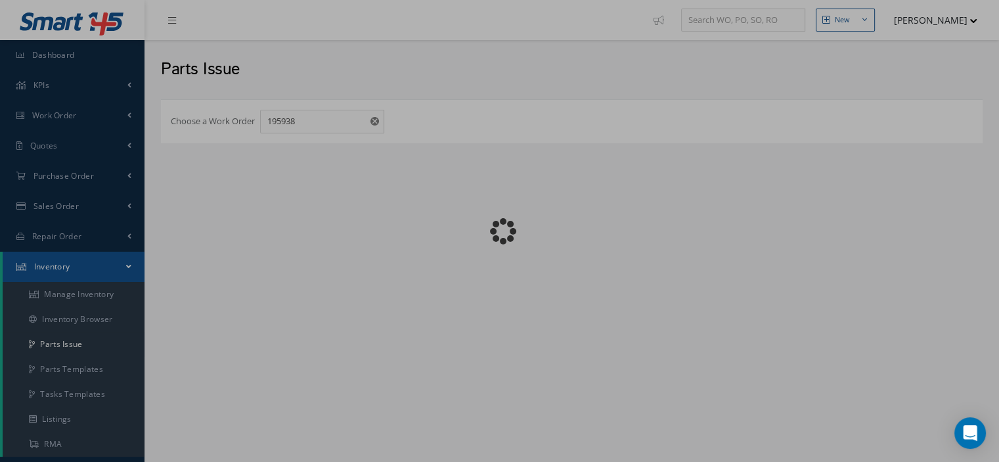
checkbox input "false"
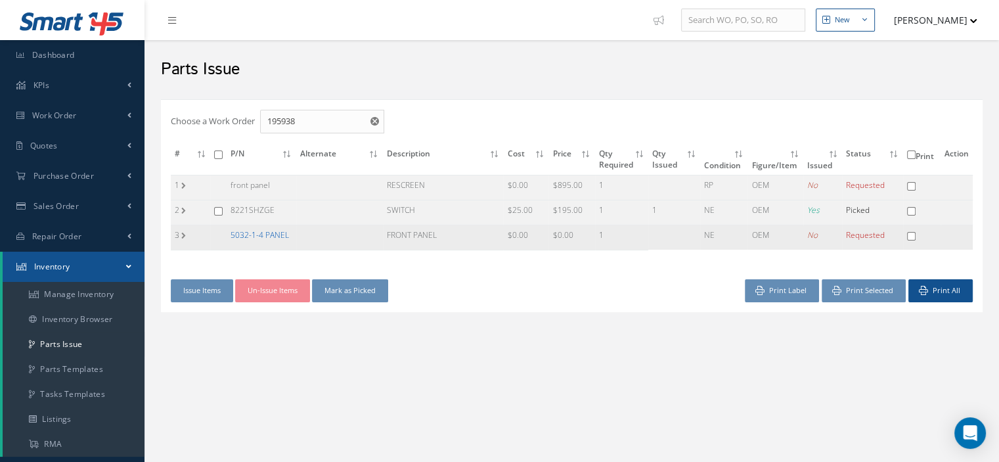
click at [276, 236] on link "5032-1-4 PANEL" at bounding box center [260, 234] width 58 height 11
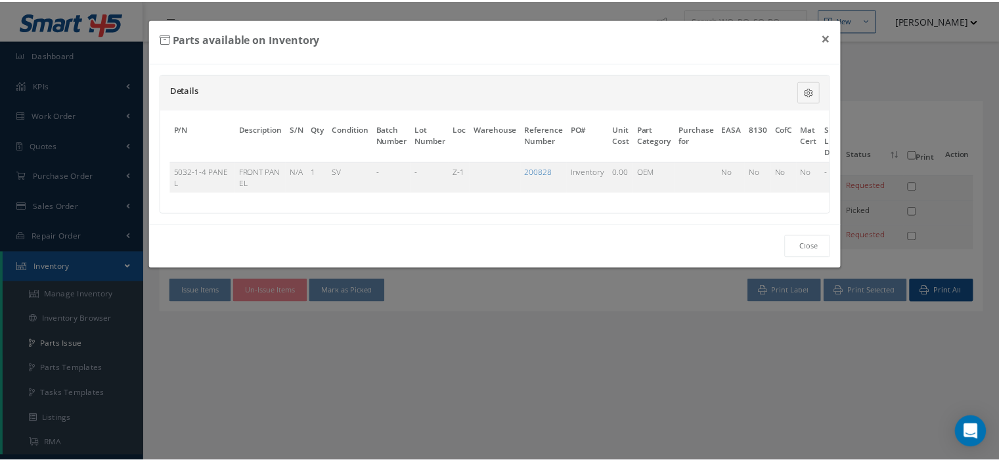
scroll to position [0, 87]
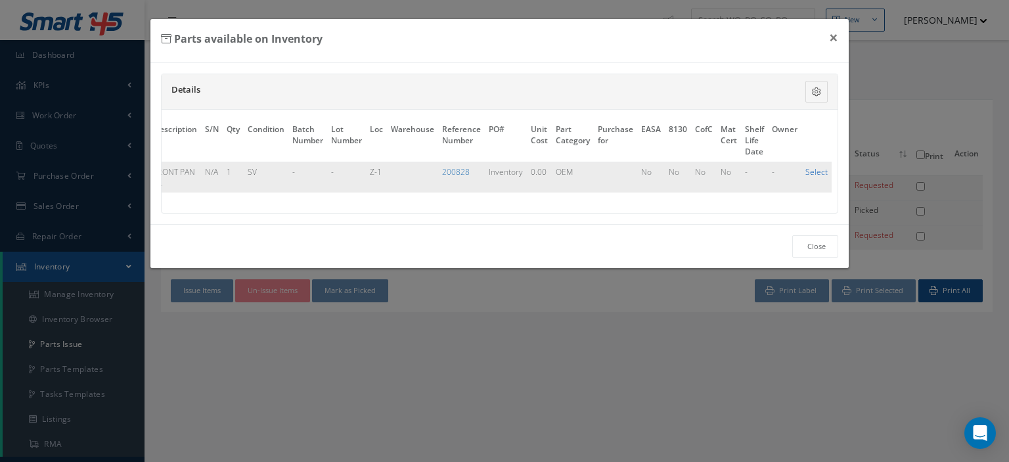
click at [813, 170] on link "Select" at bounding box center [817, 171] width 22 height 11
checkbox input "true"
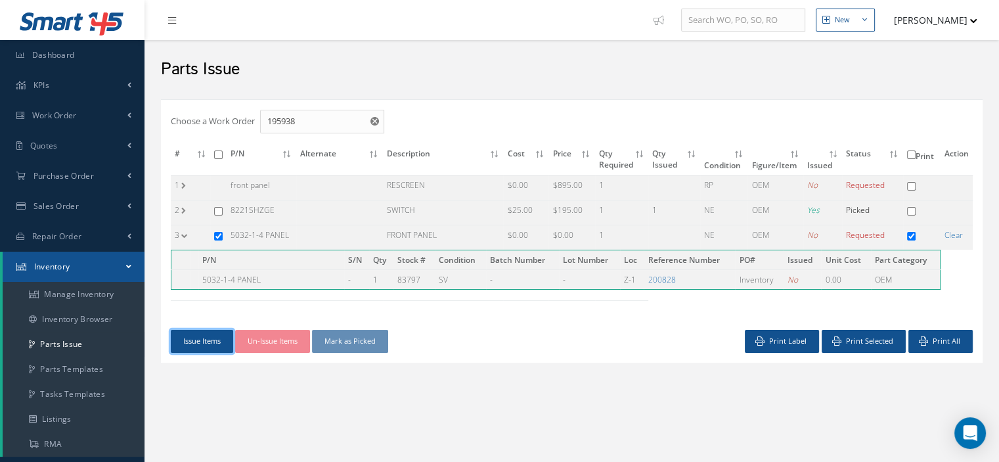
click at [206, 338] on button "Issue Items" at bounding box center [202, 341] width 62 height 23
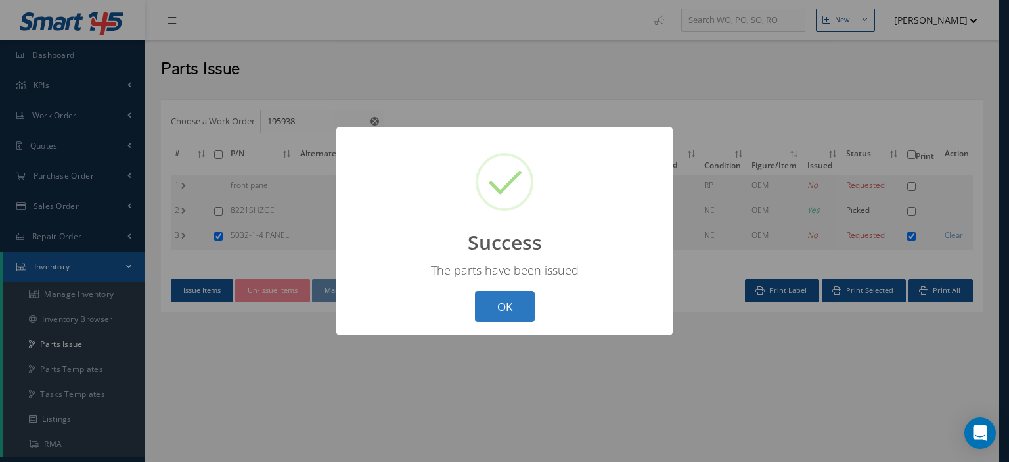
click at [486, 309] on button "OK" at bounding box center [505, 306] width 60 height 31
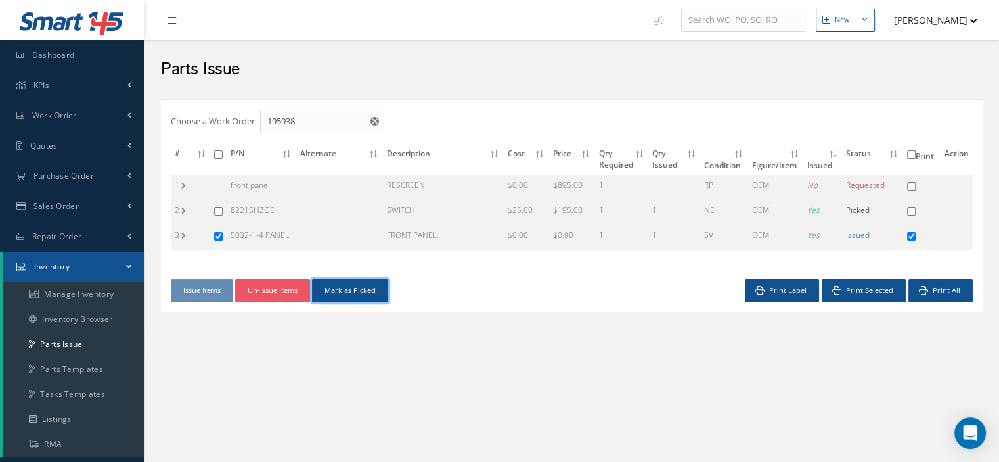
click at [357, 289] on button "Mark as Picked" at bounding box center [350, 290] width 76 height 23
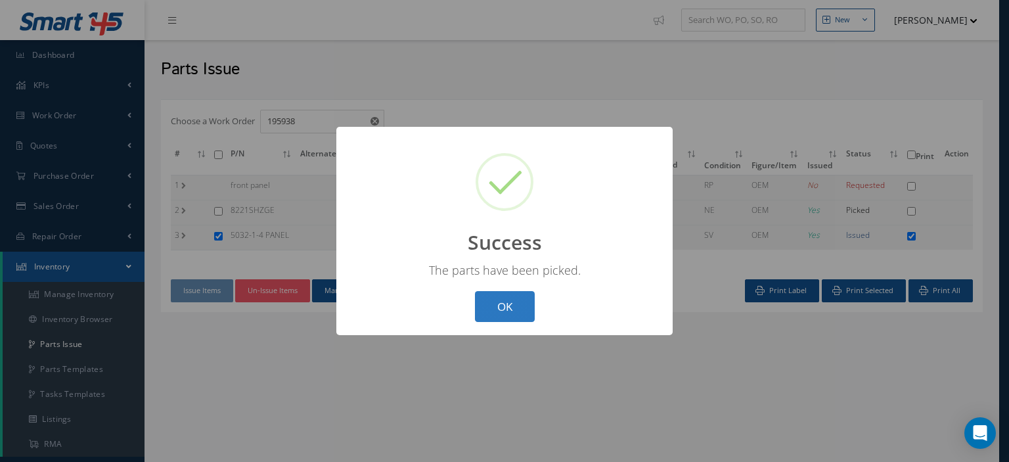
click at [524, 306] on button "OK" at bounding box center [505, 306] width 60 height 31
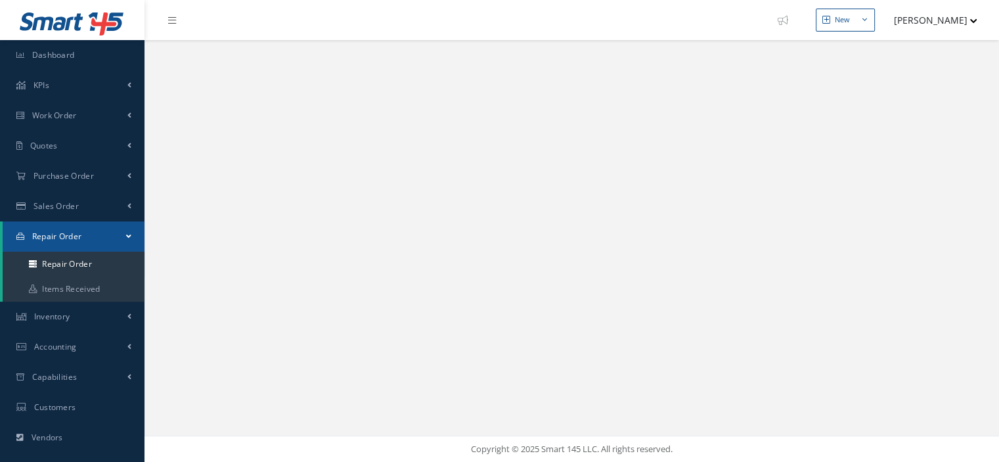
select select "25"
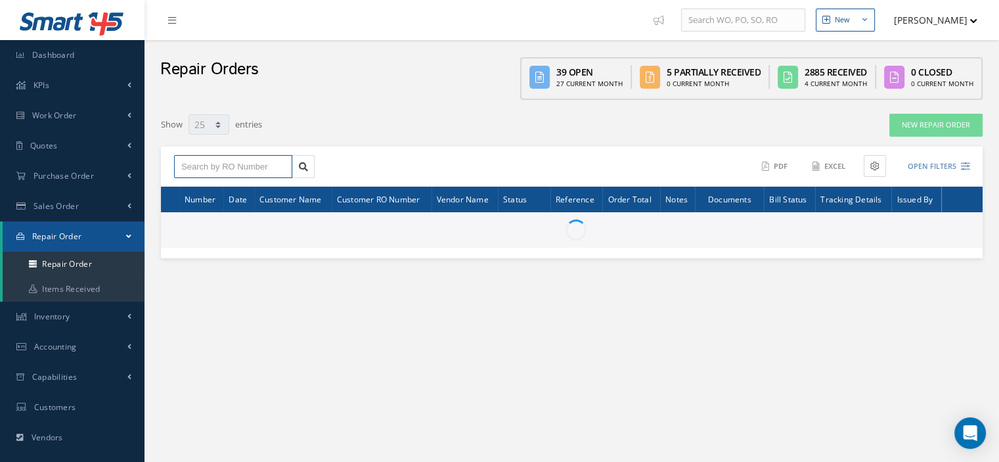
click at [206, 167] on input "text" at bounding box center [233, 167] width 118 height 24
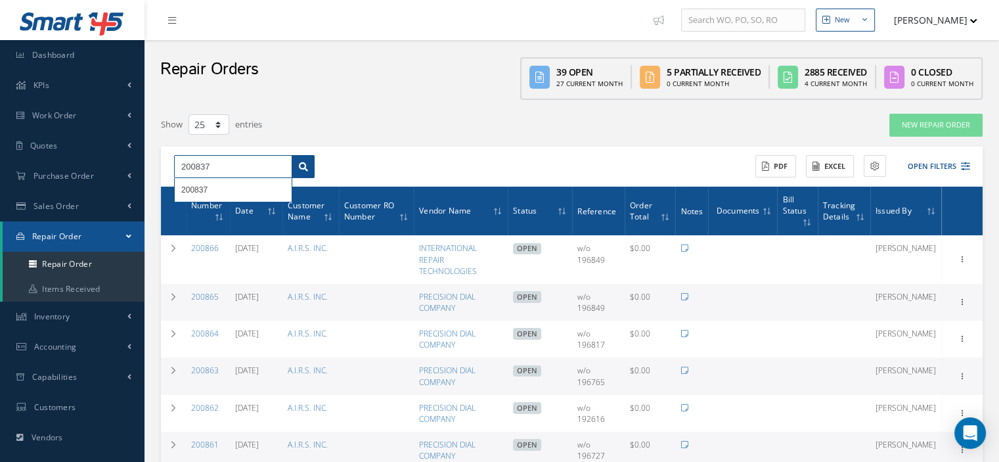
type input "200837"
click at [308, 166] on link at bounding box center [303, 167] width 23 height 24
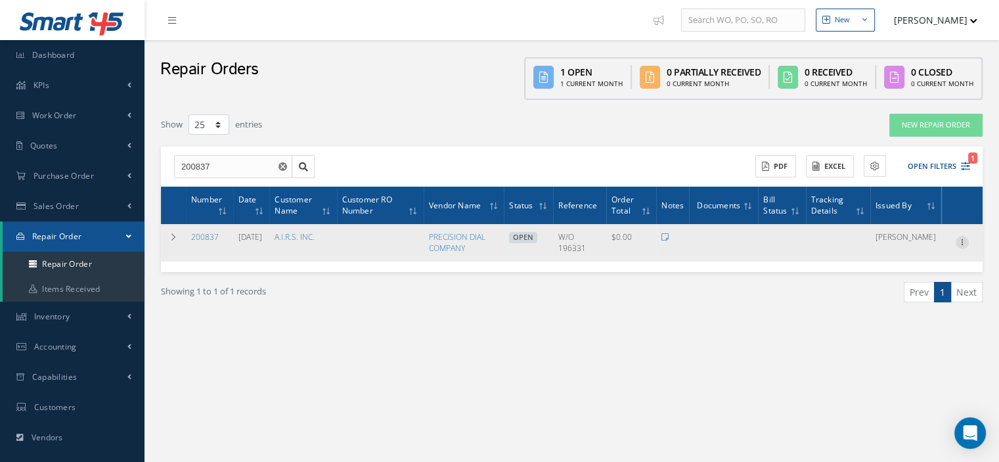
click at [966, 241] on icon at bounding box center [962, 241] width 13 height 11
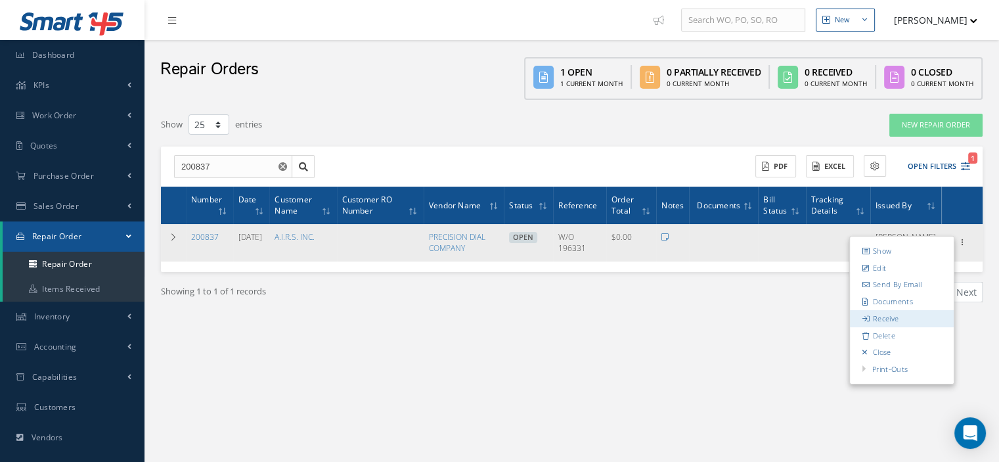
click at [909, 311] on link "Receive" at bounding box center [902, 318] width 104 height 17
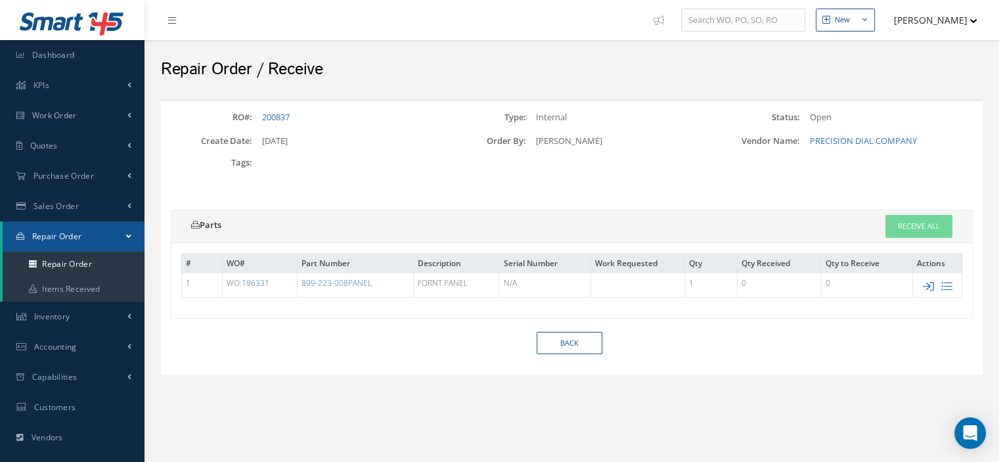
click at [930, 283] on icon at bounding box center [928, 286] width 11 height 11
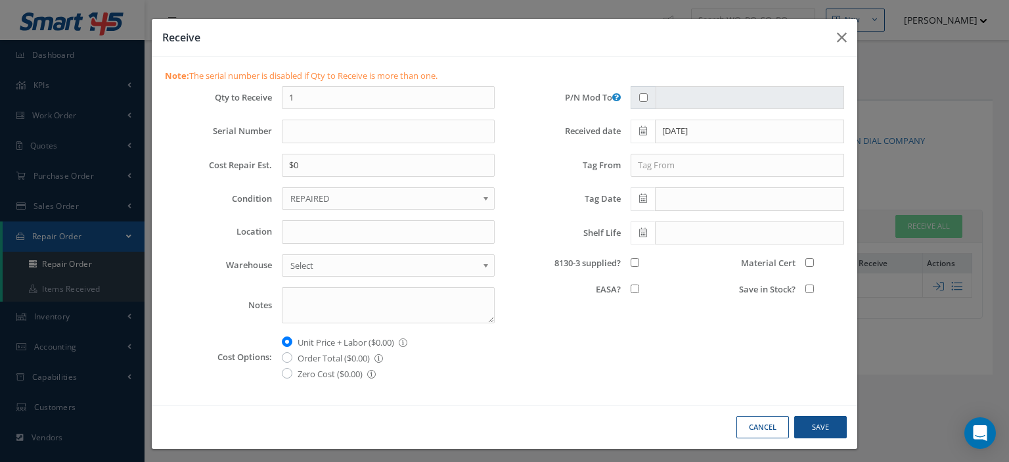
click at [352, 202] on span "REPAIRED" at bounding box center [383, 199] width 187 height 16
click at [296, 225] on input "Location" at bounding box center [388, 232] width 213 height 24
type input "Z-1"
click at [622, 259] on div at bounding box center [650, 263] width 58 height 16
click at [631, 261] on input "8130-3 supplied?" at bounding box center [635, 262] width 9 height 9
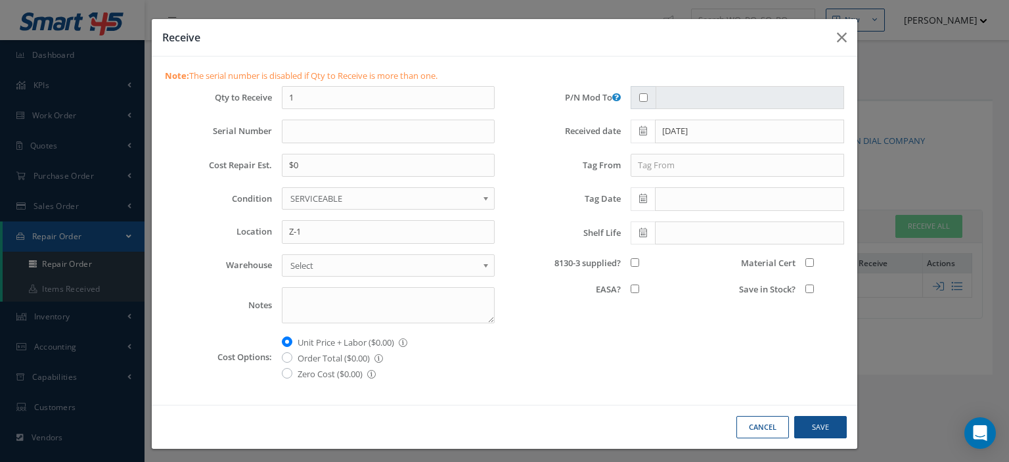
checkbox input "true"
click at [806, 287] on input "Save in Stock?" at bounding box center [810, 289] width 9 height 9
checkbox input "true"
click at [806, 259] on input "Material Cert" at bounding box center [810, 262] width 9 height 9
checkbox input "true"
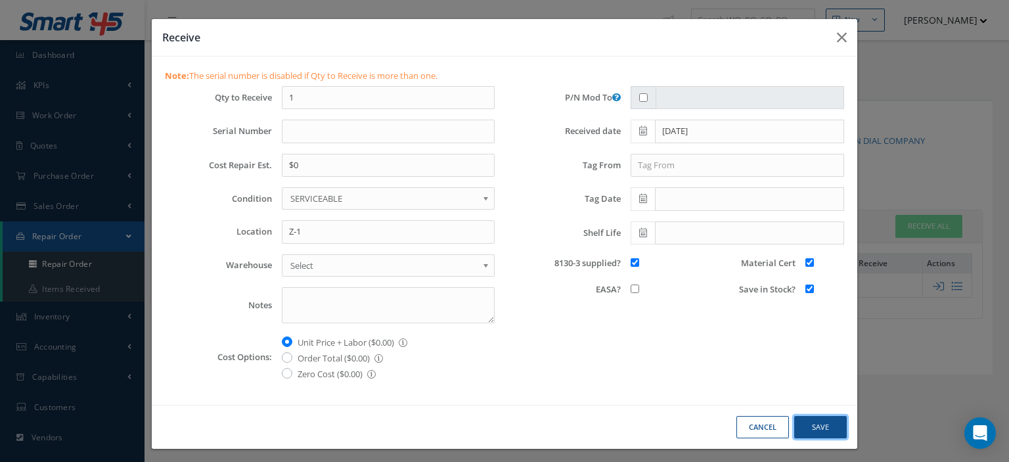
click at [820, 424] on button "Save" at bounding box center [820, 427] width 53 height 23
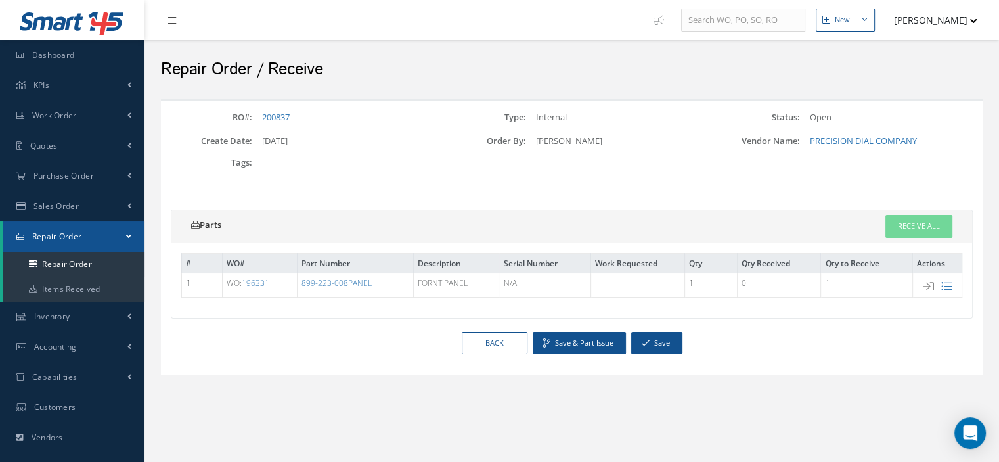
drag, startPoint x: 377, startPoint y: 281, endPoint x: 298, endPoint y: 281, distance: 78.2
click at [298, 281] on td "899-223-008PANEL" at bounding box center [356, 285] width 116 height 24
copy link "899-223-008PANEL"
click at [647, 338] on icon "button" at bounding box center [646, 342] width 8 height 9
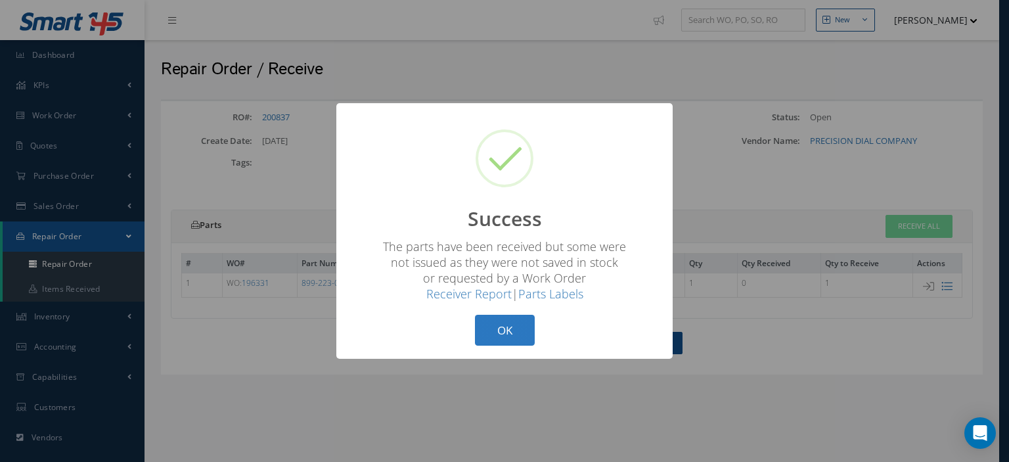
click at [517, 330] on button "OK" at bounding box center [505, 330] width 60 height 31
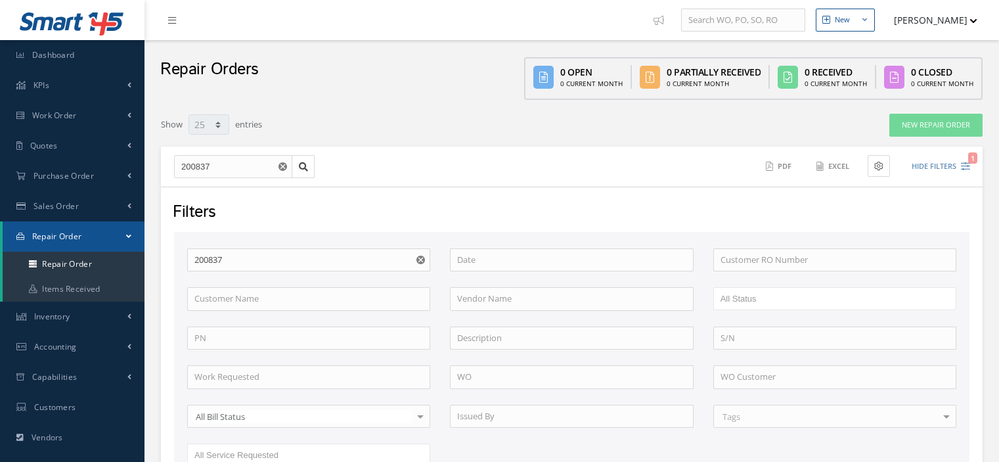
select select "25"
click at [122, 236] on link "Repair Order" at bounding box center [74, 236] width 142 height 30
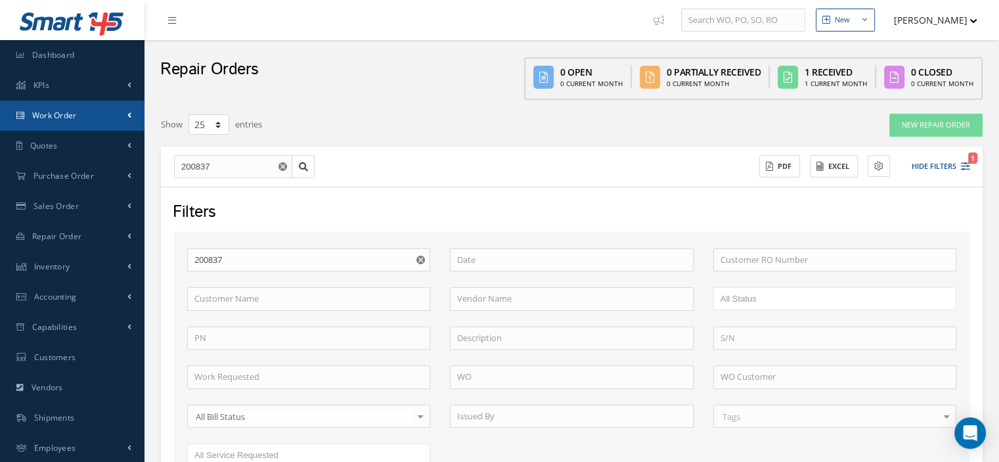
click at [31, 112] on link "Work Order" at bounding box center [72, 116] width 145 height 30
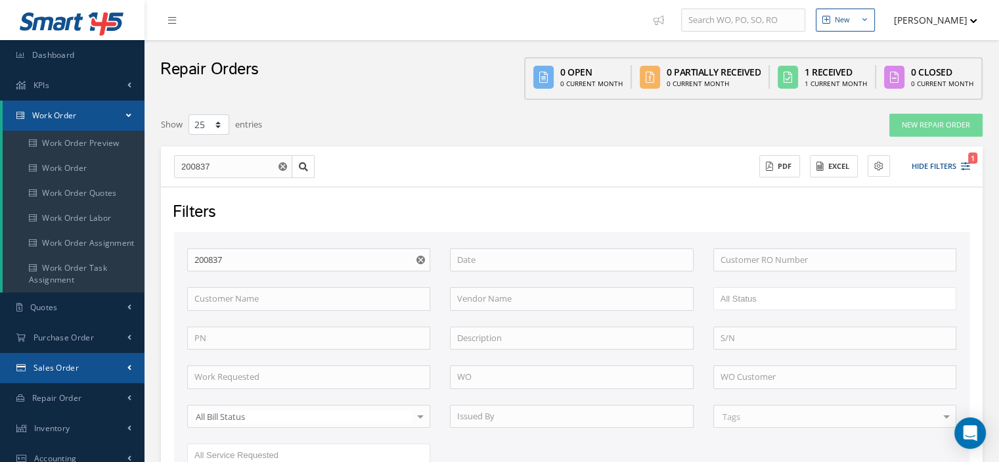
scroll to position [66, 0]
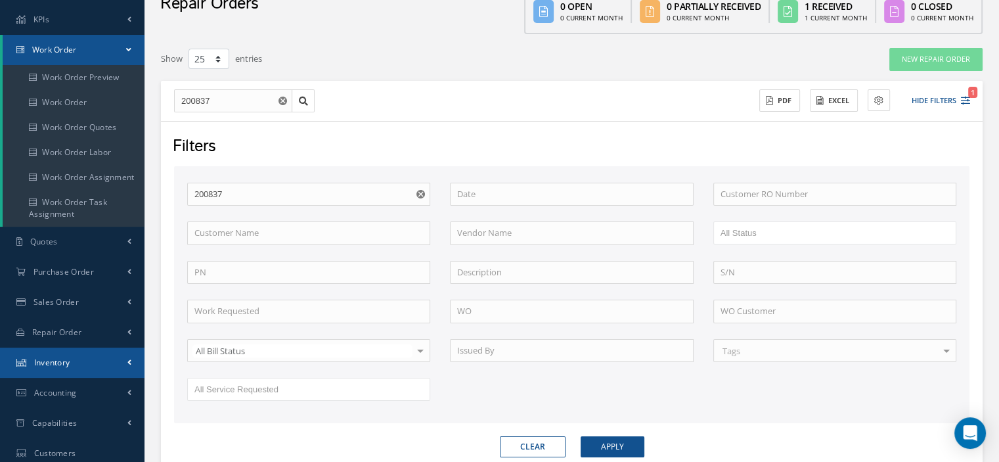
click at [59, 364] on span "Inventory" at bounding box center [52, 362] width 36 height 11
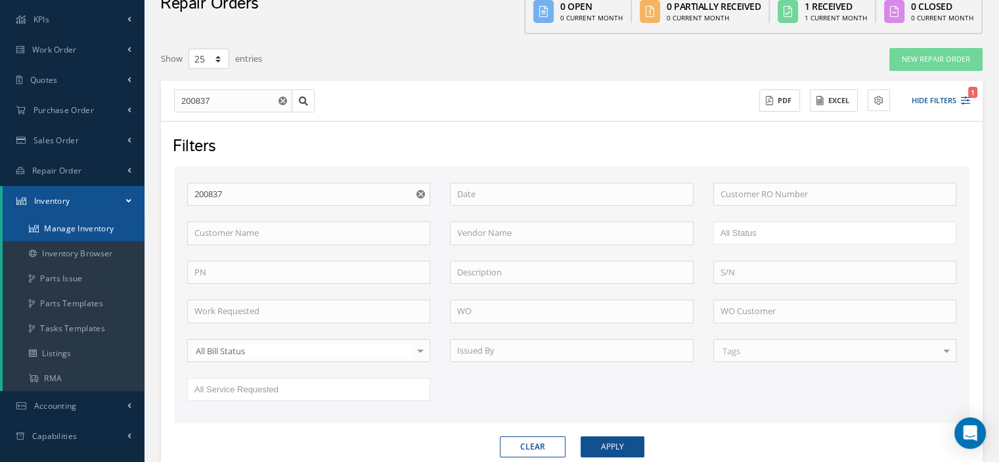
click at [73, 233] on link "Manage Inventory" at bounding box center [74, 228] width 142 height 25
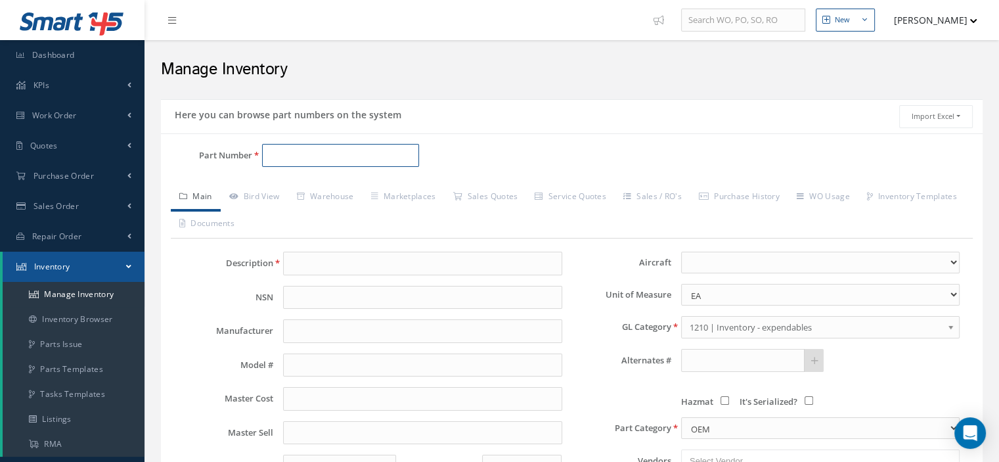
click at [271, 152] on input "Part Number" at bounding box center [340, 156] width 157 height 24
paste input "899-223-008PANEL"
type input "899-223-008PANEL"
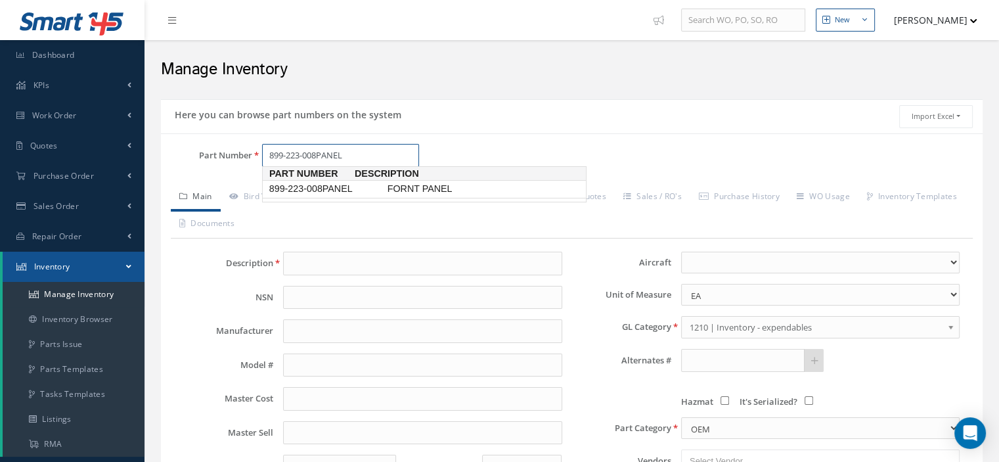
click at [272, 187] on span "899-223-008PANEL" at bounding box center [326, 189] width 118 height 14
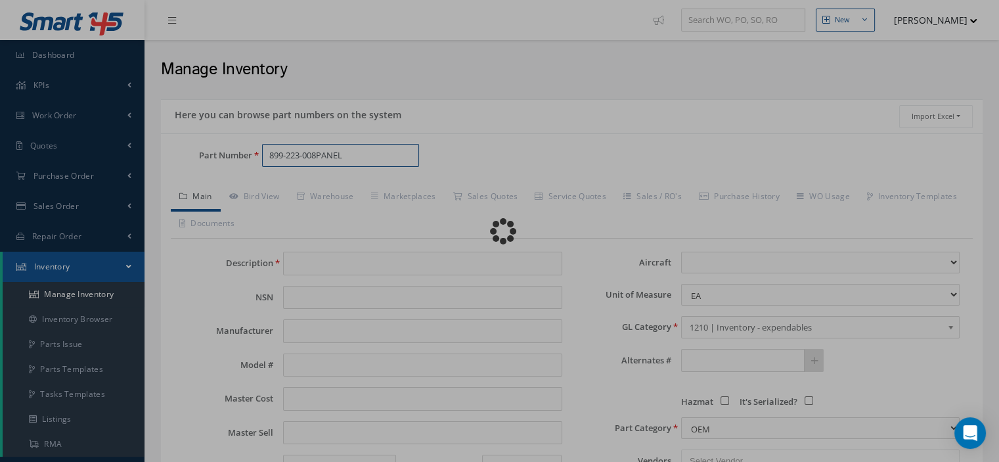
type input "FORNT PANEL"
type input "0.00"
select select
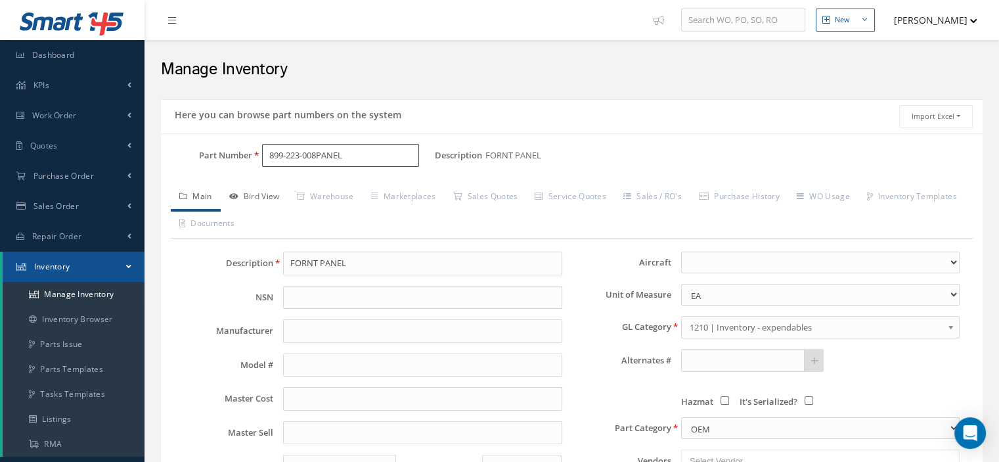
type input "899-223-008PANEL"
click at [274, 193] on link "Bird View" at bounding box center [255, 198] width 68 height 28
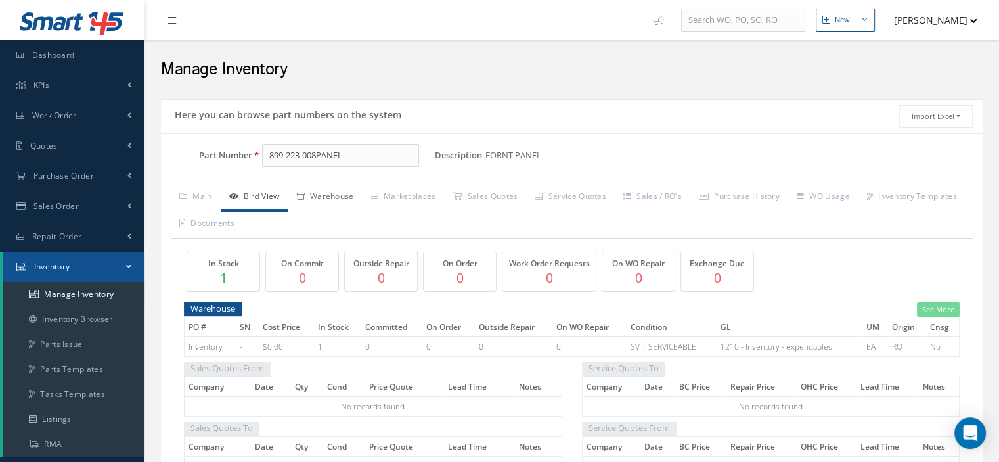
click at [350, 201] on link "Warehouse" at bounding box center [325, 198] width 74 height 28
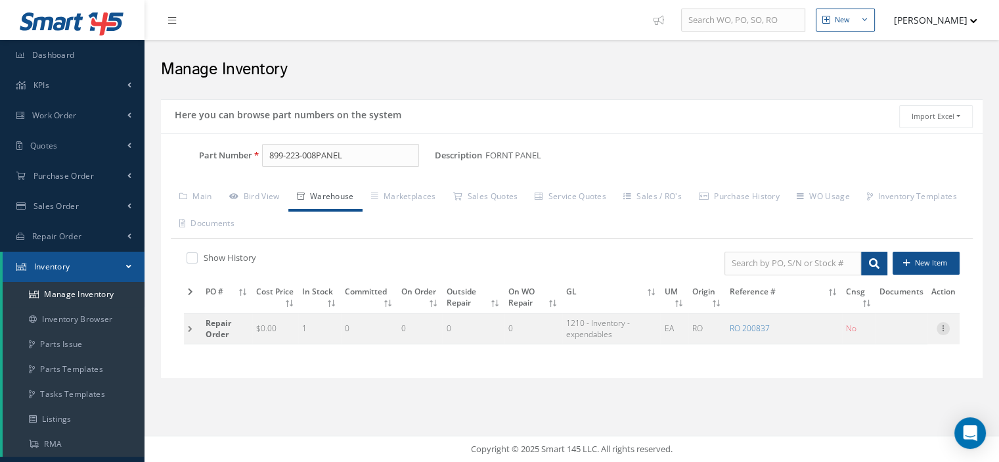
click at [944, 325] on icon at bounding box center [943, 327] width 13 height 11
click at [875, 332] on link "Edit" at bounding box center [883, 337] width 104 height 17
type input "0.00"
type input "[DATE]"
type input "200837"
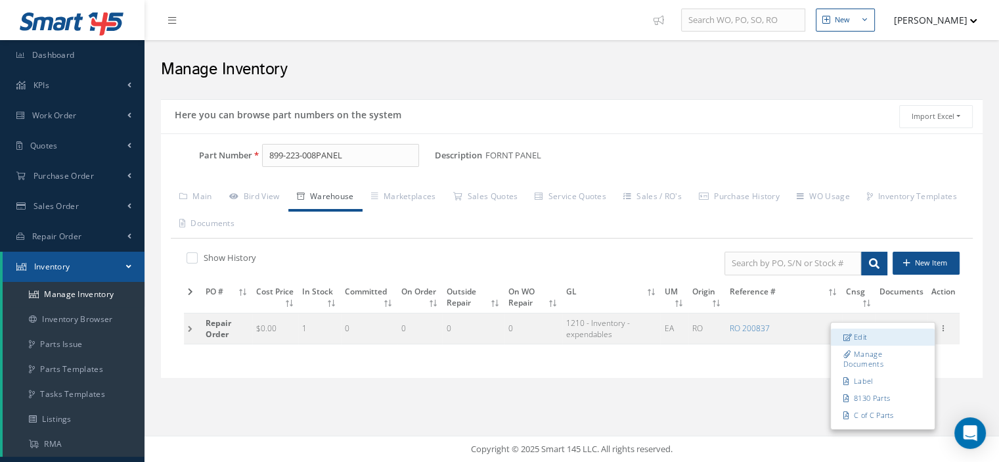
checkbox input "false"
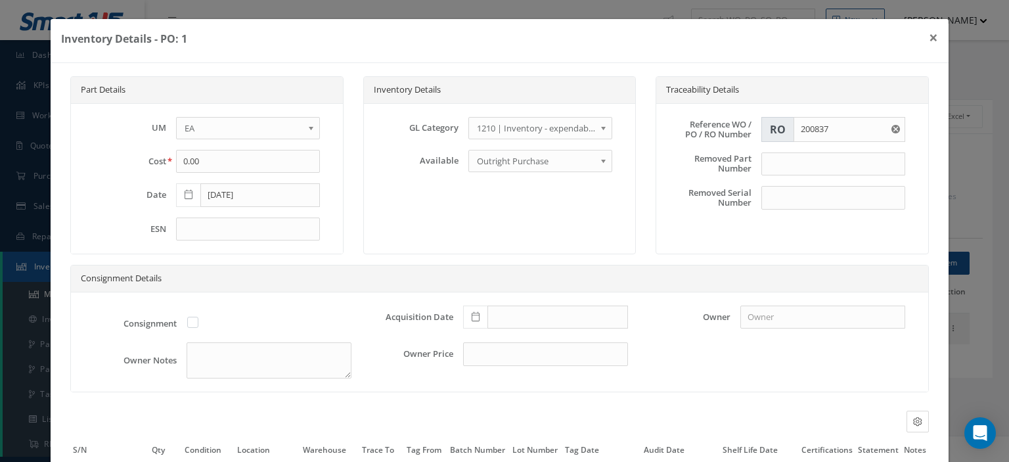
scroll to position [124, 0]
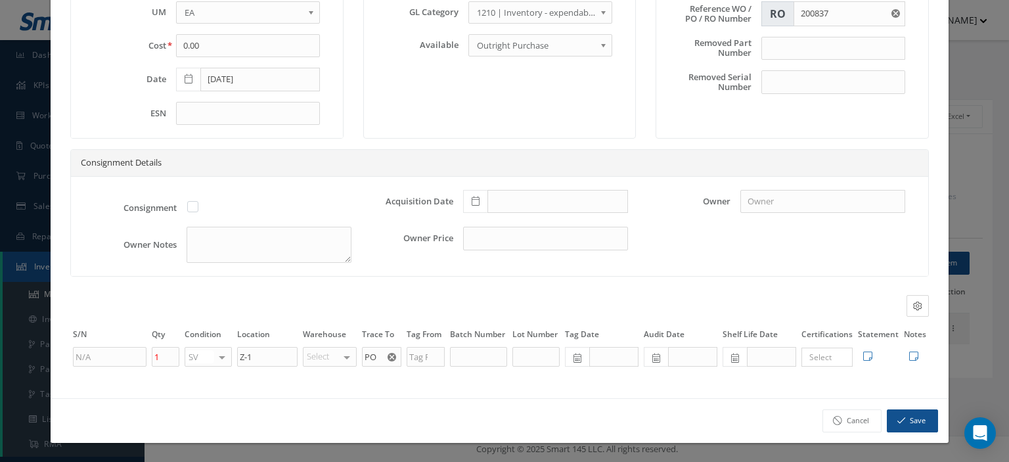
click at [390, 357] on use "Reset" at bounding box center [392, 357] width 9 height 9
click at [373, 360] on input "text" at bounding box center [381, 357] width 39 height 20
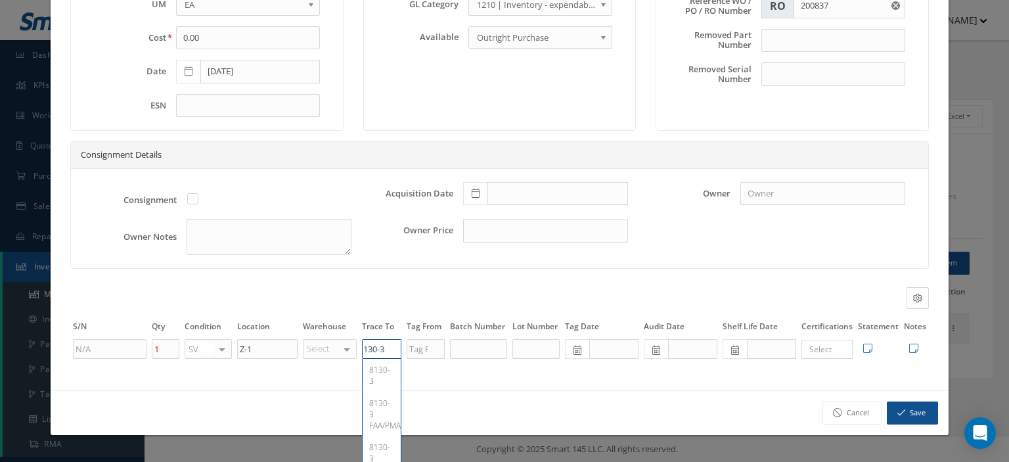
type input "8130-3"
click at [898, 417] on icon "button" at bounding box center [902, 412] width 8 height 9
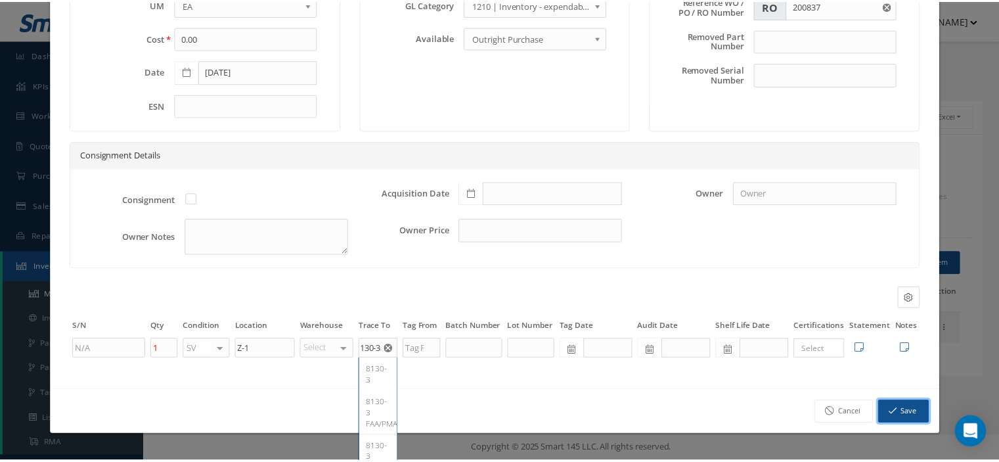
scroll to position [0, 0]
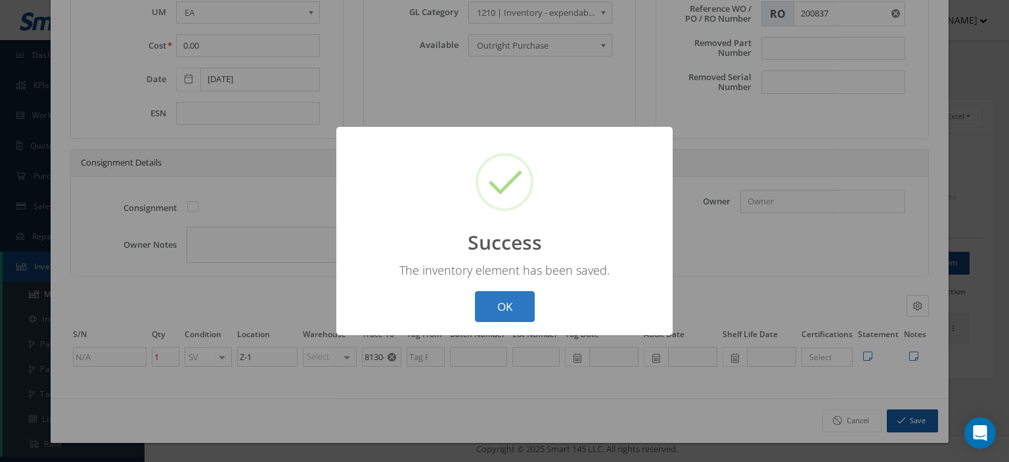
click at [491, 307] on button "OK" at bounding box center [505, 306] width 60 height 31
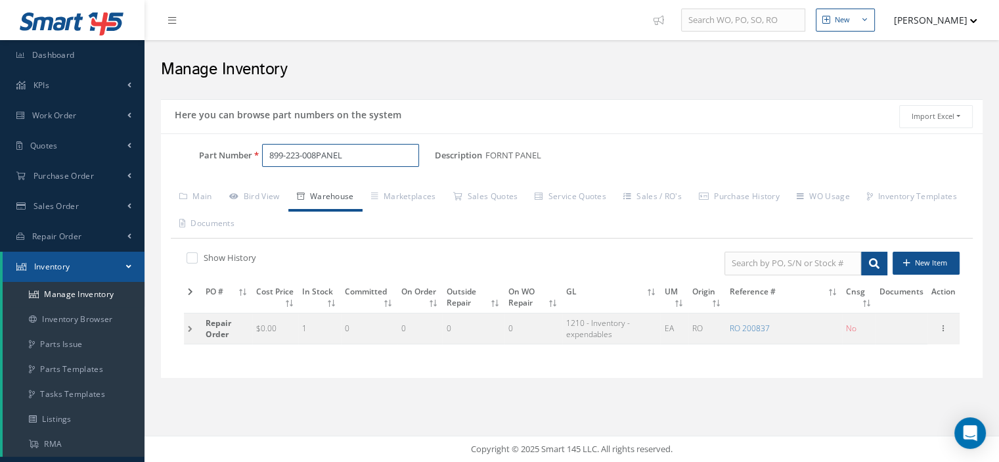
drag, startPoint x: 358, startPoint y: 162, endPoint x: 264, endPoint y: 149, distance: 94.8
click at [264, 149] on input "899-223-008PANEL" at bounding box center [340, 156] width 157 height 24
click at [49, 117] on span "Work Order" at bounding box center [54, 115] width 45 height 11
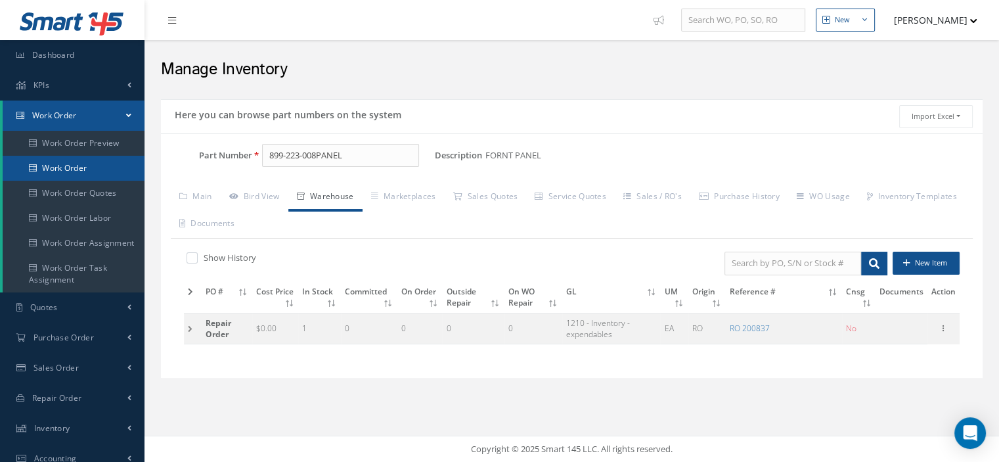
click at [71, 175] on link "Work Order" at bounding box center [74, 168] width 142 height 25
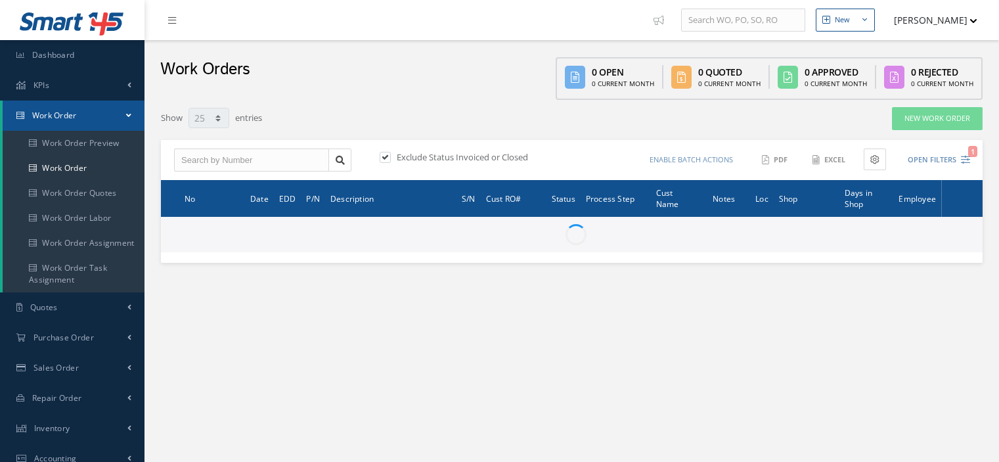
select select "25"
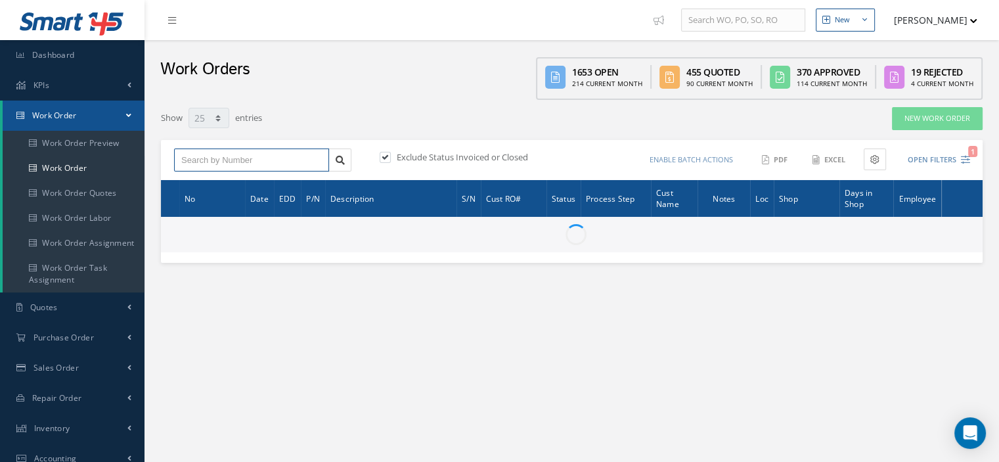
click at [179, 162] on input "text" at bounding box center [251, 160] width 155 height 24
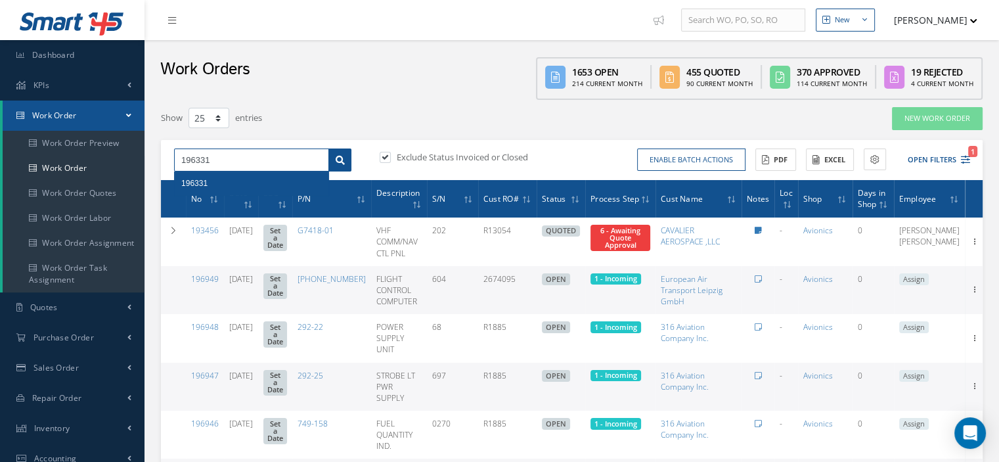
type input "196331"
click at [334, 162] on link at bounding box center [340, 160] width 23 height 24
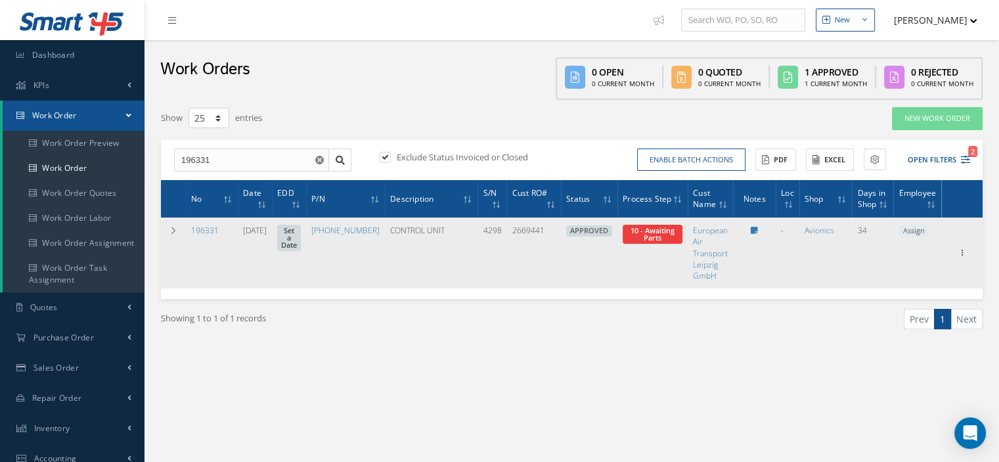
click at [924, 229] on span "Assign" at bounding box center [914, 231] width 30 height 12
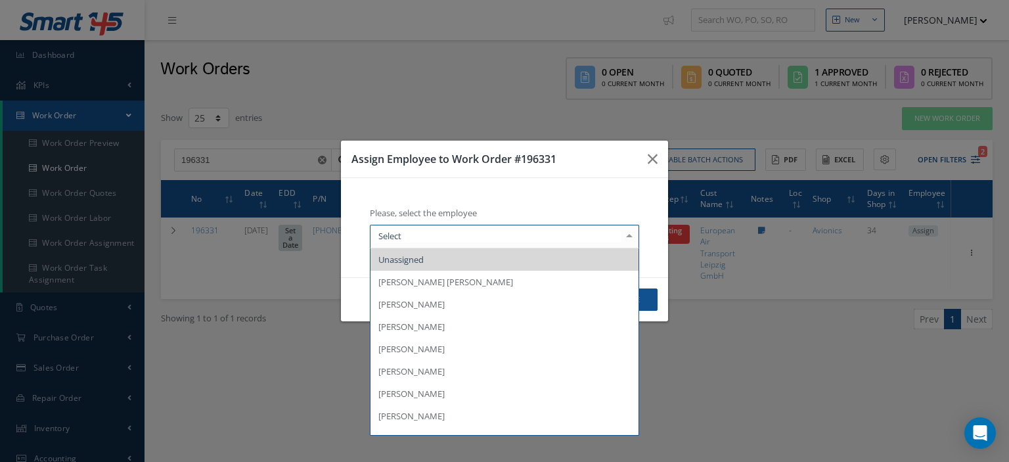
click at [623, 239] on div at bounding box center [629, 236] width 18 height 22
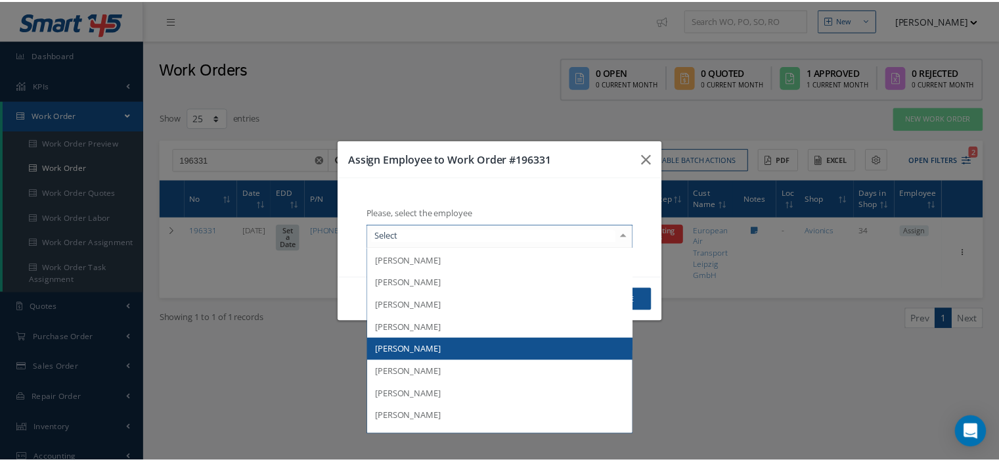
scroll to position [193, 0]
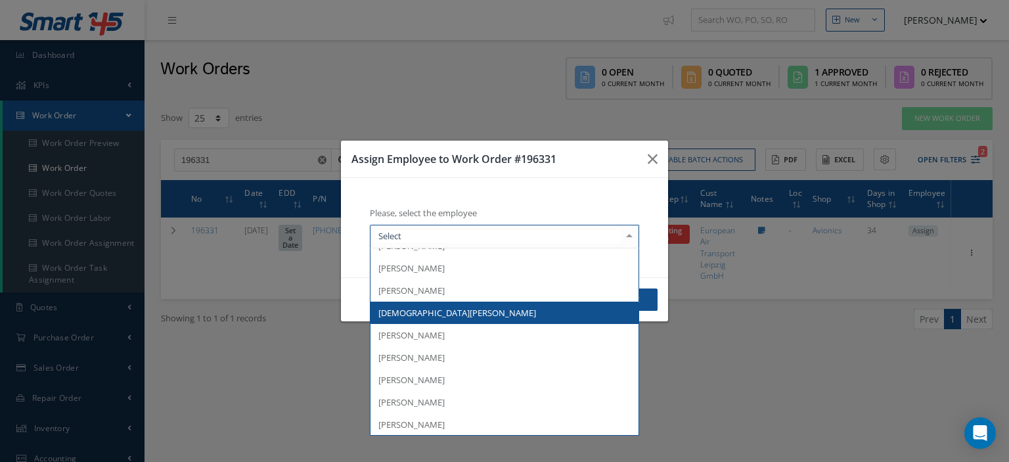
click at [461, 317] on span "Jesus Padron" at bounding box center [505, 313] width 268 height 22
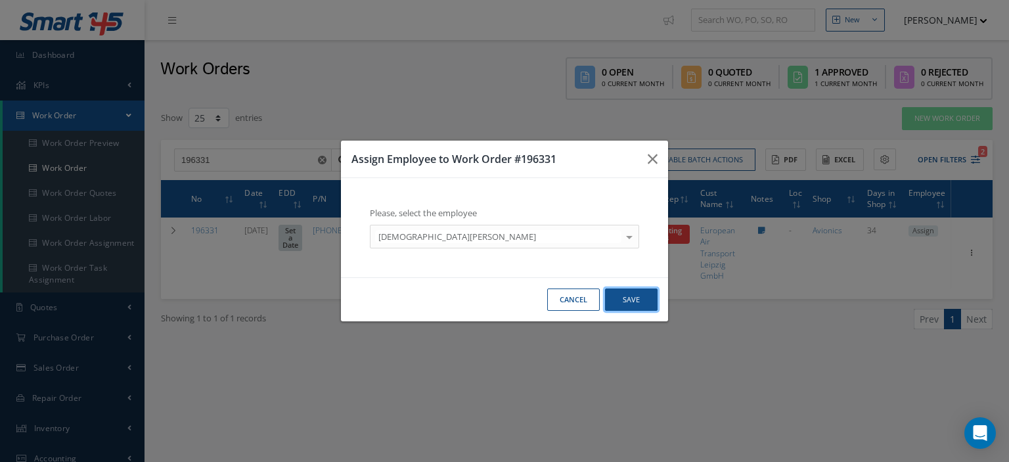
click at [638, 301] on button "Save" at bounding box center [631, 299] width 53 height 23
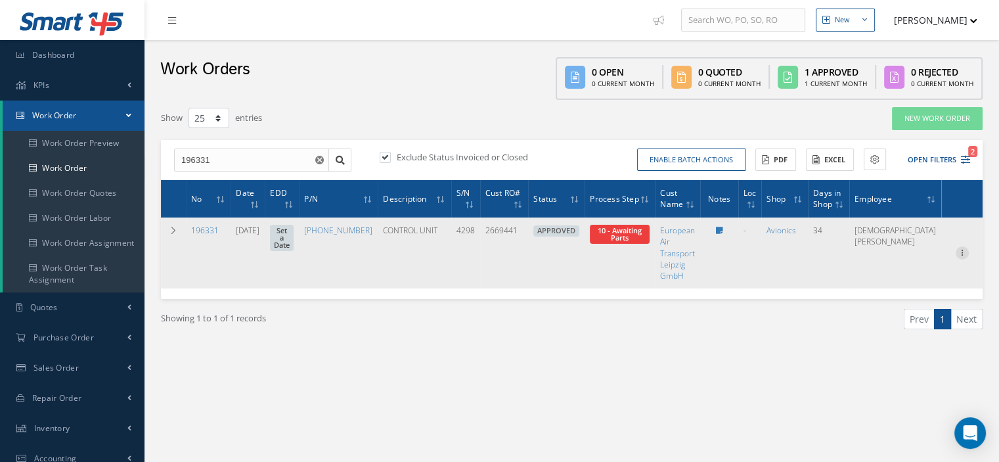
click at [965, 254] on icon at bounding box center [962, 251] width 13 height 11
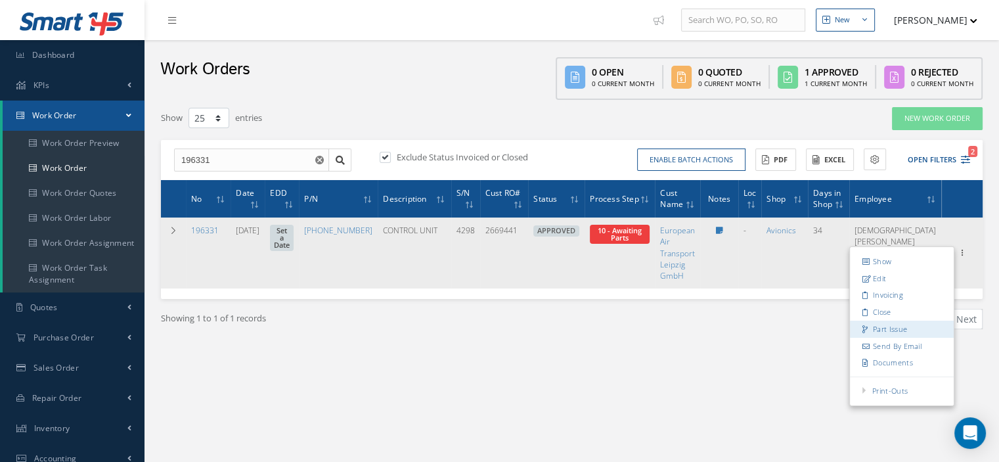
click at [915, 325] on link "Part Issue" at bounding box center [902, 329] width 104 height 17
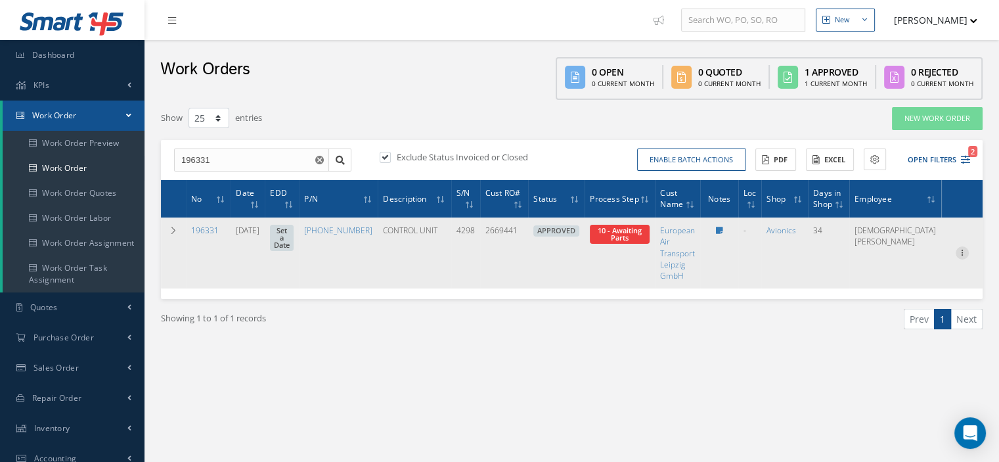
click at [964, 252] on icon at bounding box center [962, 251] width 13 height 11
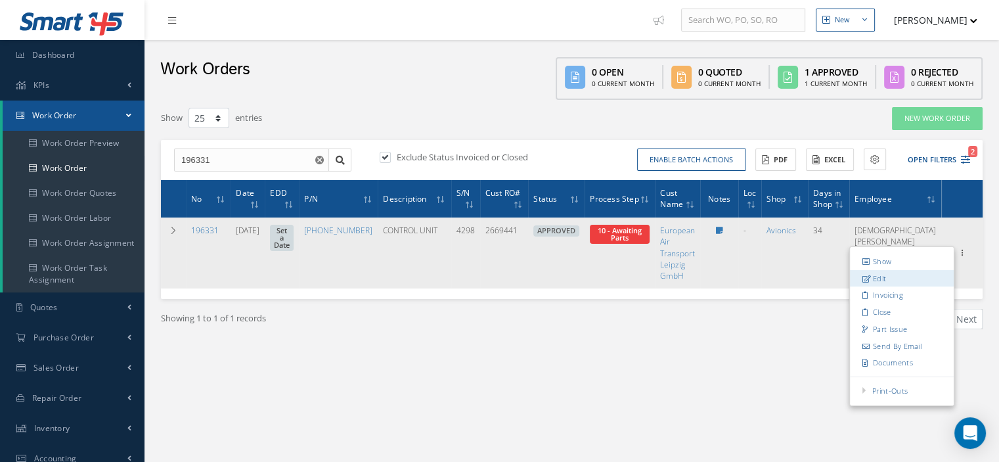
click at [911, 278] on link "Edit" at bounding box center [902, 278] width 104 height 17
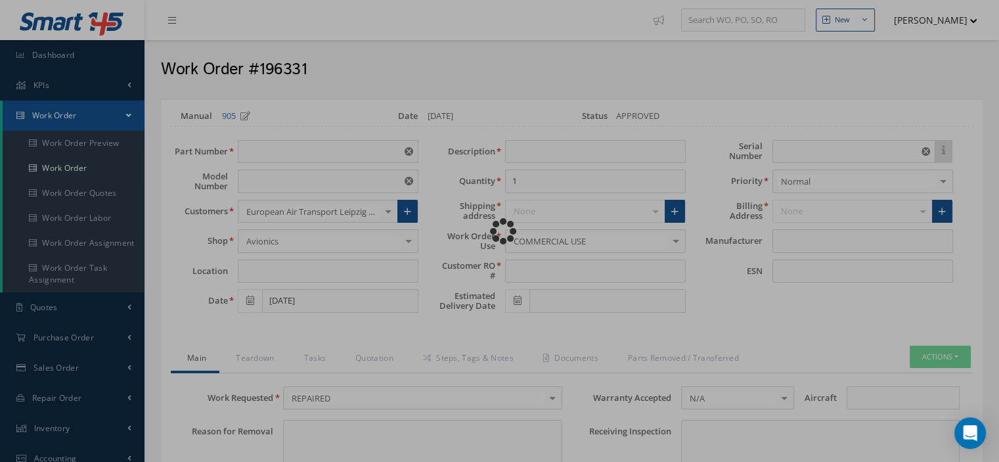
type input "899-2223-008"
type input "VARIOUS"
type input "08/19/2025"
type input "CONTROL UNIT"
type input "2669441"
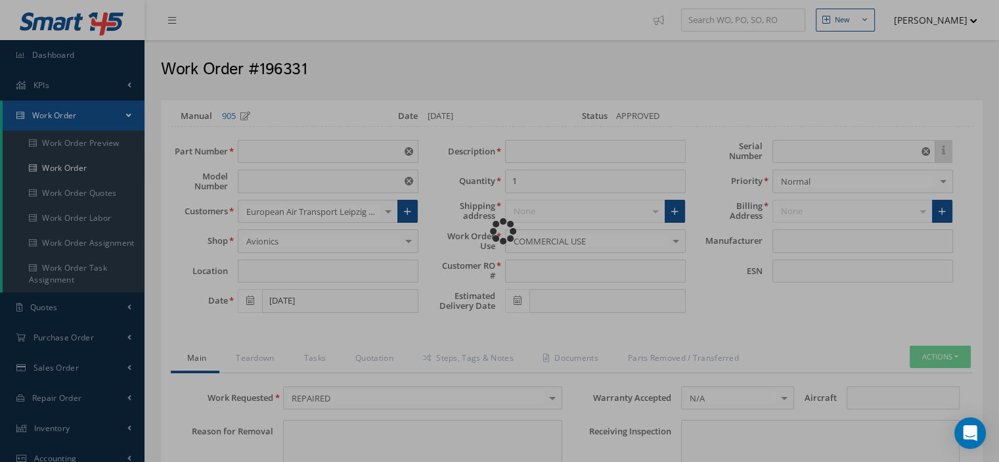
type input "4298"
type textarea "NONE"
type input "NONE"
type textarea "NONE"
type input "NONE"
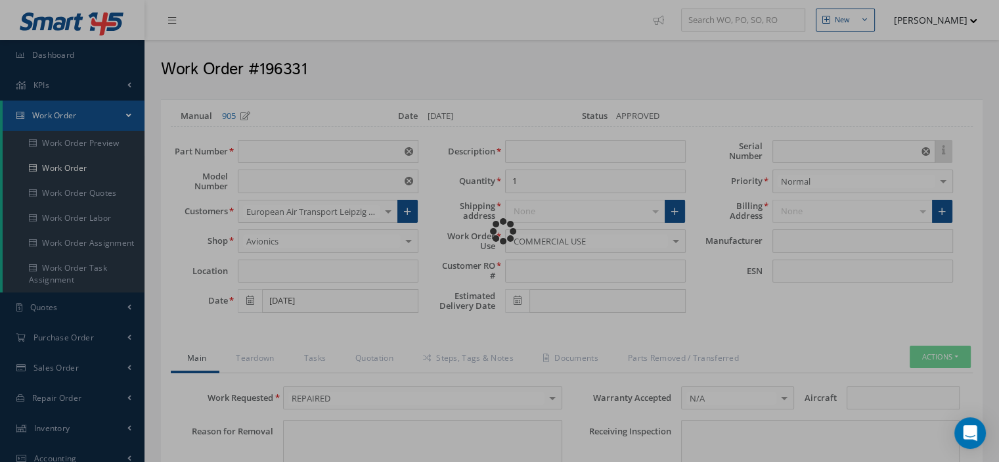
type input "N,Q"
checkbox input "true"
type input "THALES"
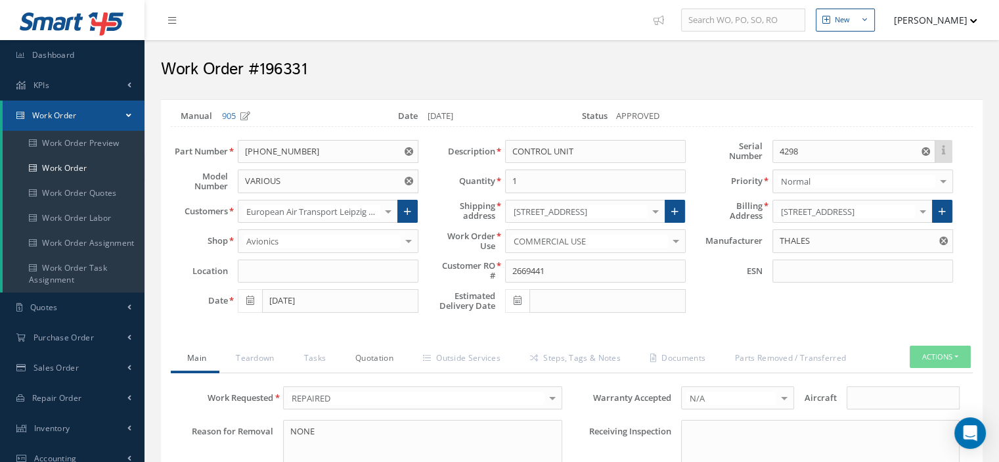
click at [390, 354] on link "Quotation" at bounding box center [373, 360] width 68 height 28
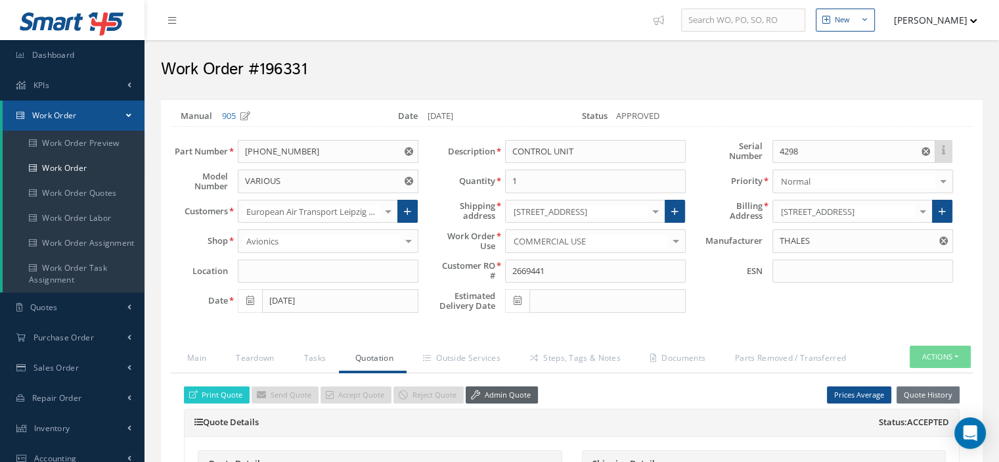
click at [484, 390] on link "Admin Quote" at bounding box center [502, 395] width 72 height 18
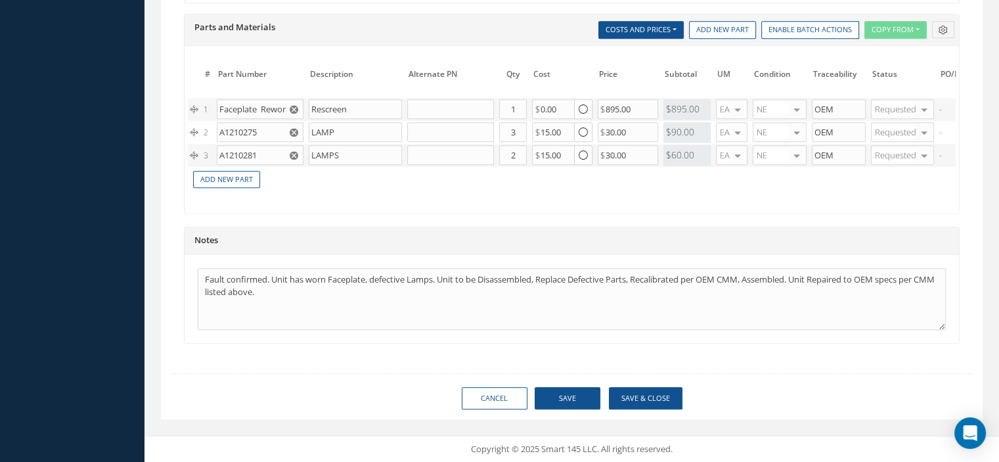
scroll to position [0, 137]
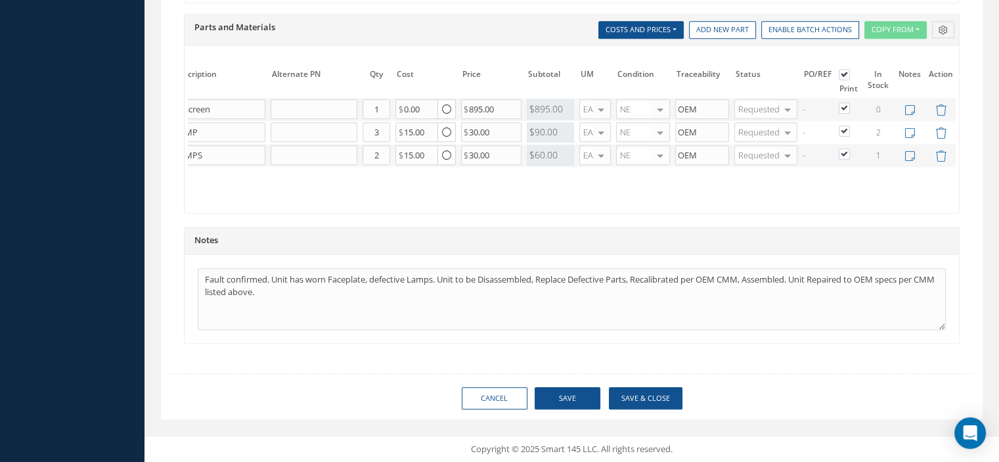
click at [850, 102] on label at bounding box center [851, 107] width 3 height 11
click at [844, 105] on input "checkbox" at bounding box center [845, 109] width 9 height 9
checkbox input "false"
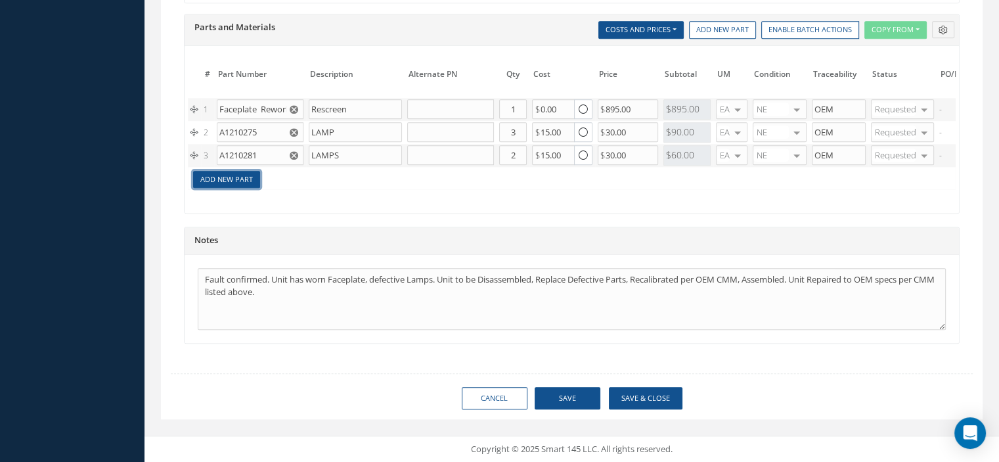
click at [205, 171] on link "Add New Part" at bounding box center [226, 180] width 67 height 18
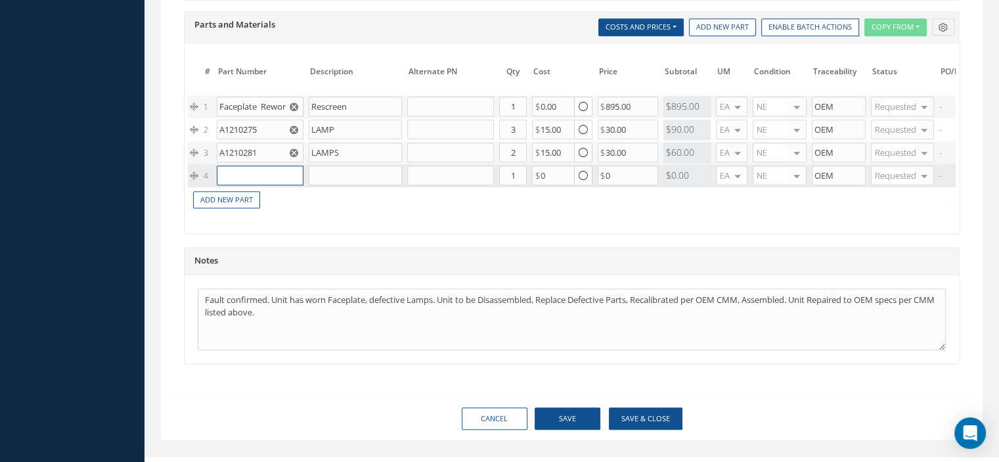
click at [227, 168] on input "text" at bounding box center [260, 176] width 87 height 20
paste input "899-223-008PANEL"
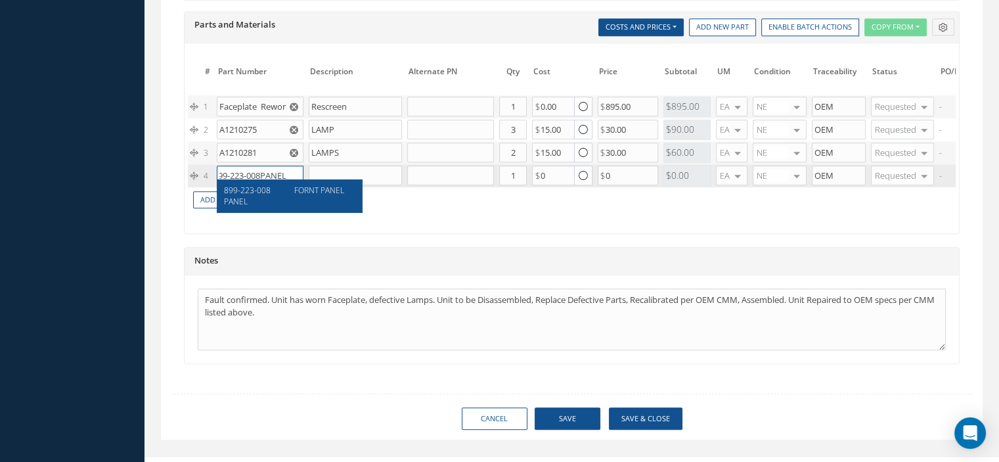
type input "899-223-008PANEL"
click at [325, 210] on div "899-223-008PANEL FORNT PANEL" at bounding box center [289, 195] width 145 height 33
type input "FORNT PANEL"
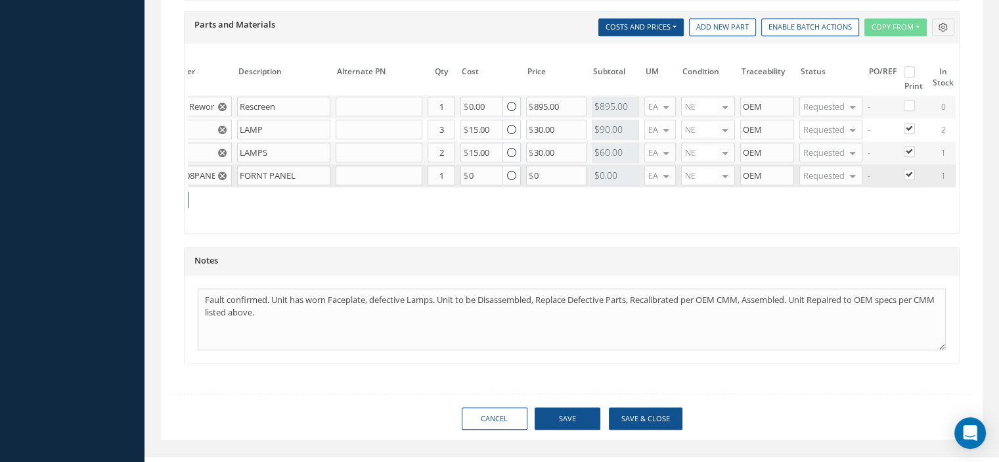
scroll to position [0, 137]
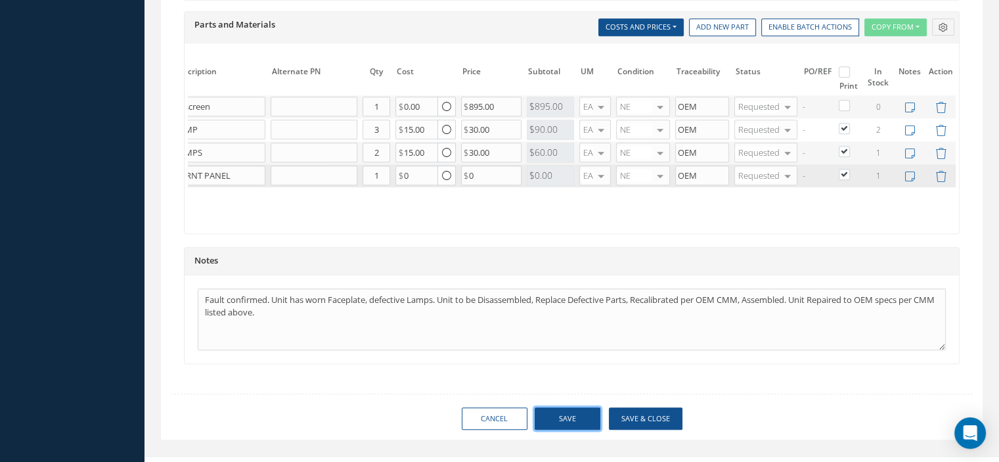
click at [578, 426] on button "Save" at bounding box center [568, 418] width 66 height 23
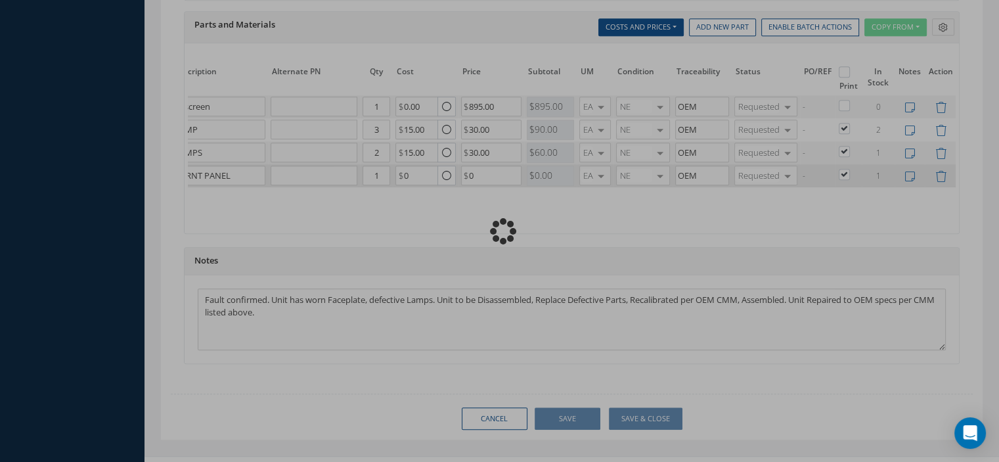
checkbox input "false"
checkbox input "true"
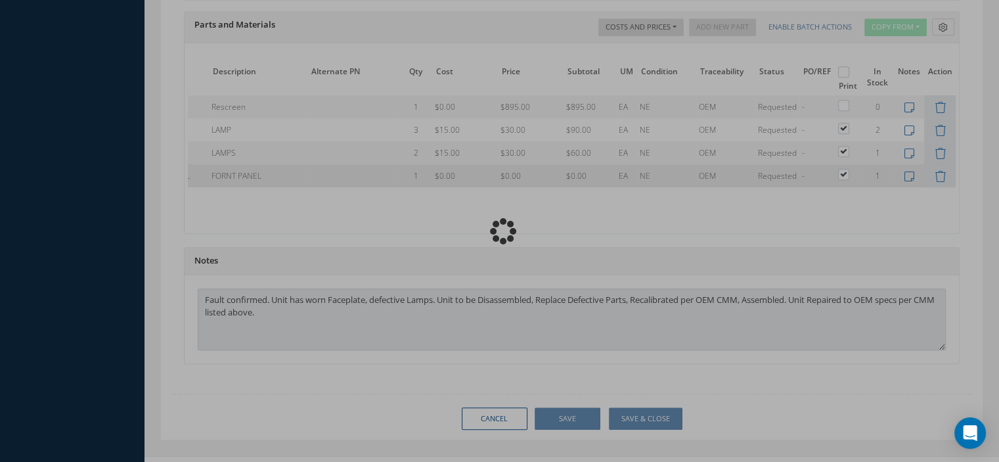
type input "THALES"
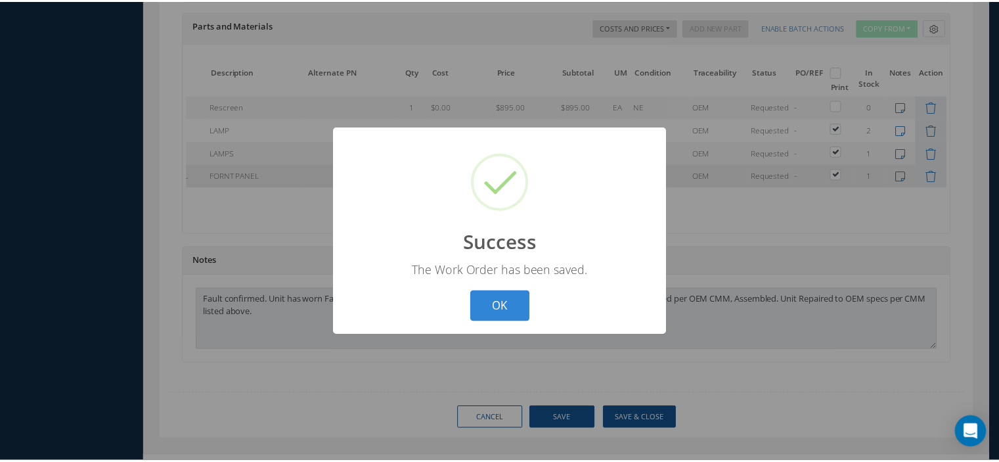
scroll to position [0, 74]
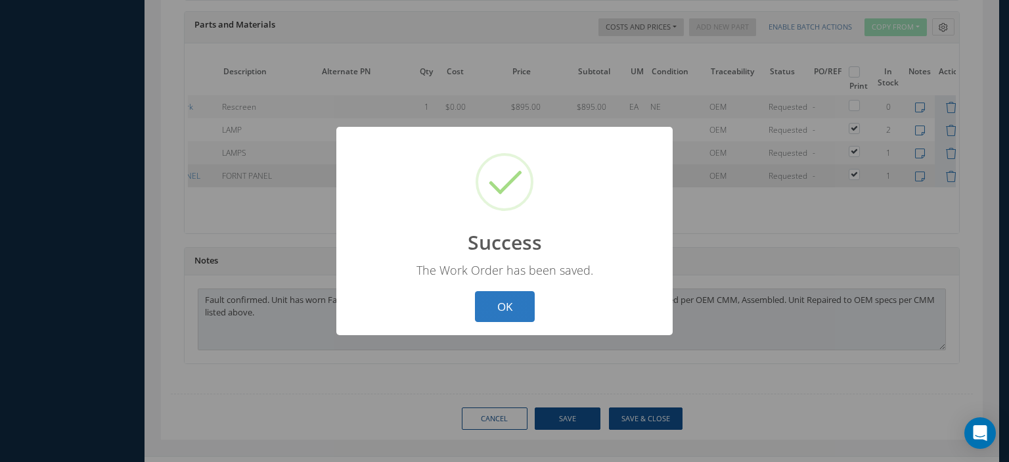
click at [502, 302] on button "OK" at bounding box center [505, 306] width 60 height 31
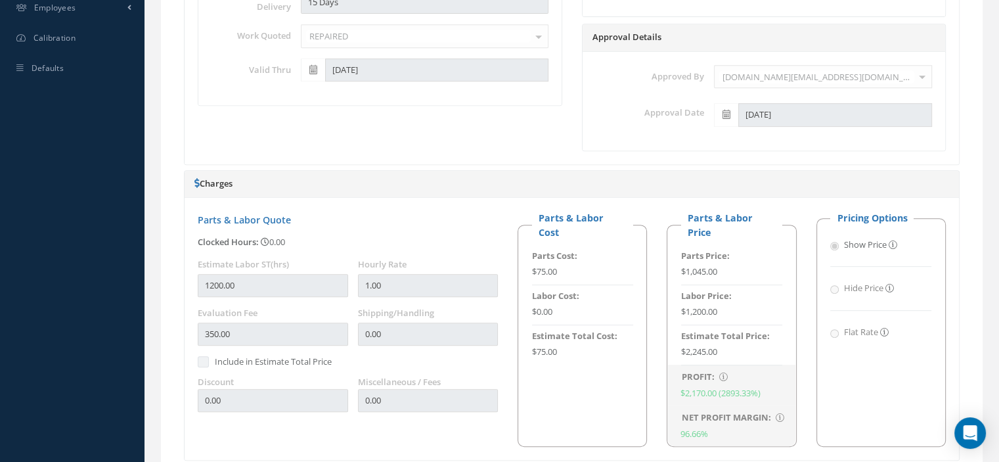
scroll to position [76, 0]
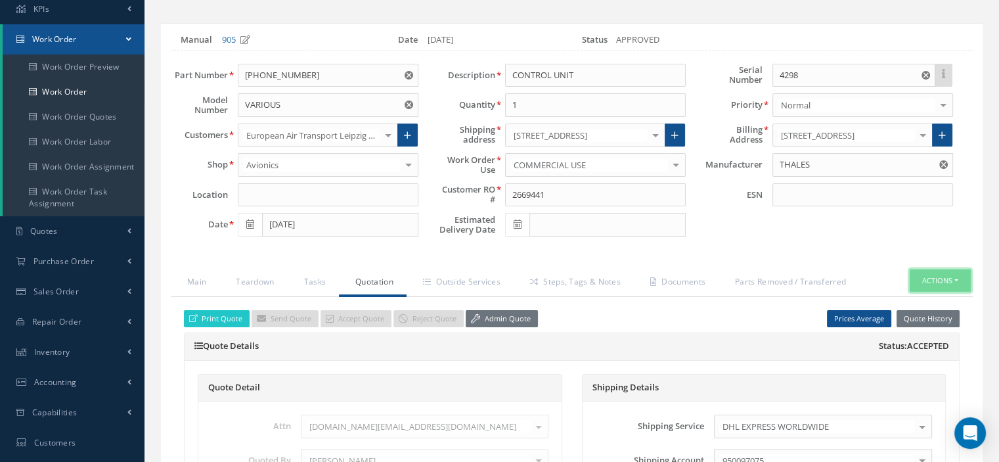
click at [952, 278] on button "Actions" at bounding box center [940, 280] width 61 height 23
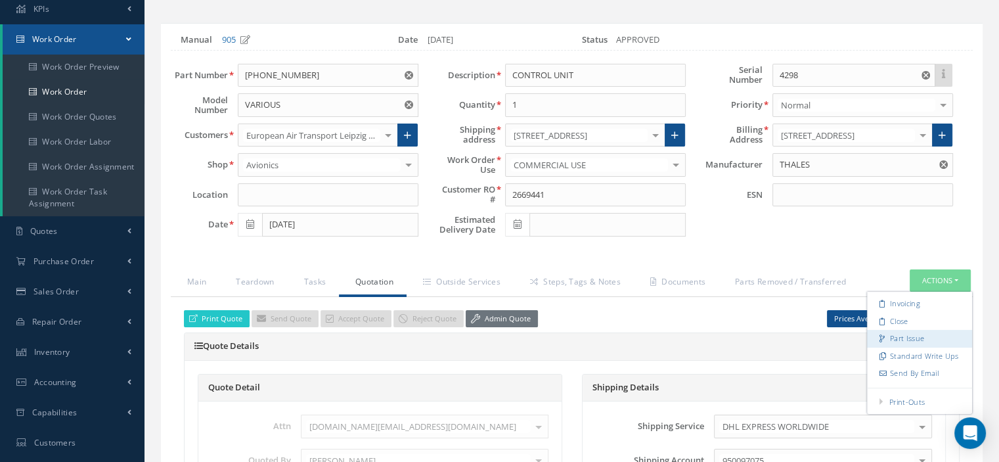
click at [916, 330] on link "Part Issue" at bounding box center [919, 339] width 105 height 18
click at [124, 37] on link "Work Order" at bounding box center [74, 39] width 142 height 30
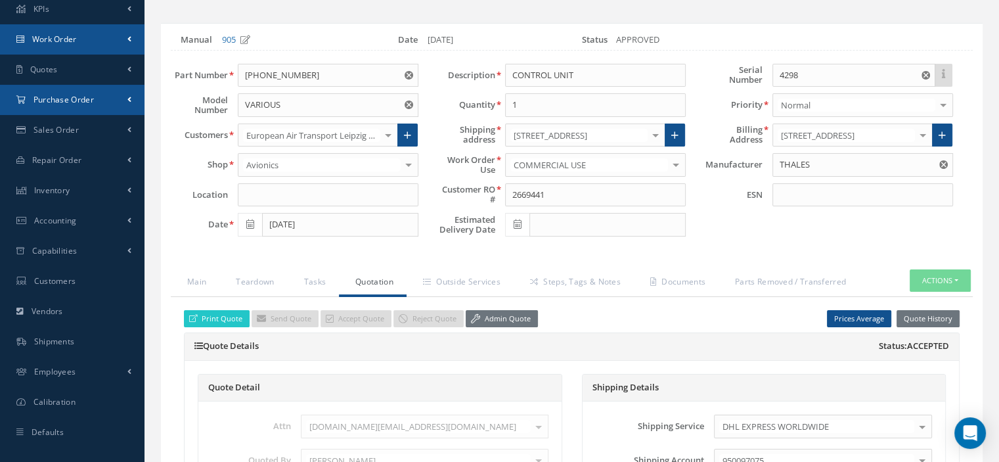
scroll to position [0, 0]
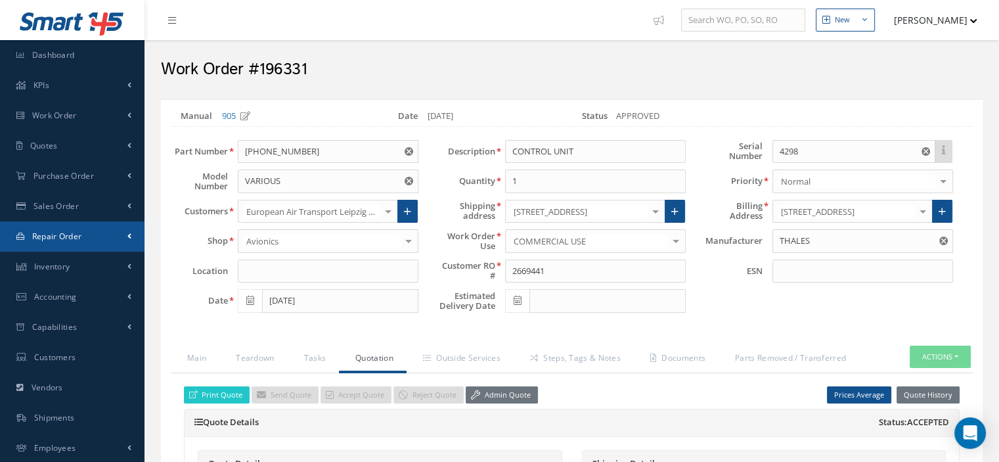
click at [85, 237] on link "Repair Order" at bounding box center [72, 236] width 145 height 30
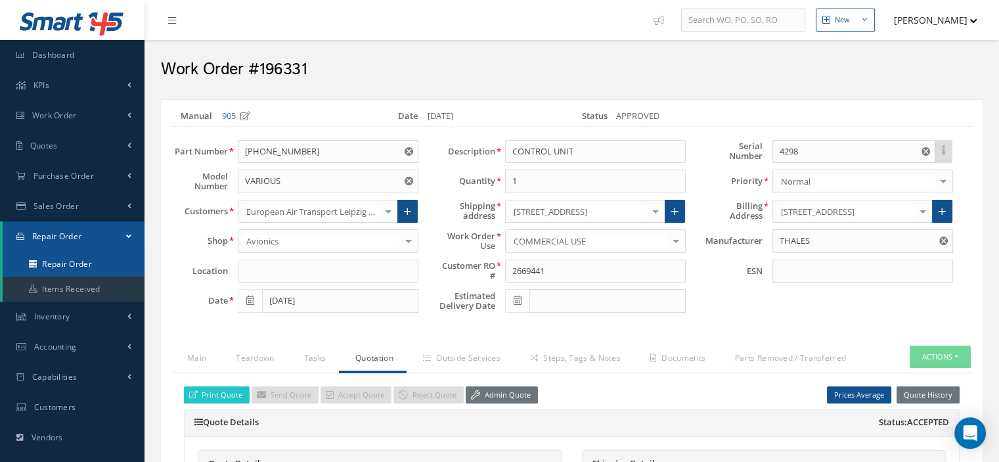
click at [83, 262] on link "Repair Order" at bounding box center [74, 264] width 142 height 25
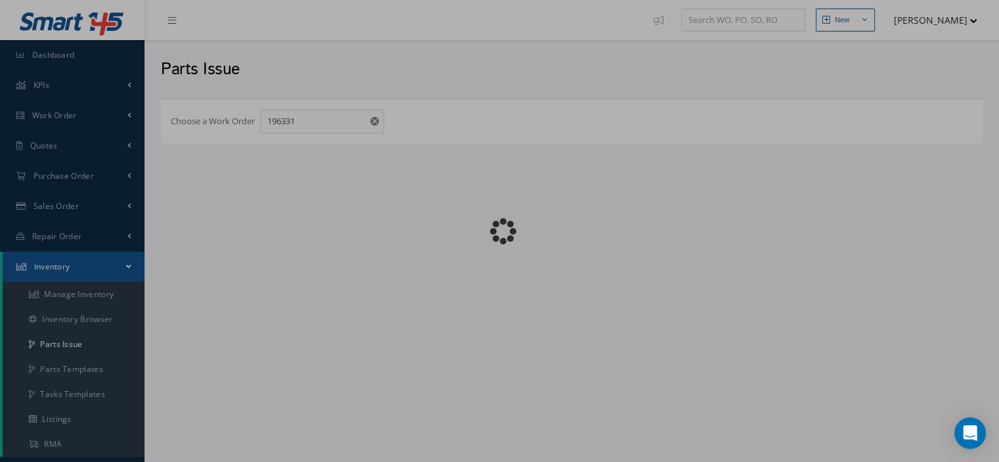
checkbox input "false"
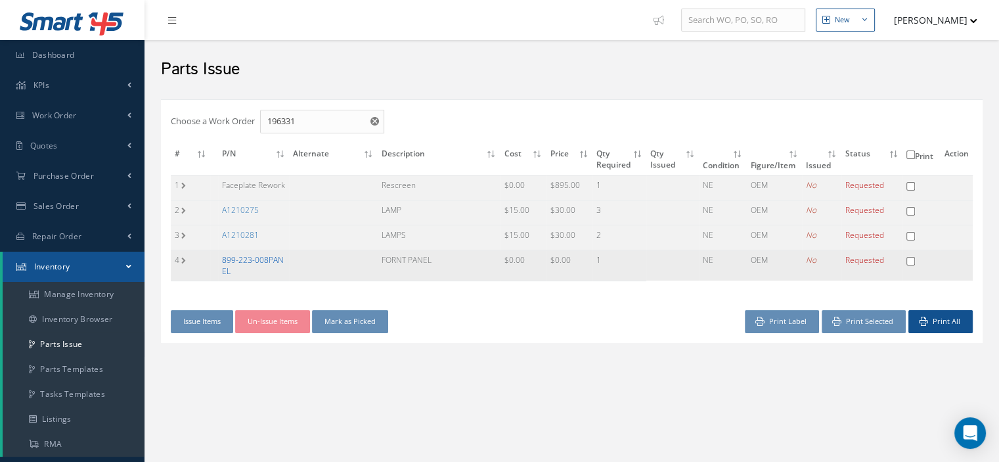
click at [277, 256] on link "899-223-008PANEL" at bounding box center [253, 265] width 62 height 22
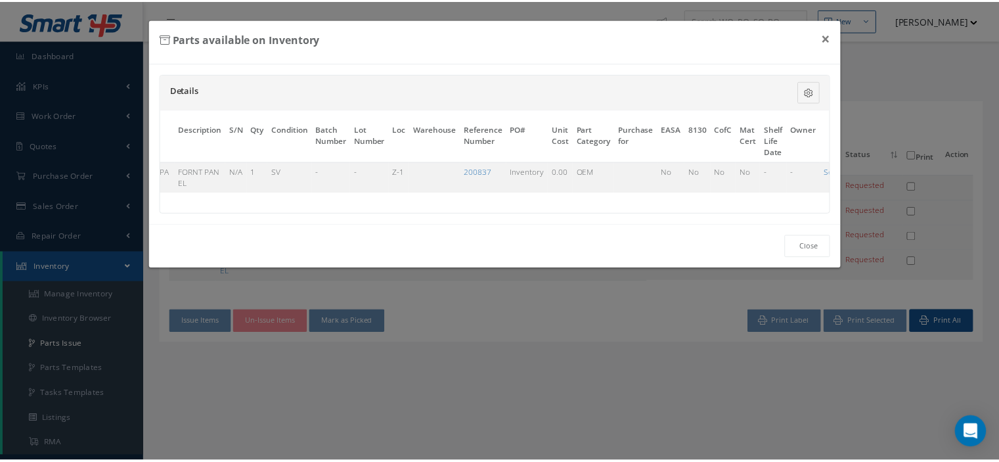
scroll to position [0, 87]
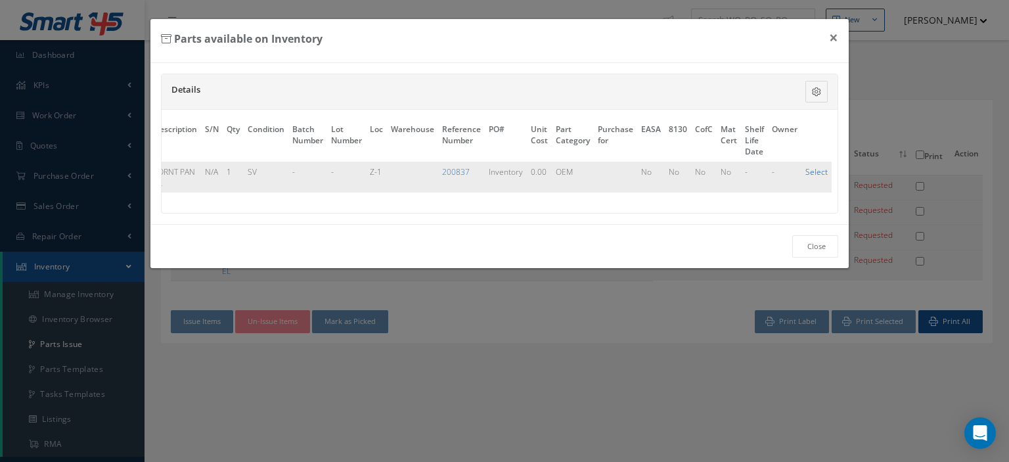
click at [820, 169] on link "Select" at bounding box center [817, 171] width 22 height 11
checkbox input "true"
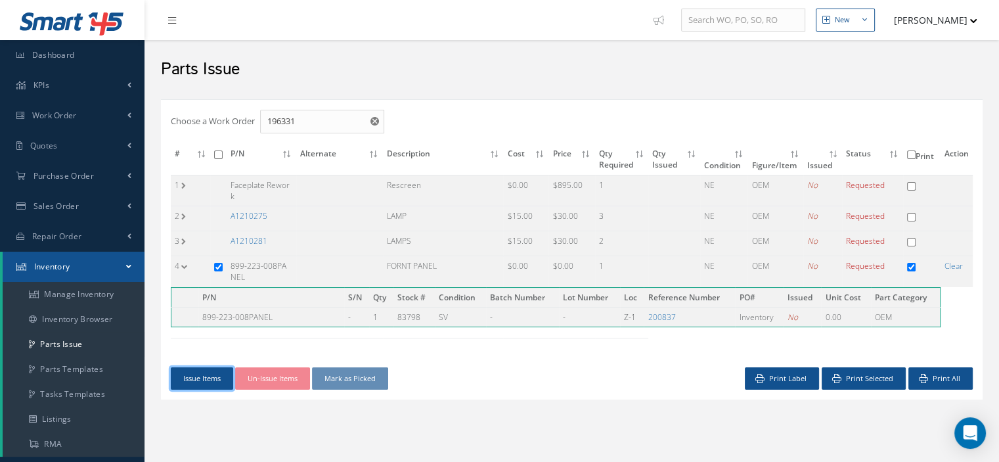
click at [183, 381] on button "Issue Items" at bounding box center [202, 378] width 62 height 23
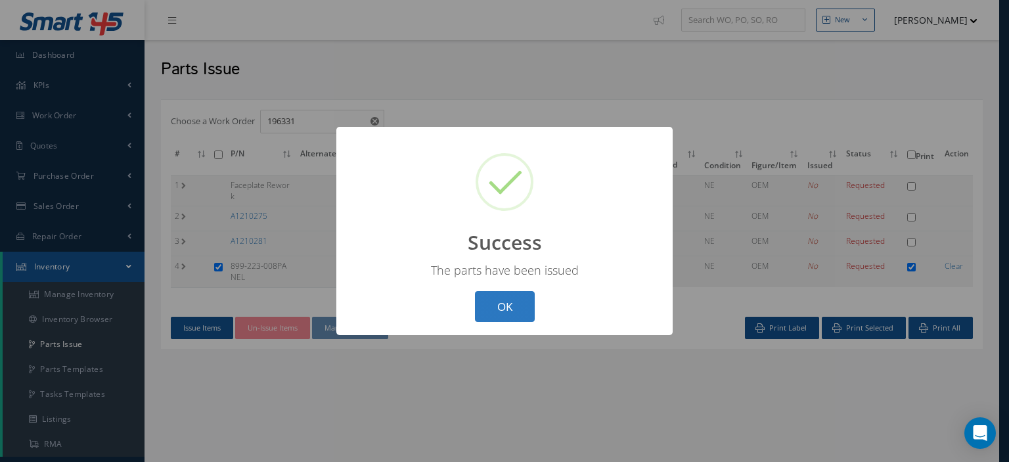
click at [495, 315] on button "OK" at bounding box center [505, 306] width 60 height 31
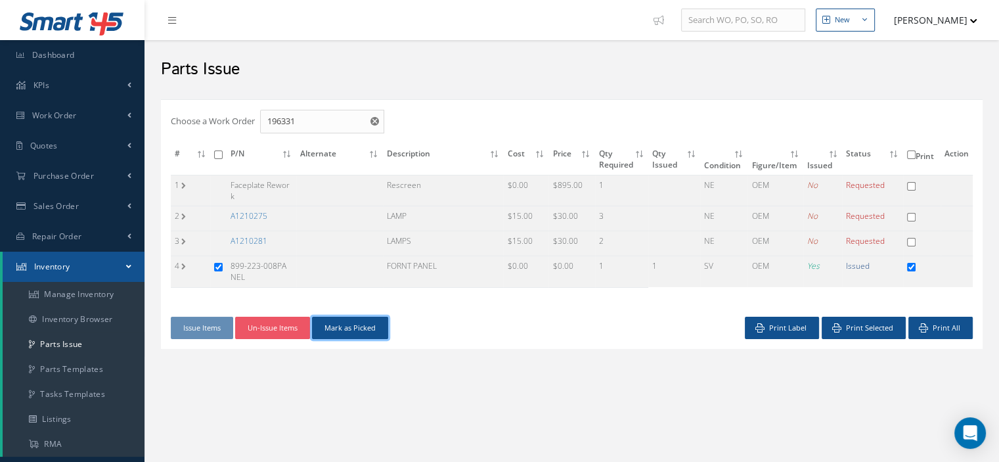
click at [330, 328] on button "Mark as Picked" at bounding box center [350, 328] width 76 height 23
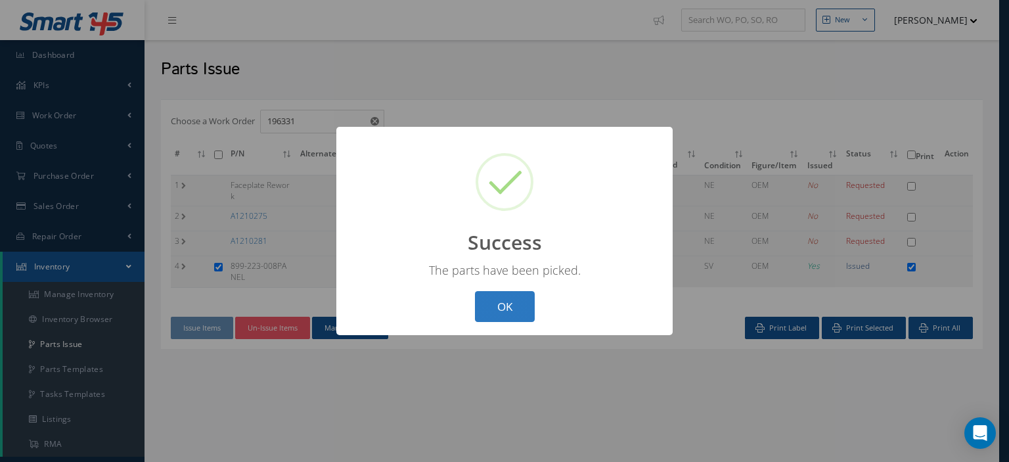
click at [486, 317] on button "OK" at bounding box center [505, 306] width 60 height 31
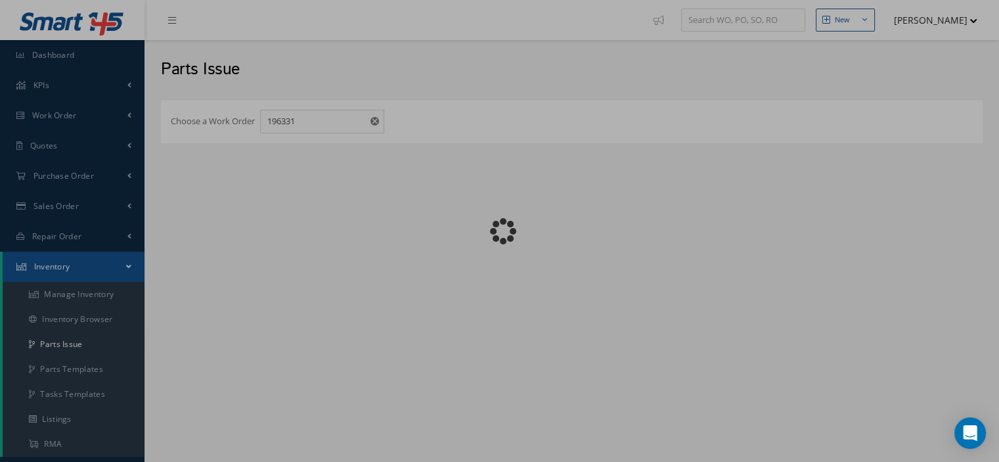
checkbox input "false"
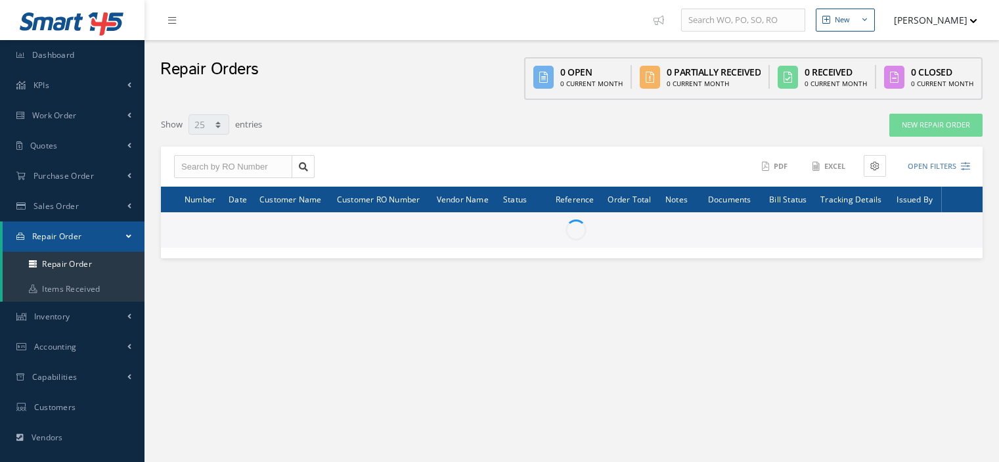
select select "25"
click at [242, 166] on input "text" at bounding box center [233, 167] width 118 height 24
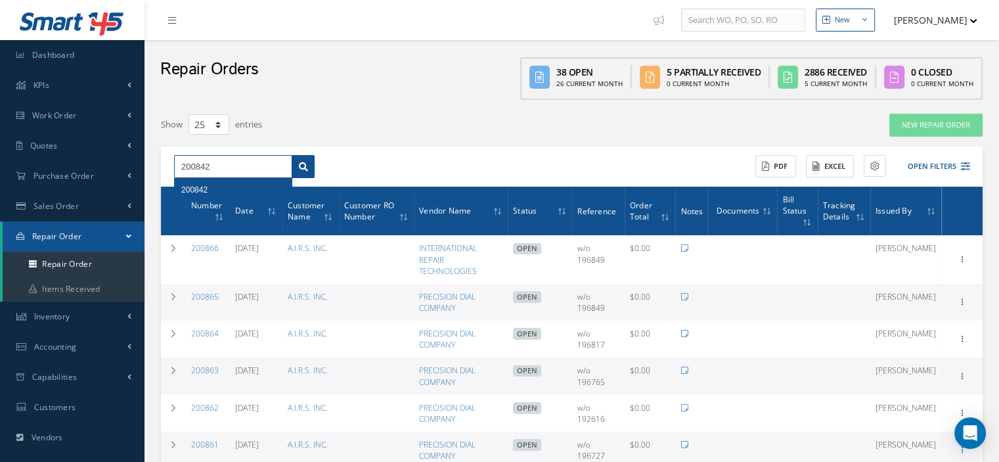
type input "200842"
click at [303, 169] on icon at bounding box center [303, 166] width 9 height 9
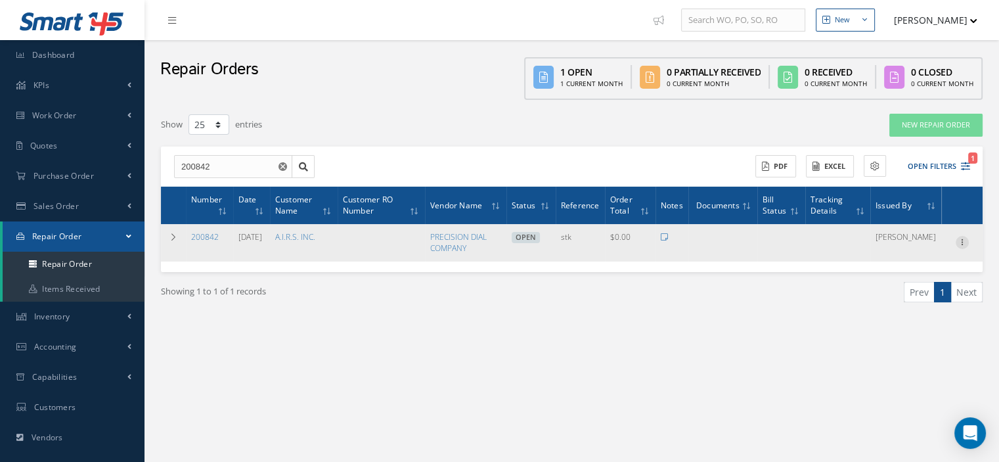
click at [969, 244] on icon at bounding box center [962, 241] width 13 height 11
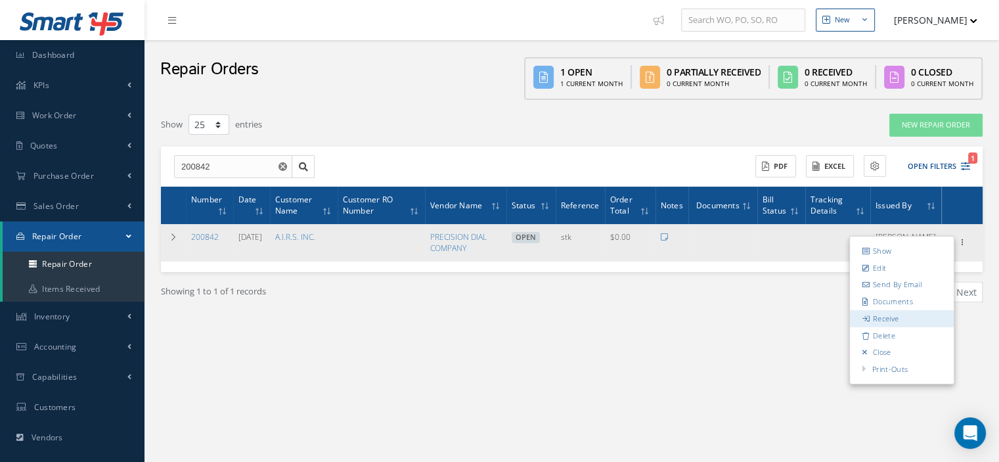
click at [893, 319] on link "Receive" at bounding box center [902, 318] width 104 height 17
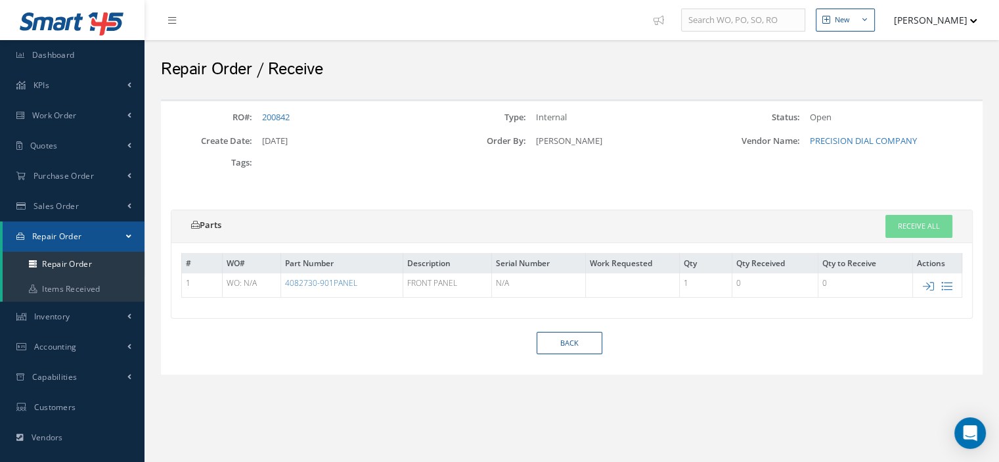
drag, startPoint x: 346, startPoint y: 281, endPoint x: 281, endPoint y: 283, distance: 65.1
click at [281, 283] on td "4082730-901PANEL" at bounding box center [342, 285] width 122 height 24
copy link "4082730-901PANEL"
click at [929, 285] on icon at bounding box center [928, 286] width 11 height 11
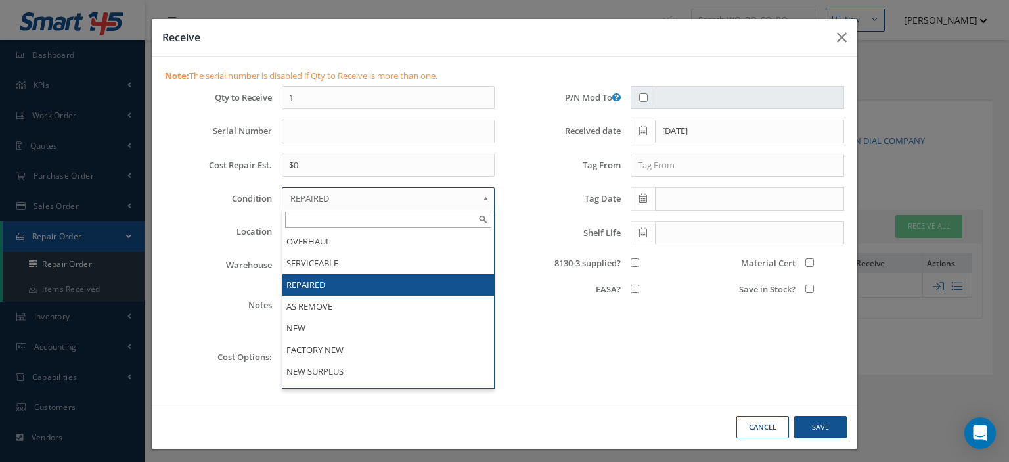
click at [378, 201] on span "REPAIRED" at bounding box center [383, 199] width 187 height 16
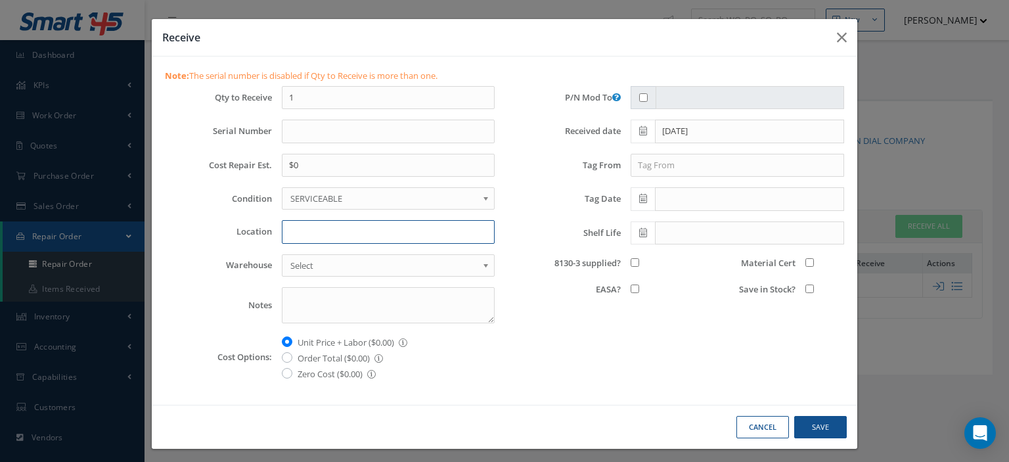
click at [321, 229] on input "Location" at bounding box center [388, 232] width 213 height 24
type input "Z-1"
click at [631, 260] on input "8130-3 supplied?" at bounding box center [635, 262] width 9 height 9
checkbox input "true"
click at [806, 287] on input "Save in Stock?" at bounding box center [810, 289] width 9 height 9
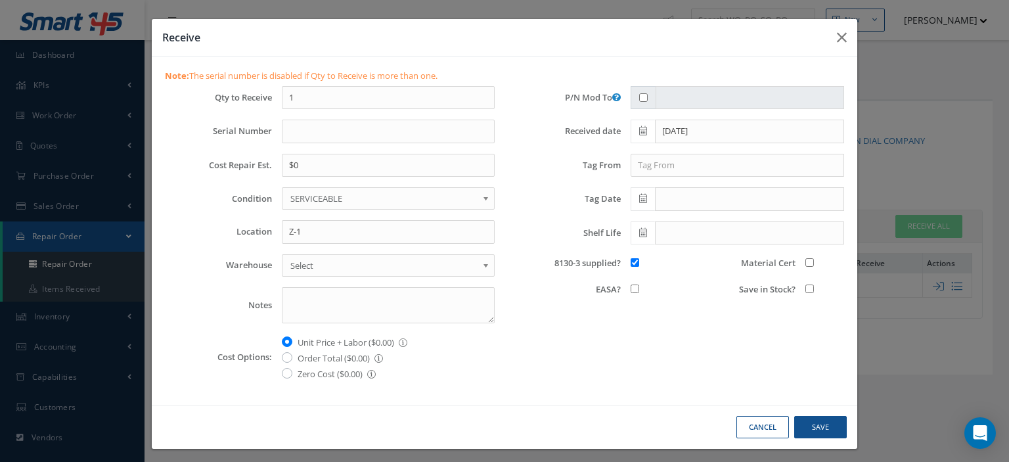
checkbox input "true"
click at [806, 258] on input "Material Cert" at bounding box center [810, 262] width 9 height 9
checkbox input "true"
click at [809, 423] on button "Save" at bounding box center [820, 427] width 53 height 23
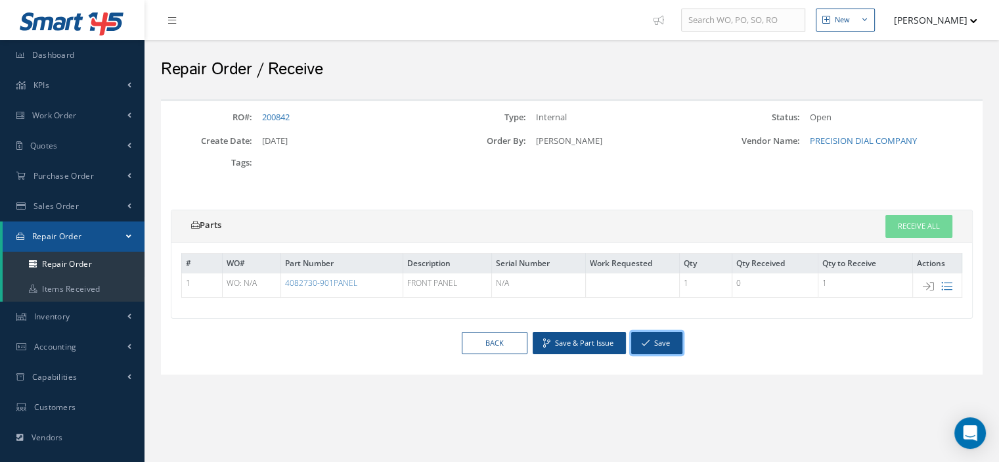
click at [670, 346] on button "Save" at bounding box center [656, 343] width 51 height 23
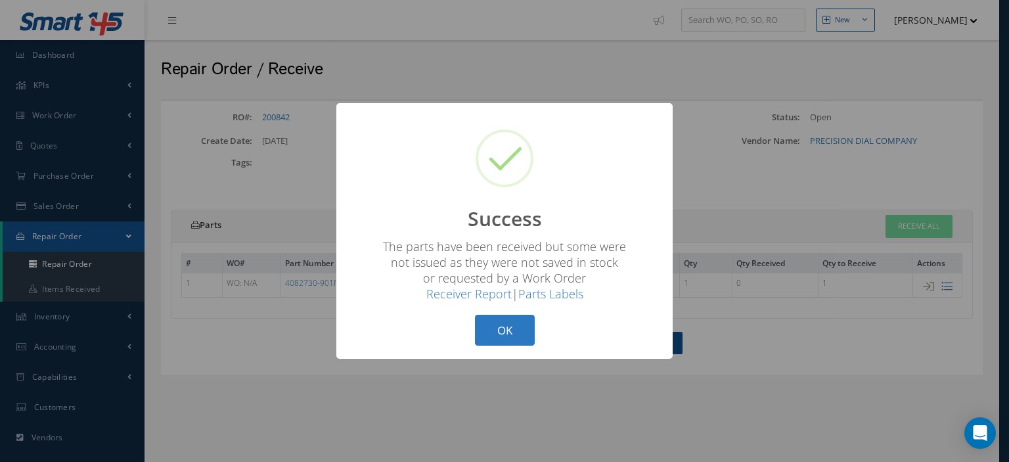
click at [499, 328] on button "OK" at bounding box center [505, 330] width 60 height 31
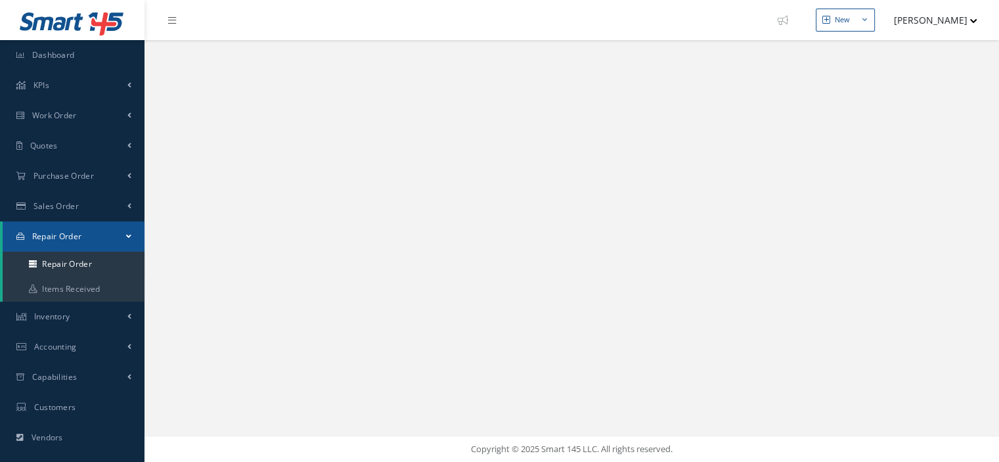
select select "25"
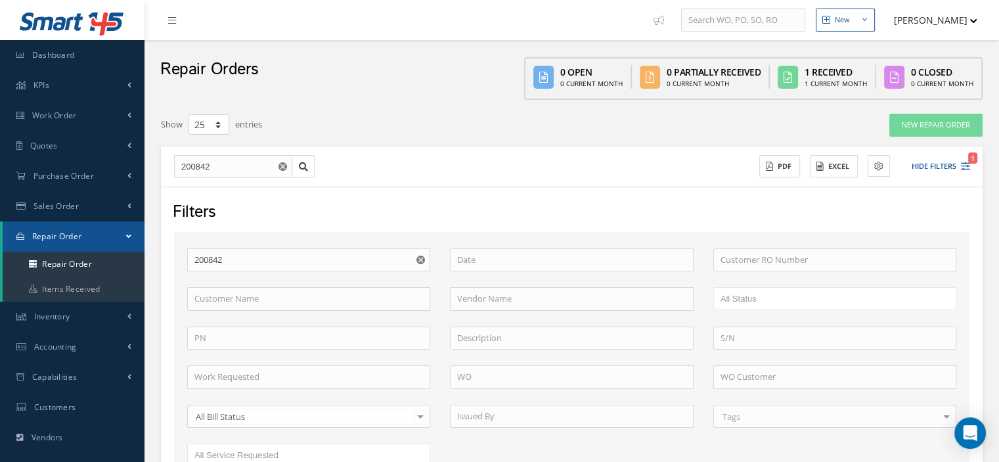
click at [127, 240] on span at bounding box center [128, 236] width 5 height 11
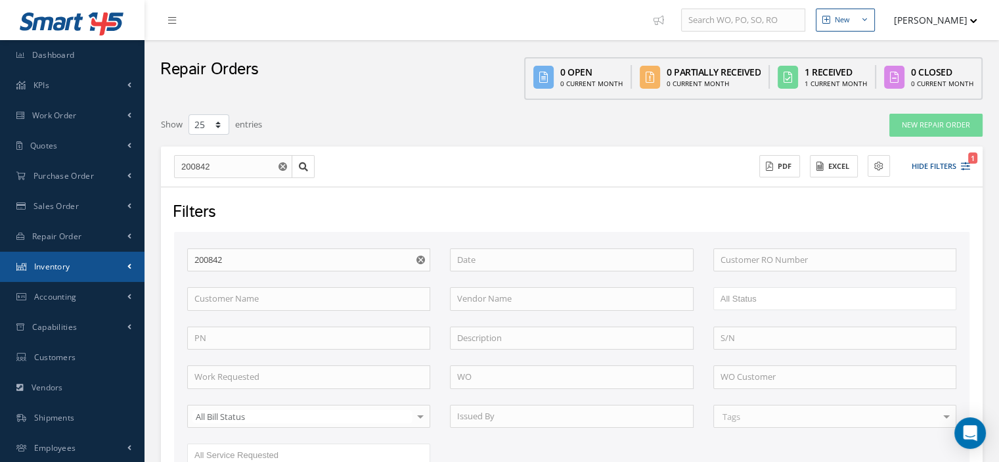
click at [121, 267] on link "Inventory" at bounding box center [72, 267] width 145 height 30
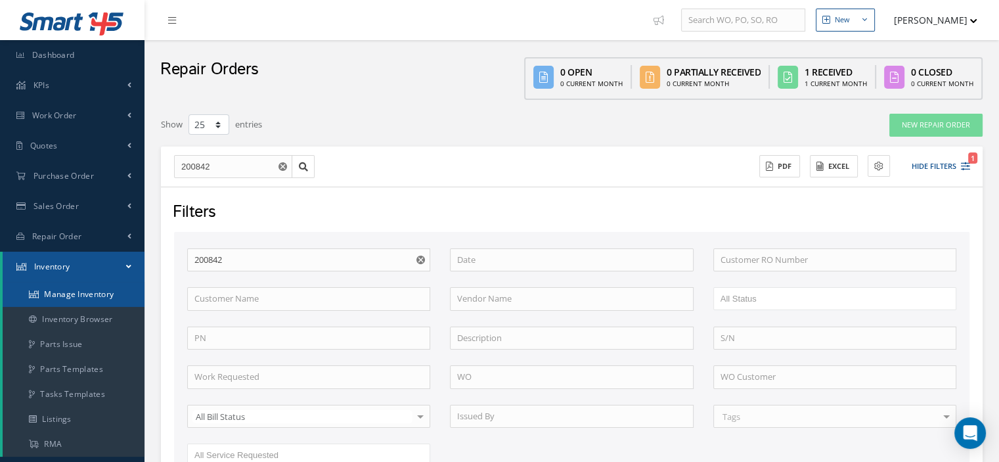
click at [111, 291] on link "Manage Inventory" at bounding box center [74, 294] width 142 height 25
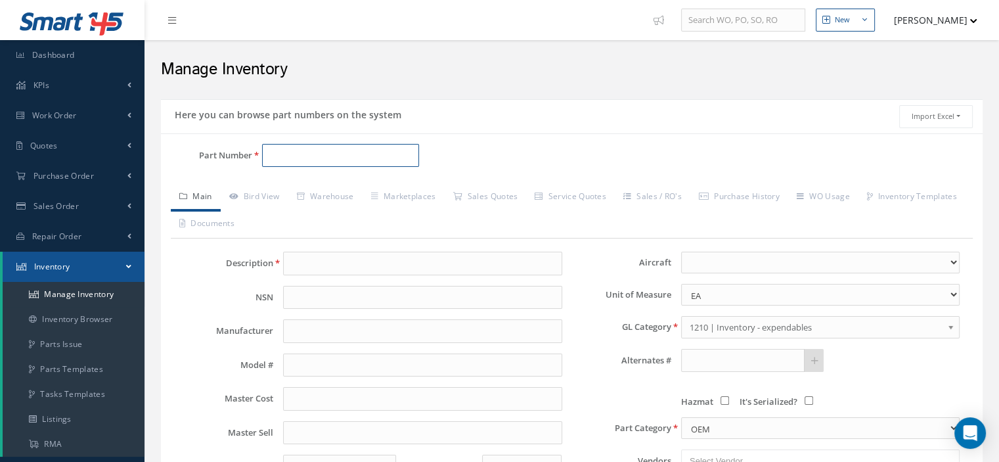
click at [286, 158] on input "Part Number" at bounding box center [340, 156] width 157 height 24
paste input "4082730-901PANEL"
type input "4082730-901PANEL"
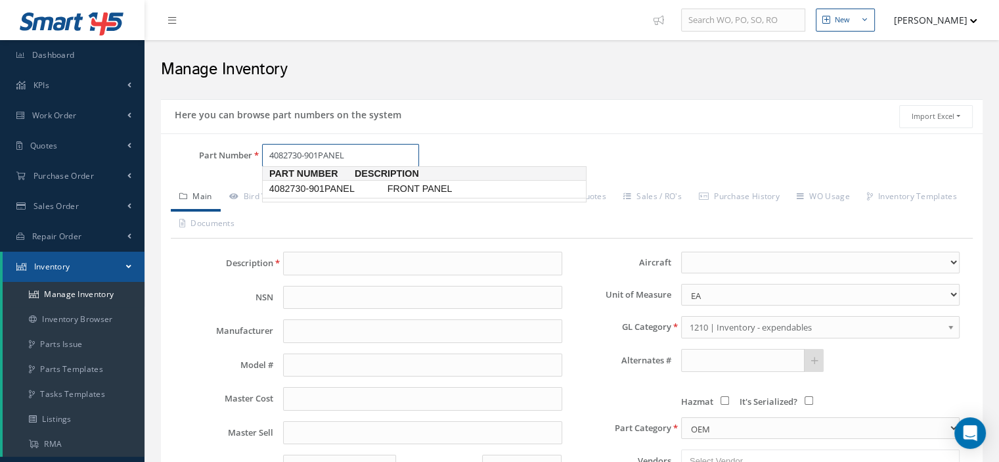
click at [329, 194] on span "4082730-901PANEL" at bounding box center [326, 189] width 118 height 14
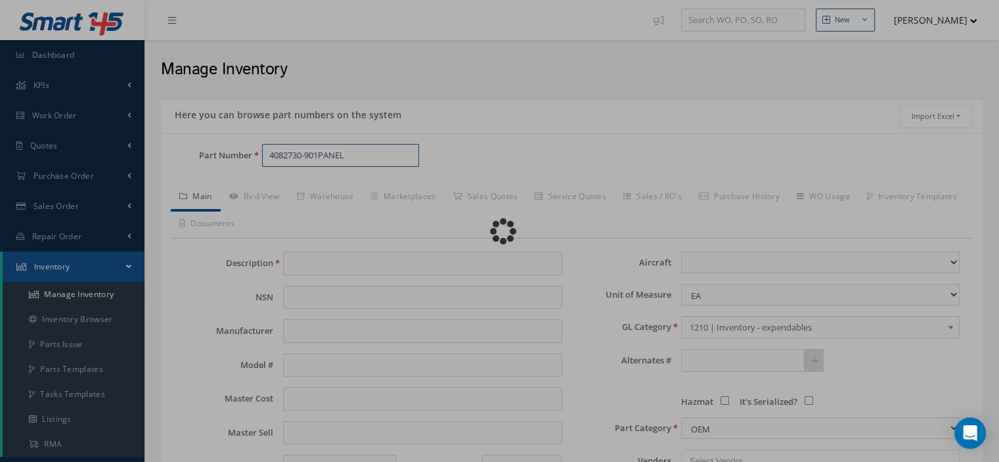
type input "FRONT PANEL"
type input "HONEYWELL"
type input "0.00"
select select
type input "4082730-901PANEL"
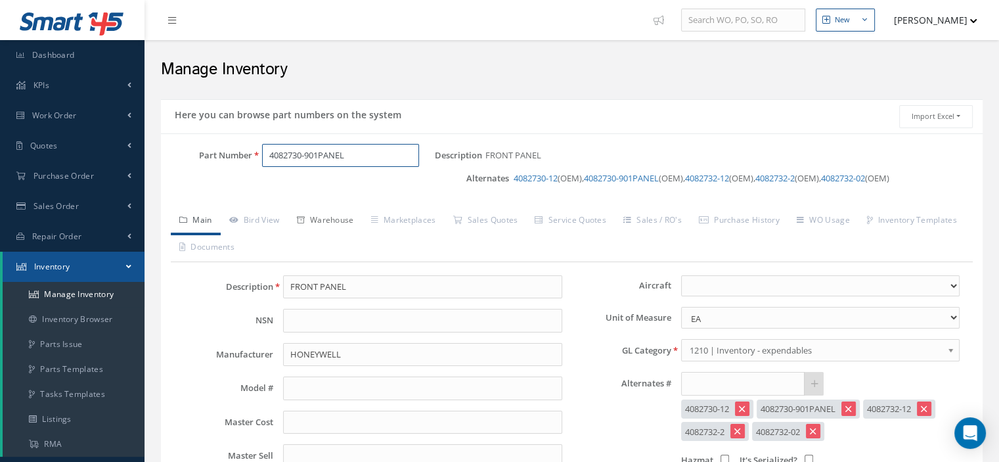
type input "4082730-901PANEL"
click at [323, 221] on link "Warehouse" at bounding box center [325, 222] width 74 height 28
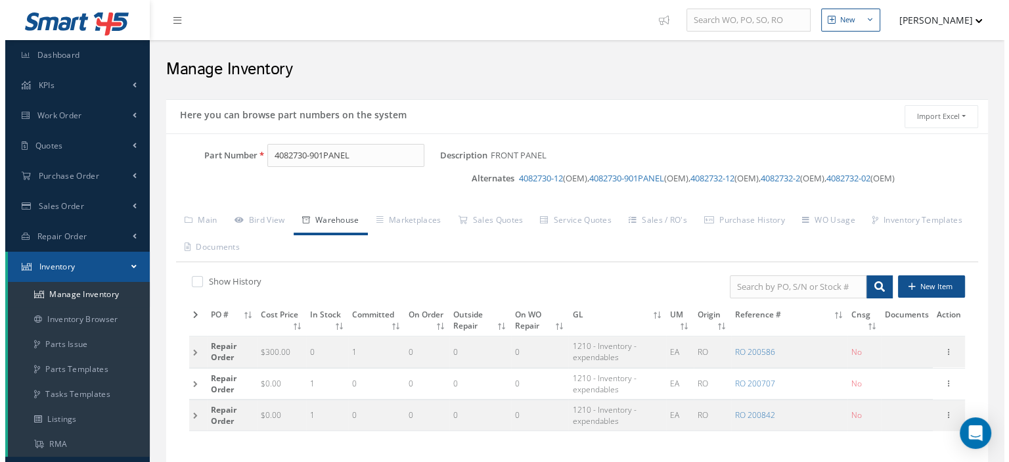
scroll to position [131, 0]
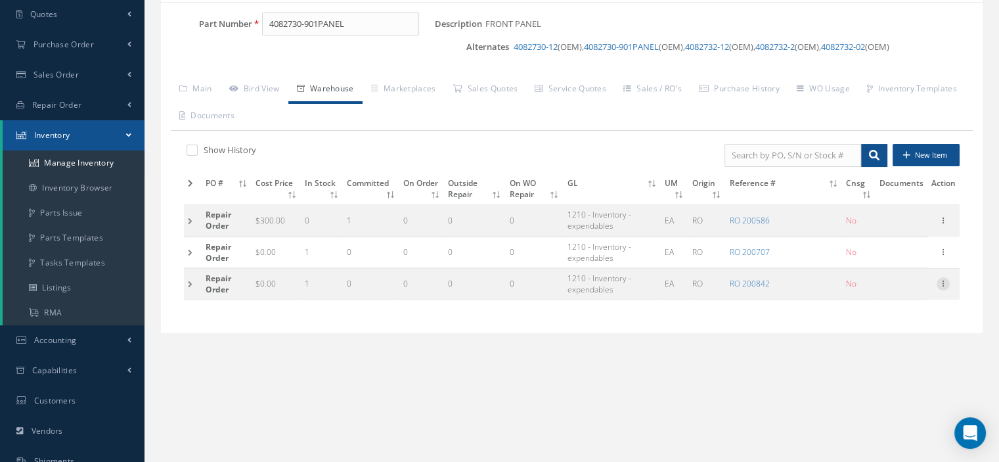
click at [944, 283] on icon at bounding box center [943, 282] width 13 height 11
click at [886, 294] on link "Edit" at bounding box center [883, 292] width 104 height 17
type input "0.00"
type input "[DATE]"
type input "200842"
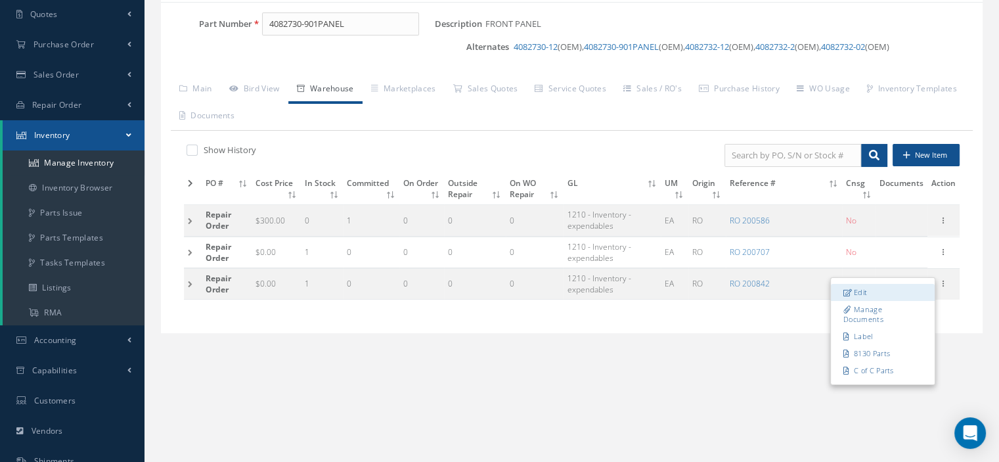
checkbox input "false"
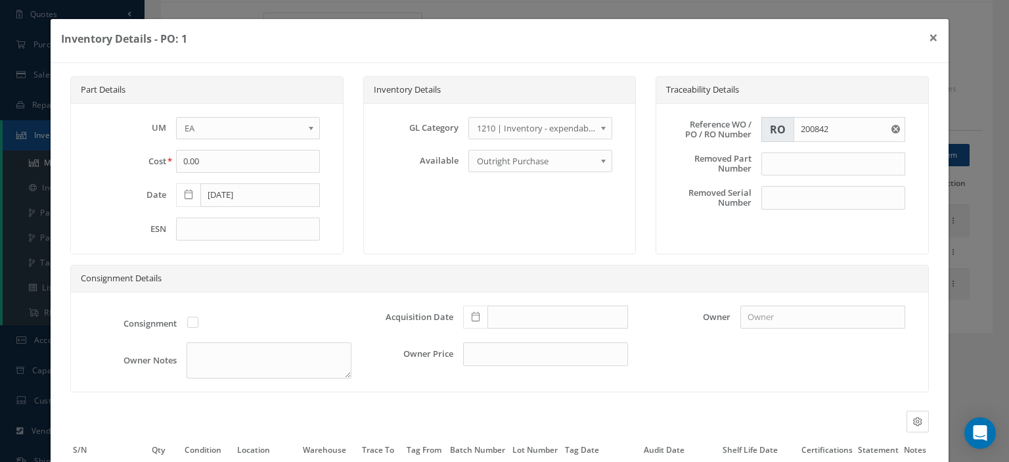
scroll to position [124, 0]
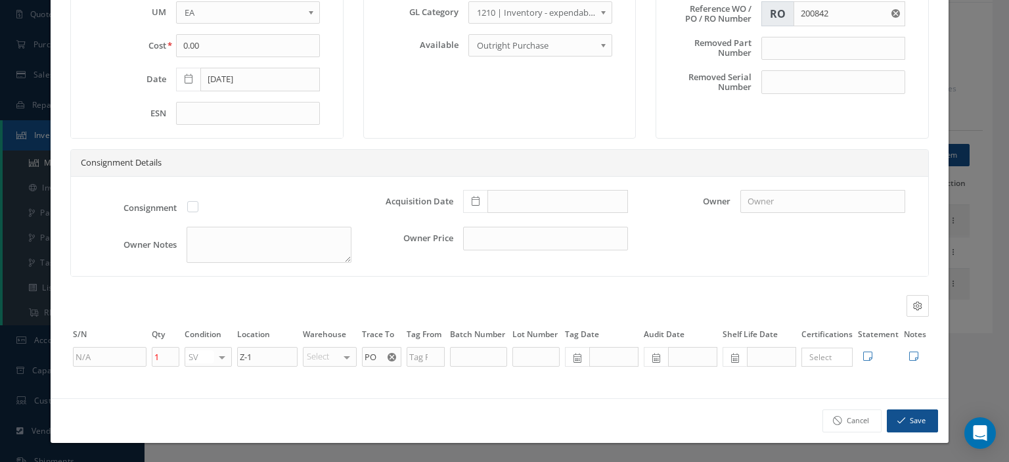
click at [392, 360] on button "button" at bounding box center [393, 357] width 16 height 20
click at [372, 358] on input "text" at bounding box center [381, 357] width 39 height 20
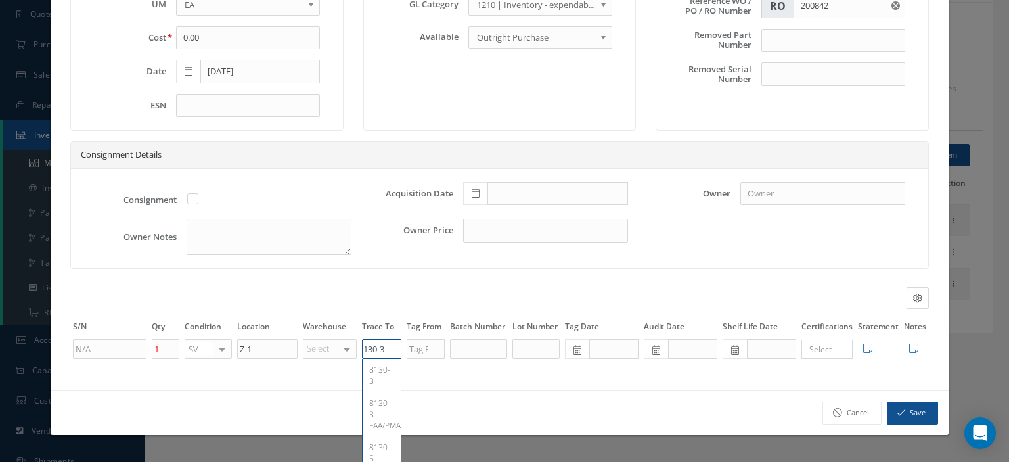
scroll to position [0, 11]
type input "8130-3"
click at [380, 383] on span "8130-3" at bounding box center [379, 375] width 21 height 22
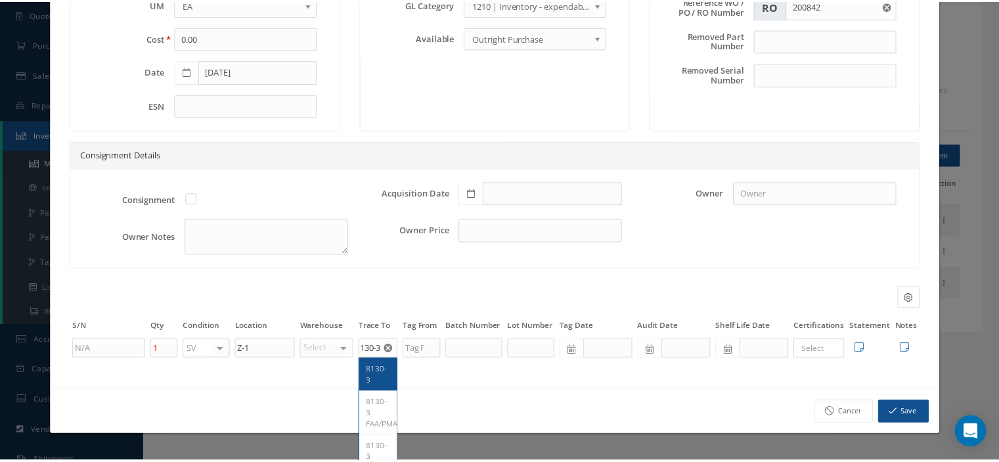
scroll to position [0, 0]
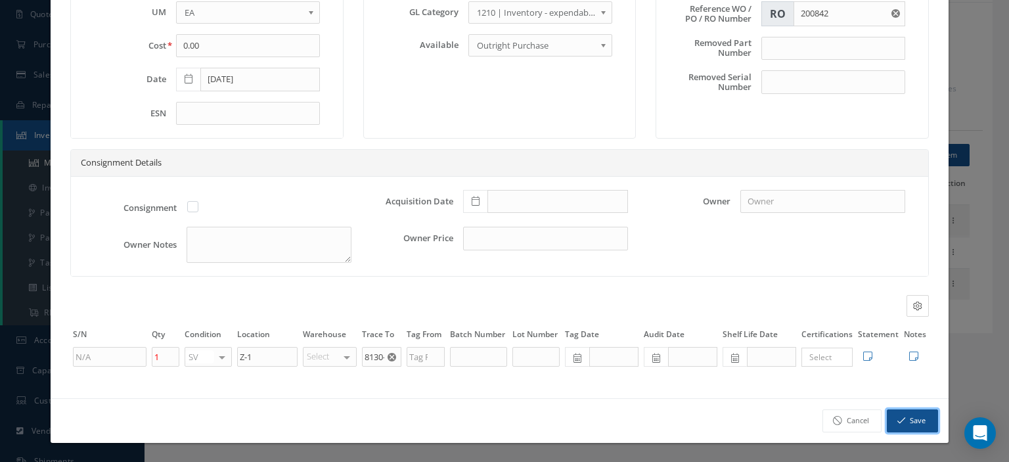
click at [898, 424] on icon "button" at bounding box center [902, 420] width 8 height 9
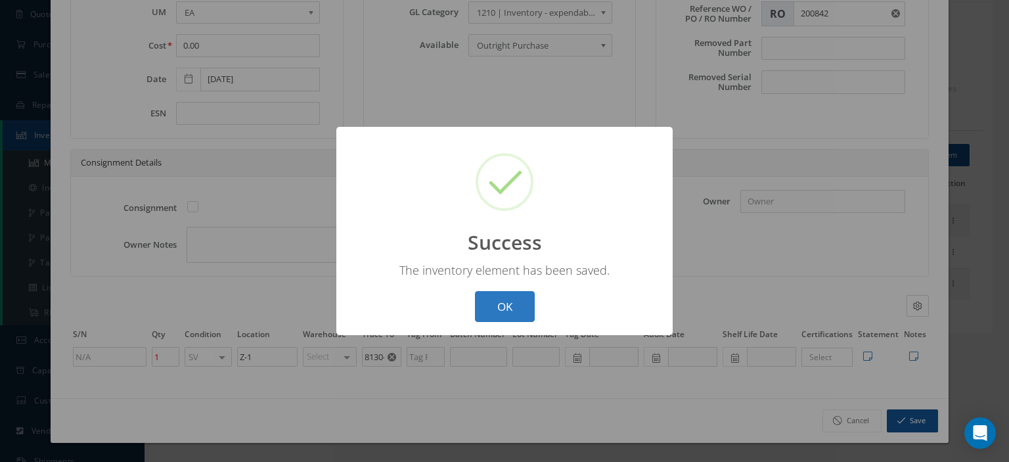
click at [513, 313] on button "OK" at bounding box center [505, 306] width 60 height 31
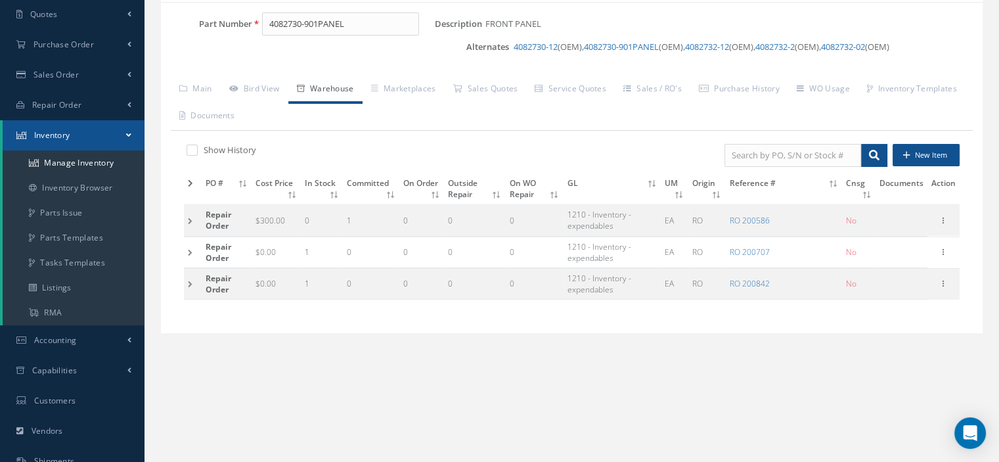
click at [126, 135] on link "Inventory" at bounding box center [74, 135] width 142 height 30
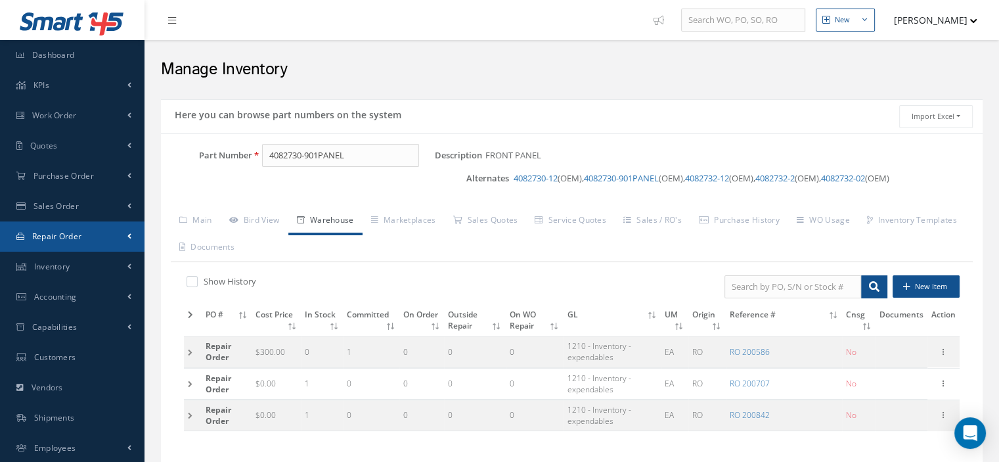
click at [101, 242] on link "Repair Order" at bounding box center [72, 236] width 145 height 30
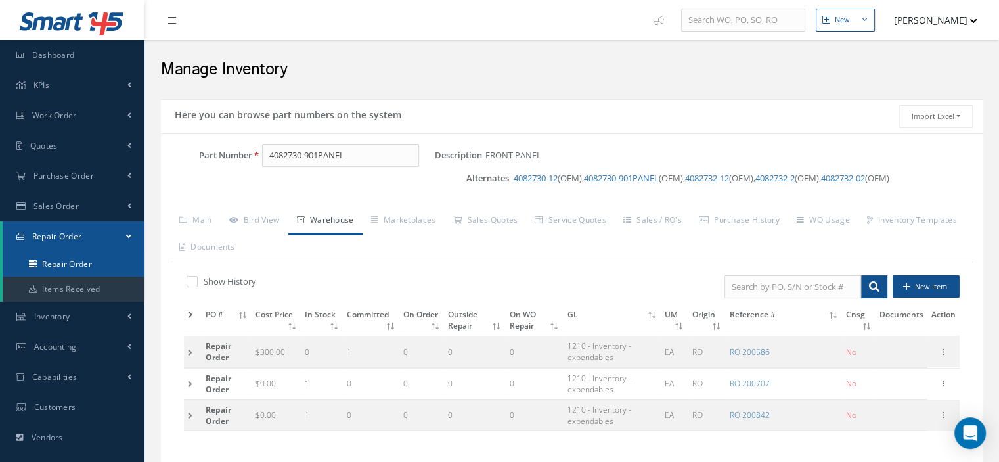
click at [97, 265] on link "Repair Order" at bounding box center [74, 264] width 142 height 25
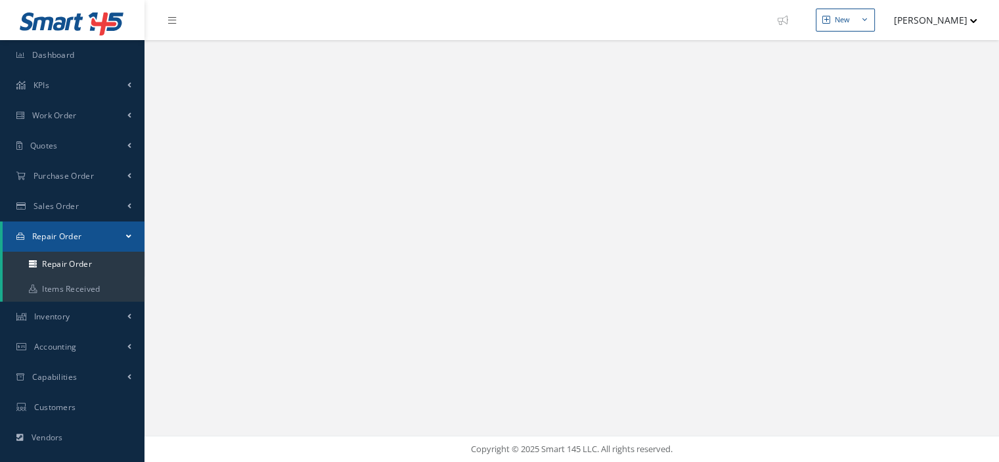
select select "25"
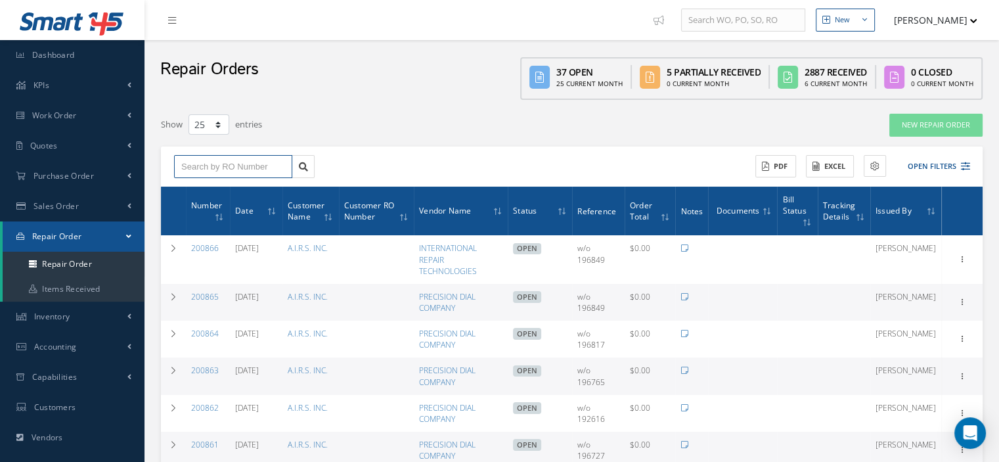
click at [210, 168] on input "text" at bounding box center [233, 167] width 118 height 24
type input "200834"
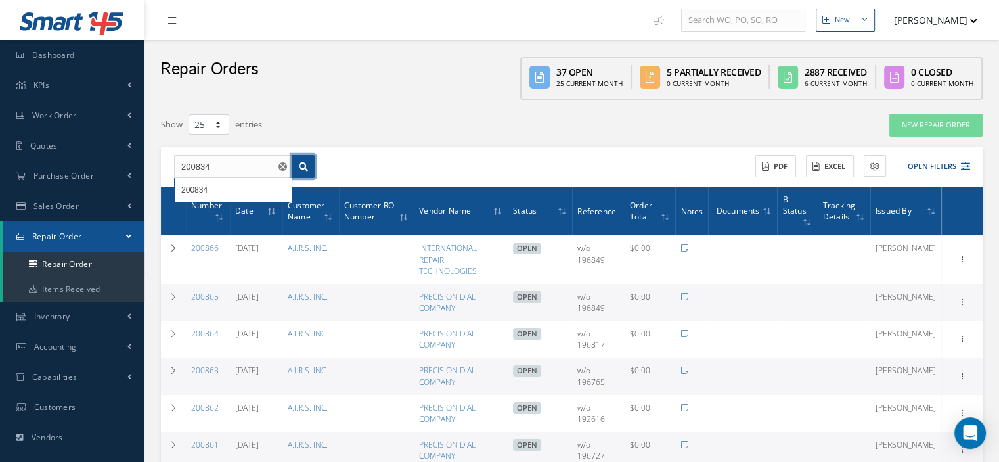
click at [296, 165] on link at bounding box center [303, 167] width 23 height 24
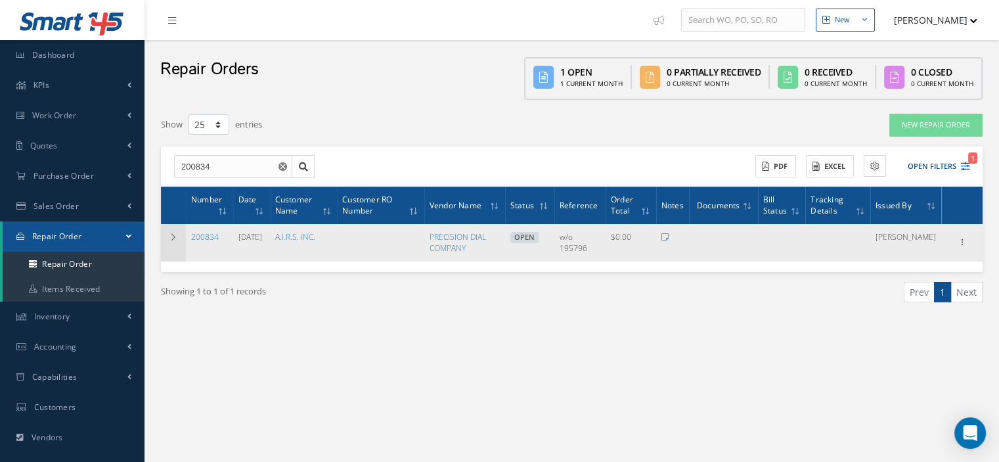
click at [177, 242] on td at bounding box center [173, 242] width 25 height 37
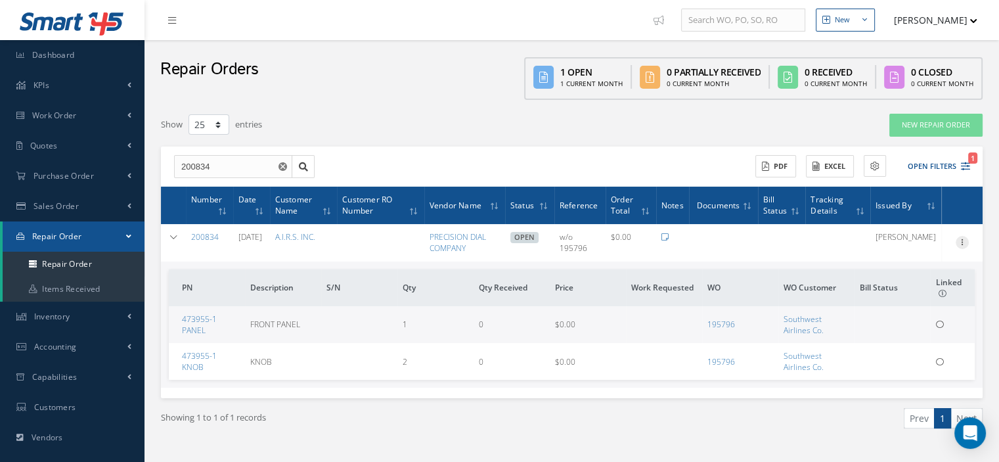
click at [966, 239] on icon at bounding box center [962, 241] width 13 height 11
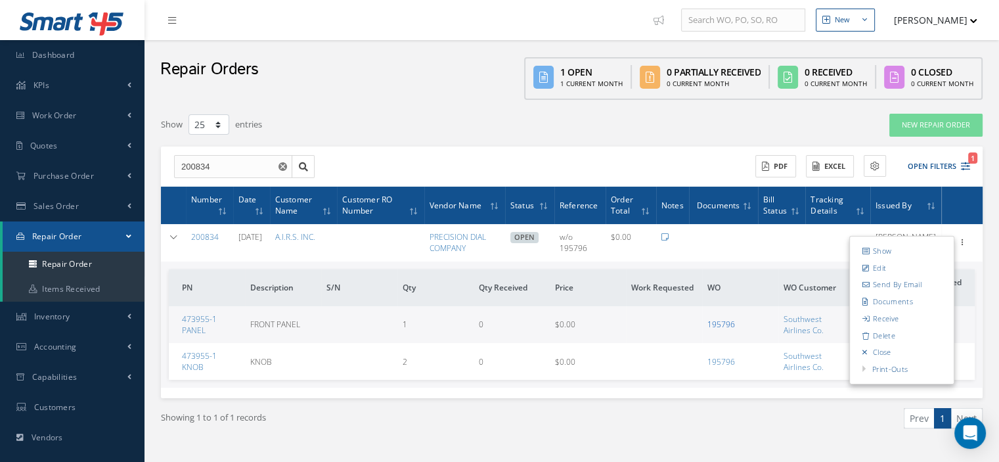
click at [728, 323] on link "195796" at bounding box center [722, 324] width 28 height 11
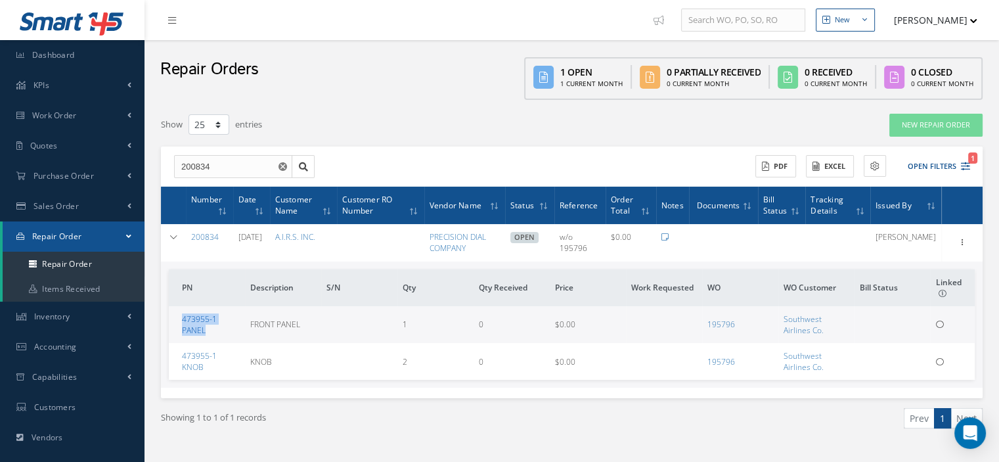
drag, startPoint x: 214, startPoint y: 331, endPoint x: 181, endPoint y: 319, distance: 34.9
click at [181, 319] on td "473955-1 PANEL" at bounding box center [207, 324] width 76 height 37
click at [957, 241] on icon at bounding box center [962, 241] width 13 height 11
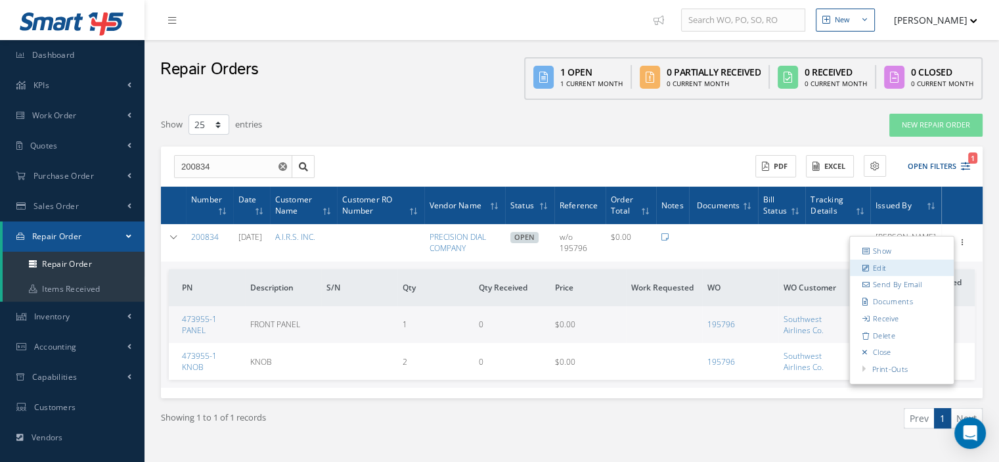
click at [900, 262] on link "Edit" at bounding box center [902, 268] width 104 height 17
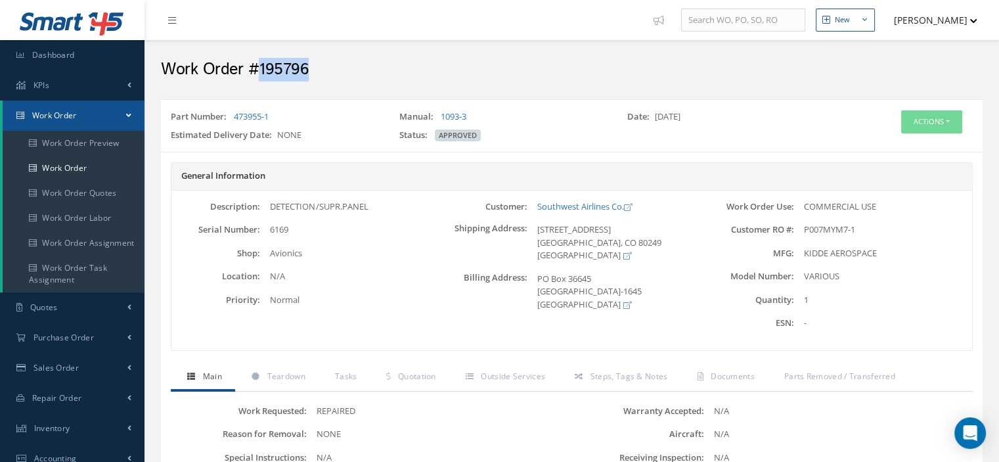
drag, startPoint x: 279, startPoint y: 77, endPoint x: 261, endPoint y: 76, distance: 17.8
click at [258, 76] on h2 "Work Order #195796" at bounding box center [572, 70] width 822 height 20
copy h2 "195796"
click at [95, 161] on link "Work Order" at bounding box center [74, 168] width 142 height 25
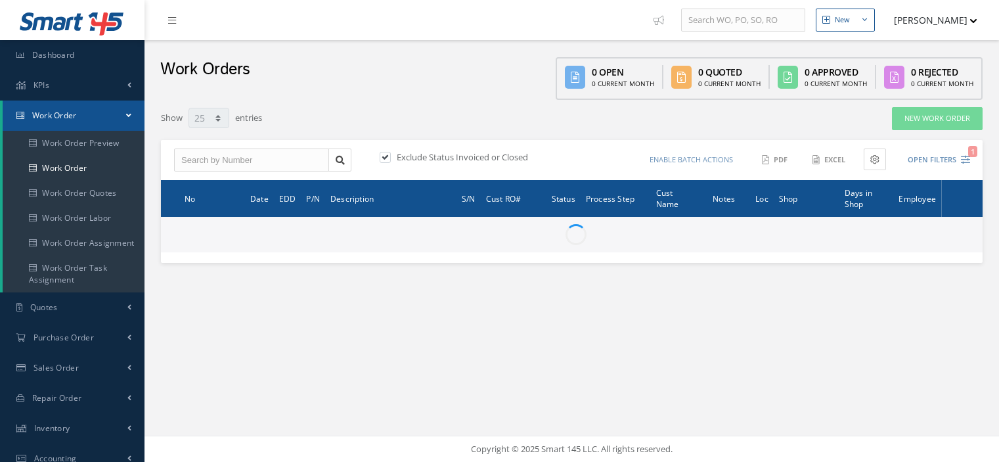
select select "25"
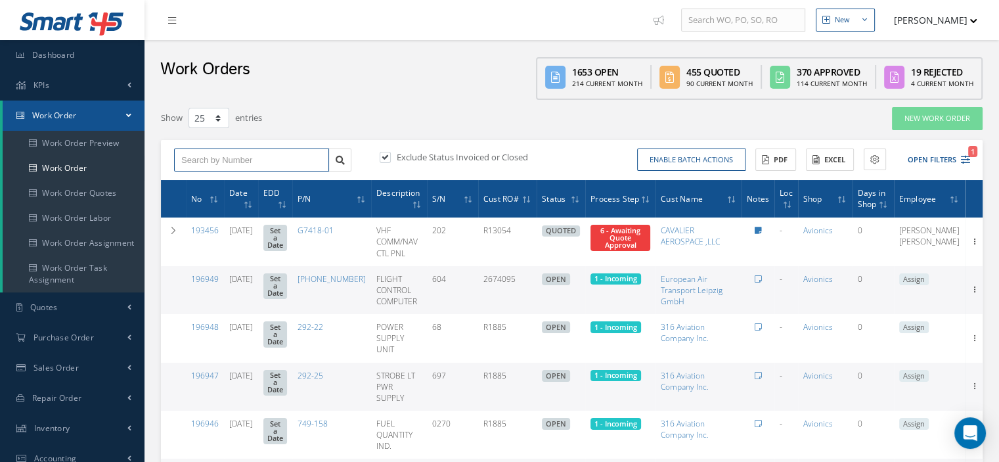
click at [204, 157] on input "text" at bounding box center [251, 160] width 155 height 24
paste input "195796"
type input "195796"
click at [347, 161] on link at bounding box center [340, 160] width 23 height 24
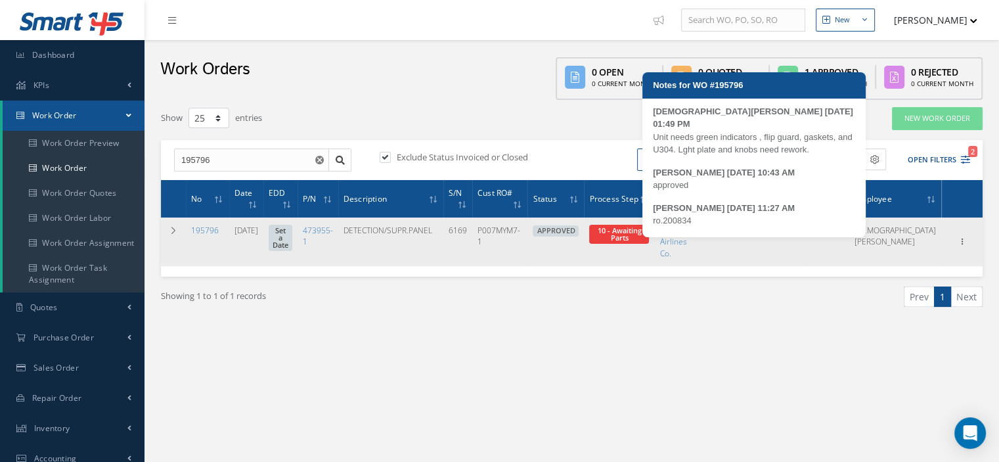
click at [725, 230] on icon at bounding box center [721, 231] width 7 height 8
type textarea "Unit needs green indicators , flip guard, gaskets, and U304. Lght plate and kno…"
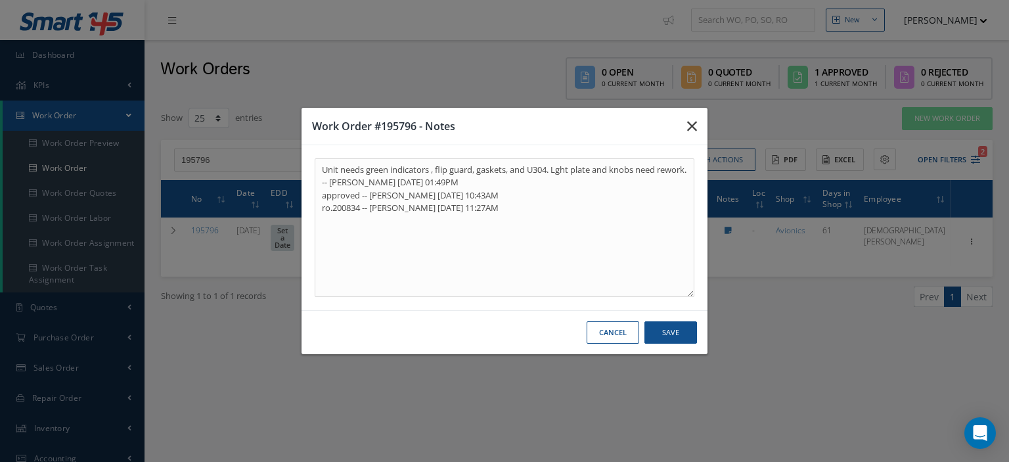
click at [691, 124] on icon "button" at bounding box center [692, 126] width 10 height 16
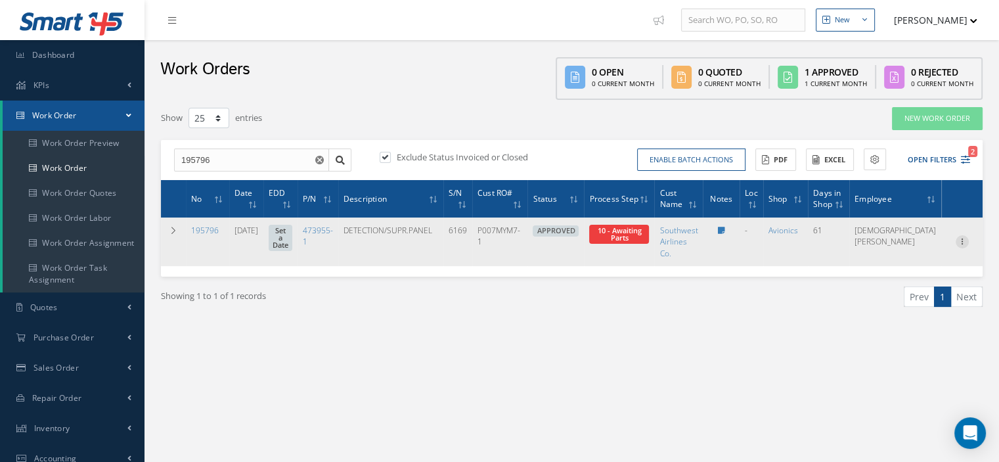
click at [965, 246] on div at bounding box center [962, 241] width 13 height 13
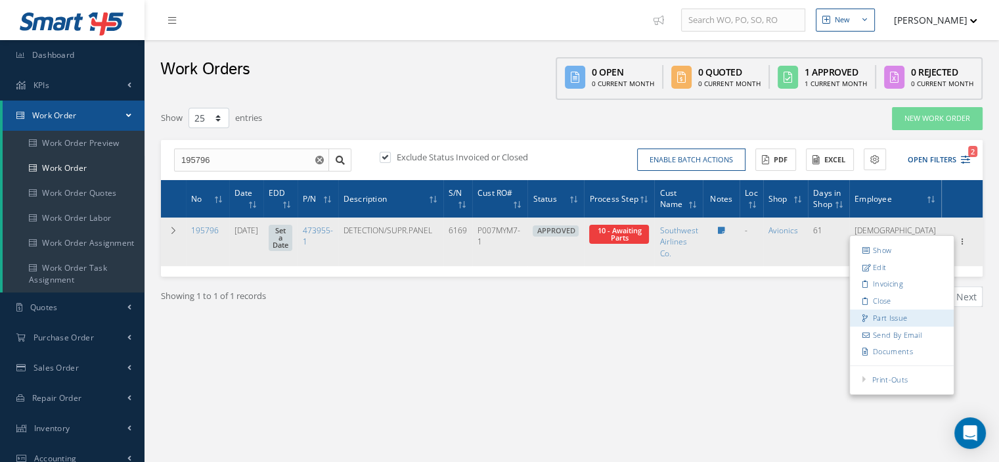
click at [900, 315] on link "Part Issue" at bounding box center [902, 317] width 104 height 17
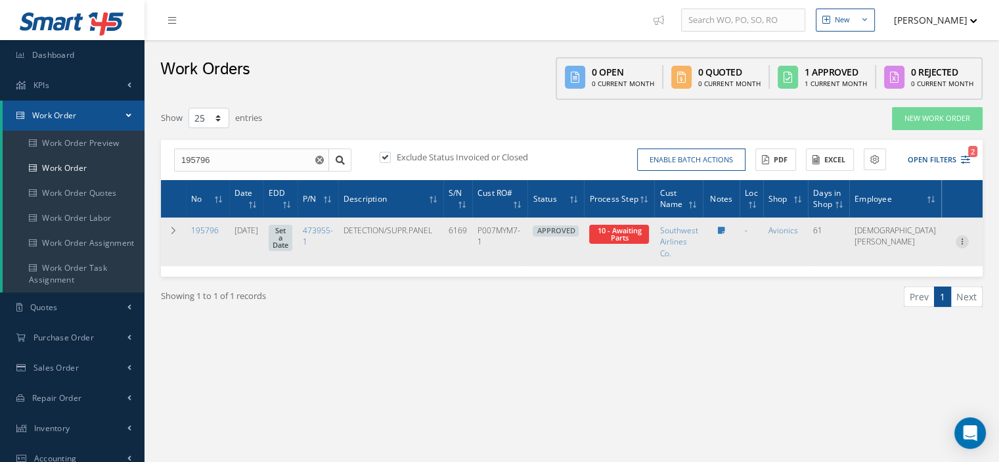
click at [961, 244] on icon at bounding box center [962, 240] width 13 height 11
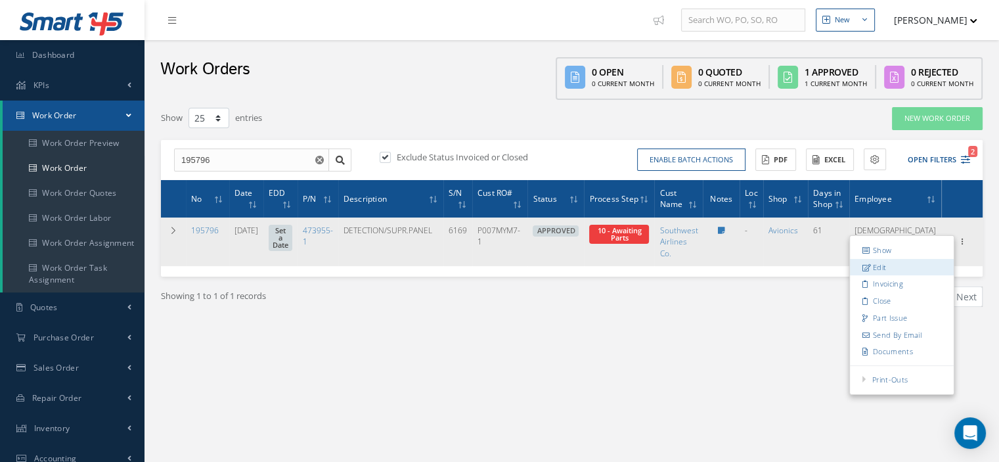
click at [917, 259] on link "Edit" at bounding box center [902, 267] width 104 height 17
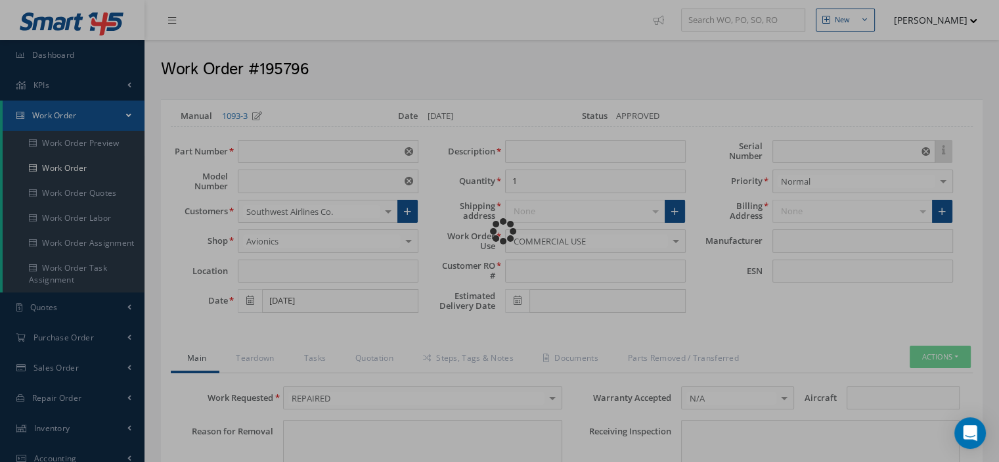
type input "473955-1"
type input "VARIOUS"
type input "[DATE]"
type input "DETECTION/SUPR.PANEL"
type input "P007MYM7-1"
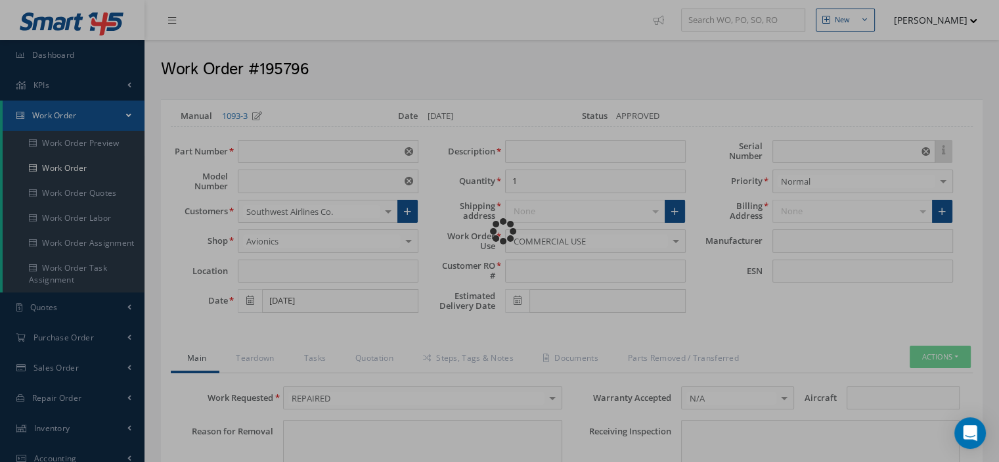
type input "6169"
type textarea "NONE"
type input "NONE"
type textarea "NONE"
type input "NONE"
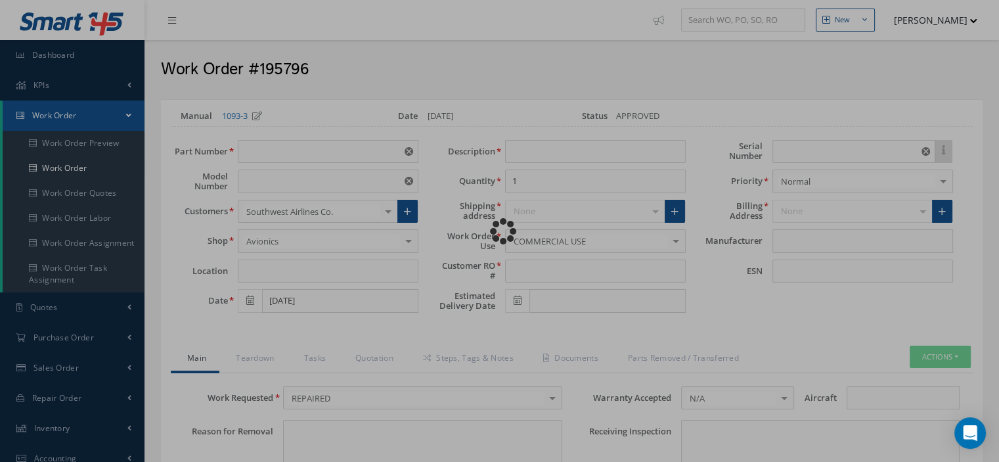
type input "1"
checkbox input "true"
click at [500, 231] on div "Loading…" at bounding box center [500, 231] width 0 height 0
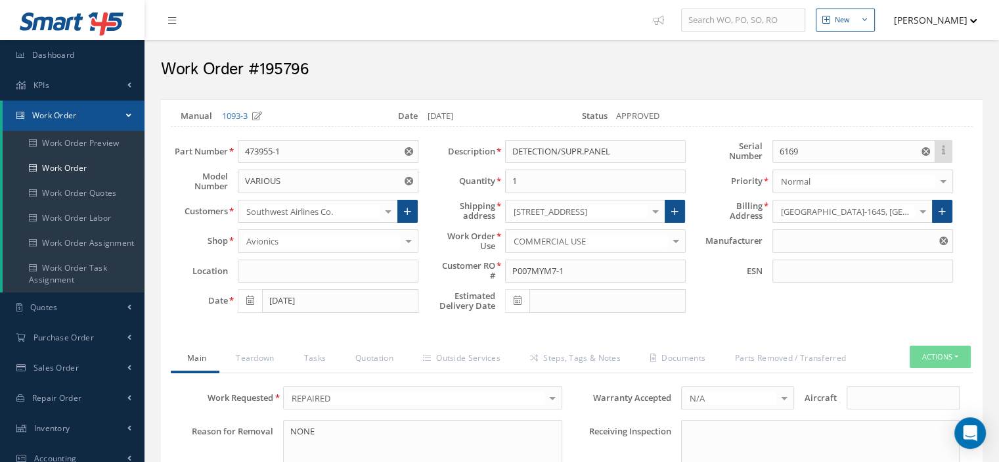
type input "KIDDE AEROSPACE"
click at [370, 355] on link "Quotation" at bounding box center [373, 360] width 68 height 28
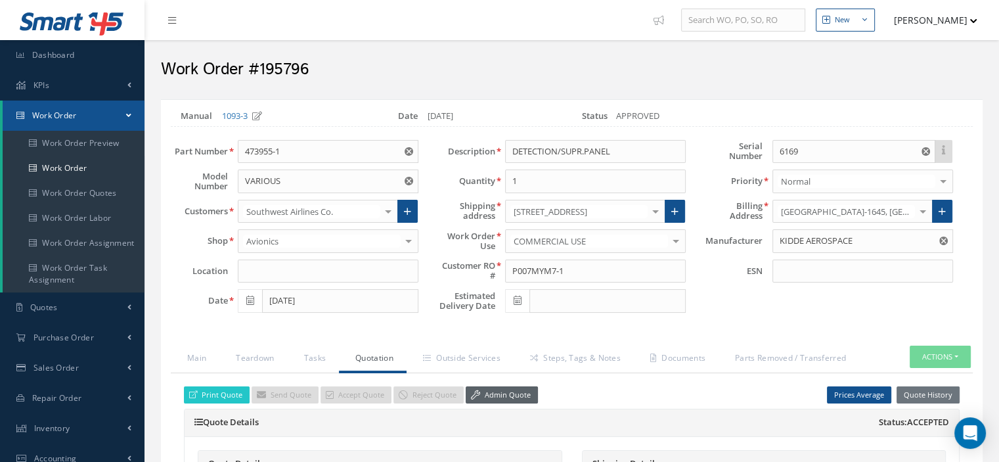
click at [510, 388] on link "Admin Quote" at bounding box center [502, 395] width 72 height 18
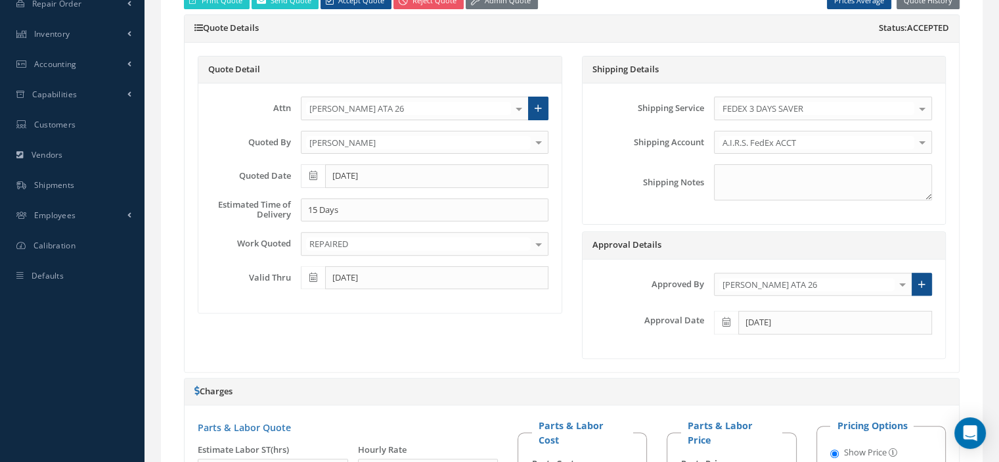
scroll to position [854, 0]
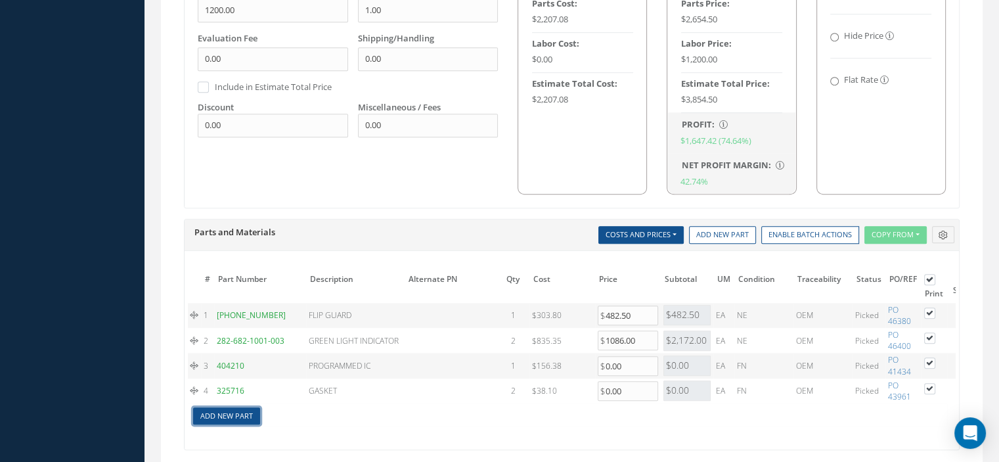
click at [249, 412] on link "Add New Part" at bounding box center [226, 416] width 67 height 18
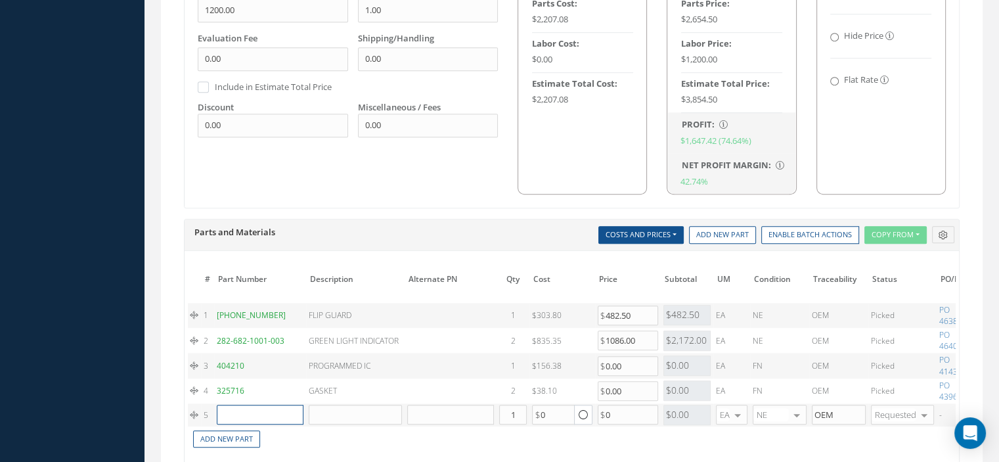
click at [246, 413] on input "text" at bounding box center [260, 415] width 87 height 20
paste input "473955-1 PANEL"
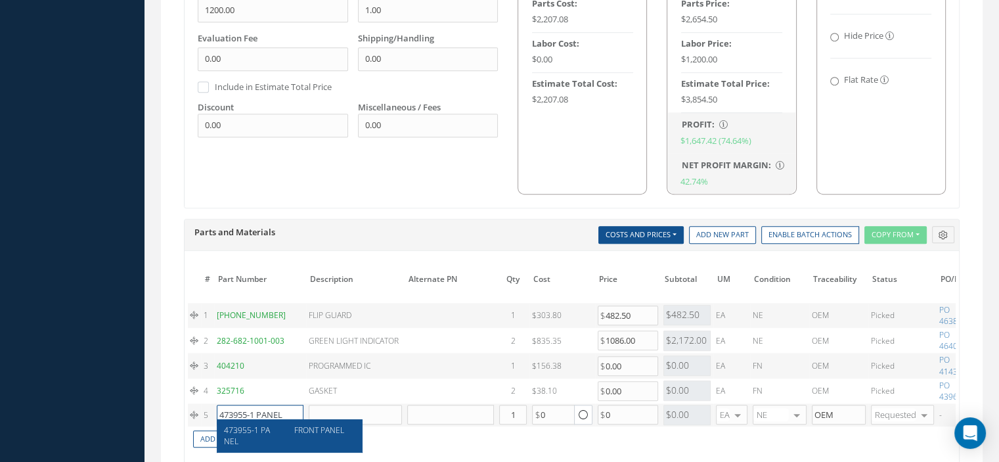
type input "473955-1 PANEL"
click at [267, 438] on div "473955-1 PANEL" at bounding box center [254, 435] width 61 height 22
type input "FRONT PANEL"
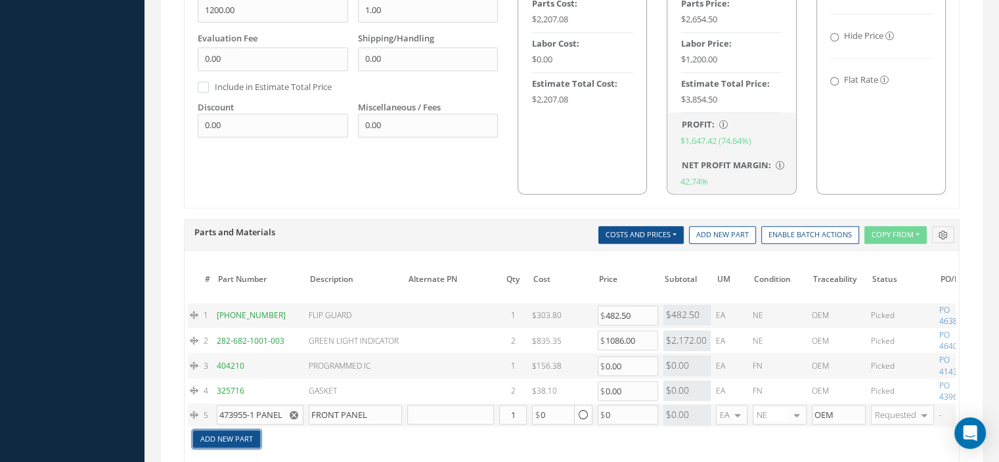
click at [240, 436] on link "Add New Part" at bounding box center [226, 439] width 67 height 18
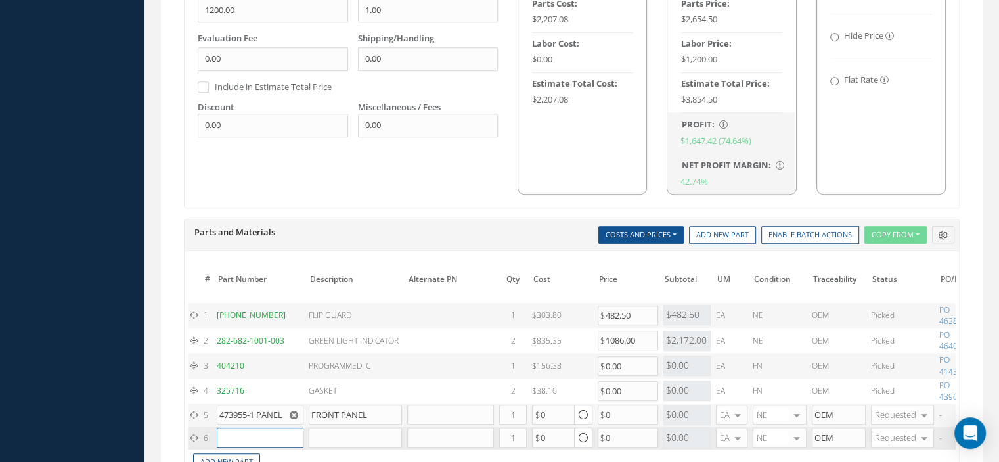
click at [262, 436] on input "text" at bounding box center [260, 438] width 87 height 20
paste input "473955-1 KNOB"
type input "473955-1 KNOB"
click at [309, 451] on span "KNOB" at bounding box center [305, 452] width 22 height 11
type input "KNOB"
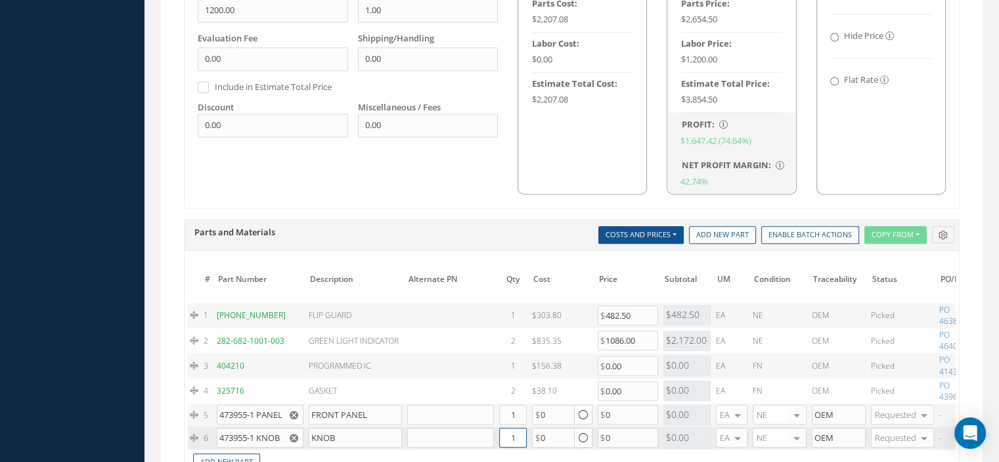
click at [513, 431] on input "1" at bounding box center [513, 438] width 28 height 20
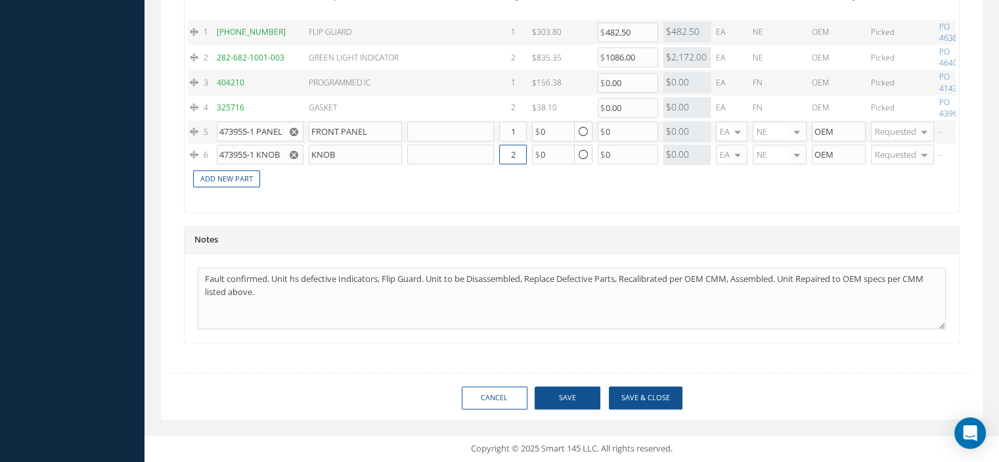
type input "2"
click at [570, 394] on button "Save" at bounding box center [568, 397] width 66 height 23
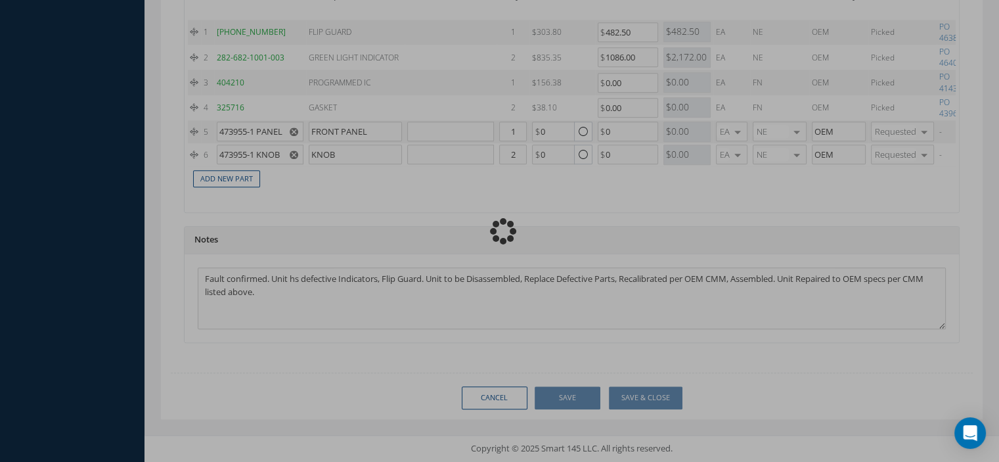
checkbox input "true"
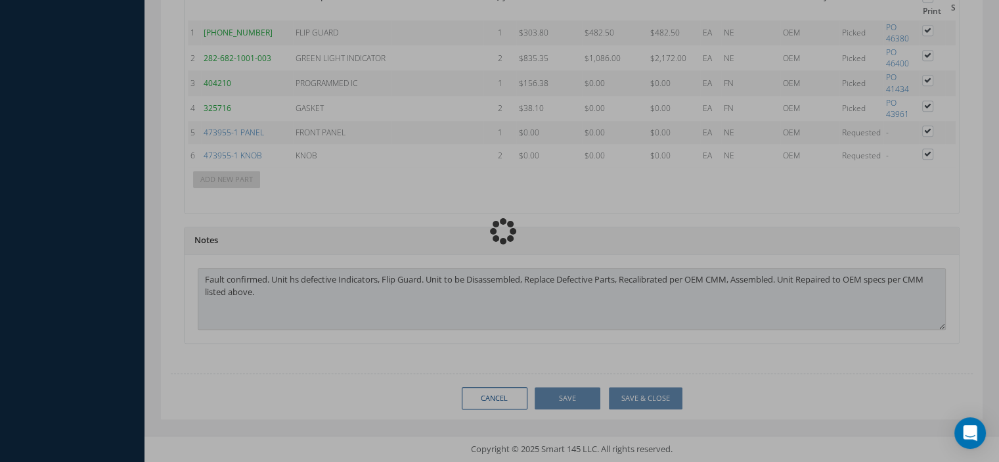
type input "KIDDE AEROSPACE"
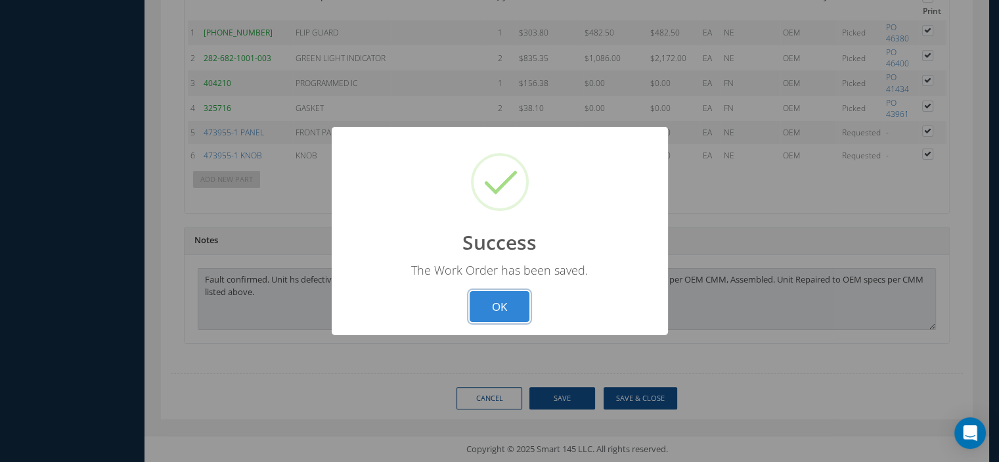
scroll to position [1126, 0]
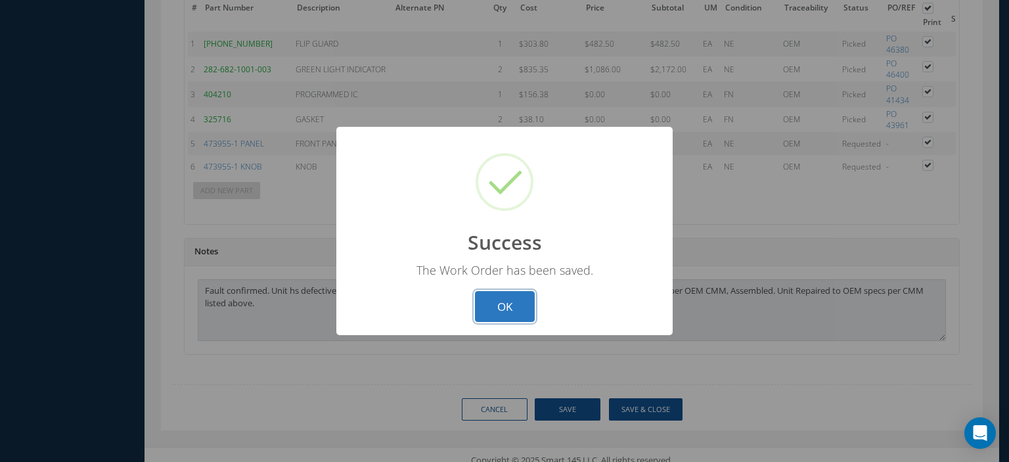
click at [489, 315] on button "OK" at bounding box center [505, 306] width 60 height 31
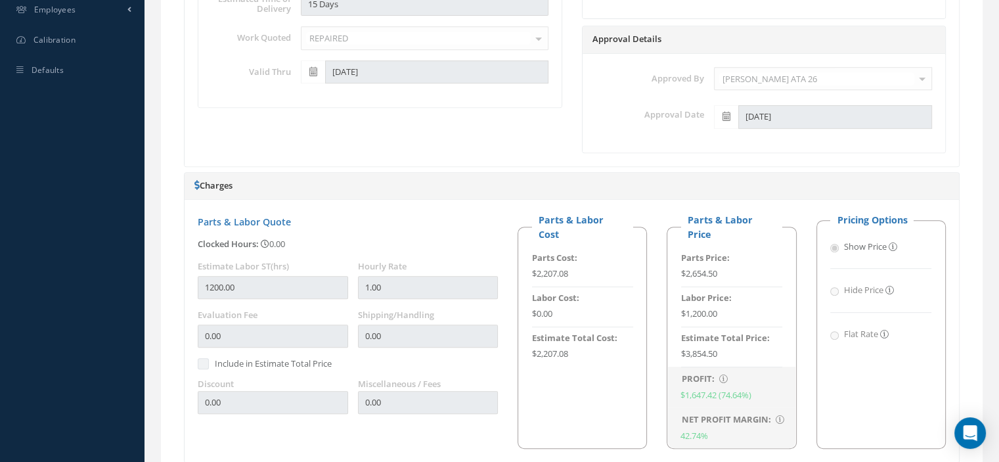
scroll to position [206, 0]
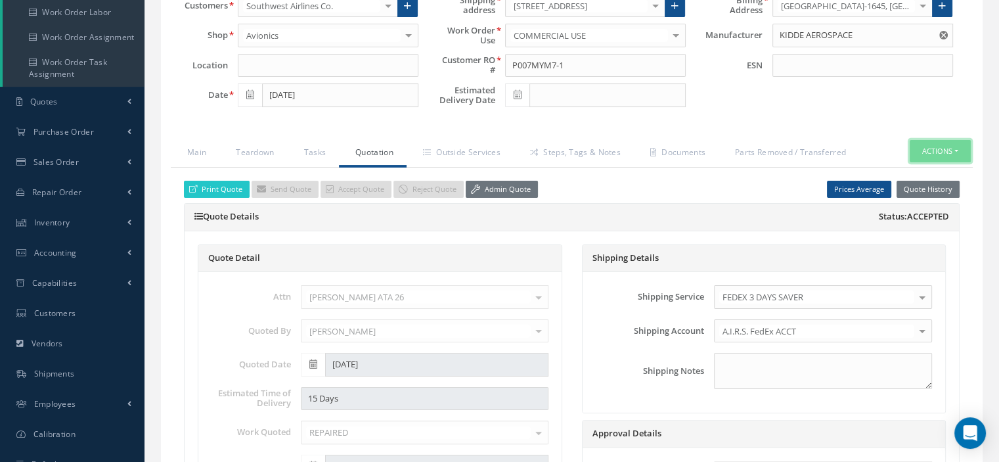
click at [956, 148] on button "Actions" at bounding box center [940, 151] width 61 height 23
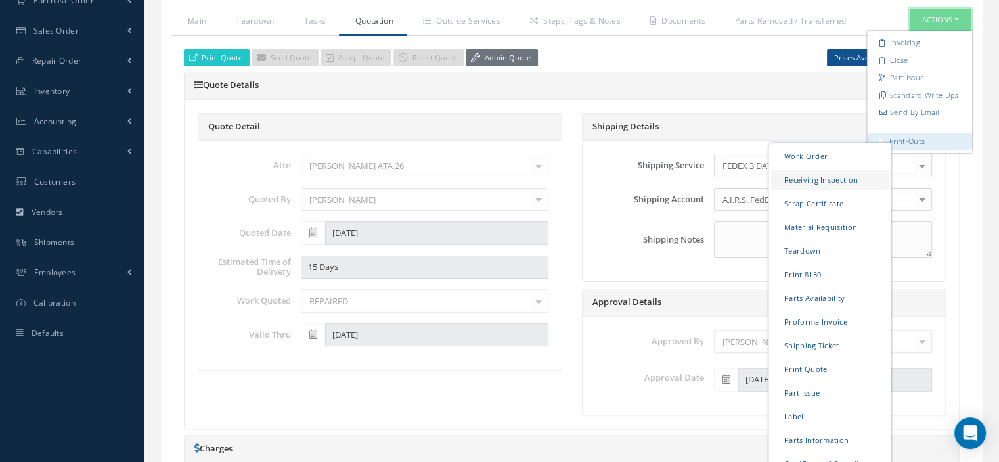
scroll to position [403, 0]
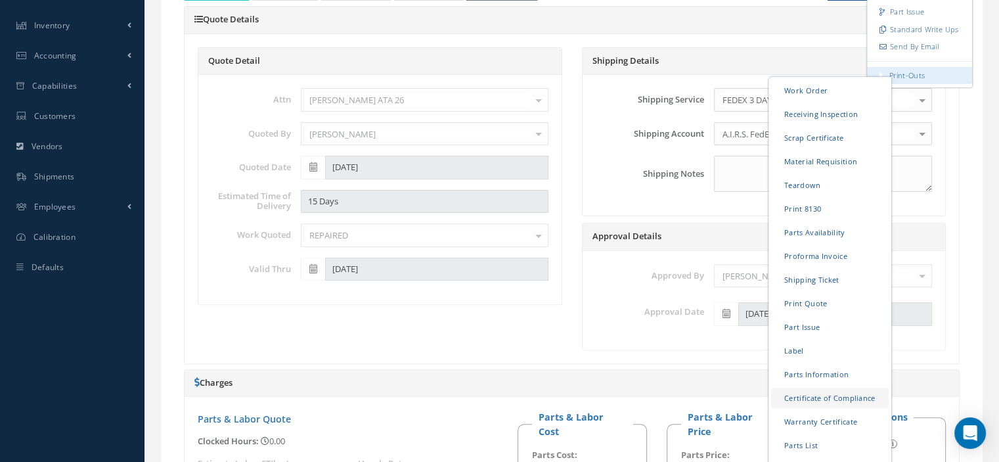
click at [829, 390] on link "Certificate of Compliance" at bounding box center [830, 397] width 118 height 20
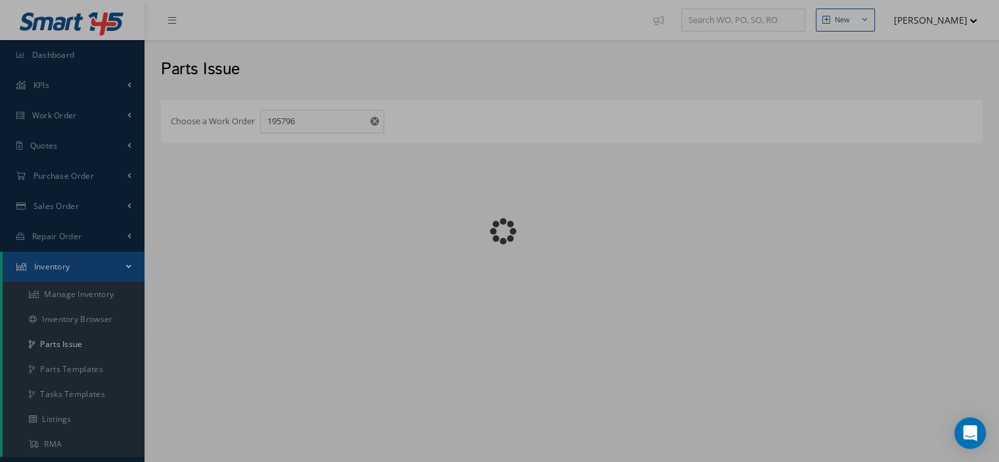
checkbox input "false"
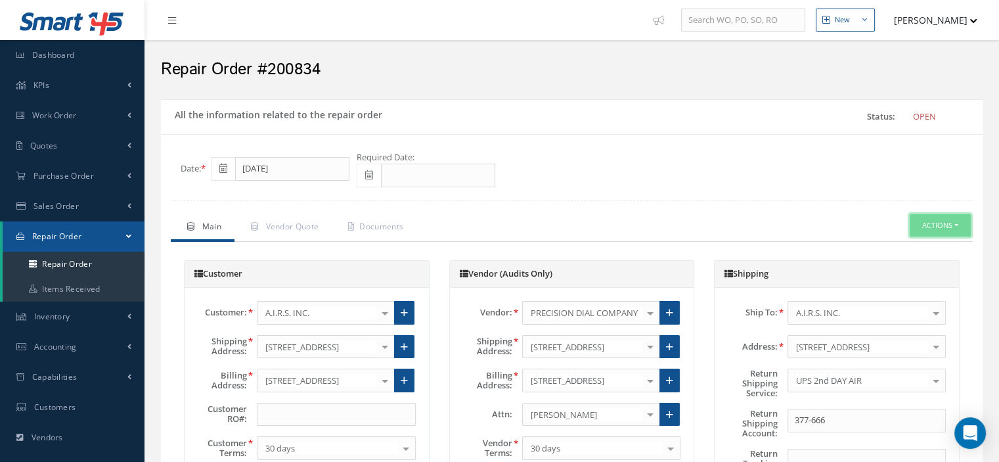
click at [956, 223] on button "Actions" at bounding box center [940, 225] width 61 height 23
click at [907, 288] on link "Receive" at bounding box center [919, 284] width 105 height 18
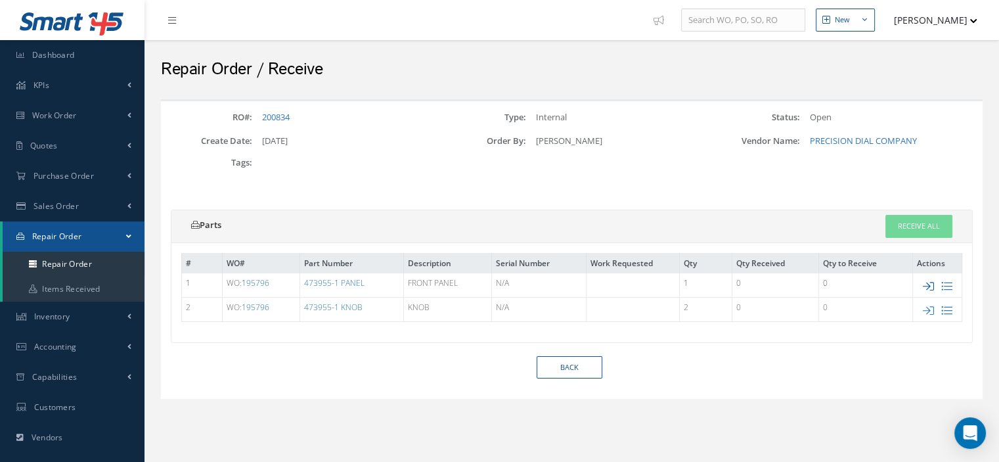
click at [929, 285] on icon at bounding box center [928, 286] width 11 height 11
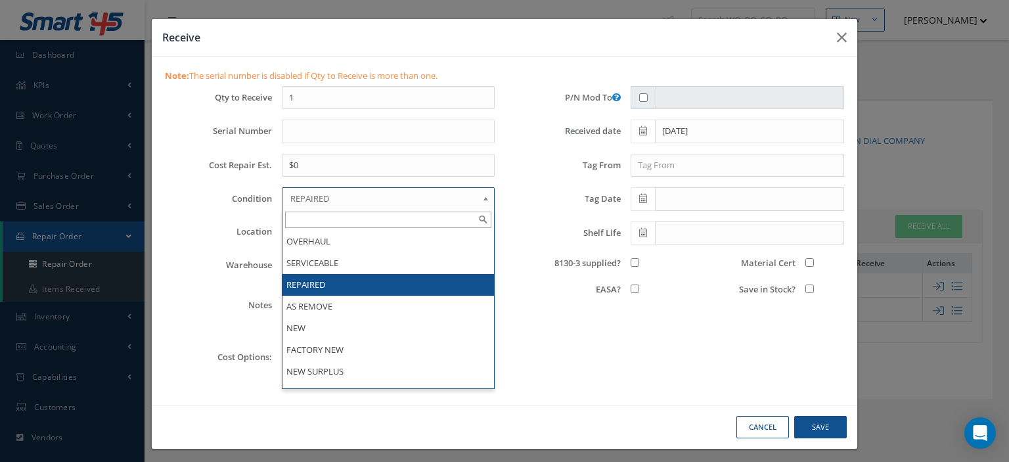
click at [316, 193] on span "REPAIRED" at bounding box center [383, 199] width 187 height 16
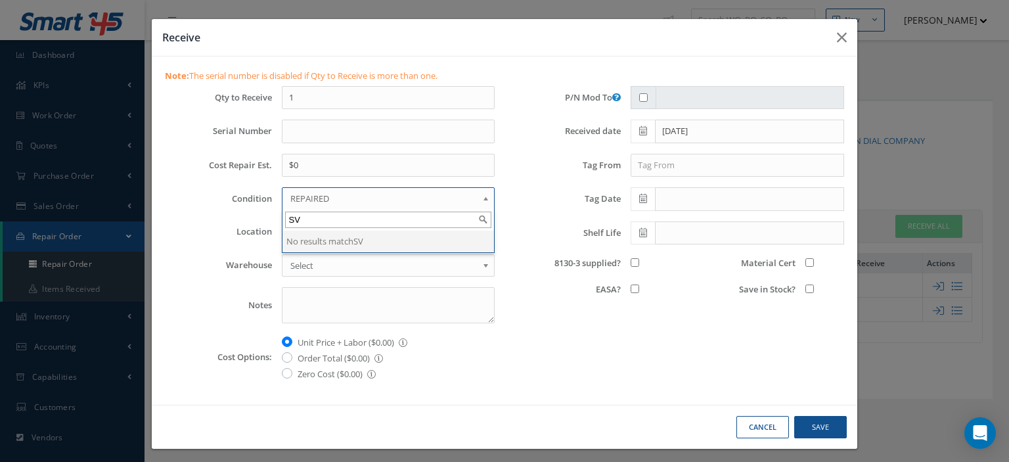
type input "SV"
click at [332, 241] on li "No results match SV" at bounding box center [389, 242] width 212 height 22
click at [524, 258] on label "8130-3 supplied?" at bounding box center [563, 263] width 116 height 10
click at [631, 258] on input "8130-3 supplied?" at bounding box center [635, 262] width 9 height 9
checkbox input "true"
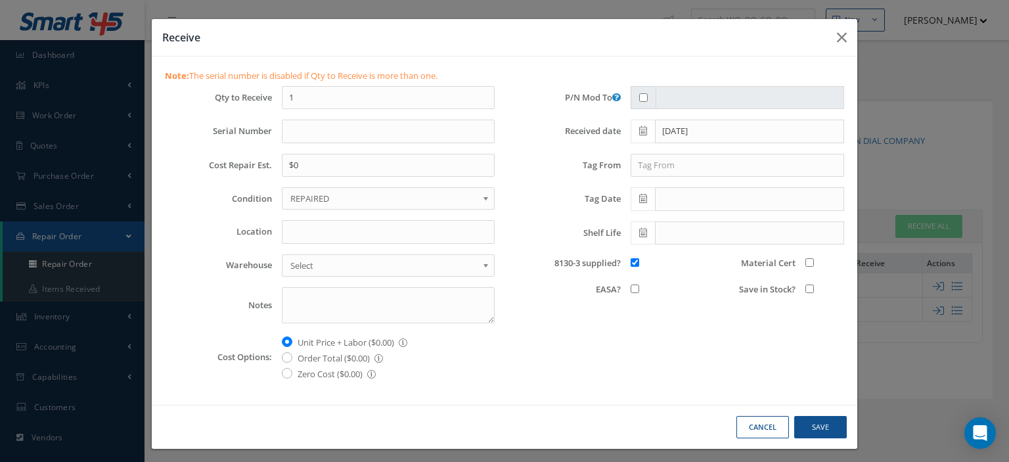
click at [378, 198] on span "REPAIRED" at bounding box center [383, 199] width 187 height 16
click at [320, 239] on input "Location" at bounding box center [388, 232] width 213 height 24
type input "Z-1"
click at [806, 261] on input "Material Cert" at bounding box center [810, 262] width 9 height 9
checkbox input "true"
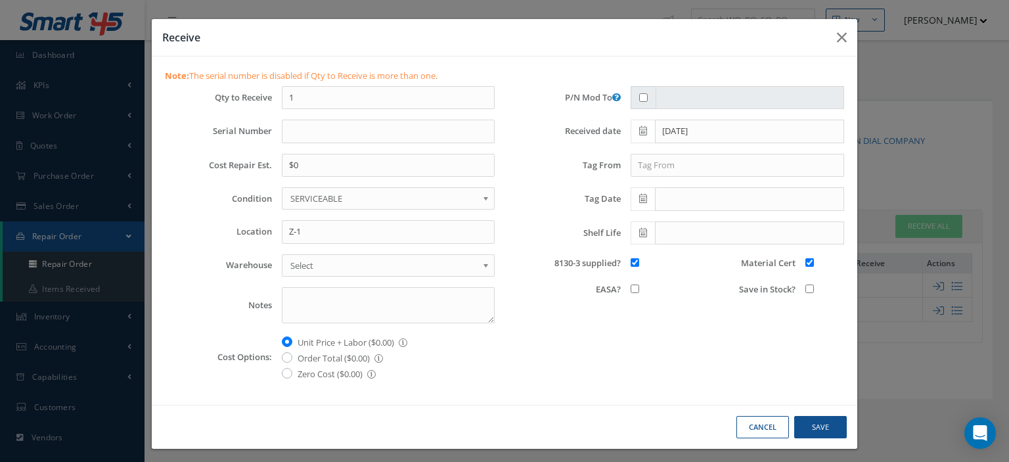
click at [806, 291] on input "Save in Stock?" at bounding box center [810, 289] width 9 height 9
checkbox input "true"
click at [812, 420] on button "Save" at bounding box center [820, 427] width 53 height 23
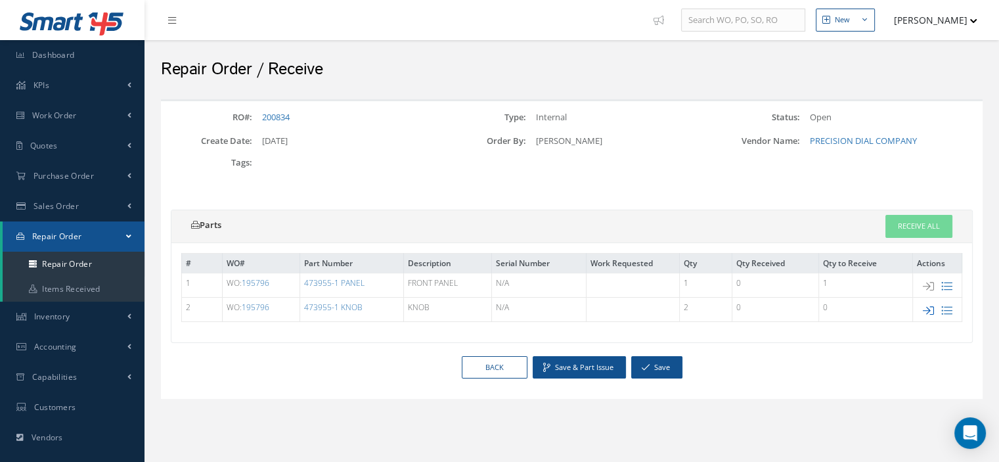
click at [931, 308] on icon at bounding box center [928, 310] width 11 height 11
type input "$0"
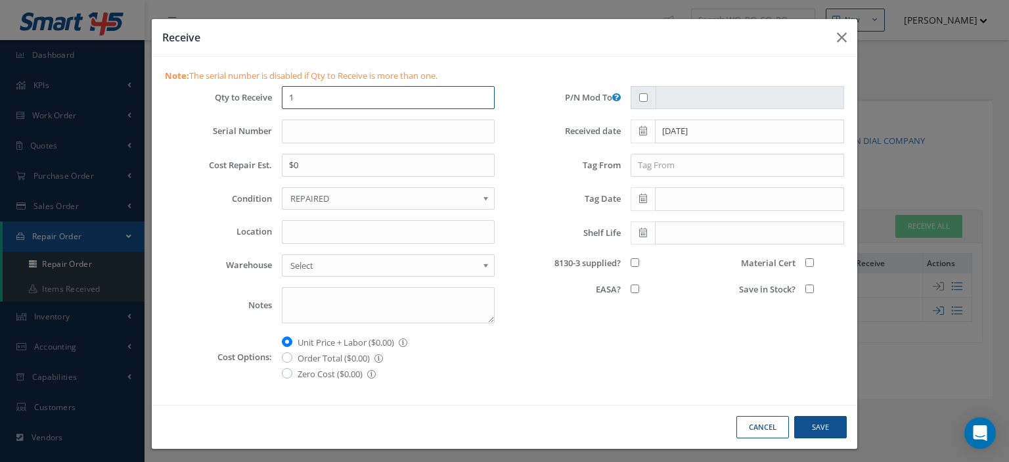
drag, startPoint x: 304, startPoint y: 97, endPoint x: 258, endPoint y: 102, distance: 46.9
click at [265, 101] on div "Qty to Receive 1" at bounding box center [330, 98] width 350 height 24
type input "2"
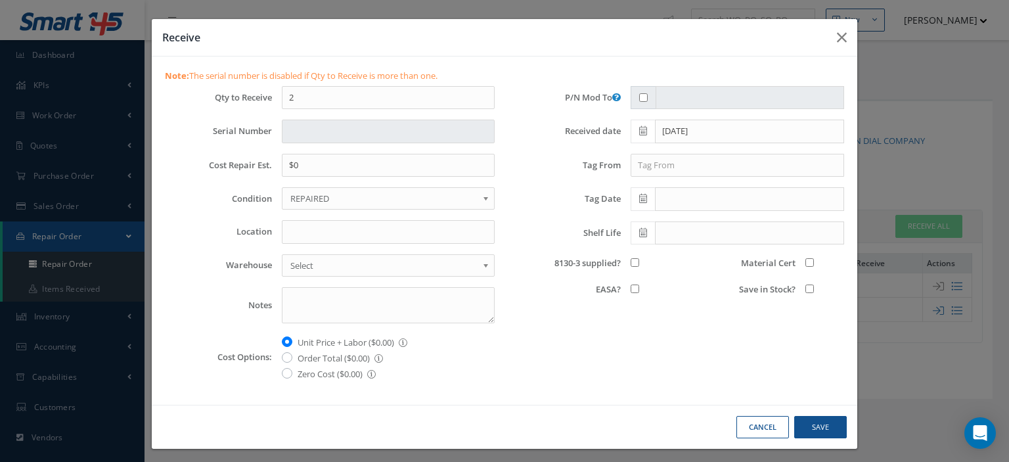
click at [290, 198] on span "REPAIRED" at bounding box center [383, 199] width 187 height 16
click at [309, 237] on input "Location" at bounding box center [388, 232] width 213 height 24
type input "Z-1"
click at [631, 261] on input "8130-3 supplied?" at bounding box center [635, 262] width 9 height 9
checkbox input "true"
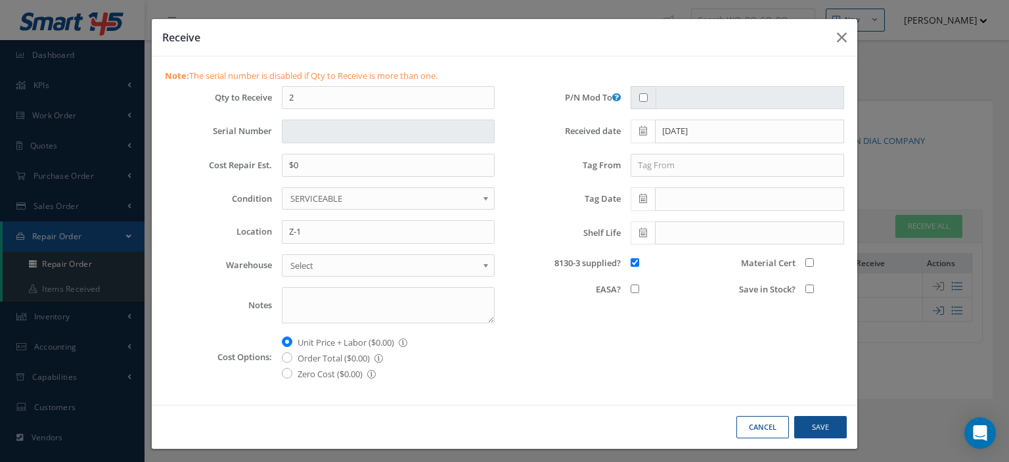
click at [806, 292] on div at bounding box center [825, 288] width 39 height 13
click at [806, 286] on input "Save in Stock?" at bounding box center [810, 289] width 9 height 9
checkbox input "true"
click at [806, 258] on input "Material Cert" at bounding box center [810, 262] width 9 height 9
checkbox input "true"
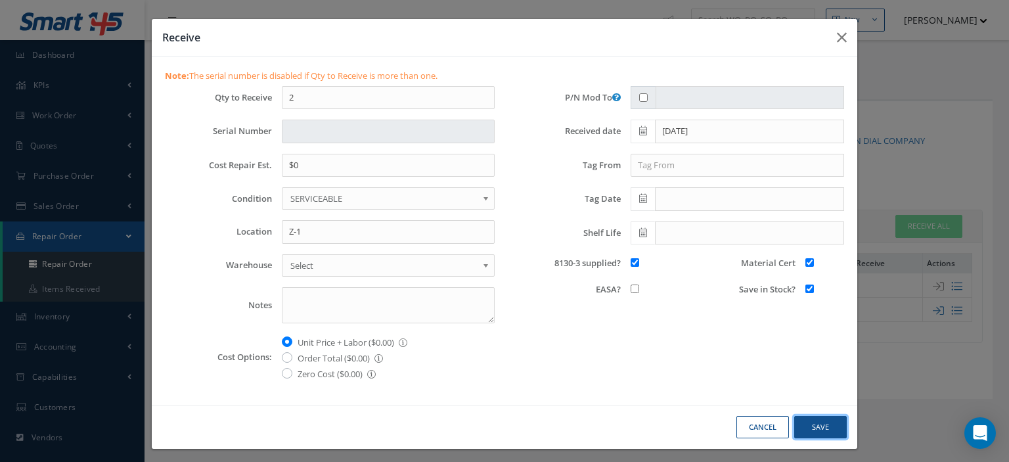
click at [819, 418] on button "Save" at bounding box center [820, 427] width 53 height 23
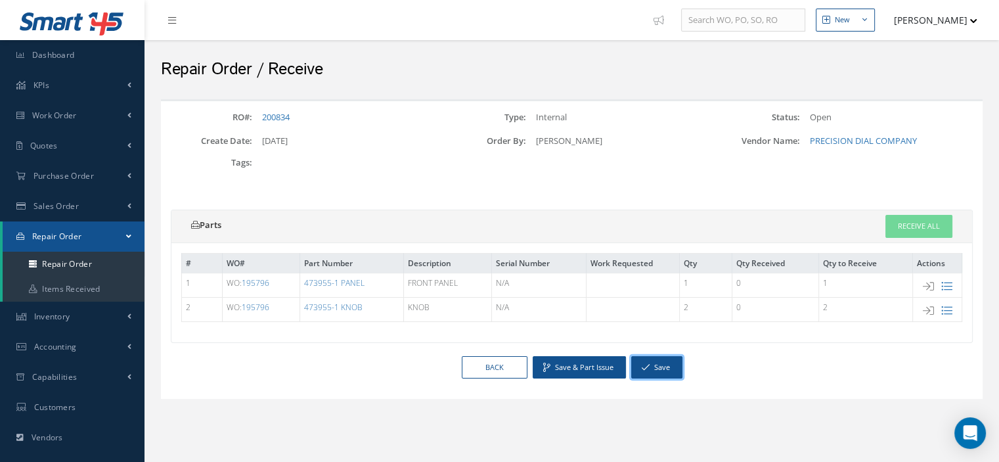
click at [670, 357] on button "Save" at bounding box center [656, 367] width 51 height 23
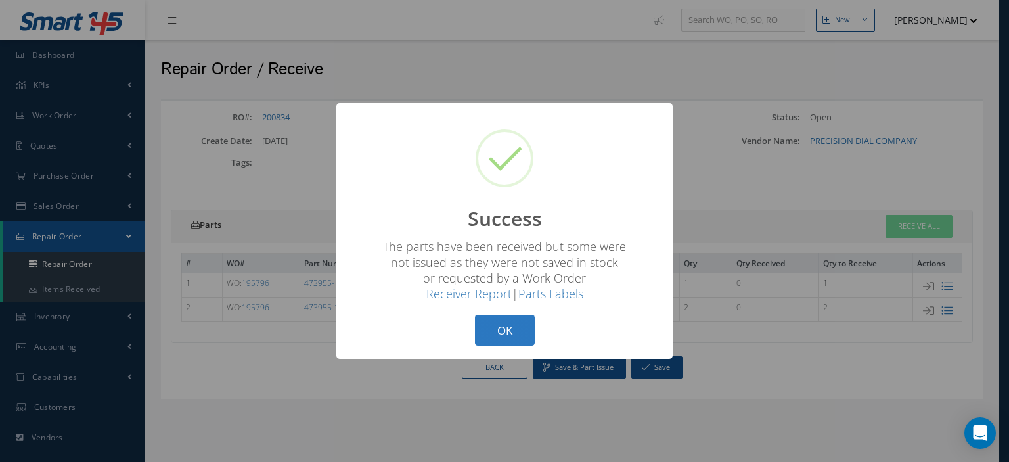
click at [481, 334] on button "OK" at bounding box center [505, 330] width 60 height 31
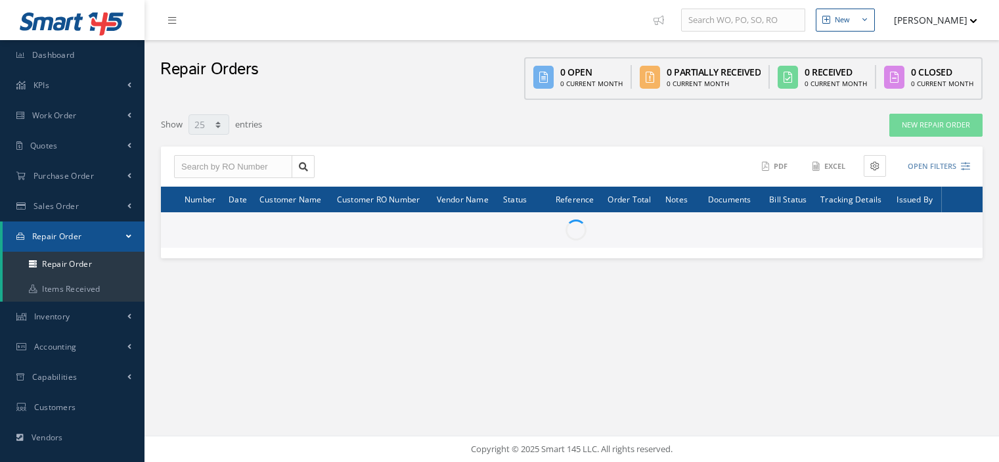
select select "25"
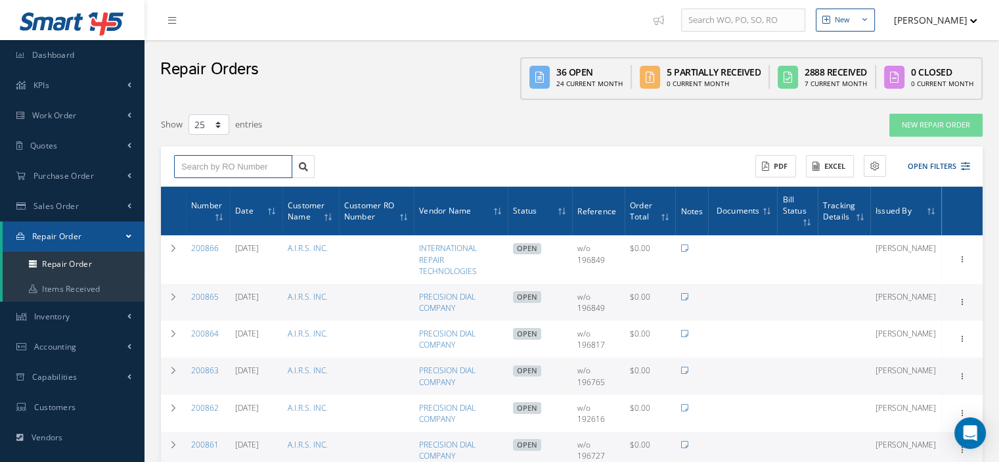
click at [247, 158] on input "text" at bounding box center [233, 167] width 118 height 24
type input "200834"
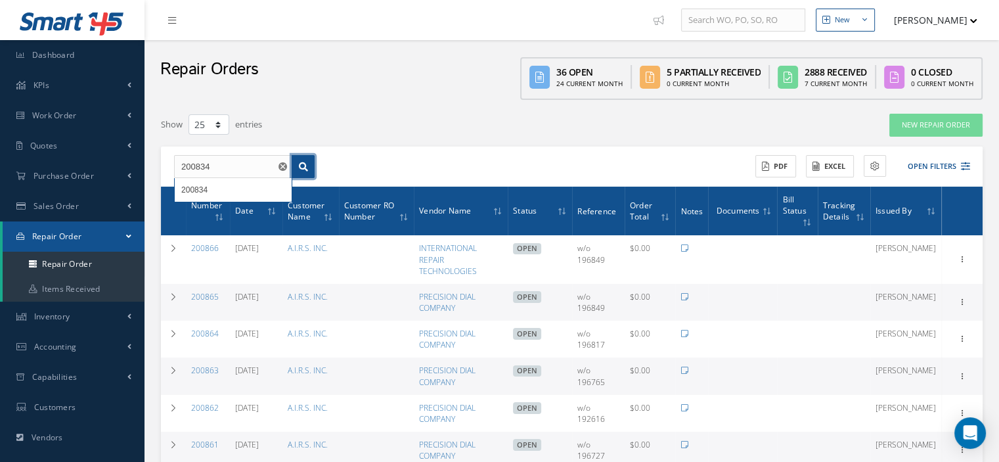
click at [297, 164] on link at bounding box center [303, 167] width 23 height 24
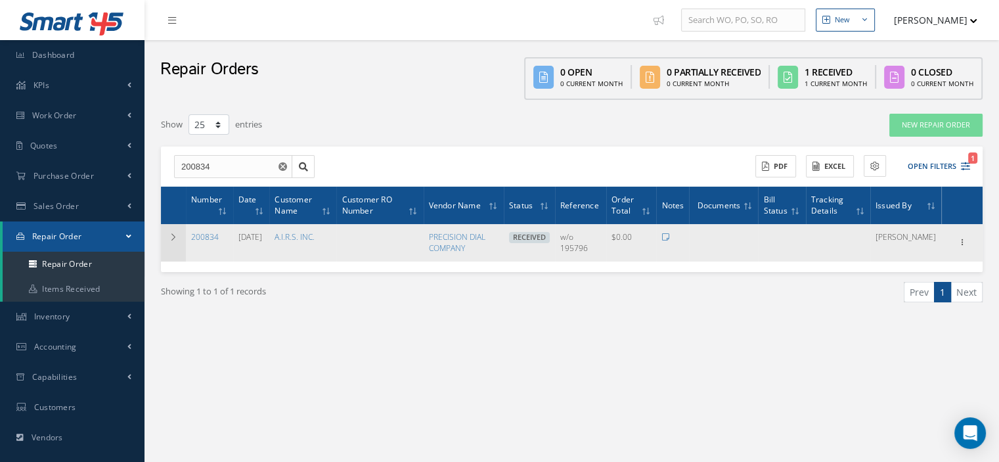
click at [171, 240] on icon at bounding box center [173, 237] width 9 height 8
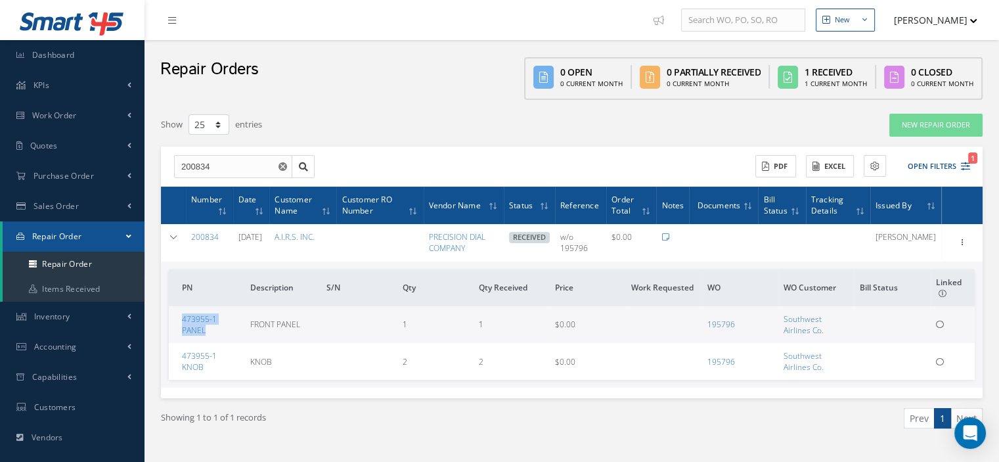
drag, startPoint x: 222, startPoint y: 331, endPoint x: 179, endPoint y: 315, distance: 46.1
click at [179, 315] on td "473955-1 PANEL" at bounding box center [207, 324] width 76 height 37
copy link "473955-1 PANEL"
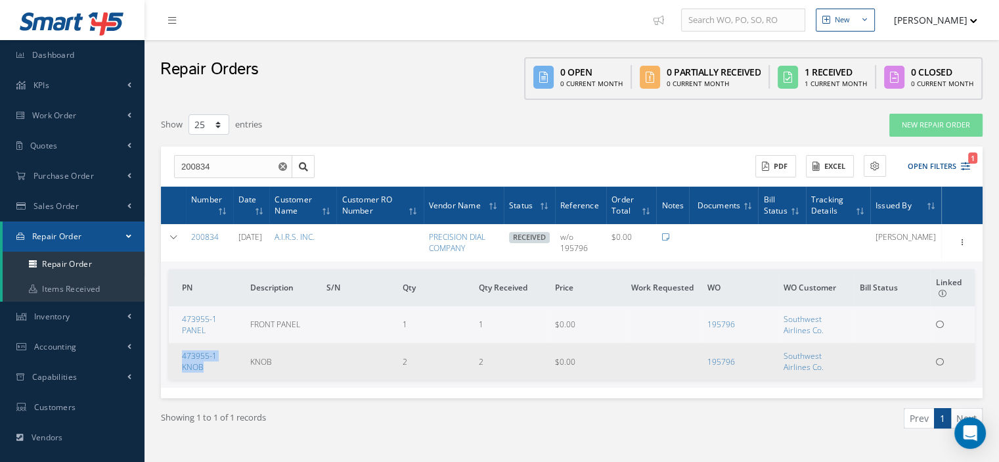
drag, startPoint x: 244, startPoint y: 362, endPoint x: 183, endPoint y: 367, distance: 61.3
click at [183, 367] on td "473955-1 KNOB" at bounding box center [207, 361] width 76 height 37
copy link "473955-1 KNOB"
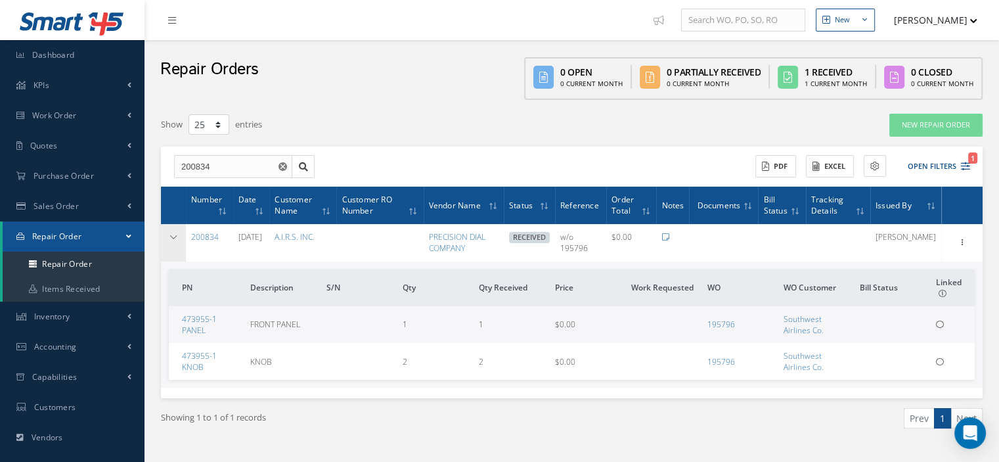
click at [177, 239] on icon at bounding box center [173, 237] width 9 height 8
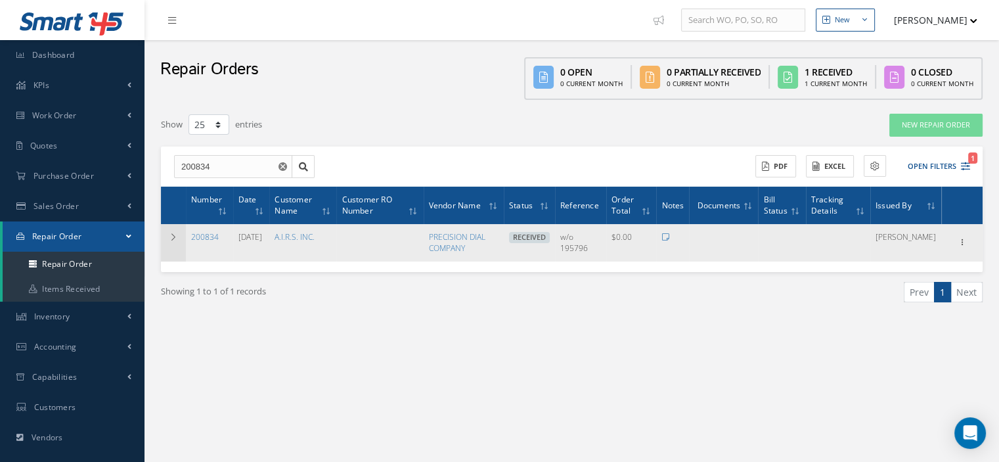
click at [171, 239] on icon at bounding box center [173, 237] width 9 height 8
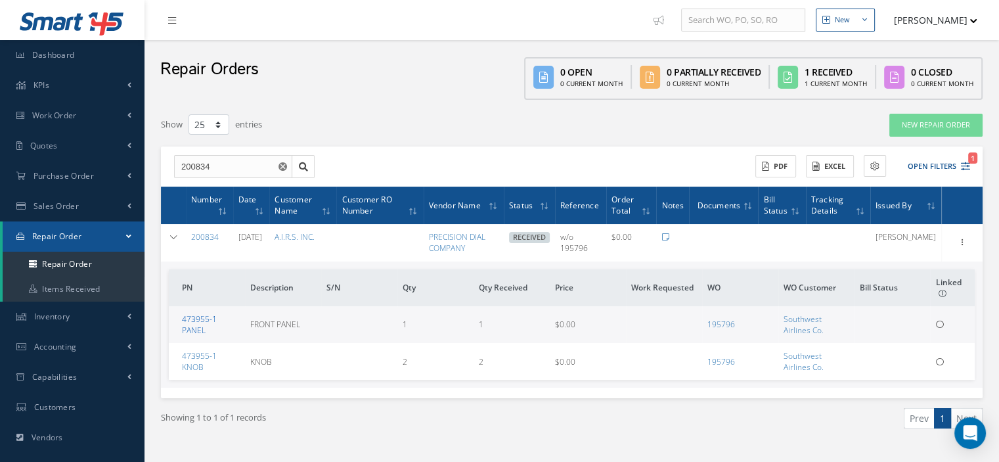
click at [202, 324] on link "473955-1 PANEL" at bounding box center [199, 324] width 35 height 22
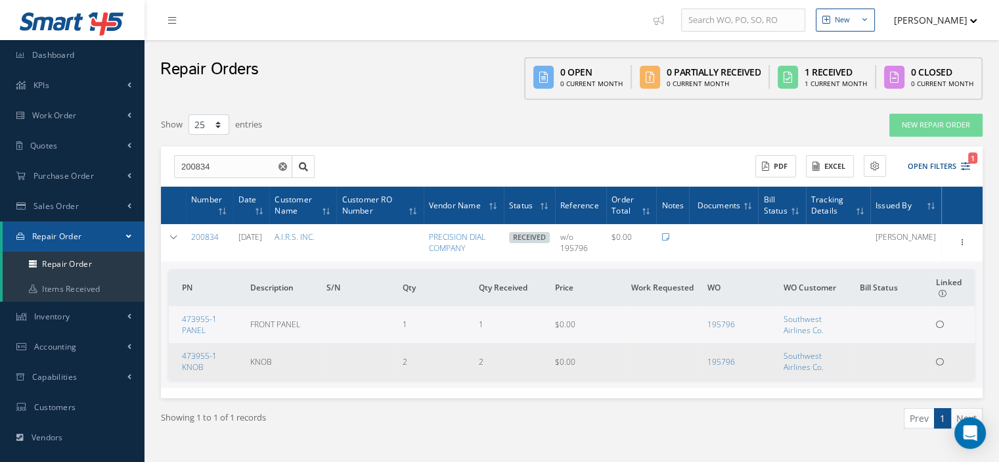
drag, startPoint x: 234, startPoint y: 363, endPoint x: 178, endPoint y: 355, distance: 56.5
click at [178, 355] on td "473955-1 KNOB" at bounding box center [207, 361] width 76 height 37
click at [205, 359] on link "473955-1 KNOB" at bounding box center [199, 361] width 35 height 22
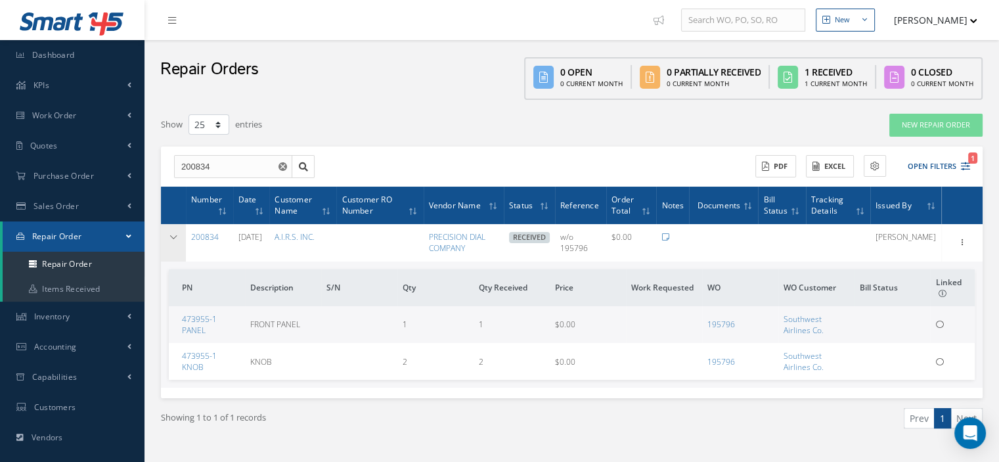
click at [169, 233] on icon at bounding box center [173, 237] width 9 height 8
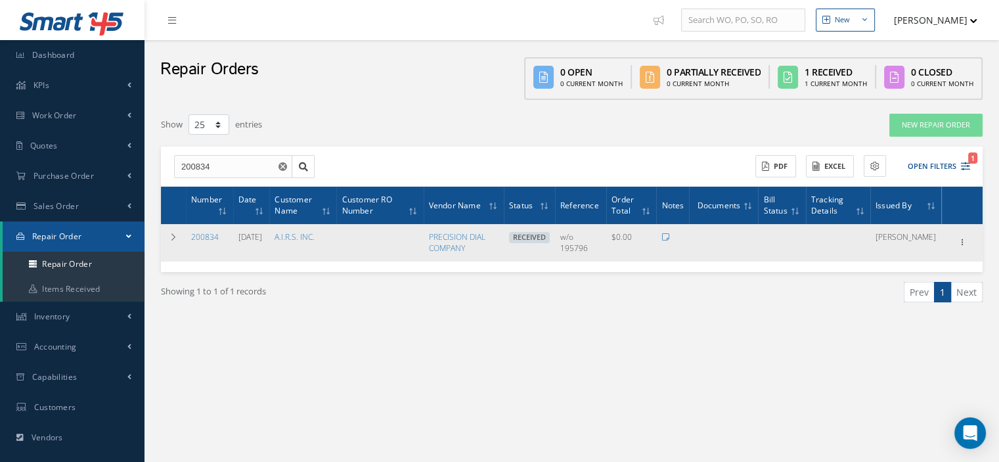
scroll to position [111, 0]
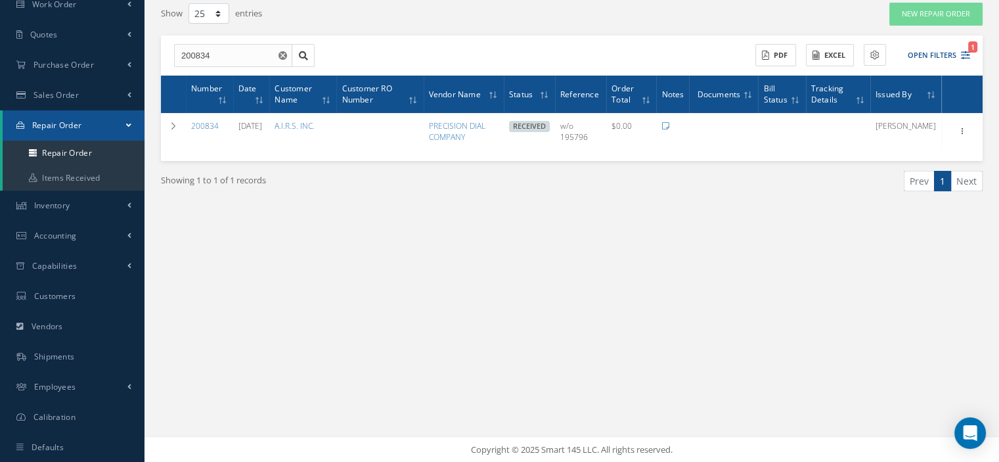
click at [134, 124] on link "Repair Order" at bounding box center [74, 125] width 142 height 30
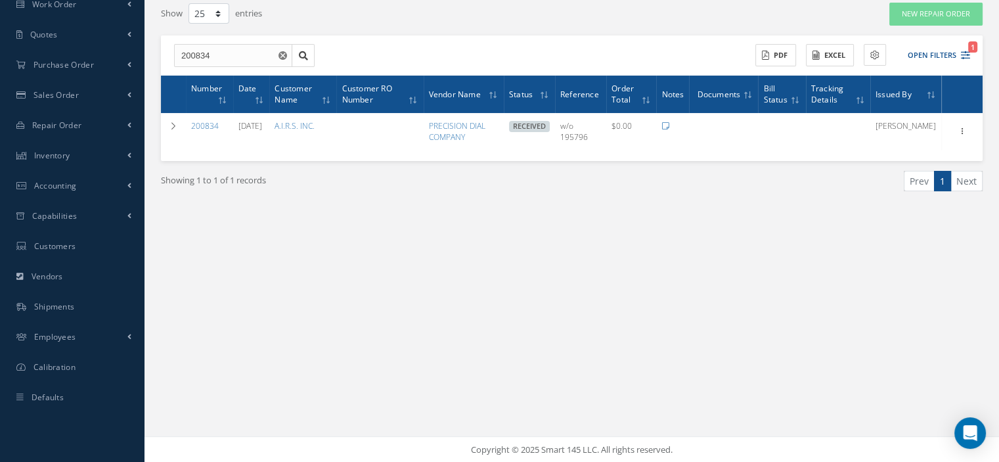
click at [282, 59] on button "button" at bounding box center [284, 56] width 16 height 24
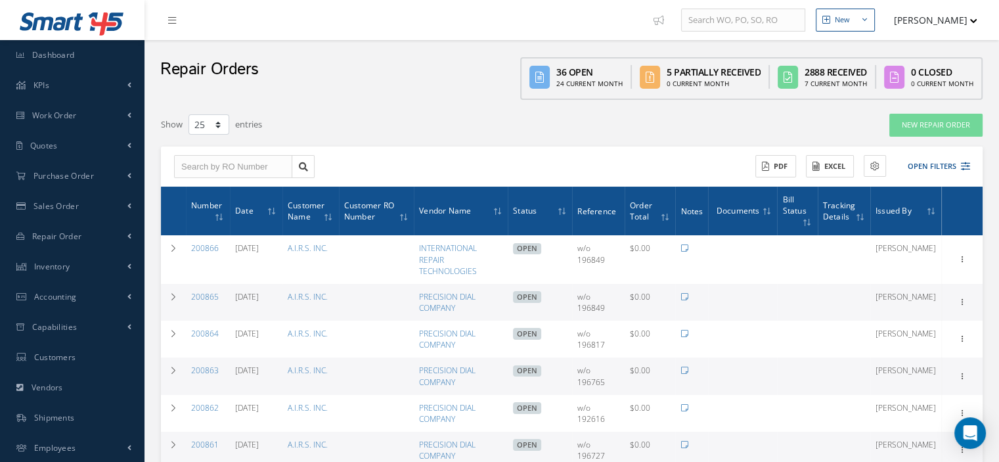
click at [969, 23] on button "[PERSON_NAME]" at bounding box center [930, 20] width 96 height 26
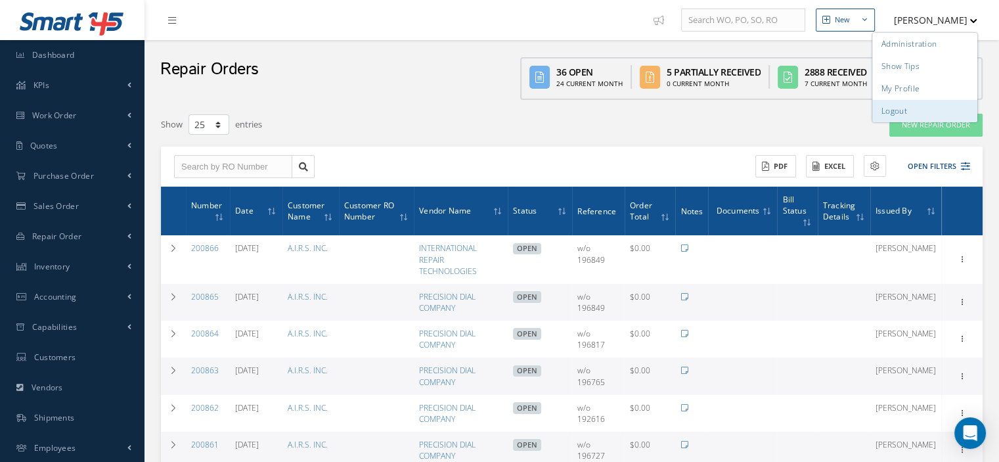
click at [923, 110] on link "Logout" at bounding box center [925, 111] width 105 height 22
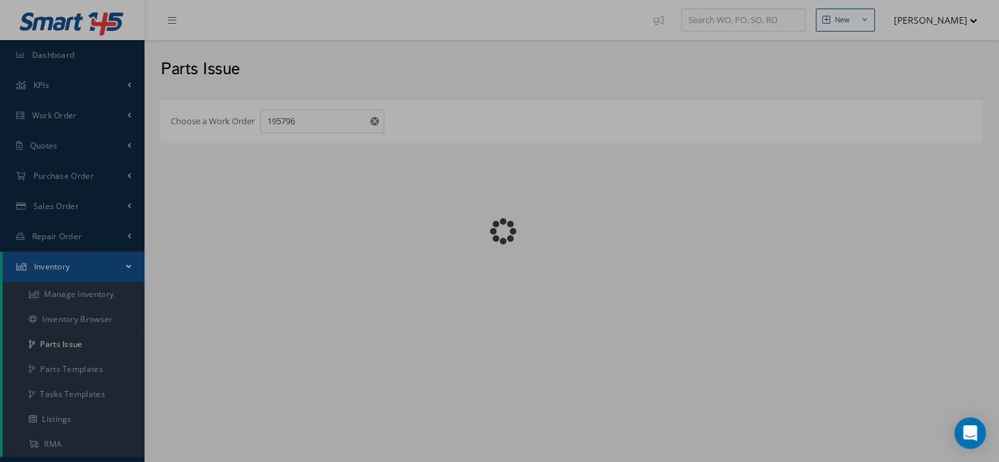
checkbox input "false"
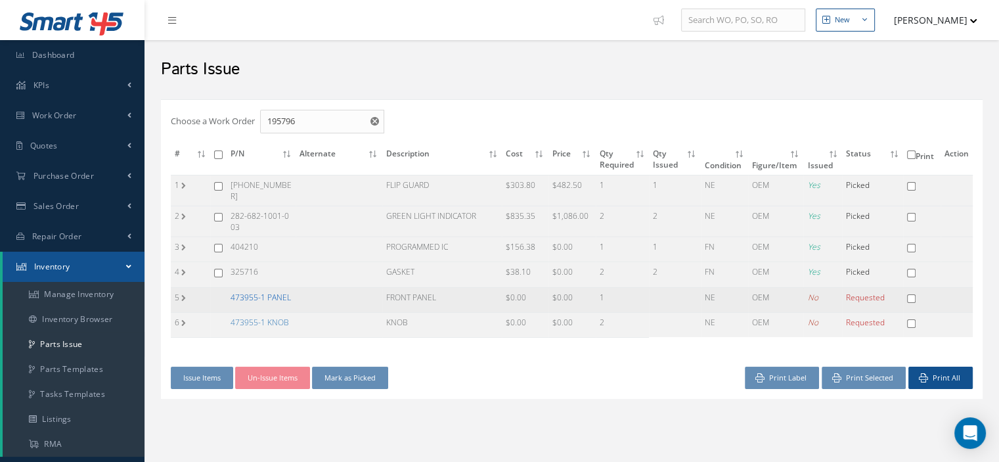
click at [260, 294] on link "473955-1 PANEL" at bounding box center [261, 297] width 60 height 11
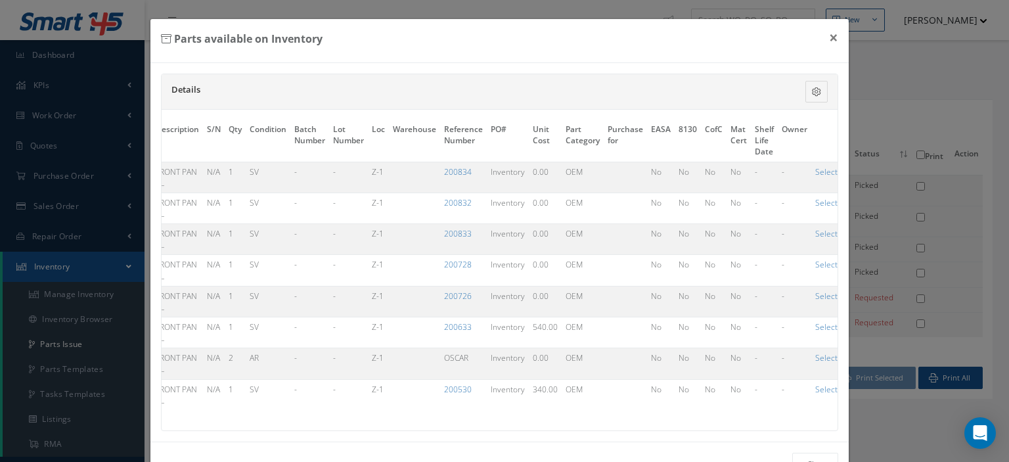
scroll to position [0, 103]
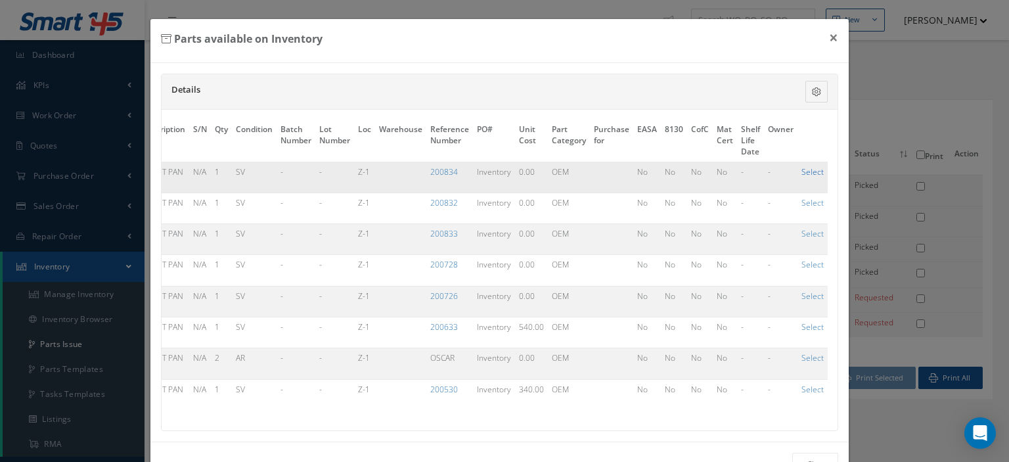
click at [802, 166] on link "Select" at bounding box center [813, 171] width 22 height 11
checkbox input "true"
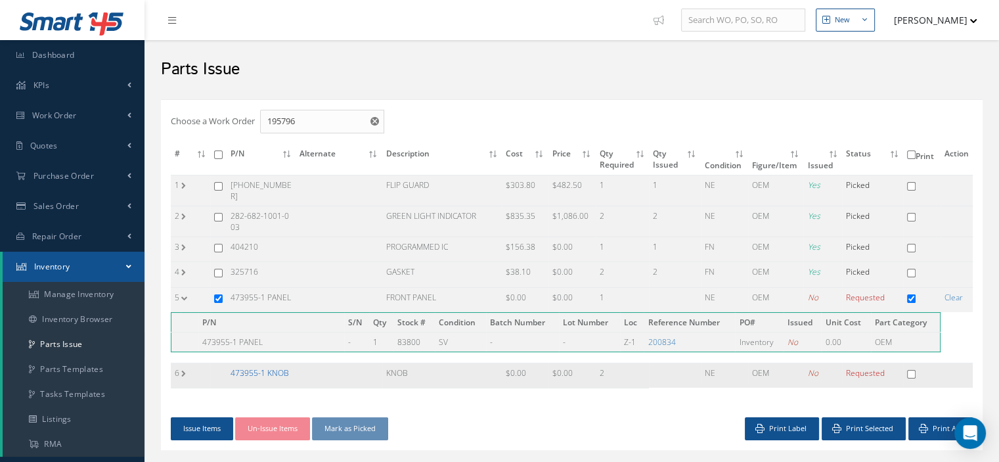
click at [268, 367] on link "473955-1 KNOB" at bounding box center [260, 372] width 58 height 11
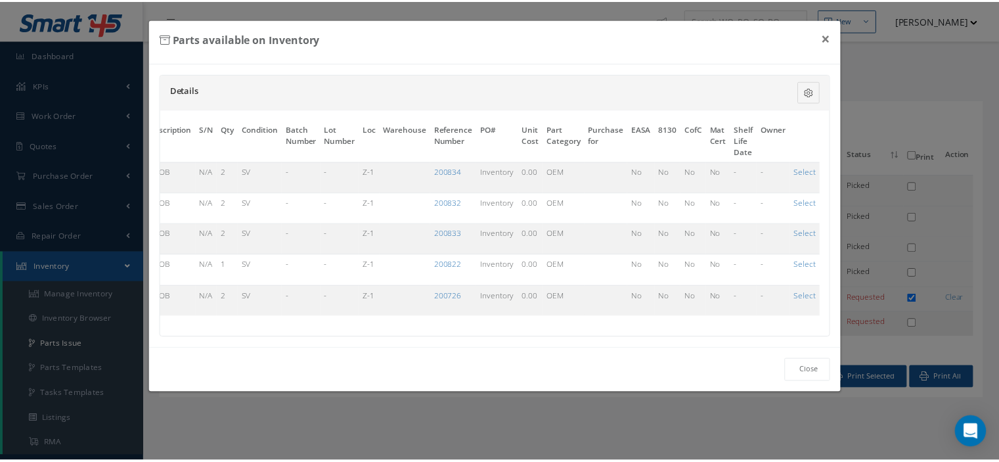
scroll to position [0, 87]
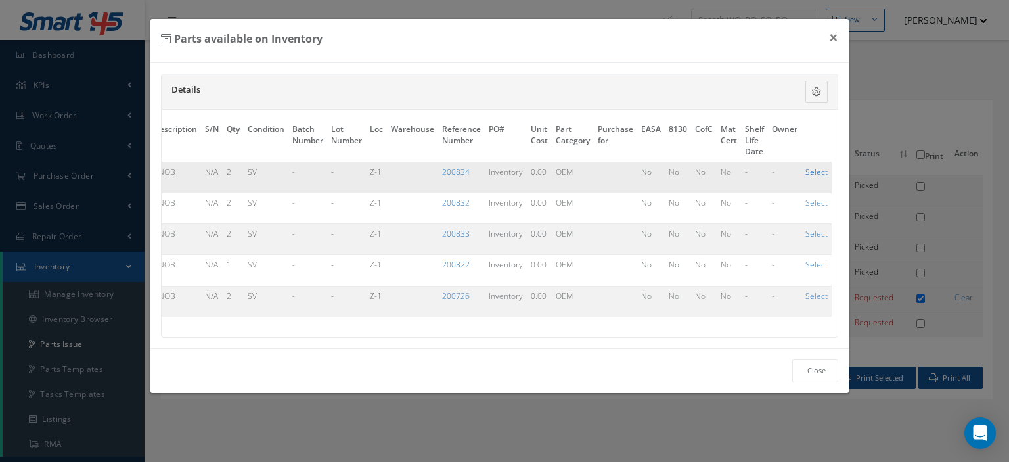
click at [808, 171] on link "Select" at bounding box center [817, 171] width 22 height 11
checkbox input "true"
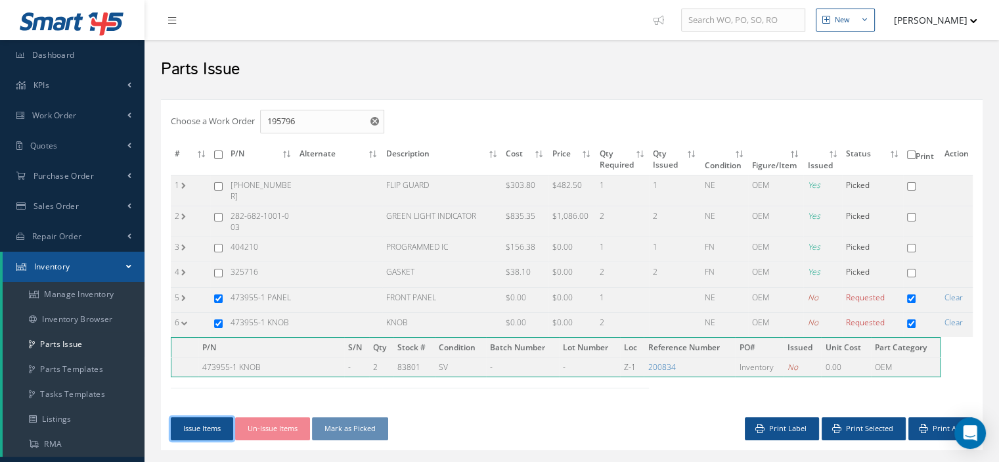
click at [198, 417] on button "Issue Items" at bounding box center [202, 428] width 62 height 23
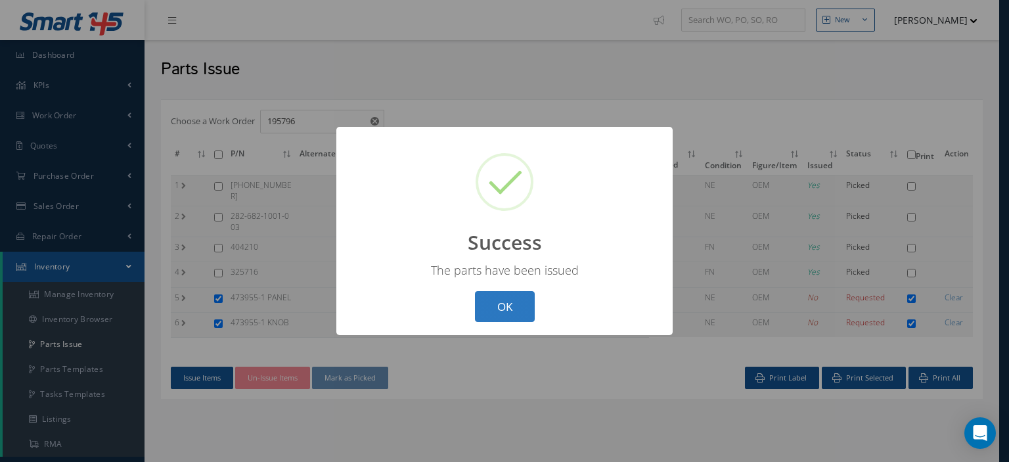
click at [494, 312] on button "OK" at bounding box center [505, 306] width 60 height 31
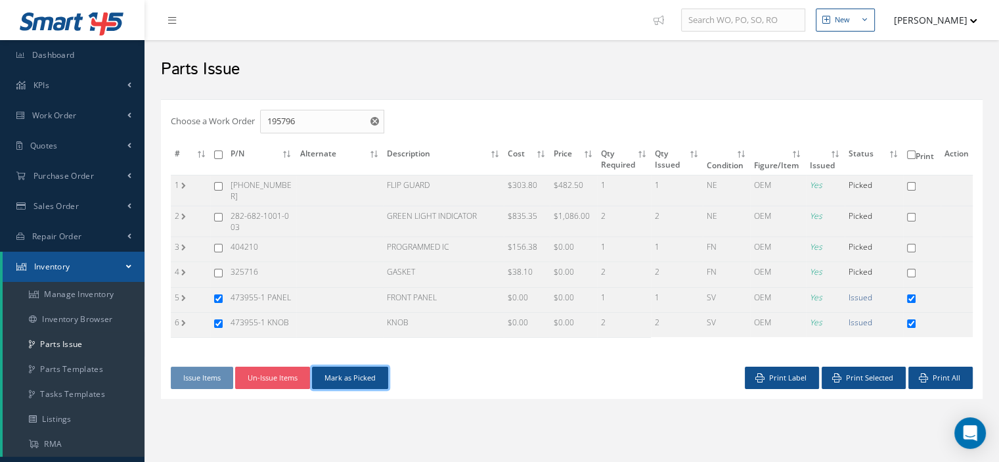
click at [353, 372] on button "Mark as Picked" at bounding box center [350, 378] width 76 height 23
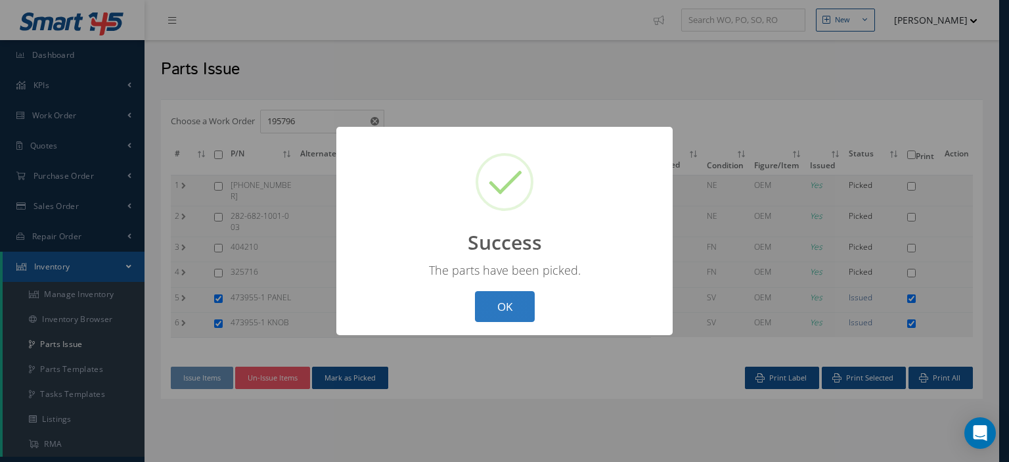
click at [499, 316] on button "OK" at bounding box center [505, 306] width 60 height 31
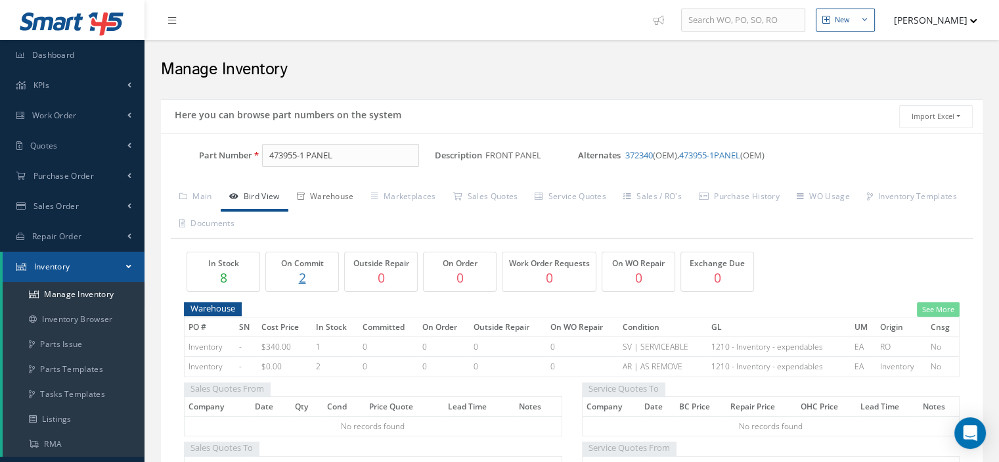
click at [346, 193] on link "Warehouse" at bounding box center [325, 198] width 74 height 28
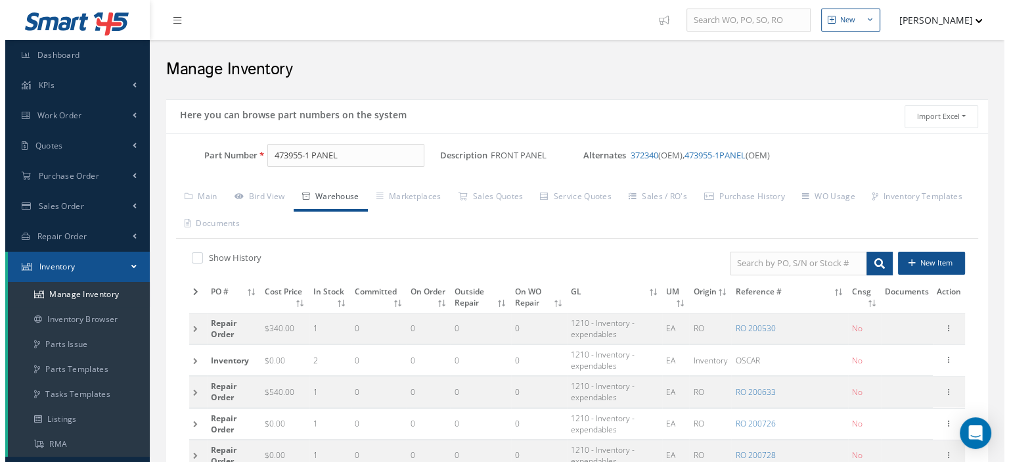
scroll to position [237, 0]
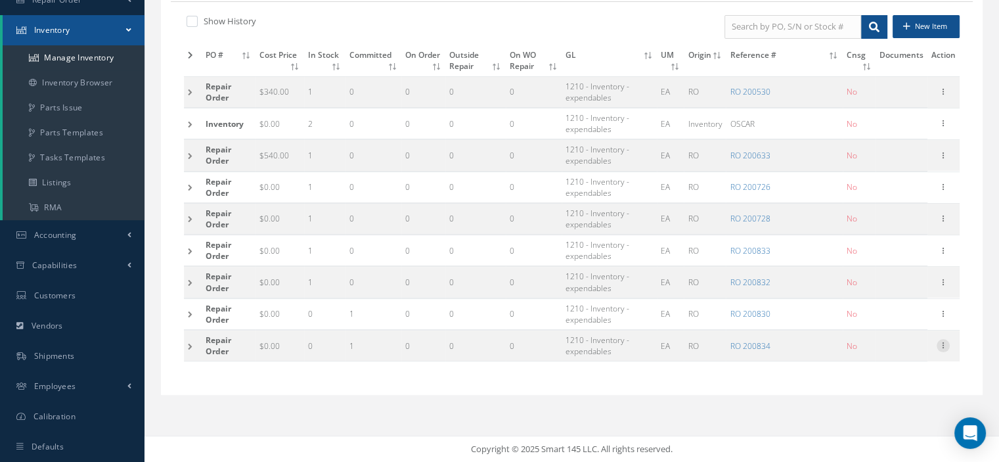
click at [941, 342] on icon at bounding box center [943, 344] width 13 height 11
click at [903, 349] on link "Edit" at bounding box center [883, 354] width 104 height 17
type input "0.00"
type input "[DATE]"
type input "200834"
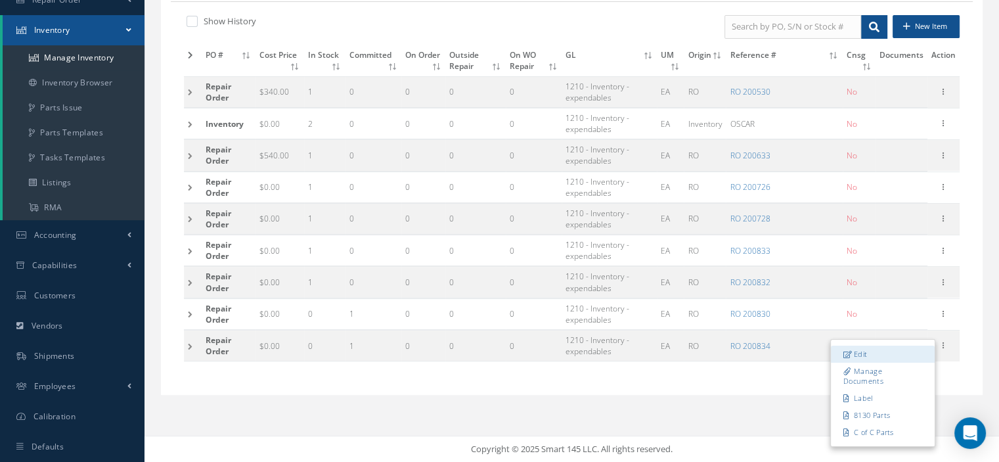
checkbox input "false"
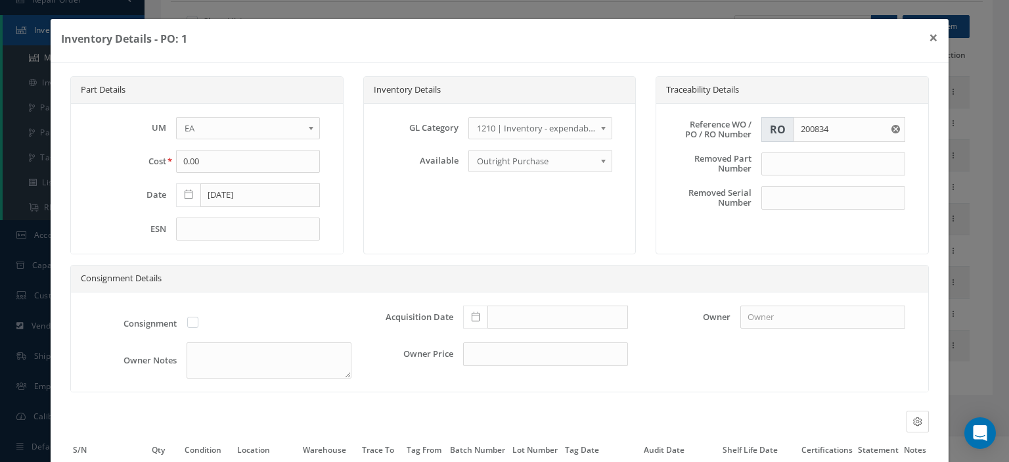
scroll to position [124, 0]
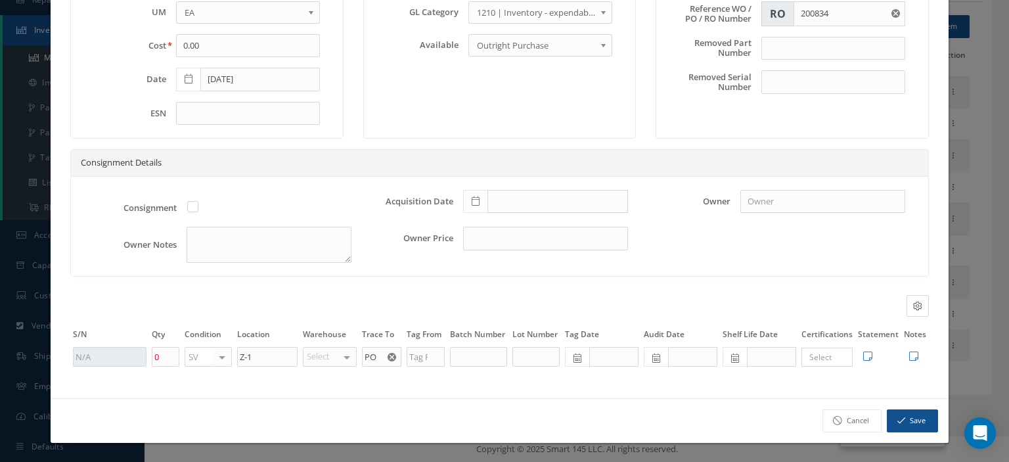
click at [389, 357] on use "Reset" at bounding box center [392, 357] width 9 height 9
click at [381, 357] on input "text" at bounding box center [381, 357] width 39 height 20
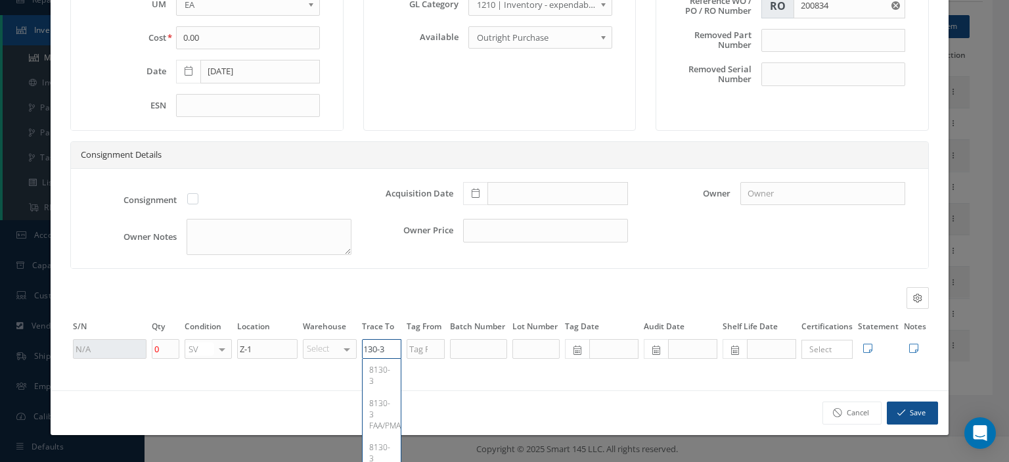
type input "8130-3"
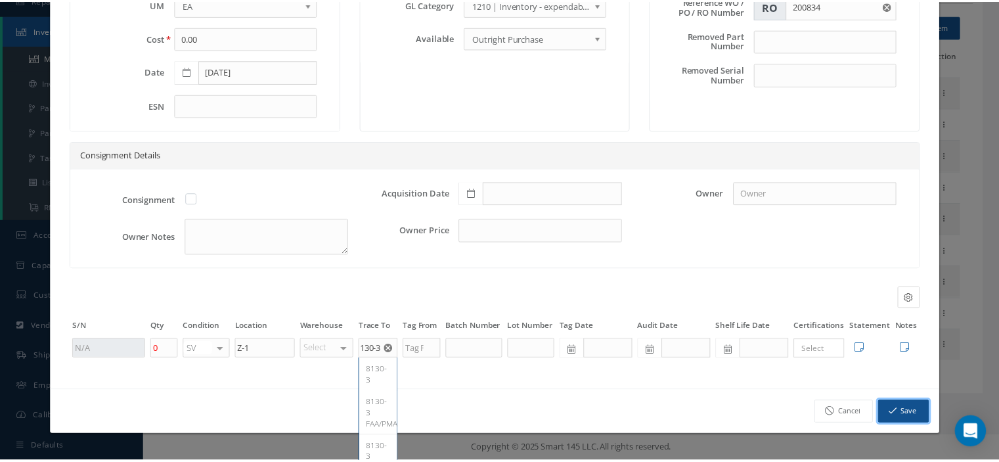
scroll to position [0, 0]
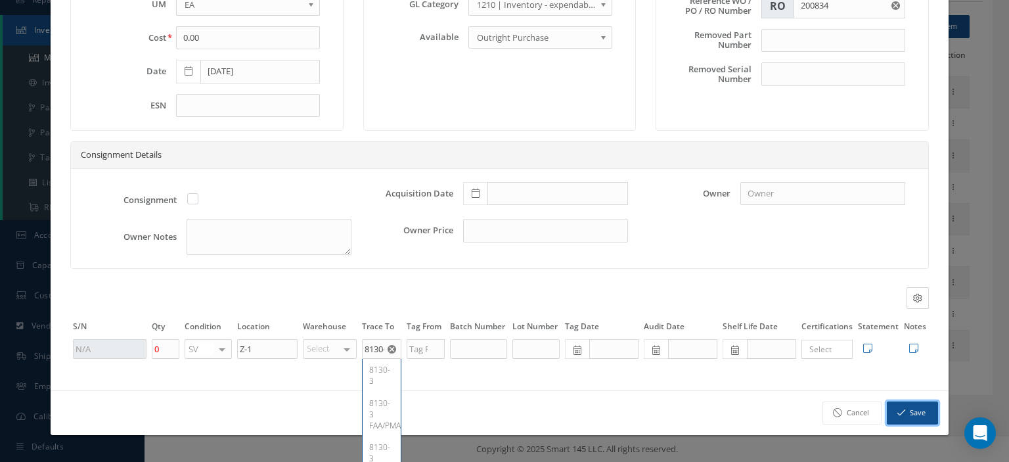
click at [904, 424] on button "Save" at bounding box center [912, 412] width 51 height 23
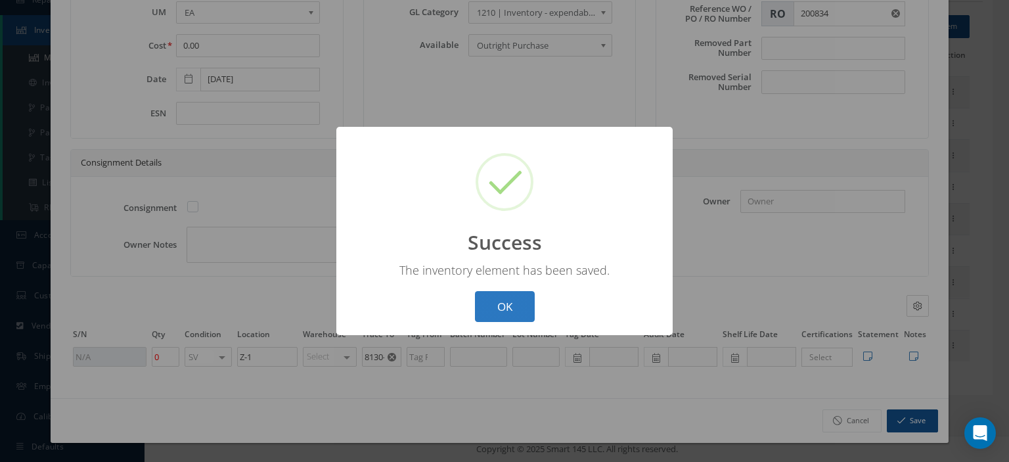
click at [524, 311] on button "OK" at bounding box center [505, 306] width 60 height 31
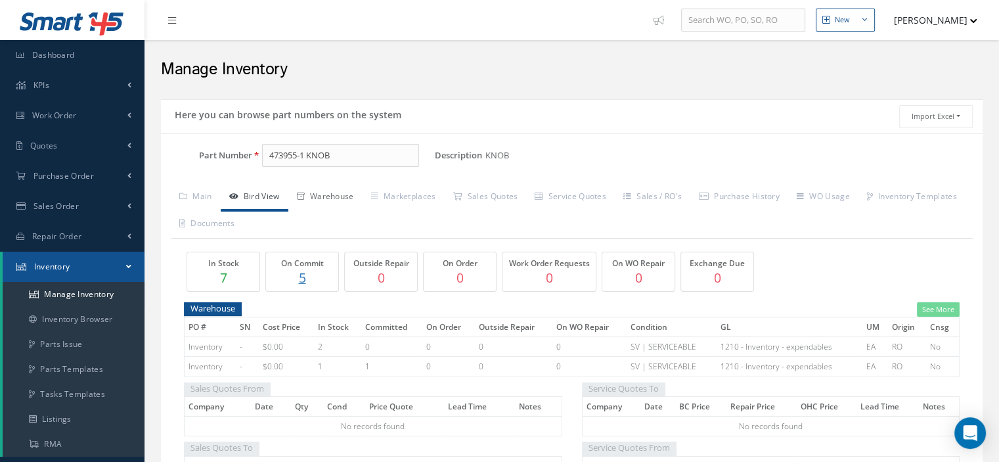
click at [349, 193] on link "Warehouse" at bounding box center [325, 198] width 74 height 28
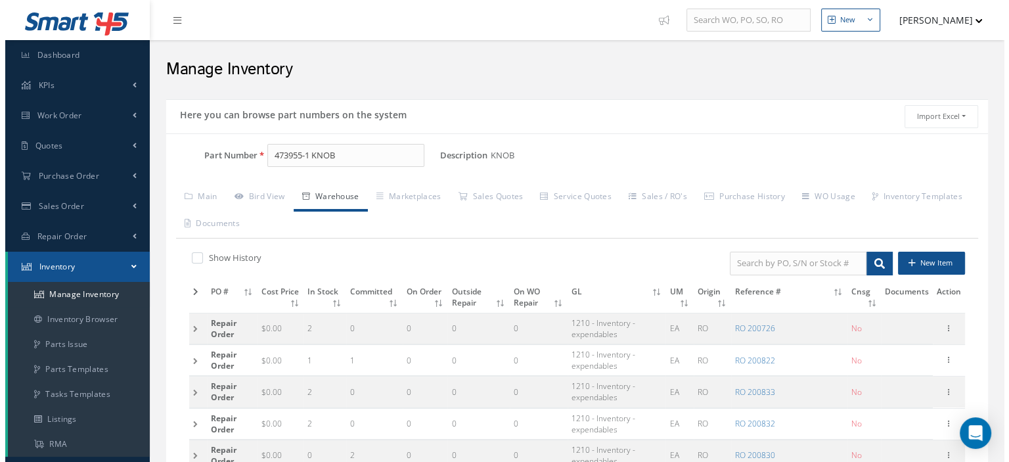
scroll to position [237, 0]
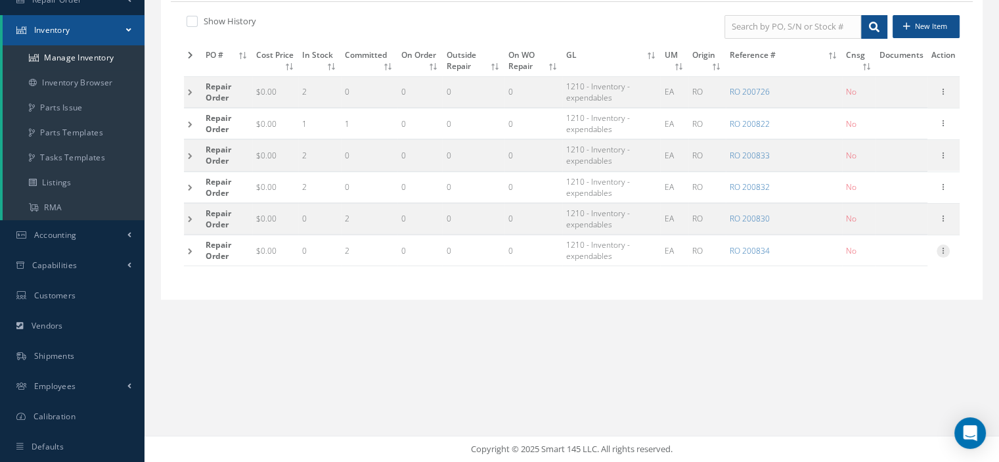
click at [944, 246] on icon at bounding box center [943, 249] width 13 height 11
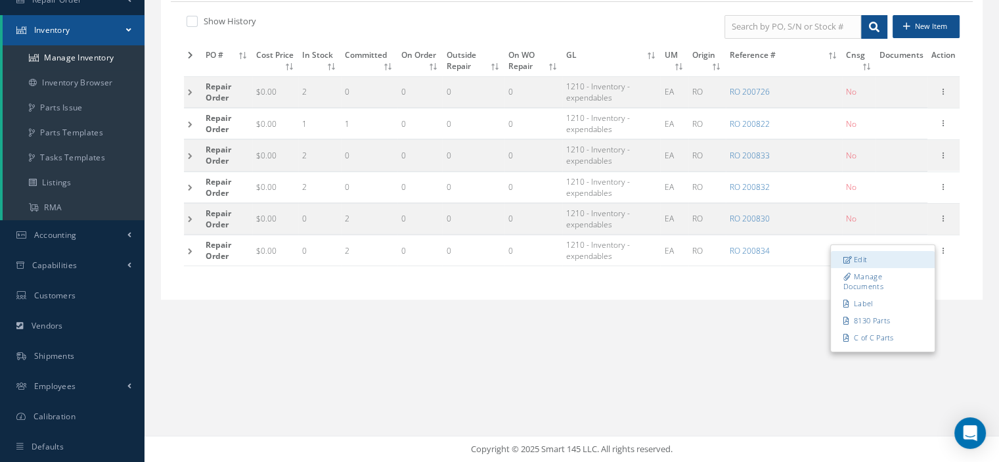
click at [887, 257] on link "Edit" at bounding box center [883, 259] width 104 height 17
type input "0.00"
type input "[DATE]"
type input "200834"
checkbox input "false"
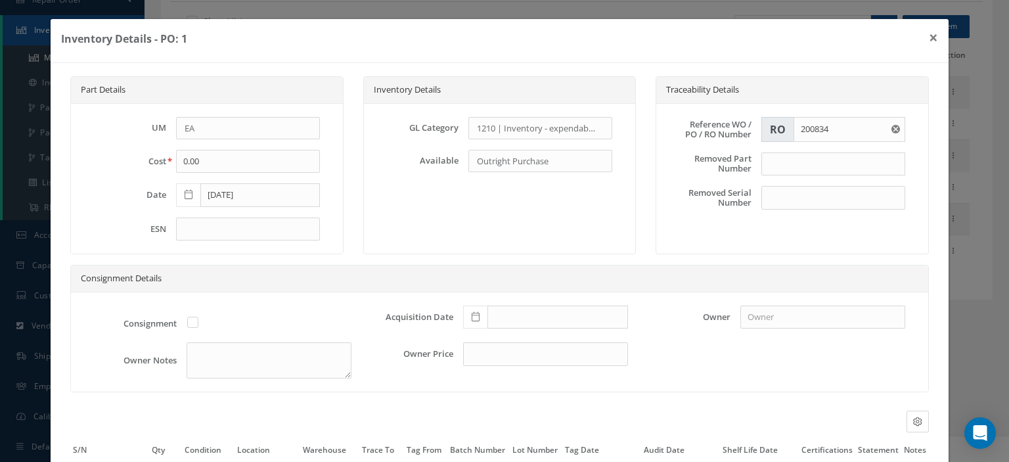
scroll to position [124, 0]
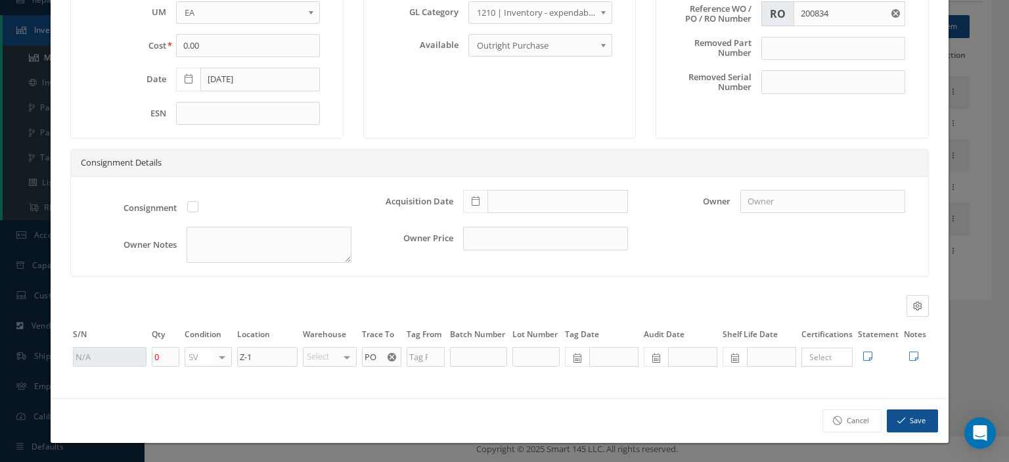
click at [388, 358] on icon "Reset" at bounding box center [392, 357] width 9 height 9
click at [383, 358] on input "text" at bounding box center [381, 357] width 39 height 20
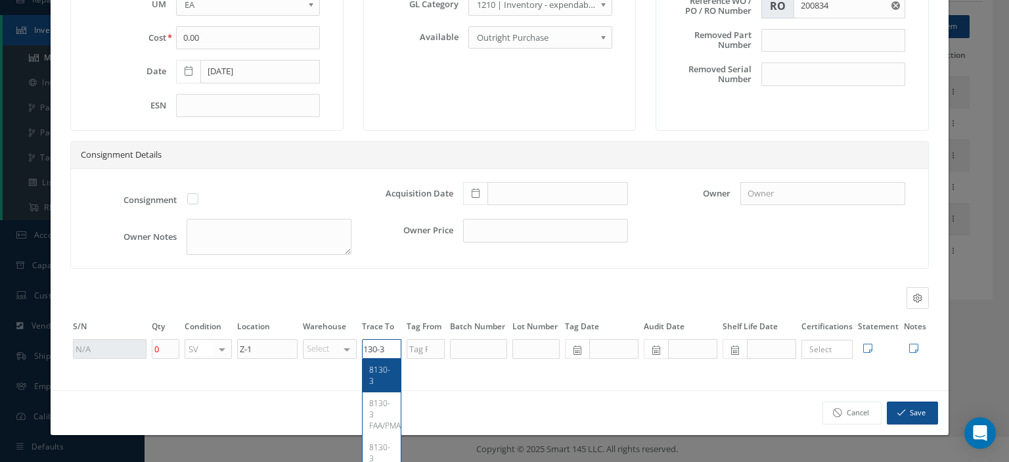
type input "8130-3"
click at [380, 377] on span "8130-3" at bounding box center [379, 375] width 21 height 22
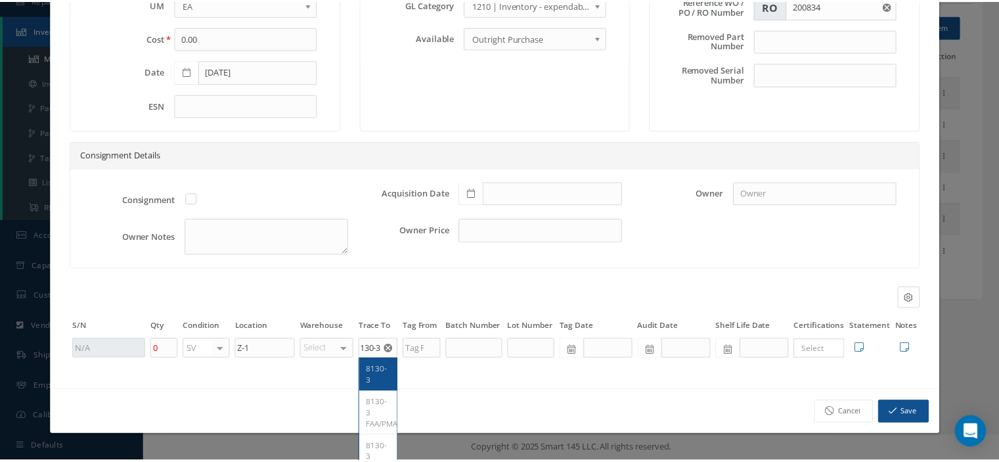
scroll to position [0, 0]
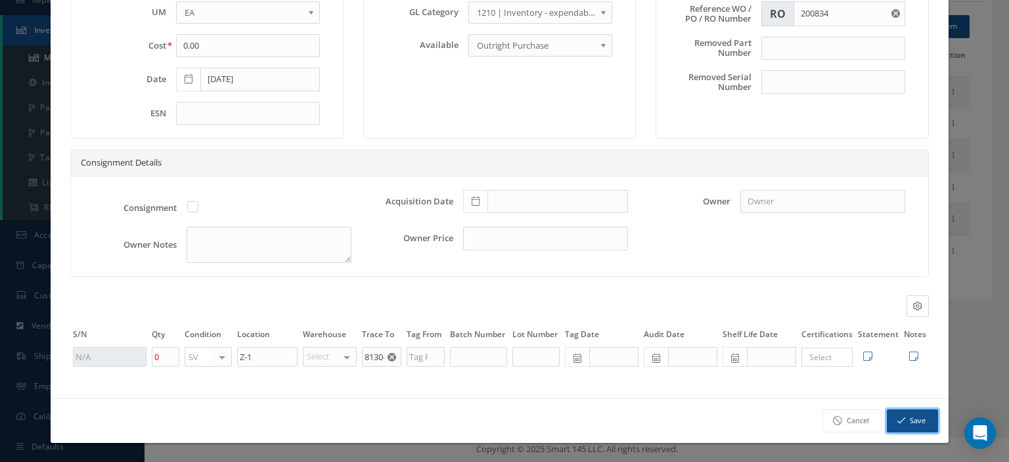
click at [898, 426] on button "Save" at bounding box center [912, 420] width 51 height 23
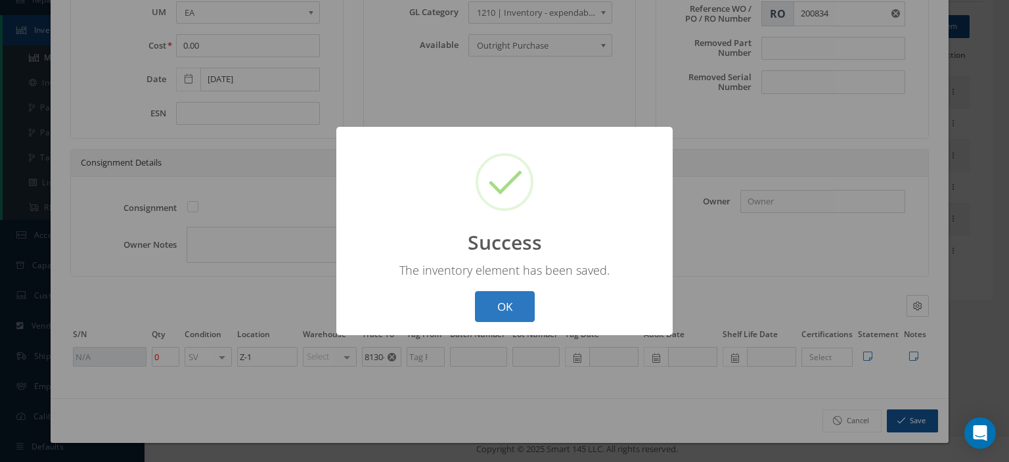
click at [515, 310] on button "OK" at bounding box center [505, 306] width 60 height 31
